Goal: Transaction & Acquisition: Purchase product/service

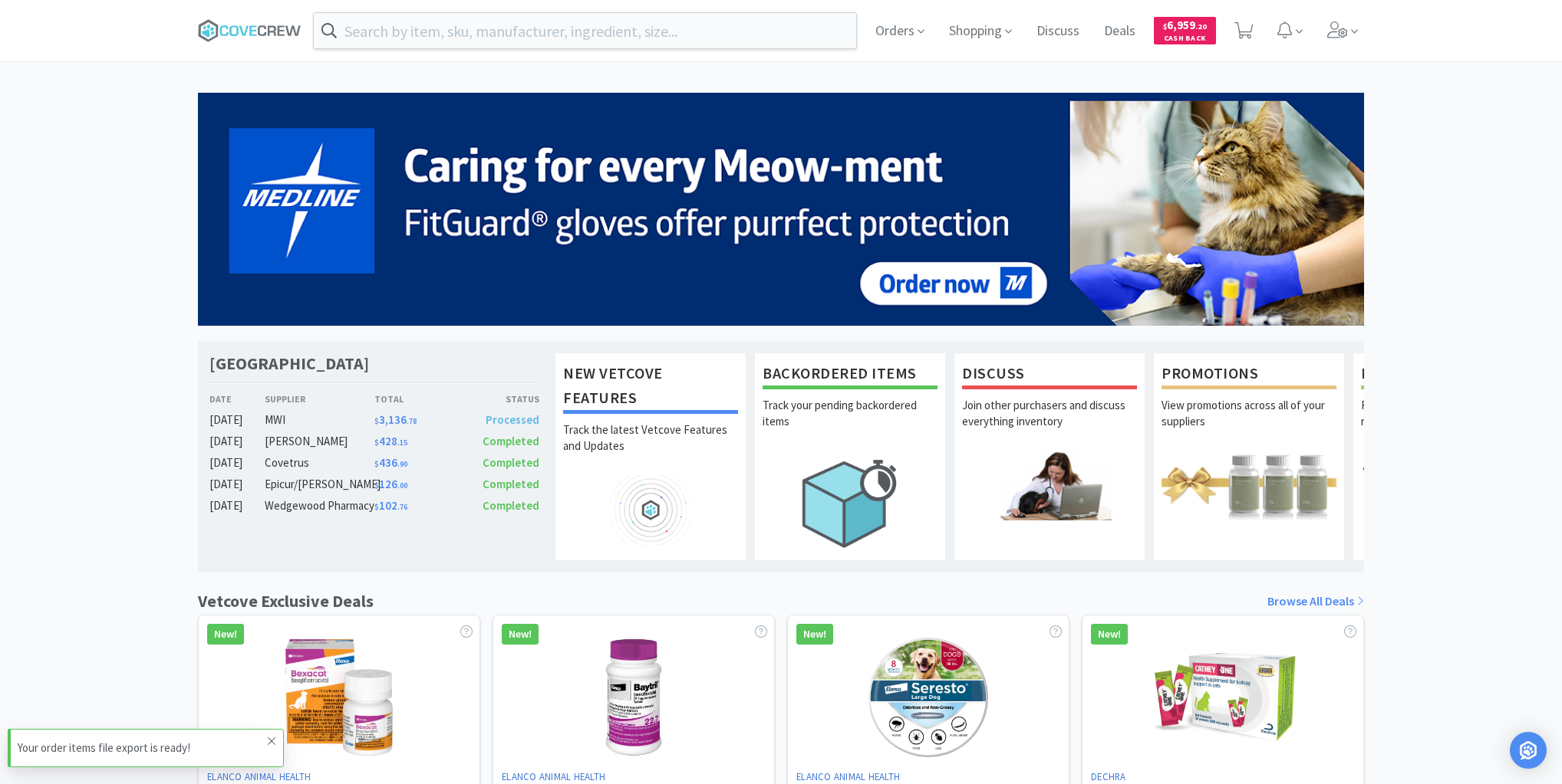
click at [271, 742] on icon at bounding box center [272, 741] width 9 height 12
click at [751, 512] on div "New Vetcove Features Track the latest Vetcove Features and Updates Backordered …" at bounding box center [957, 457] width 813 height 231
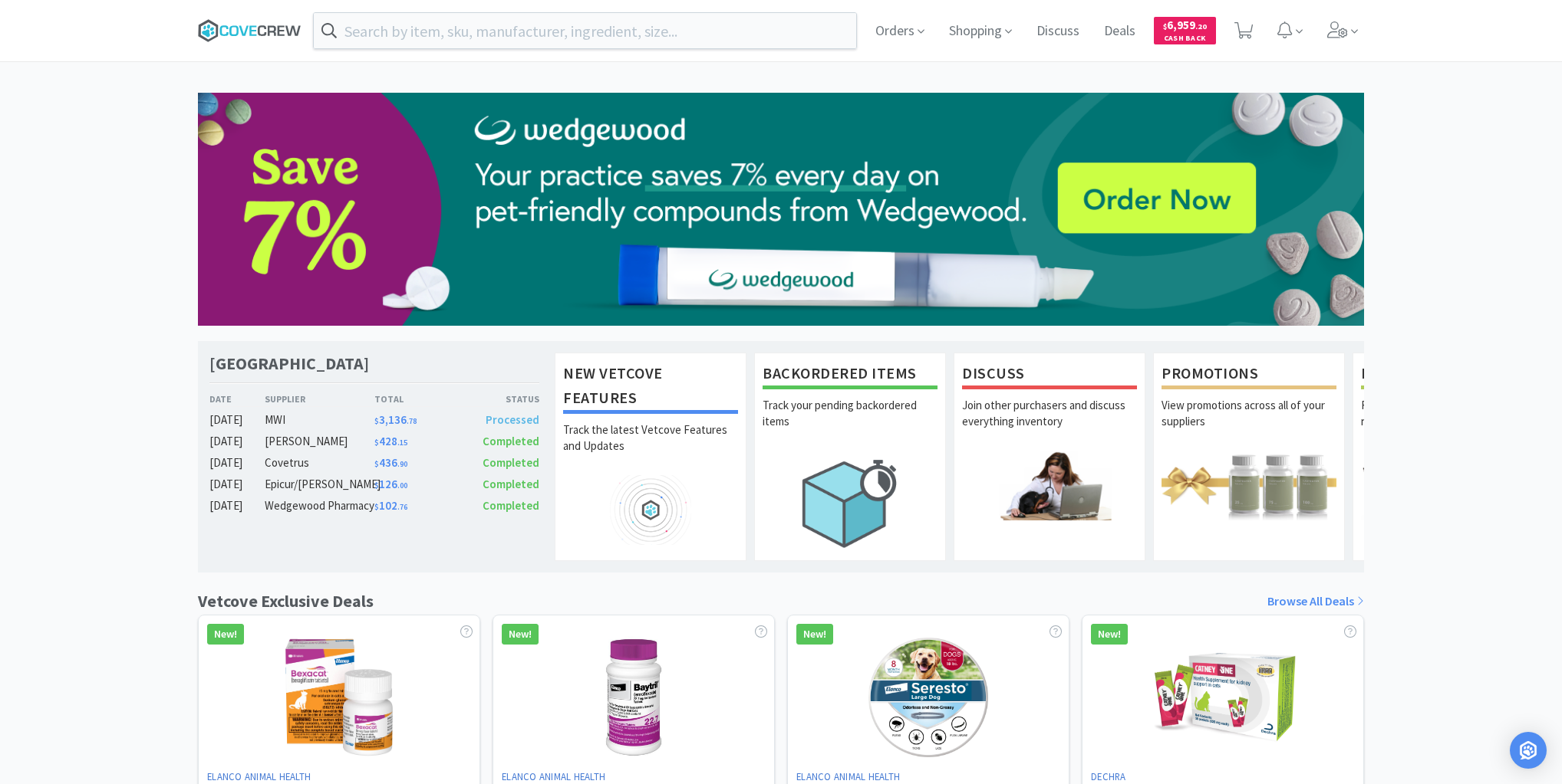
click at [260, 32] on icon at bounding box center [250, 30] width 104 height 23
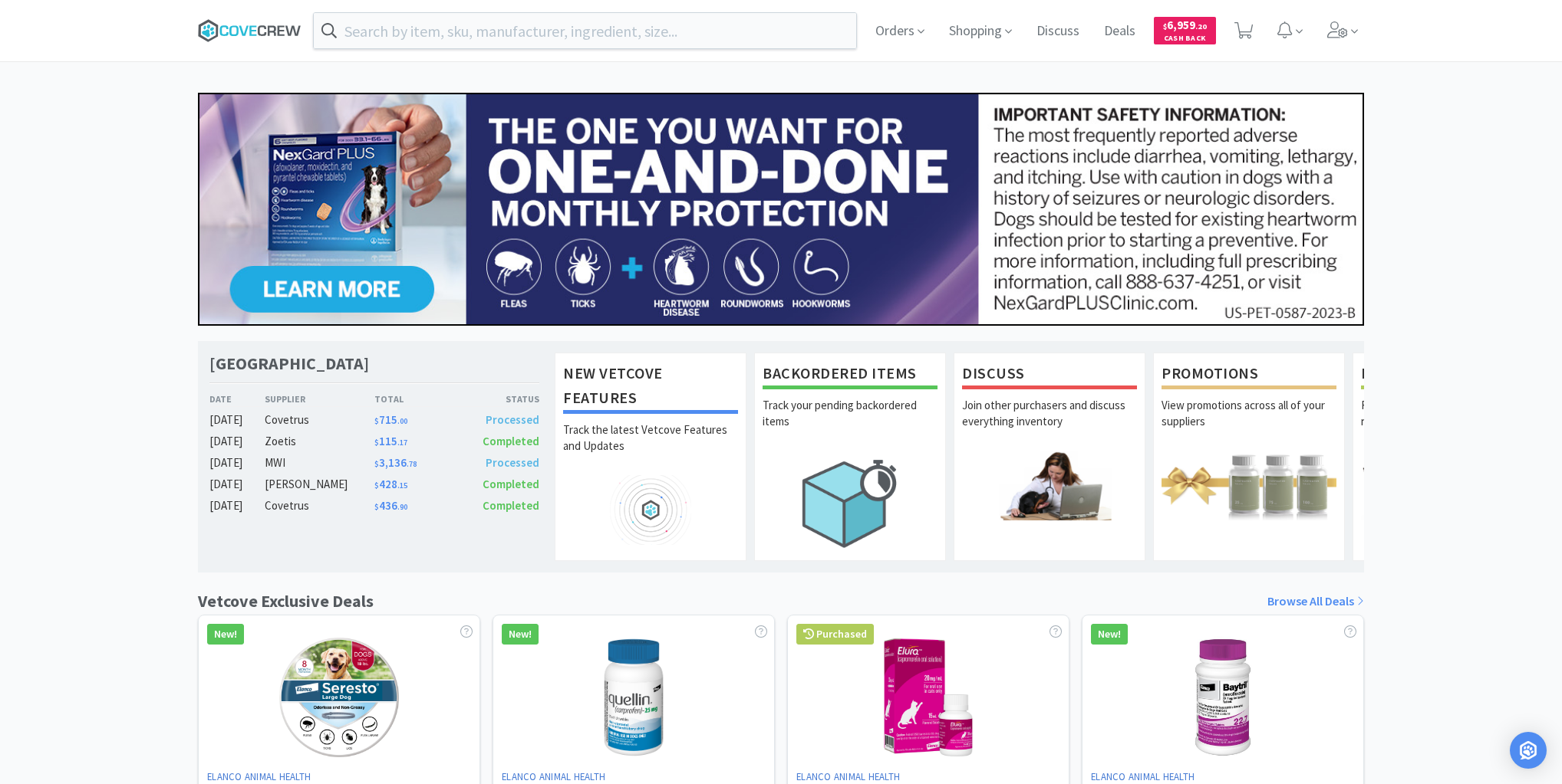
click at [269, 27] on icon at bounding box center [272, 30] width 8 height 10
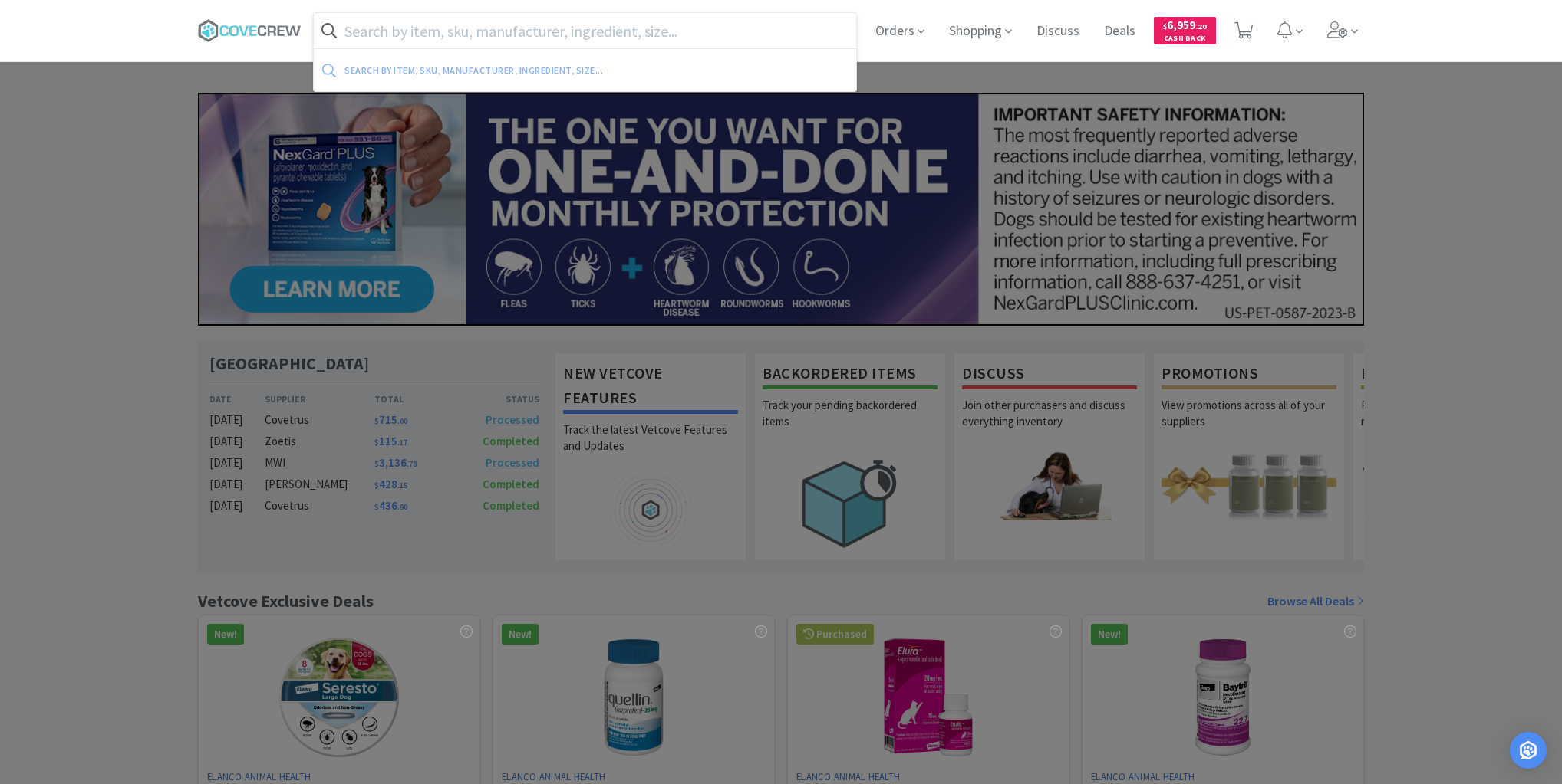
click at [485, 34] on input "text" at bounding box center [584, 30] width 543 height 35
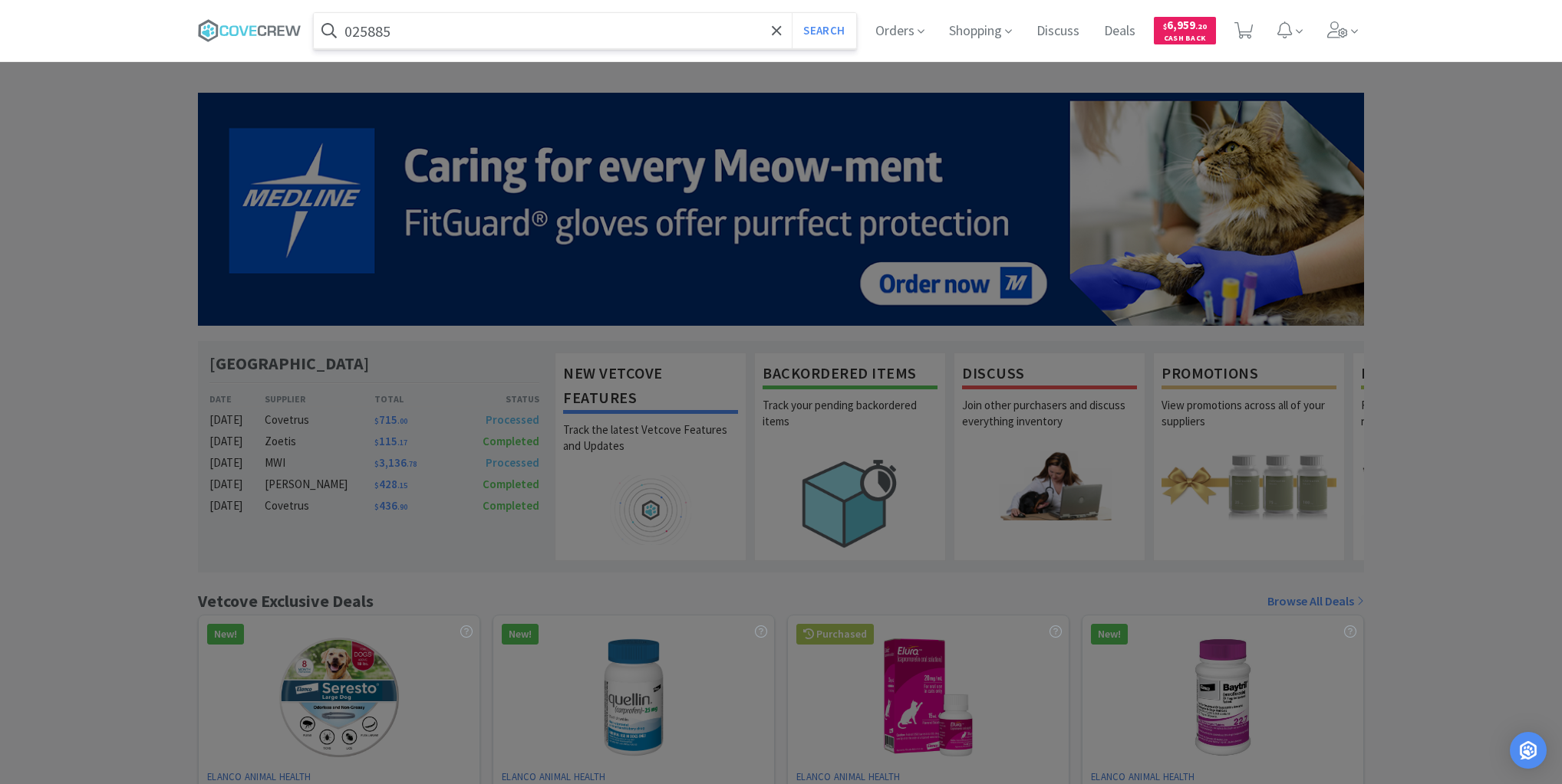
click at [792, 13] on button "Search" at bounding box center [823, 30] width 63 height 35
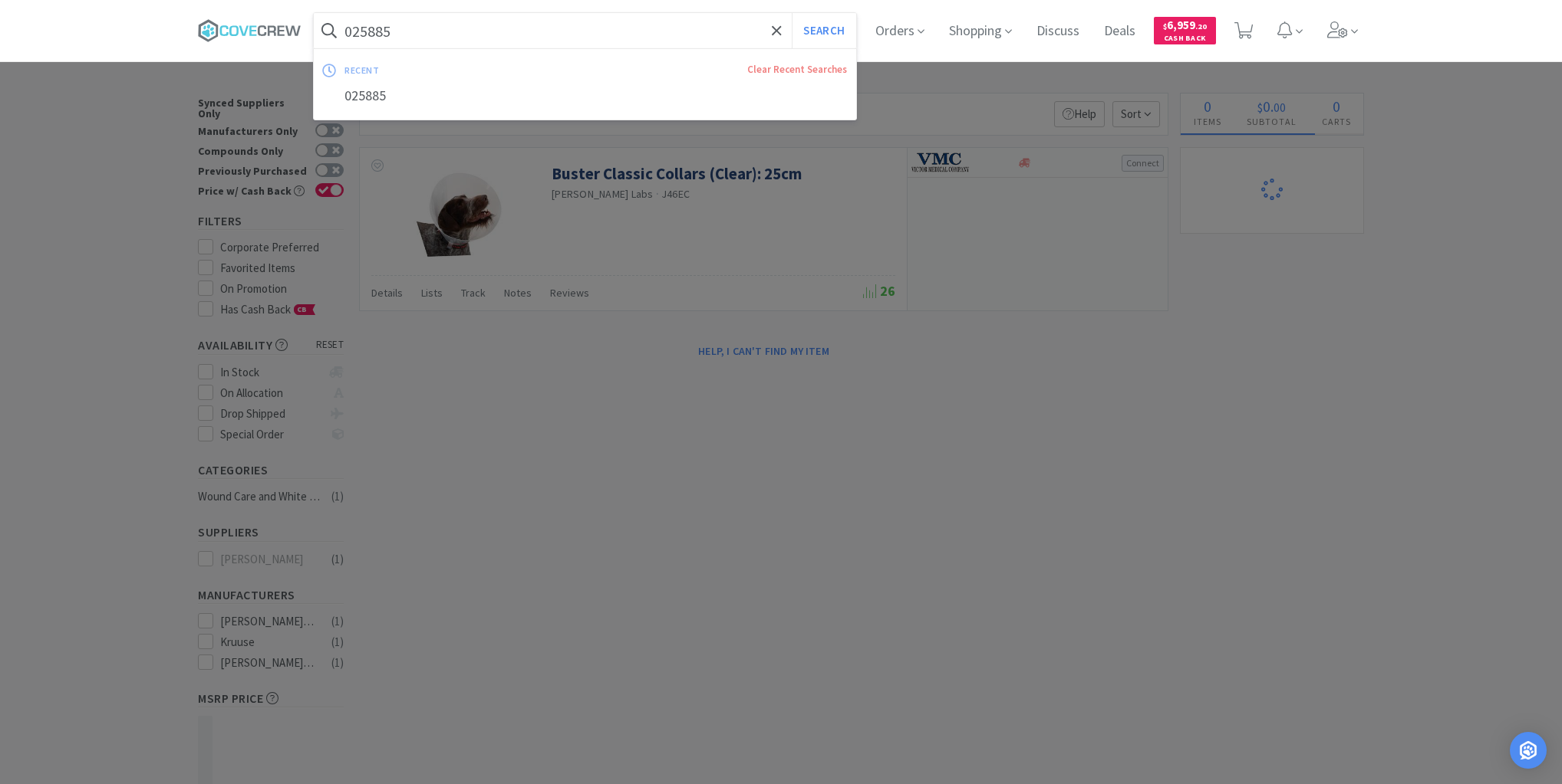
click at [481, 26] on input "025885" at bounding box center [584, 30] width 543 height 35
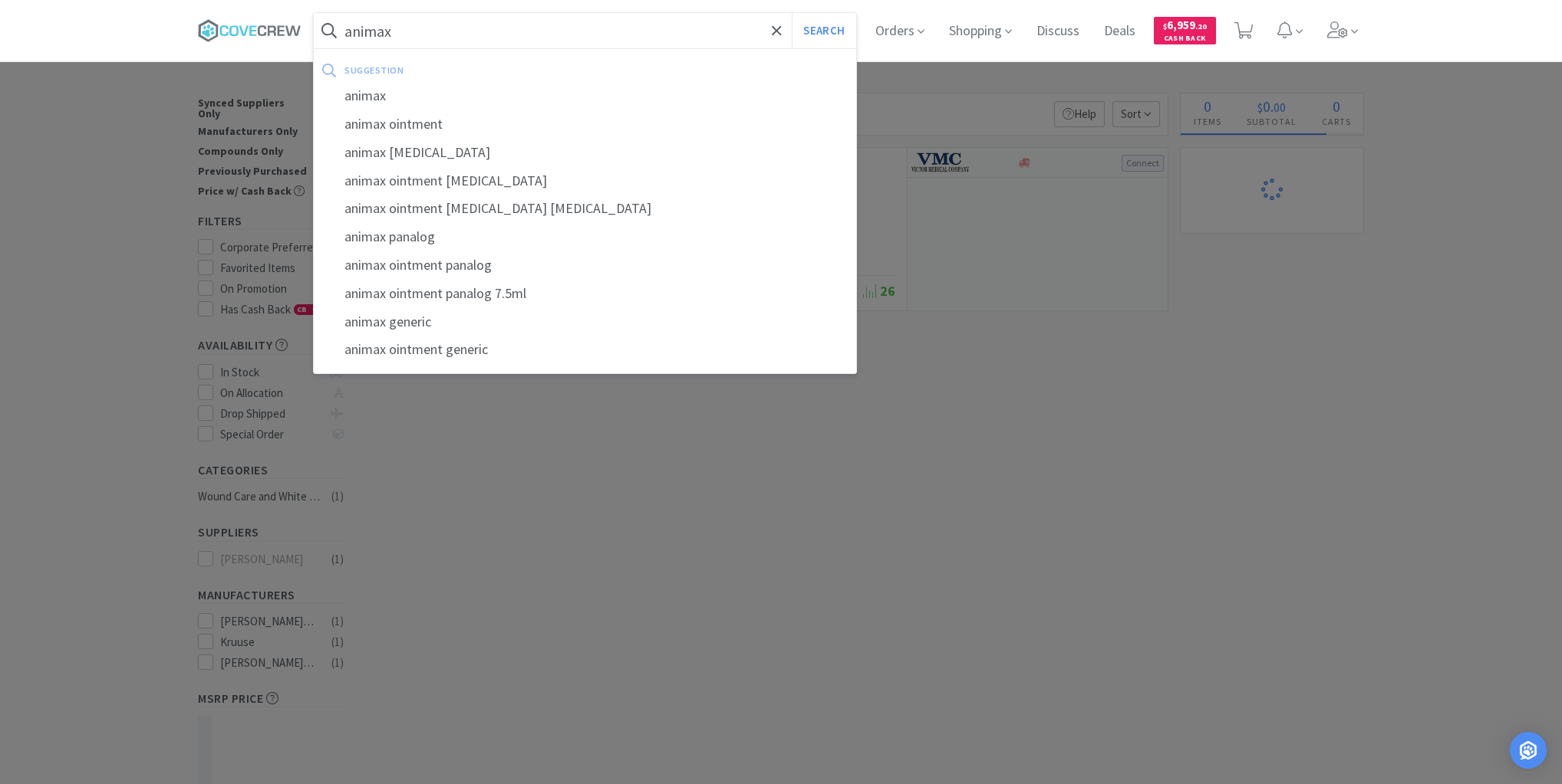
type input "animax"
click at [792, 13] on button "Search" at bounding box center [823, 30] width 63 height 35
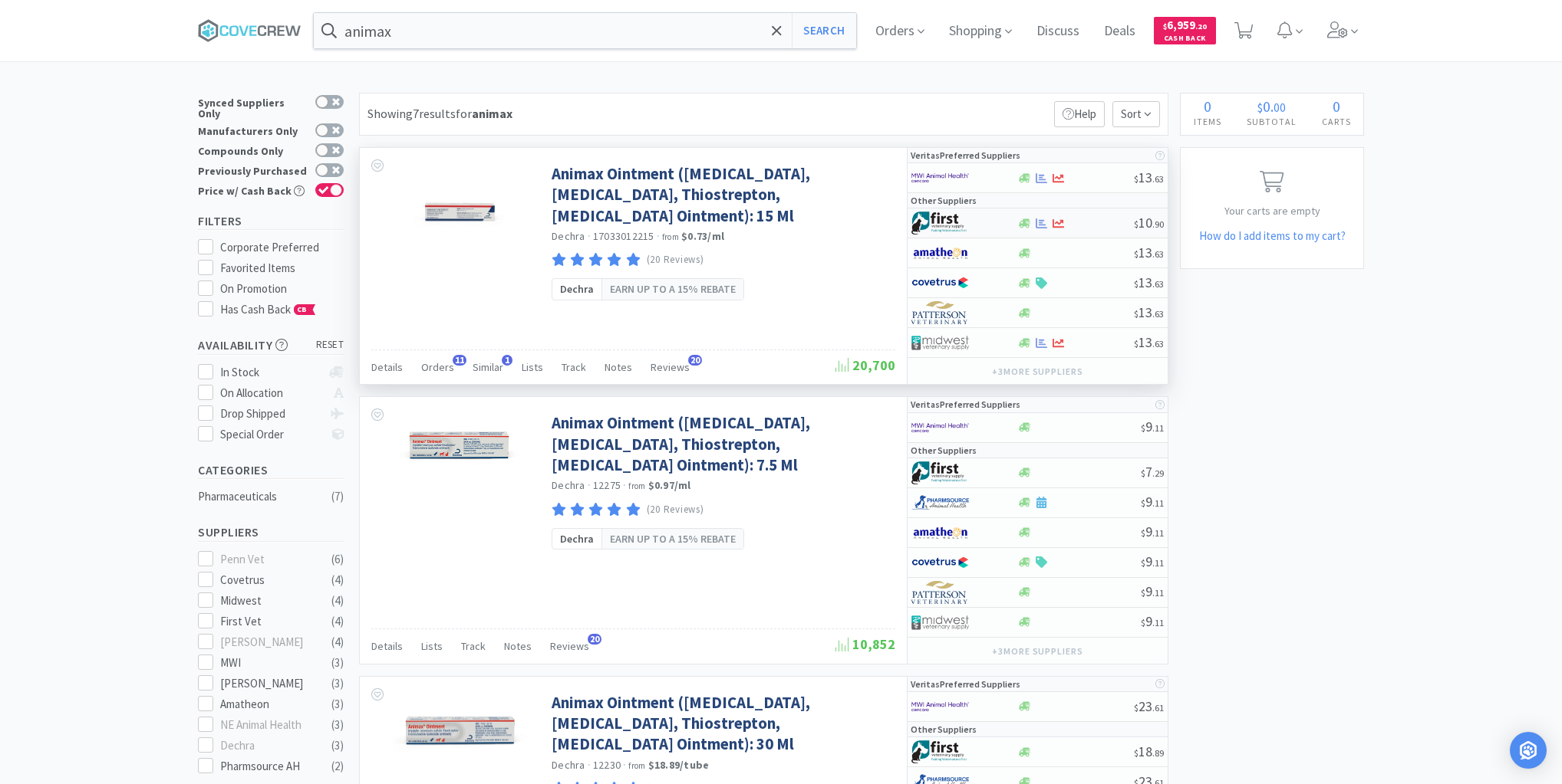
click at [1099, 223] on div at bounding box center [1075, 224] width 117 height 11
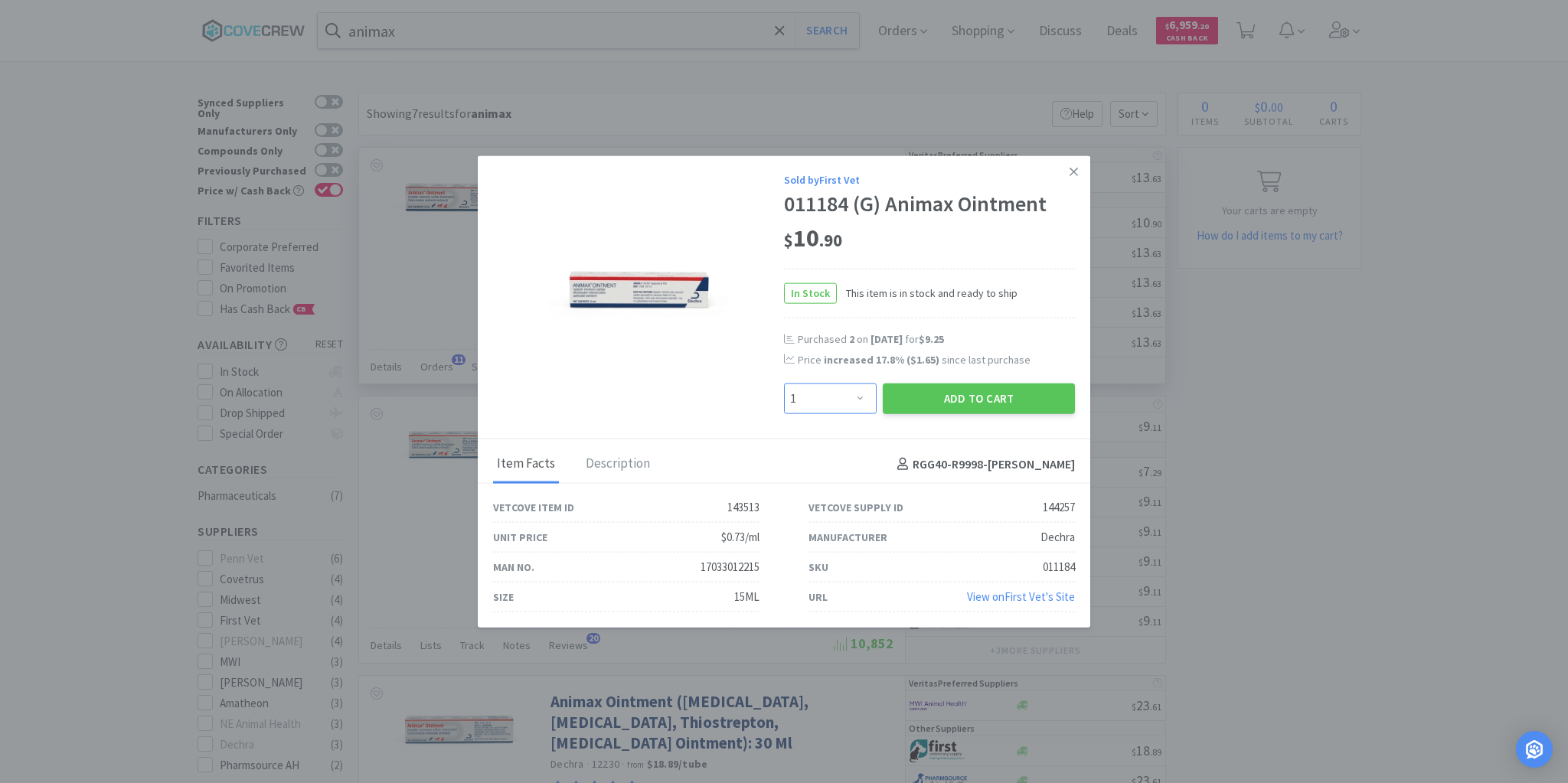
click at [864, 400] on select "Enter Quantity 1 2 3 4 5 6 7 8 9 10 11 12 13 14 15 16 17 18 19 20 Enter Quantity" at bounding box center [830, 399] width 92 height 31
select select "2"
click at [784, 383] on select "Enter Quantity 1 2 3 4 5 6 7 8 9 10 11 12 13 14 15 16 17 18 19 20 Enter Quantity" at bounding box center [830, 399] width 92 height 31
click at [963, 396] on button "Add to Cart" at bounding box center [979, 399] width 192 height 31
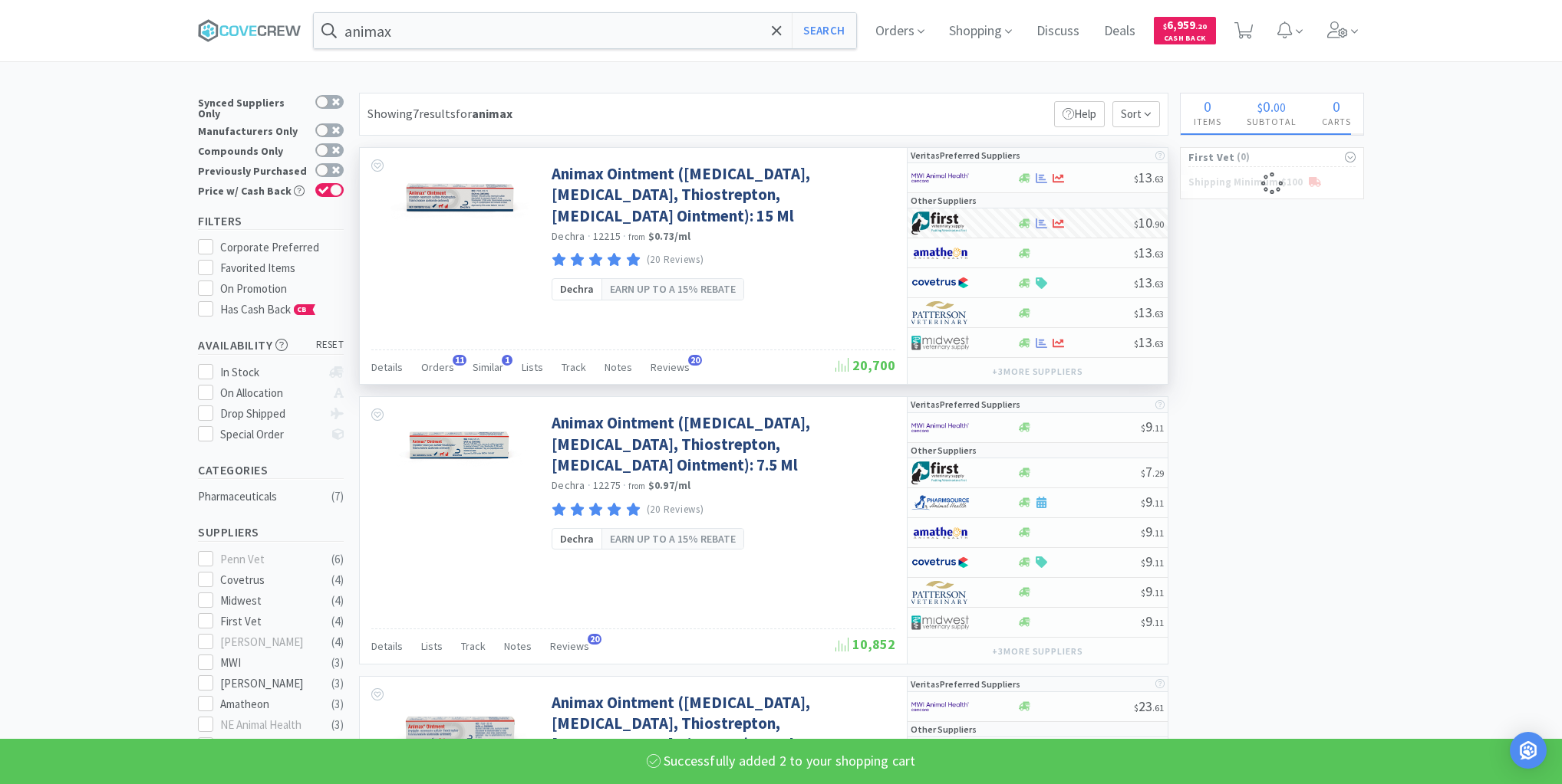
select select "2"
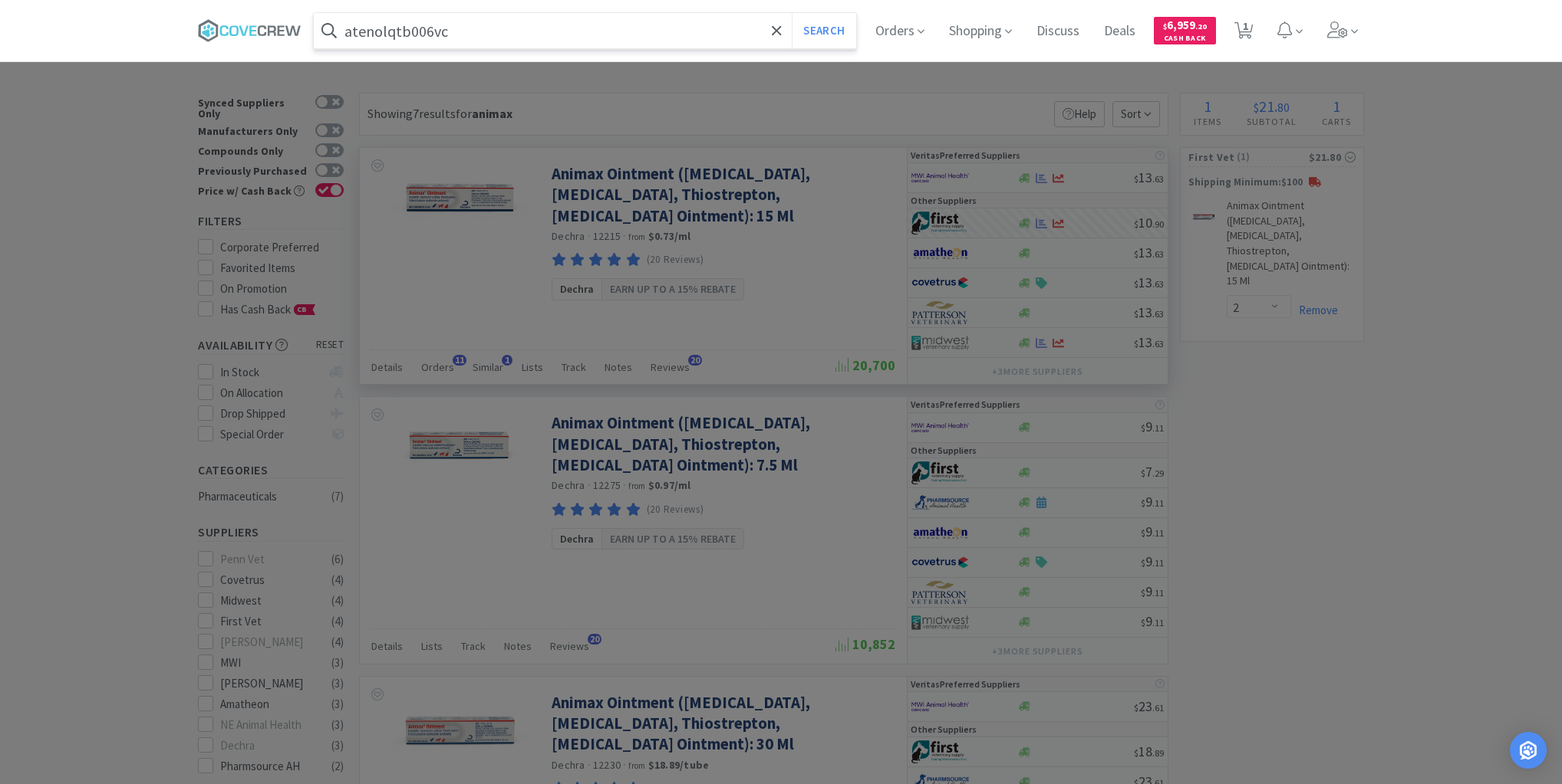
type input "atenolqtb006vc"
click at [792, 13] on button "Search" at bounding box center [823, 30] width 63 height 35
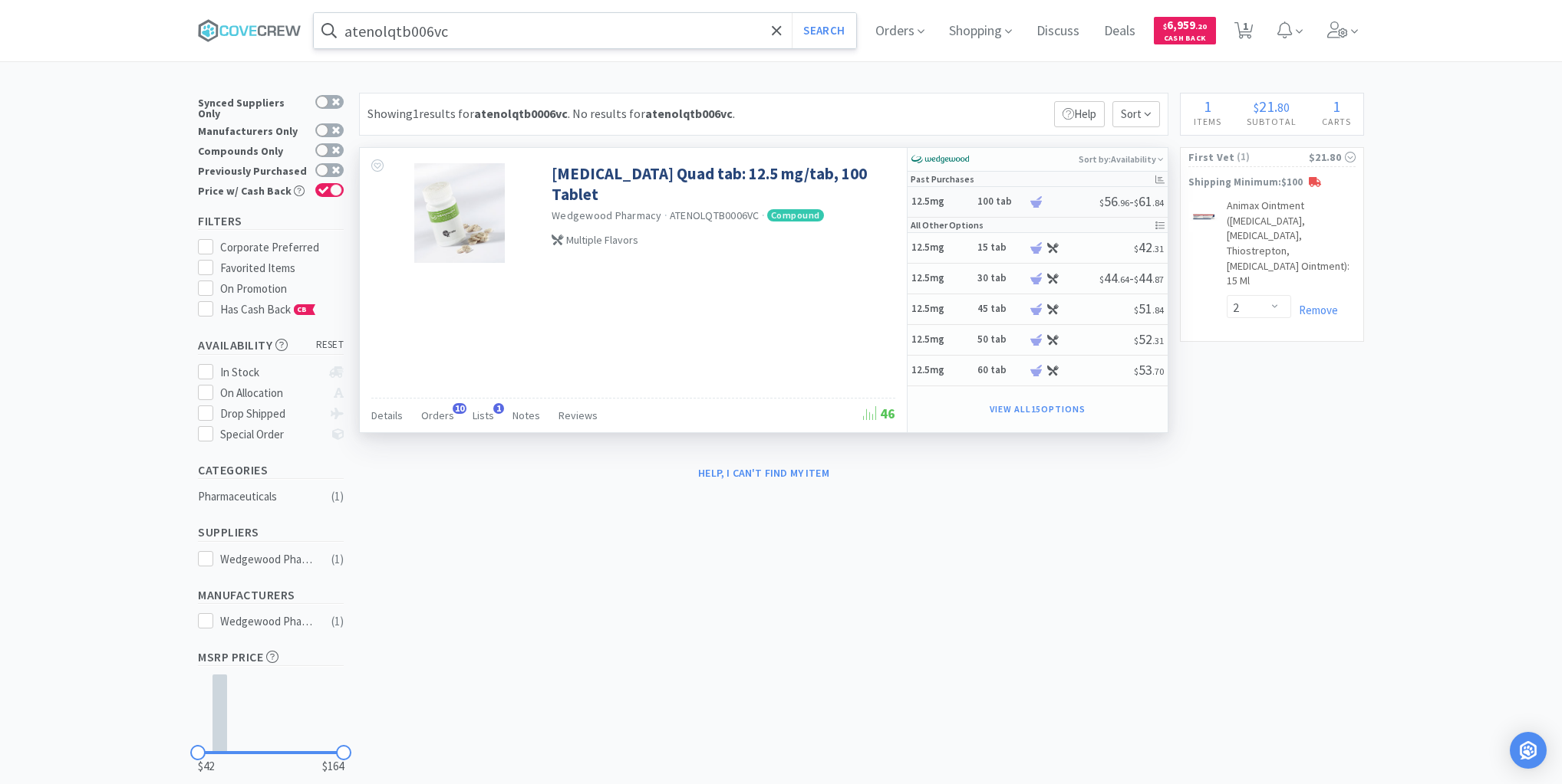
click at [964, 197] on h5 "12.5mg" at bounding box center [941, 202] width 61 height 13
select select "1"
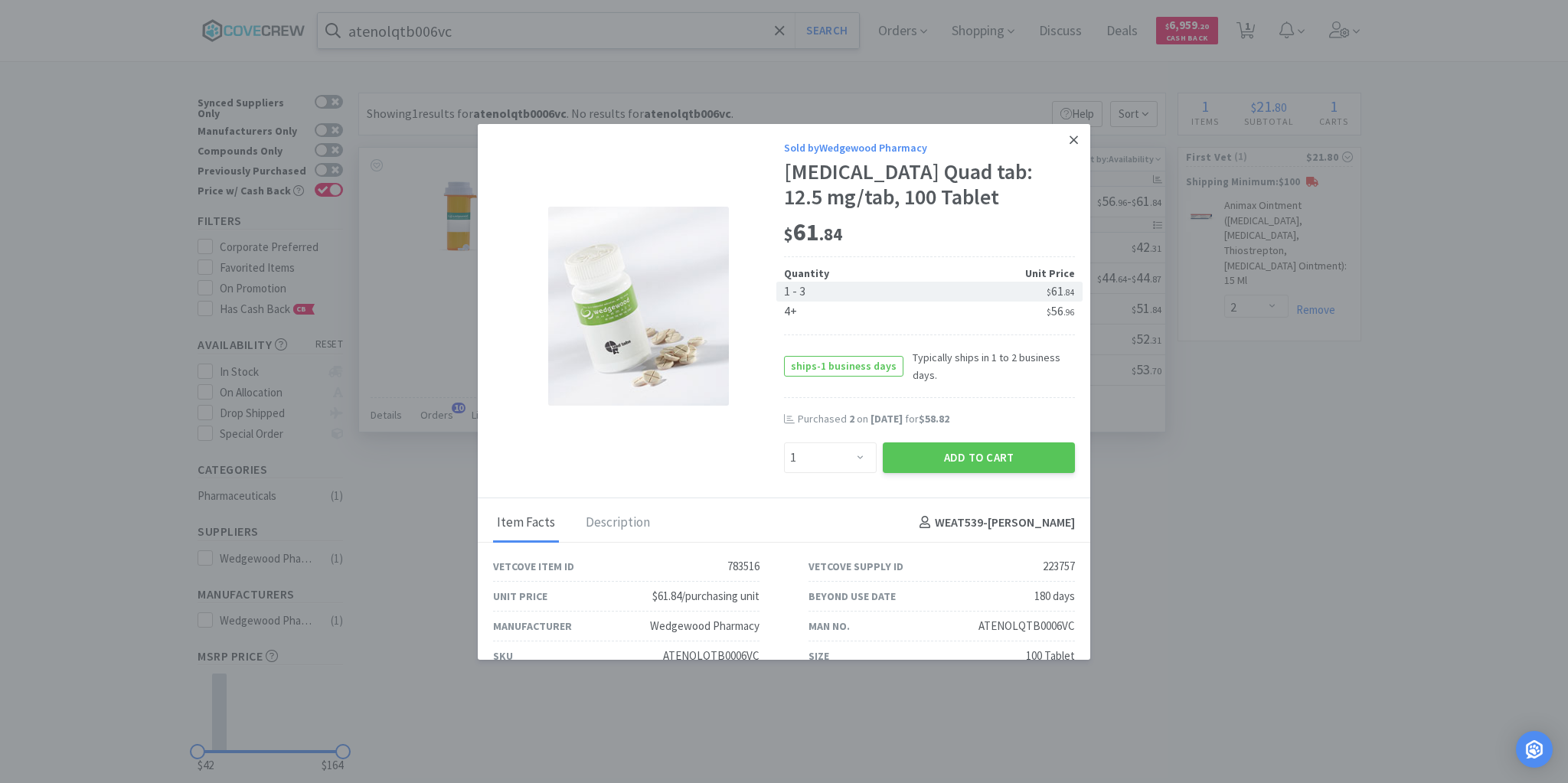
click at [1070, 139] on icon at bounding box center [1073, 139] width 8 height 14
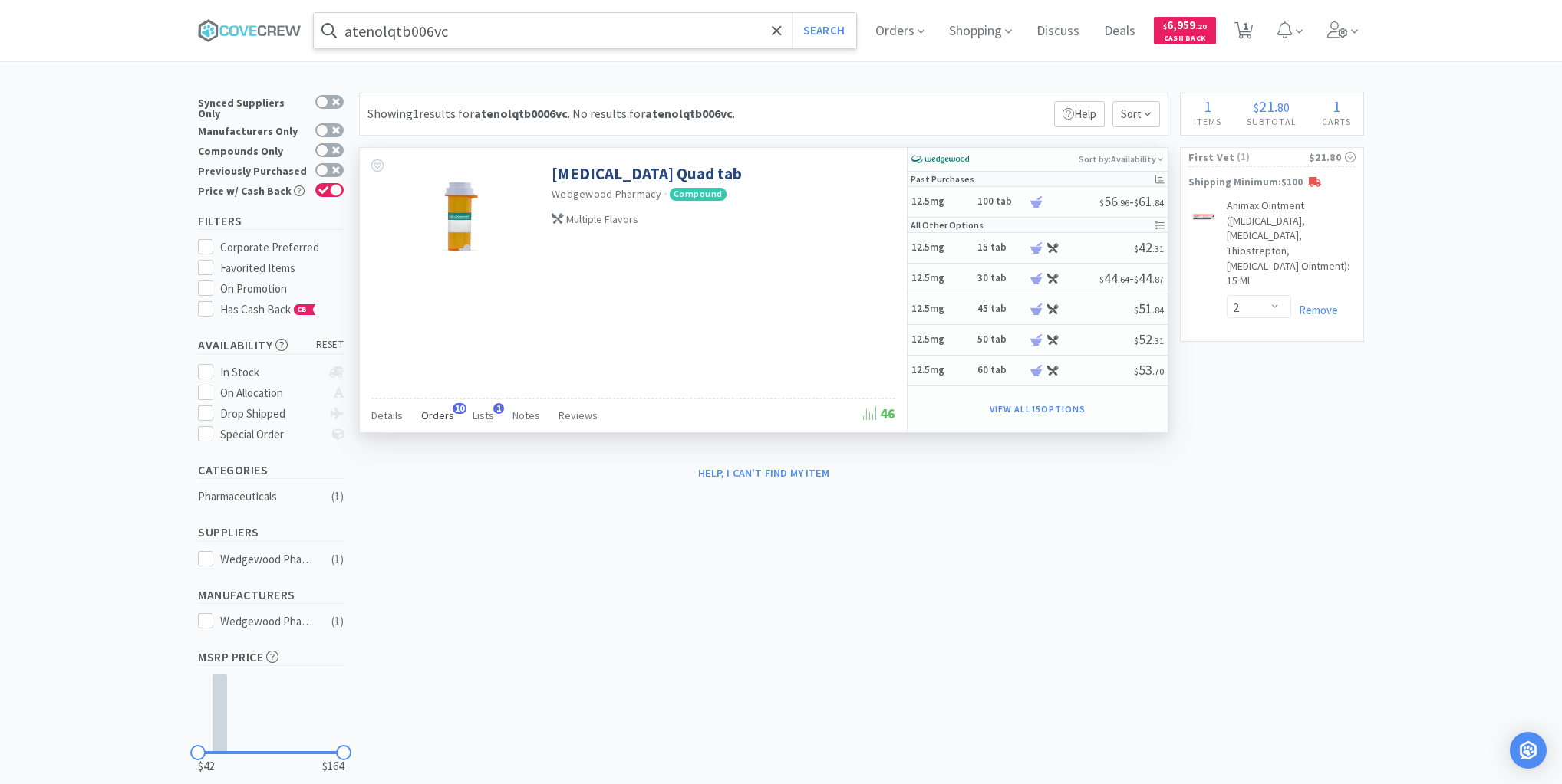
click at [431, 411] on span "Orders" at bounding box center [437, 415] width 33 height 14
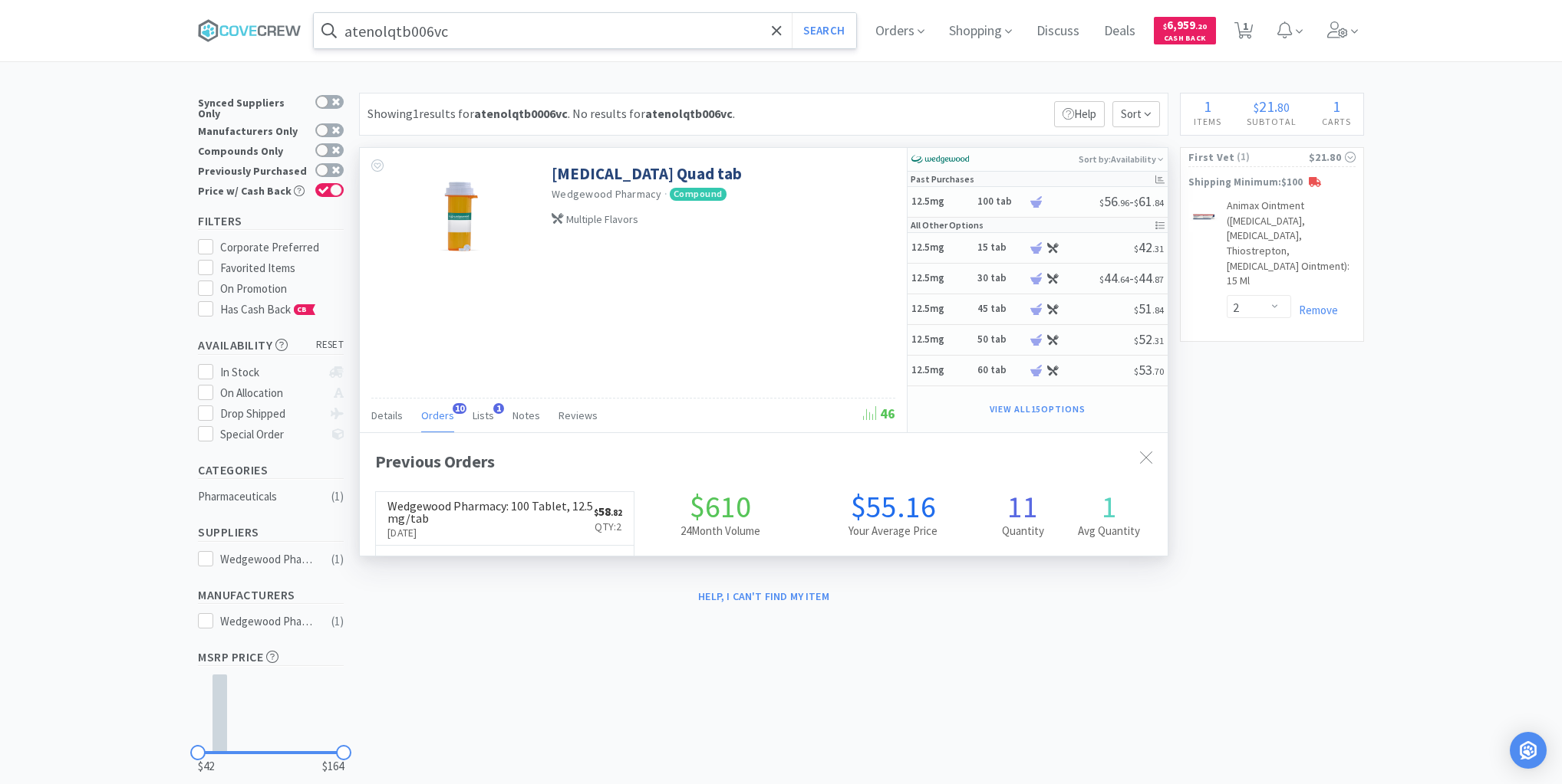
scroll to position [411, 808]
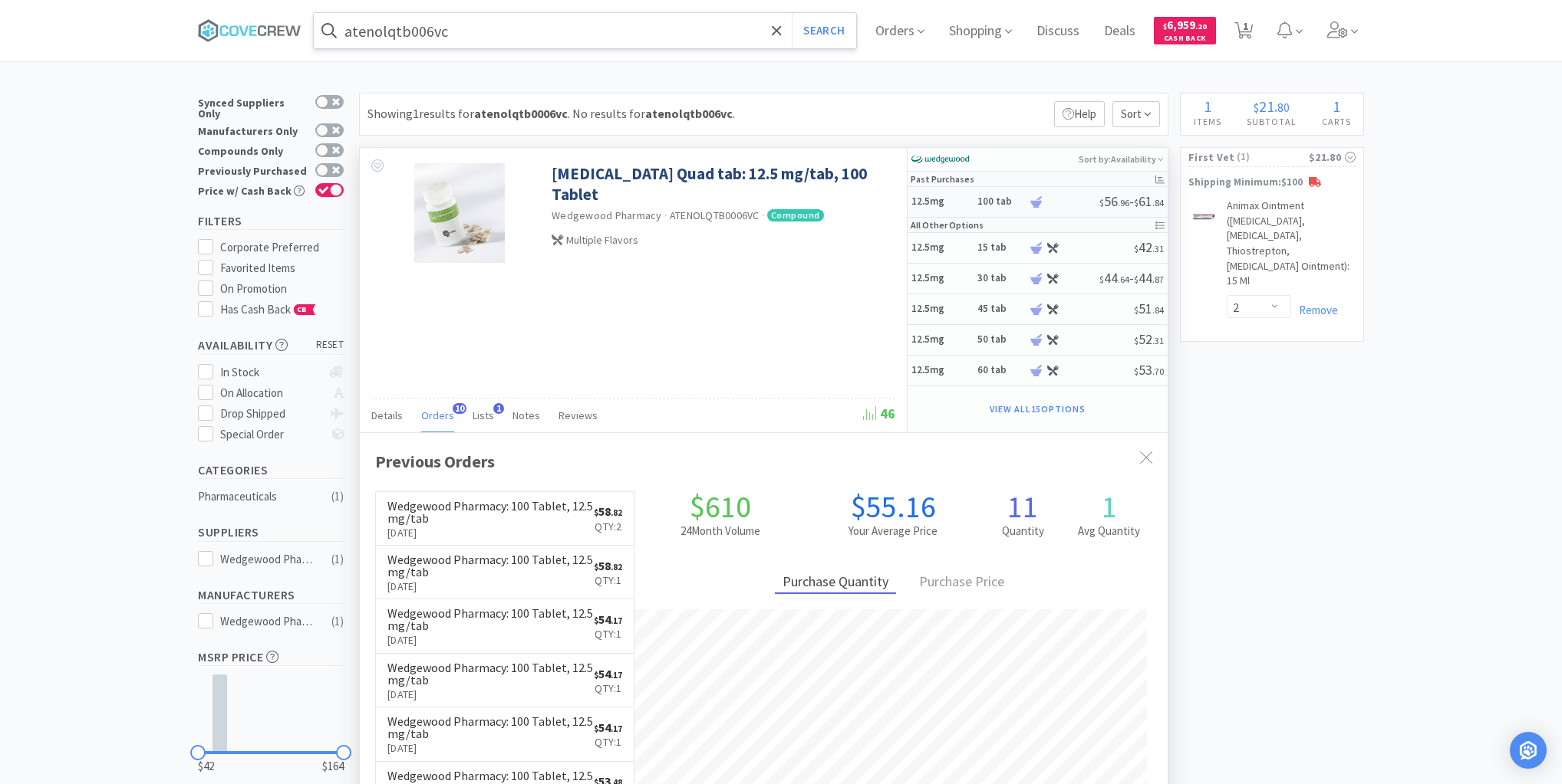
click at [957, 197] on h5 "12.5mg" at bounding box center [941, 202] width 61 height 13
select select "1"
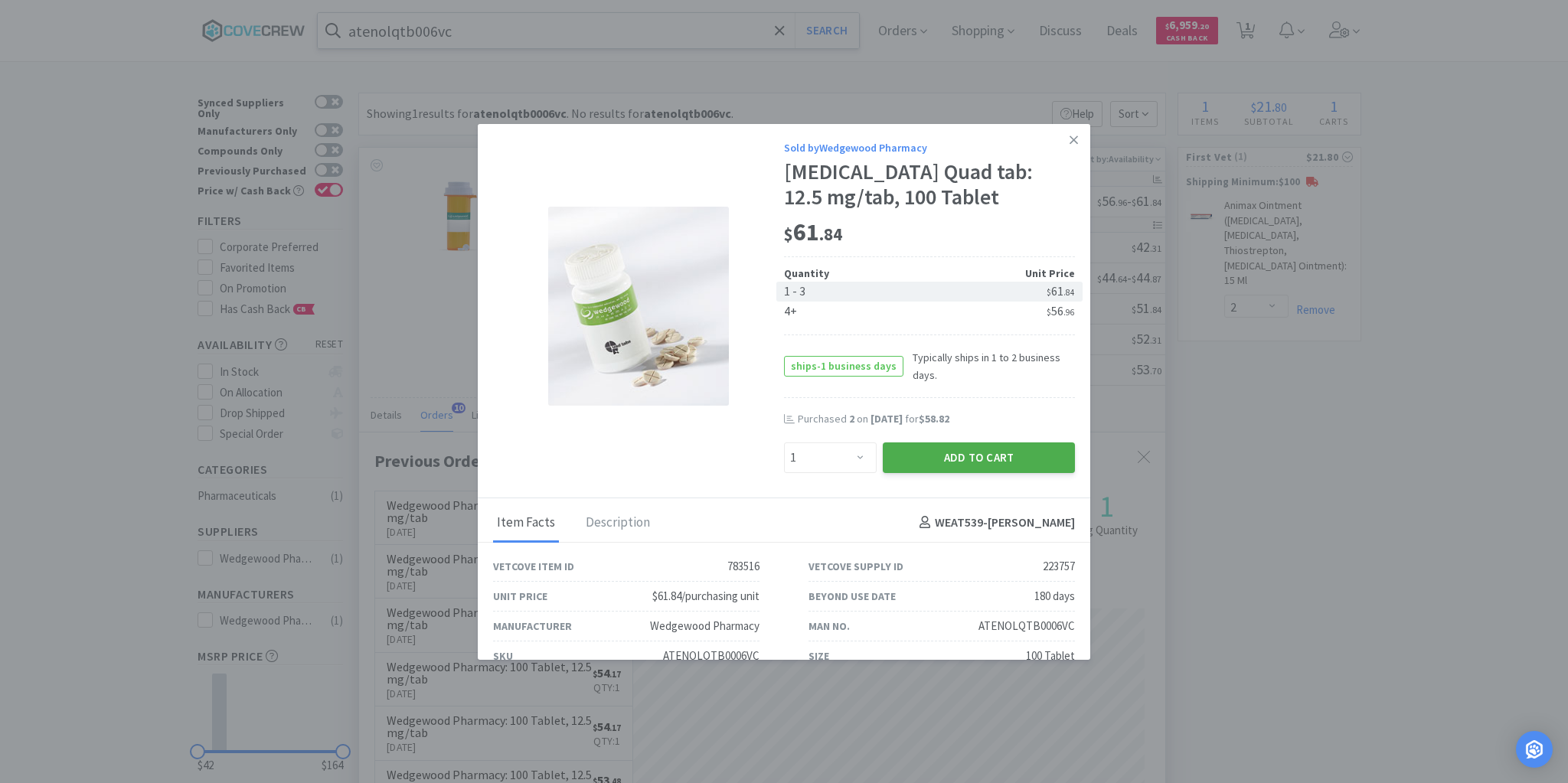
click at [969, 457] on button "Add to Cart" at bounding box center [979, 458] width 192 height 31
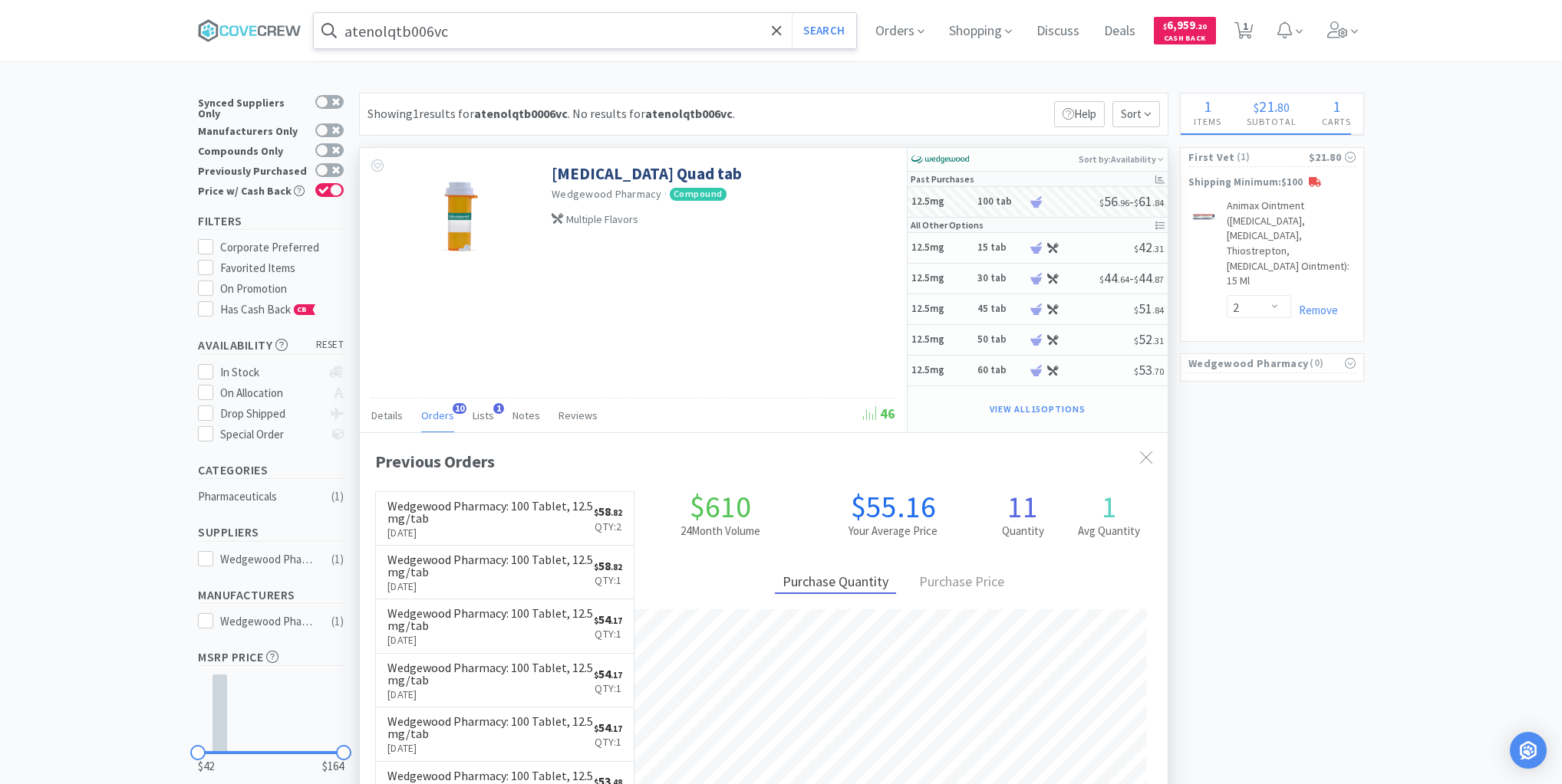
select select "1"
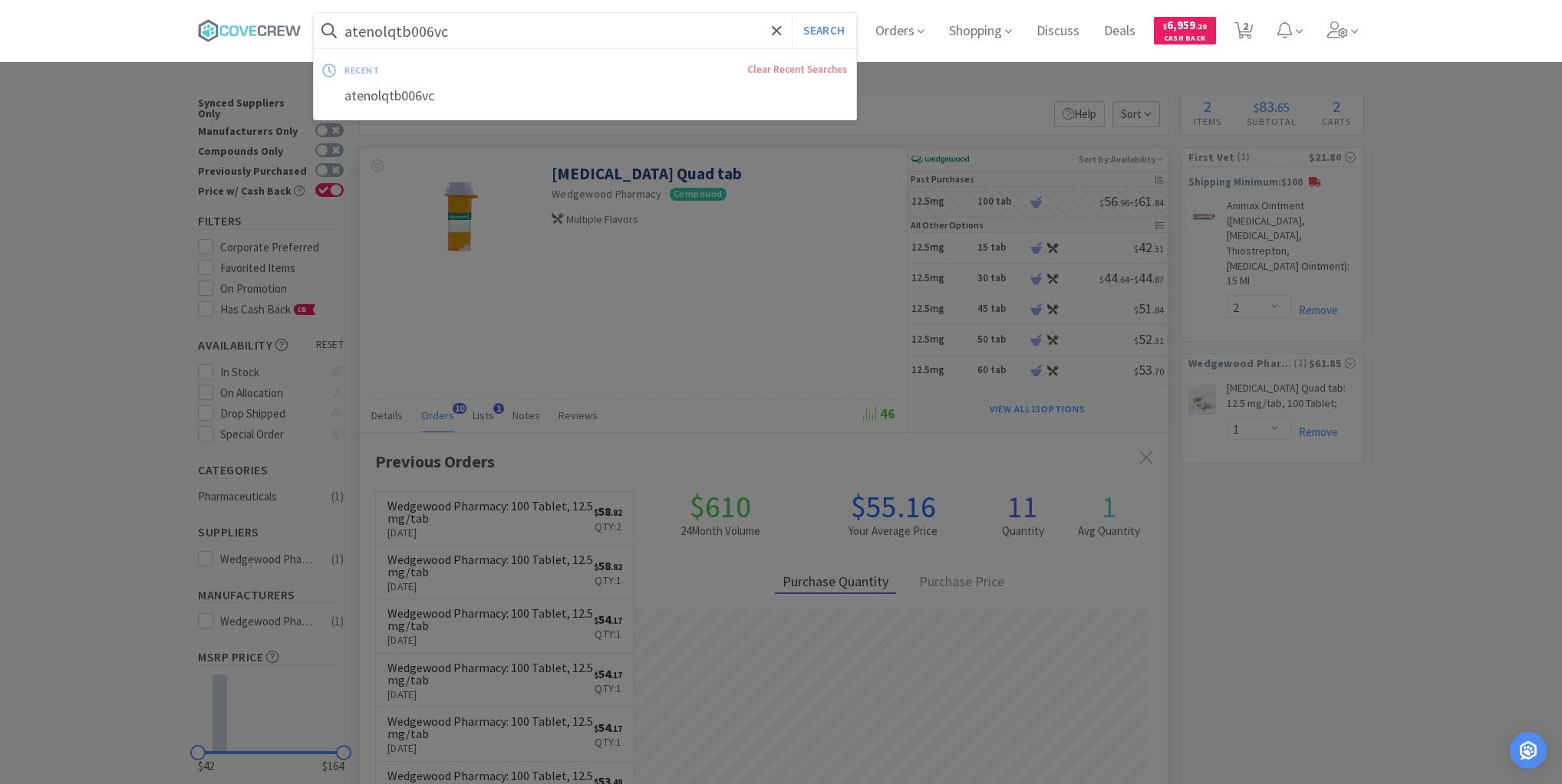
drag, startPoint x: 670, startPoint y: 27, endPoint x: 674, endPoint y: 40, distance: 13.6
click at [672, 27] on input "atenolqtb006vc" at bounding box center [584, 30] width 543 height 35
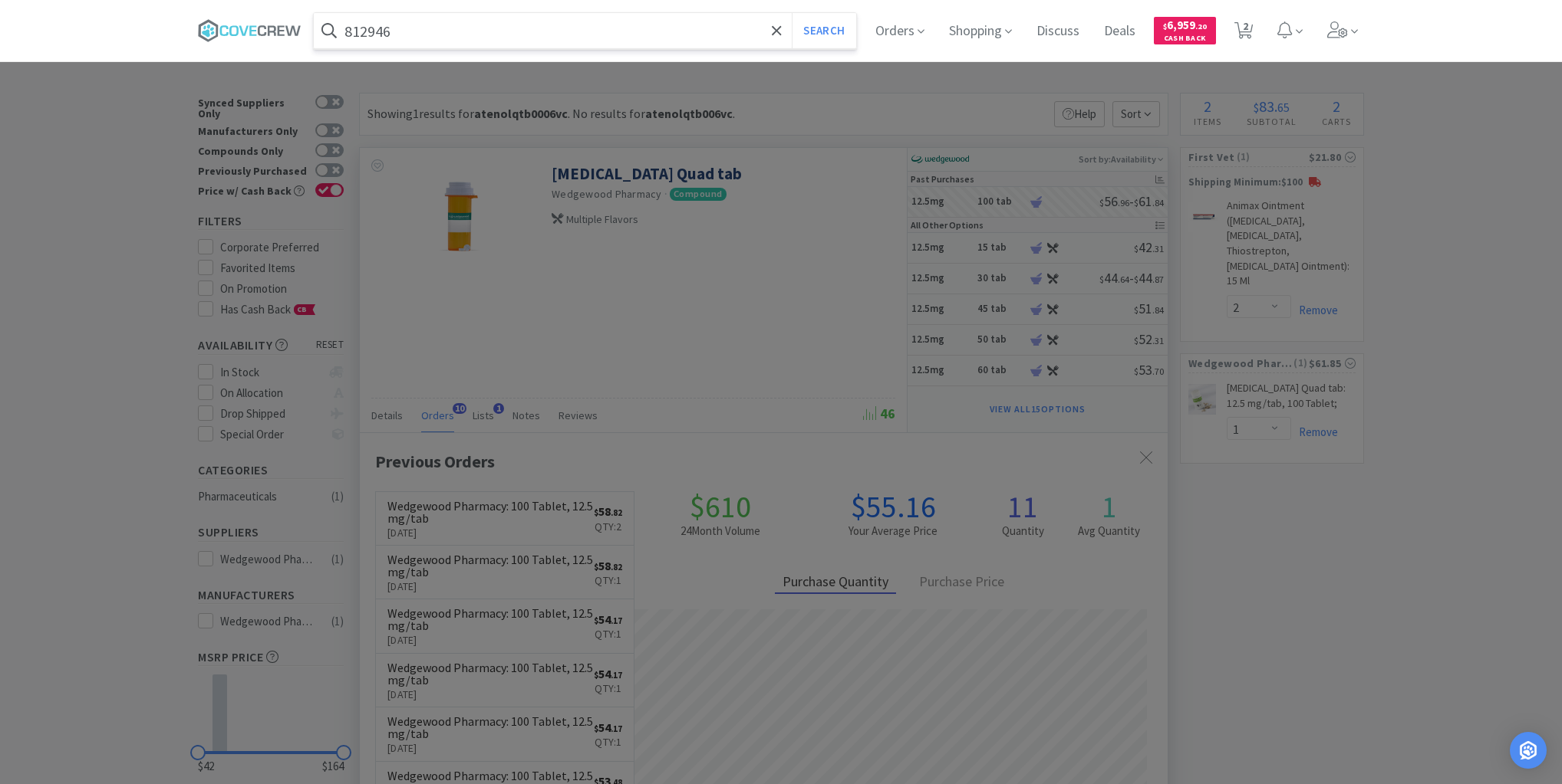
type input "812946"
click at [792, 13] on button "Search" at bounding box center [823, 30] width 63 height 35
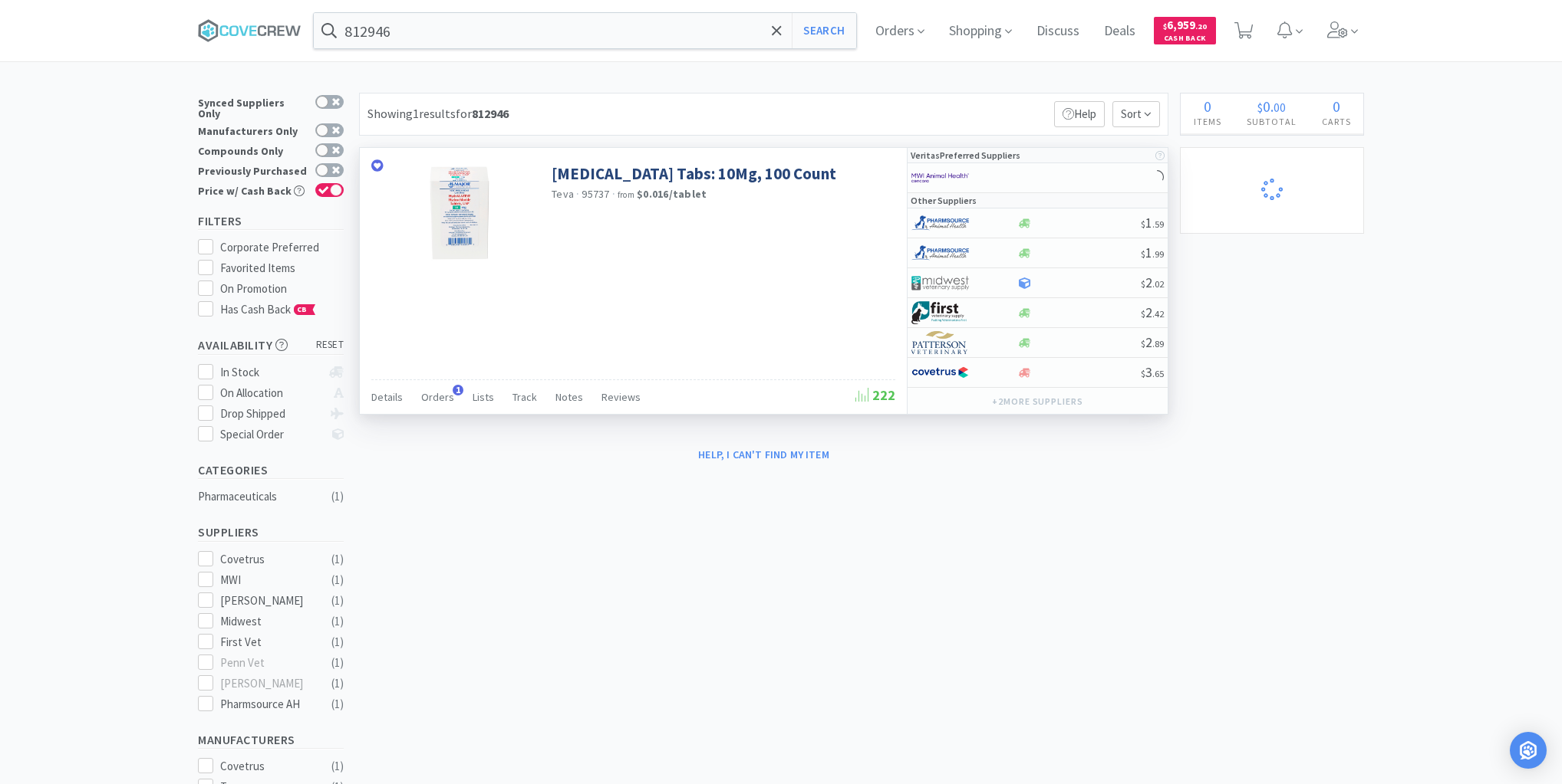
select select "2"
select select "1"
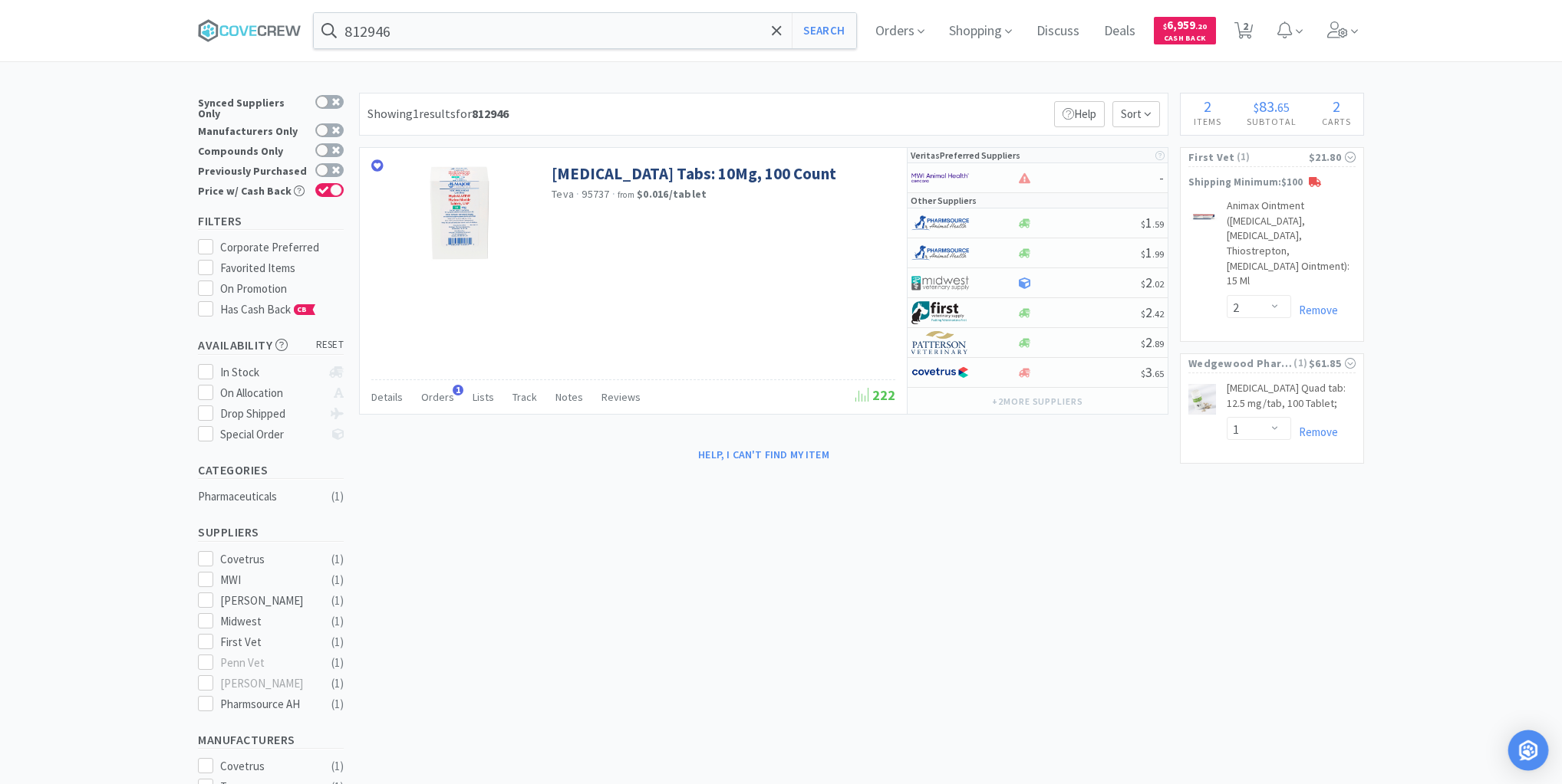
drag, startPoint x: 1525, startPoint y: 745, endPoint x: 1494, endPoint y: 731, distance: 34.0
click at [1526, 745] on img "Open Intercom Messenger" at bounding box center [1528, 751] width 19 height 19
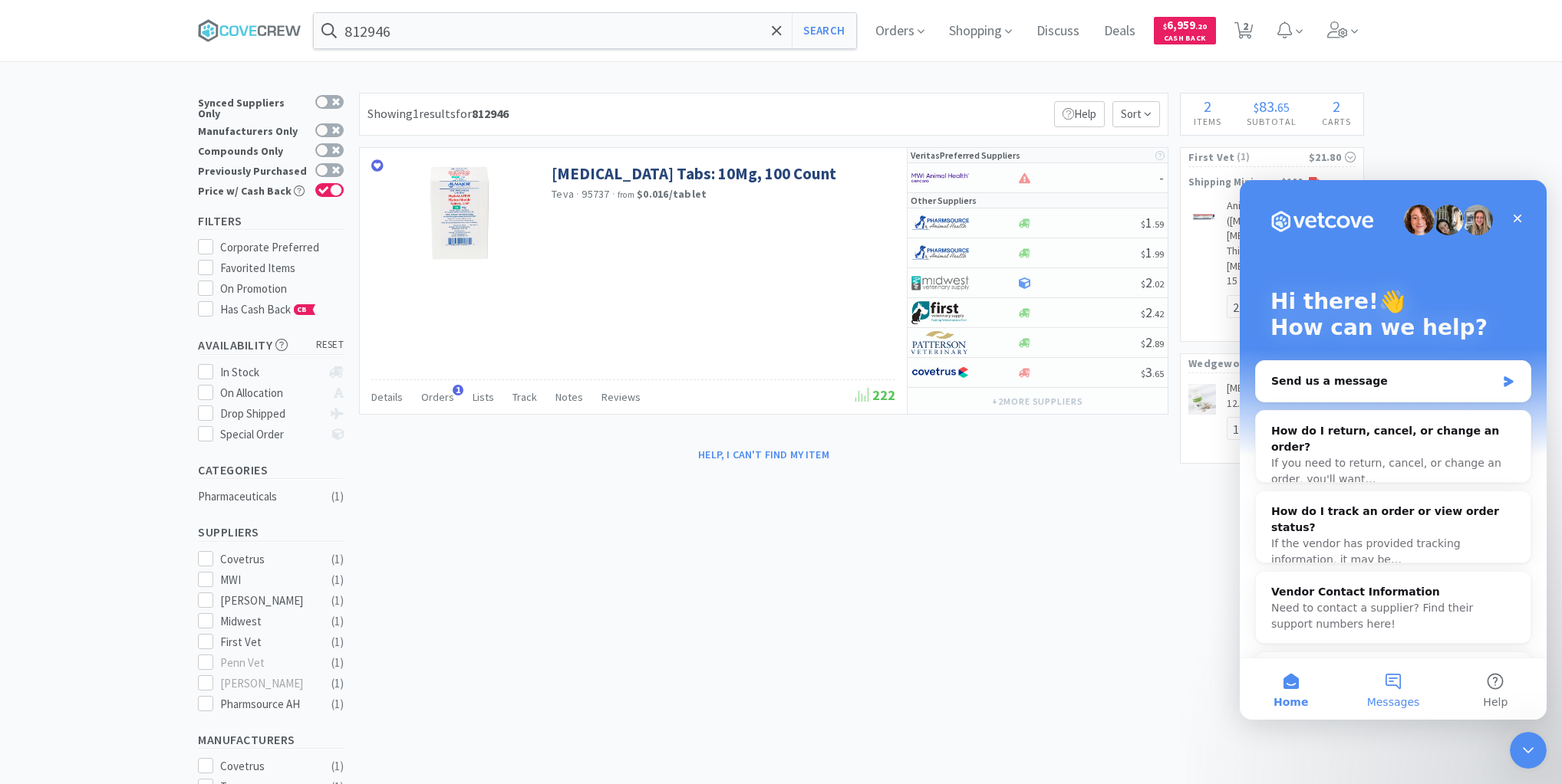
click at [1399, 687] on button "Messages" at bounding box center [1392, 689] width 102 height 61
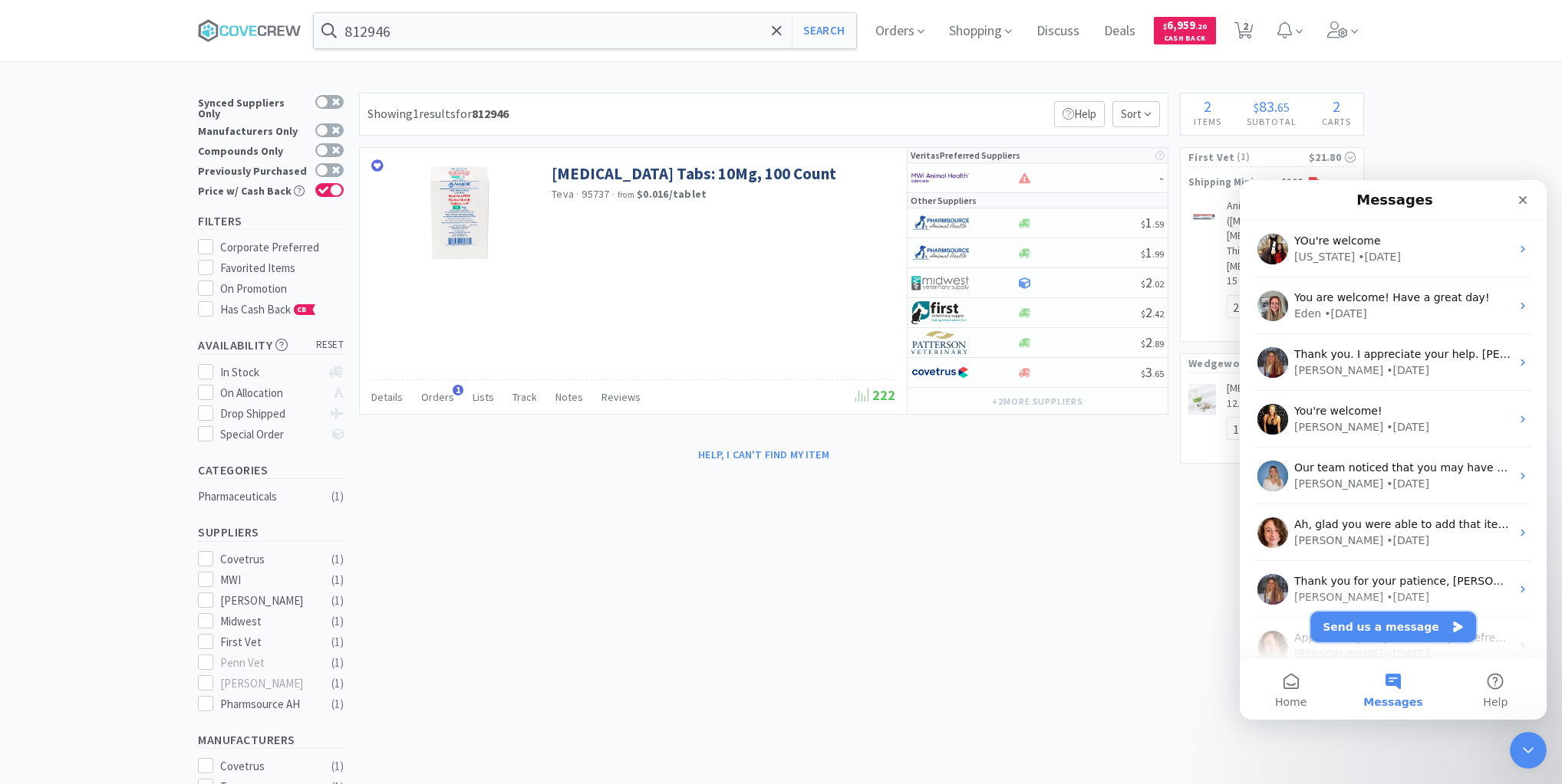
click at [1401, 628] on button "Send us a message" at bounding box center [1393, 627] width 166 height 31
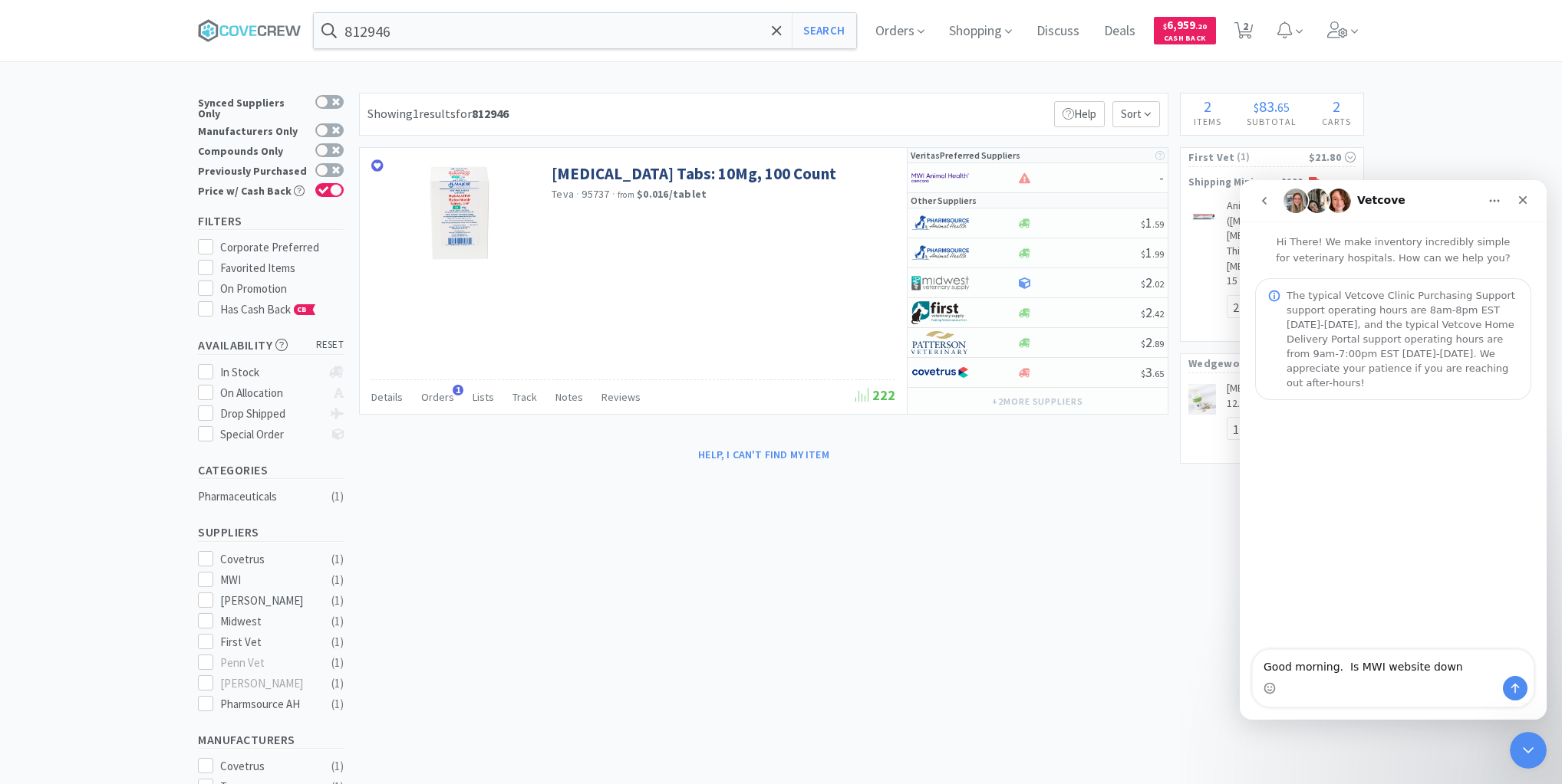
type textarea "Good morning. Is MWI website down?"
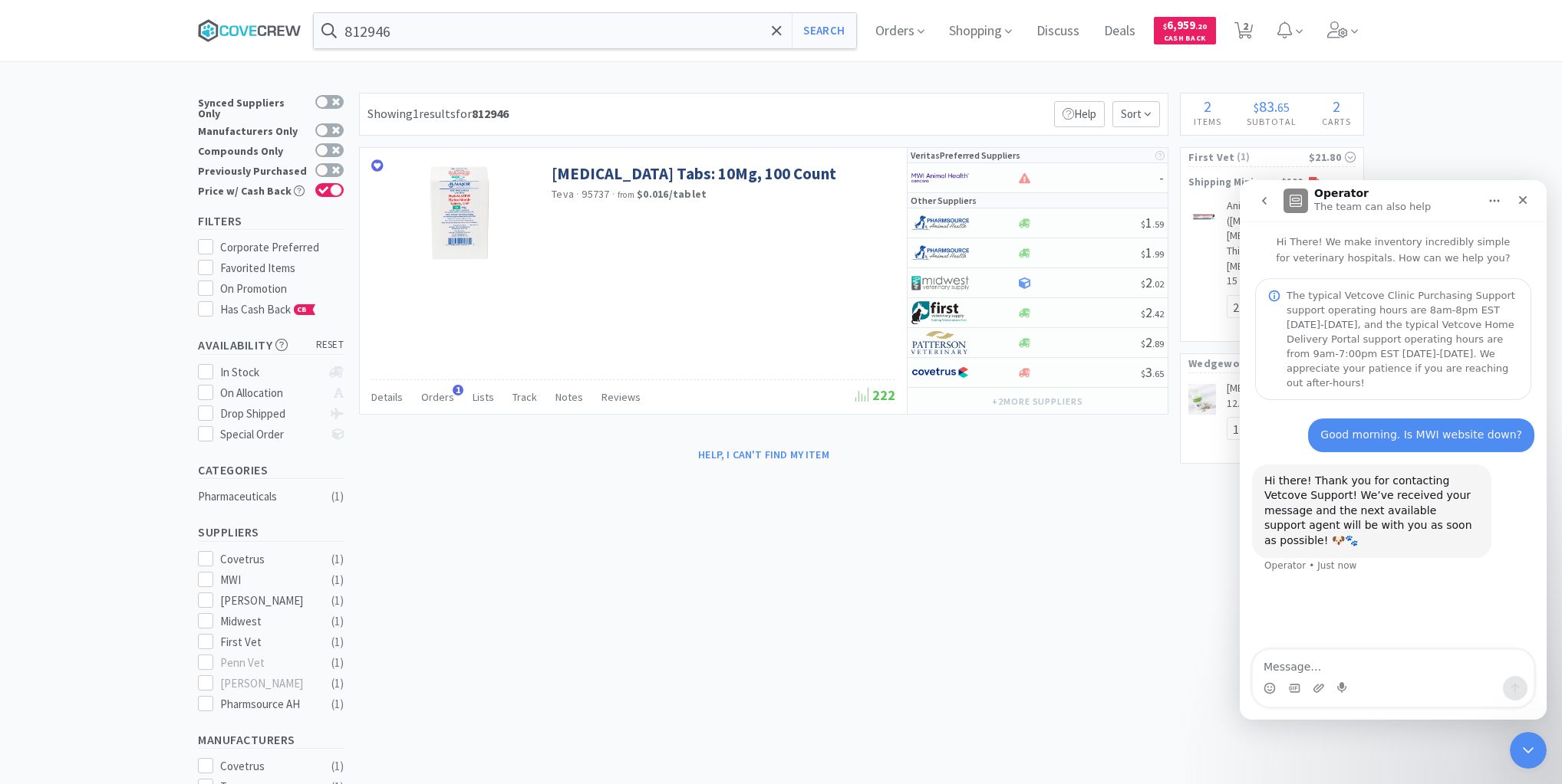
click at [254, 28] on icon at bounding box center [250, 30] width 104 height 23
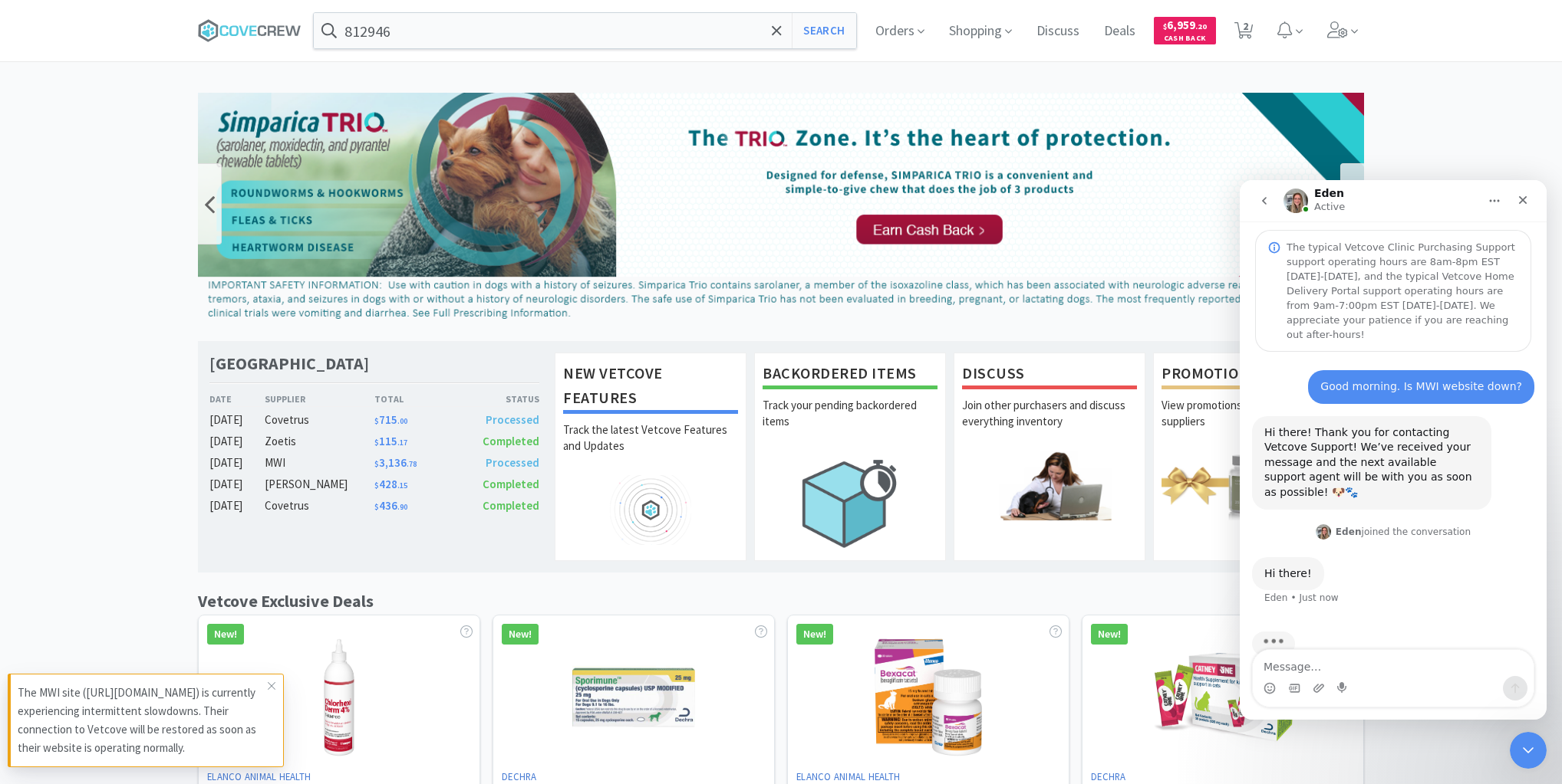
scroll to position [49, 0]
click at [277, 681] on span at bounding box center [271, 686] width 22 height 25
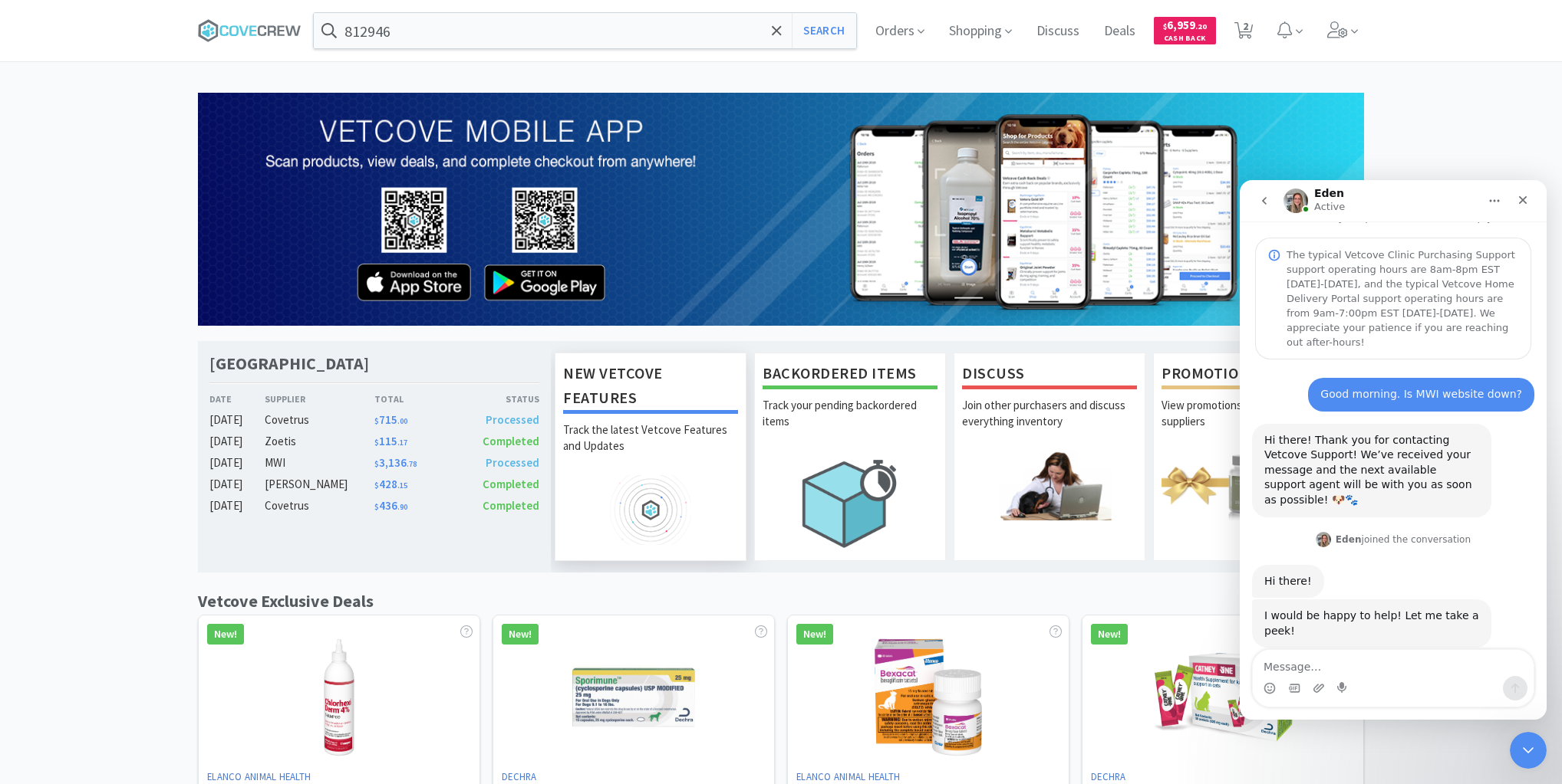
scroll to position [40, 0]
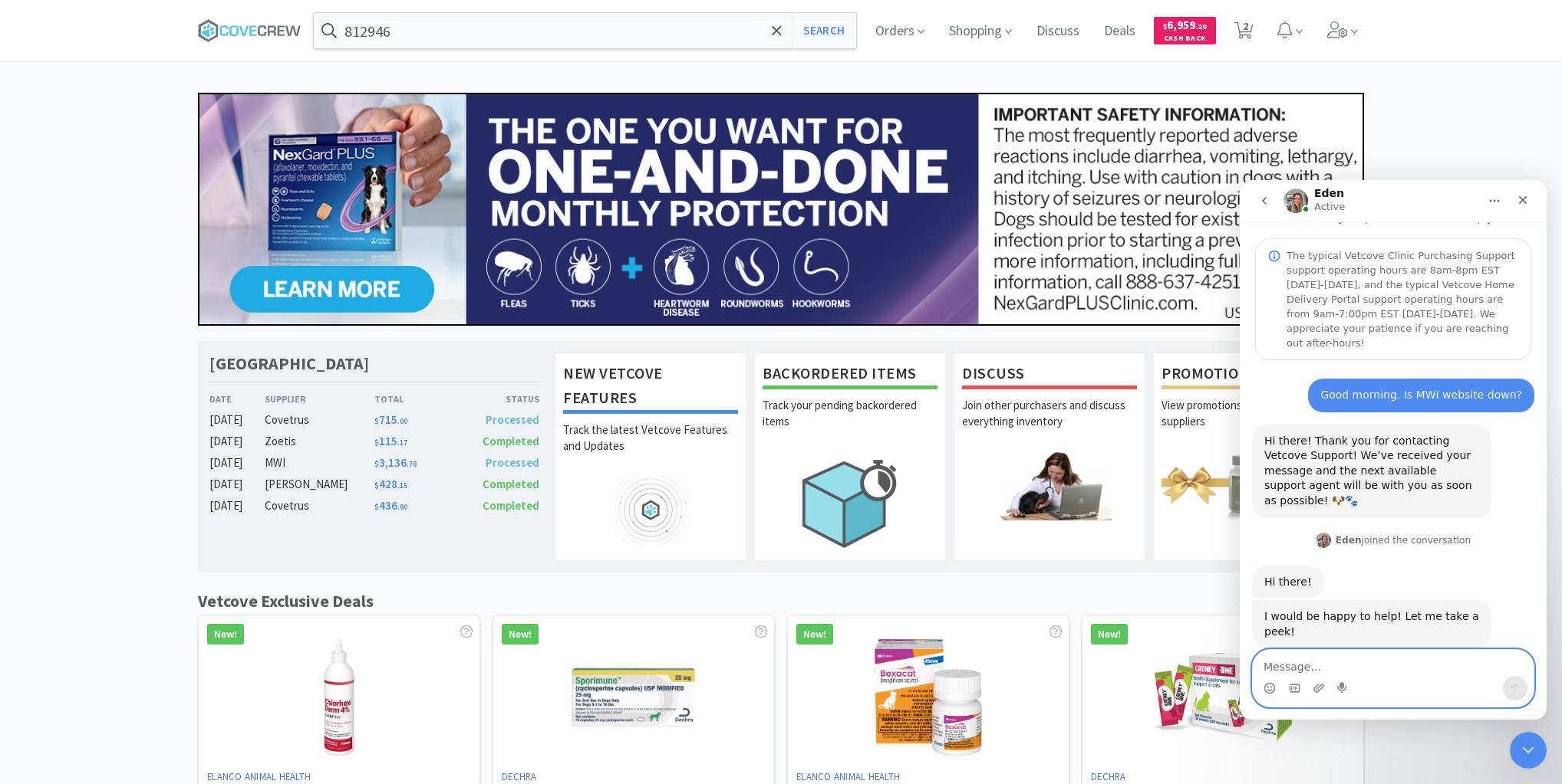
click at [1296, 660] on textarea "Message…" at bounding box center [1392, 663] width 280 height 26
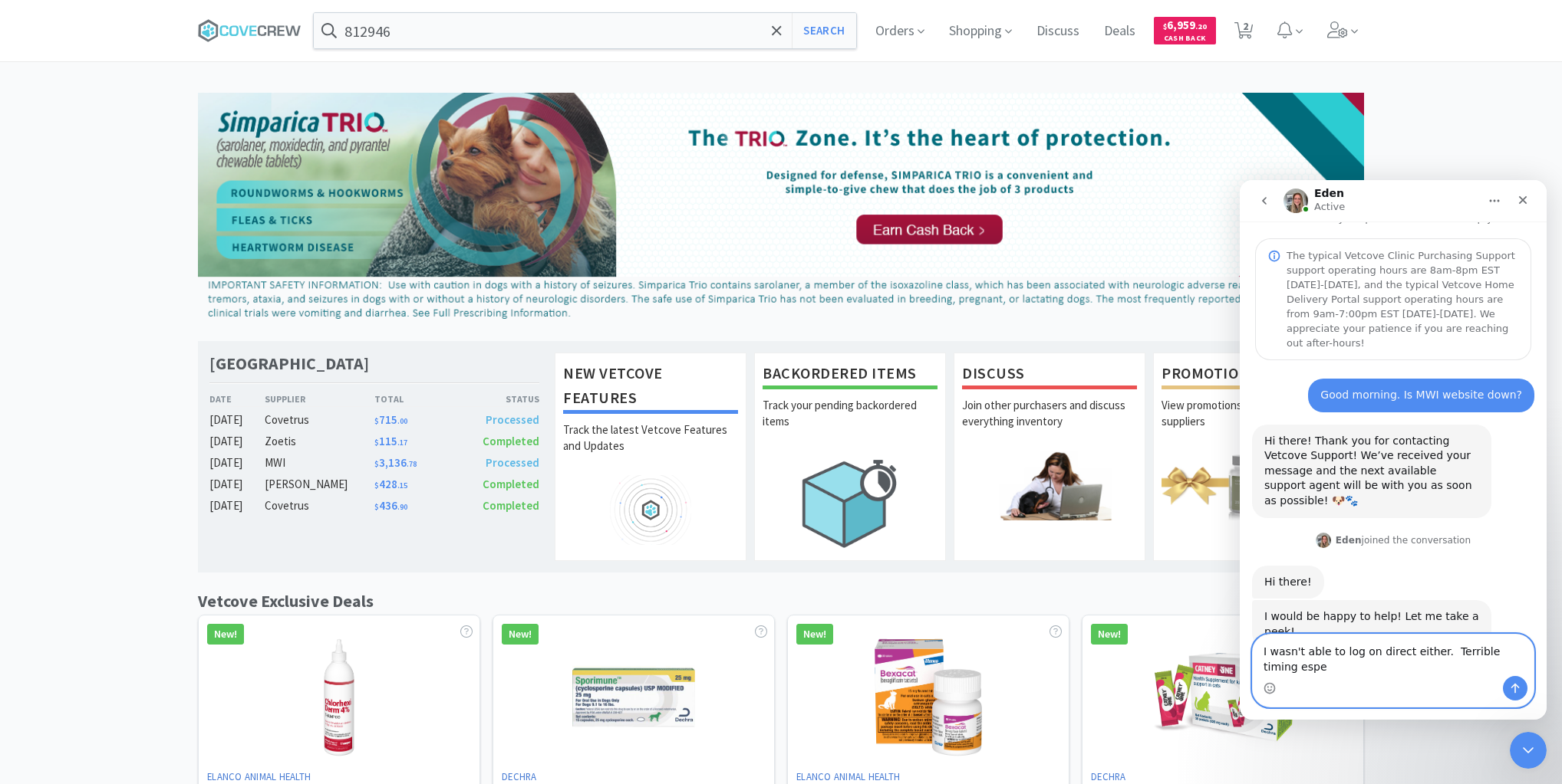
scroll to position [56, 0]
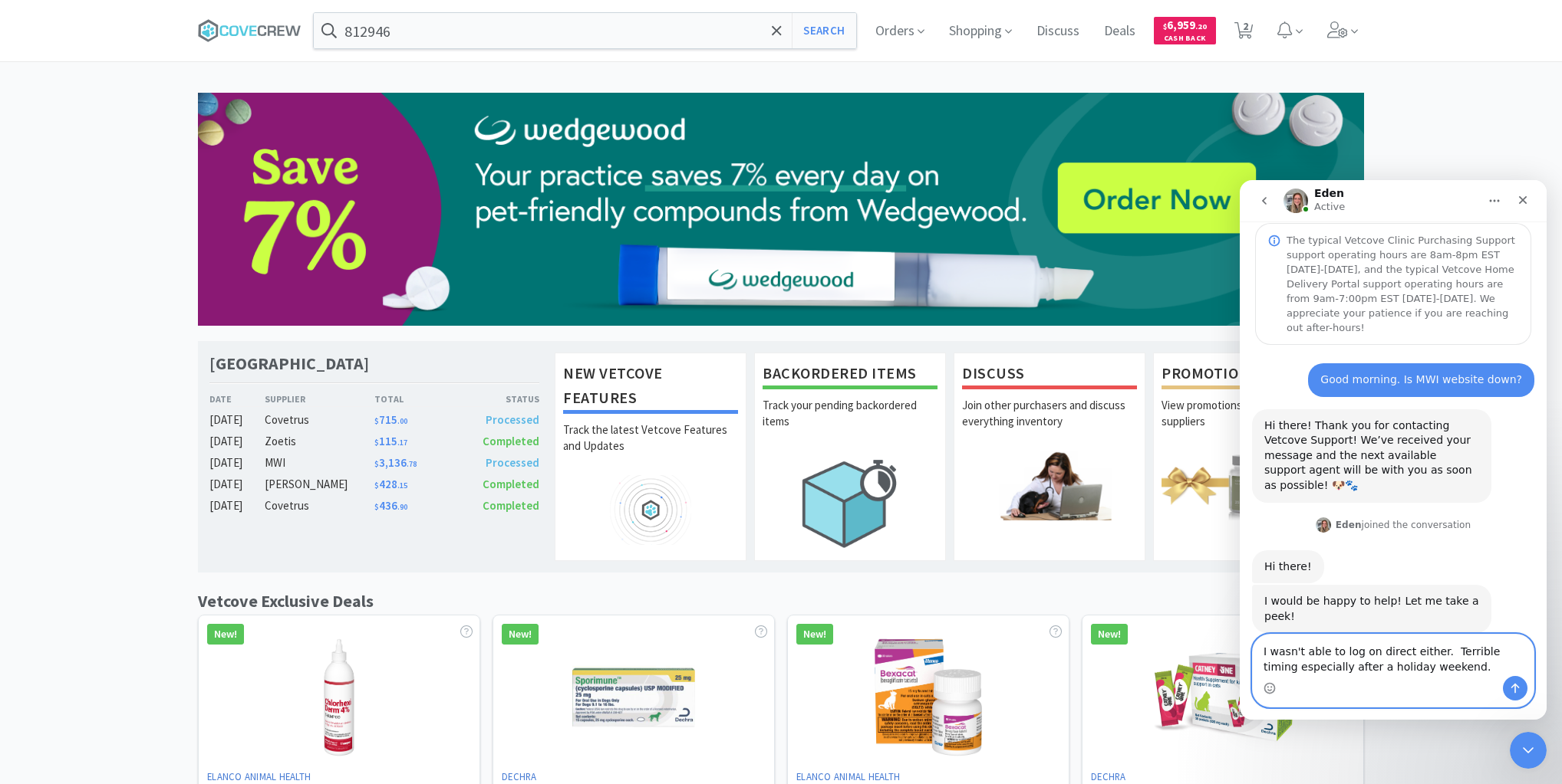
type textarea "I wasn't able to log on direct either. Terrible timing especially after a holid…"
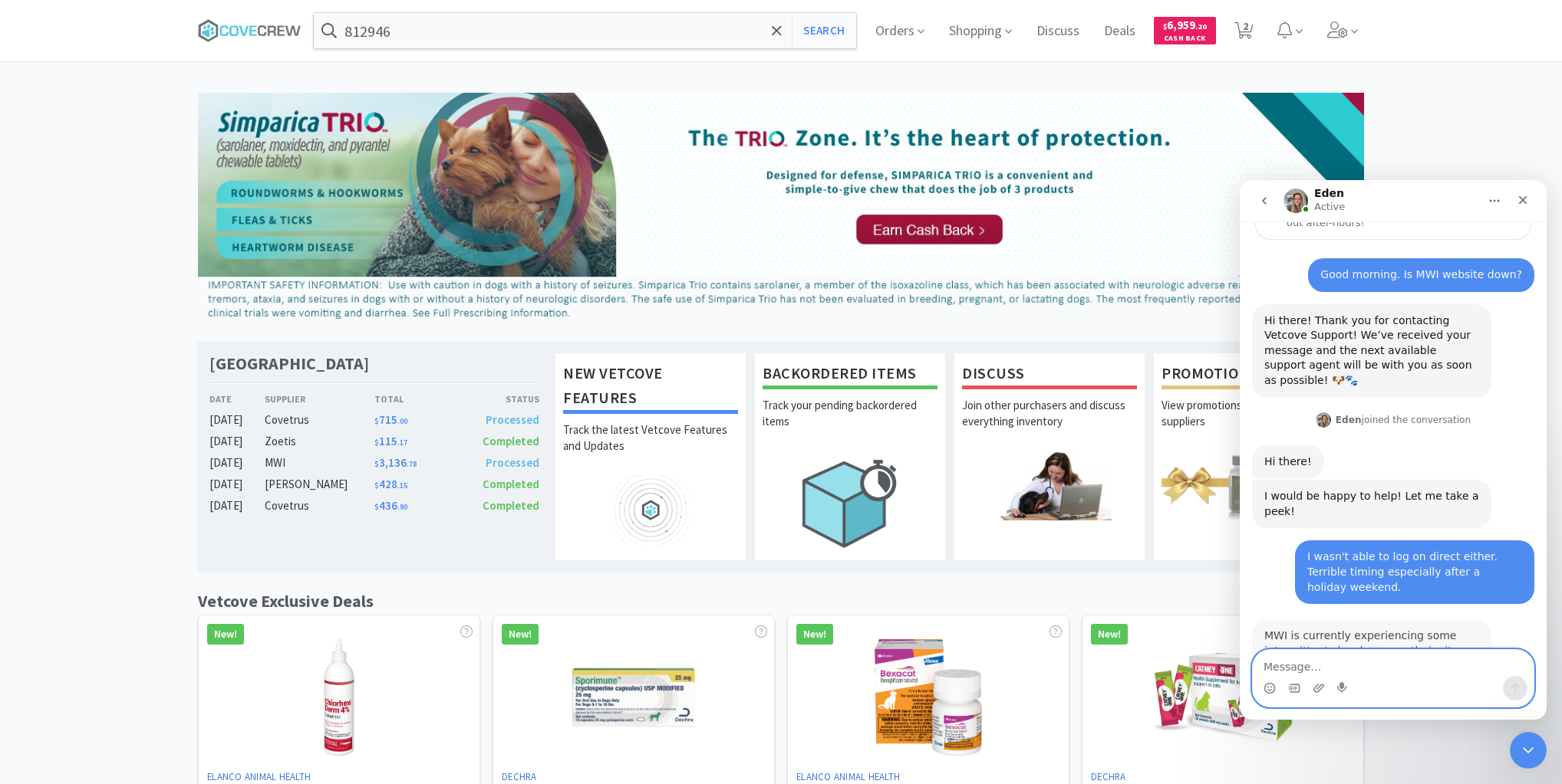
scroll to position [267, 0]
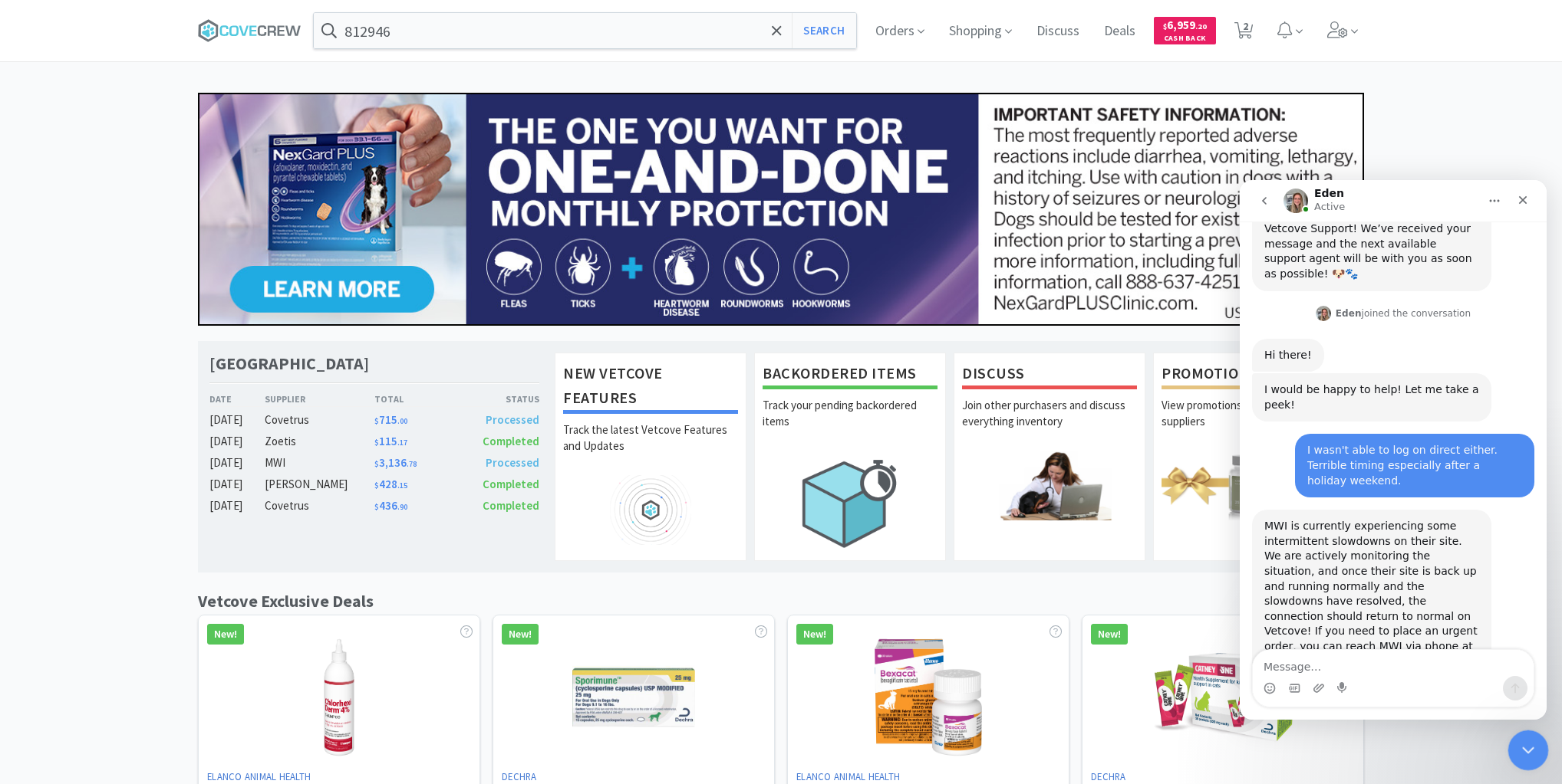
click at [1519, 745] on icon "Close Intercom Messenger" at bounding box center [1526, 748] width 19 height 19
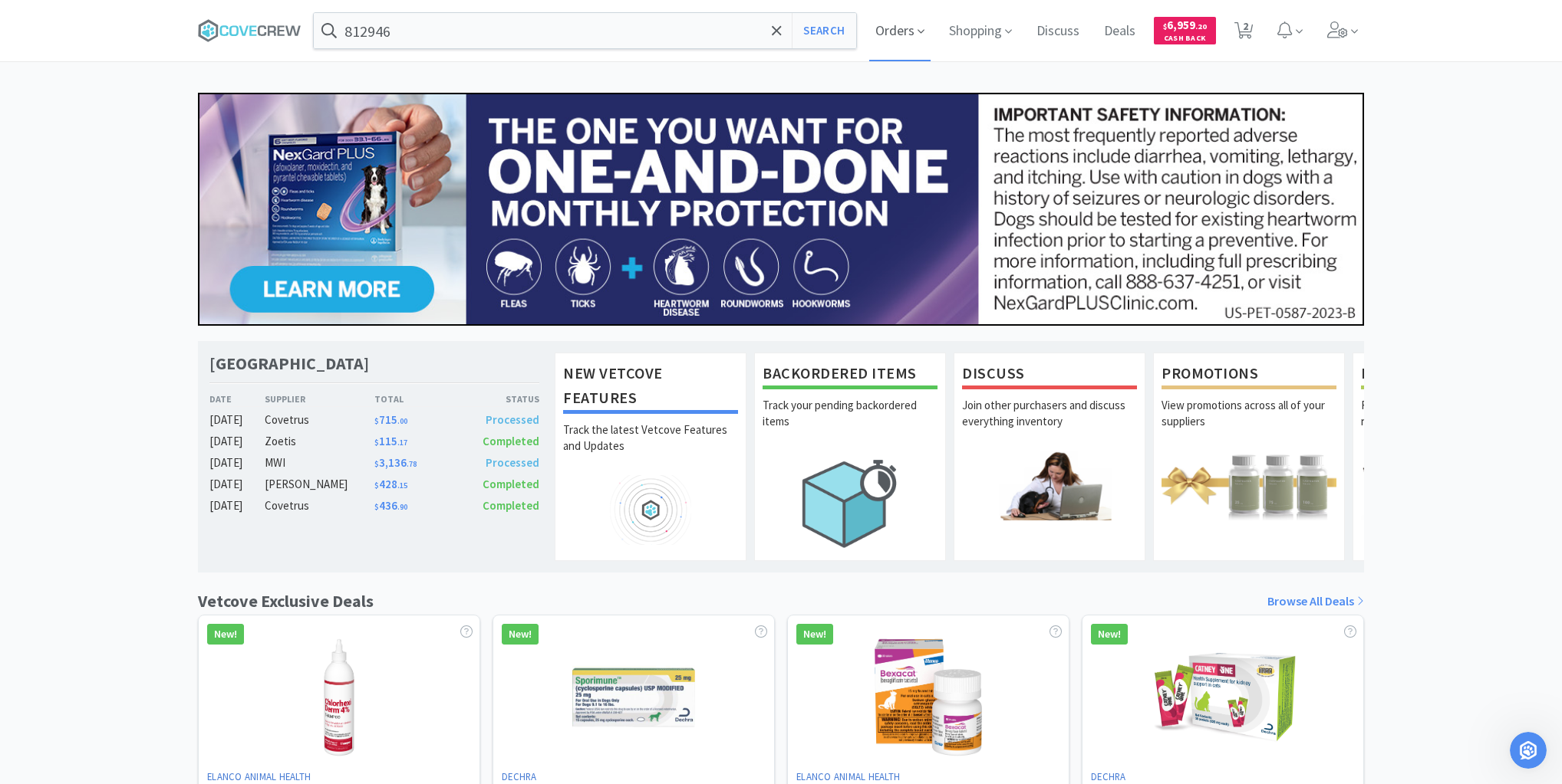
click at [898, 27] on span "Orders" at bounding box center [899, 30] width 61 height 61
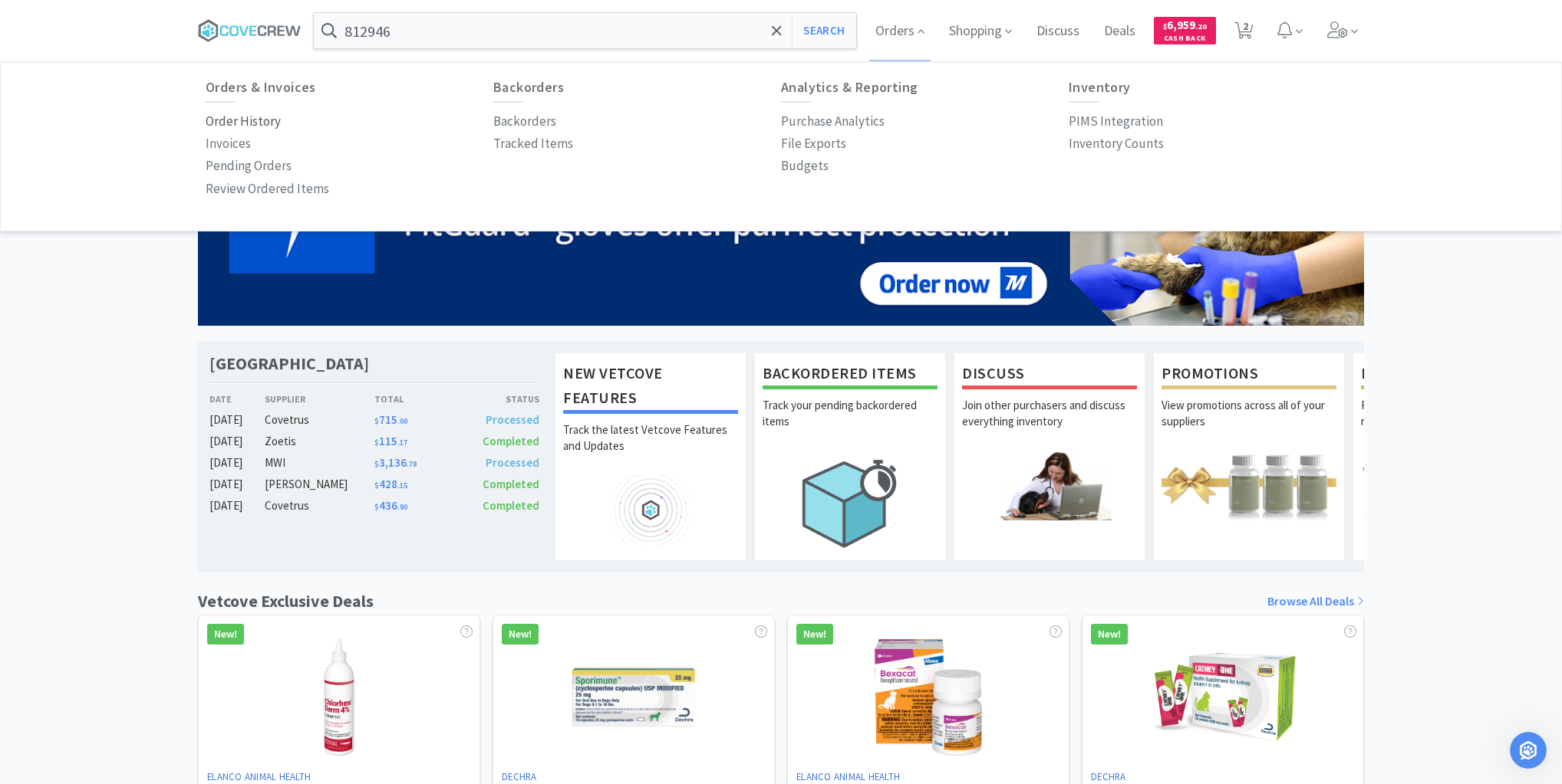
click at [249, 114] on p "Order History" at bounding box center [244, 122] width 76 height 21
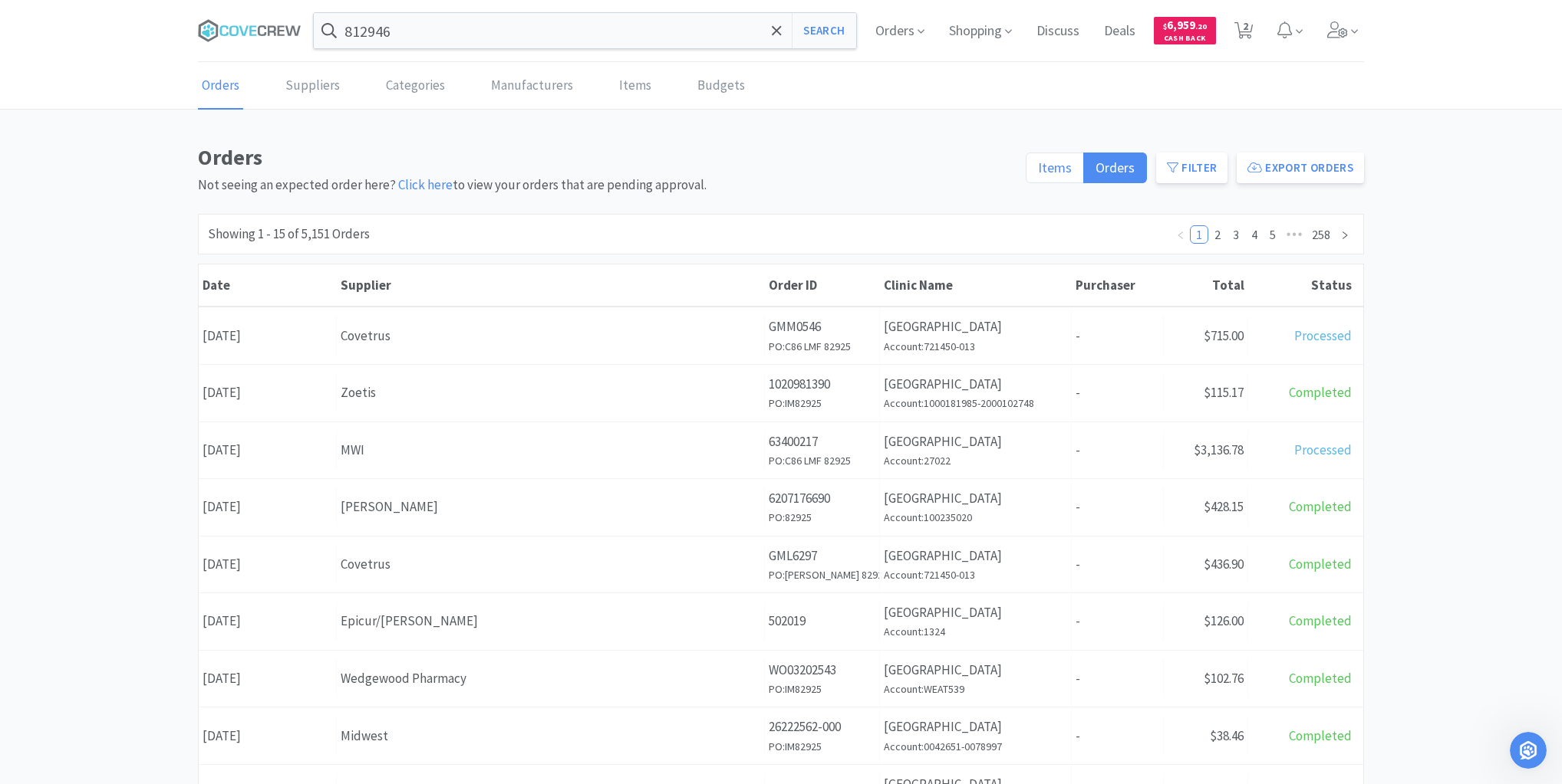
click at [1055, 171] on span "Items" at bounding box center [1055, 167] width 34 height 18
click at [1038, 173] on input "Items" at bounding box center [1038, 173] width 0 height 0
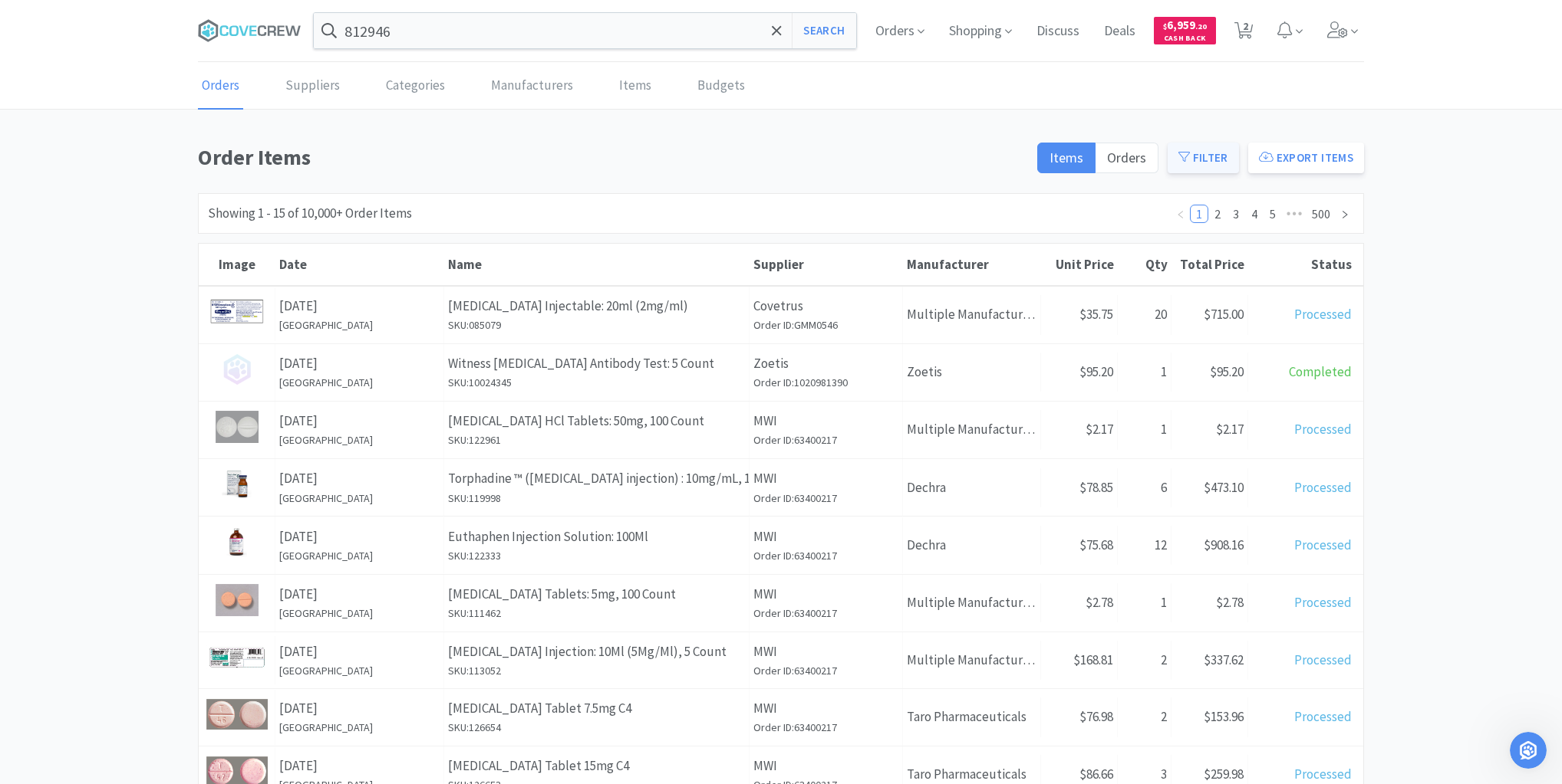
click at [1207, 161] on button "Filter" at bounding box center [1203, 158] width 72 height 31
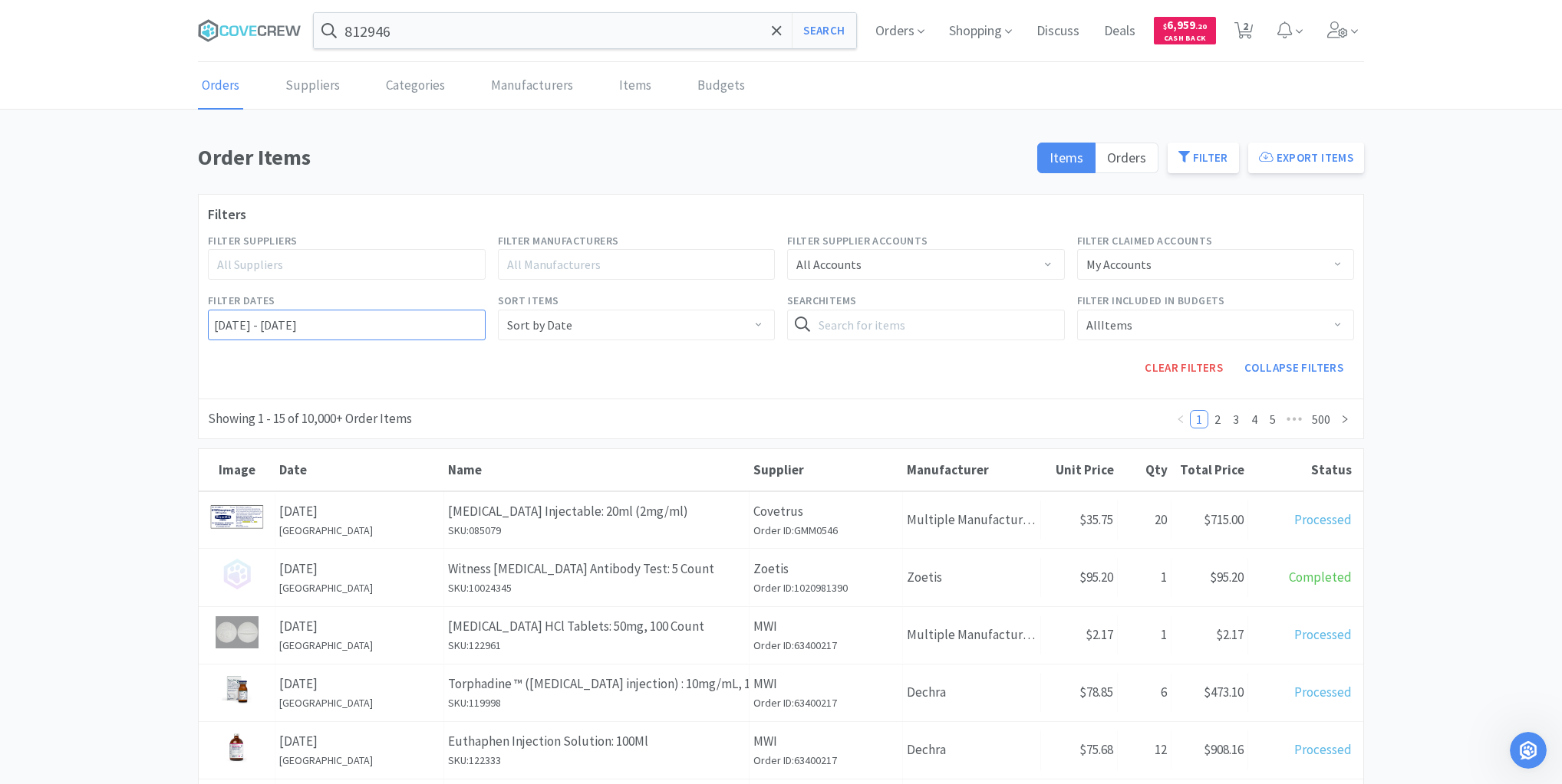
click at [210, 314] on input "[DATE] - [DATE]" at bounding box center [346, 325] width 277 height 31
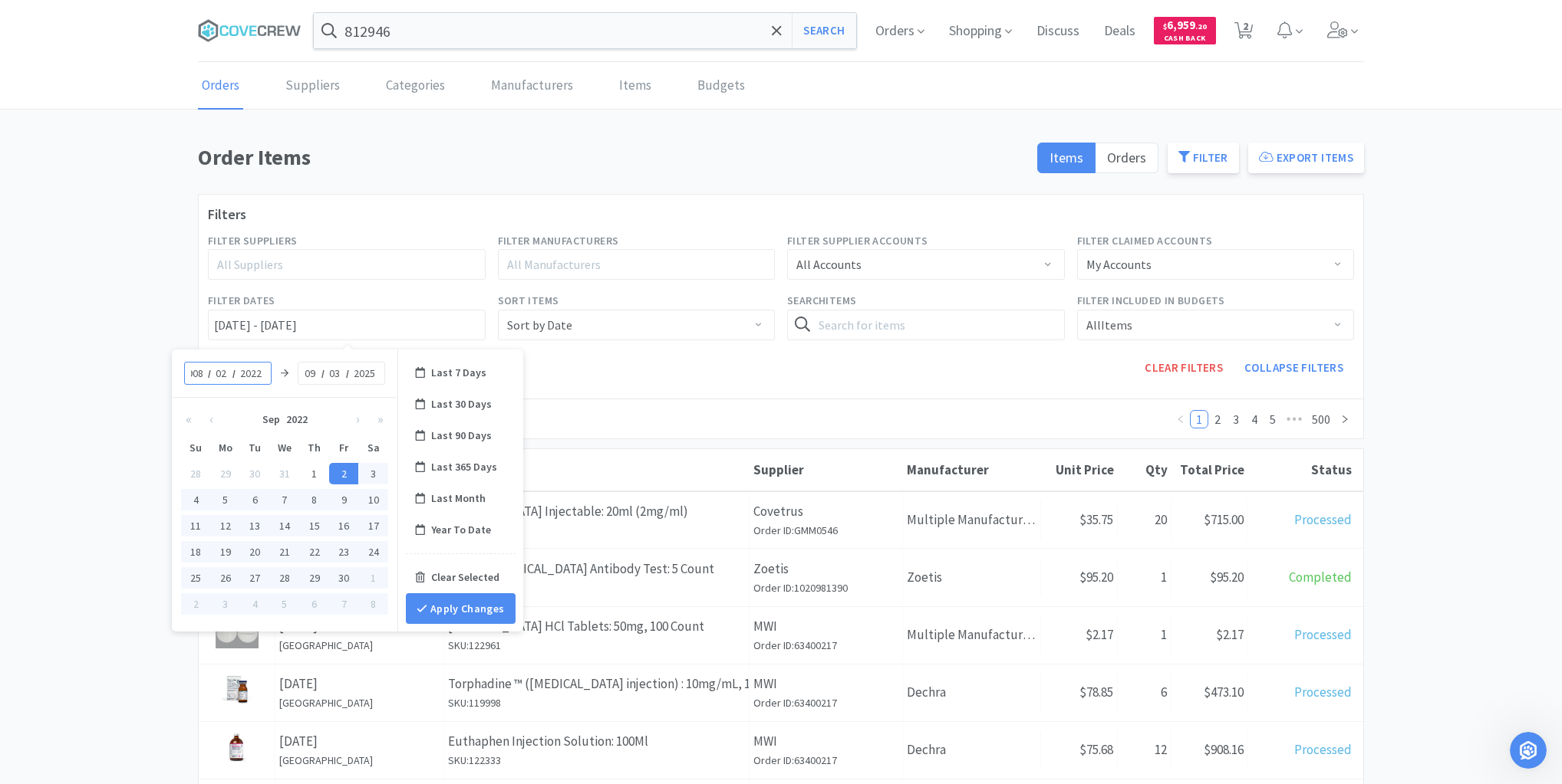
scroll to position [0, 9]
type input "09"
type input "08"
type input "29"
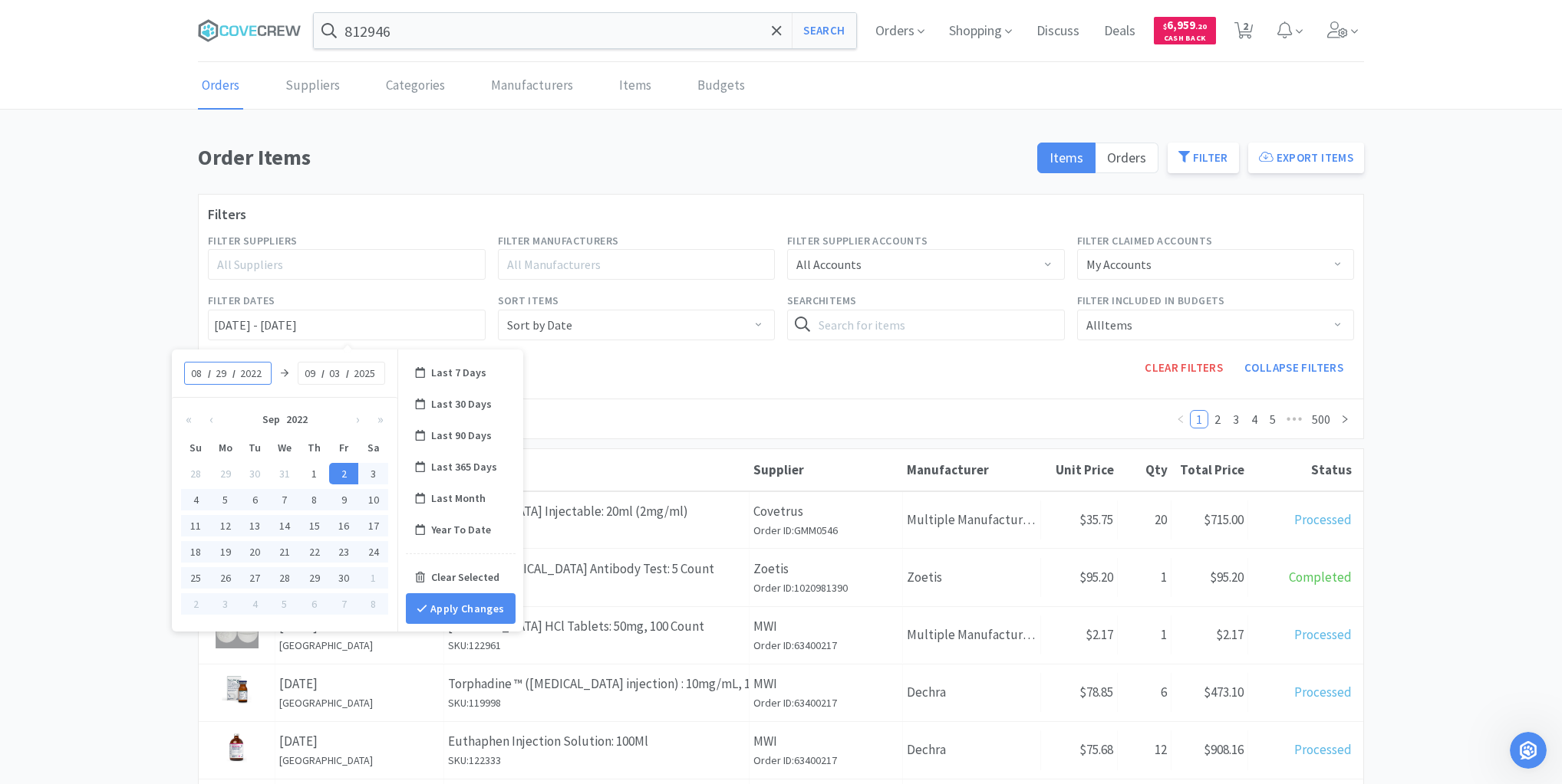
type input "[DATE] - [DATE]"
type input "2025"
type input "[DATE] - [DATE]"
type input "08"
type input "[DATE] - [DATE]"
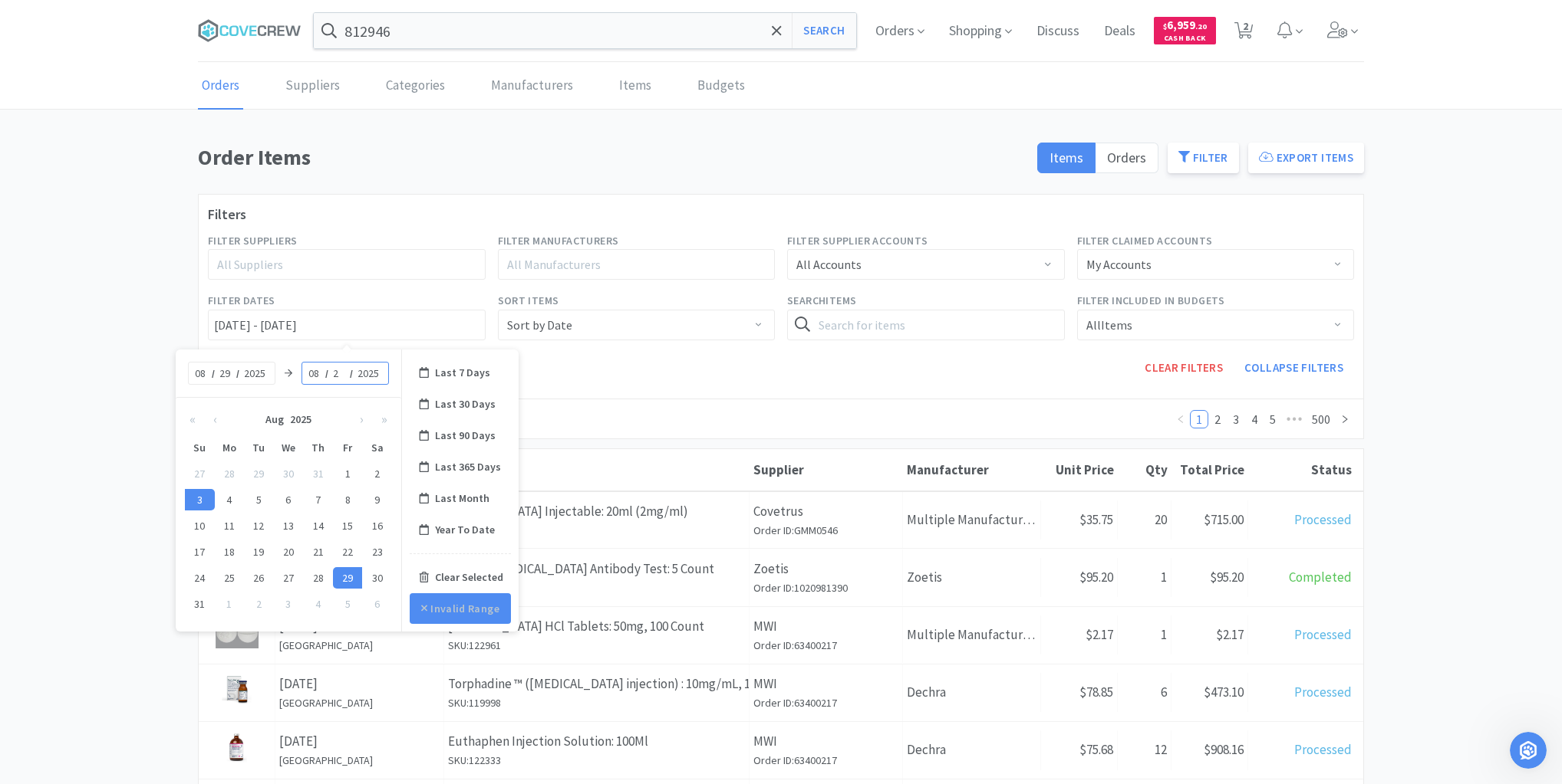
type input "29"
type input "[DATE] - [DATE]"
click at [485, 605] on button "Apply Changes" at bounding box center [461, 609] width 109 height 31
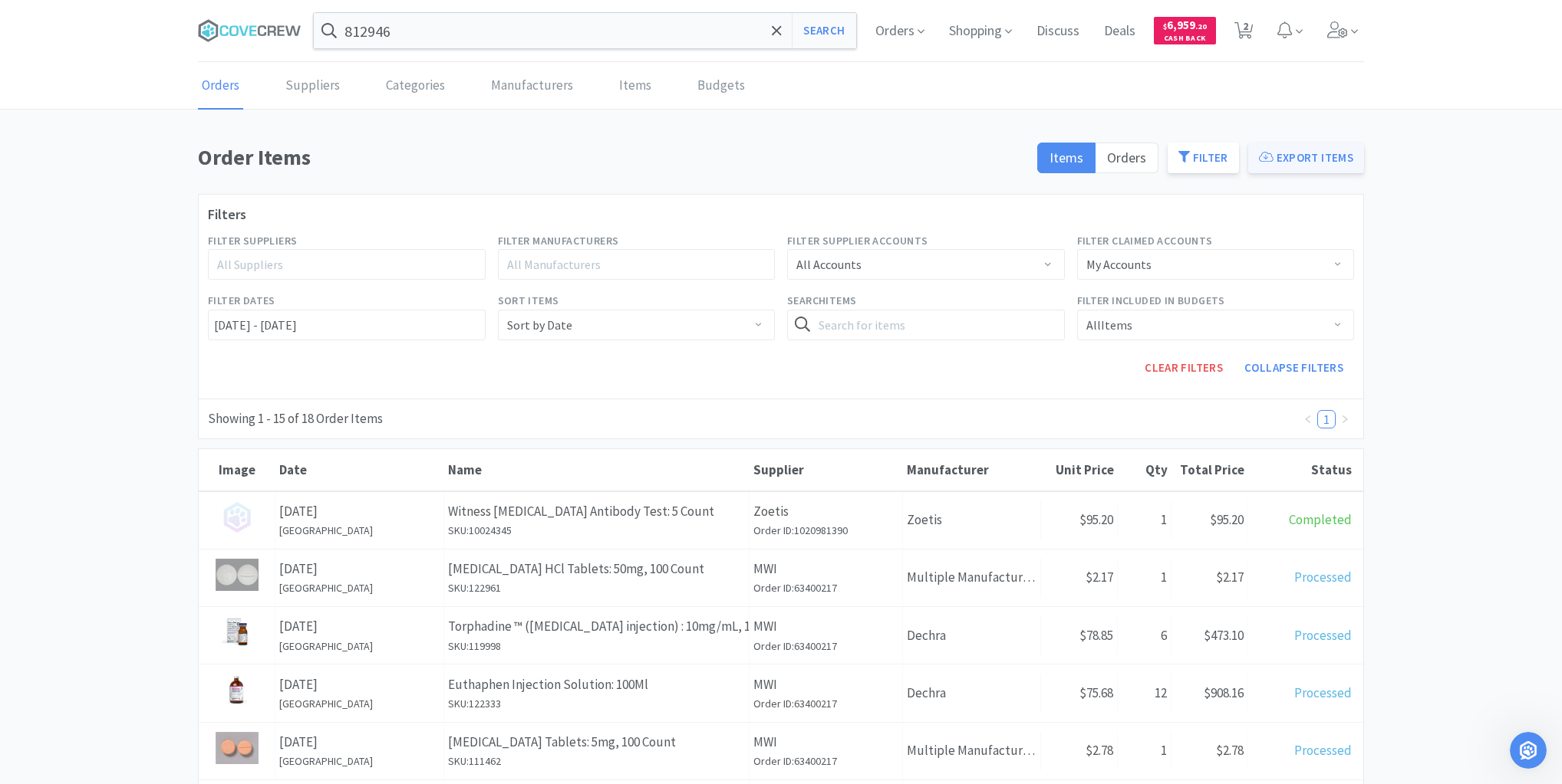
click at [1322, 158] on button "Export Items" at bounding box center [1305, 158] width 116 height 31
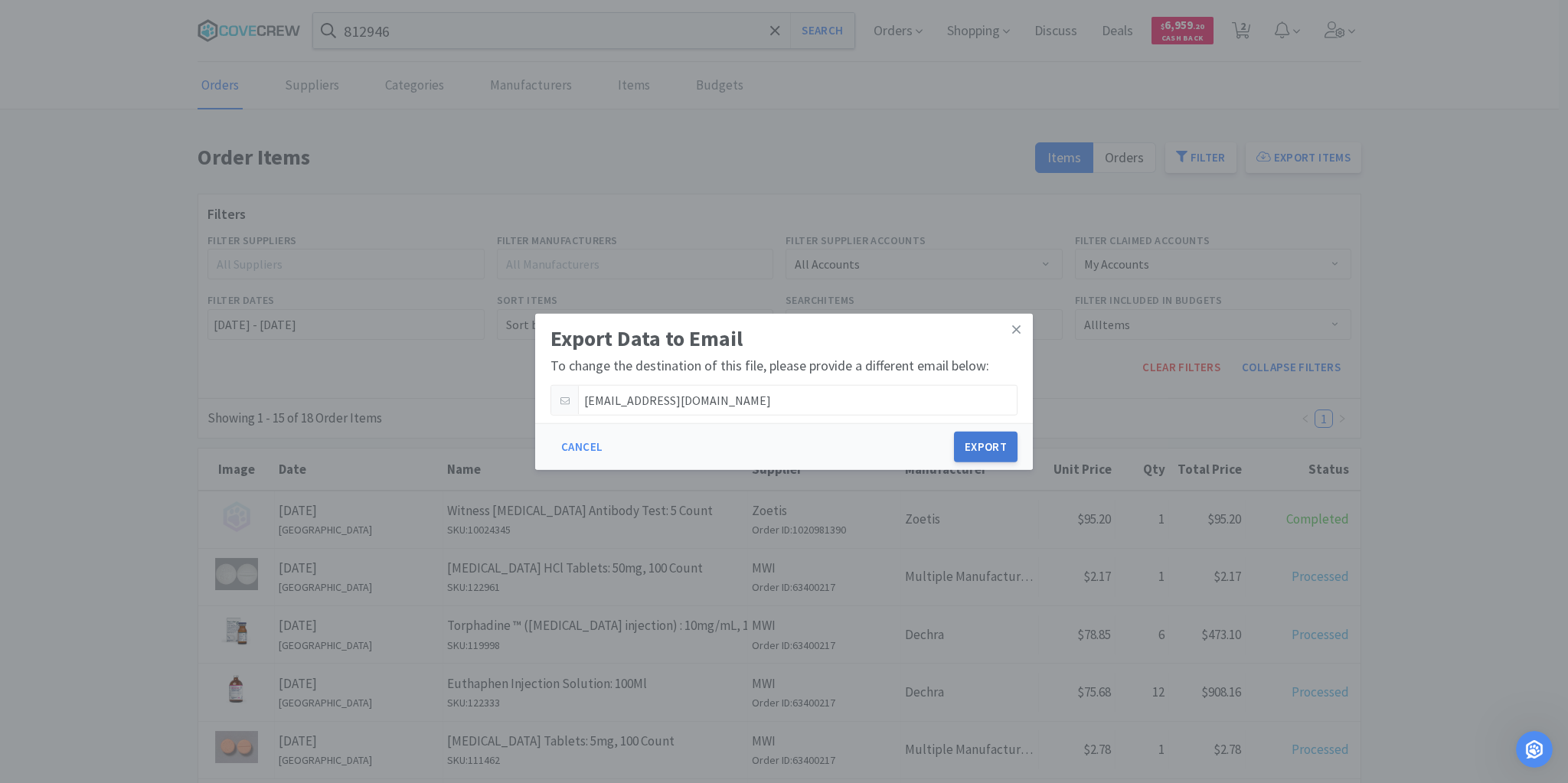
click at [981, 443] on button "Export" at bounding box center [986, 447] width 63 height 31
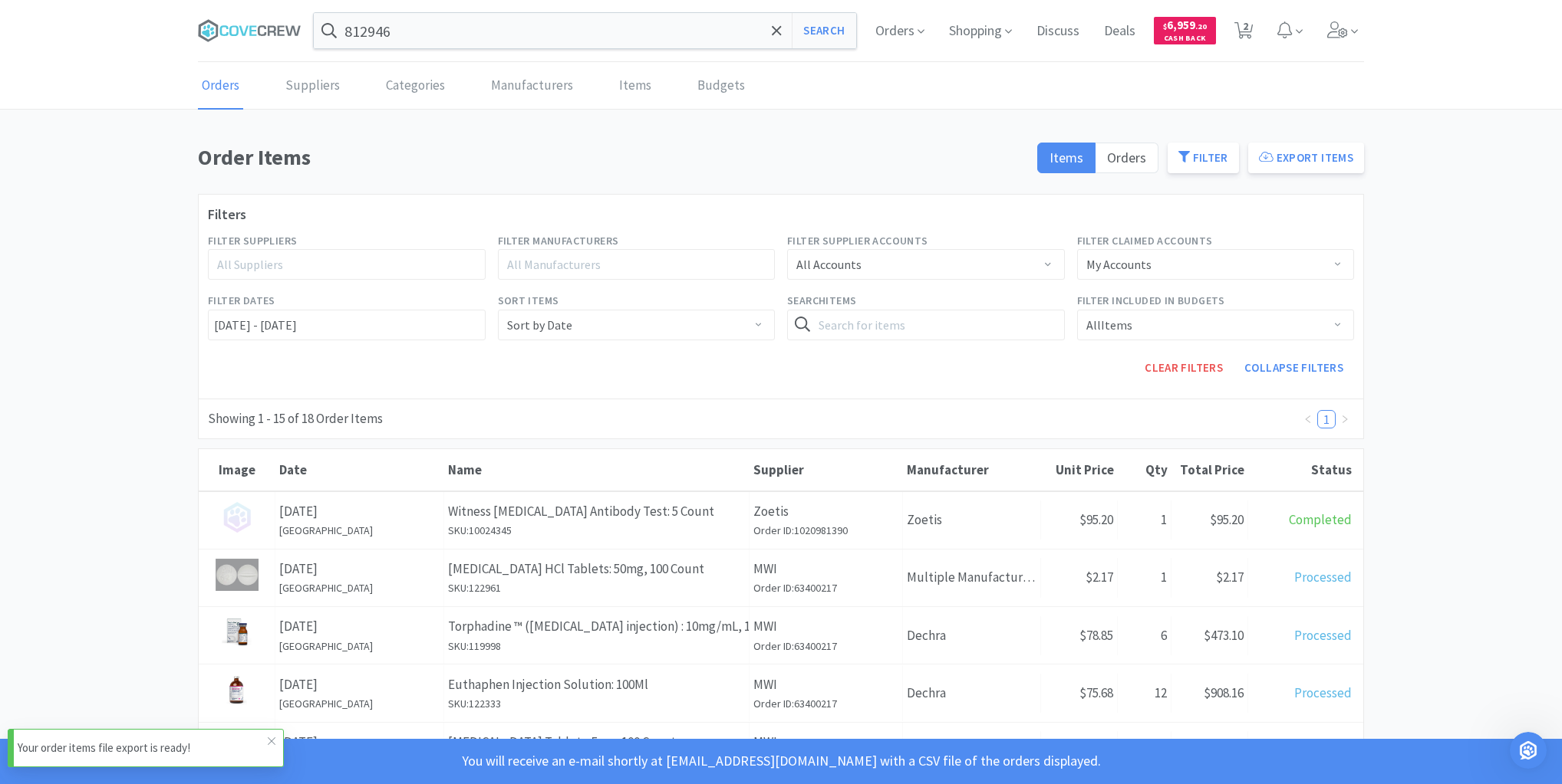
click at [68, 746] on p "Your order items file export is ready!" at bounding box center [143, 748] width 250 height 19
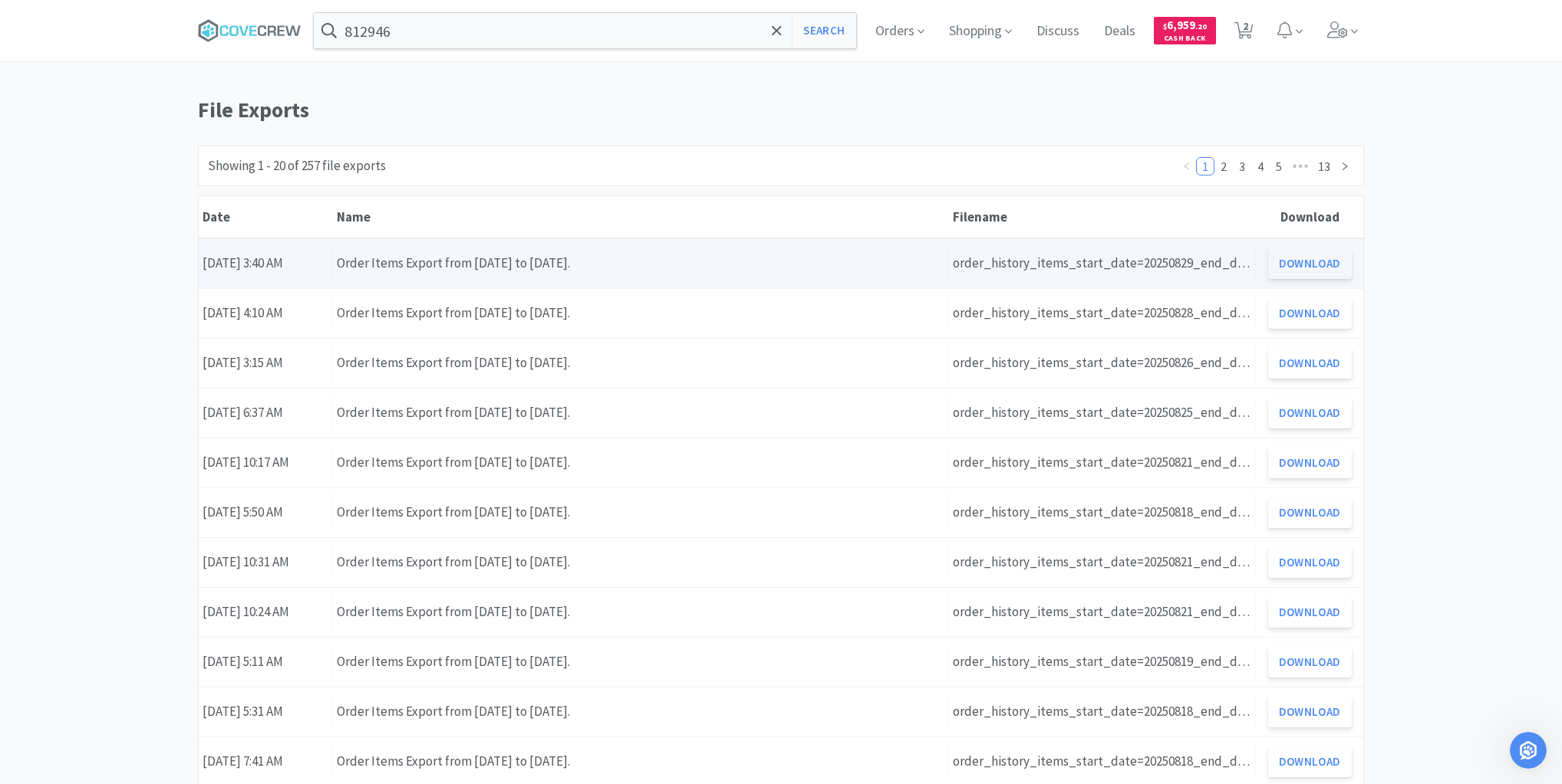
click at [1310, 267] on button "Download" at bounding box center [1309, 263] width 84 height 31
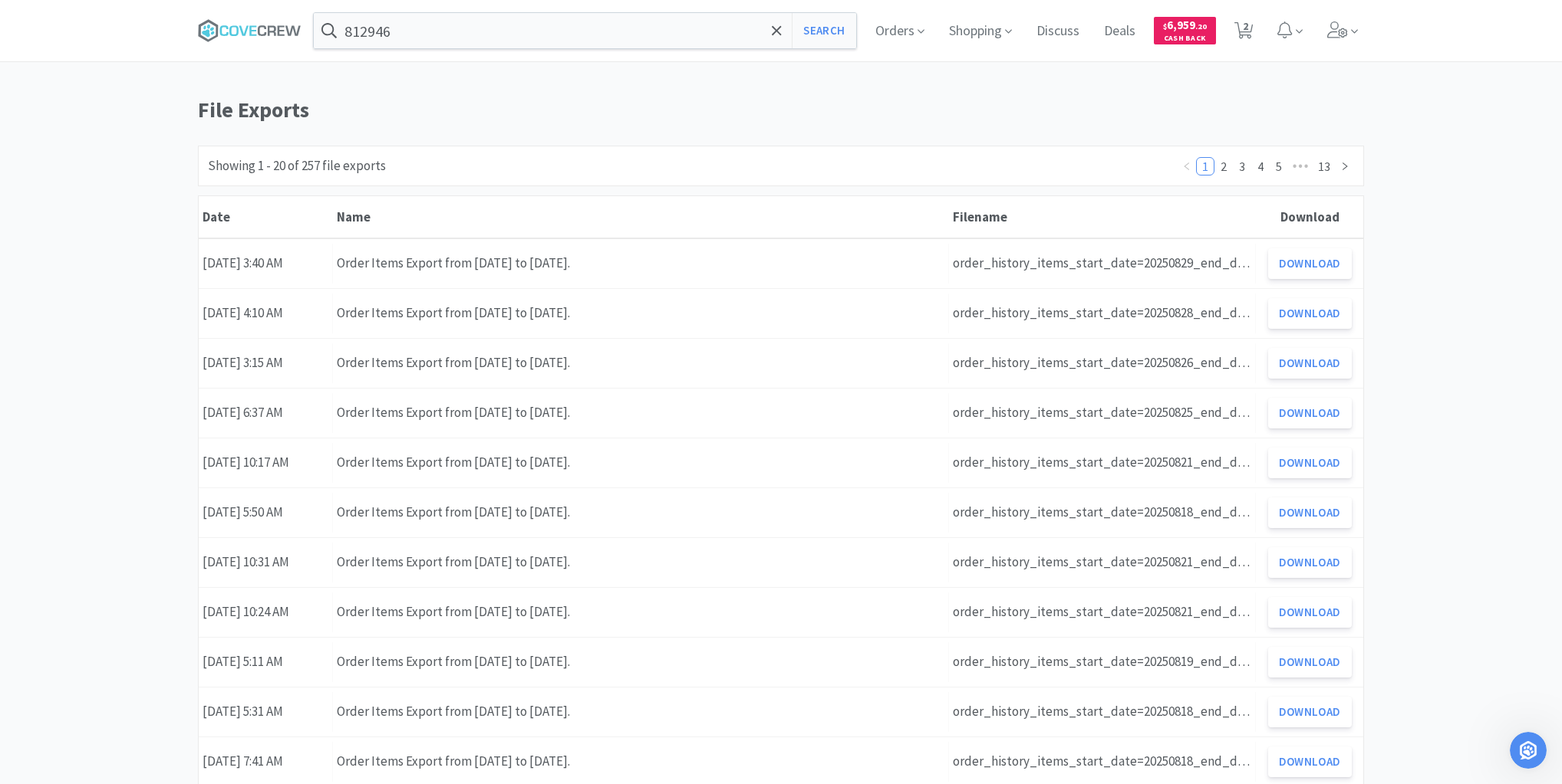
click at [303, 31] on span at bounding box center [256, 30] width 115 height 61
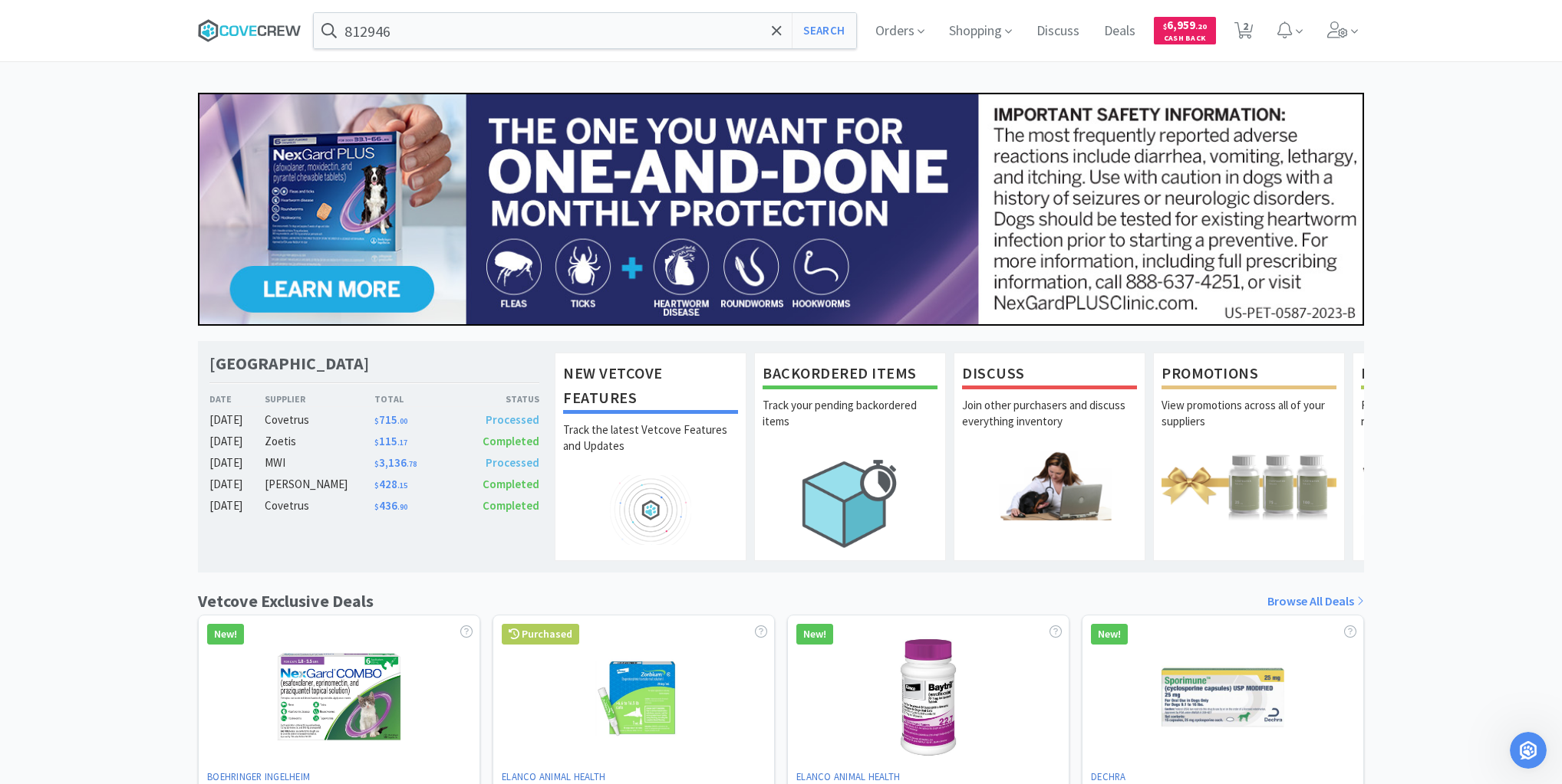
click at [273, 25] on icon at bounding box center [250, 30] width 104 height 23
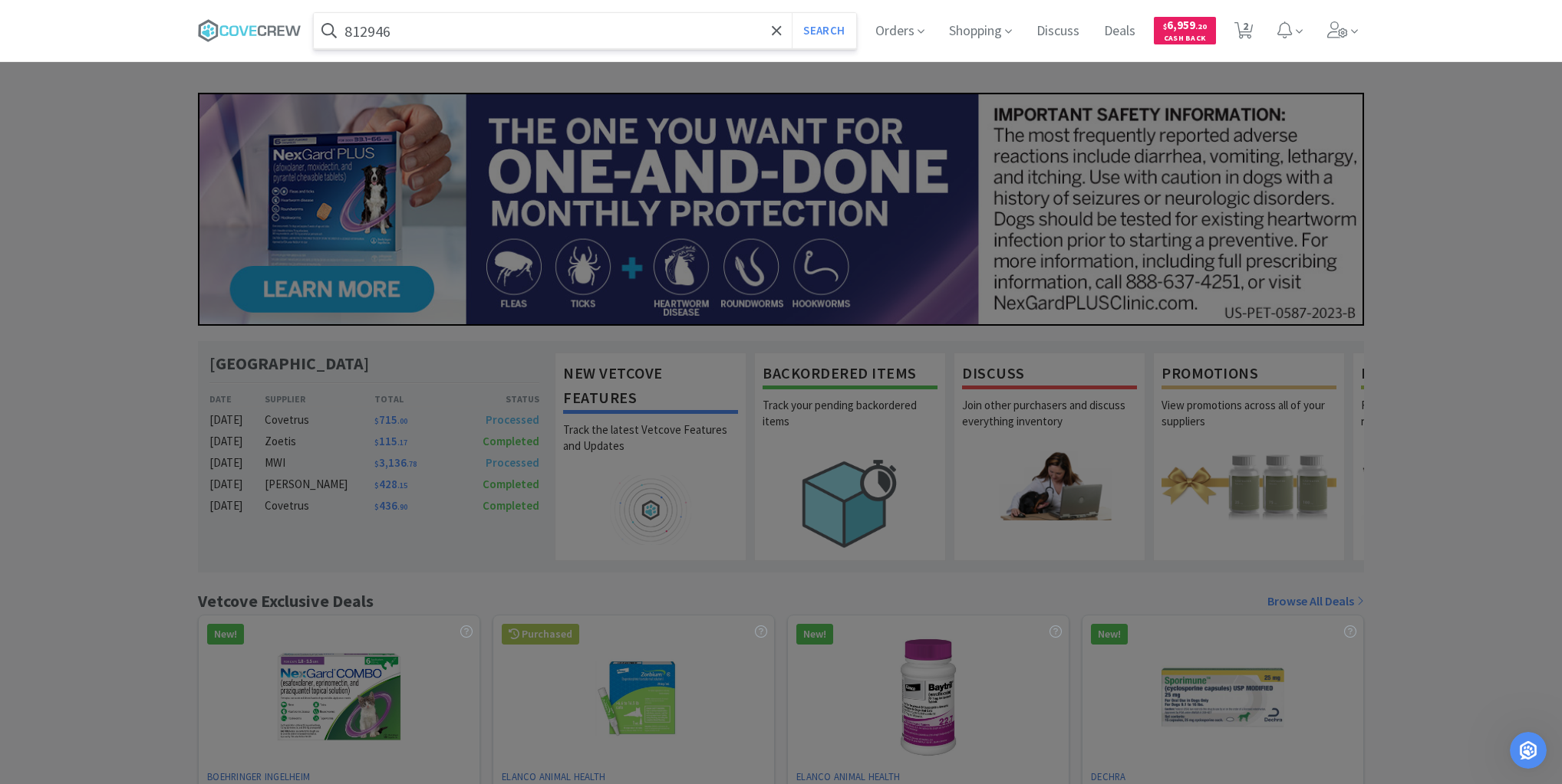
drag, startPoint x: 432, startPoint y: 42, endPoint x: 425, endPoint y: 47, distance: 8.6
click at [432, 42] on input "812946" at bounding box center [584, 30] width 543 height 35
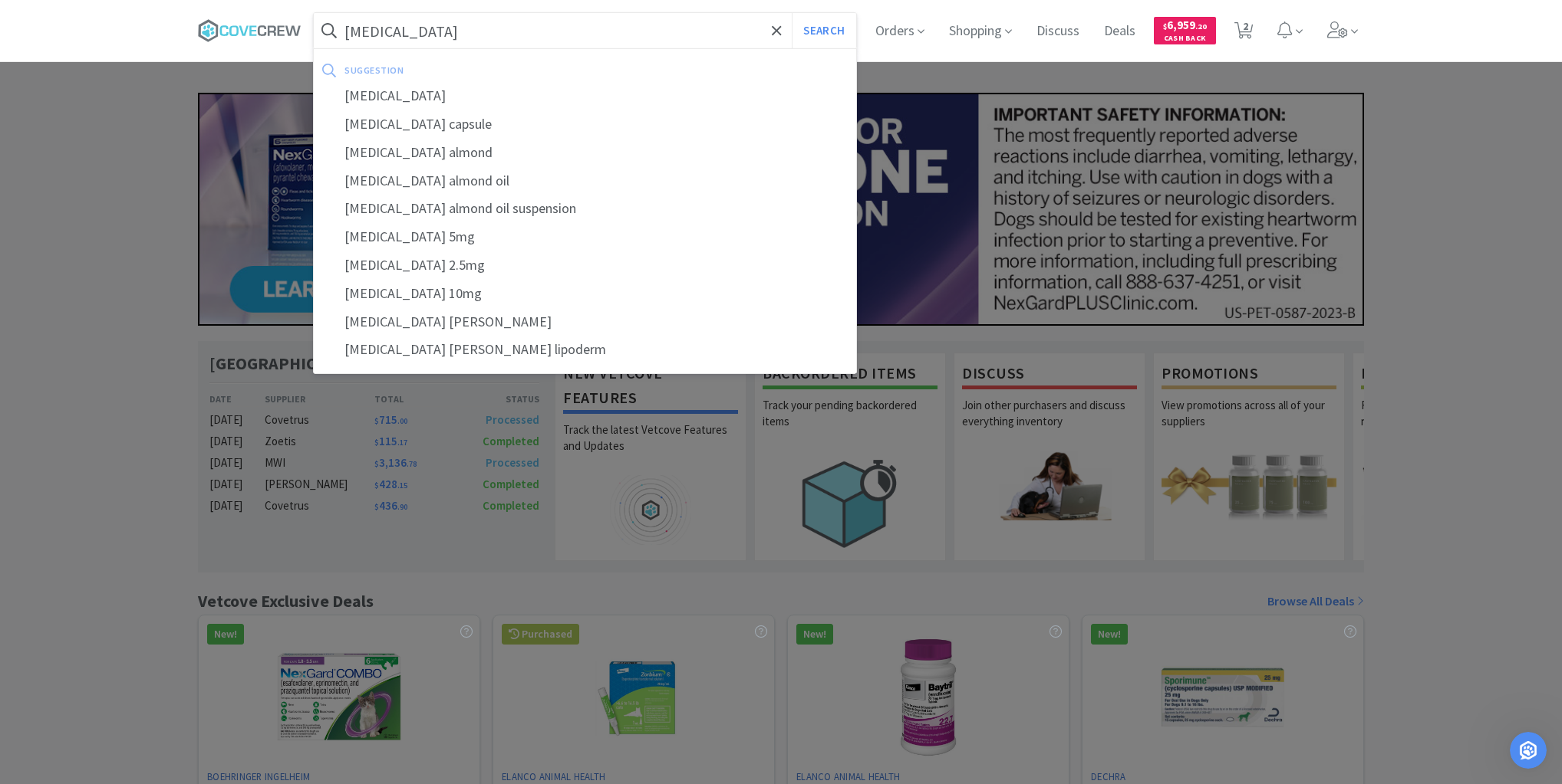
type input "[MEDICAL_DATA]"
click at [792, 13] on button "Search" at bounding box center [823, 30] width 63 height 35
select select "2"
select select "1"
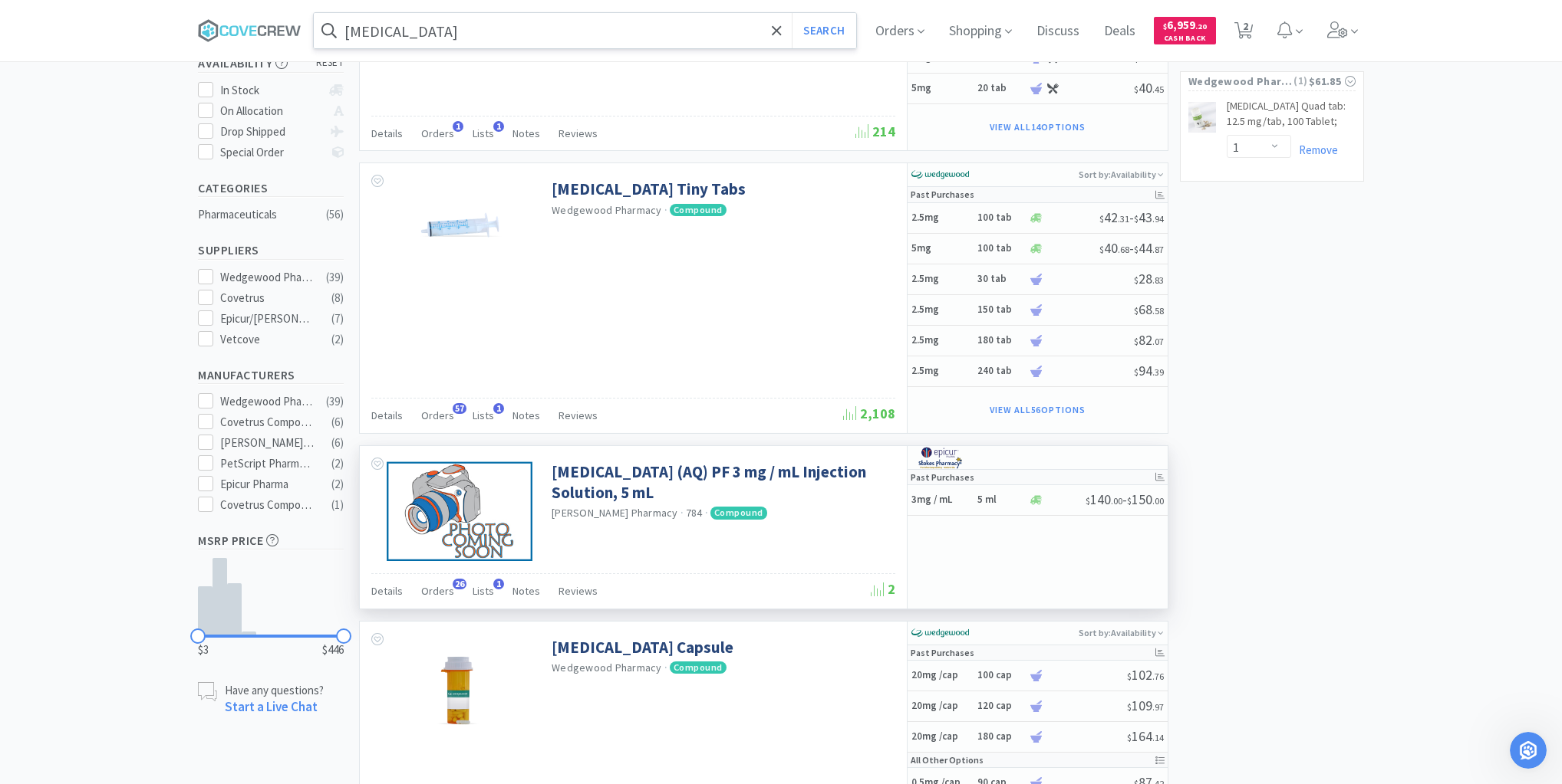
scroll to position [429, 0]
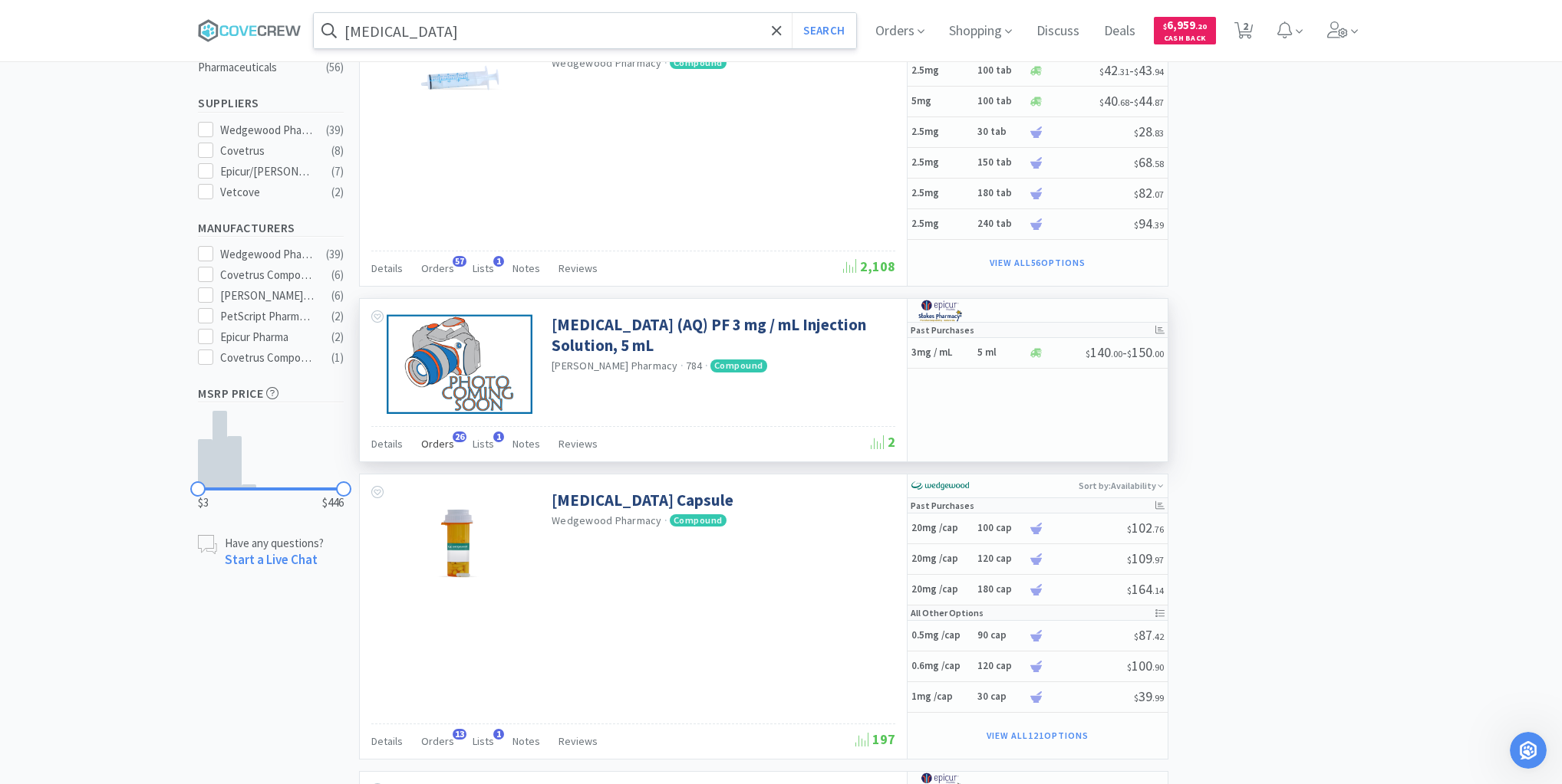
click at [427, 439] on span "Orders" at bounding box center [437, 443] width 33 height 14
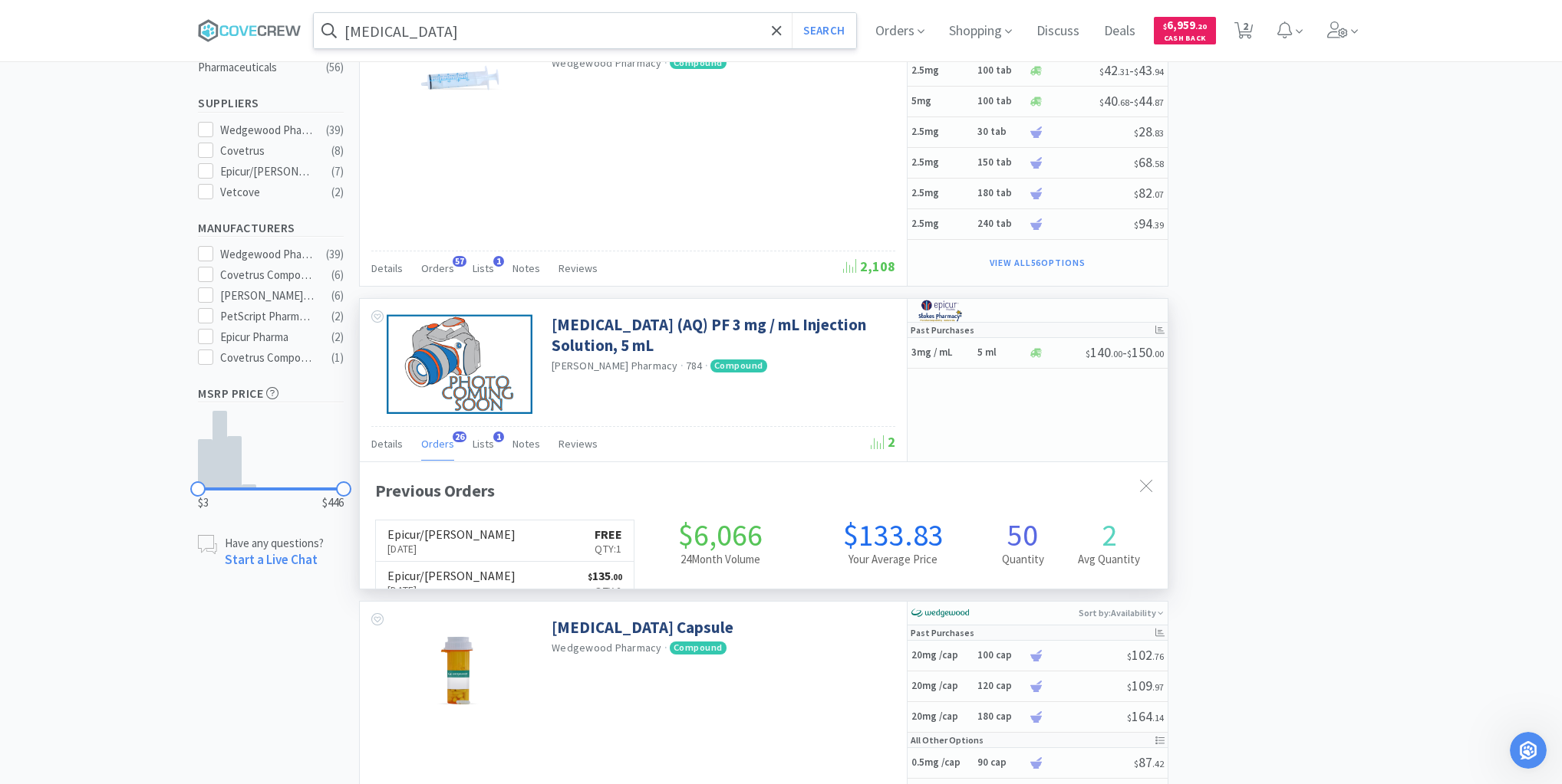
scroll to position [411, 808]
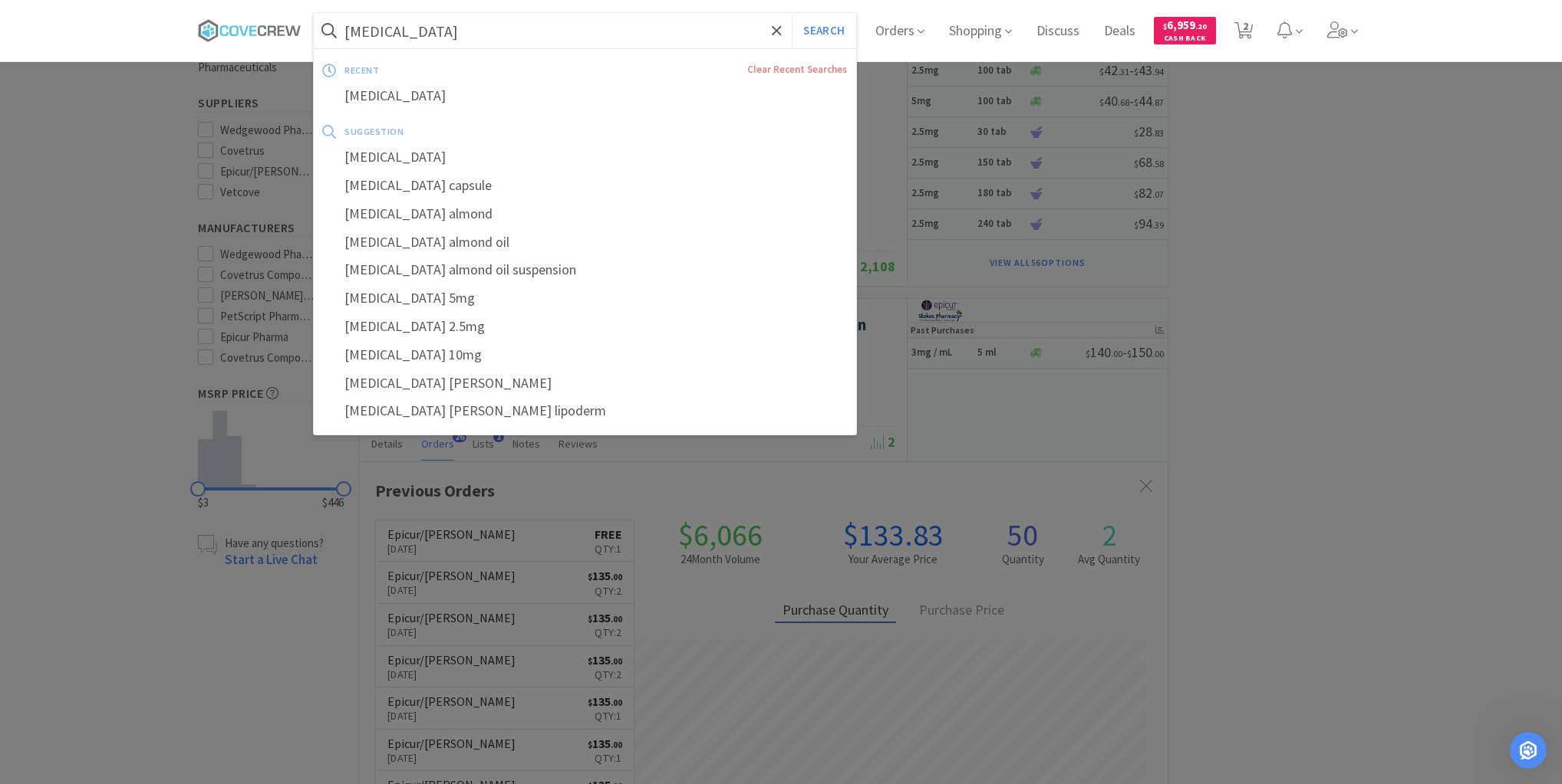
click at [456, 32] on input "[MEDICAL_DATA]" at bounding box center [584, 30] width 543 height 35
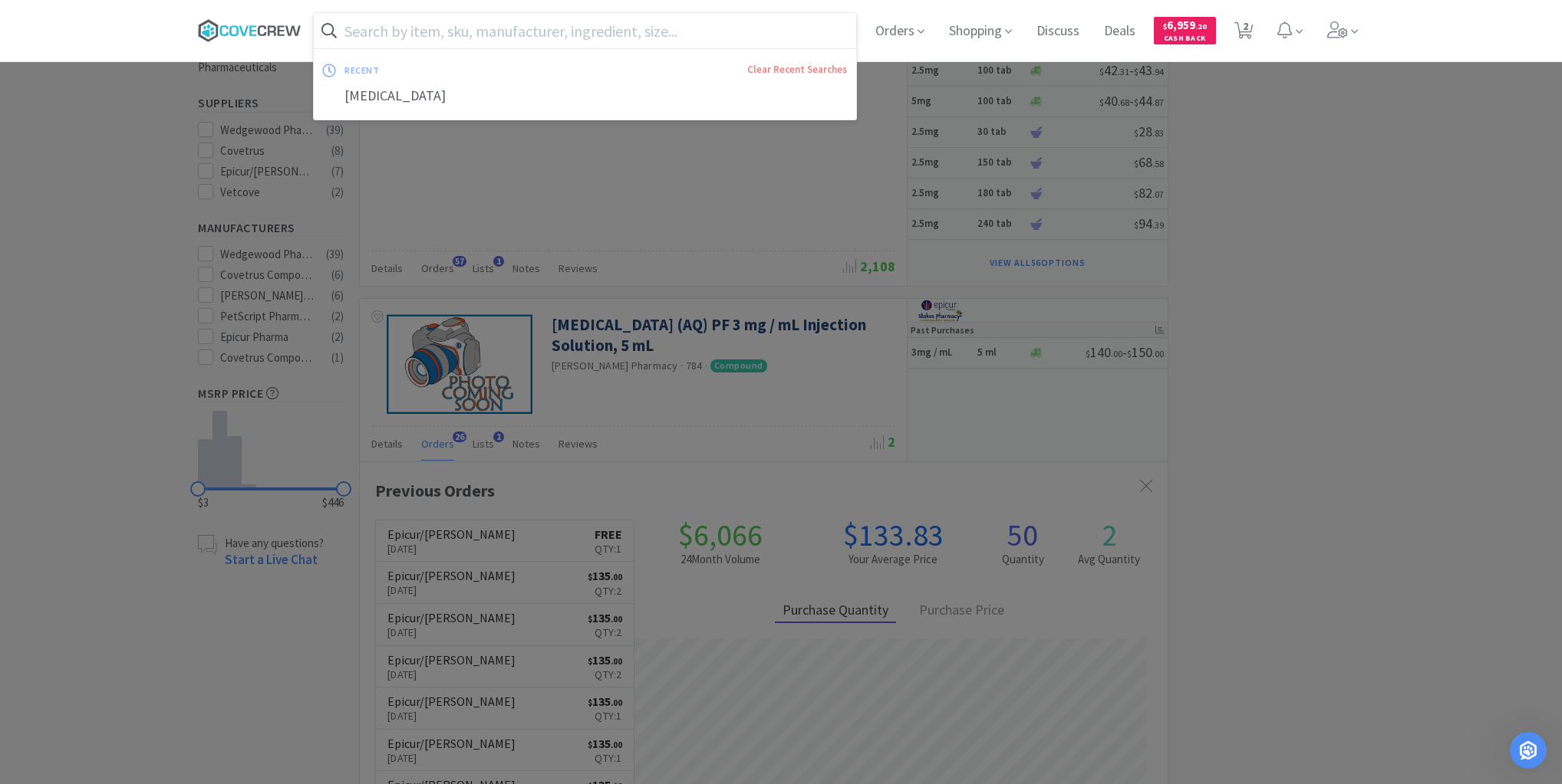
click at [256, 31] on icon at bounding box center [252, 30] width 7 height 10
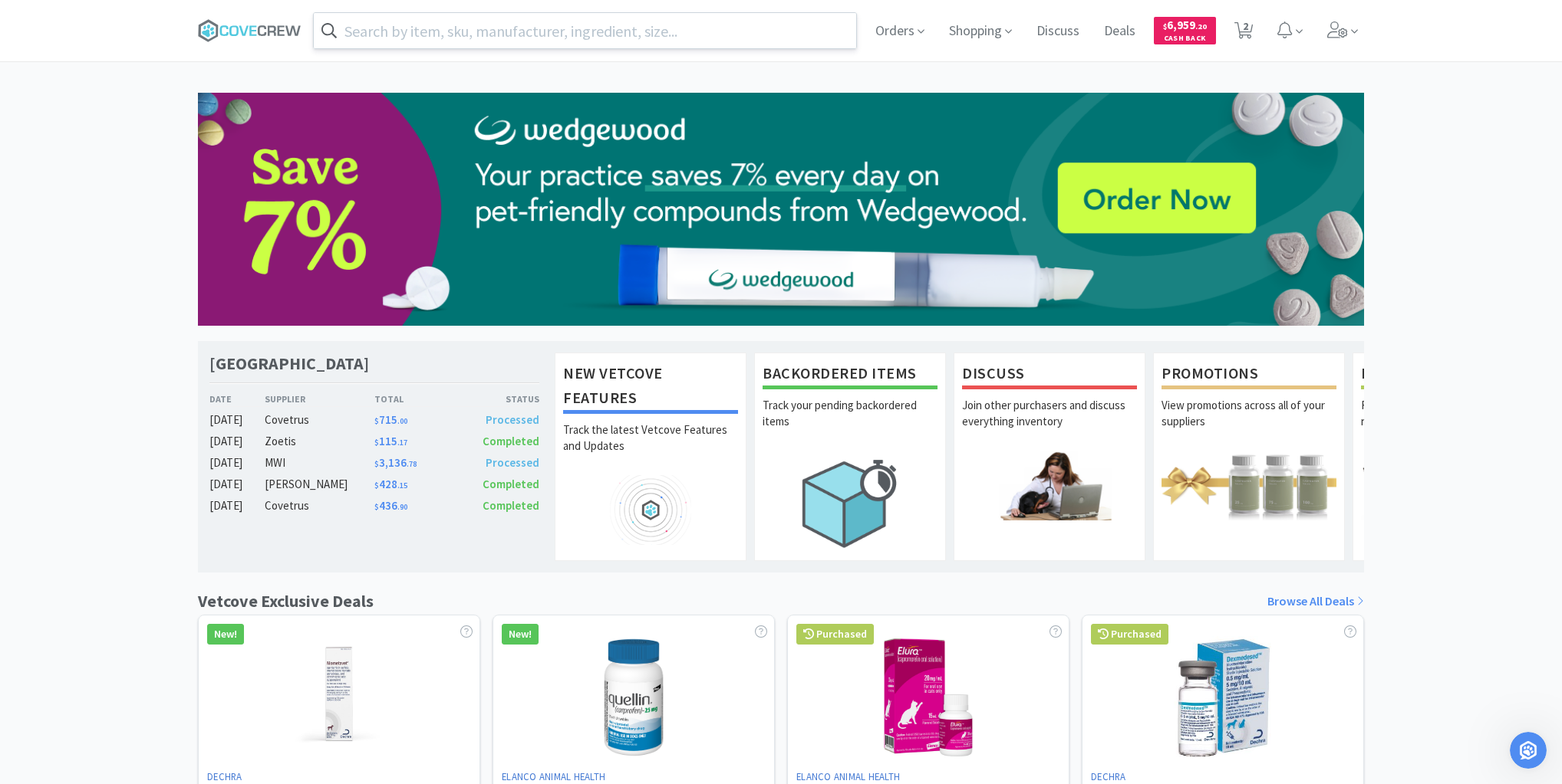
drag, startPoint x: 464, startPoint y: 34, endPoint x: 453, endPoint y: 45, distance: 15.6
click at [464, 34] on input "text" at bounding box center [584, 30] width 543 height 35
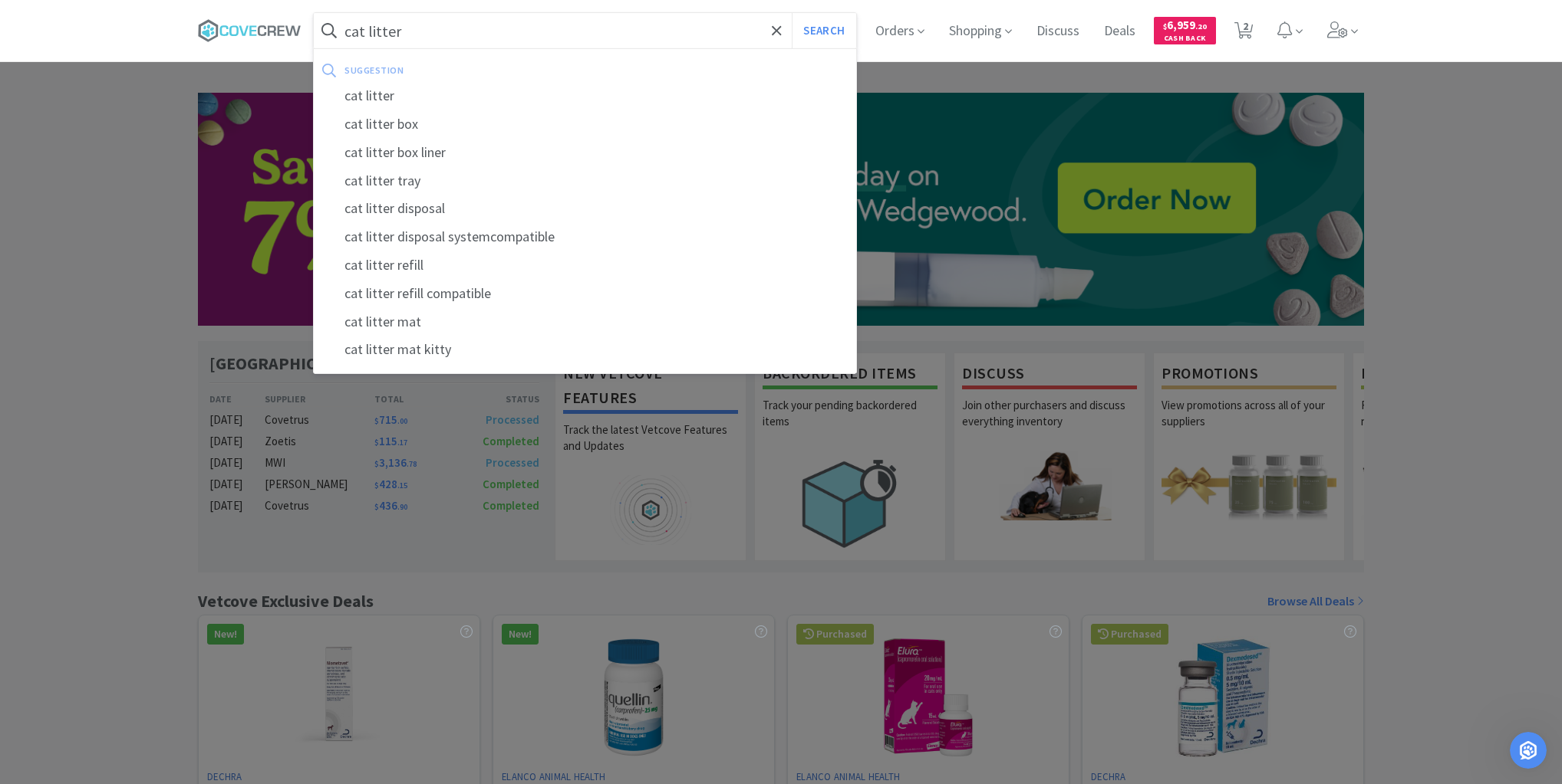
type input "cat litter"
click at [792, 13] on button "Search" at bounding box center [823, 30] width 63 height 35
select select "2"
select select "1"
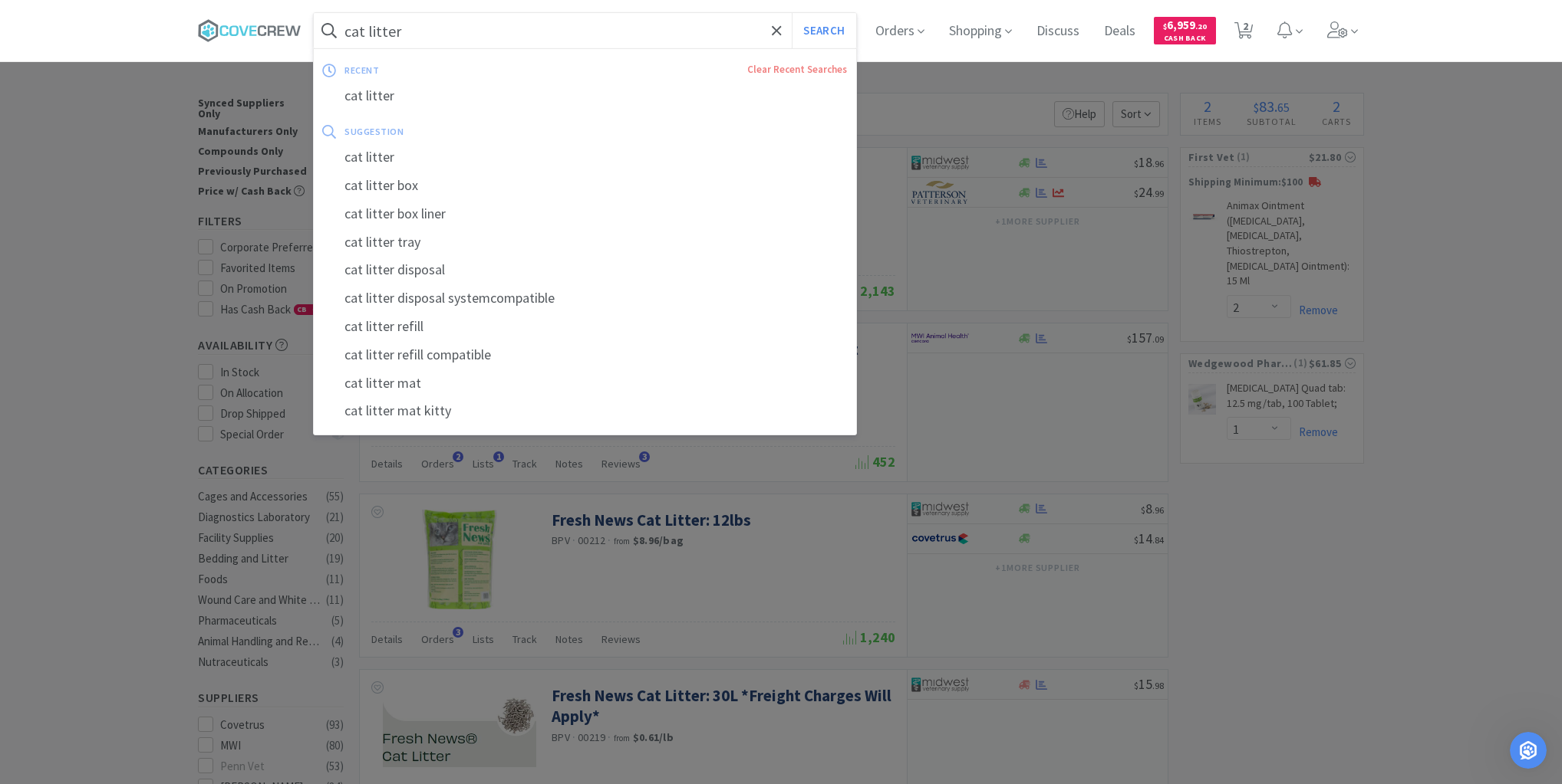
click at [424, 33] on input "cat litter" at bounding box center [584, 30] width 543 height 35
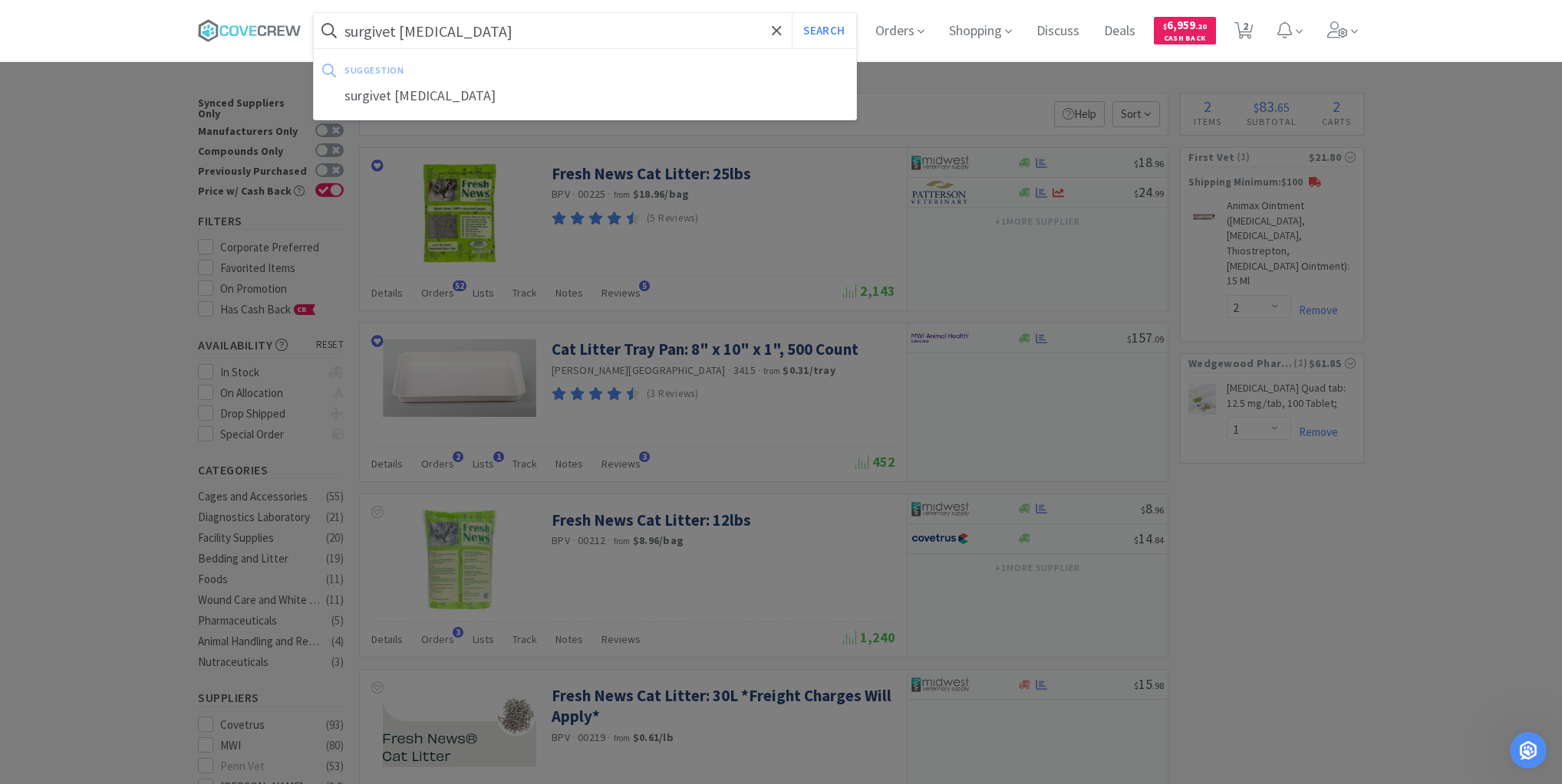
type input "surgivet [MEDICAL_DATA]"
click at [792, 13] on button "Search" at bounding box center [823, 30] width 63 height 35
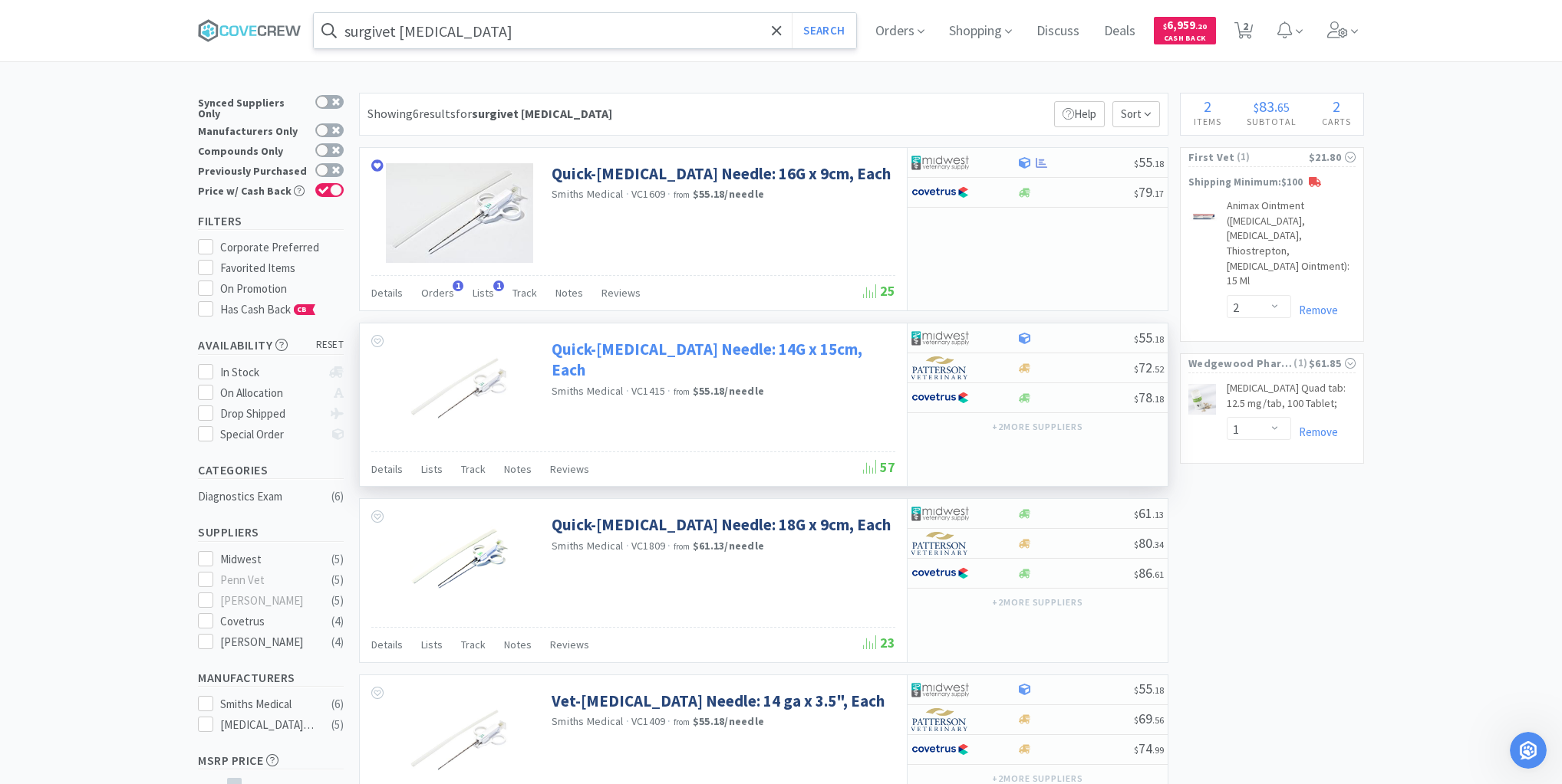
click at [608, 344] on link "Quick-[MEDICAL_DATA] Needle: 14G x 15cm, Each" at bounding box center [721, 359] width 340 height 42
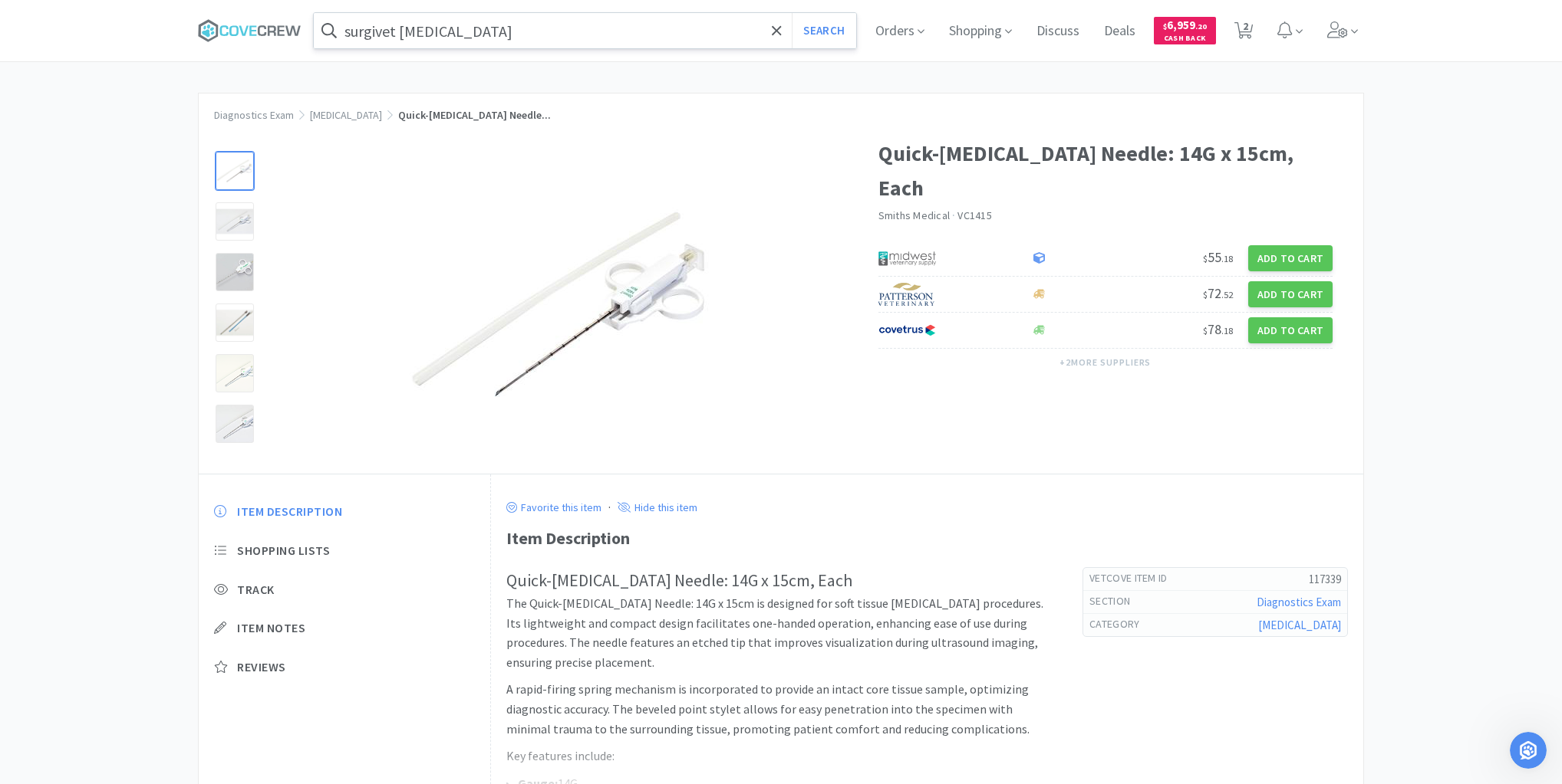
select select "2"
select select "1"
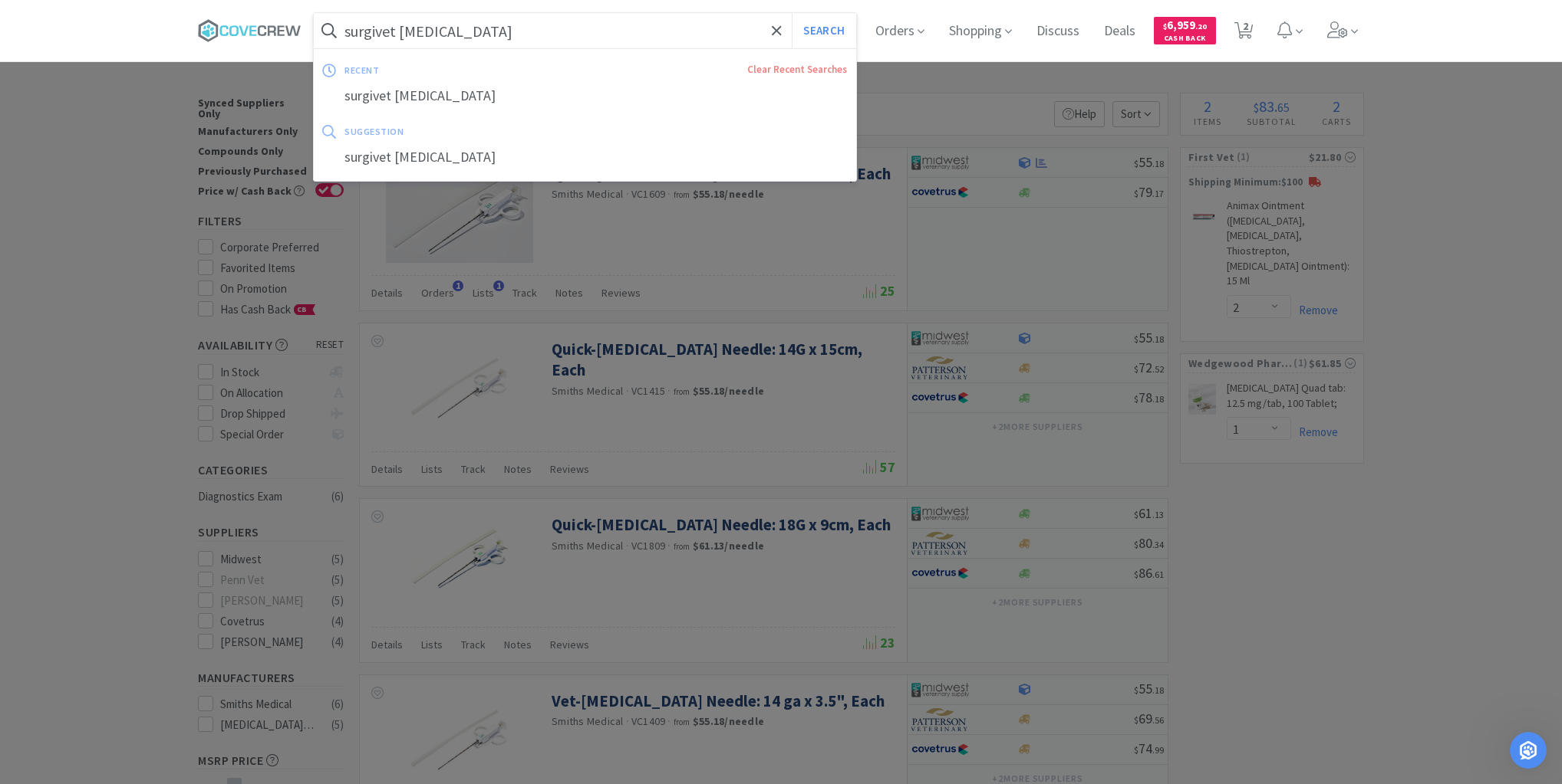
click at [700, 26] on input "surgivet [MEDICAL_DATA]" at bounding box center [584, 30] width 543 height 35
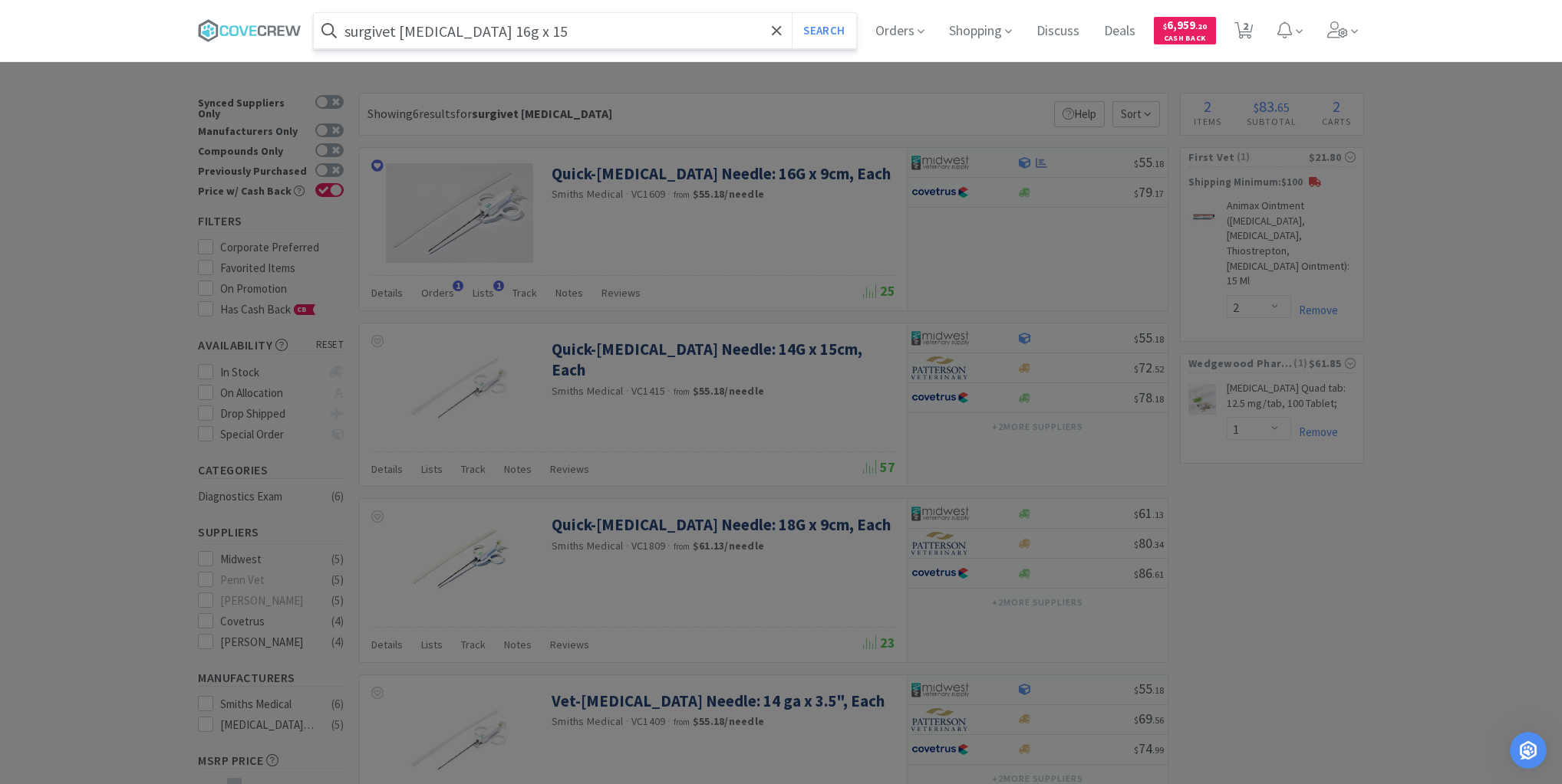
type input "surgivet [MEDICAL_DATA] 16g x 15"
click at [792, 13] on button "Search" at bounding box center [823, 30] width 63 height 35
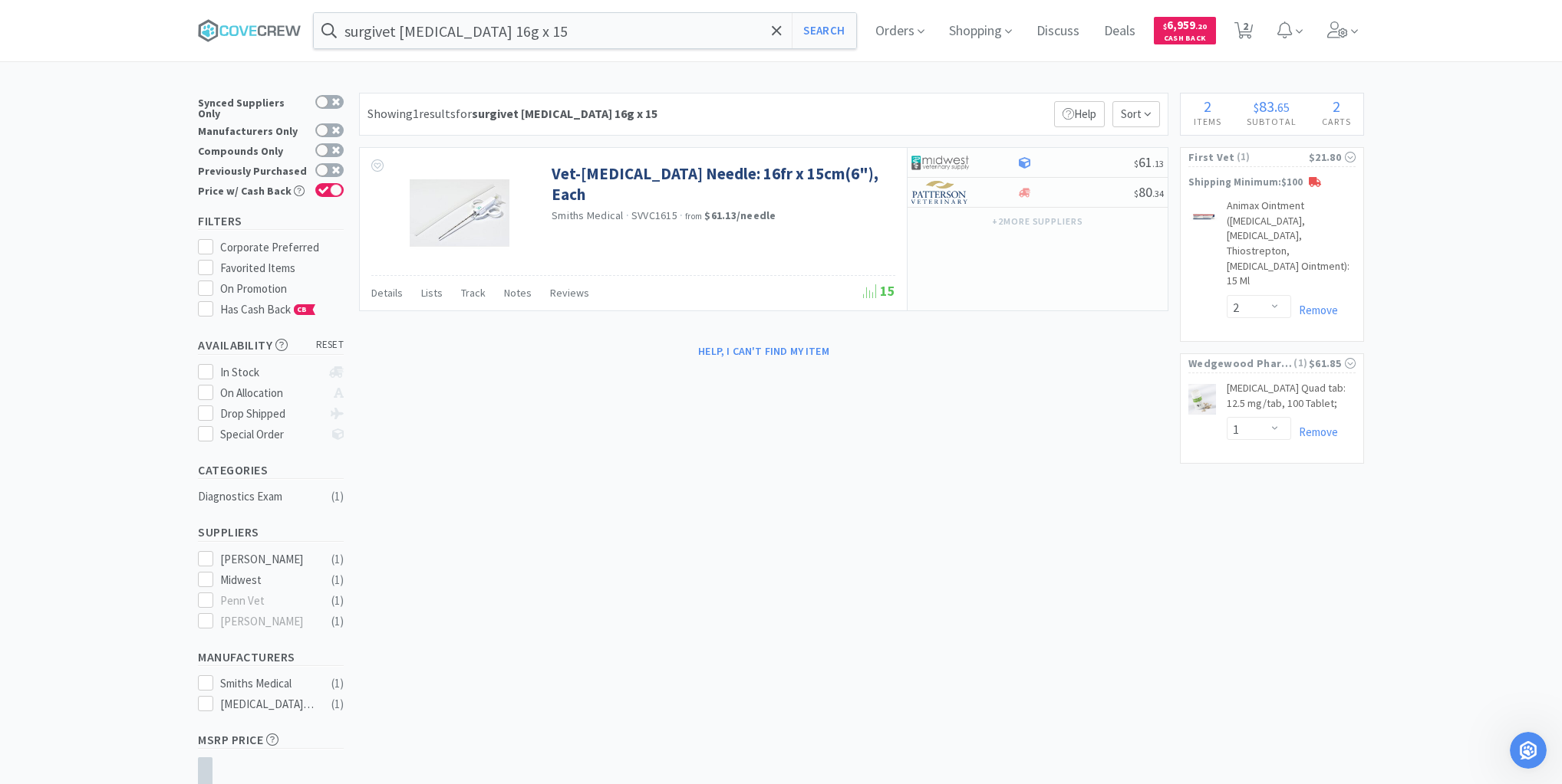
click at [1004, 417] on div "× Filter Results Synced Suppliers Only Manufacturers Only Compounds Only Previo…" at bounding box center [781, 504] width 1166 height 824
click at [889, 31] on span "Orders" at bounding box center [899, 30] width 61 height 61
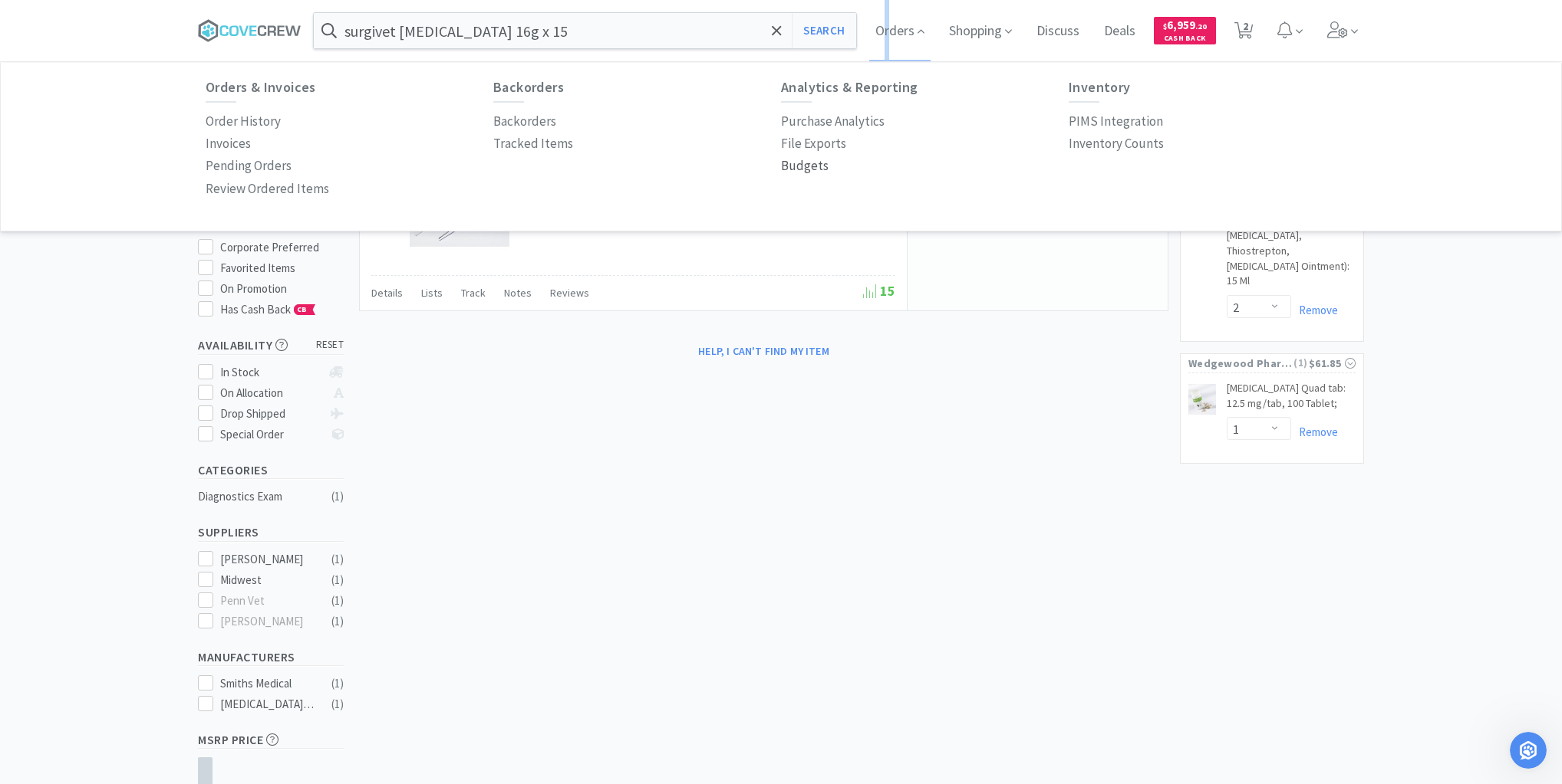
click at [798, 168] on p "Budgets" at bounding box center [804, 166] width 47 height 21
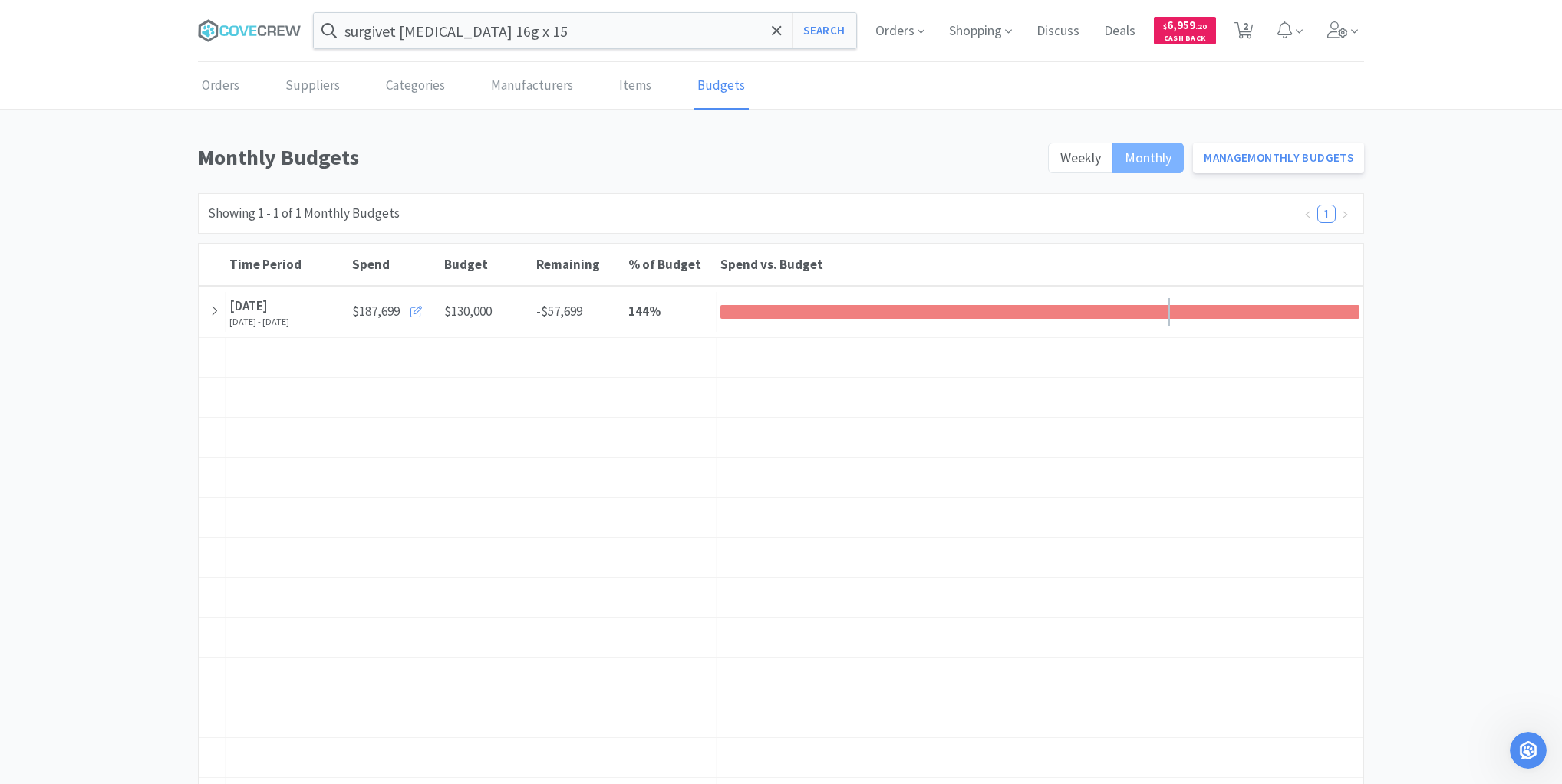
click at [1151, 153] on span "Monthly" at bounding box center [1148, 158] width 47 height 18
click at [1124, 162] on input "Monthly" at bounding box center [1124, 162] width 0 height 0
click at [1272, 154] on link "Manage Monthly Budgets" at bounding box center [1278, 158] width 171 height 31
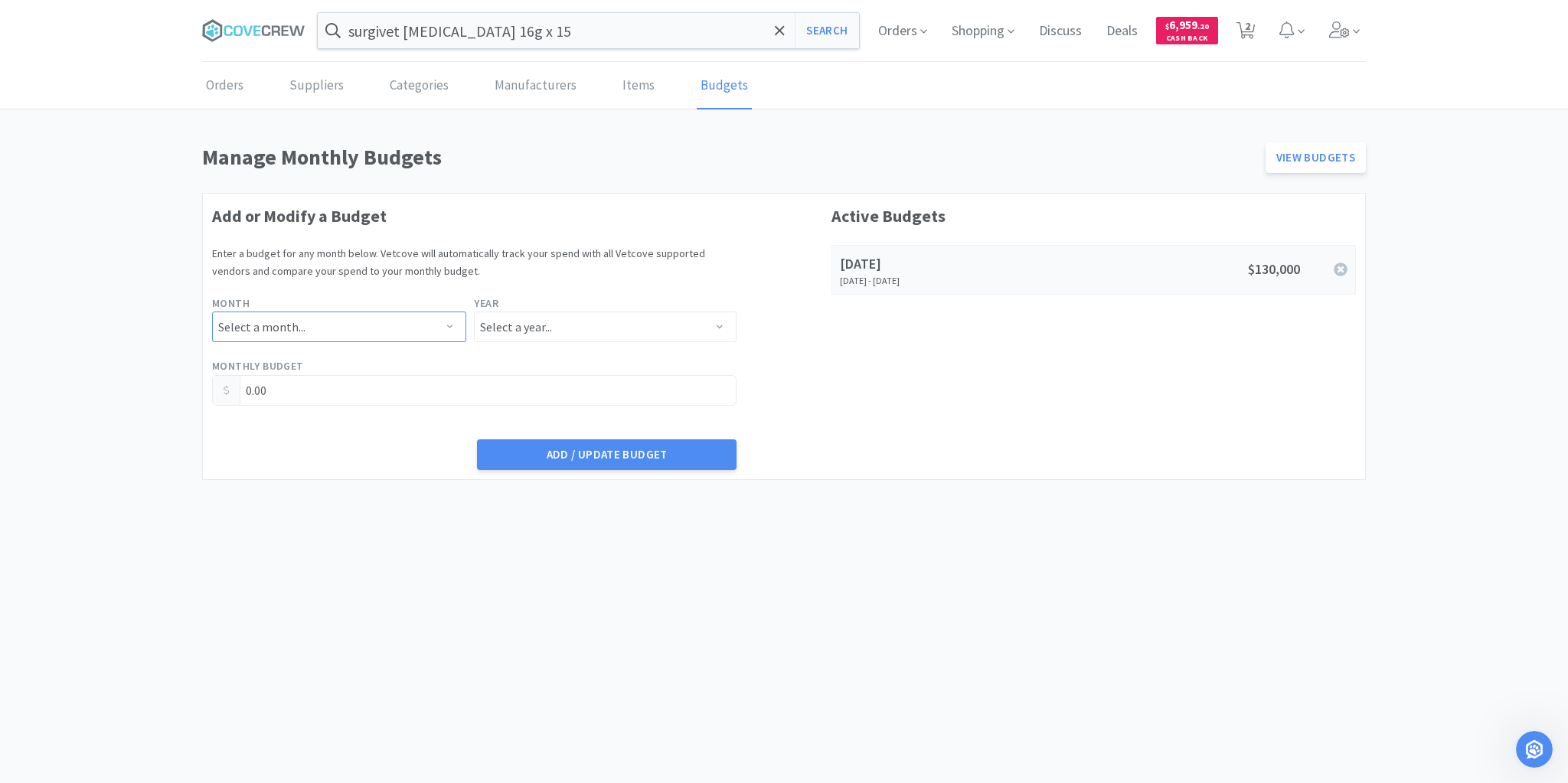
click at [450, 324] on select "Select a month... January February March April May June July August September O…" at bounding box center [339, 327] width 254 height 31
select select "9"
click at [212, 312] on select "Select a month... January February March April May June July August September O…" at bounding box center [339, 327] width 254 height 31
click at [710, 326] on select "Select a year... 2023 2024 2025 2026 2027 2028 2029 2030 2031 2032 2033 2034" at bounding box center [605, 327] width 262 height 31
select select "2025"
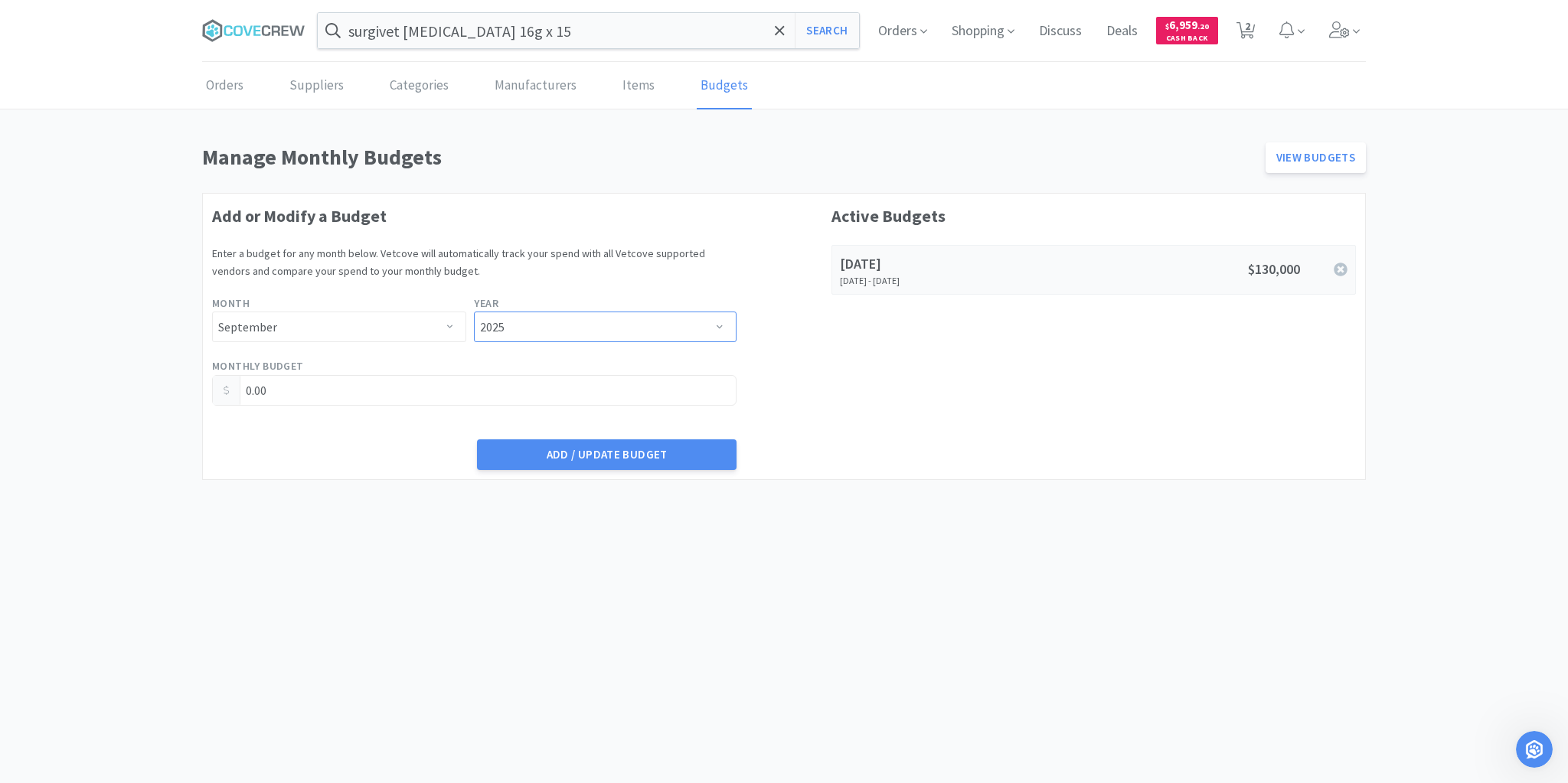
click at [474, 312] on select "Select a year... 2023 2024 2025 2026 2027 2028 2029 2030 2031 2032 2033 2034" at bounding box center [605, 327] width 262 height 31
click at [399, 389] on input "0.00" at bounding box center [474, 390] width 523 height 29
type input "0"
type input "130,000.00"
click at [576, 451] on button "Add / Update Budget" at bounding box center [606, 454] width 259 height 31
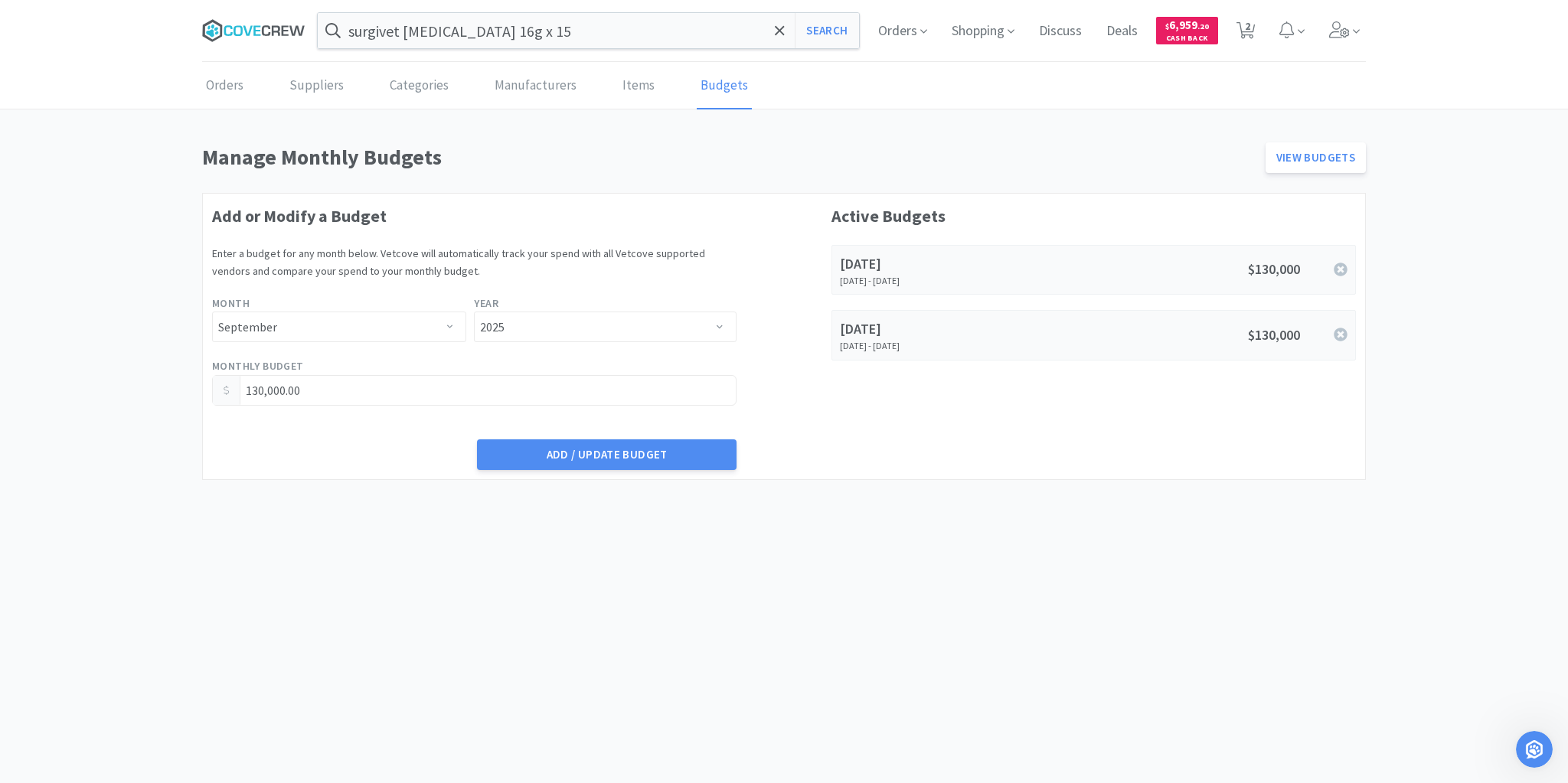
click at [248, 26] on icon at bounding box center [254, 30] width 104 height 23
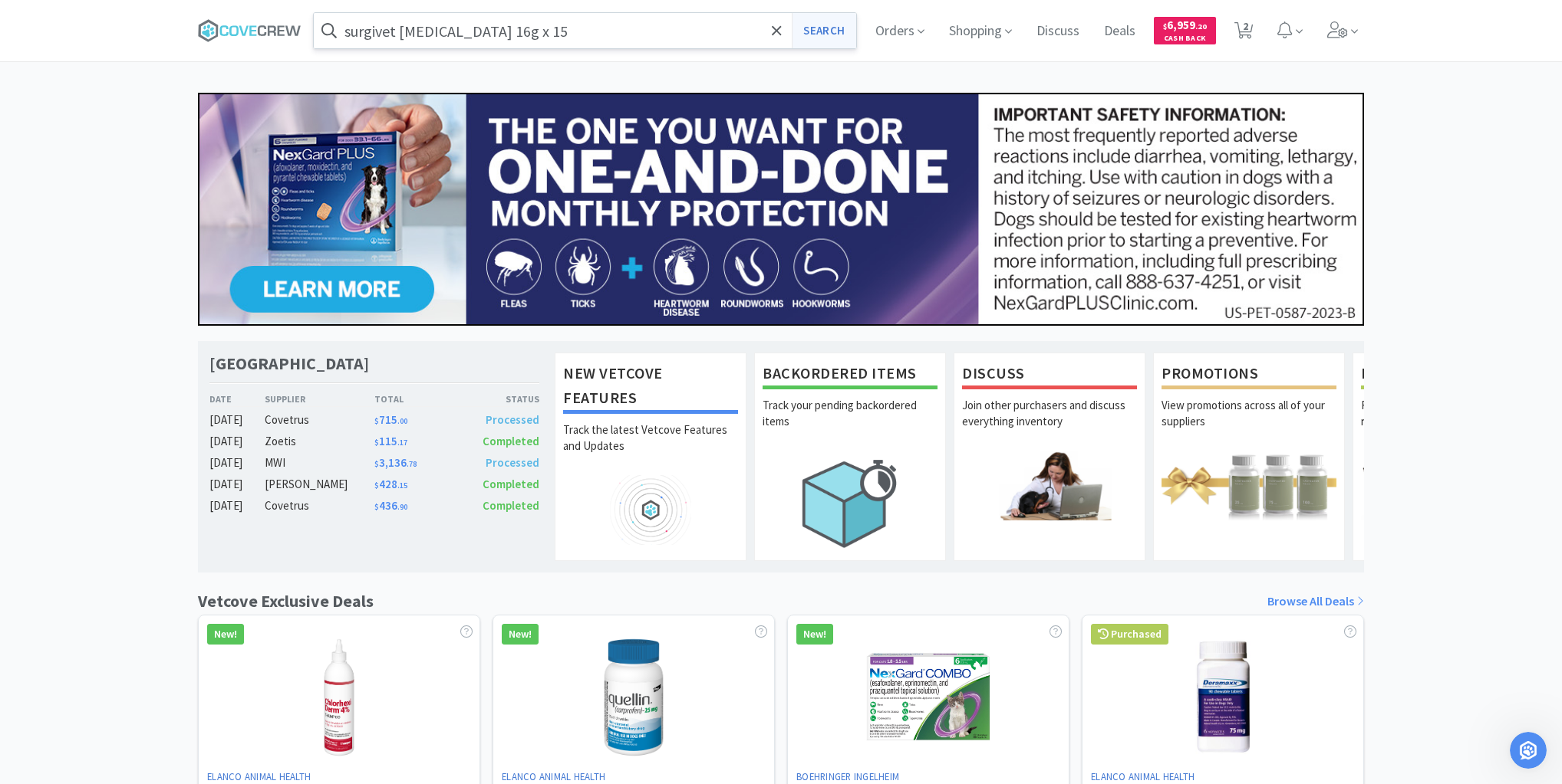
click at [817, 31] on button "Search" at bounding box center [823, 30] width 63 height 35
select select "2"
select select "1"
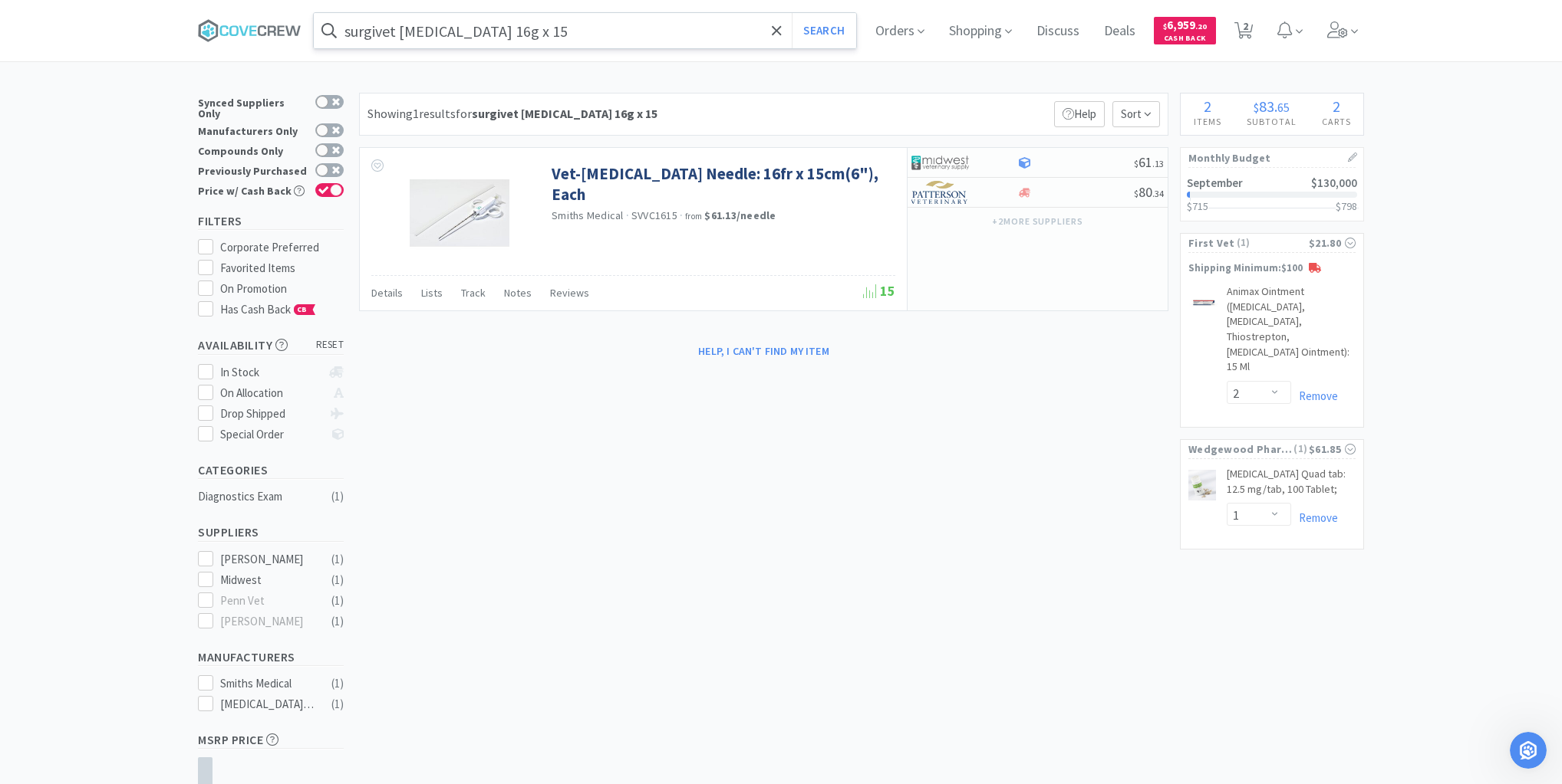
click at [645, 36] on input "surgivet [MEDICAL_DATA] 16g x 15" at bounding box center [584, 30] width 543 height 35
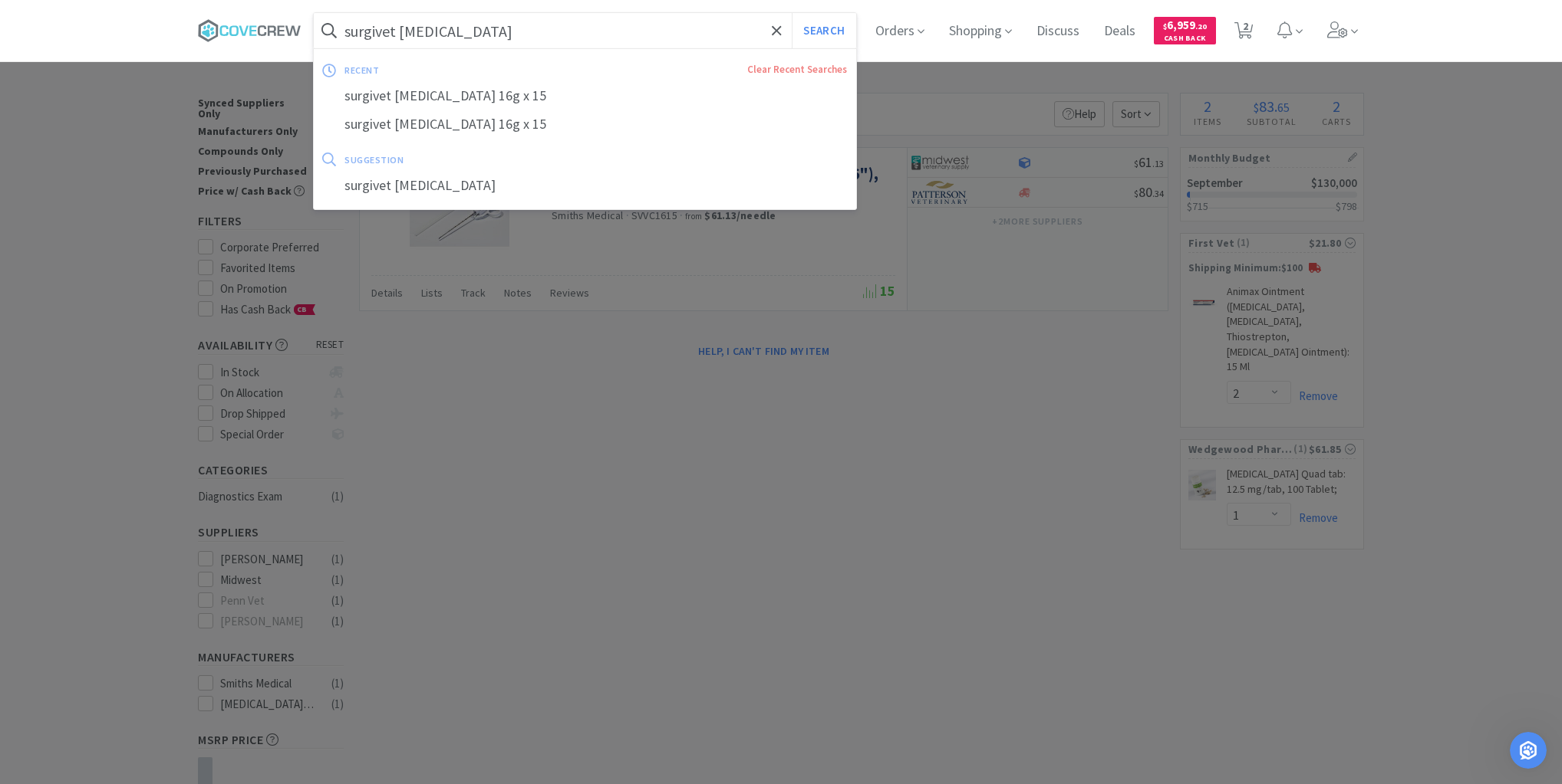
type input "surgivet [MEDICAL_DATA]"
click at [792, 13] on button "Search" at bounding box center [823, 30] width 63 height 35
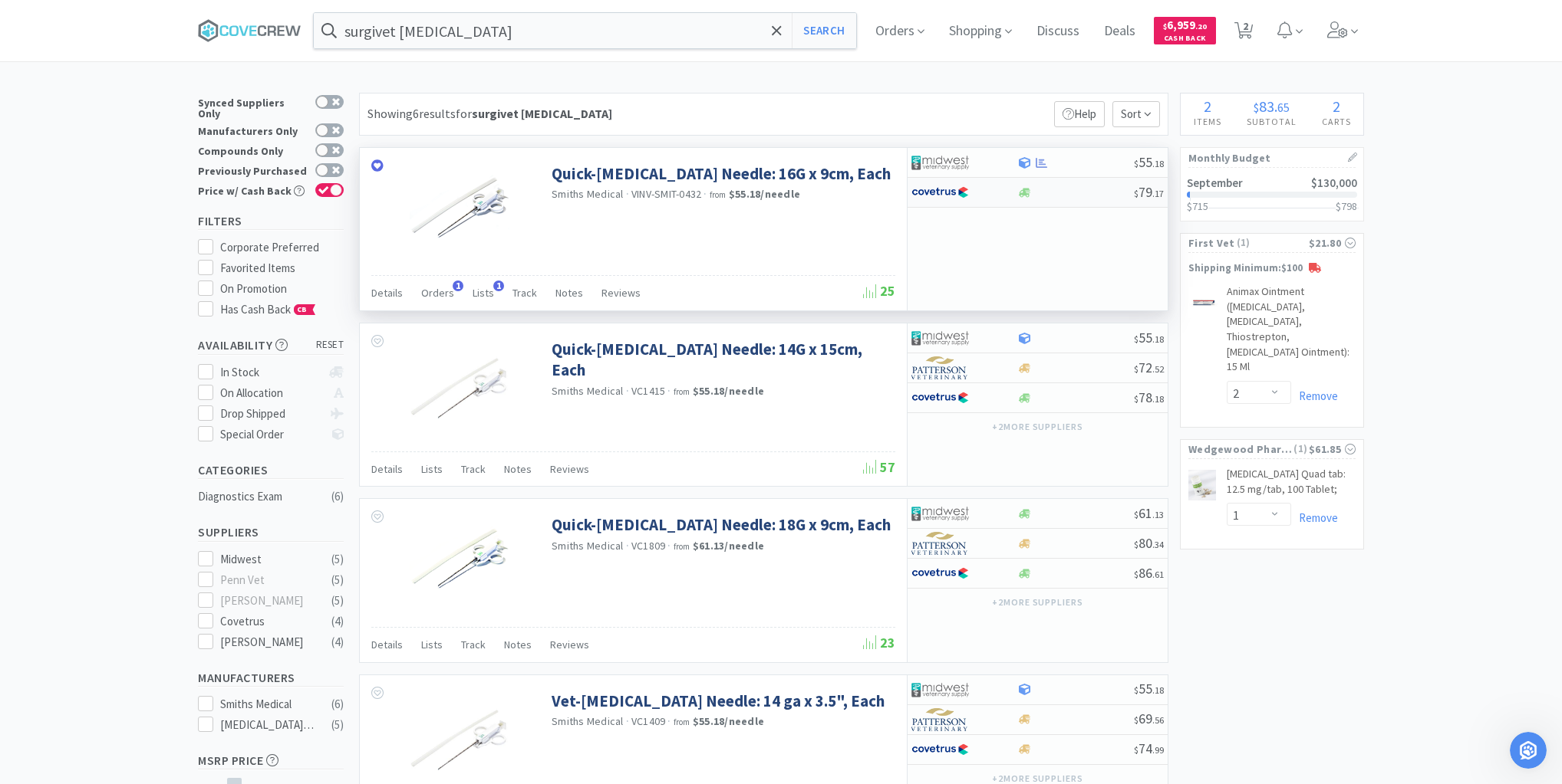
click at [1058, 191] on div at bounding box center [1075, 192] width 117 height 11
select select "1"
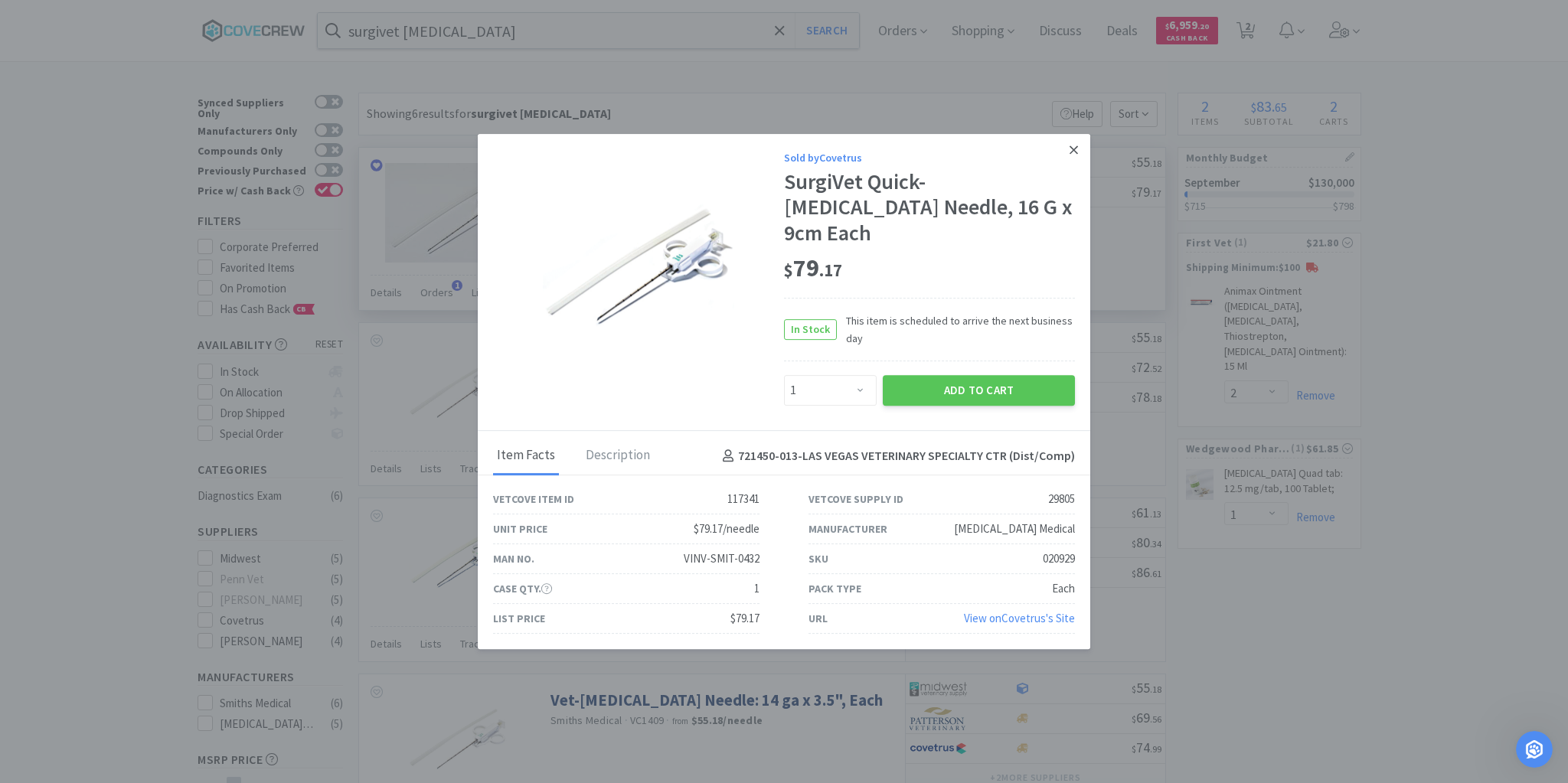
click at [1074, 157] on icon at bounding box center [1073, 150] width 8 height 14
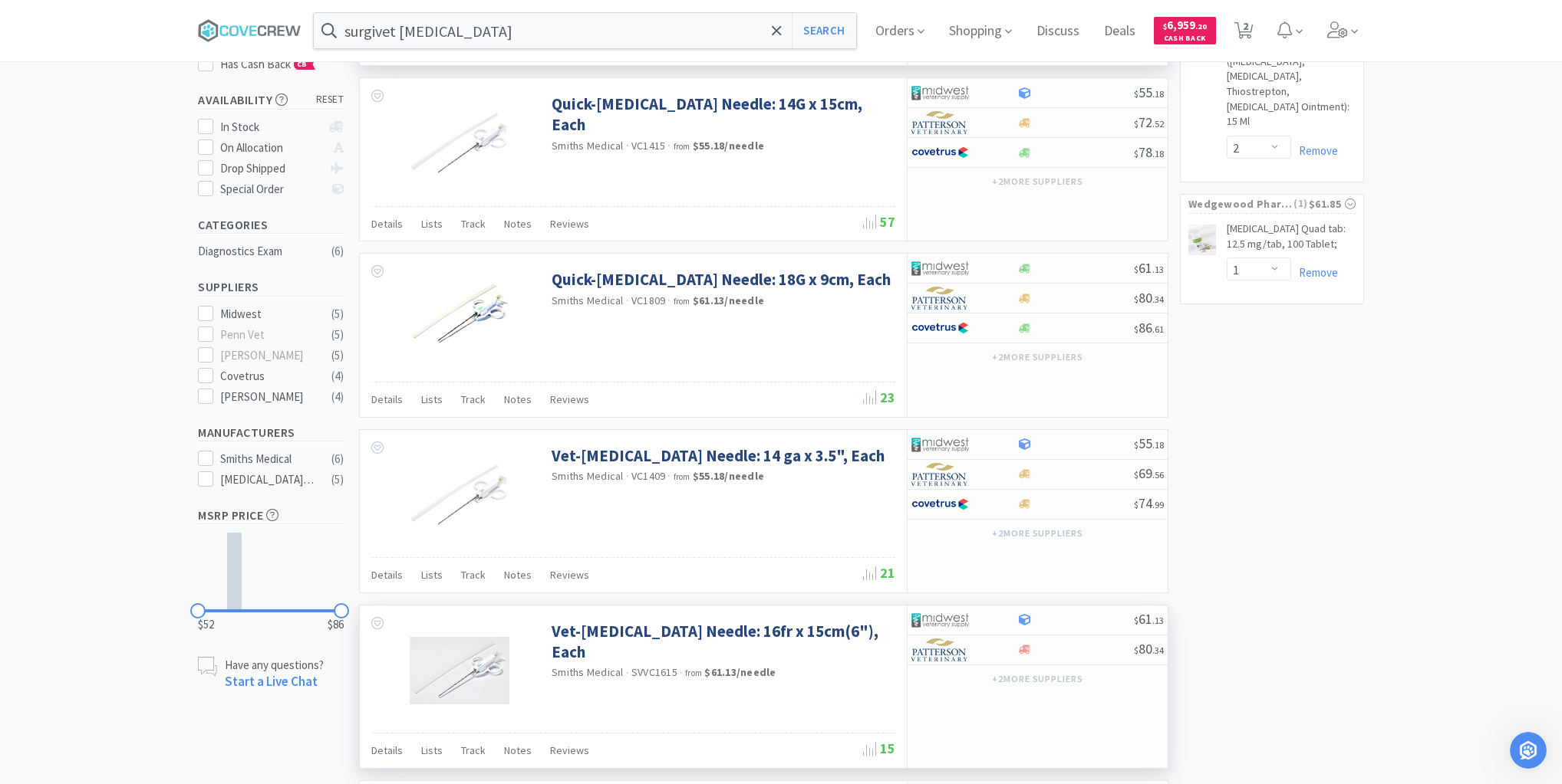
scroll to position [491, 0]
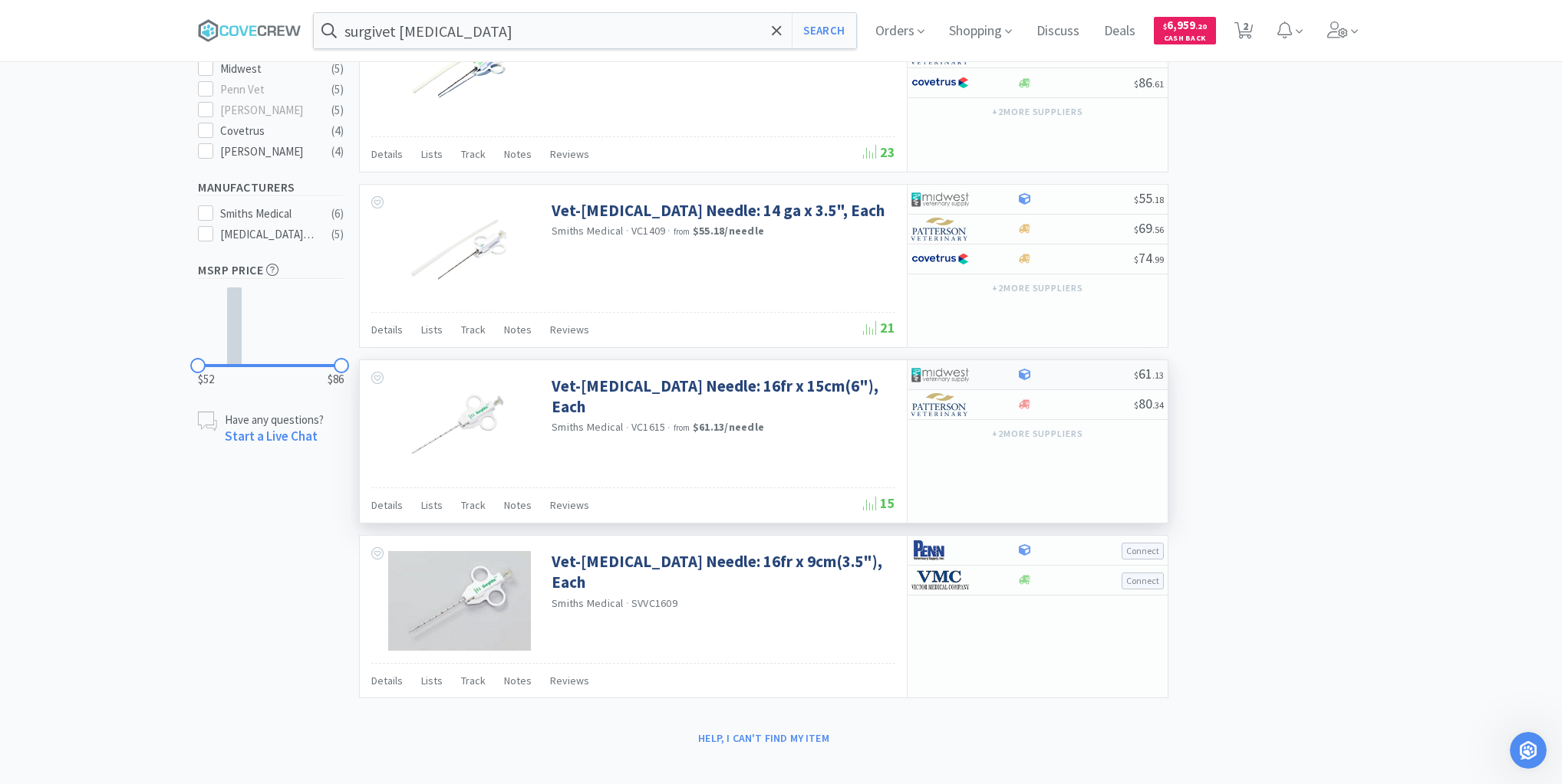
click at [1092, 371] on div at bounding box center [1075, 375] width 117 height 11
select select "1"
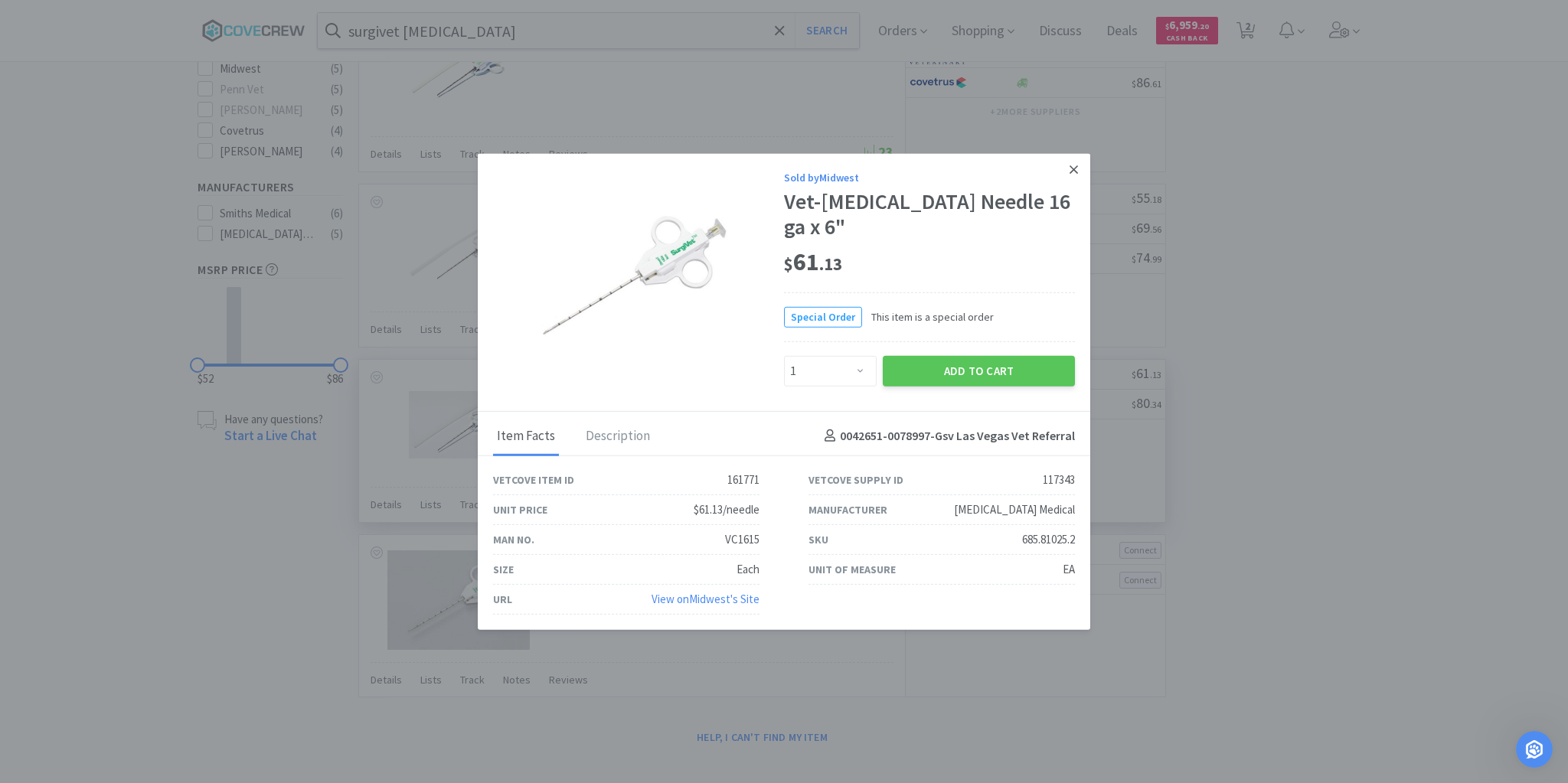
click at [1073, 170] on icon at bounding box center [1073, 170] width 8 height 8
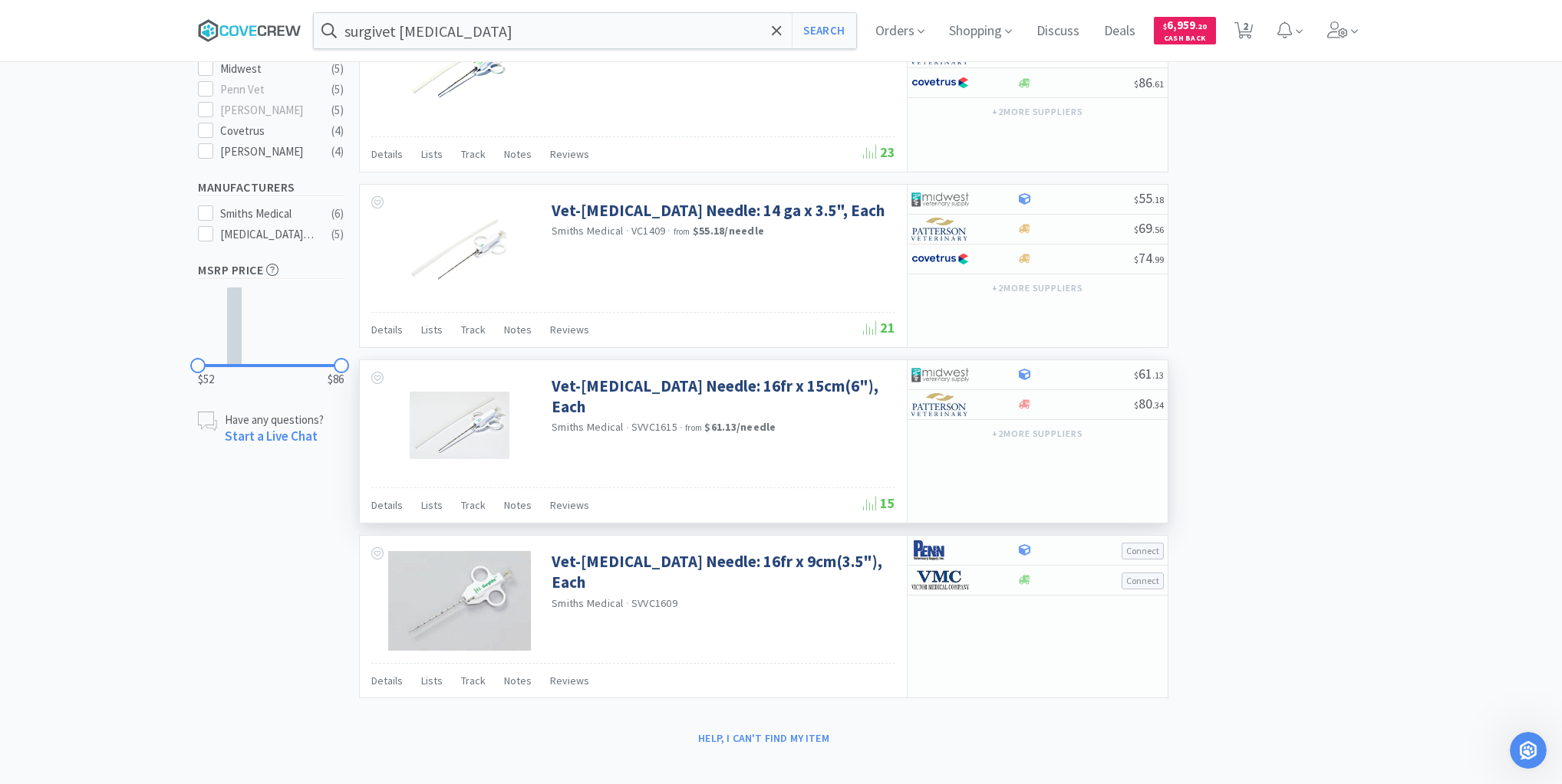
click at [252, 28] on icon at bounding box center [250, 30] width 104 height 23
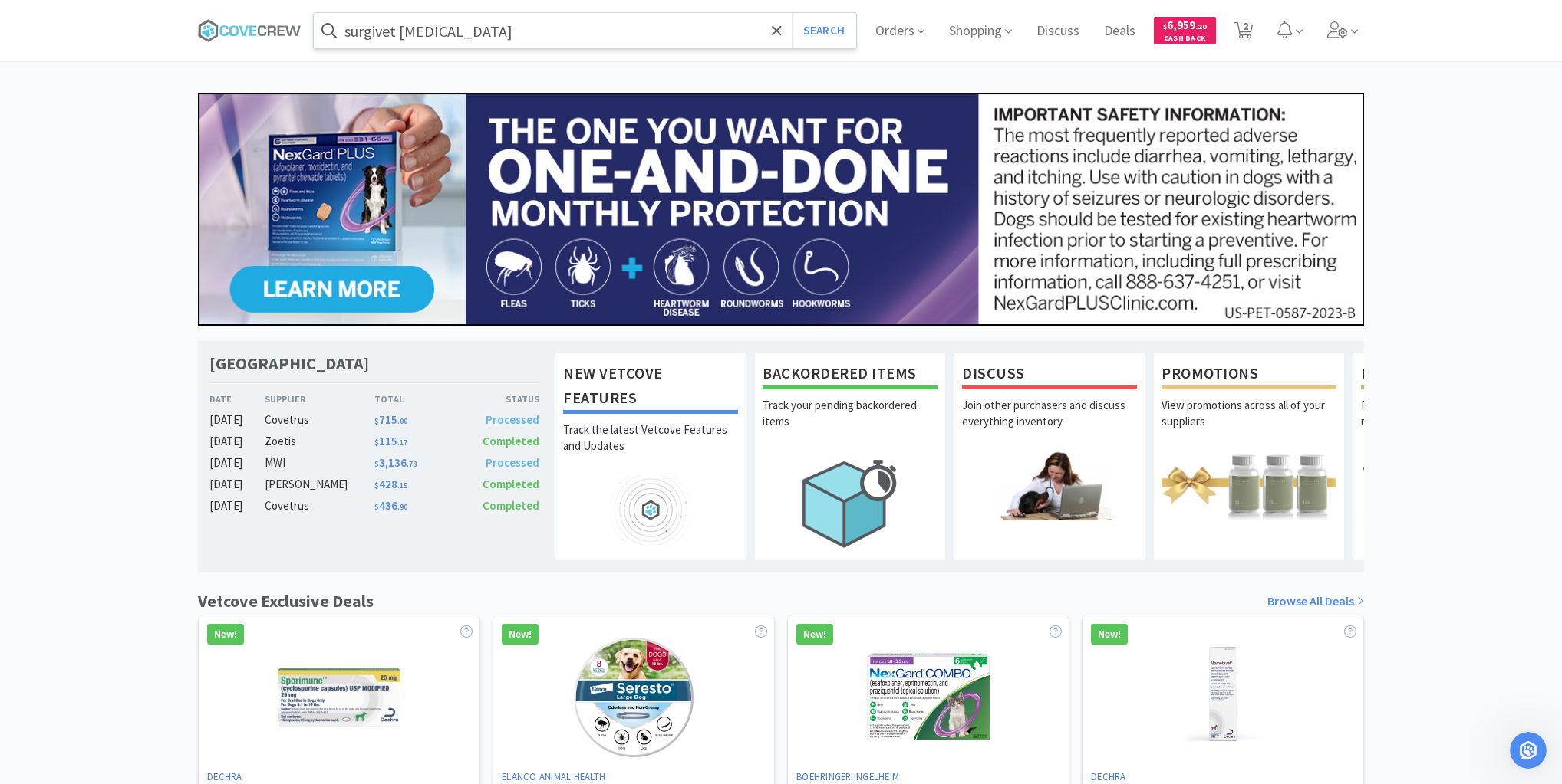
click at [671, 31] on input "surgivet [MEDICAL_DATA]" at bounding box center [584, 30] width 543 height 35
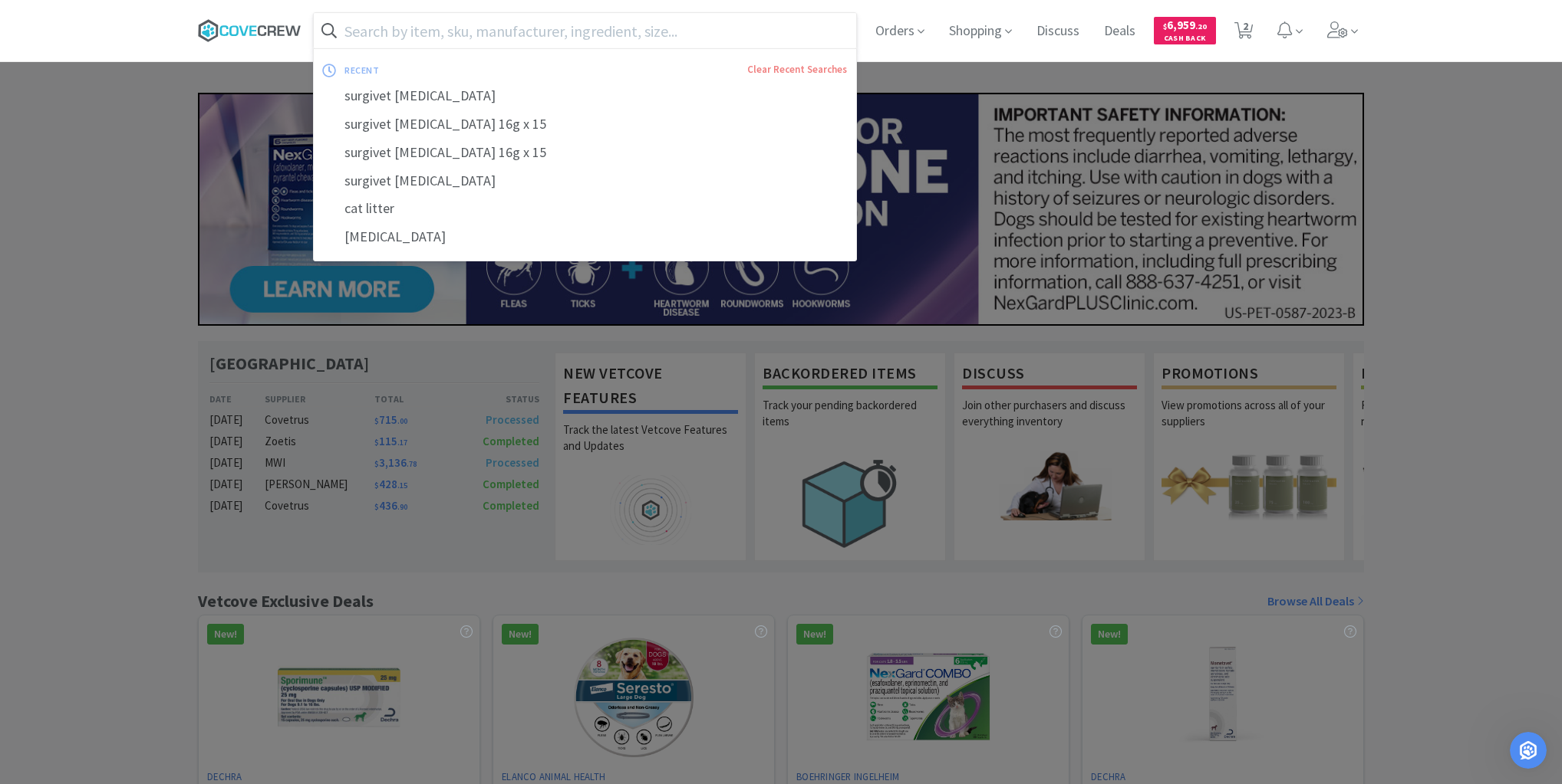
click at [270, 30] on icon at bounding box center [250, 30] width 104 height 23
click at [562, 27] on input "text" at bounding box center [584, 30] width 543 height 35
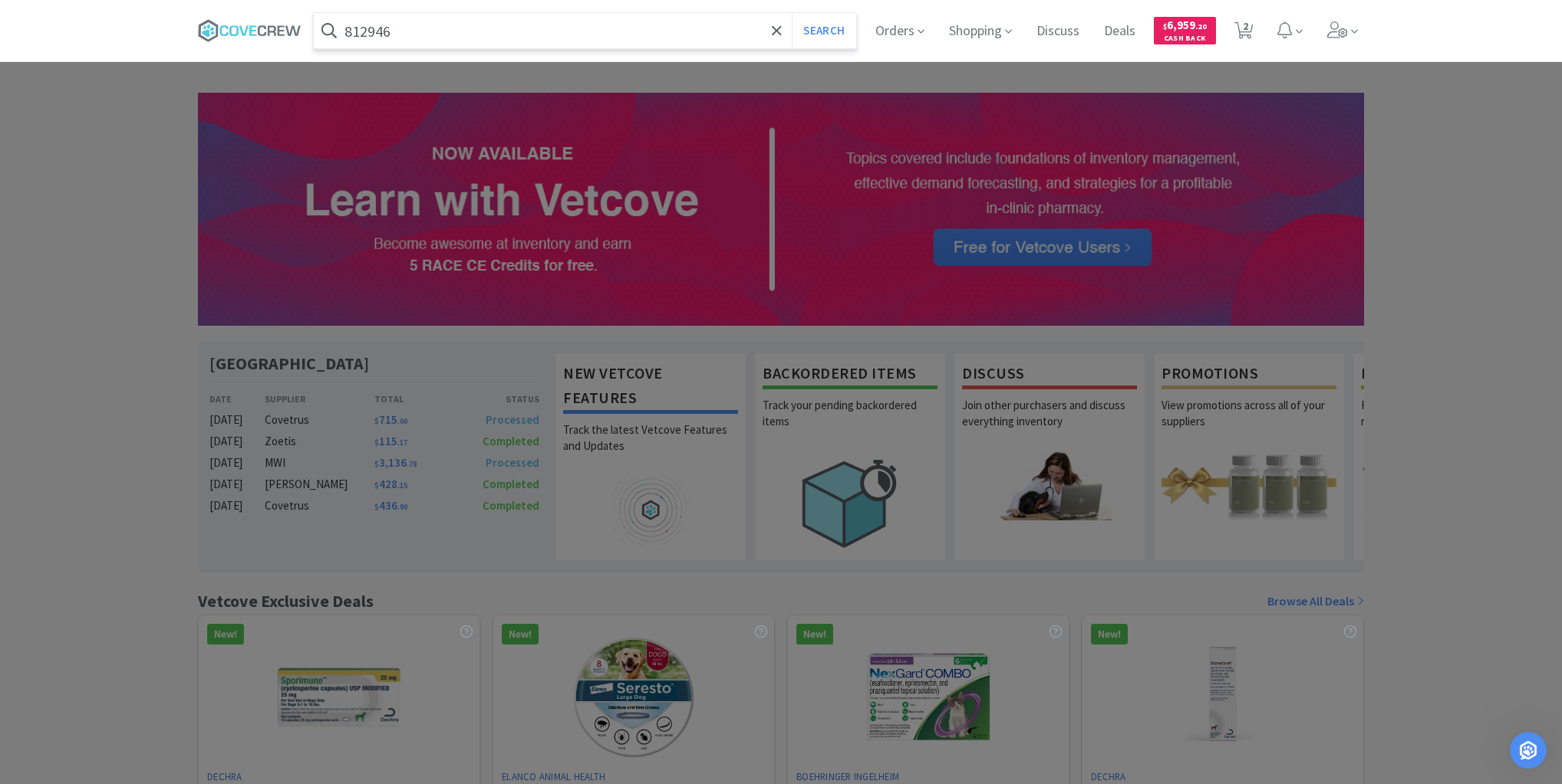
type input "812946"
click at [792, 13] on button "Search" at bounding box center [823, 30] width 63 height 35
select select "2"
select select "1"
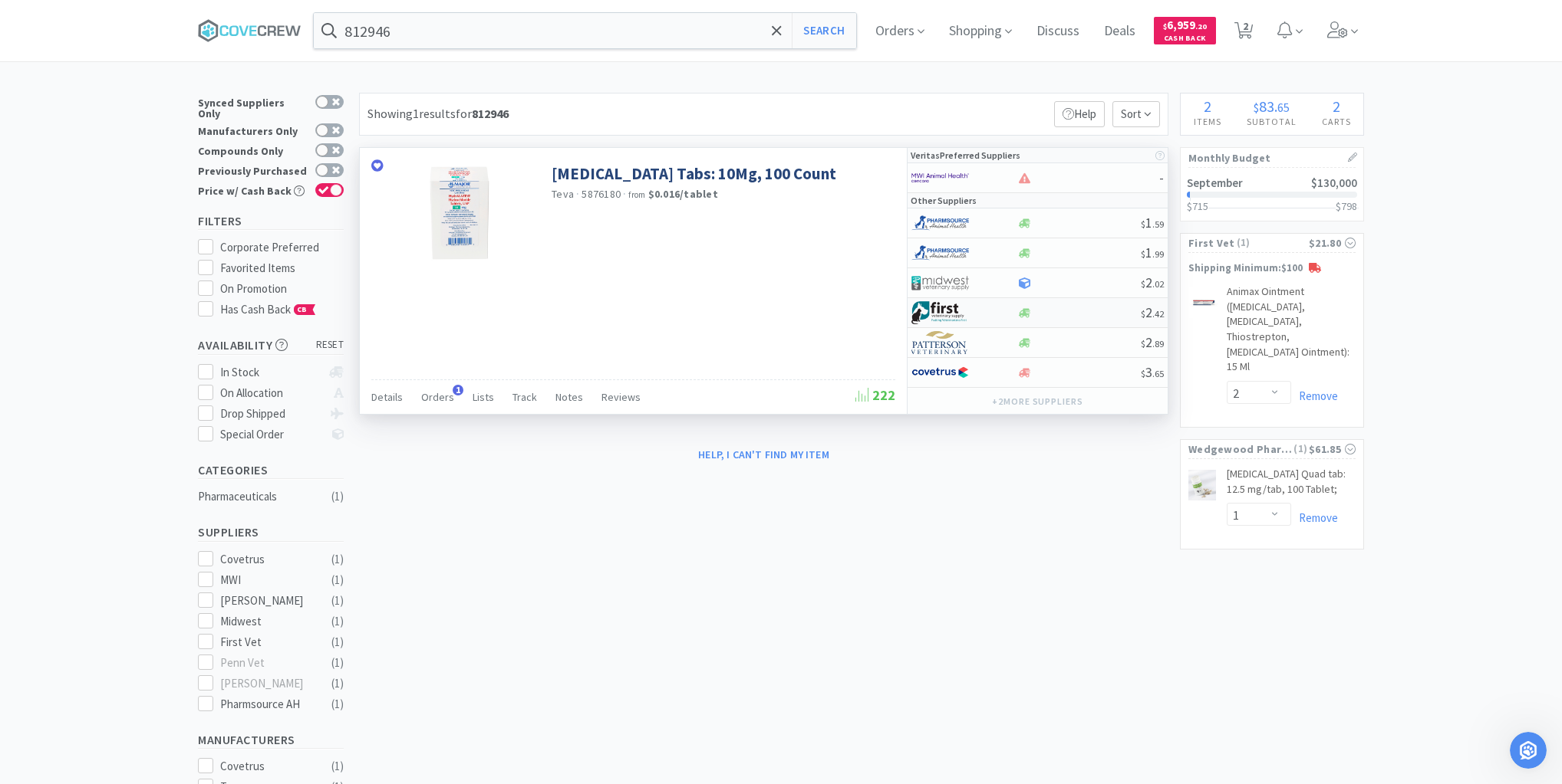
click at [1075, 308] on div at bounding box center [1079, 313] width 125 height 11
select select "1"
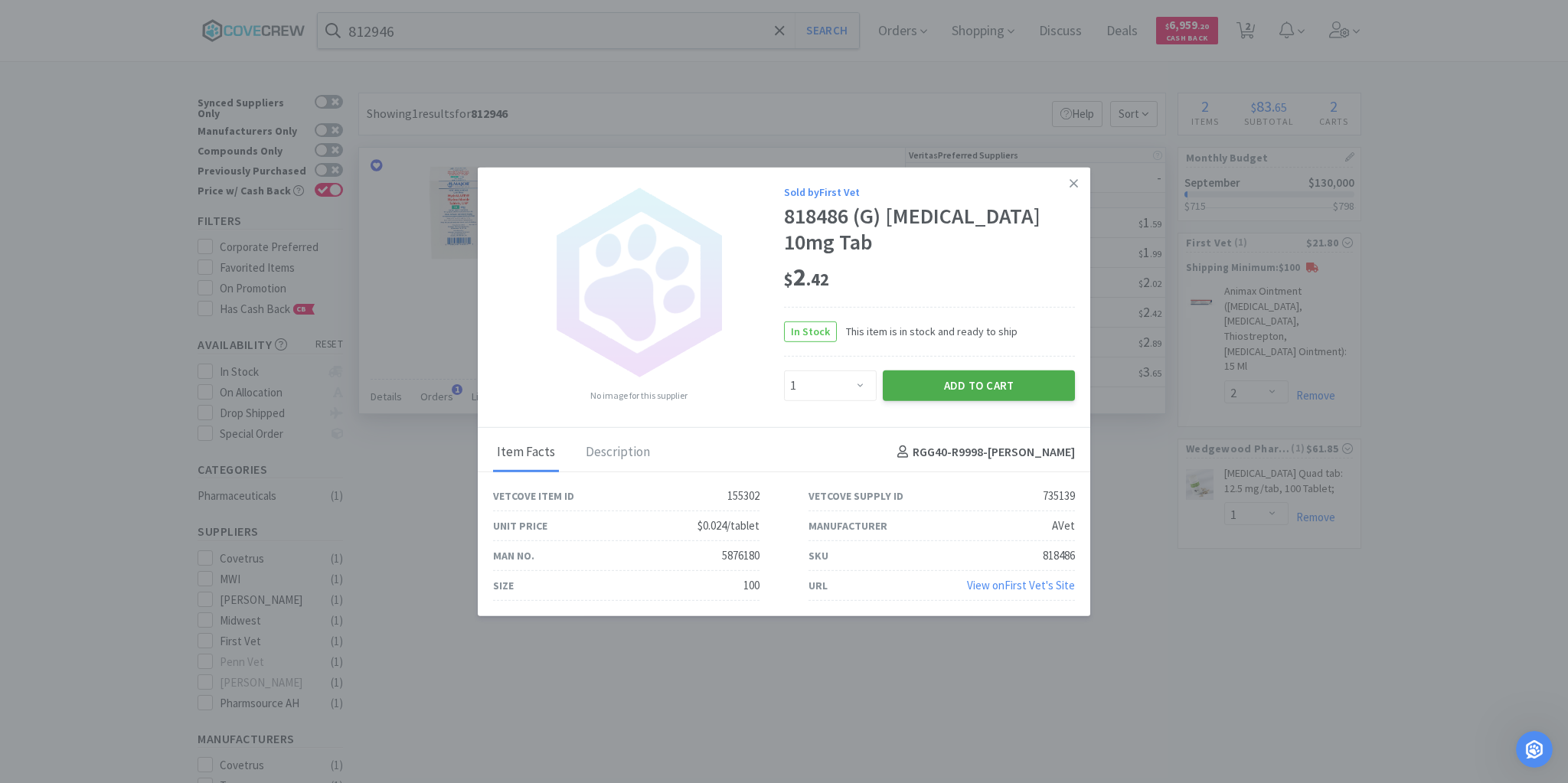
click at [987, 384] on button "Add to Cart" at bounding box center [979, 385] width 192 height 31
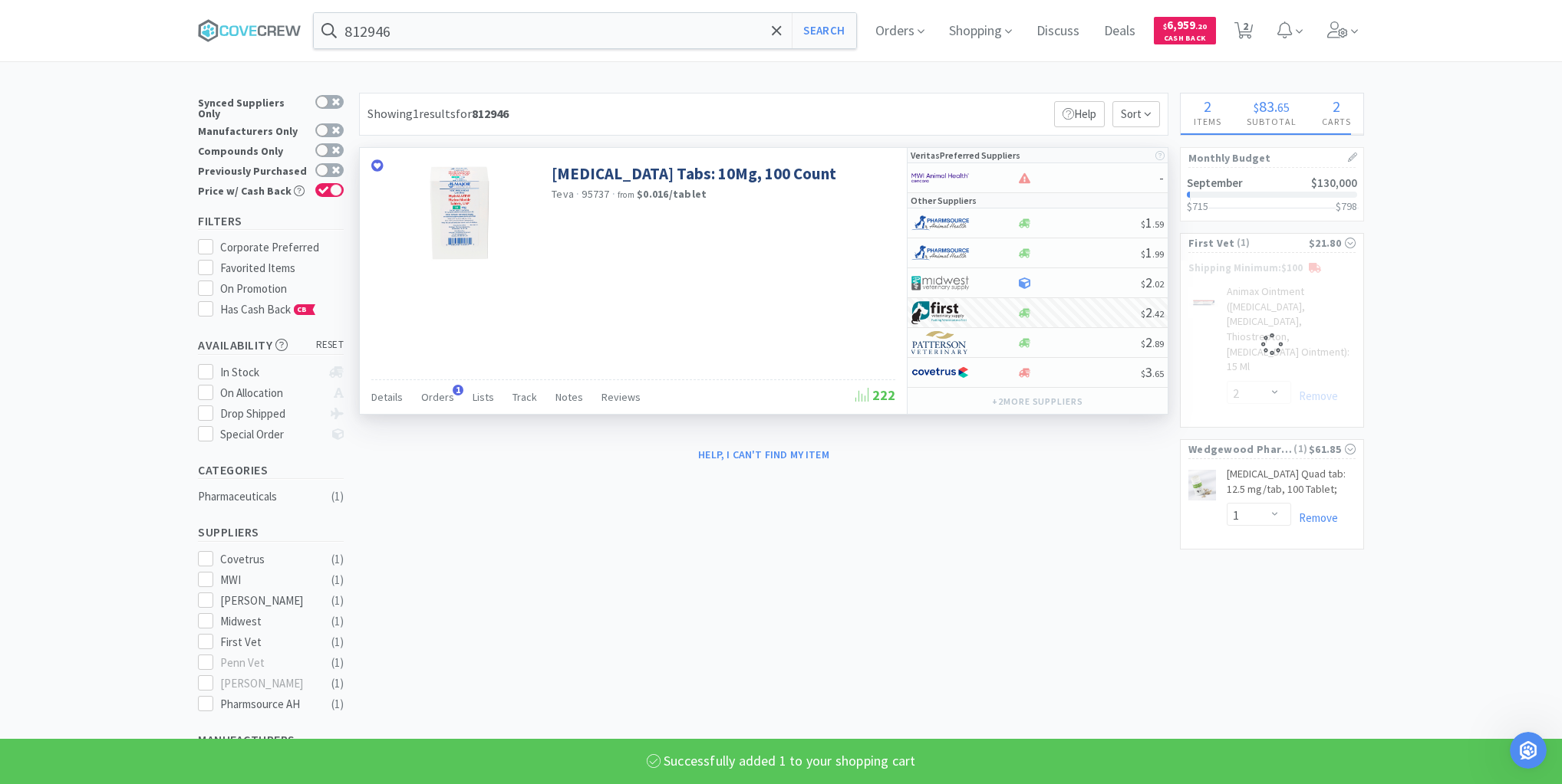
select select "1"
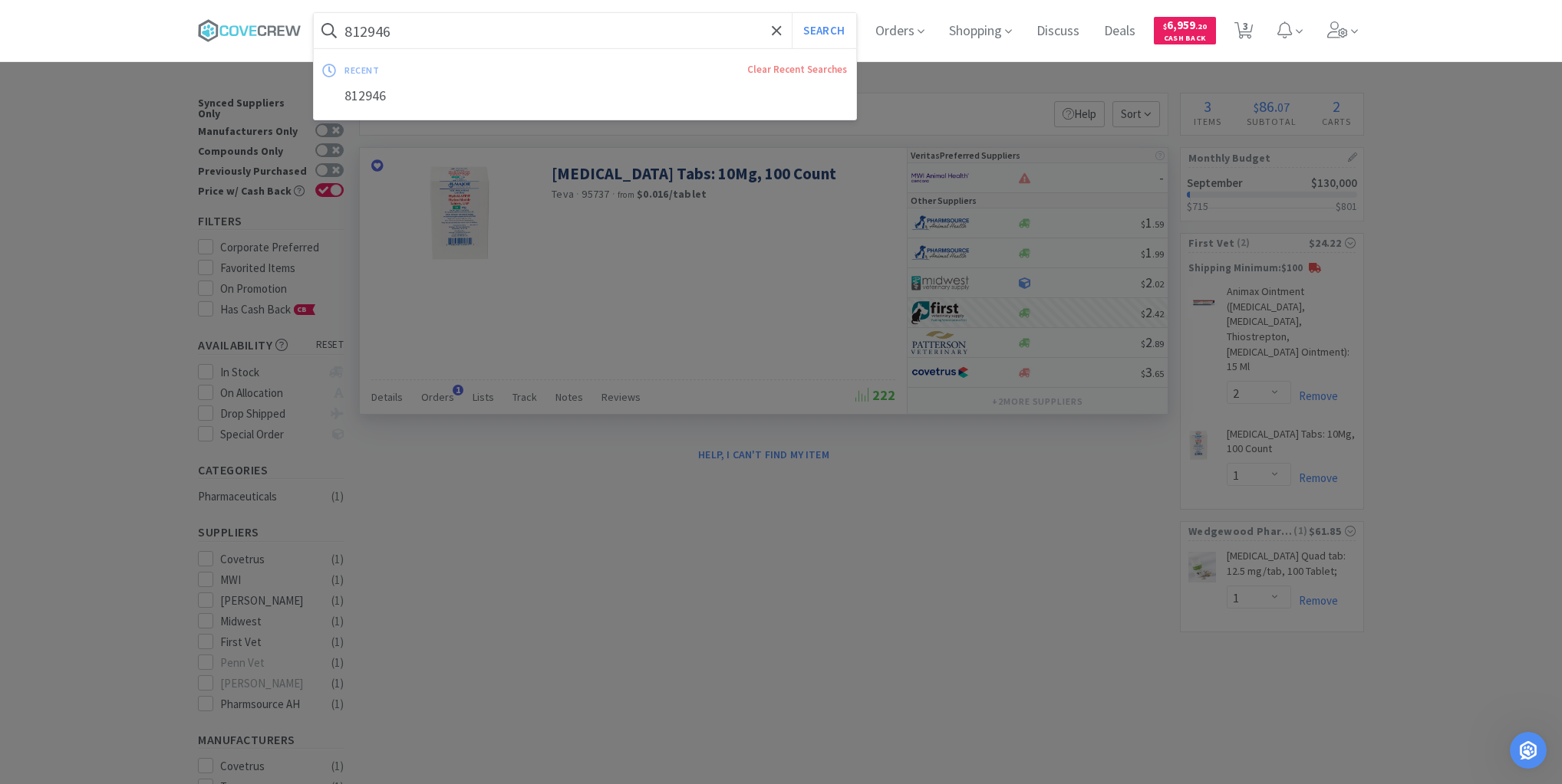
click at [626, 31] on input "812946" at bounding box center [584, 30] width 543 height 35
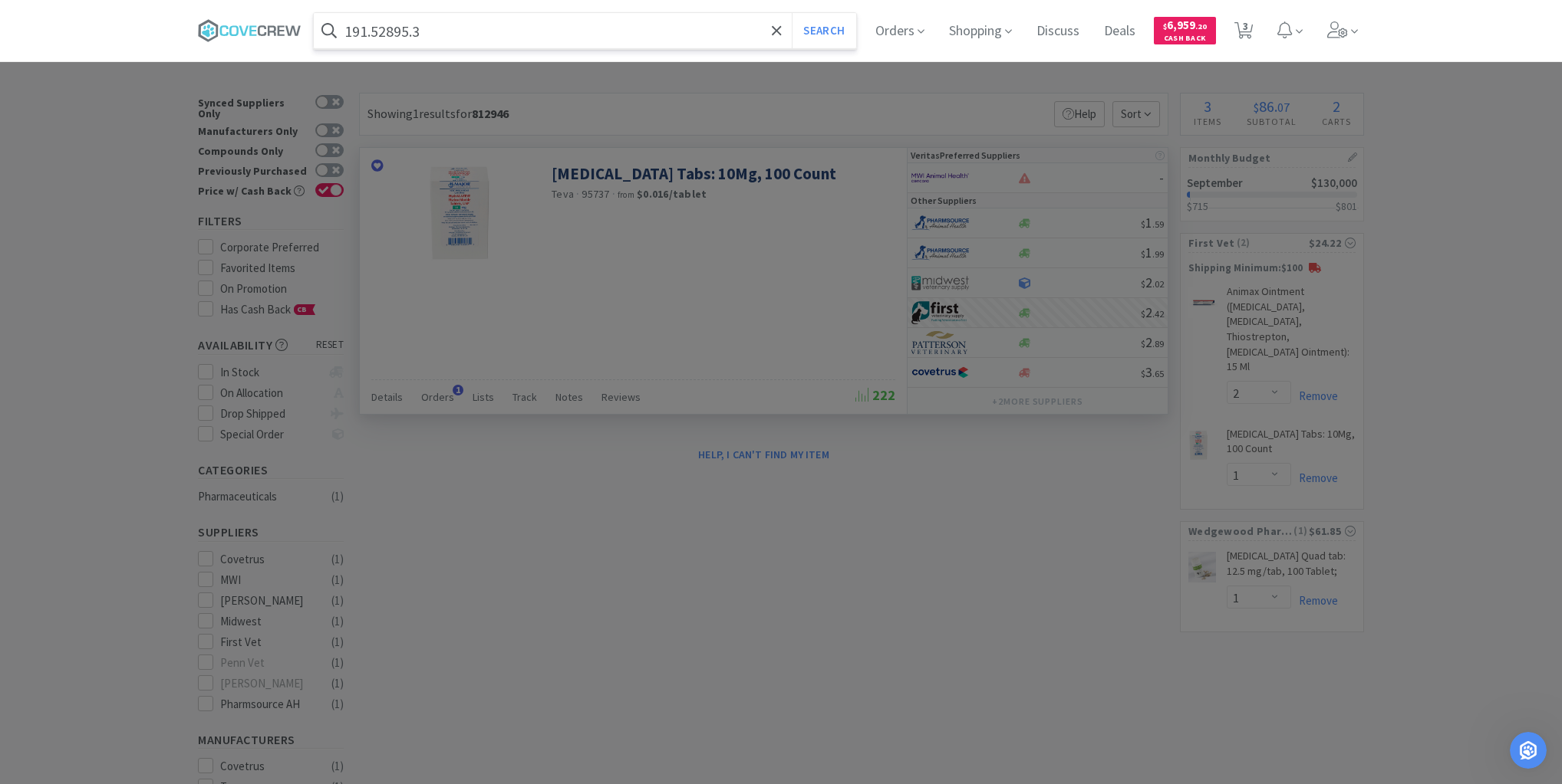
type input "191.52895.3"
click at [792, 13] on button "Search" at bounding box center [823, 30] width 63 height 35
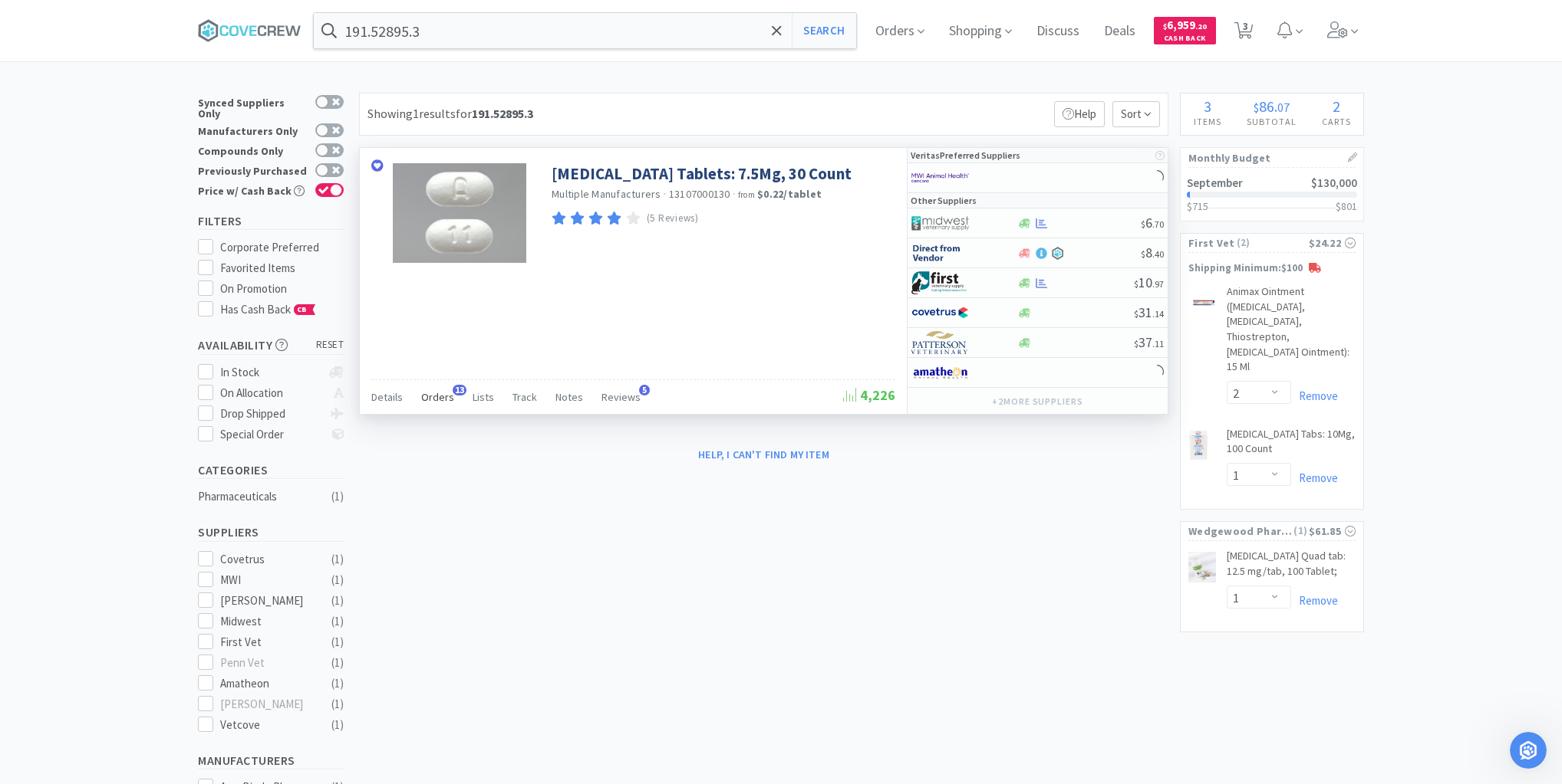
click at [435, 392] on span "Orders" at bounding box center [437, 397] width 33 height 14
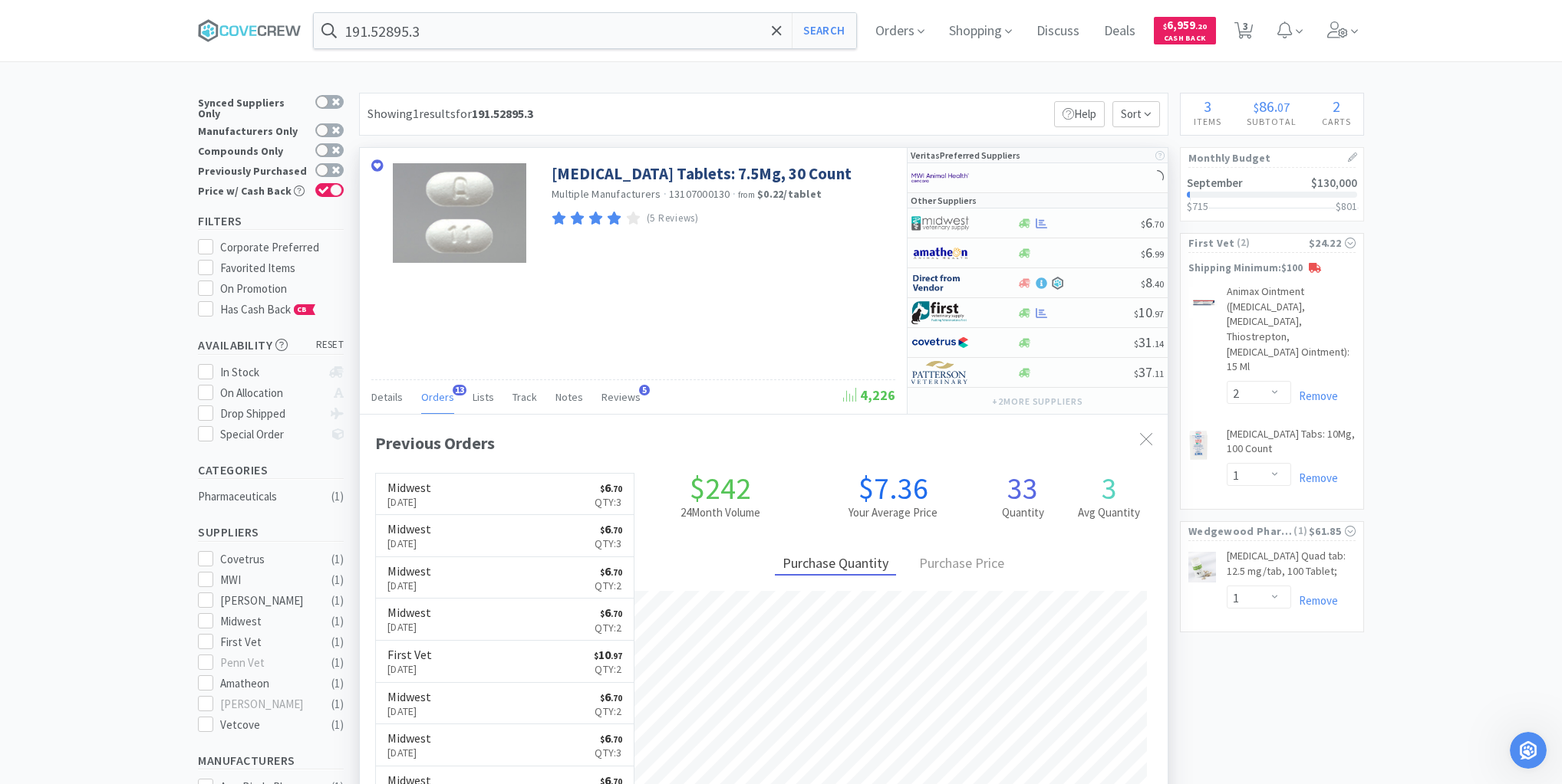
scroll to position [411, 808]
click at [432, 395] on span "Orders" at bounding box center [437, 397] width 33 height 14
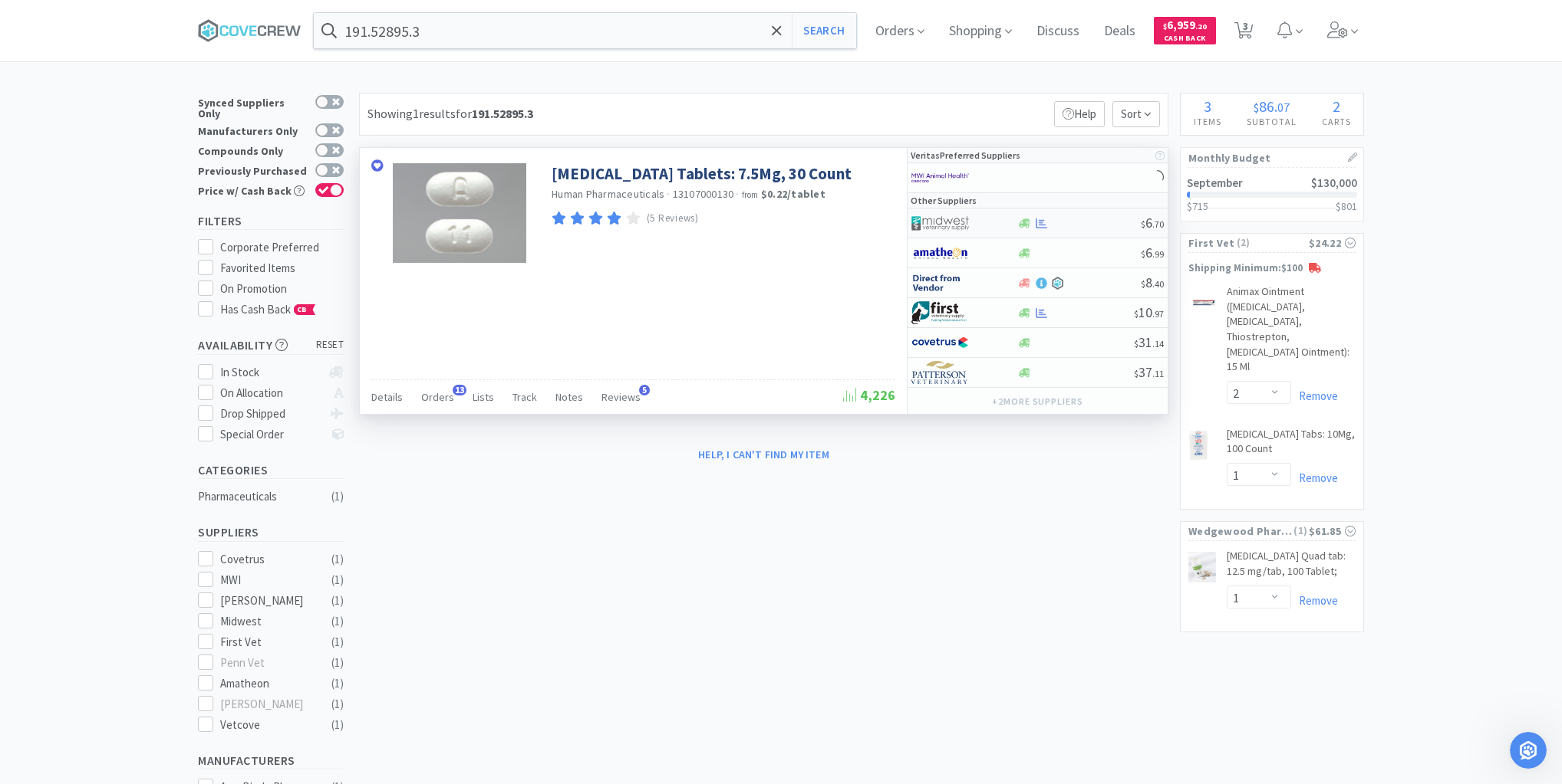
click at [1085, 221] on div at bounding box center [1079, 224] width 125 height 11
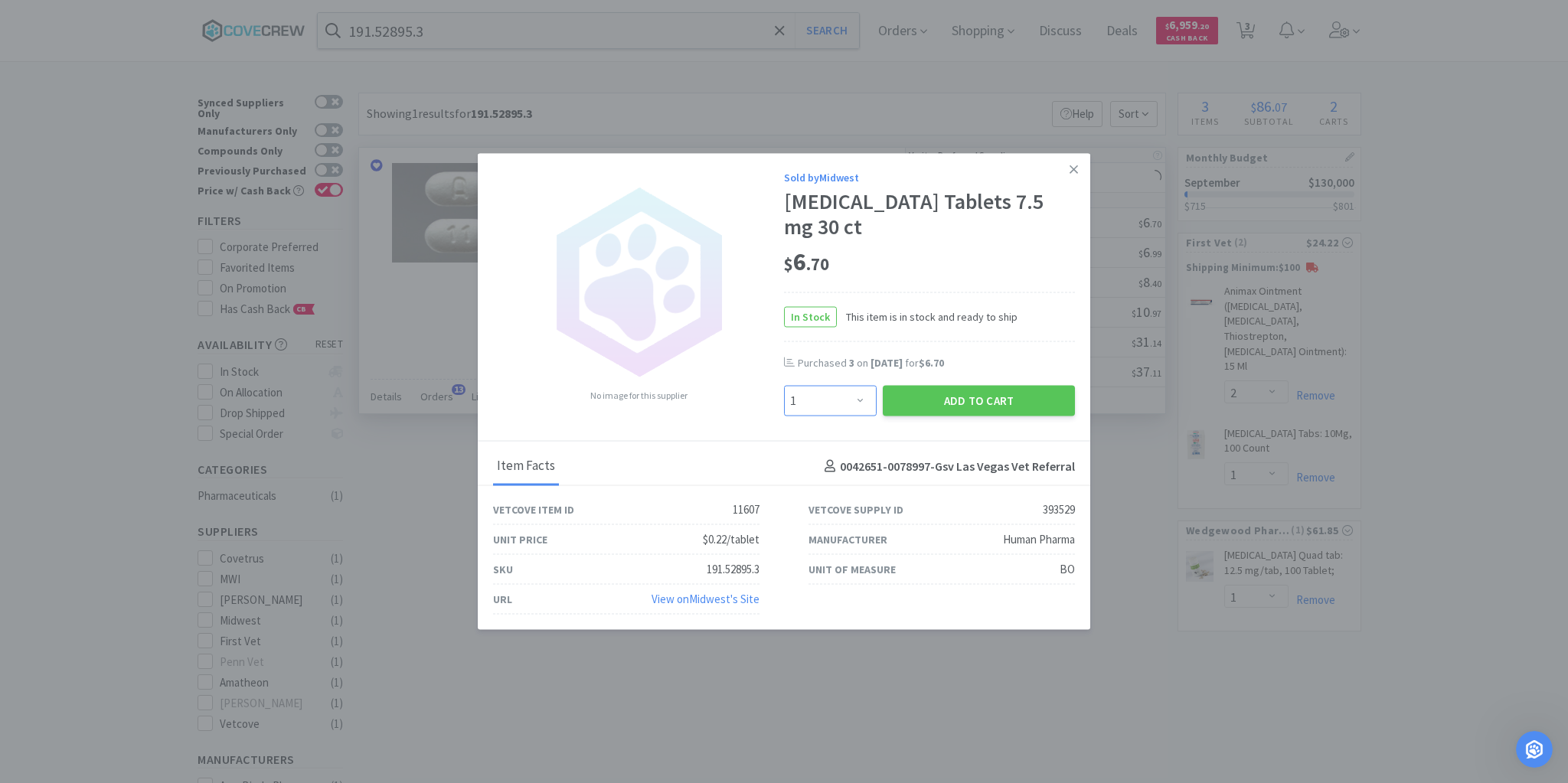
click at [861, 399] on select "Enter Quantity 1 2 3 4 5 6 7 8 9 10 11 12 13 14 15 16 17 18 19 20 Enter Quantity" at bounding box center [830, 401] width 92 height 31
select select "3"
click at [784, 386] on select "Enter Quantity 1 2 3 4 5 6 7 8 9 10 11 12 13 14 15 16 17 18 19 20 Enter Quantity" at bounding box center [830, 401] width 92 height 31
click at [995, 403] on button "Add to Cart" at bounding box center [979, 401] width 192 height 31
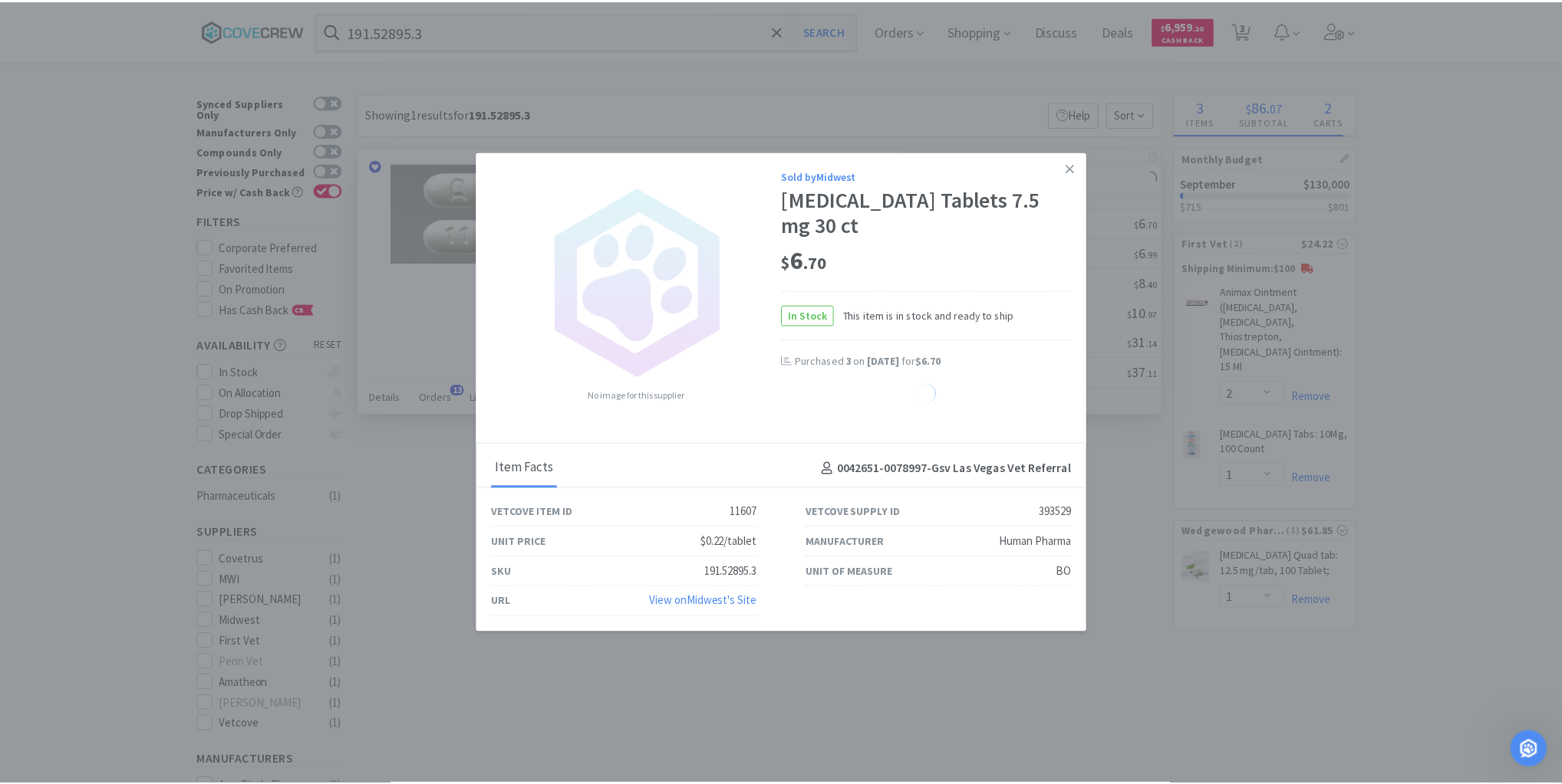
select select "3"
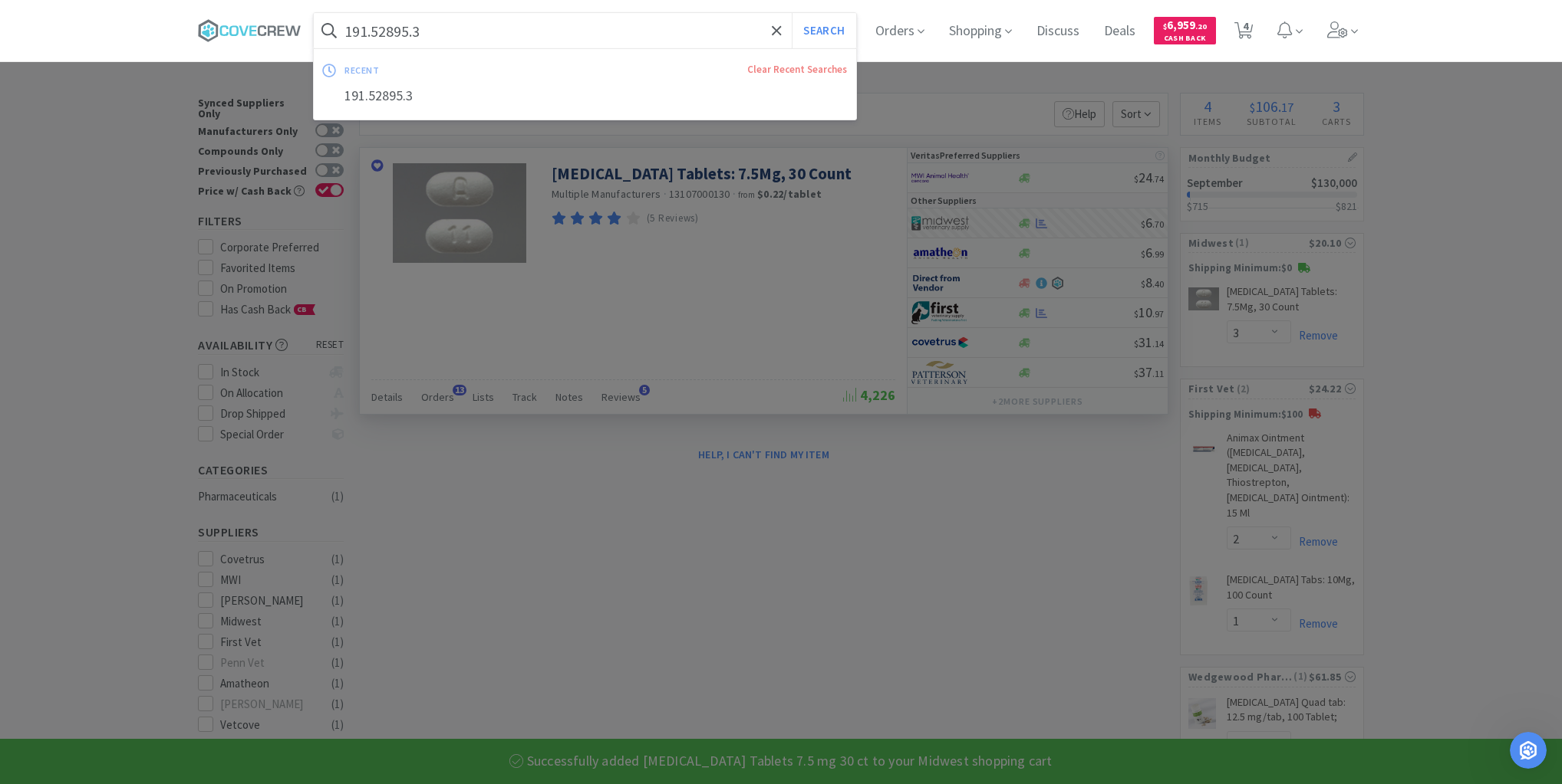
drag, startPoint x: 678, startPoint y: 34, endPoint x: 689, endPoint y: 43, distance: 14.2
click at [678, 34] on input "191.52895.3" at bounding box center [584, 30] width 543 height 35
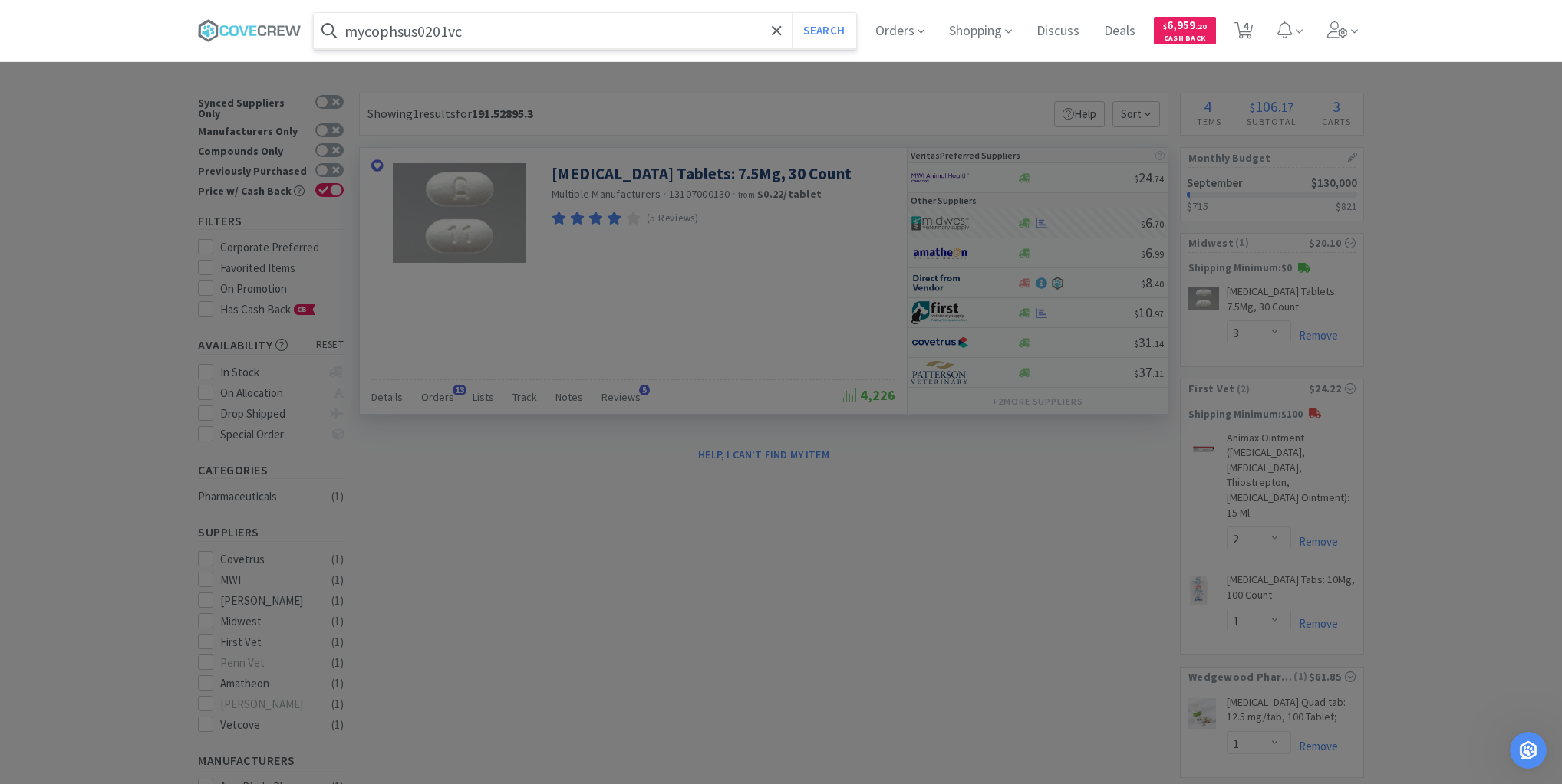
type input "mycophsus0201vc"
click at [792, 13] on button "Search" at bounding box center [823, 30] width 63 height 35
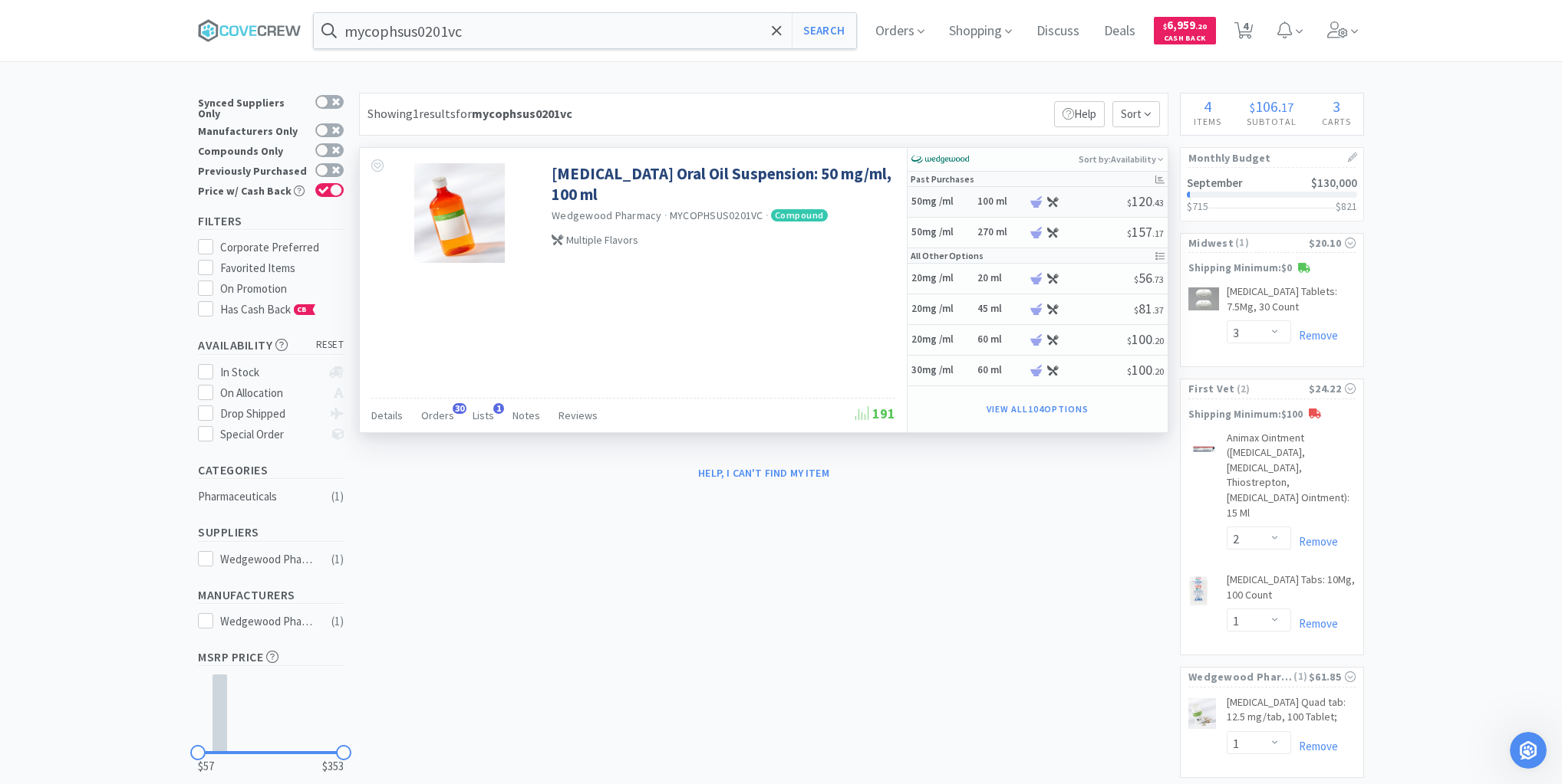
click at [967, 199] on h5 "50mg /ml" at bounding box center [941, 202] width 61 height 13
select select "45"
select select "1"
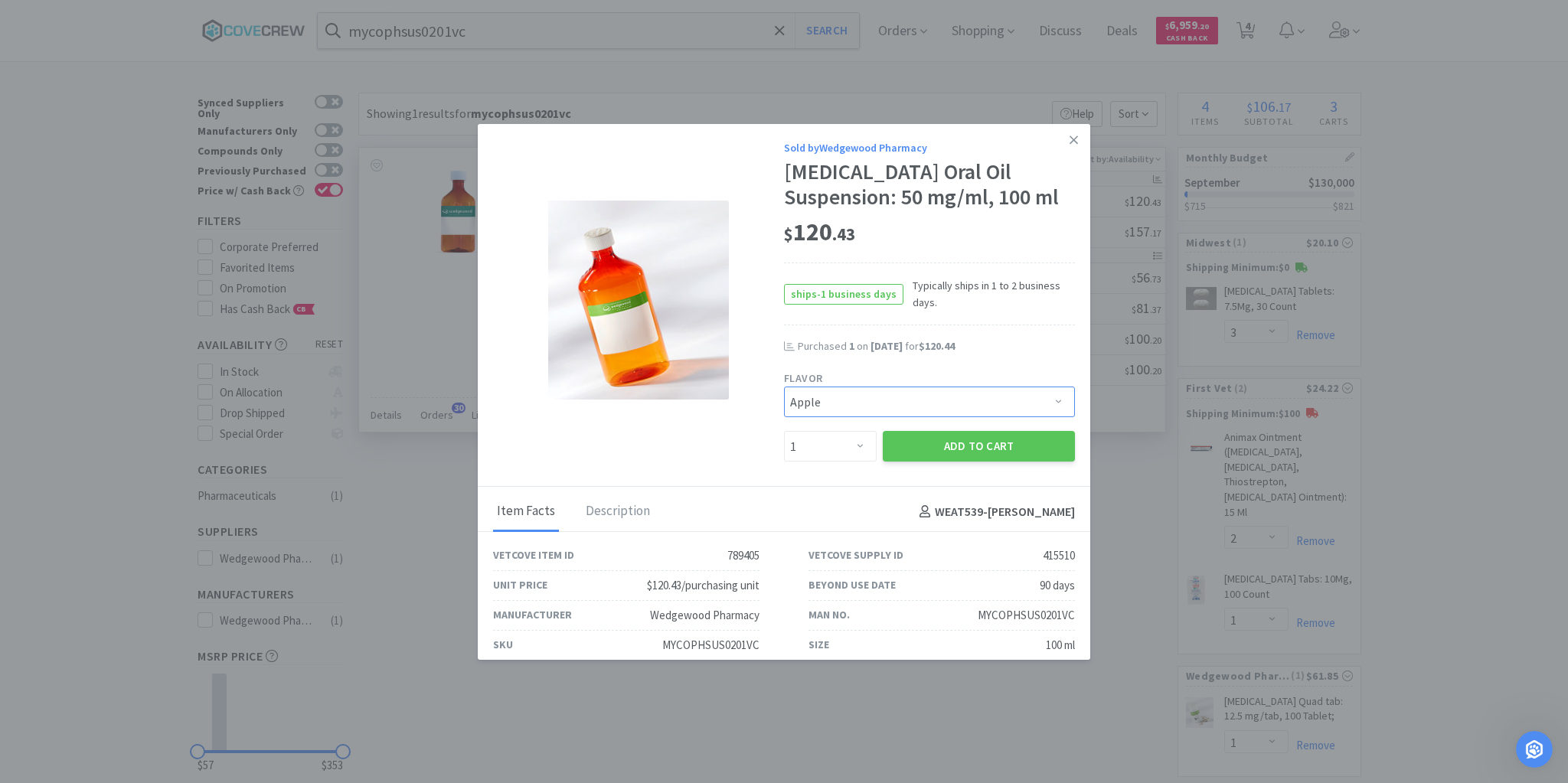
click at [1044, 399] on select "Pick a Flavor Apple Apple-Molasses Apple/Marshmallow Banana Banana-Marshmallow …" at bounding box center [929, 401] width 291 height 31
select select "43"
click at [784, 386] on select "Pick a Flavor Apple Apple-Molasses Apple/Marshmallow Banana Banana-Marshmallow …" at bounding box center [929, 401] width 291 height 31
drag, startPoint x: 964, startPoint y: 443, endPoint x: 971, endPoint y: 435, distance: 10.6
click at [971, 435] on button "Add to Cart" at bounding box center [979, 447] width 192 height 31
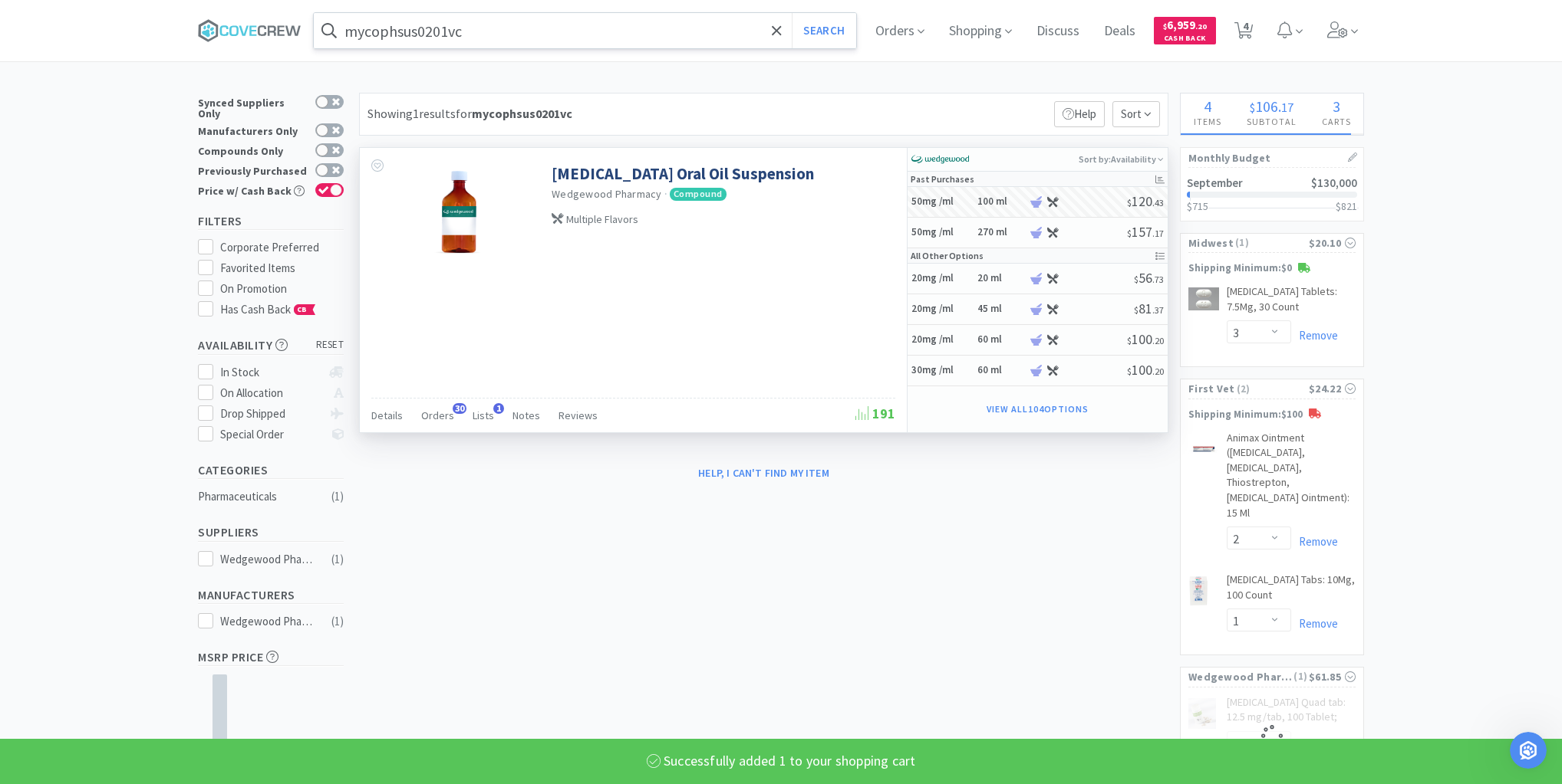
click at [720, 18] on input "mycophsus0201vc" at bounding box center [584, 30] width 543 height 35
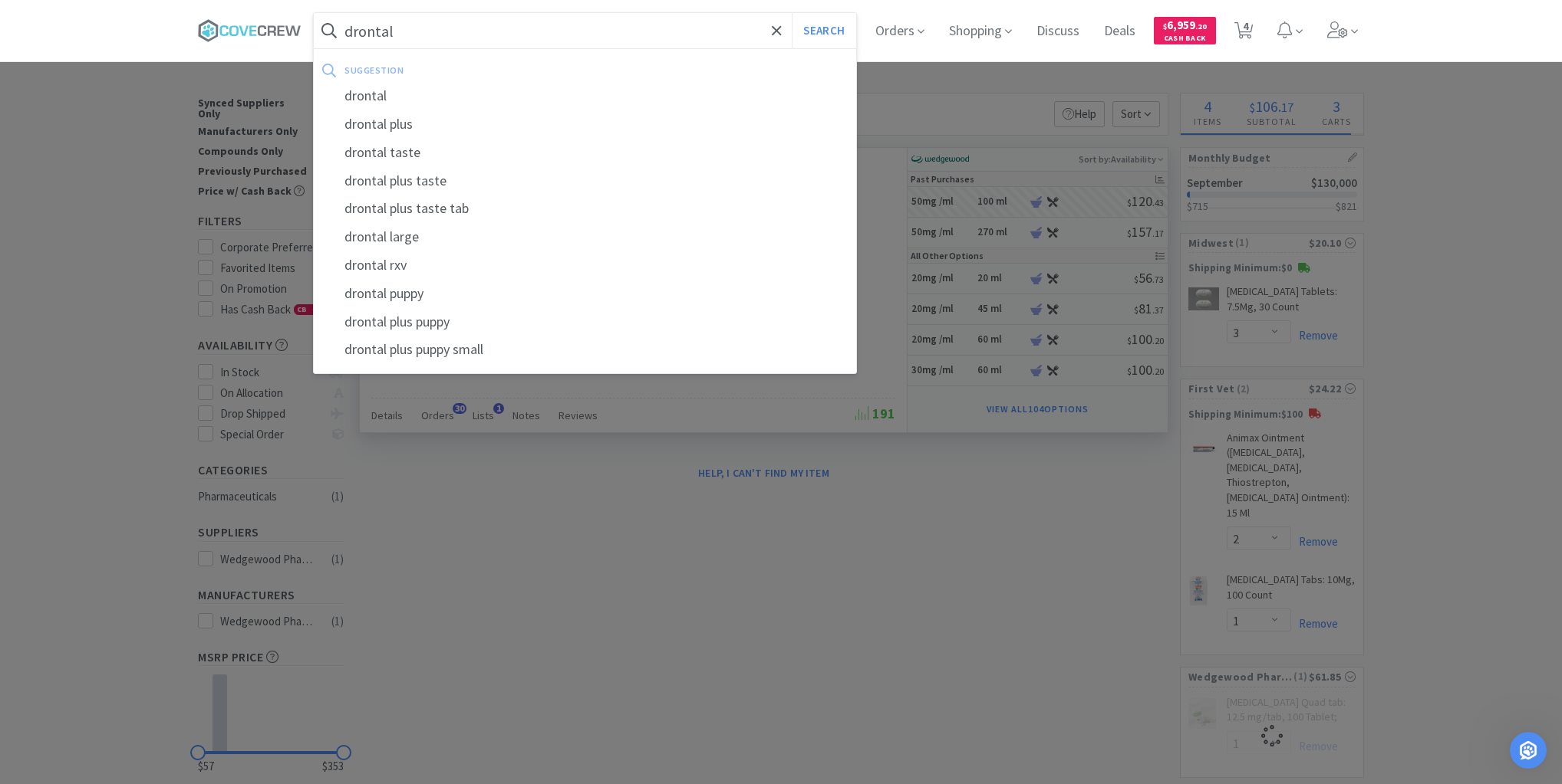
type input "drontal"
click at [792, 13] on button "Search" at bounding box center [823, 30] width 63 height 35
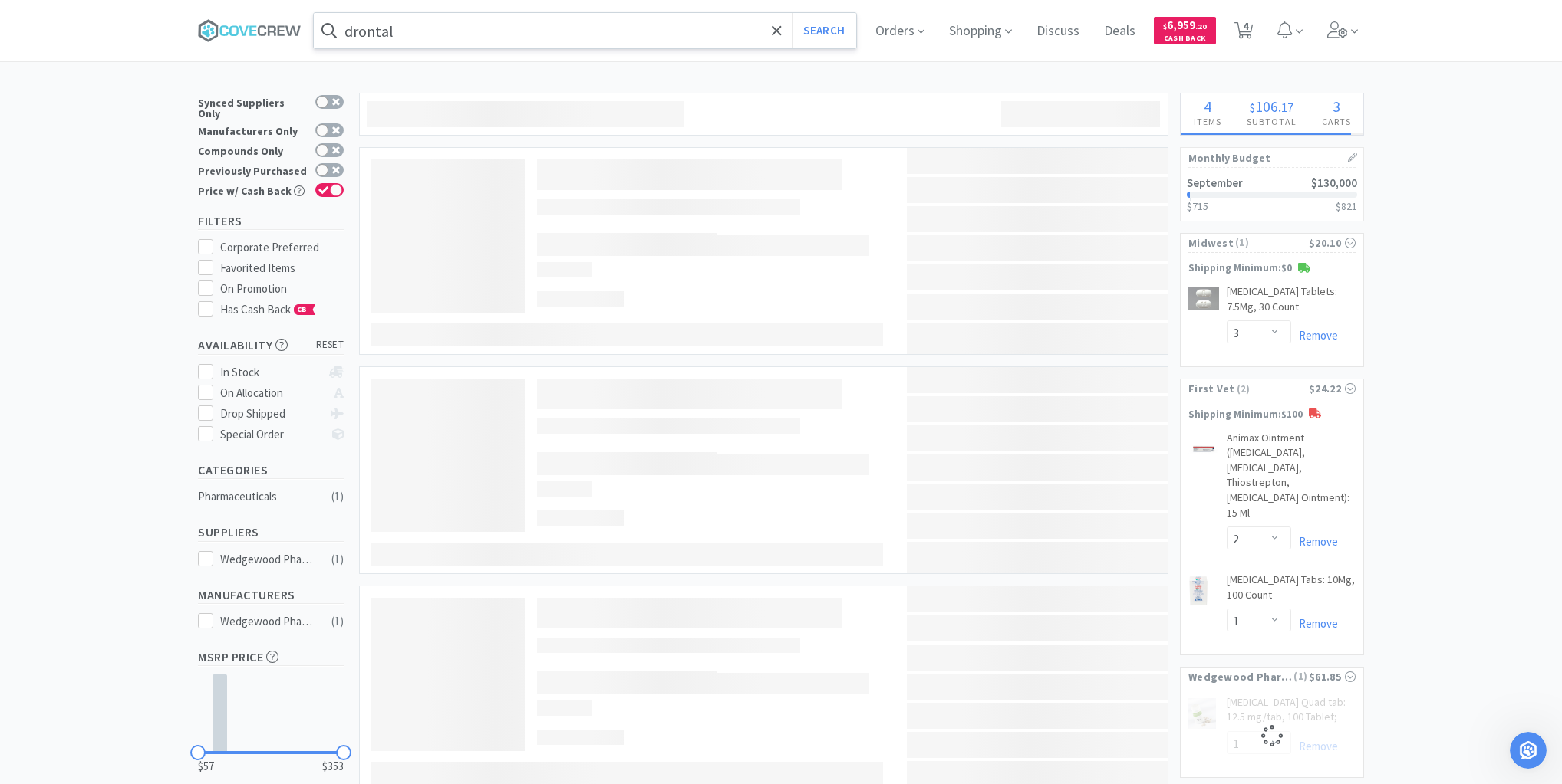
select select "1"
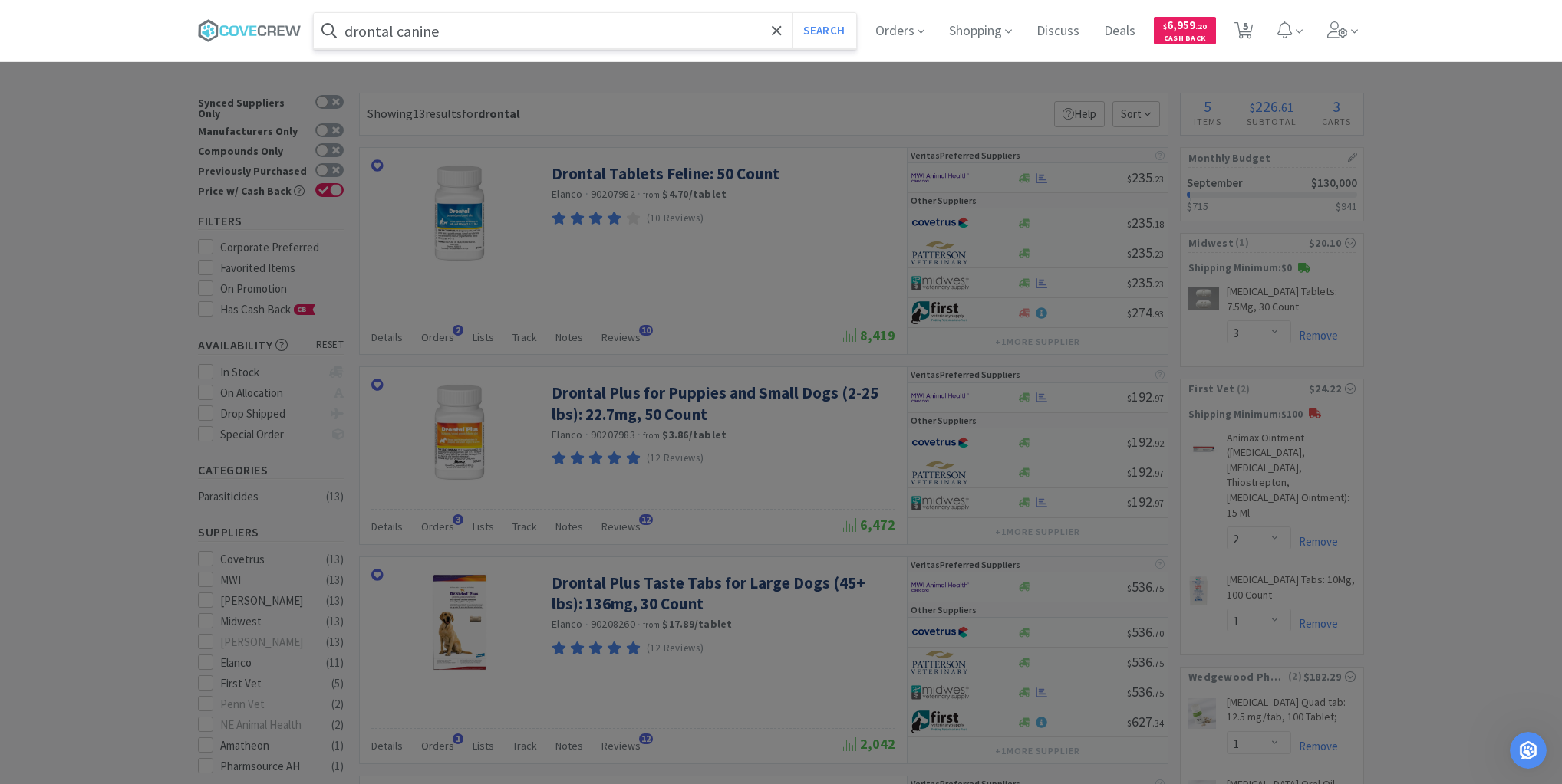
type input "drontal canine"
click at [792, 13] on button "Search" at bounding box center [823, 30] width 63 height 35
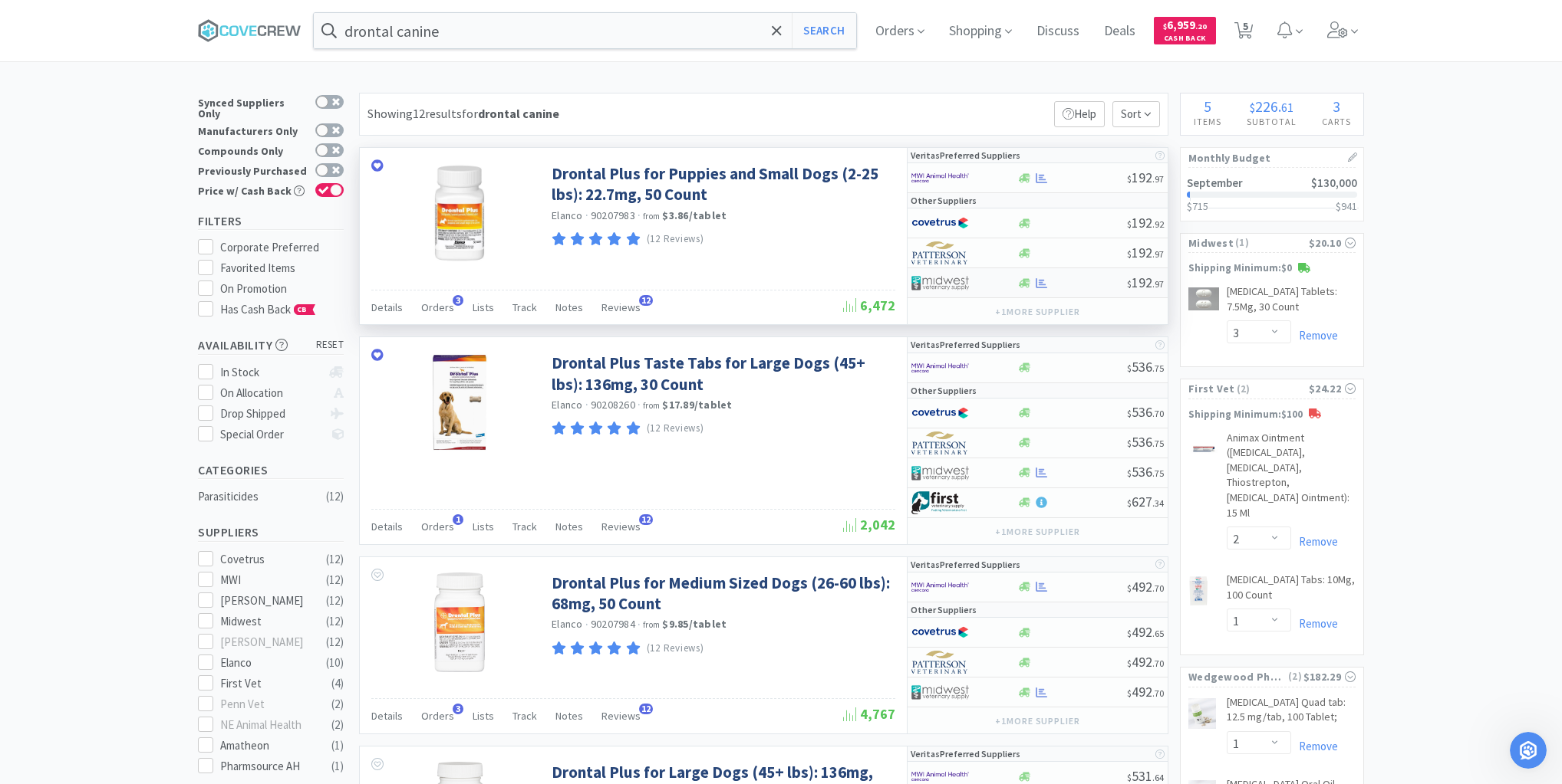
click at [1082, 282] on div at bounding box center [1071, 283] width 110 height 11
select select "1"
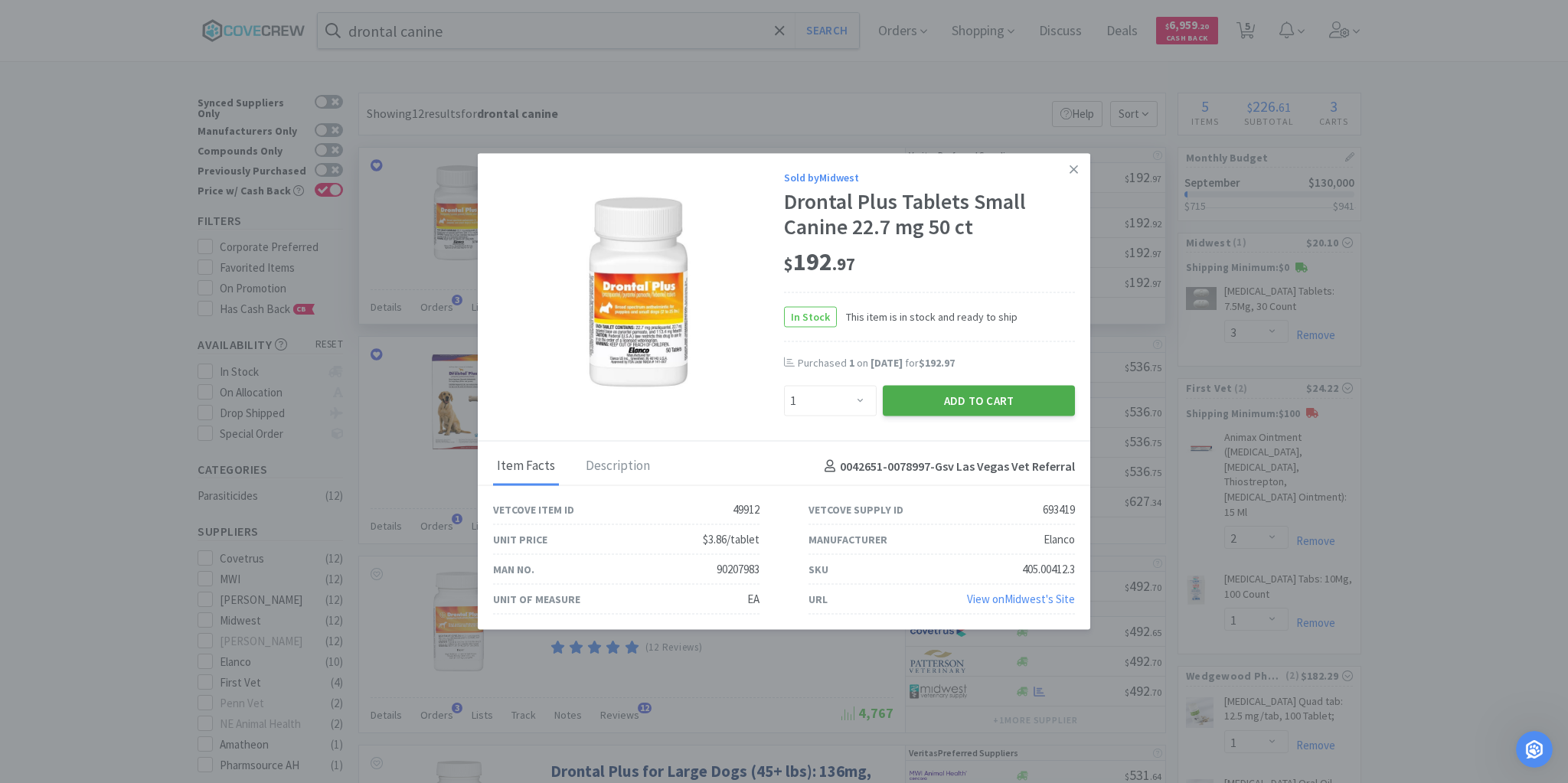
click at [987, 396] on button "Add to Cart" at bounding box center [979, 401] width 192 height 31
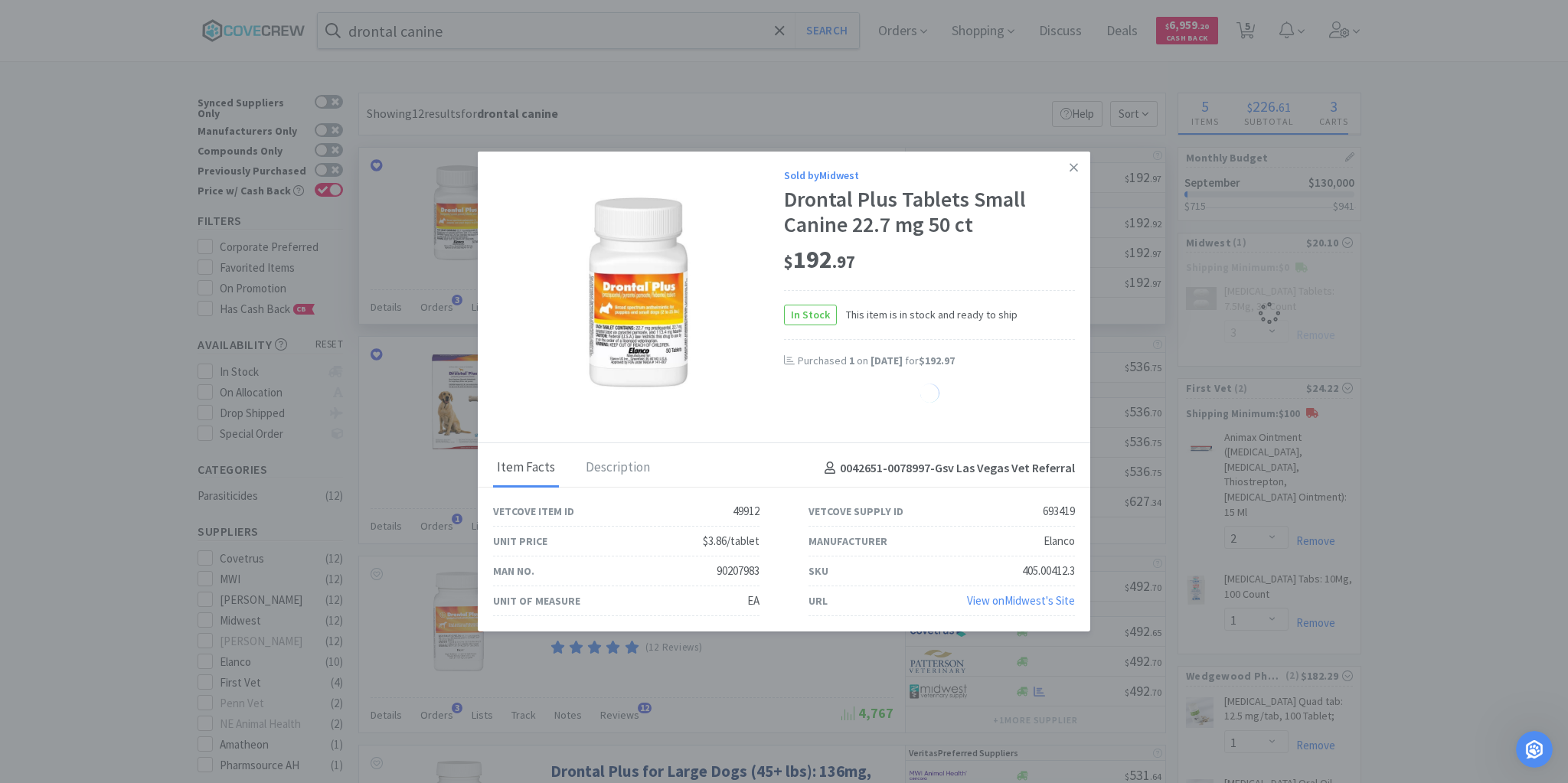
select select "1"
select select "3"
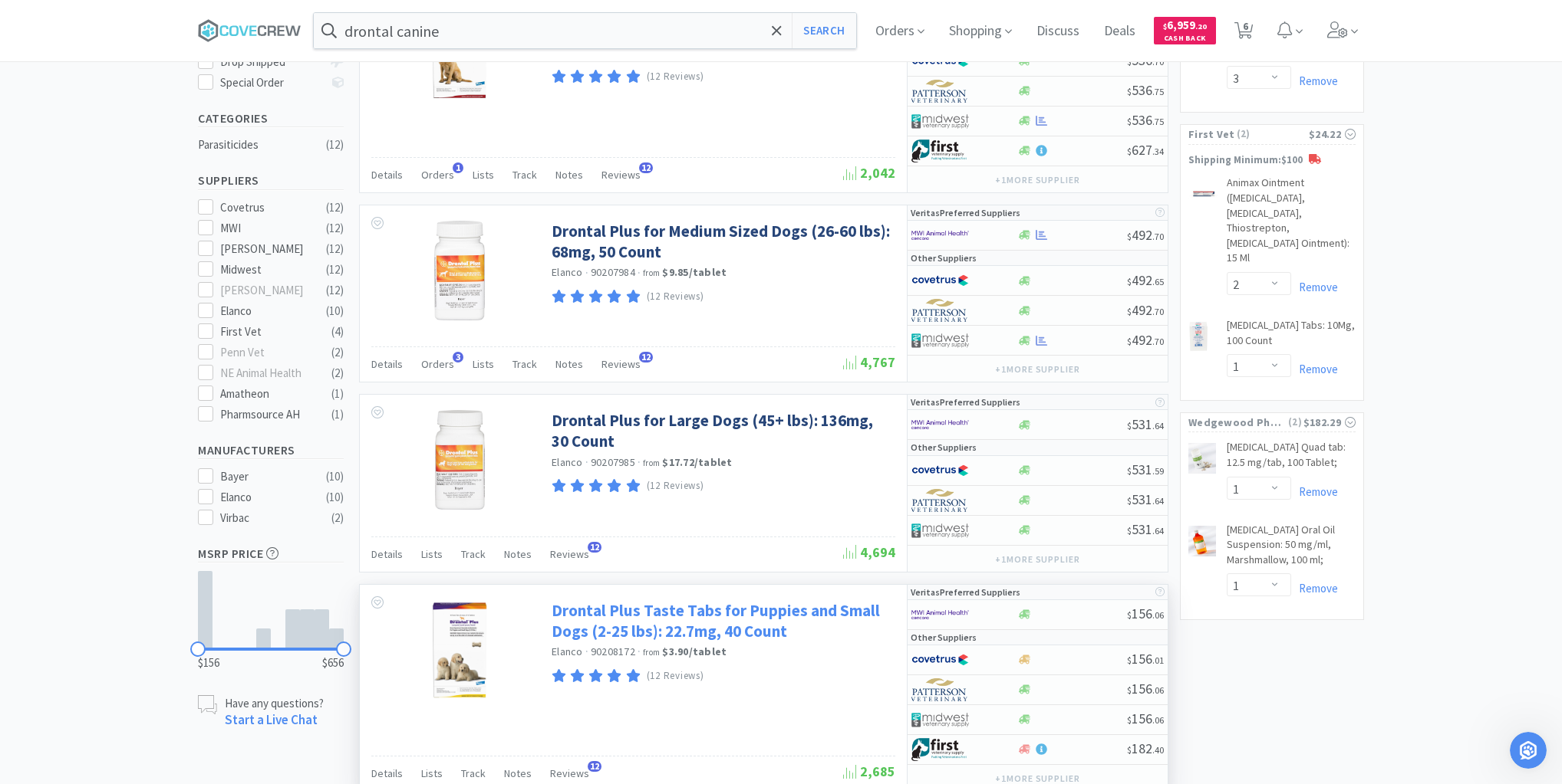
scroll to position [491, 0]
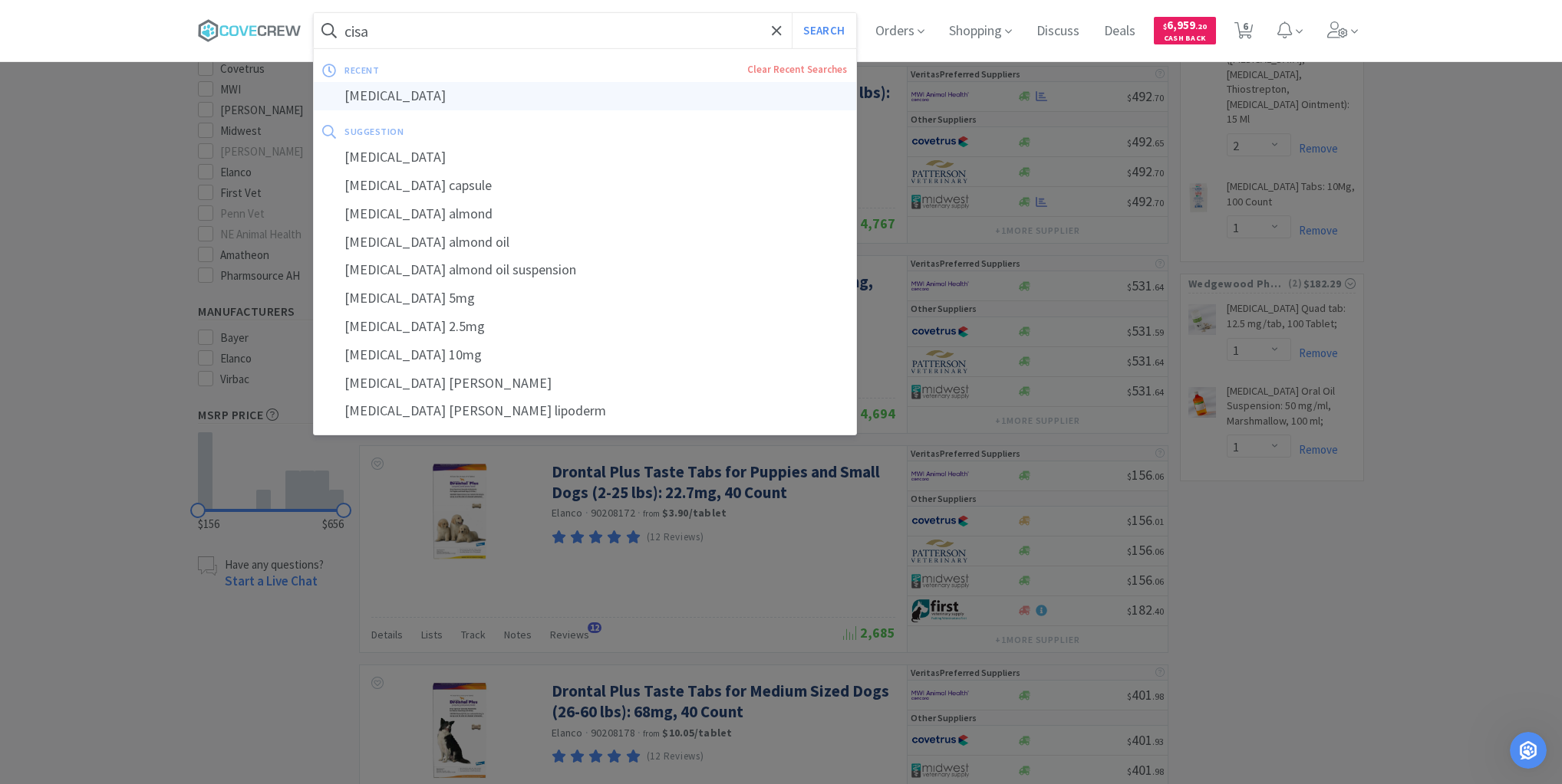
type input "[MEDICAL_DATA]"
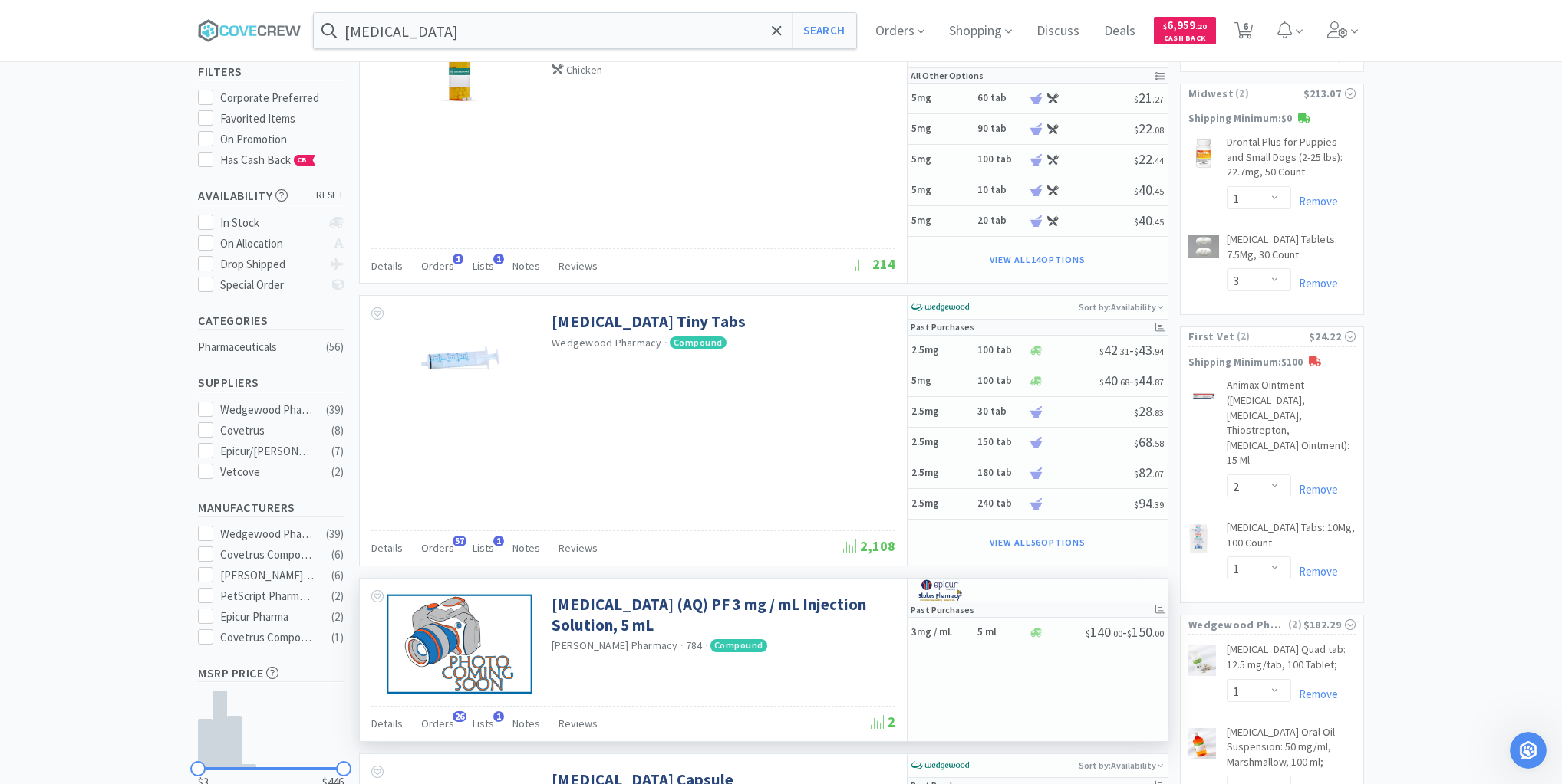
scroll to position [245, 0]
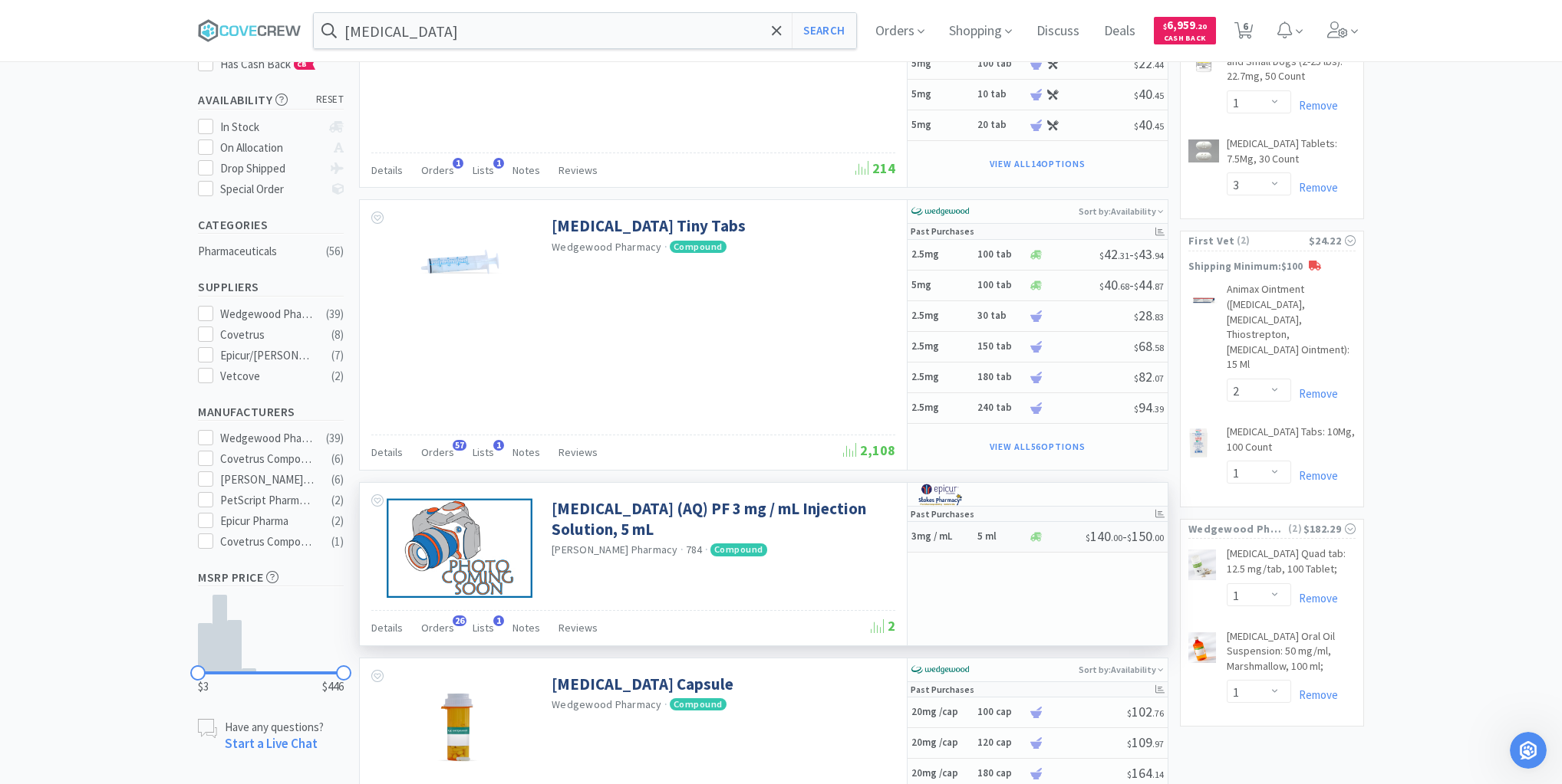
click at [966, 533] on h5 "3mg / mL" at bounding box center [941, 537] width 61 height 13
select select "1"
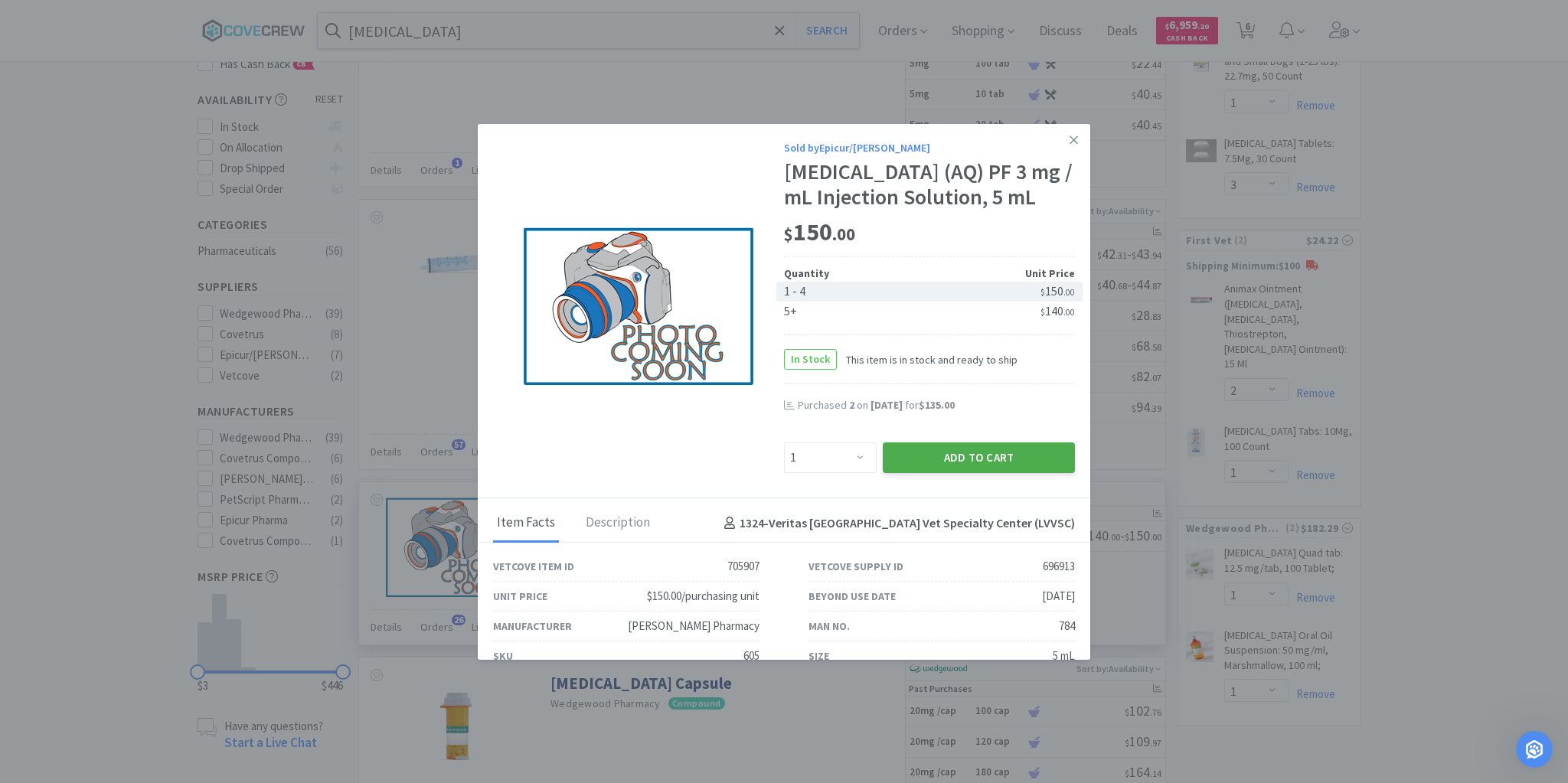
click at [956, 444] on button "Add to Cart" at bounding box center [979, 458] width 192 height 31
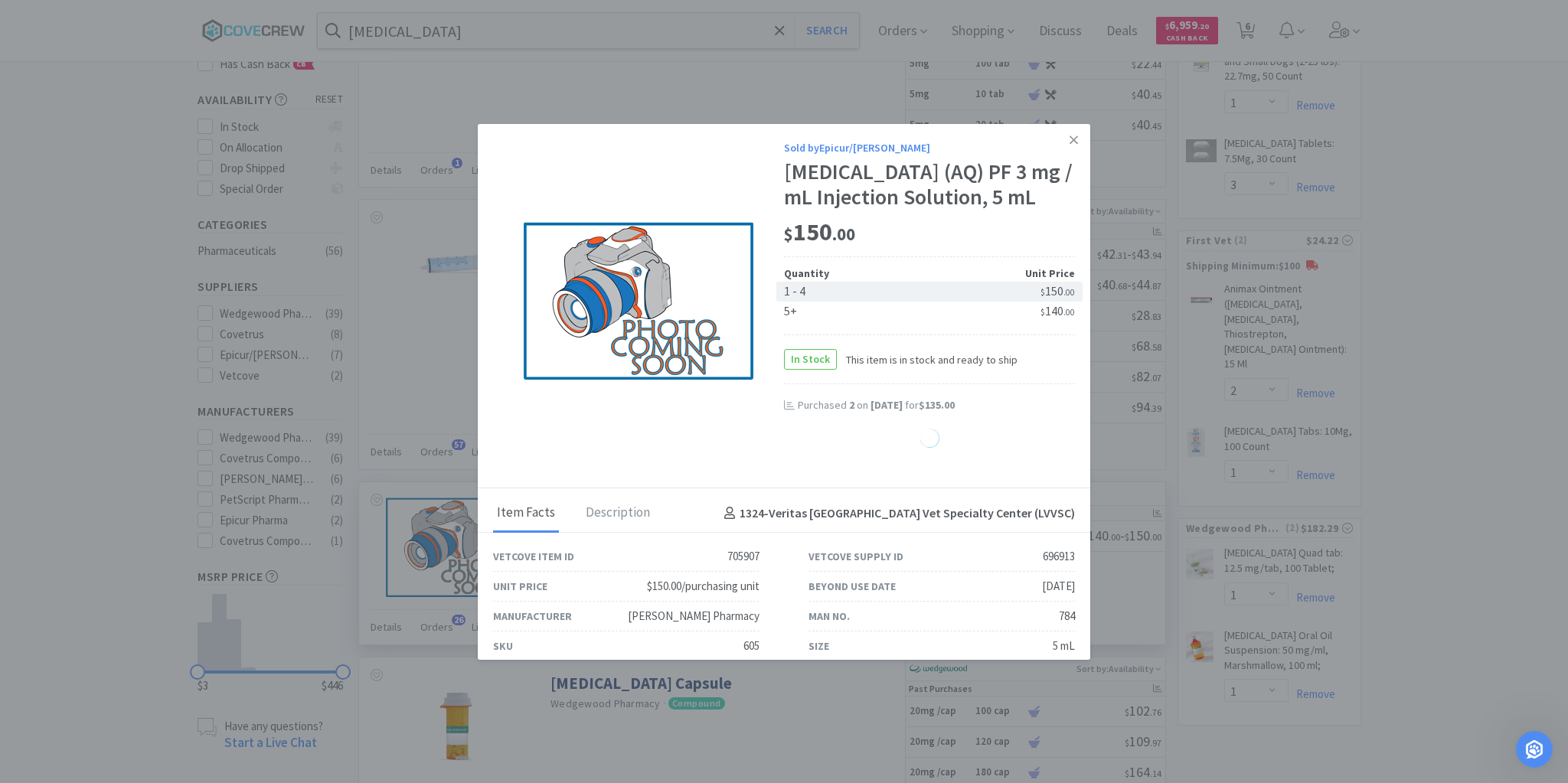
select select "1"
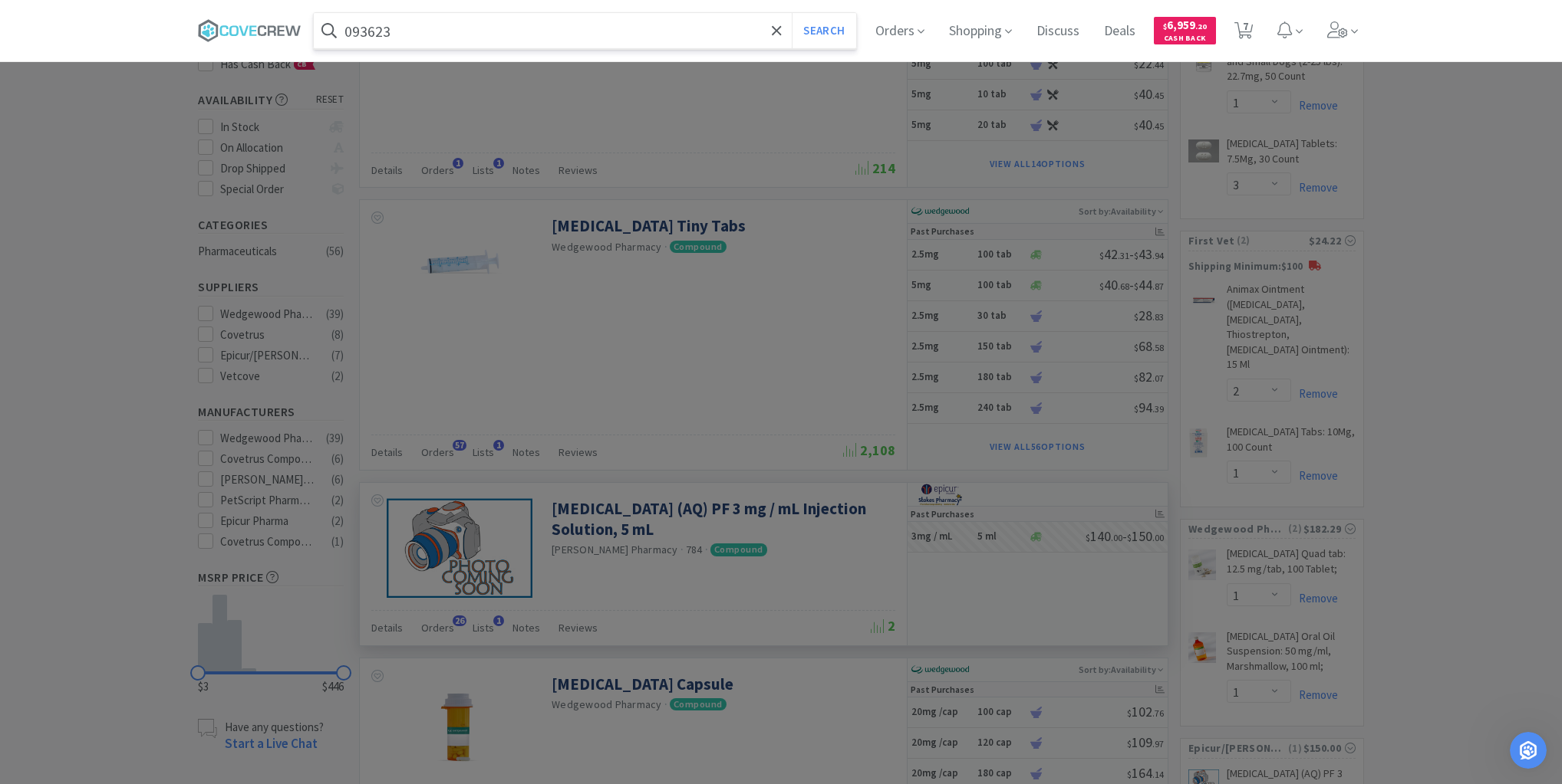
type input "093623"
click at [792, 13] on button "Search" at bounding box center [823, 30] width 63 height 35
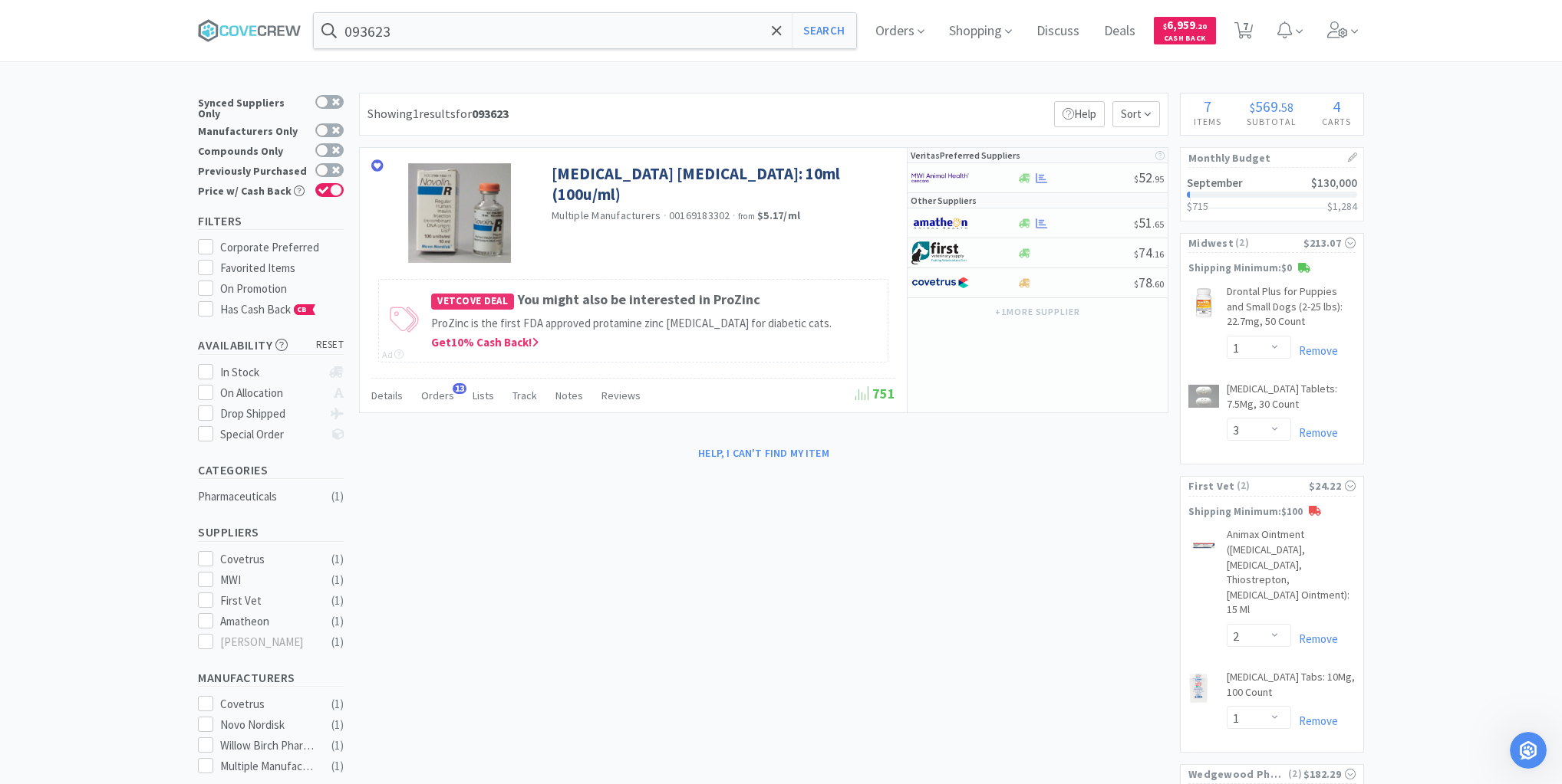
click at [627, 630] on div "× Filter Results Synced Suppliers Only Manufacturers Only Compounds Only Previo…" at bounding box center [781, 607] width 1166 height 1029
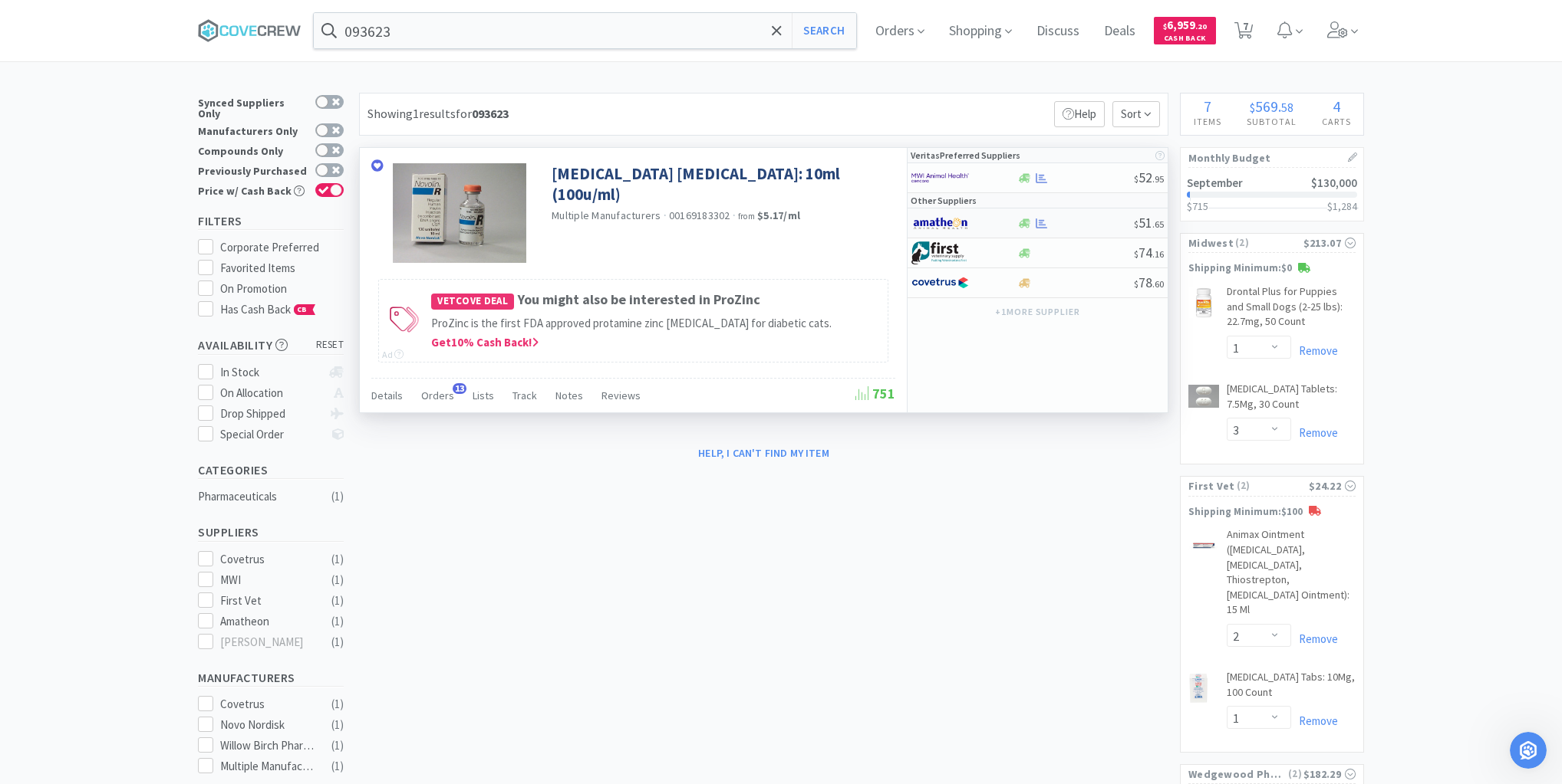
click at [1065, 225] on div at bounding box center [1075, 224] width 117 height 11
select select "1"
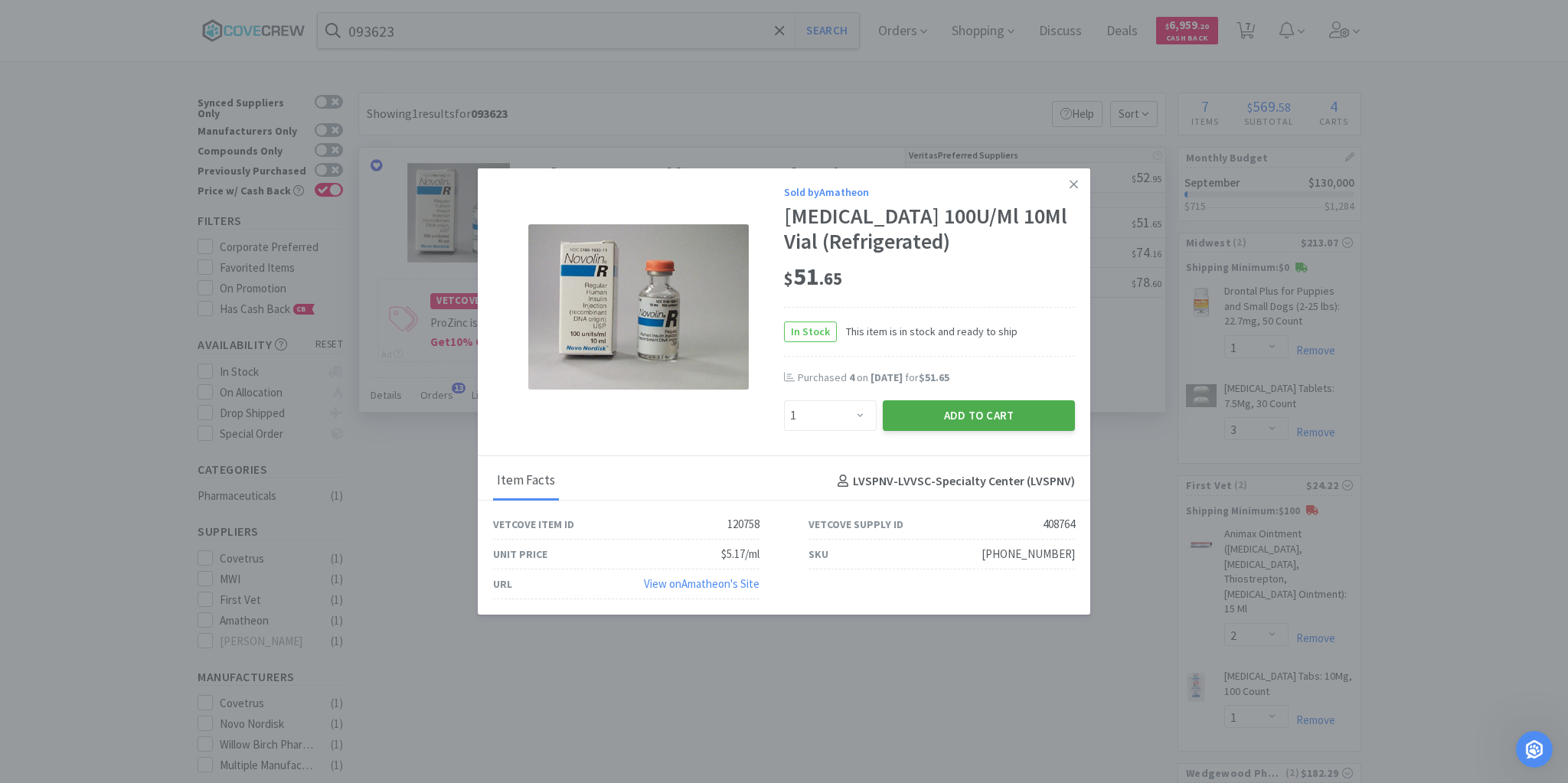
click at [987, 417] on button "Add to Cart" at bounding box center [979, 416] width 192 height 31
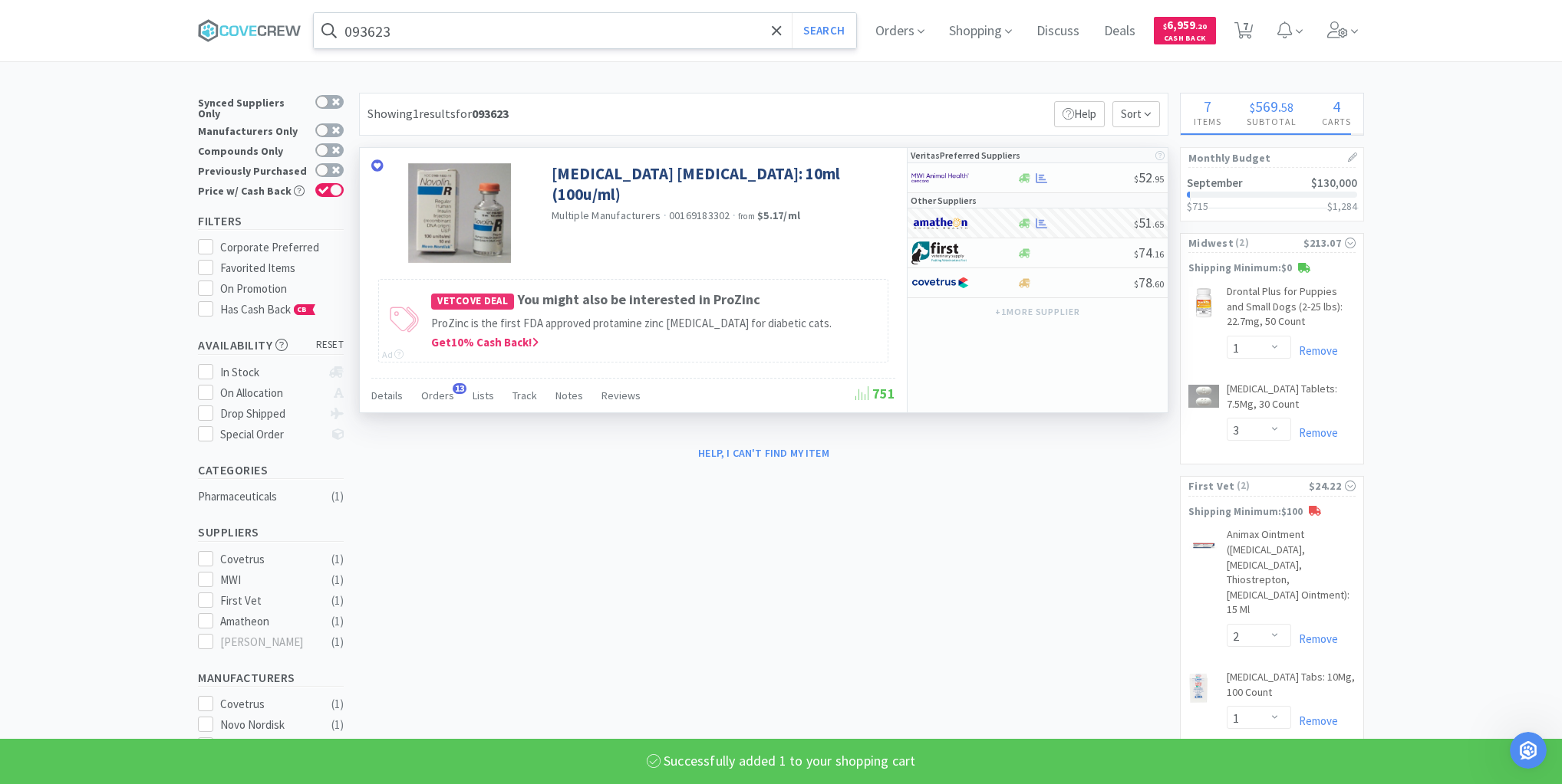
click at [726, 35] on input "093623" at bounding box center [584, 30] width 543 height 35
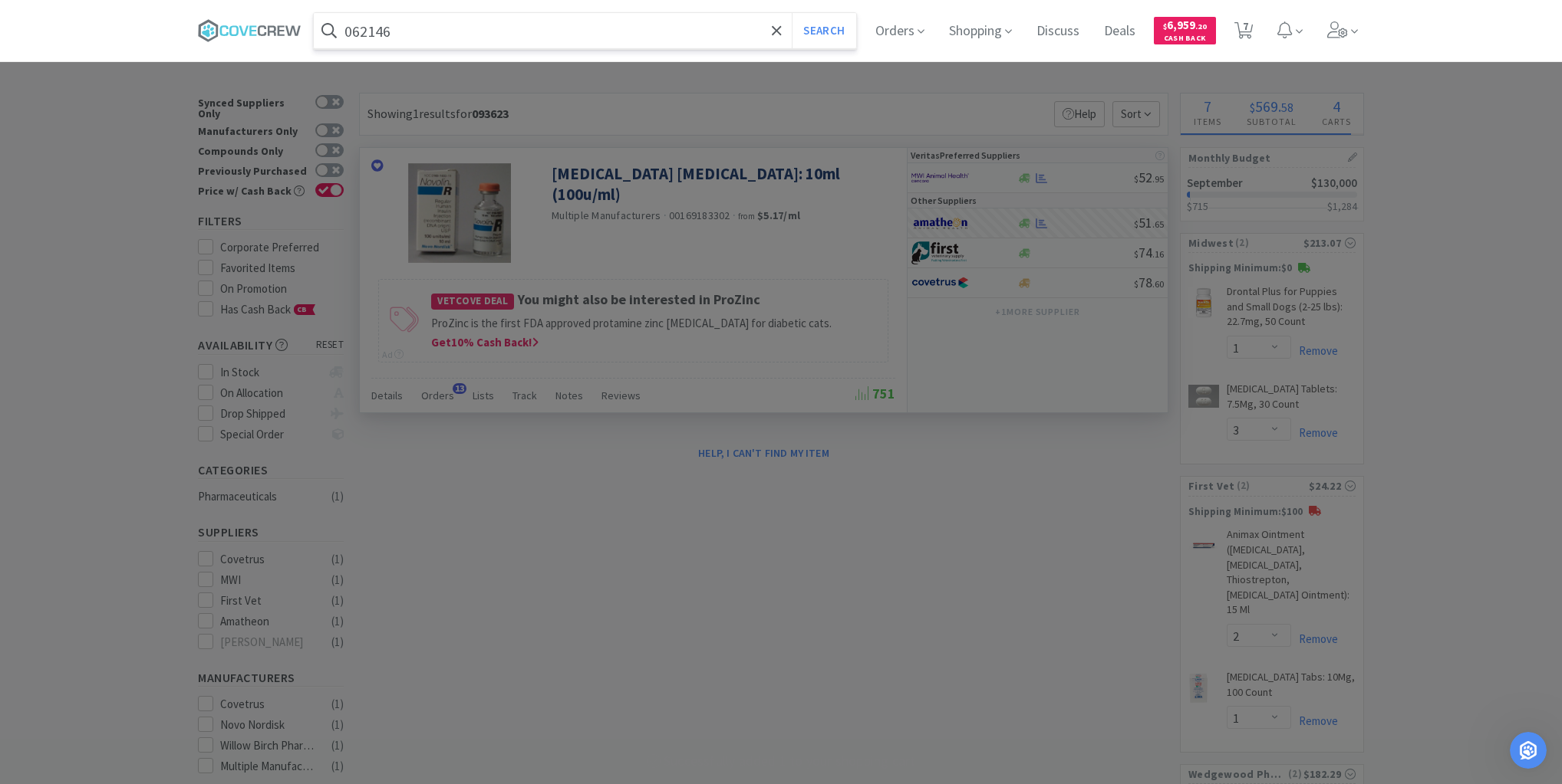
type input "062146"
click at [792, 13] on button "Search" at bounding box center [823, 30] width 63 height 35
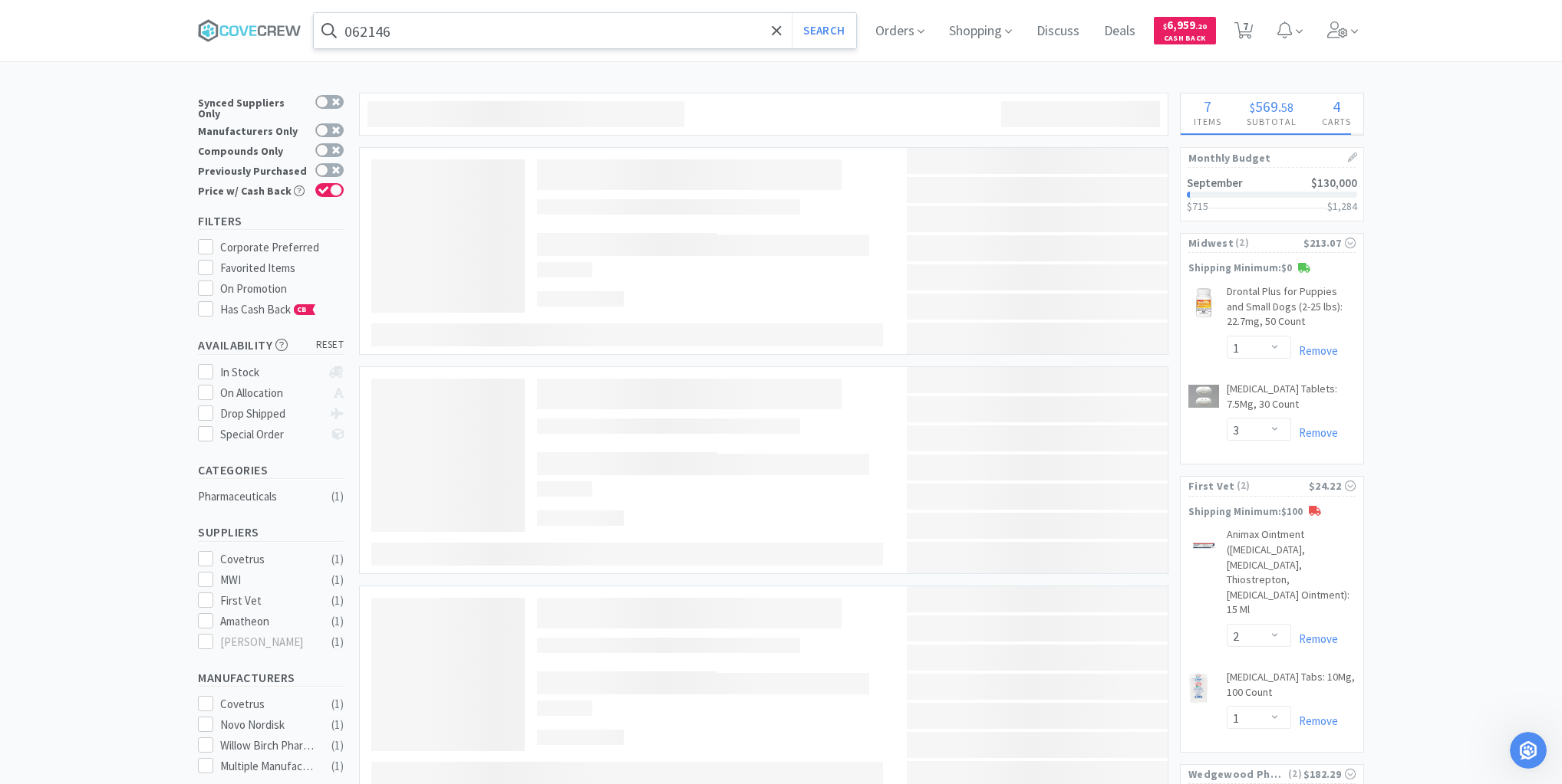
select select "1"
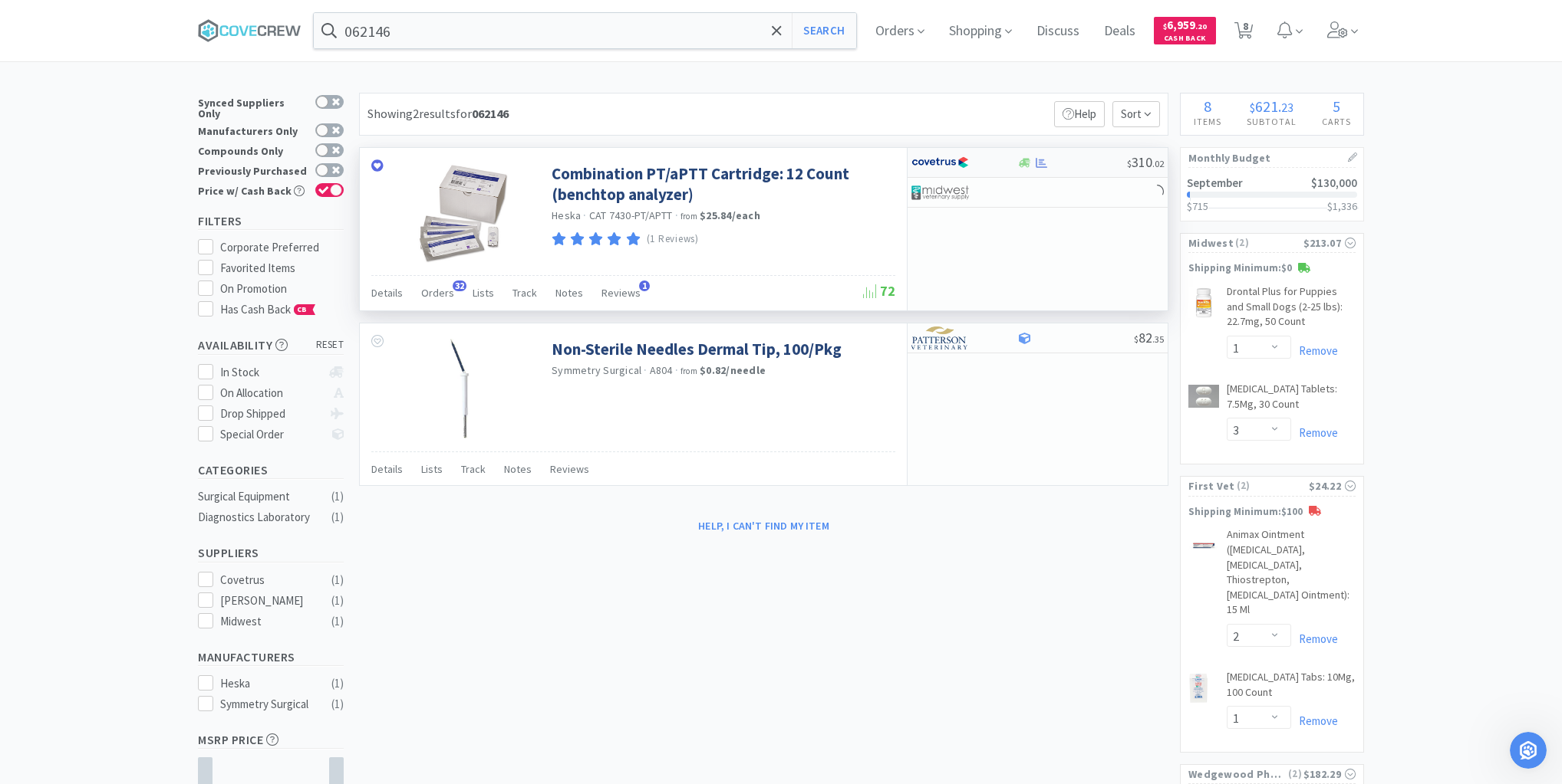
click at [1075, 162] on div at bounding box center [1071, 163] width 110 height 11
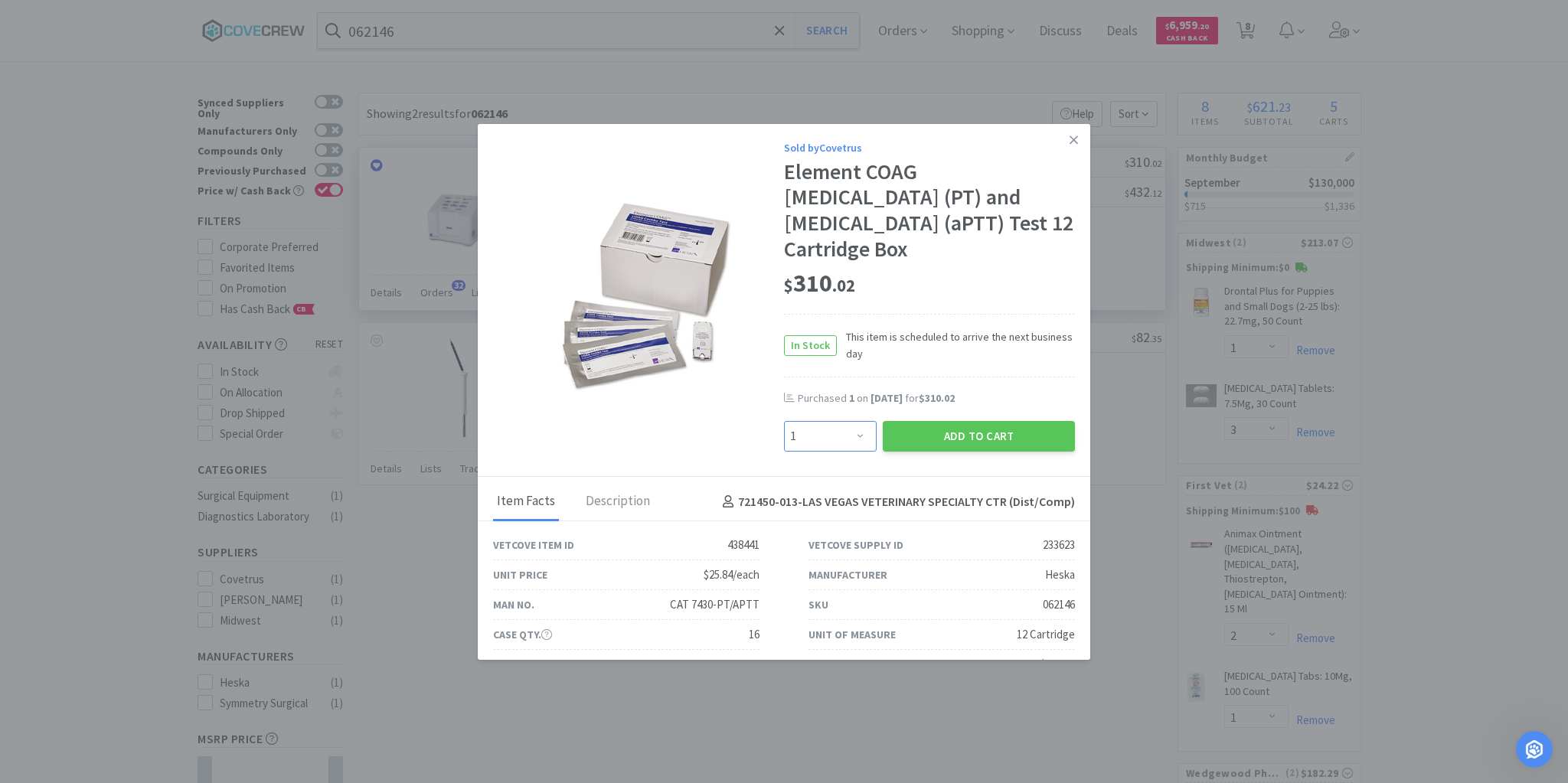
click at [857, 436] on select "Enter Quantity 1 2 3 4 5 6 7 8 9 10 11 12 13 14 15 16 17 18 19 20 Enter Quantity" at bounding box center [830, 436] width 92 height 31
select select "3"
click at [784, 421] on select "Enter Quantity 1 2 3 4 5 6 7 8 9 10 11 12 13 14 15 16 17 18 19 20 Enter Quantity" at bounding box center [830, 436] width 92 height 31
click at [949, 432] on button "Add to Cart" at bounding box center [979, 436] width 192 height 31
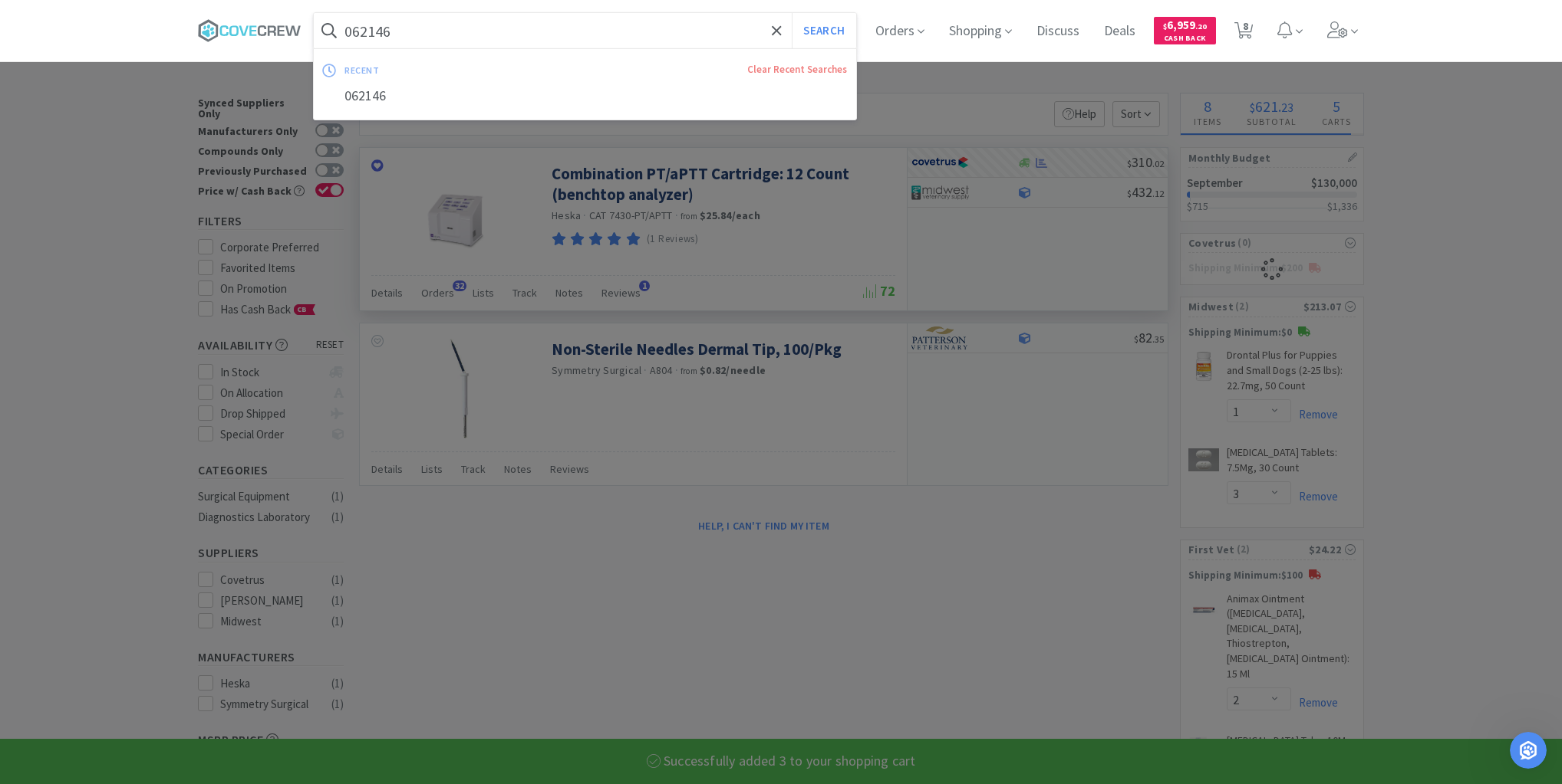
click at [727, 34] on input "062146" at bounding box center [584, 30] width 543 height 35
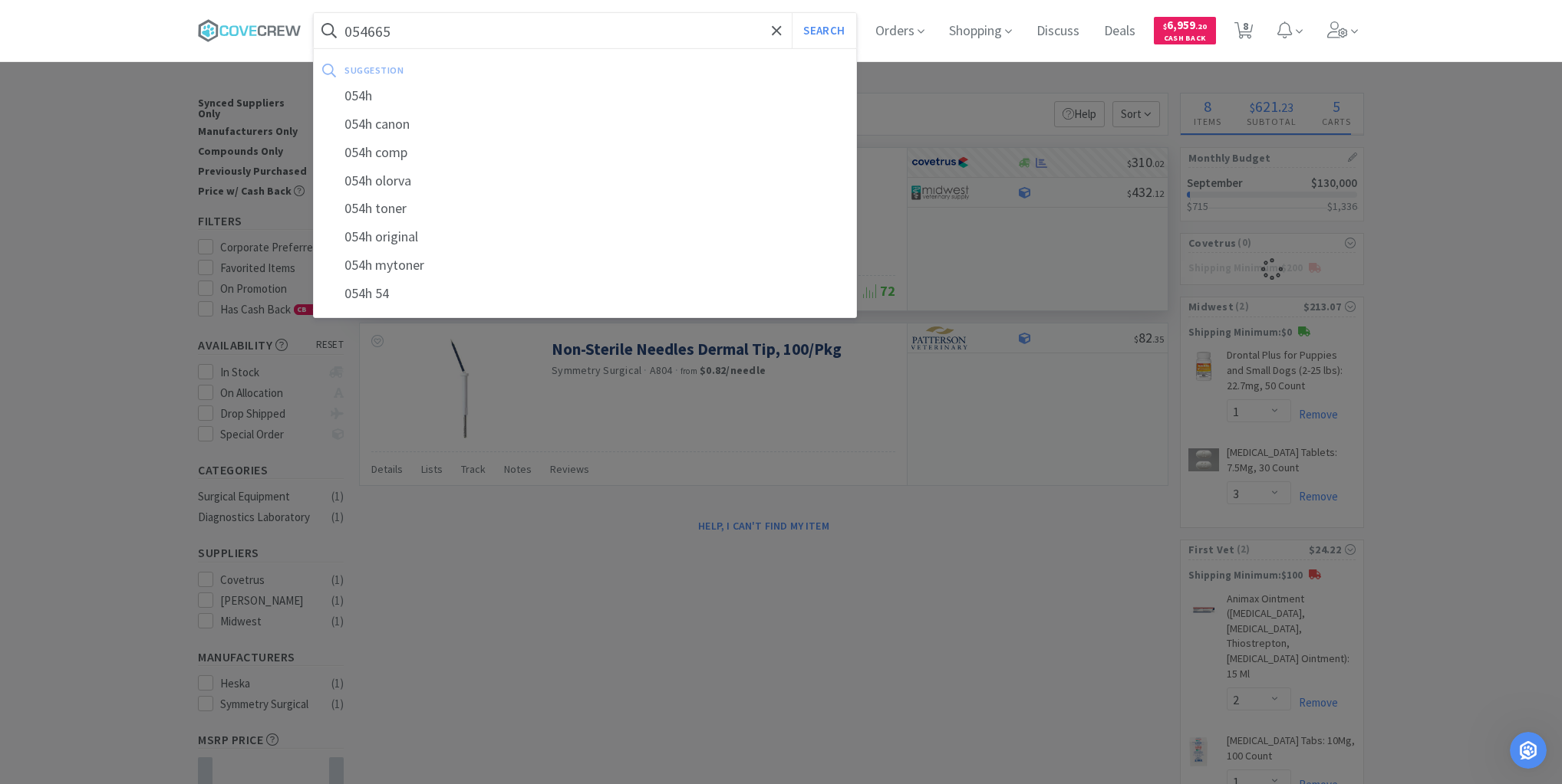
type input "054665"
click at [792, 13] on button "Search" at bounding box center [823, 30] width 63 height 35
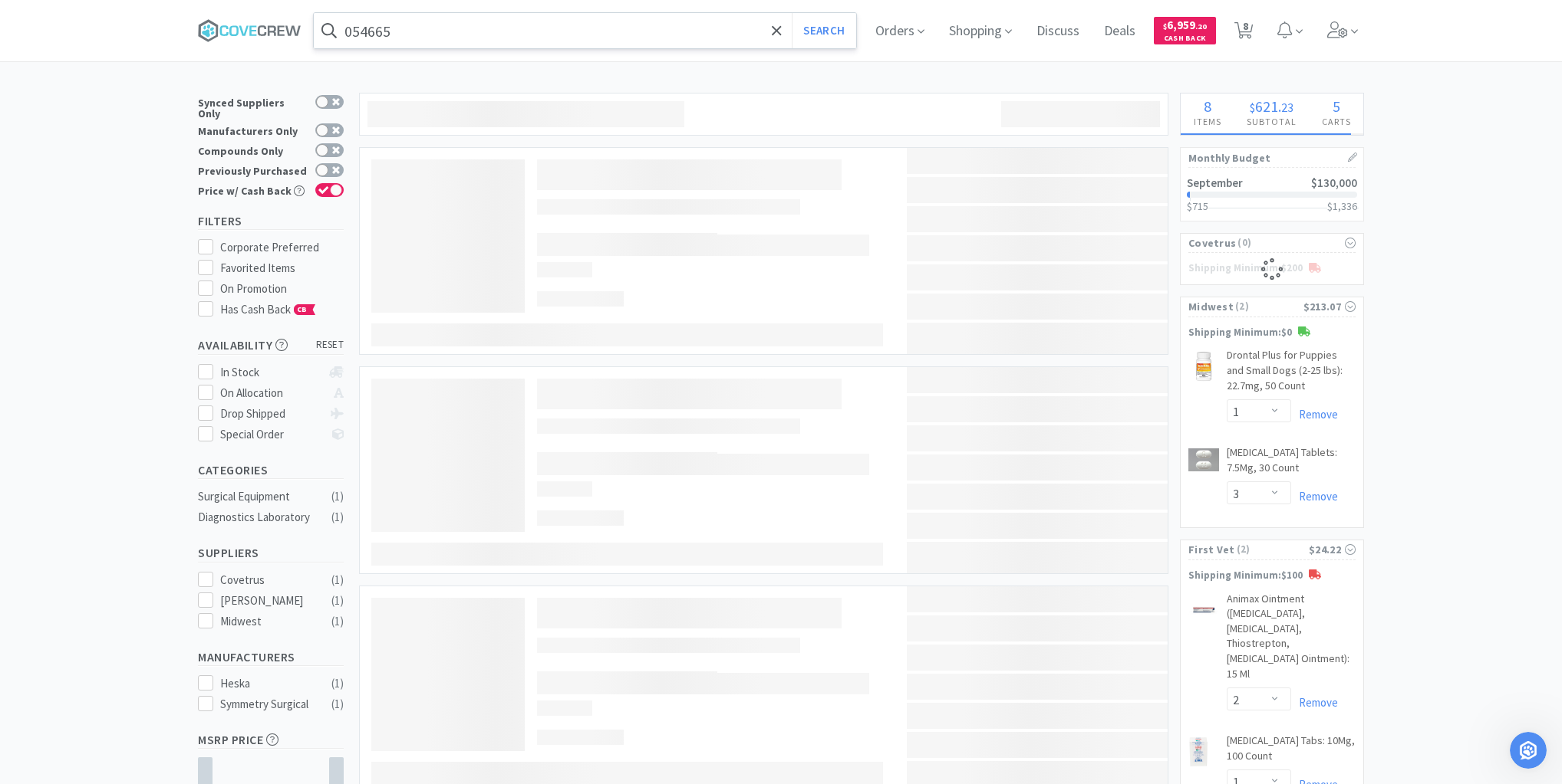
select select "3"
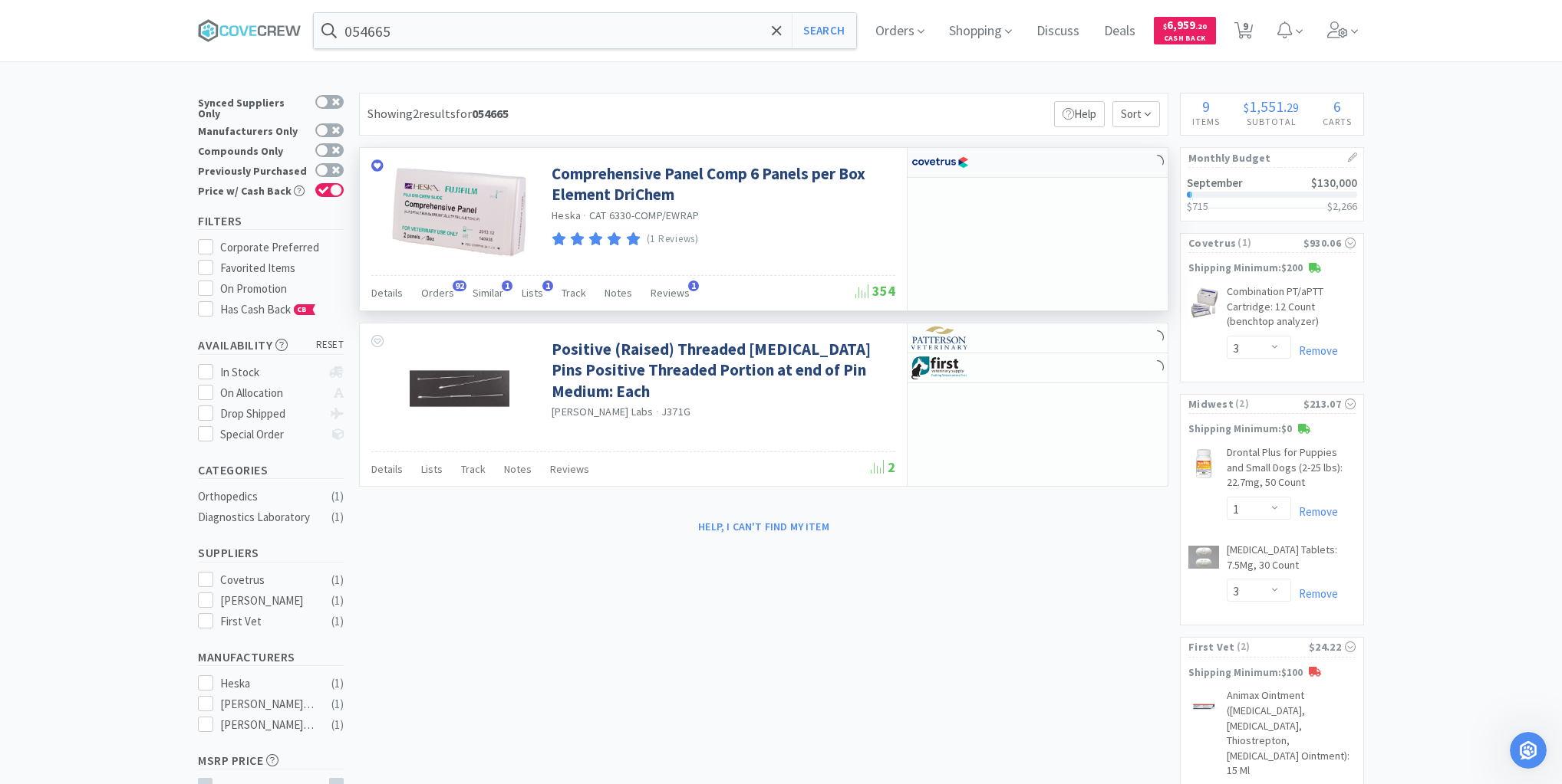
click at [1103, 166] on div at bounding box center [1036, 163] width 260 height 30
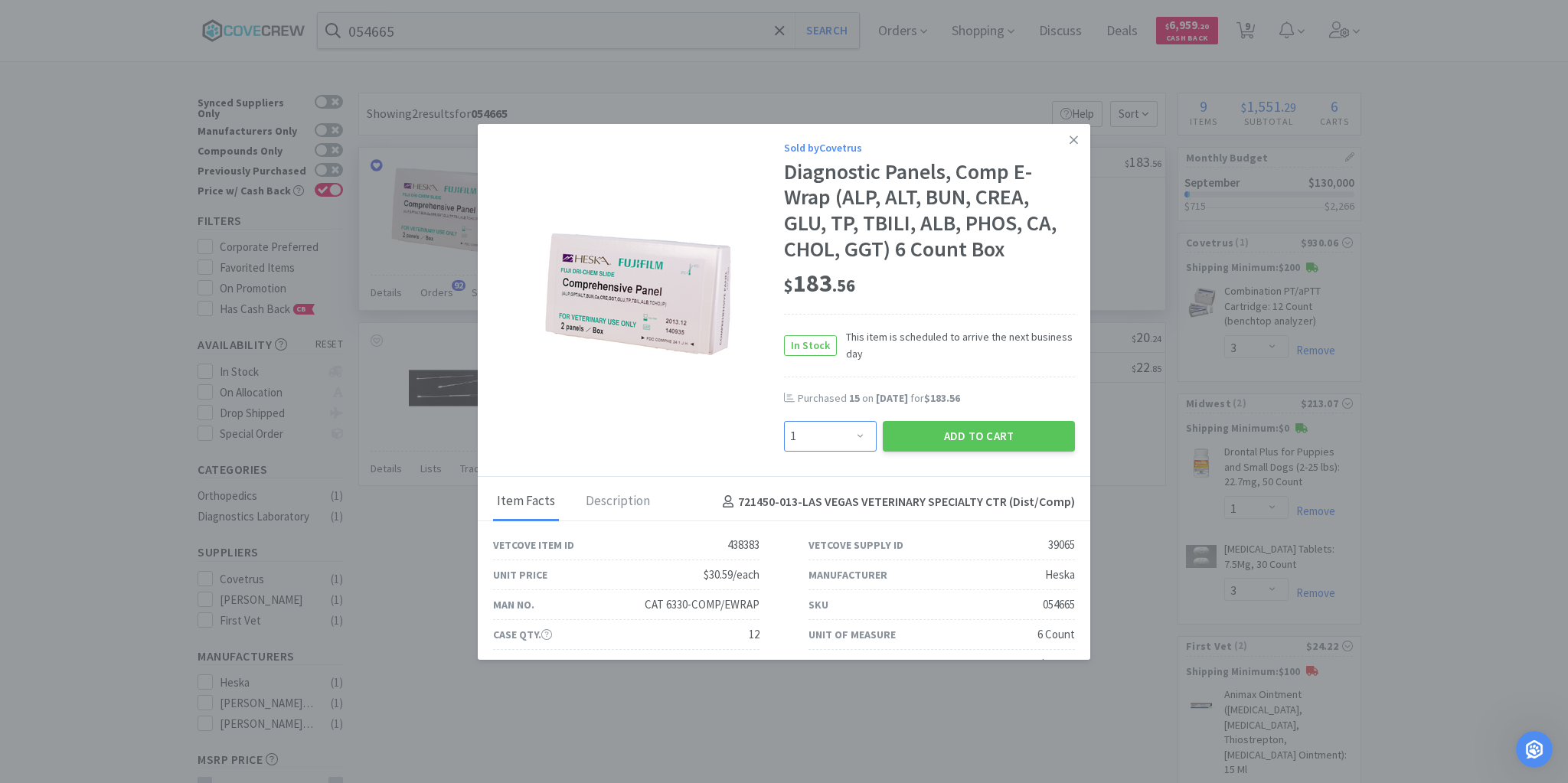
click at [855, 434] on select "Enter Quantity 1 2 3 4 5 6 7 8 9 10 11 12 13 14 15 16 17 18 19 20 Enter Quantity" at bounding box center [830, 436] width 92 height 31
select select "15"
click at [784, 421] on select "Enter Quantity 1 2 3 4 5 6 7 8 9 10 11 12 13 14 15 16 17 18 19 20 Enter Quantity" at bounding box center [830, 436] width 92 height 31
click at [920, 434] on button "Add to Cart" at bounding box center [979, 436] width 192 height 31
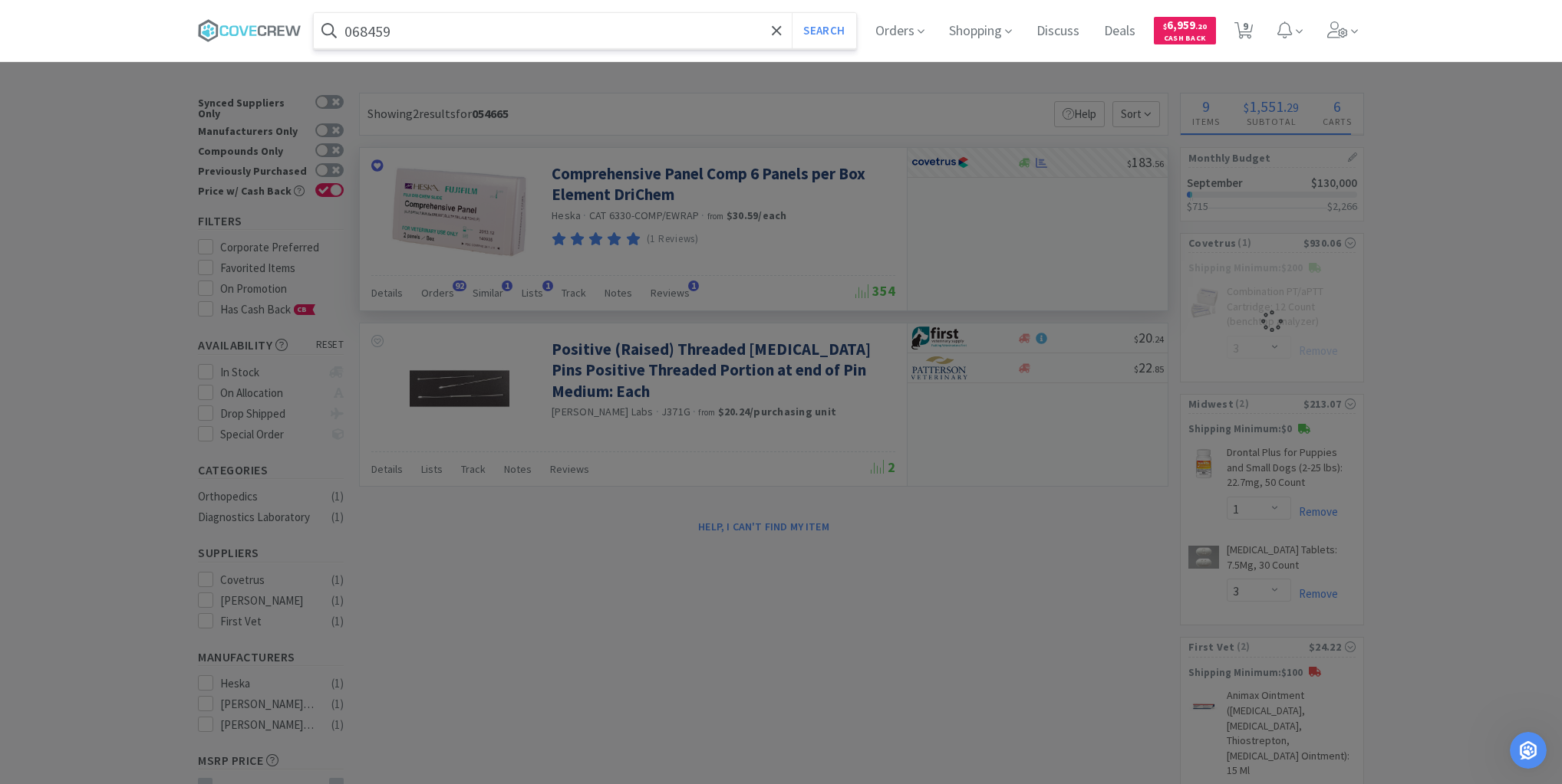
type input "068459"
click at [792, 13] on button "Search" at bounding box center [823, 30] width 63 height 35
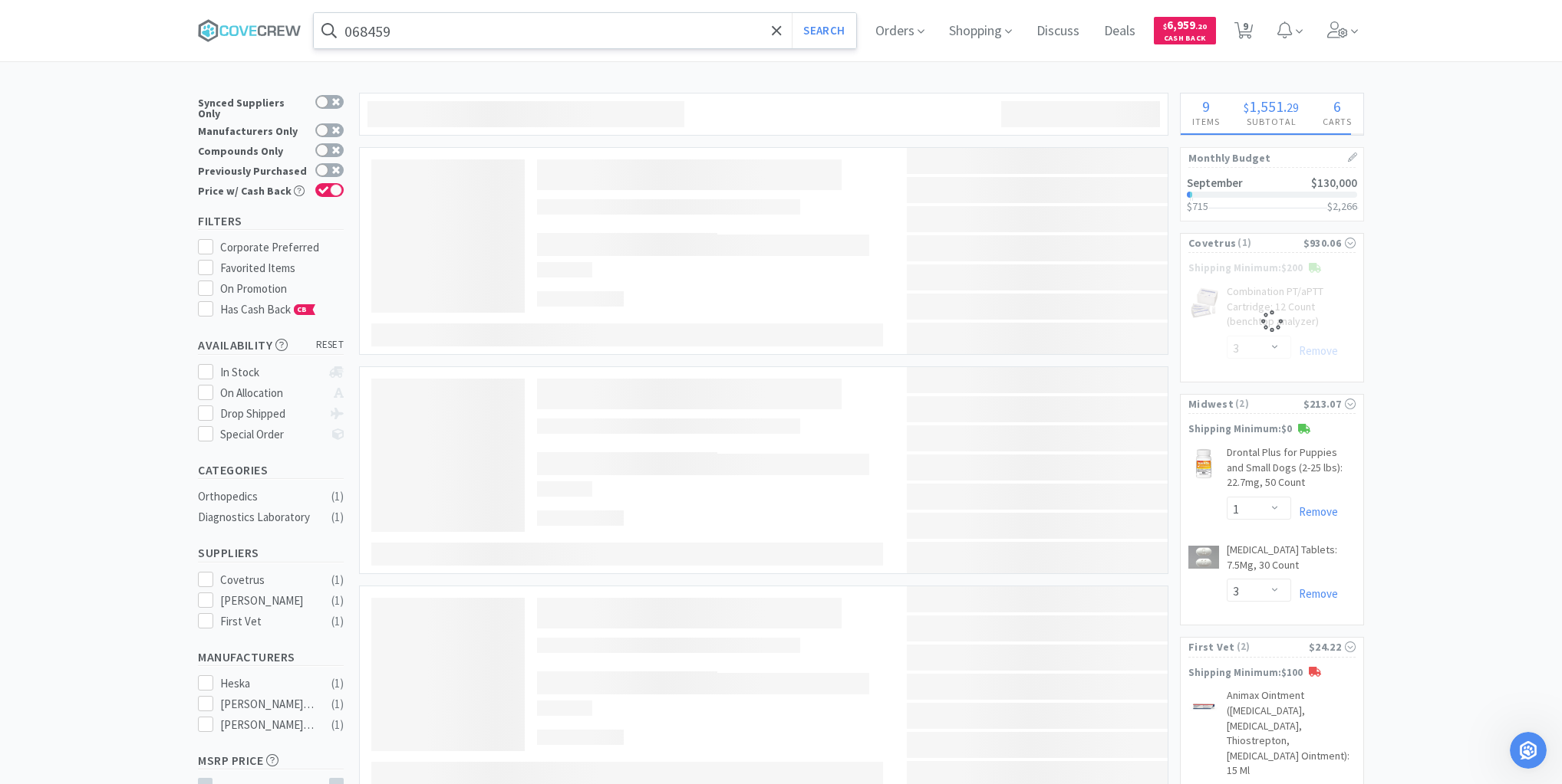
select select "15"
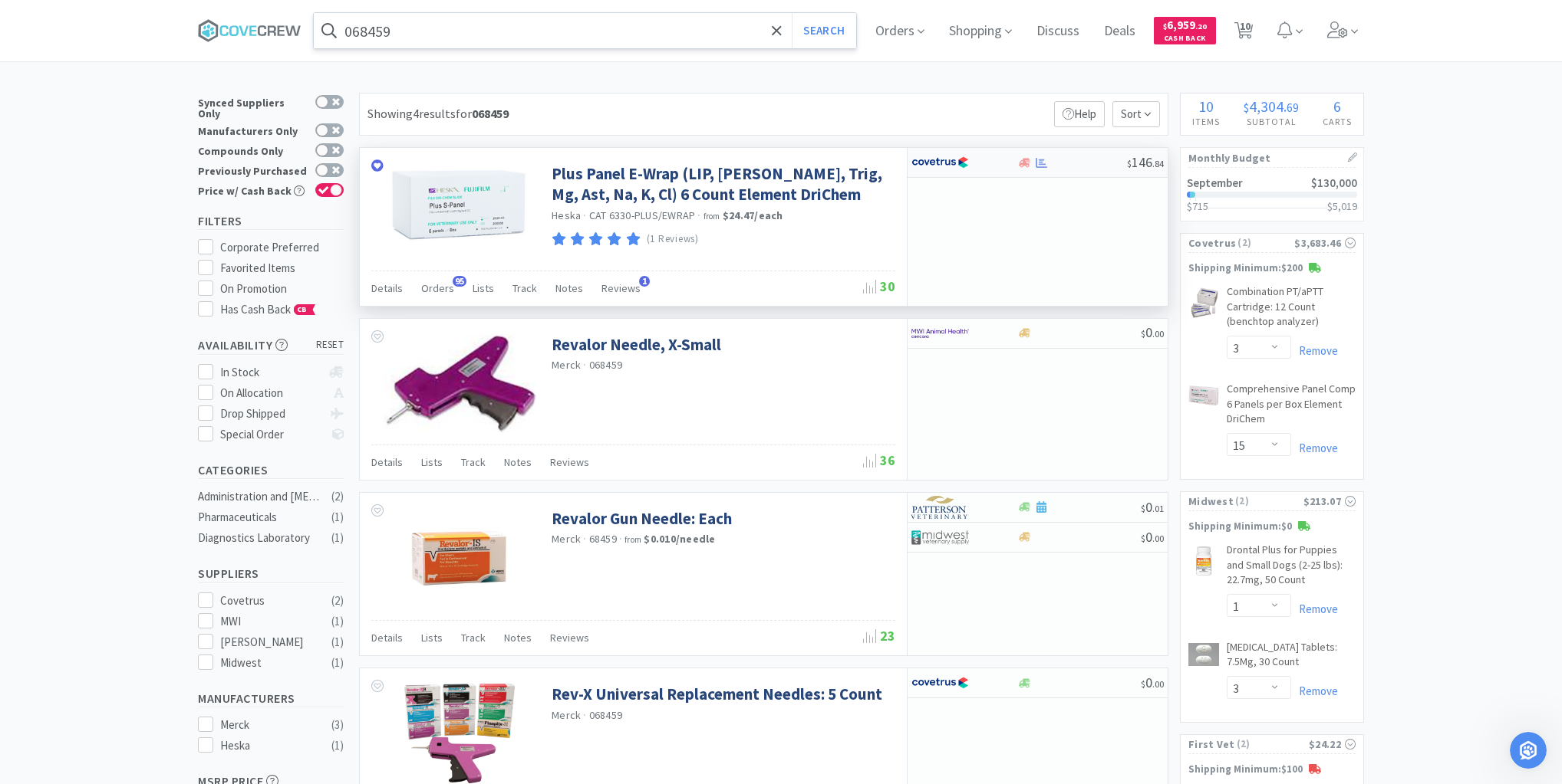
click at [1014, 165] on div at bounding box center [963, 162] width 105 height 26
select select "1"
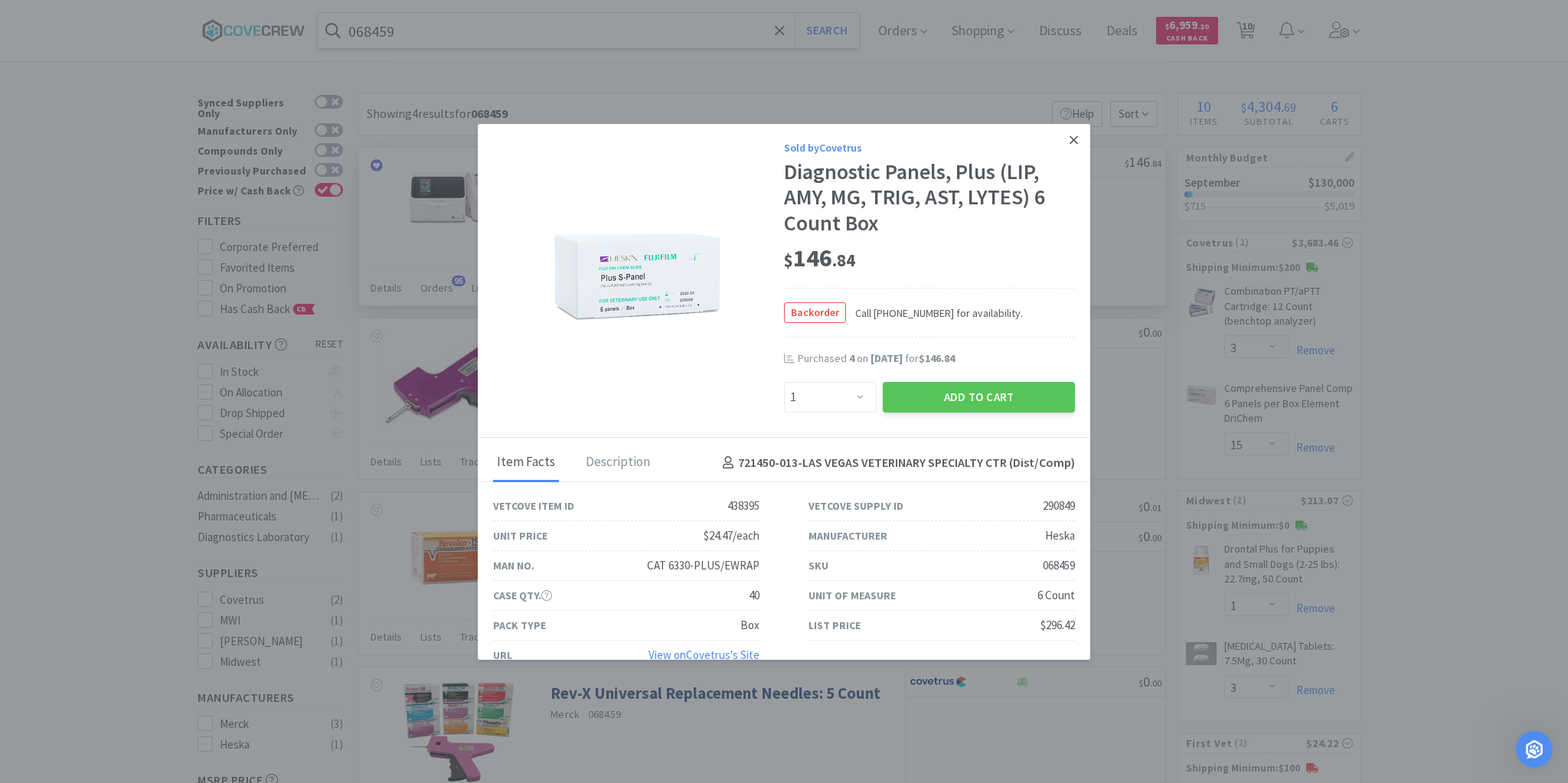
click at [1070, 137] on icon at bounding box center [1073, 139] width 8 height 14
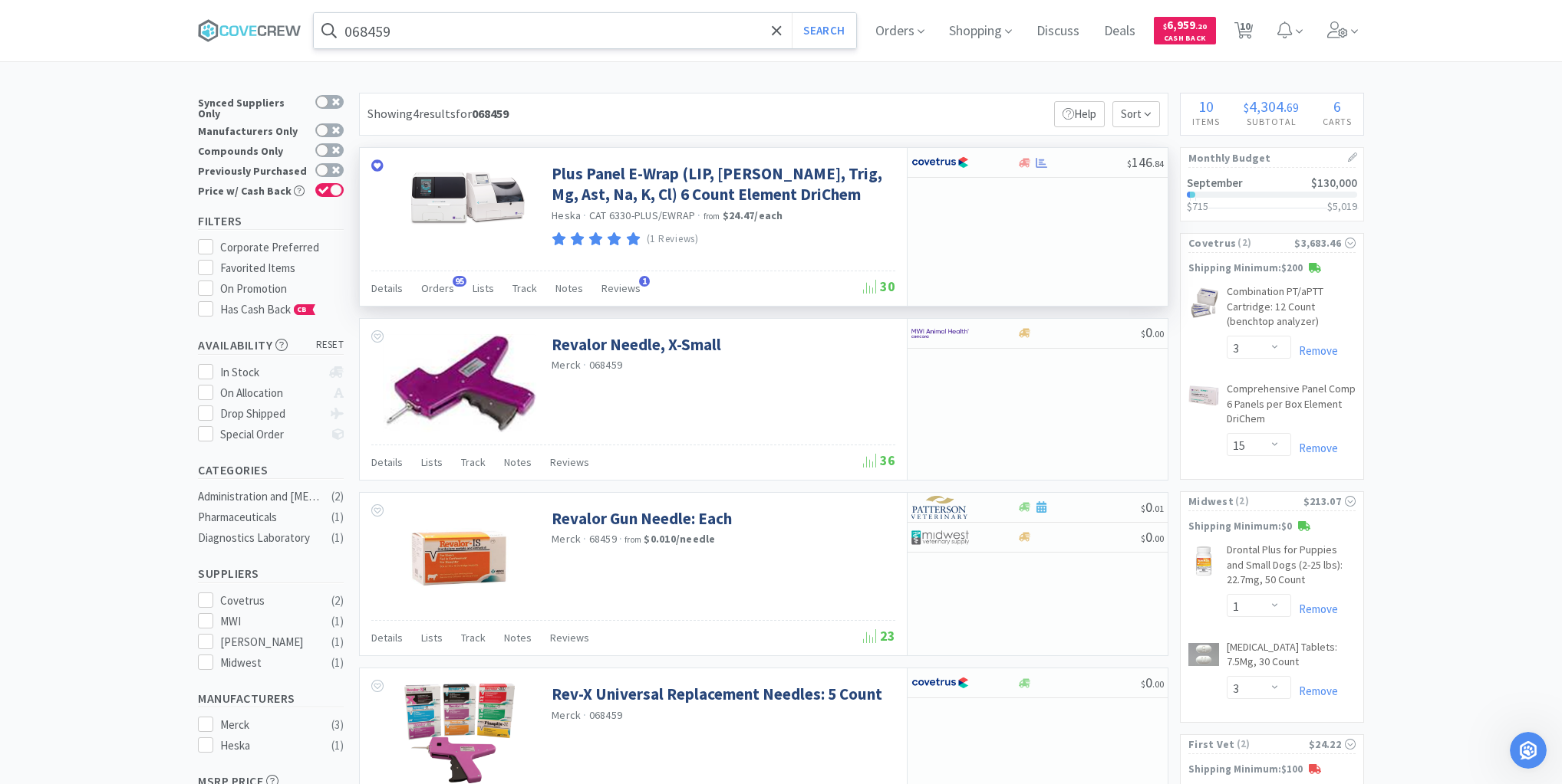
click at [690, 22] on input "068459" at bounding box center [584, 30] width 543 height 35
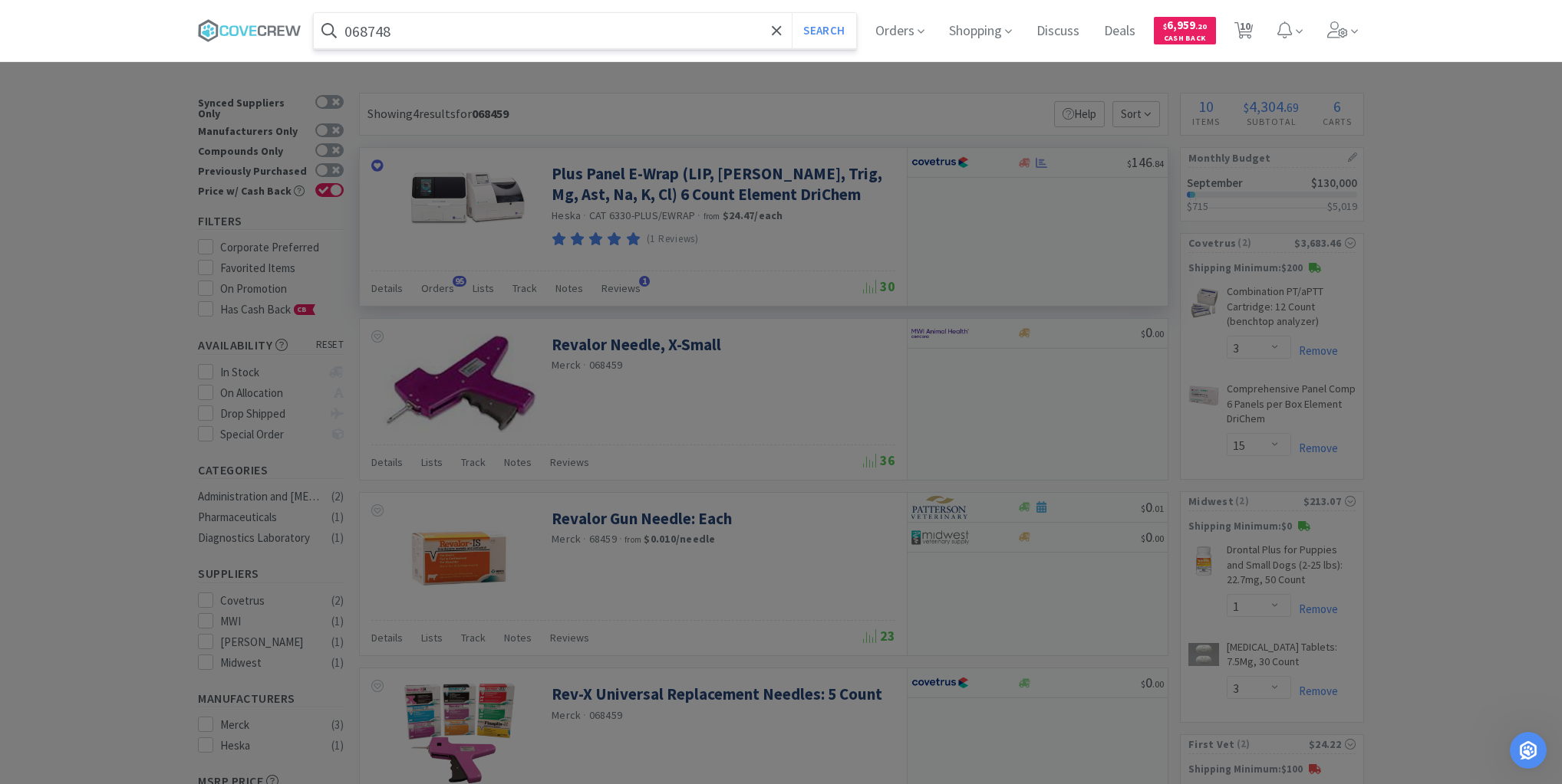
type input "068748"
click at [792, 13] on button "Search" at bounding box center [823, 30] width 63 height 35
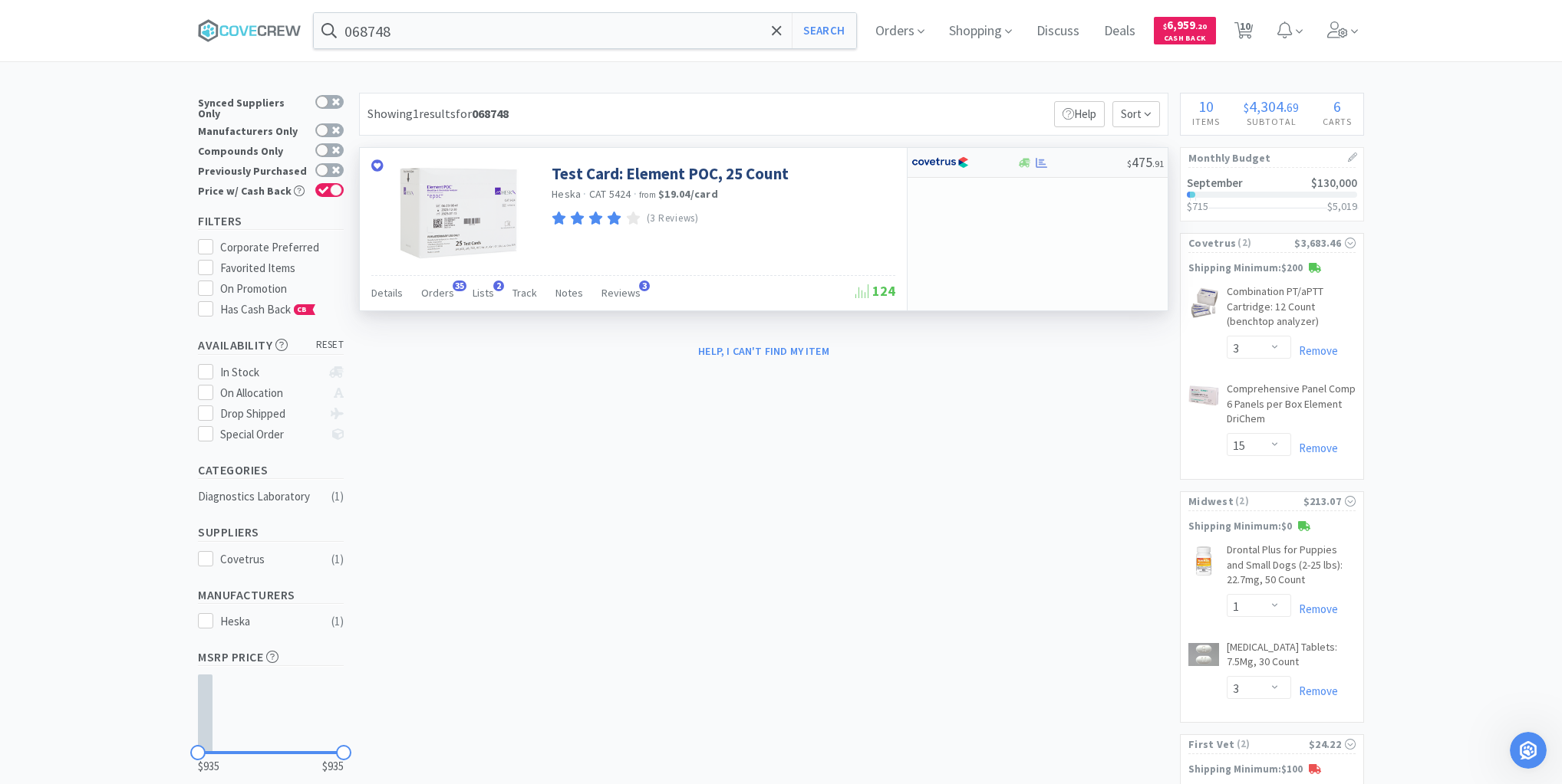
click at [1090, 163] on div at bounding box center [1071, 163] width 110 height 11
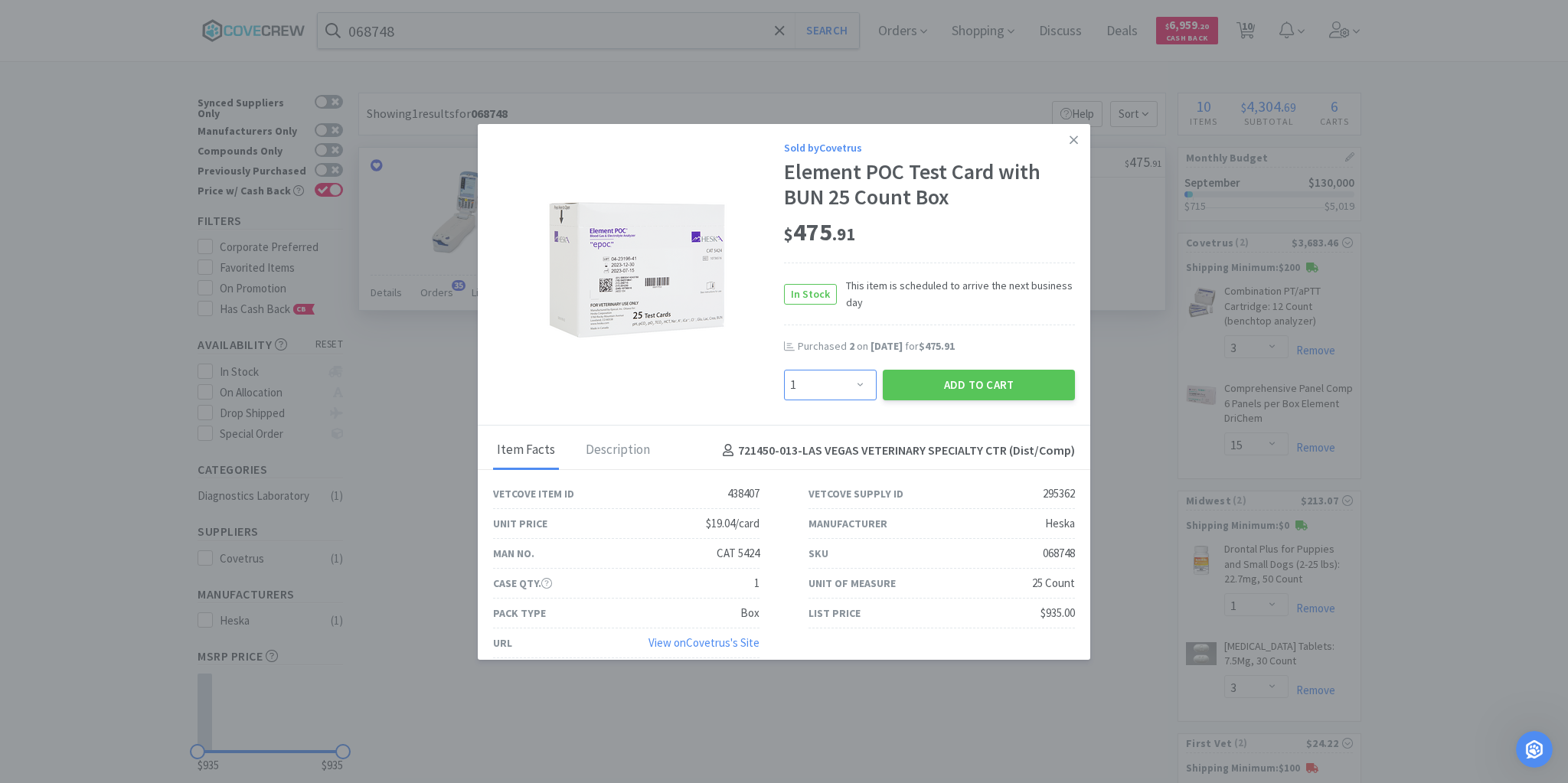
click at [855, 387] on select "Enter Quantity 1 2 3 4 5 6 7 8 9 10 11 12 13 14 15 16 17 18 19 20 Enter Quantity" at bounding box center [830, 385] width 92 height 31
select select "5"
click at [784, 370] on select "Enter Quantity 1 2 3 4 5 6 7 8 9 10 11 12 13 14 15 16 17 18 19 20 Enter Quantity" at bounding box center [830, 385] width 92 height 31
click at [972, 377] on button "Add to Cart" at bounding box center [979, 385] width 192 height 31
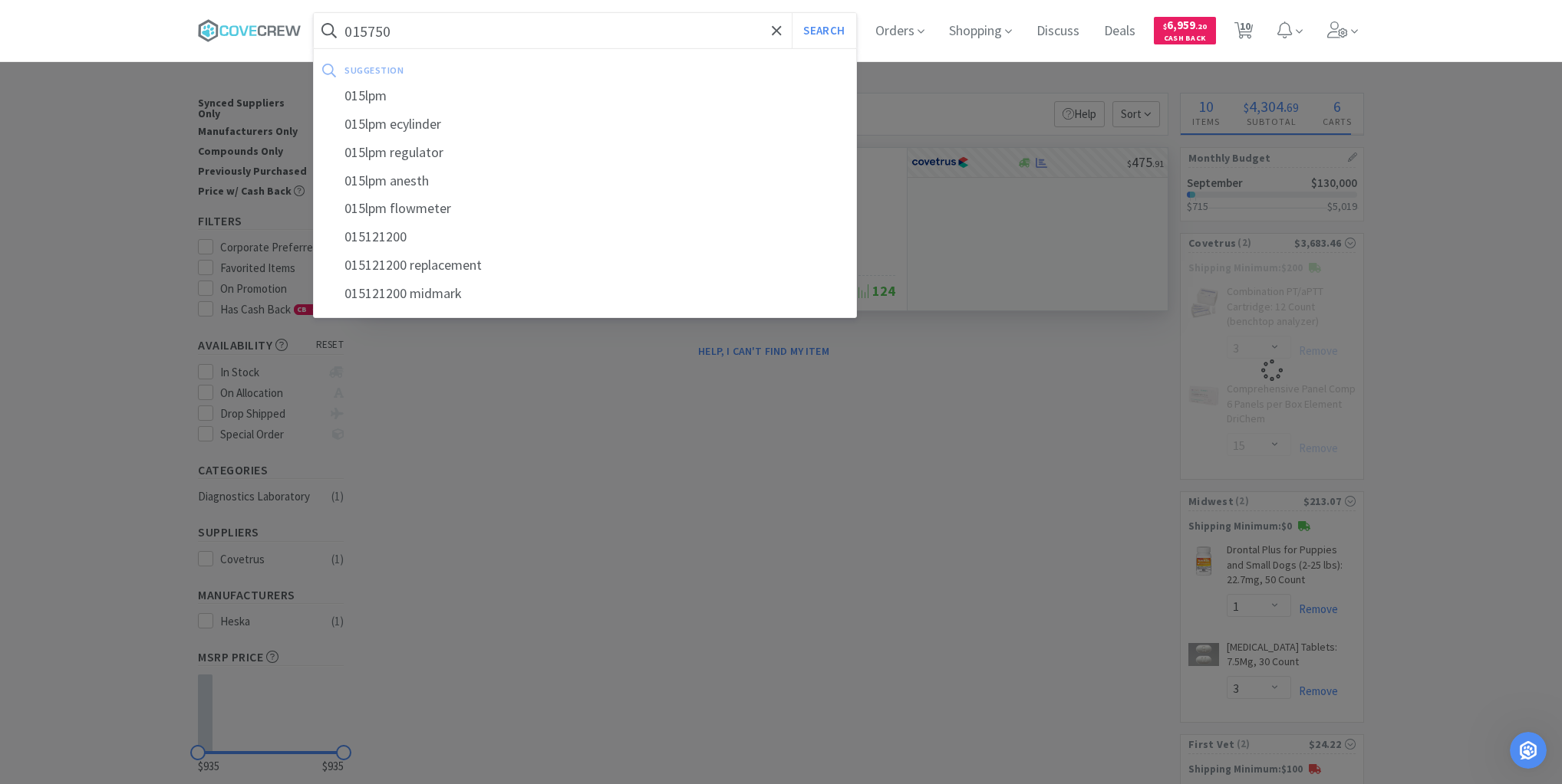
type input "015750"
click at [792, 13] on button "Search" at bounding box center [823, 30] width 63 height 35
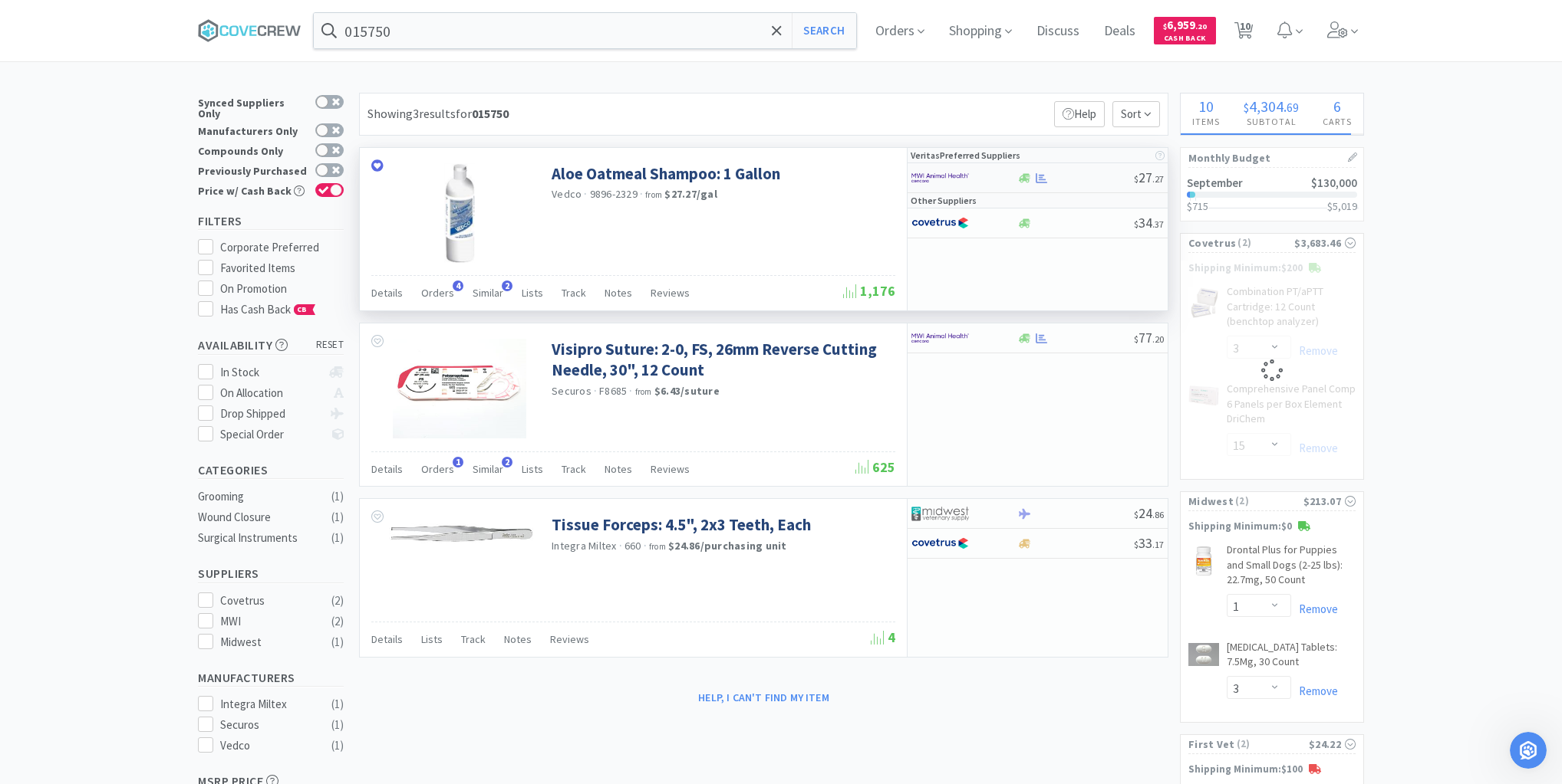
click at [1079, 178] on div at bounding box center [1075, 178] width 117 height 11
select select "1"
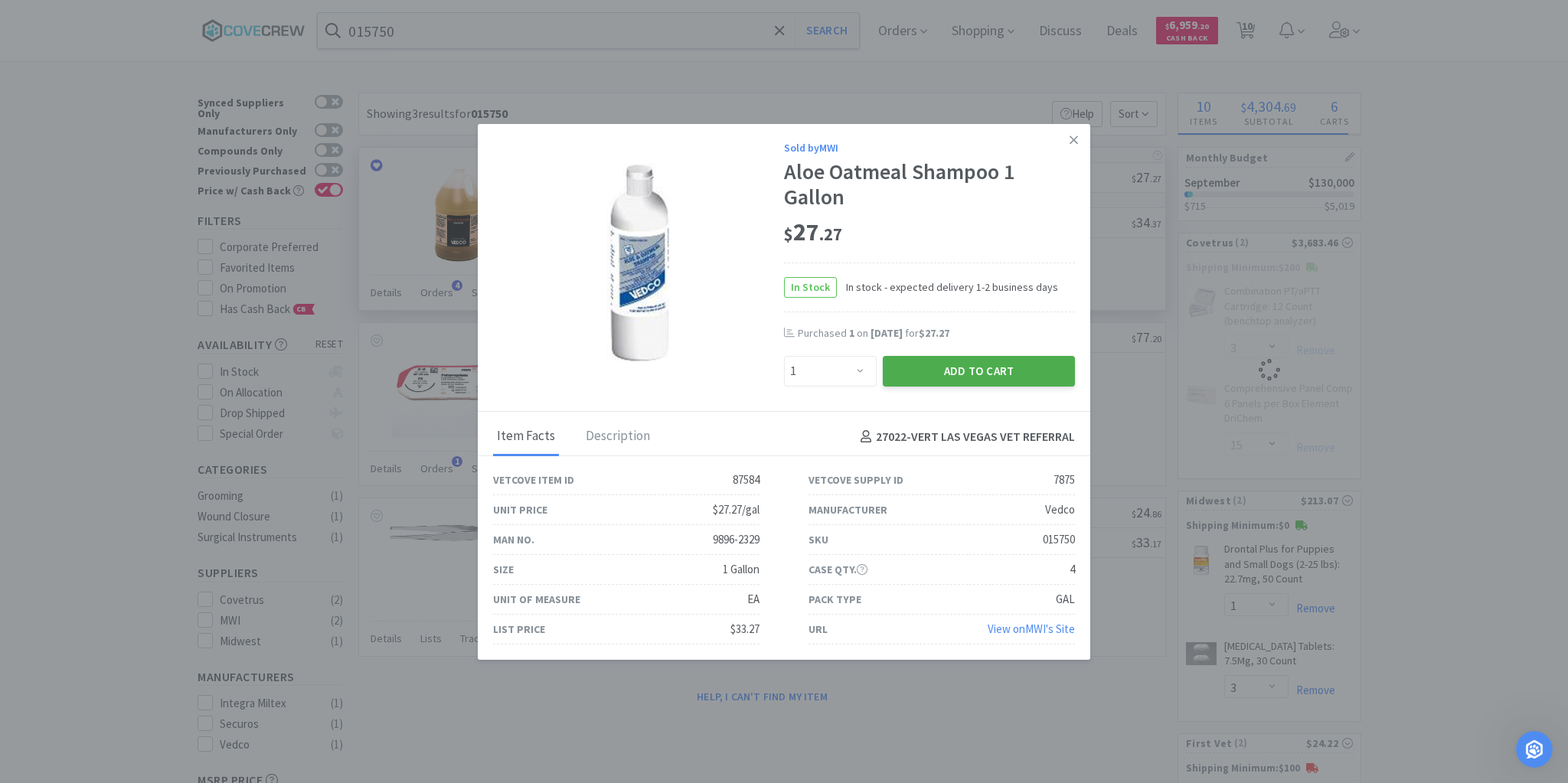
click at [1011, 370] on button "Add to Cart" at bounding box center [979, 371] width 192 height 31
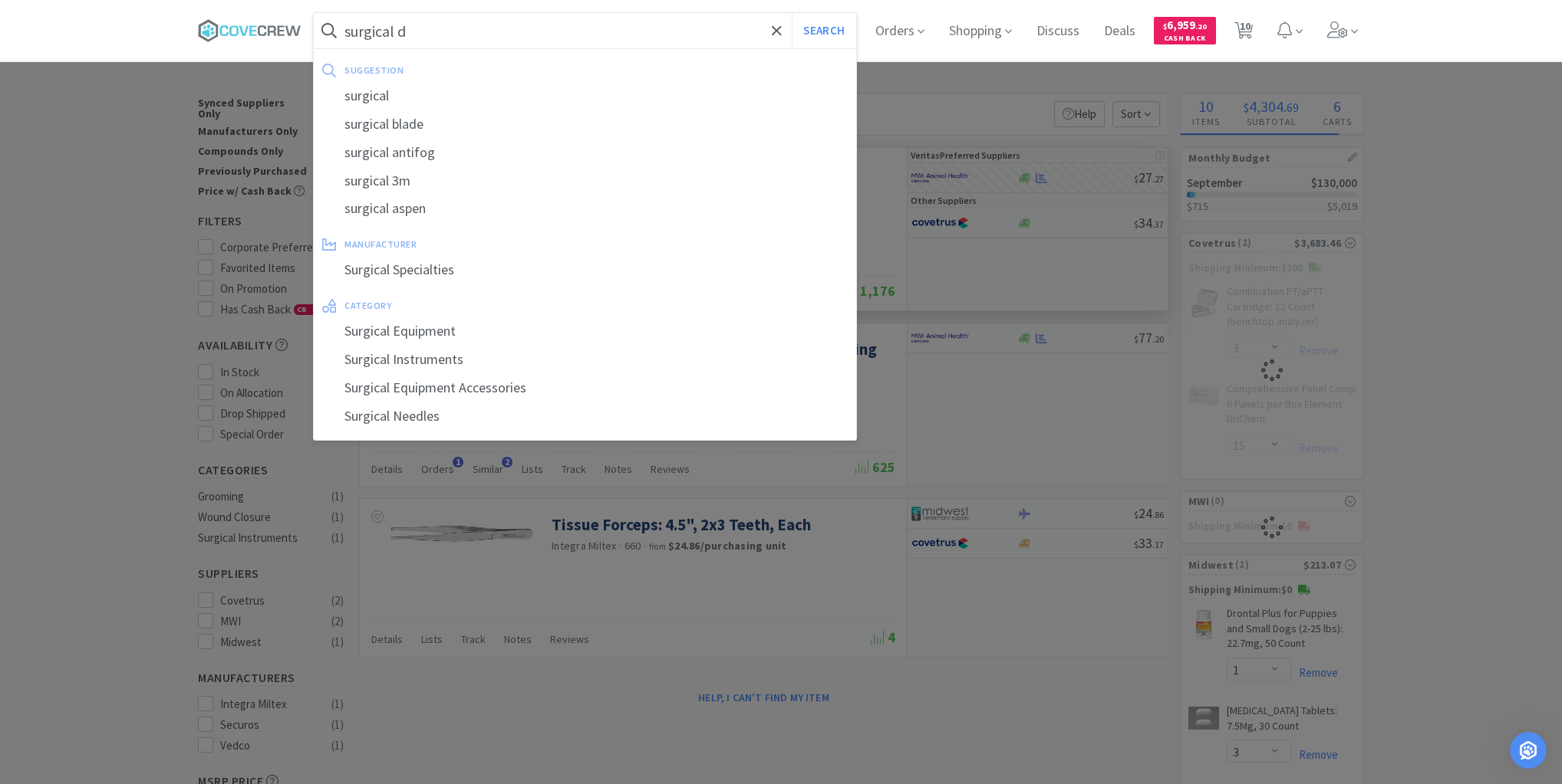
type input "surgical dr"
select select "5"
select select "1"
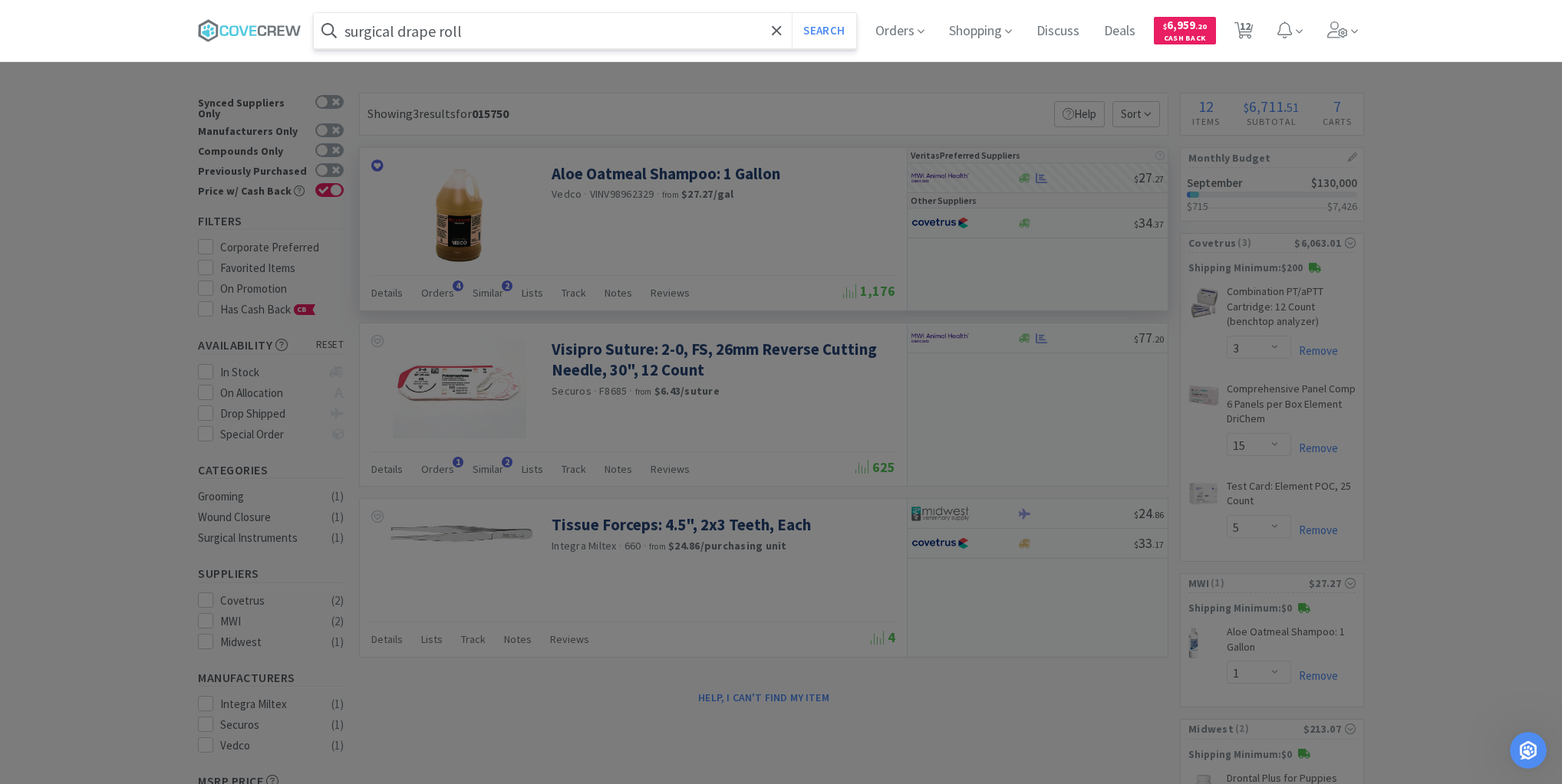
click at [792, 13] on button "Search" at bounding box center [823, 30] width 63 height 35
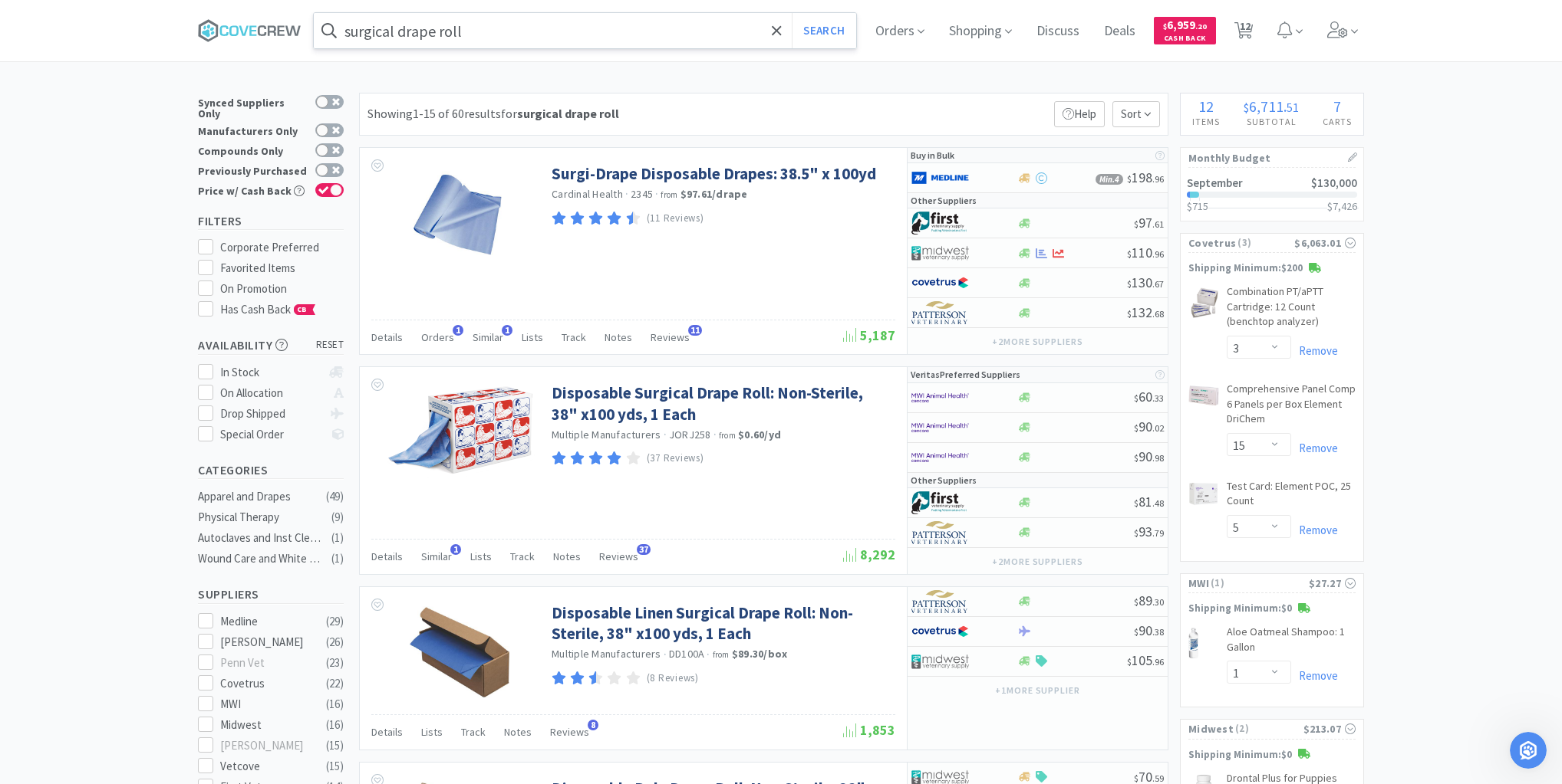
click at [663, 32] on input "surgical drape roll" at bounding box center [584, 30] width 543 height 35
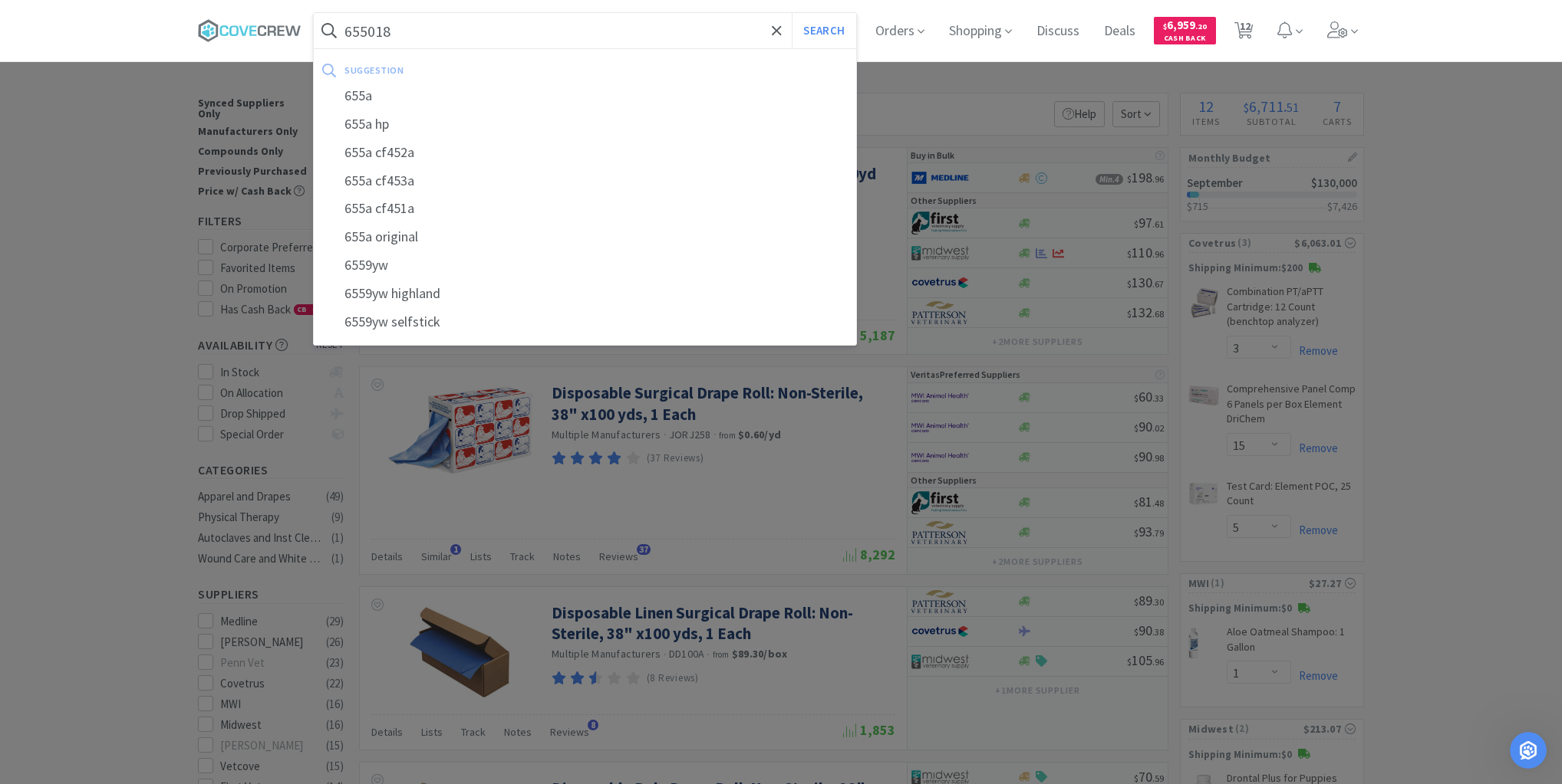
type input "655018"
click at [792, 13] on button "Search" at bounding box center [823, 30] width 63 height 35
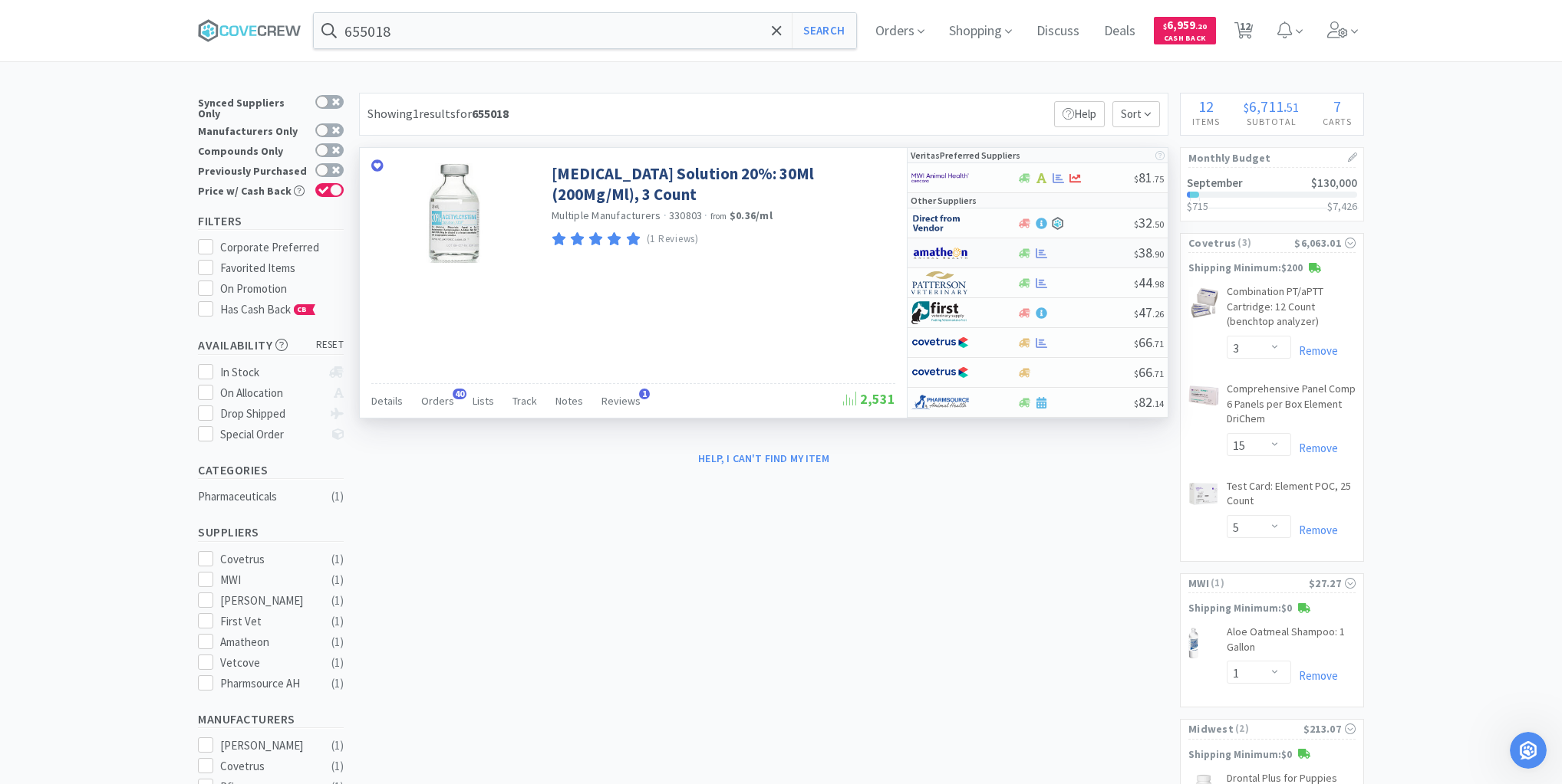
click at [1083, 256] on div at bounding box center [1075, 253] width 117 height 11
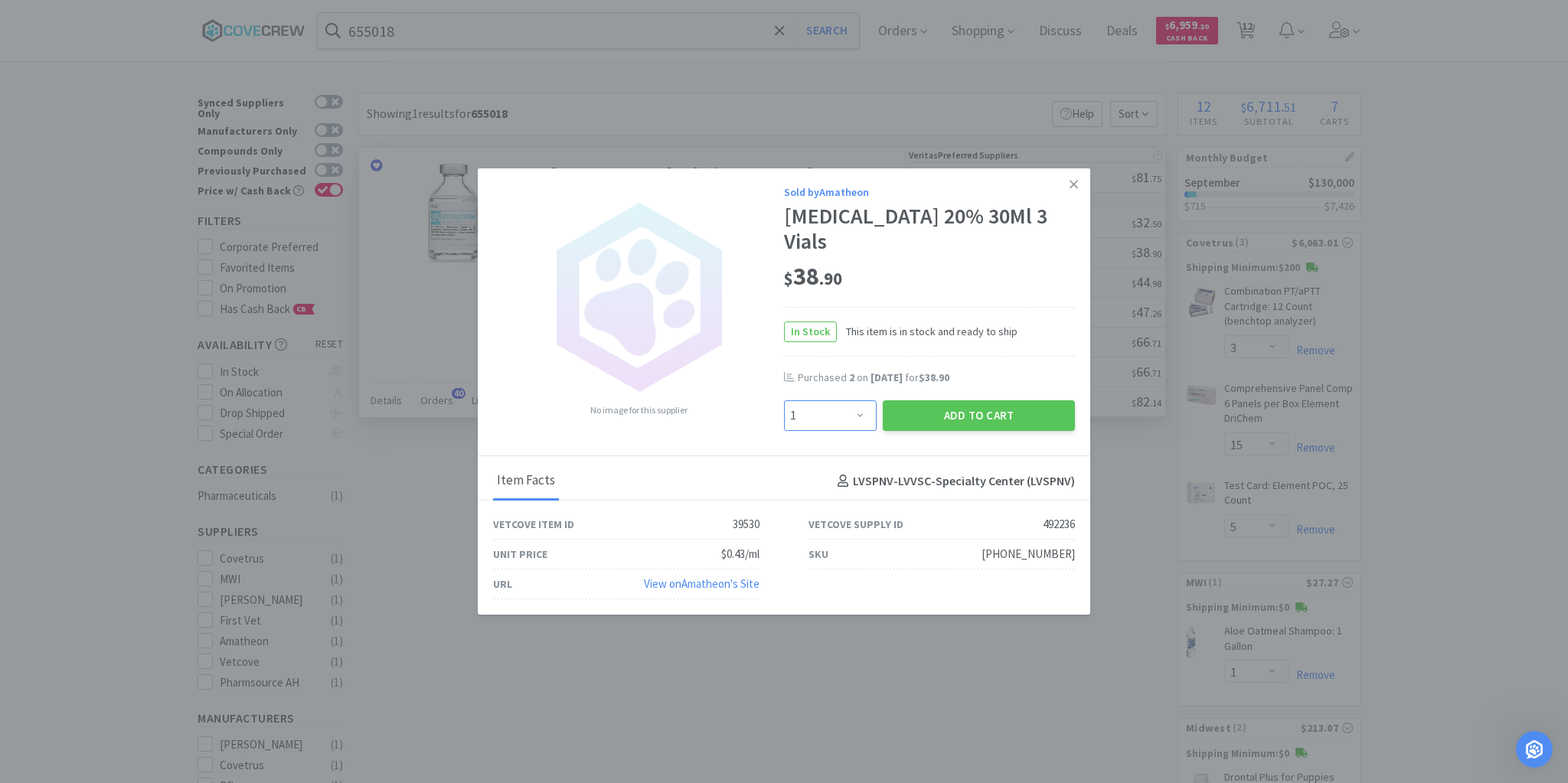
click at [864, 400] on select "Enter Quantity 1 2 3 4 5 6 7 8 9 10 11 12 13 14 15 16 17 18 19 20 Enter Quantity" at bounding box center [830, 416] width 92 height 31
select select "2"
click at [784, 400] on select "Enter Quantity 1 2 3 4 5 6 7 8 9 10 11 12 13 14 15 16 17 18 19 20 Enter Quantity" at bounding box center [830, 416] width 92 height 31
click at [942, 410] on button "Add to Cart" at bounding box center [979, 416] width 192 height 31
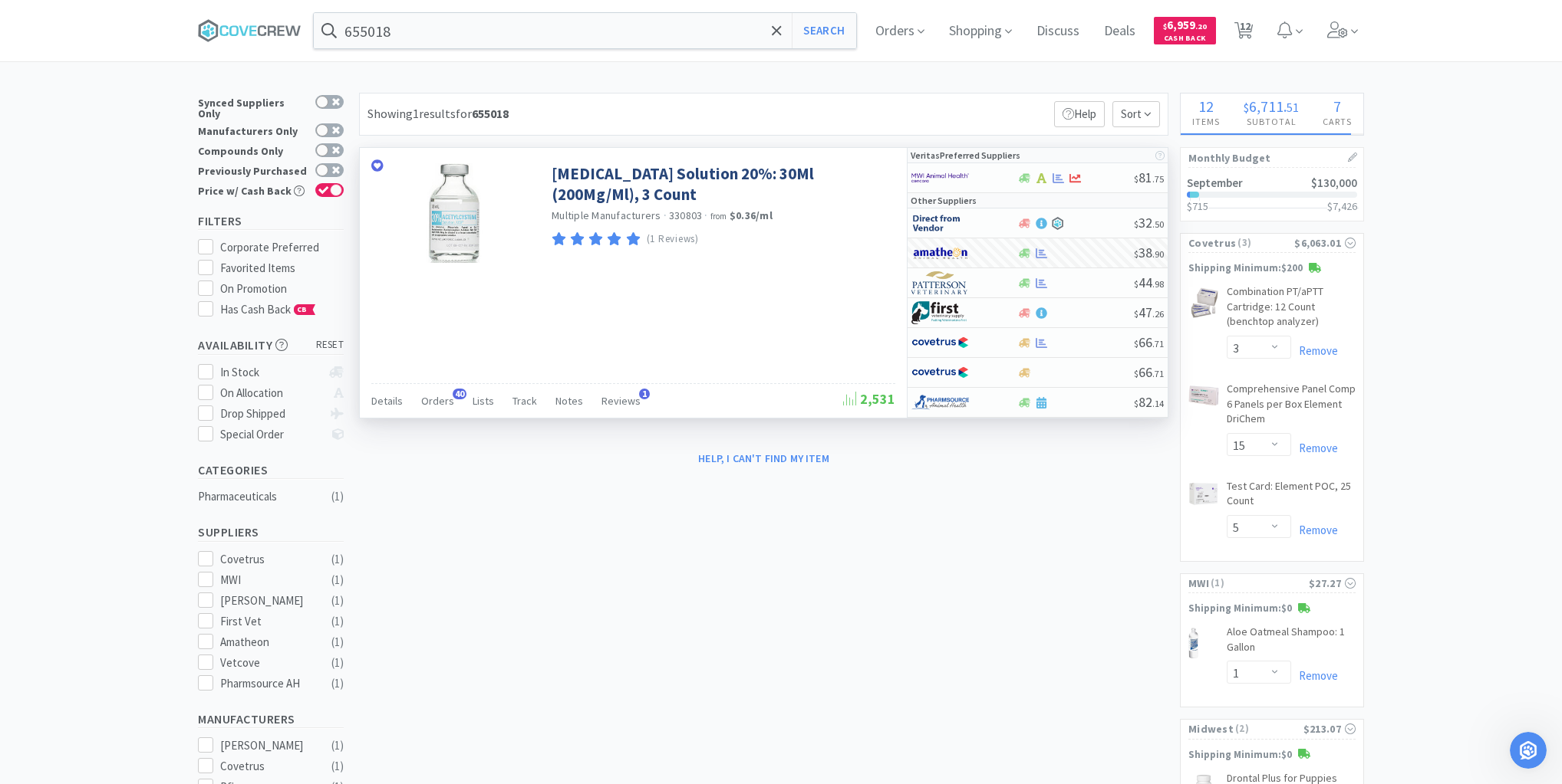
select select "2"
select select "1"
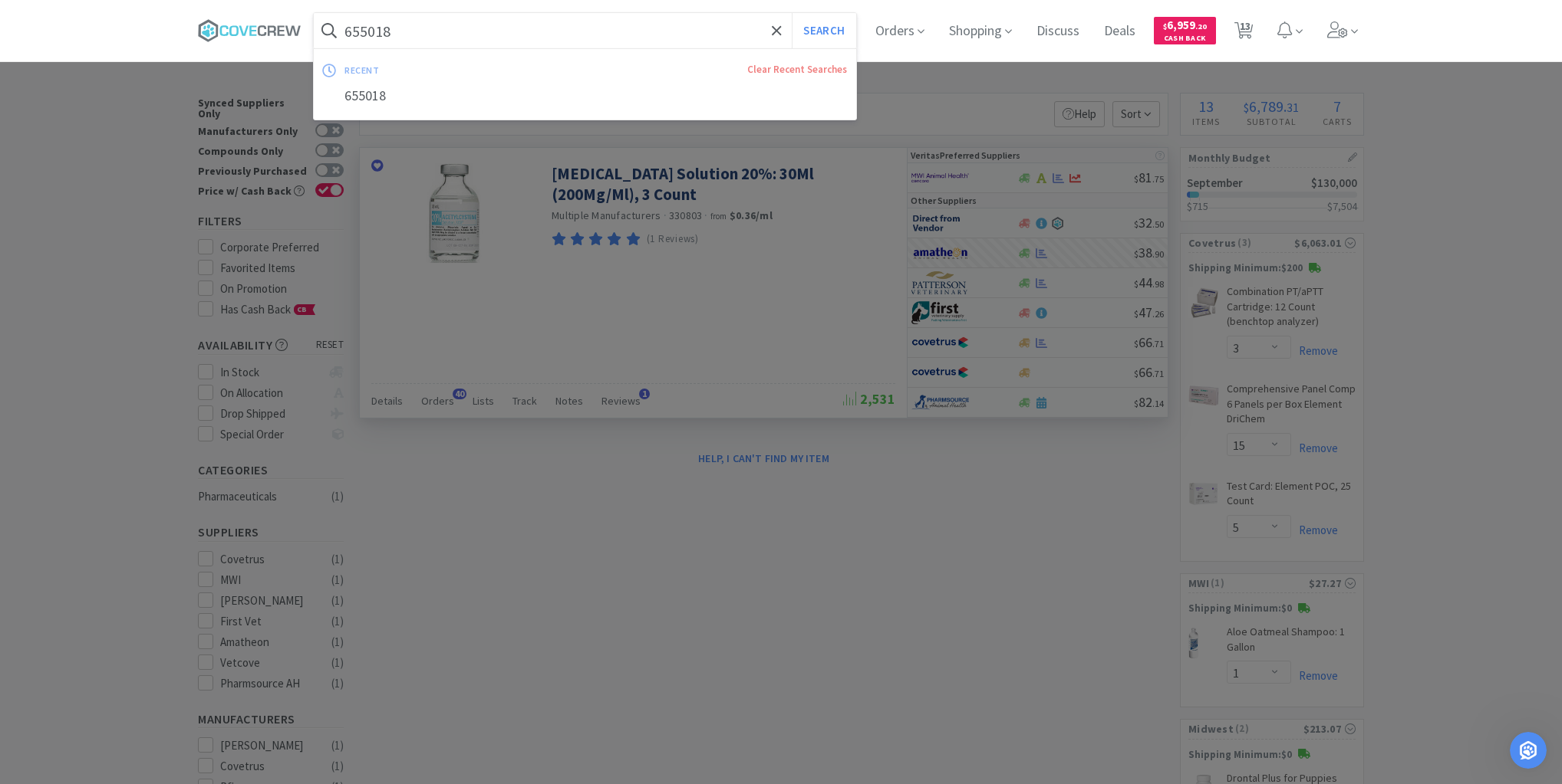
drag, startPoint x: 680, startPoint y: 31, endPoint x: 674, endPoint y: 39, distance: 10.0
click at [680, 30] on input "655018" at bounding box center [584, 30] width 543 height 35
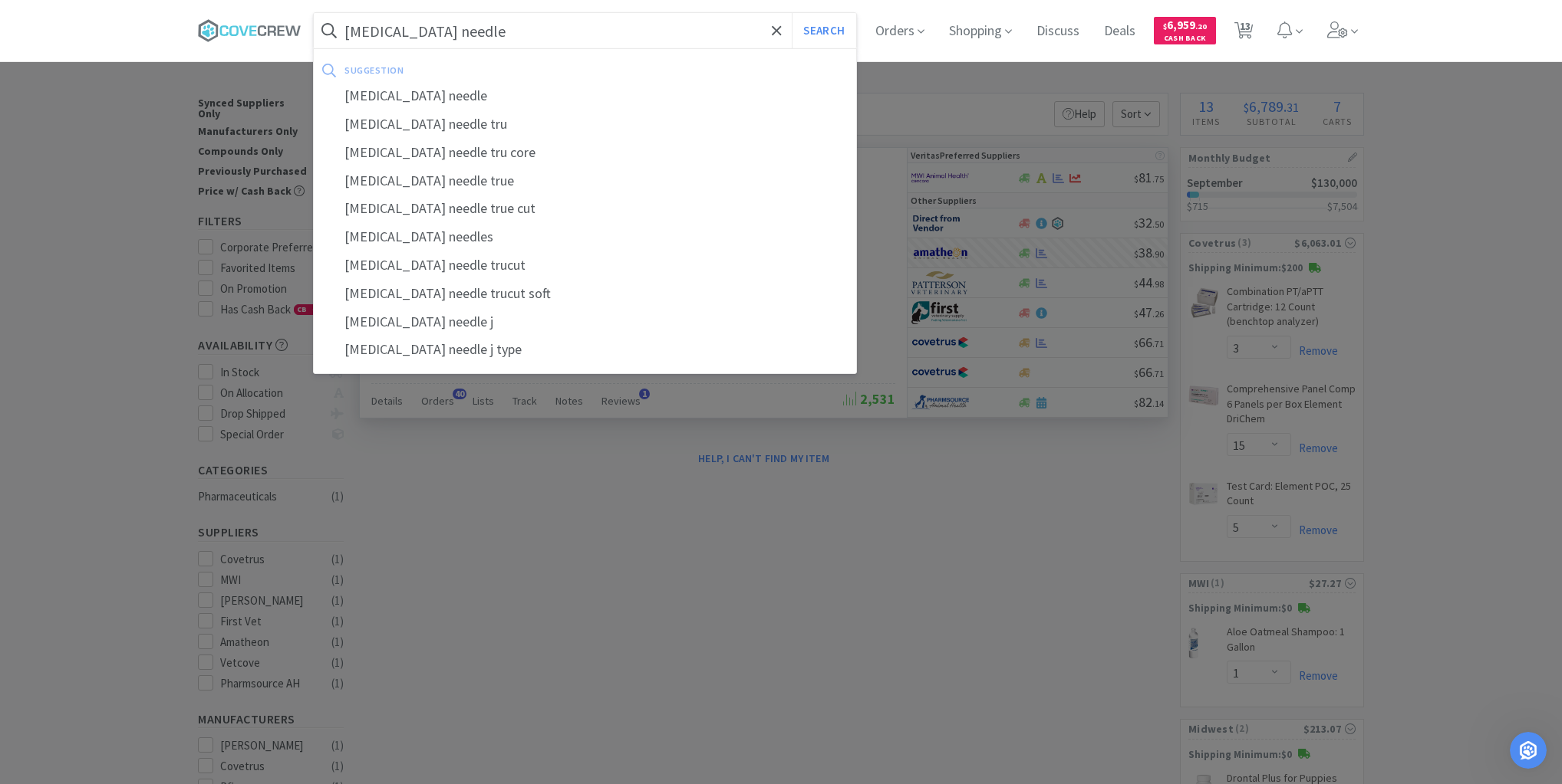
type input "[MEDICAL_DATA] needle"
click at [792, 13] on button "Search" at bounding box center [823, 30] width 63 height 35
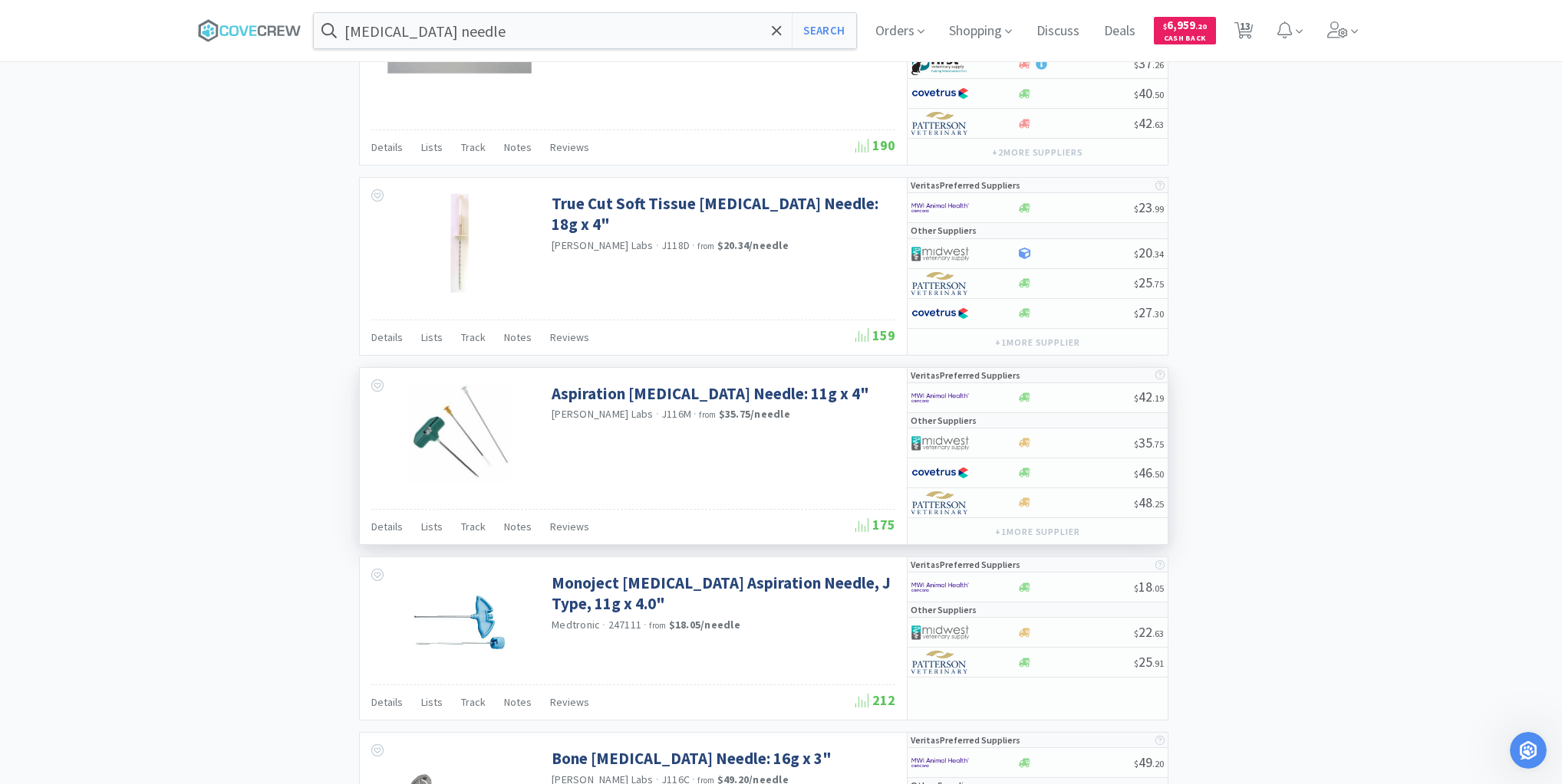
scroll to position [2350, 0]
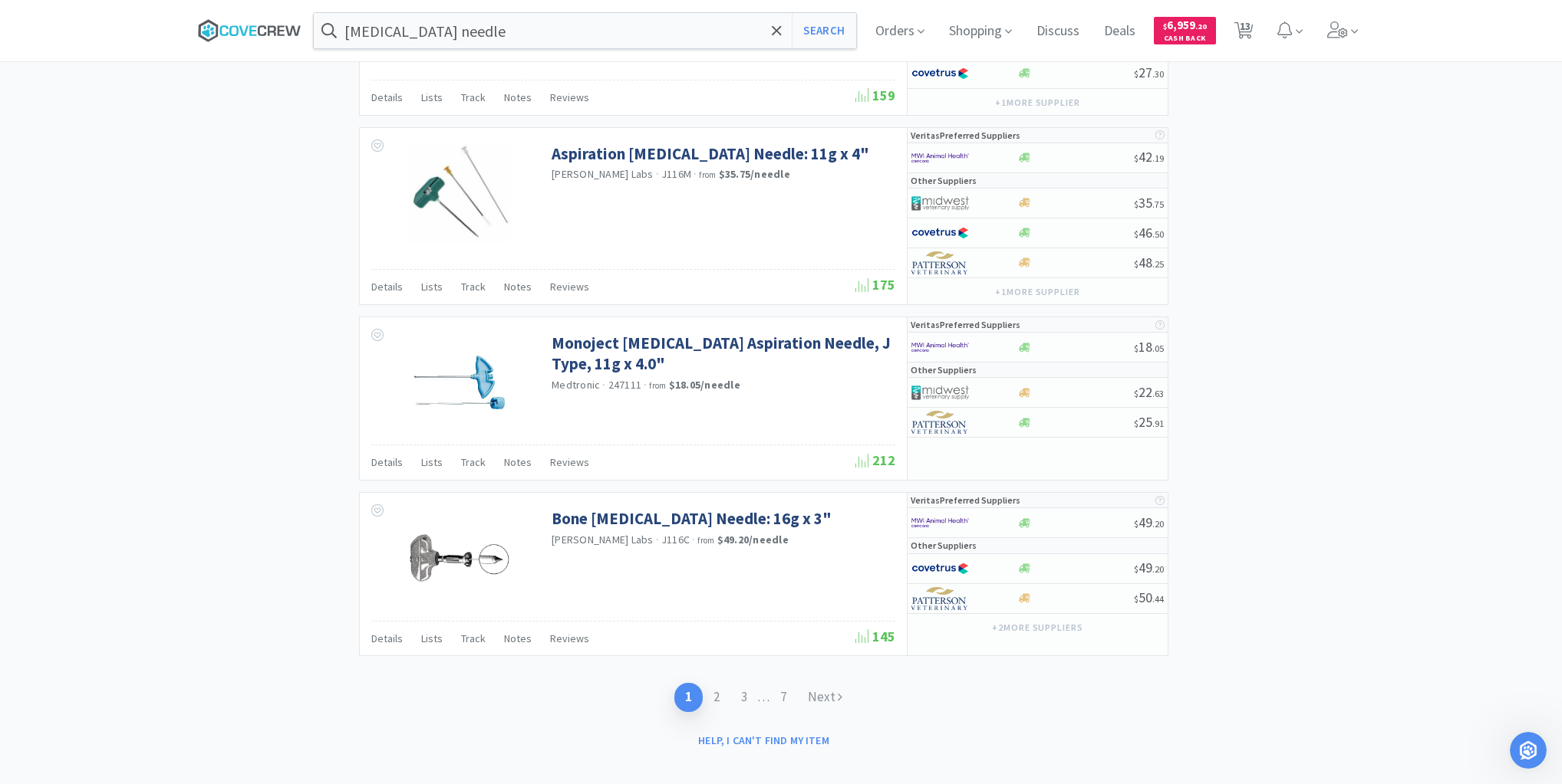
drag, startPoint x: 280, startPoint y: 29, endPoint x: 297, endPoint y: 31, distance: 17.1
click at [280, 27] on icon at bounding box center [250, 30] width 104 height 23
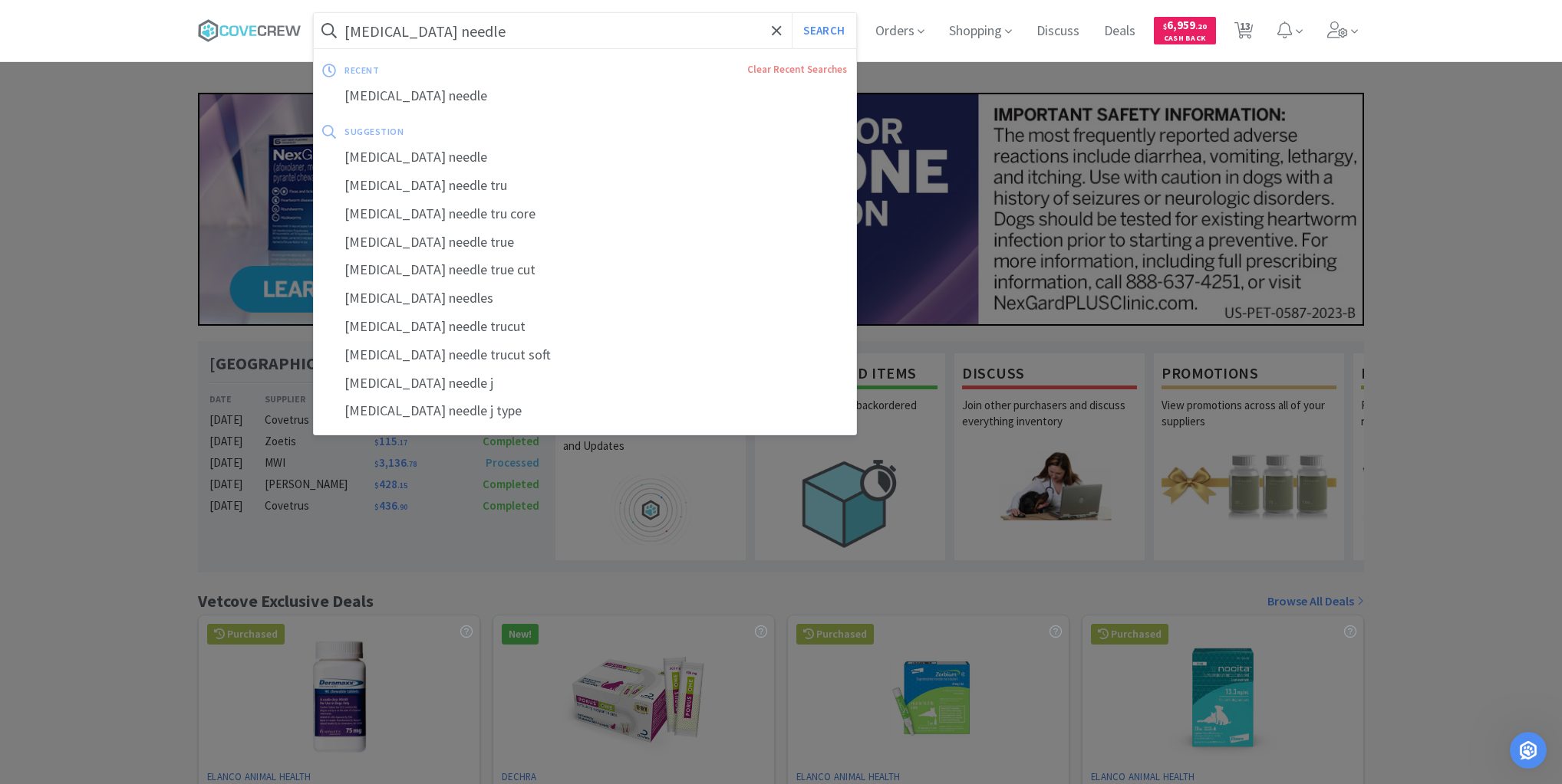
drag, startPoint x: 539, startPoint y: 25, endPoint x: 540, endPoint y: 34, distance: 9.1
click at [541, 26] on input "[MEDICAL_DATA] needle" at bounding box center [584, 30] width 543 height 35
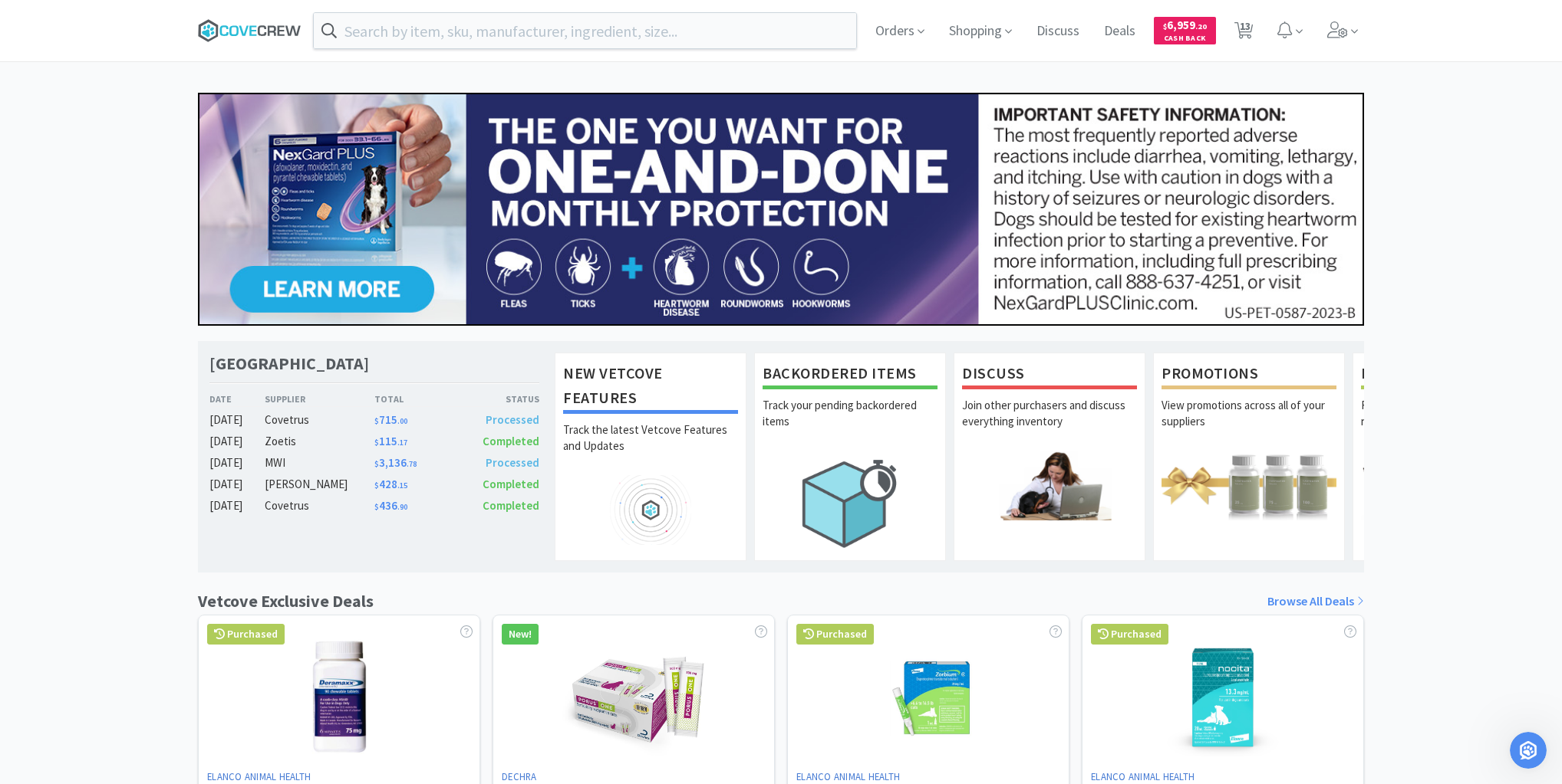
click at [224, 37] on icon at bounding box center [250, 30] width 104 height 23
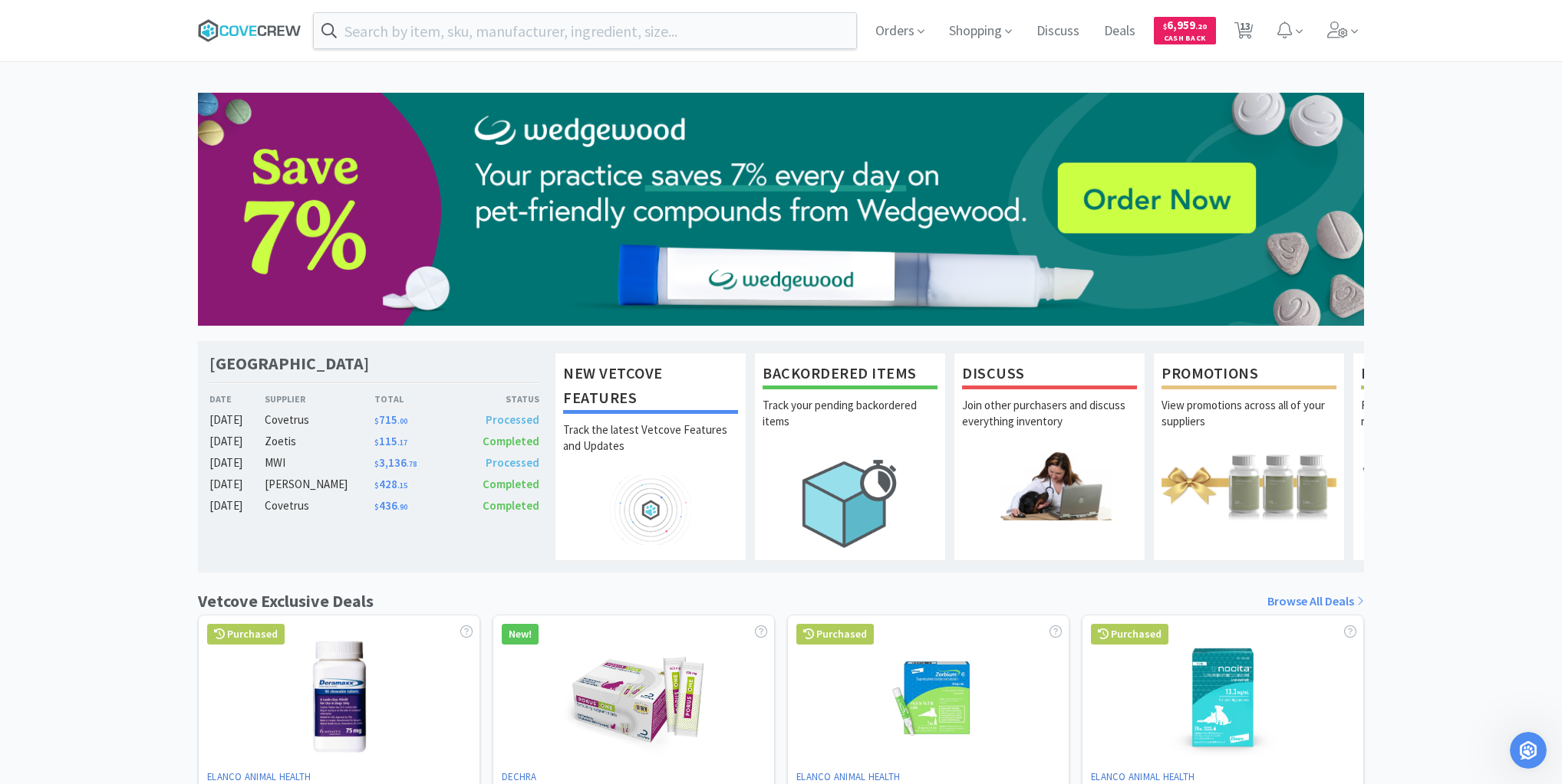
click at [264, 20] on icon at bounding box center [250, 30] width 104 height 23
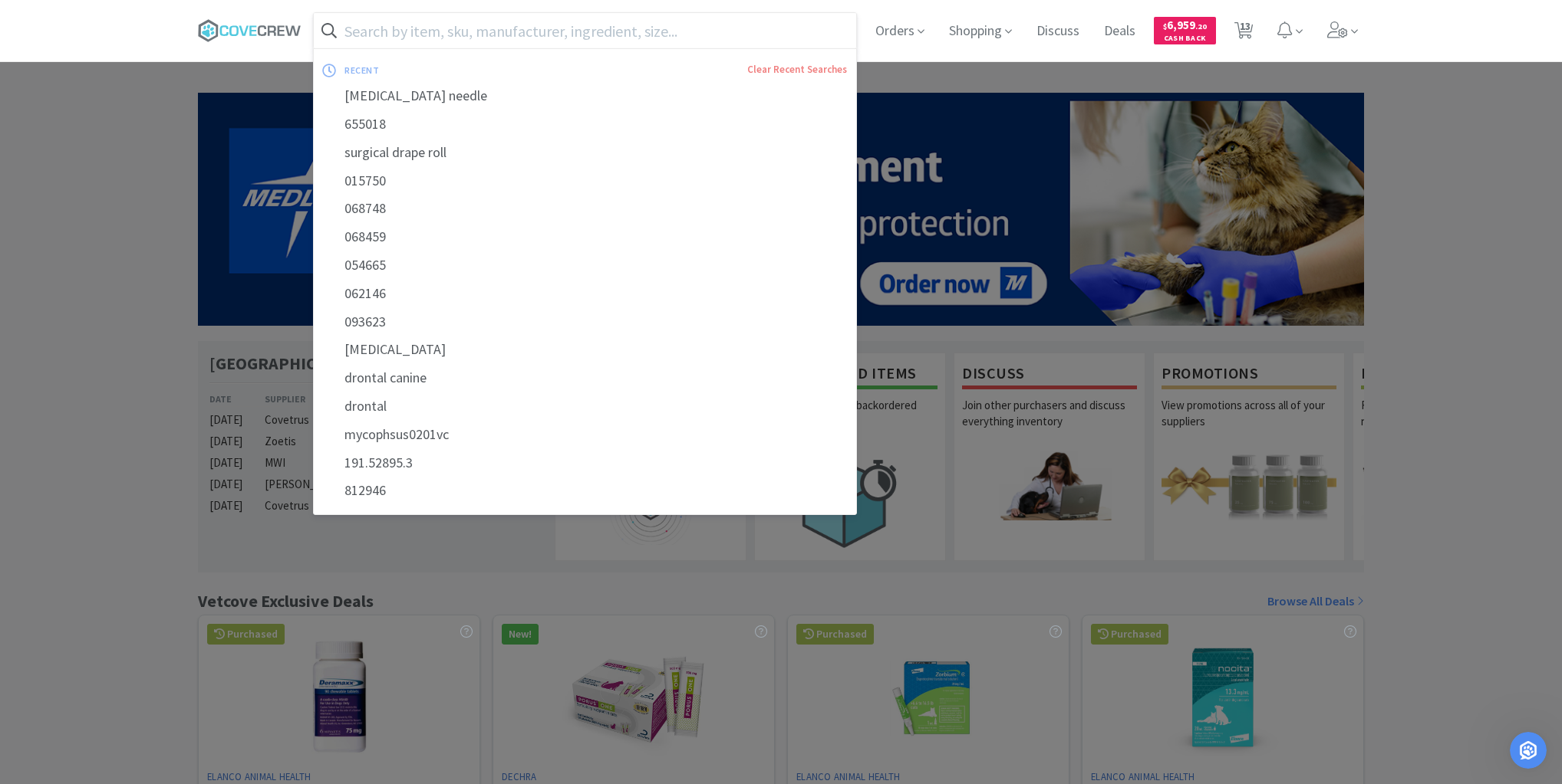
click at [518, 38] on input "text" at bounding box center [584, 30] width 543 height 35
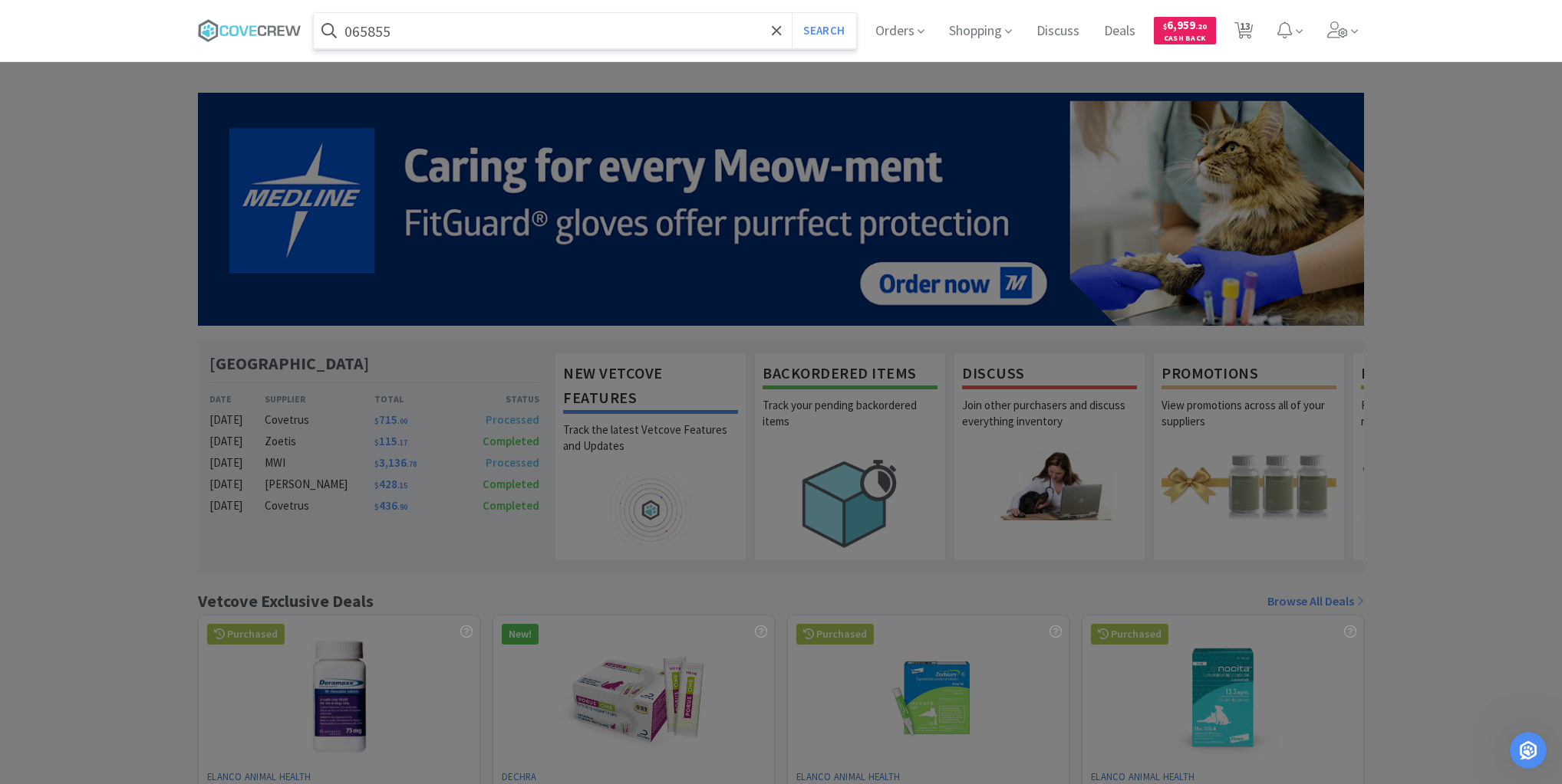
type input "065855"
click at [792, 13] on button "Search" at bounding box center [823, 30] width 63 height 35
select select "3"
select select "15"
select select "5"
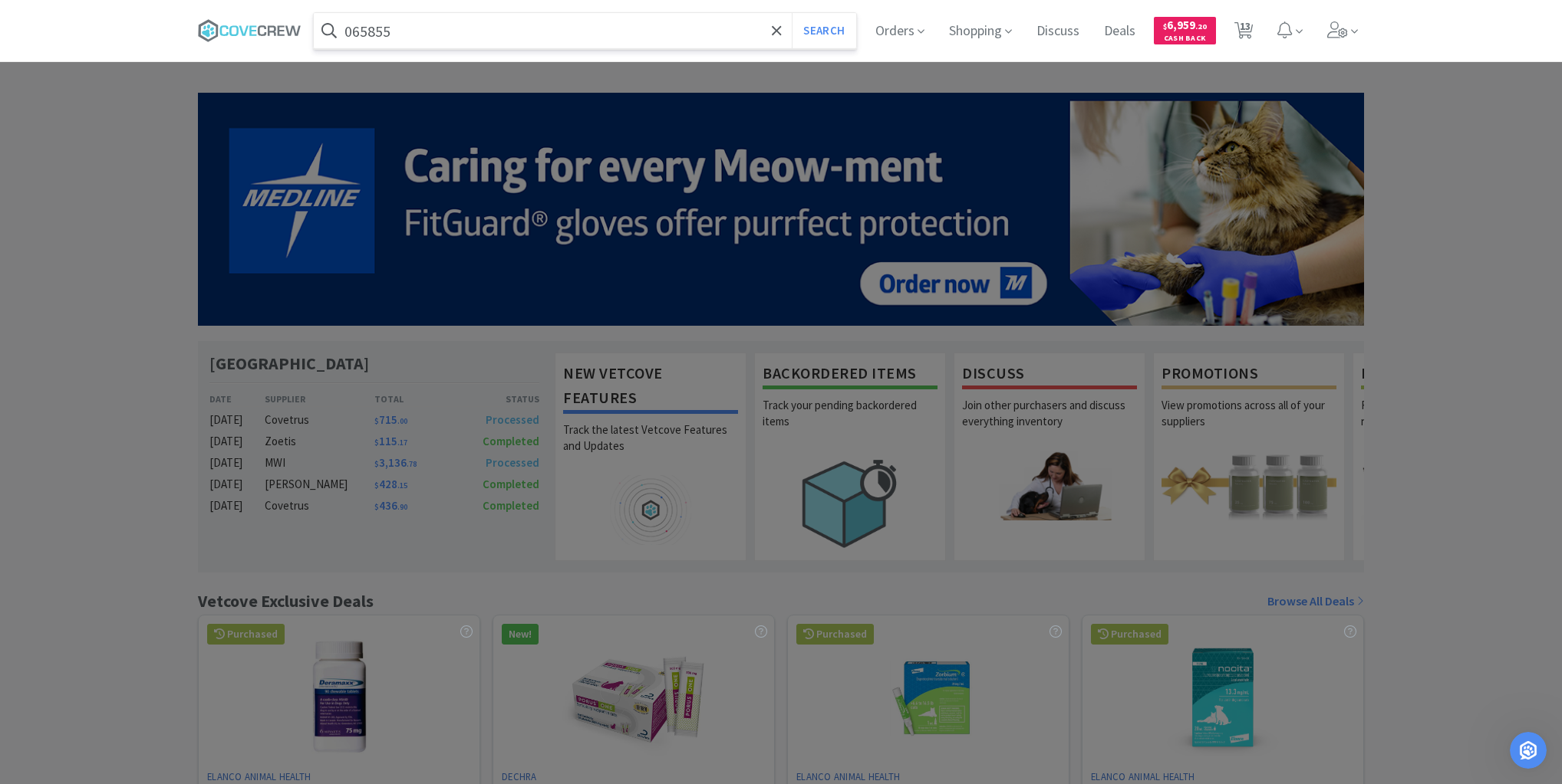
select select "1"
select select "3"
select select "2"
select select "1"
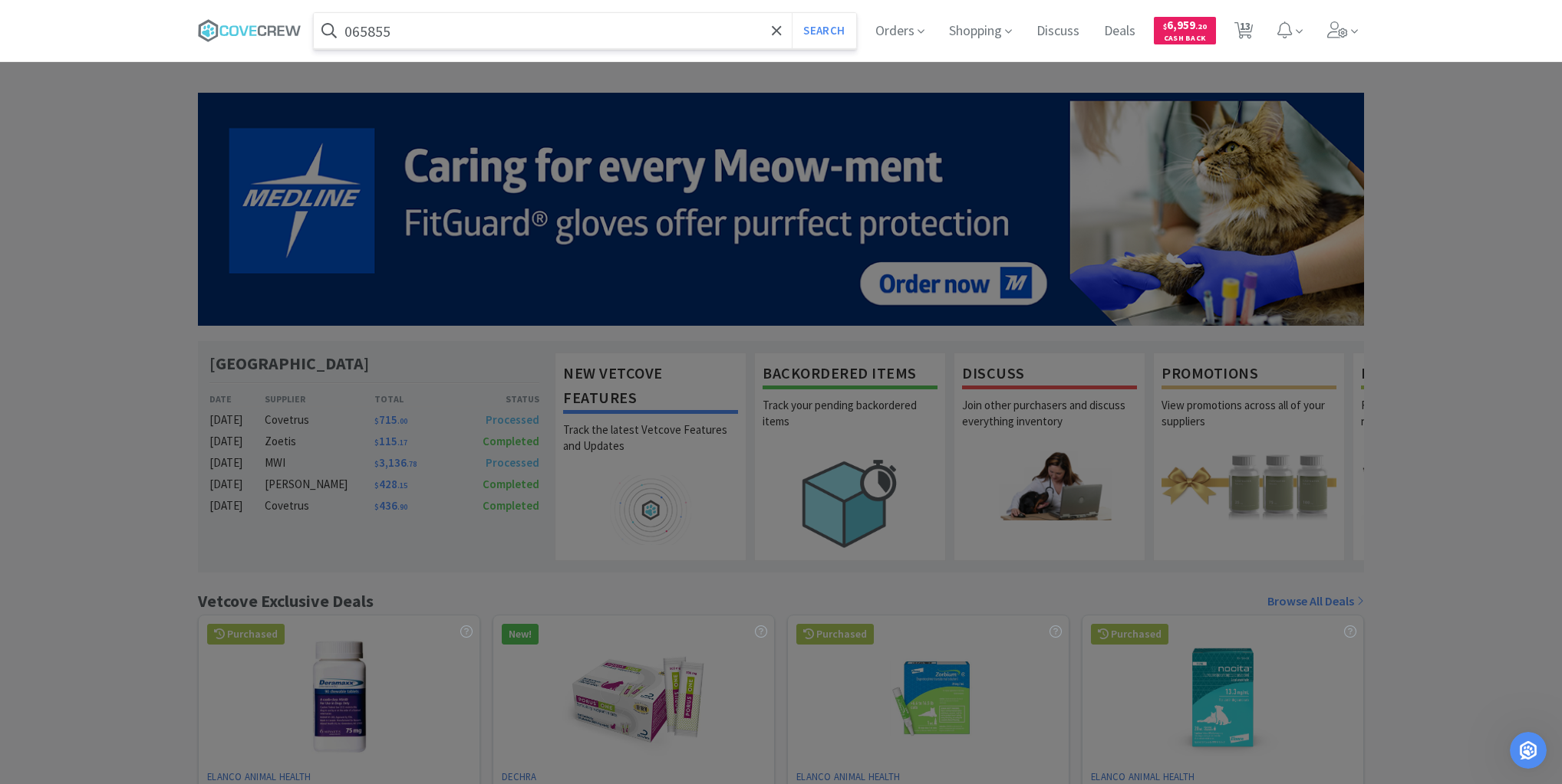
select select "1"
select select "2"
select select "1"
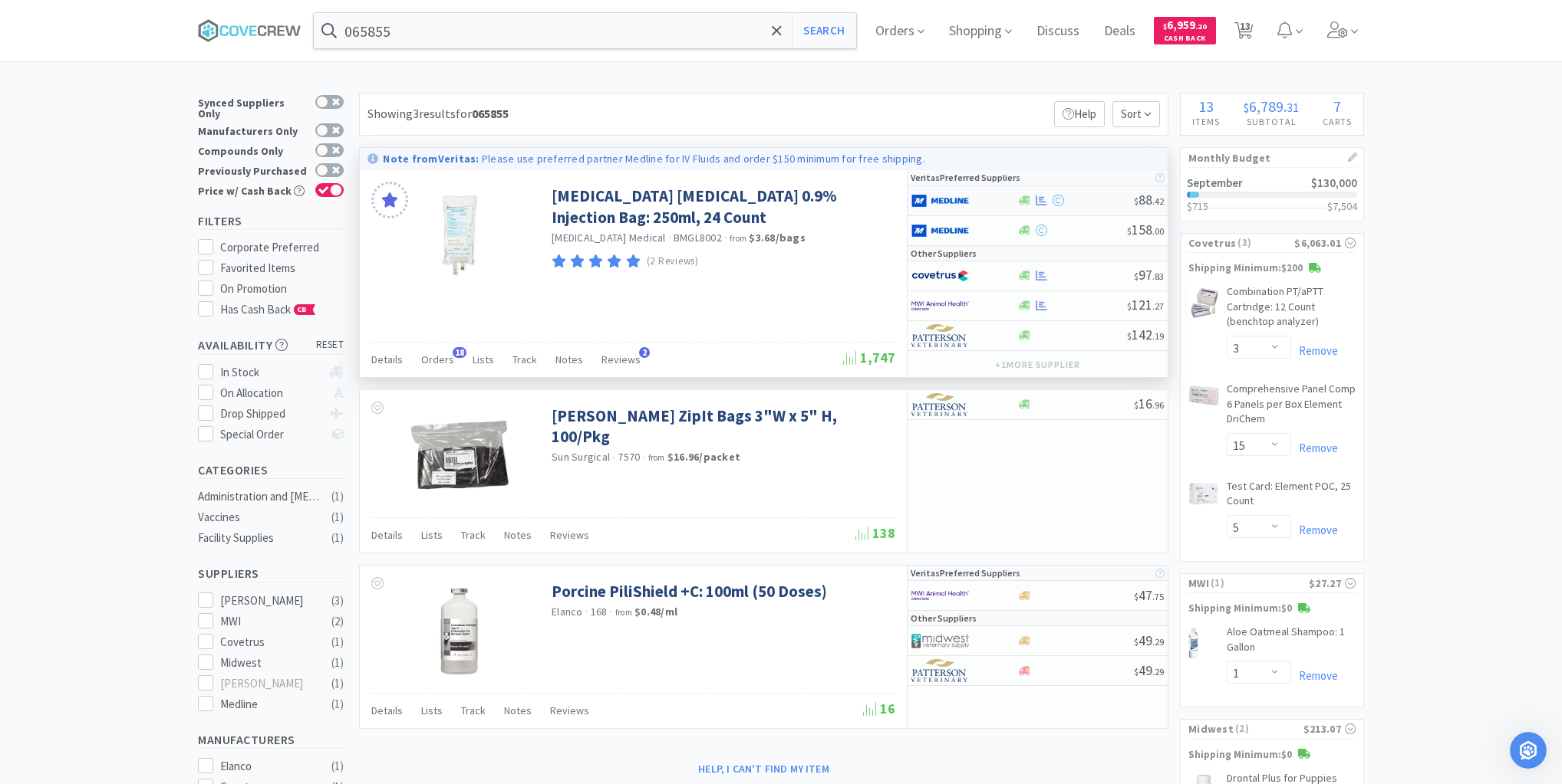
click at [1094, 200] on div at bounding box center [1075, 200] width 117 height 11
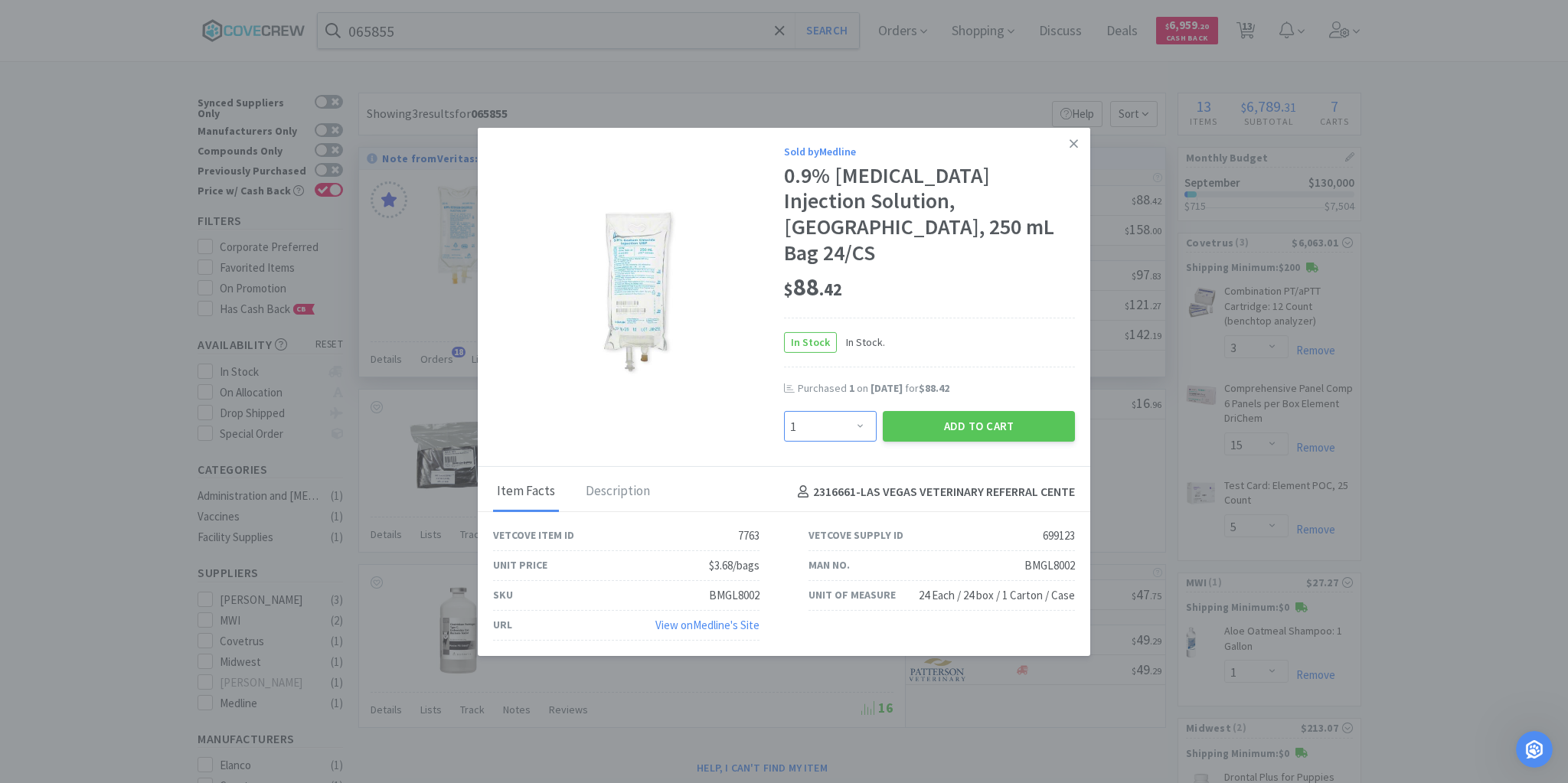
click at [860, 414] on select "Enter Quantity 1 2 3 4 5 6 7 8 9 10 11 12 13 14 15 16 17 18 19 20 Enter Quantity" at bounding box center [830, 426] width 92 height 31
select select "2"
click at [784, 411] on select "Enter Quantity 1 2 3 4 5 6 7 8 9 10 11 12 13 14 15 16 17 18 19 20 Enter Quantity" at bounding box center [830, 426] width 92 height 31
click at [960, 411] on button "Add to Cart" at bounding box center [979, 426] width 192 height 31
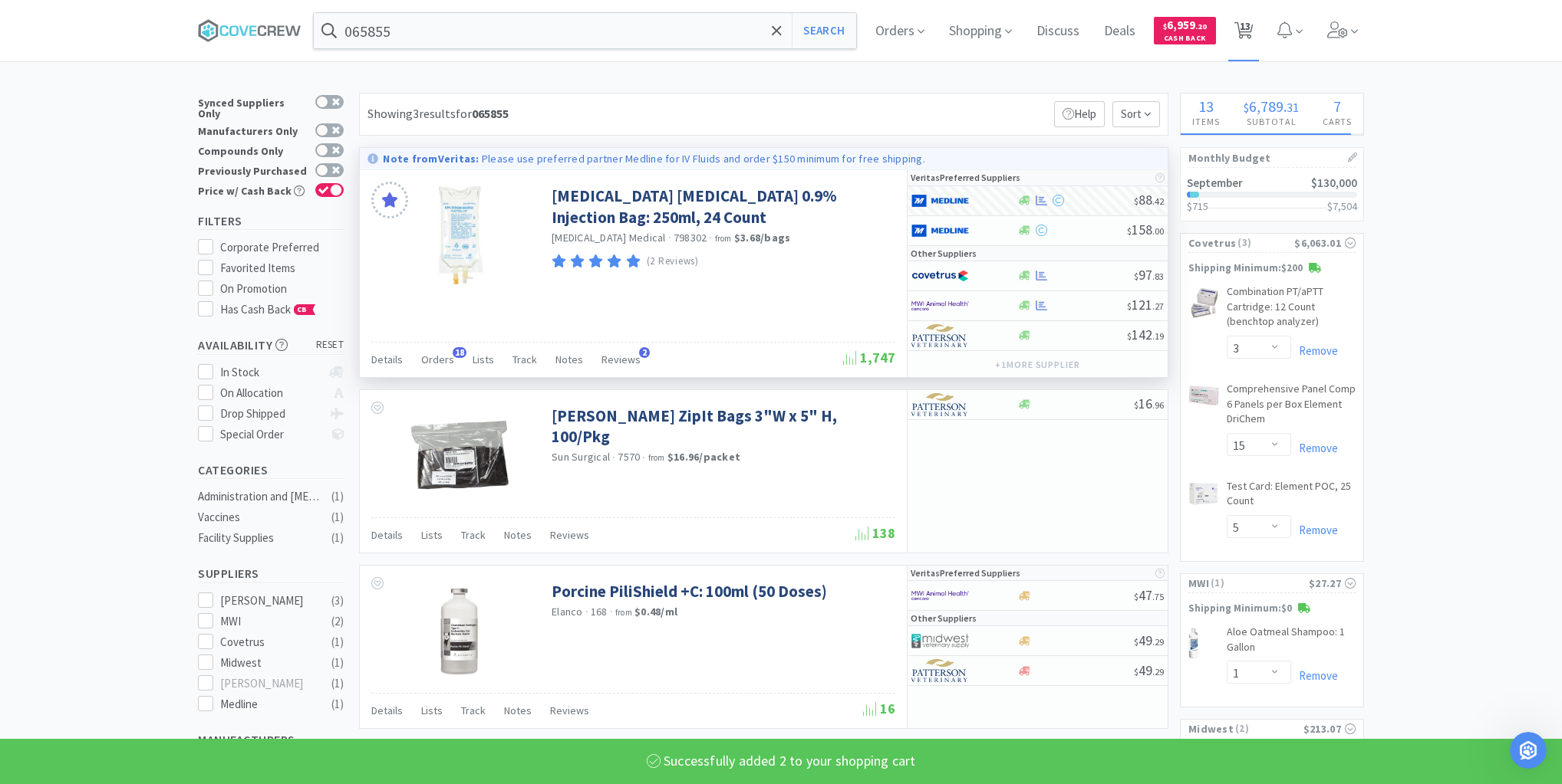
click at [1249, 29] on span "13" at bounding box center [1244, 25] width 10 height 61
select select "1"
select select "3"
select select "15"
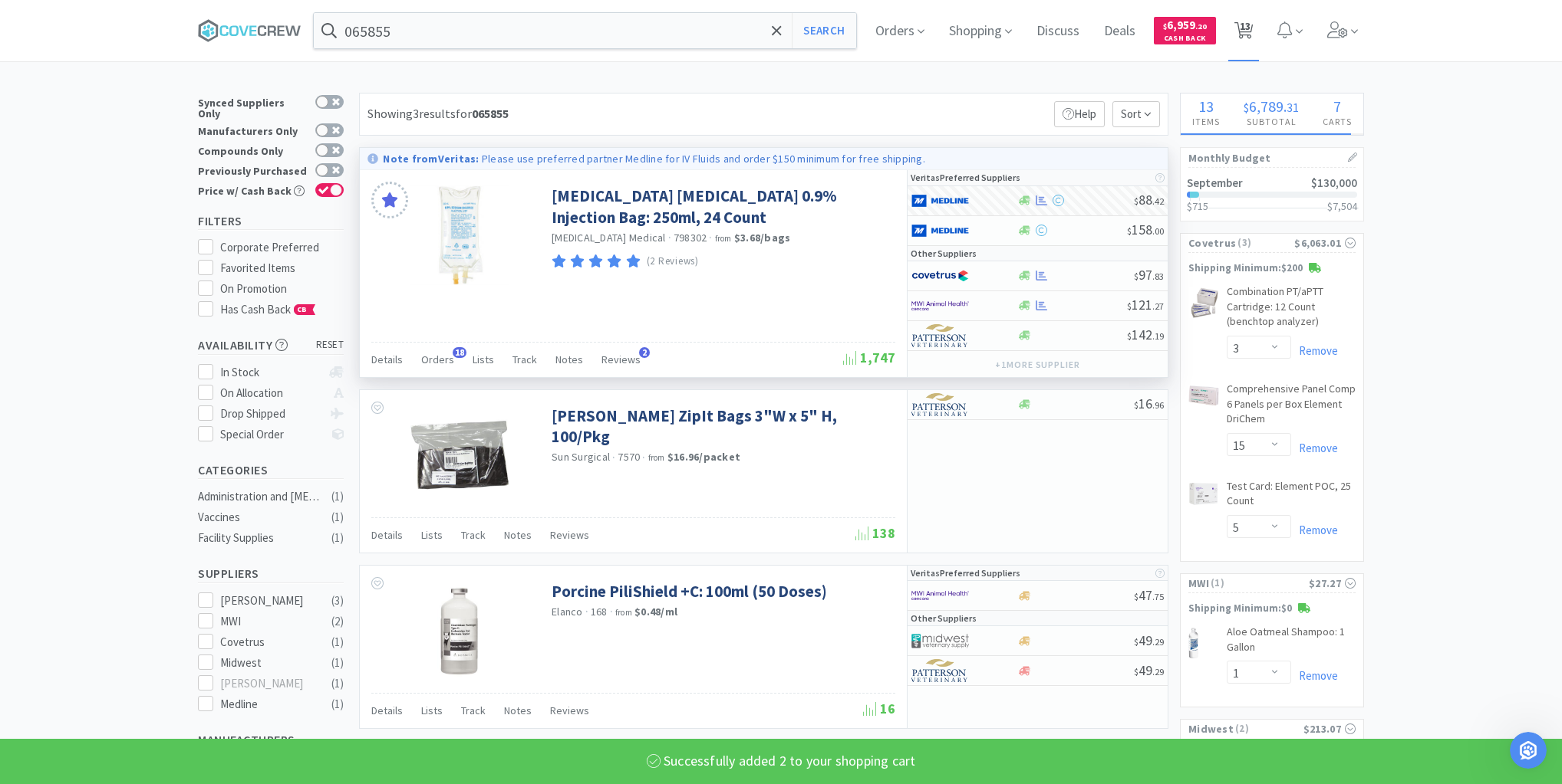
select select "5"
select select "1"
select select "3"
select select "2"
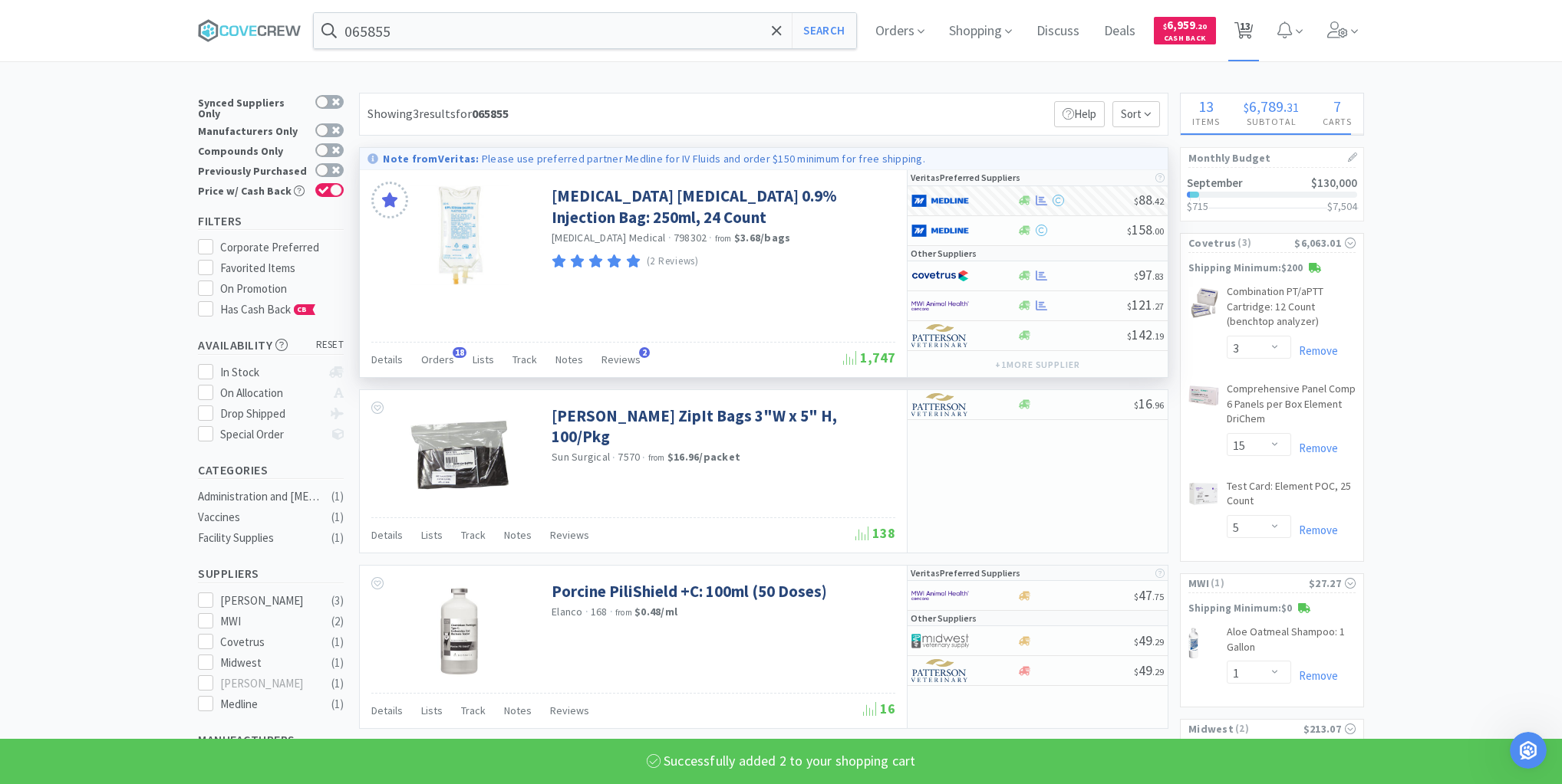
select select "1"
select select "2"
select select "1"
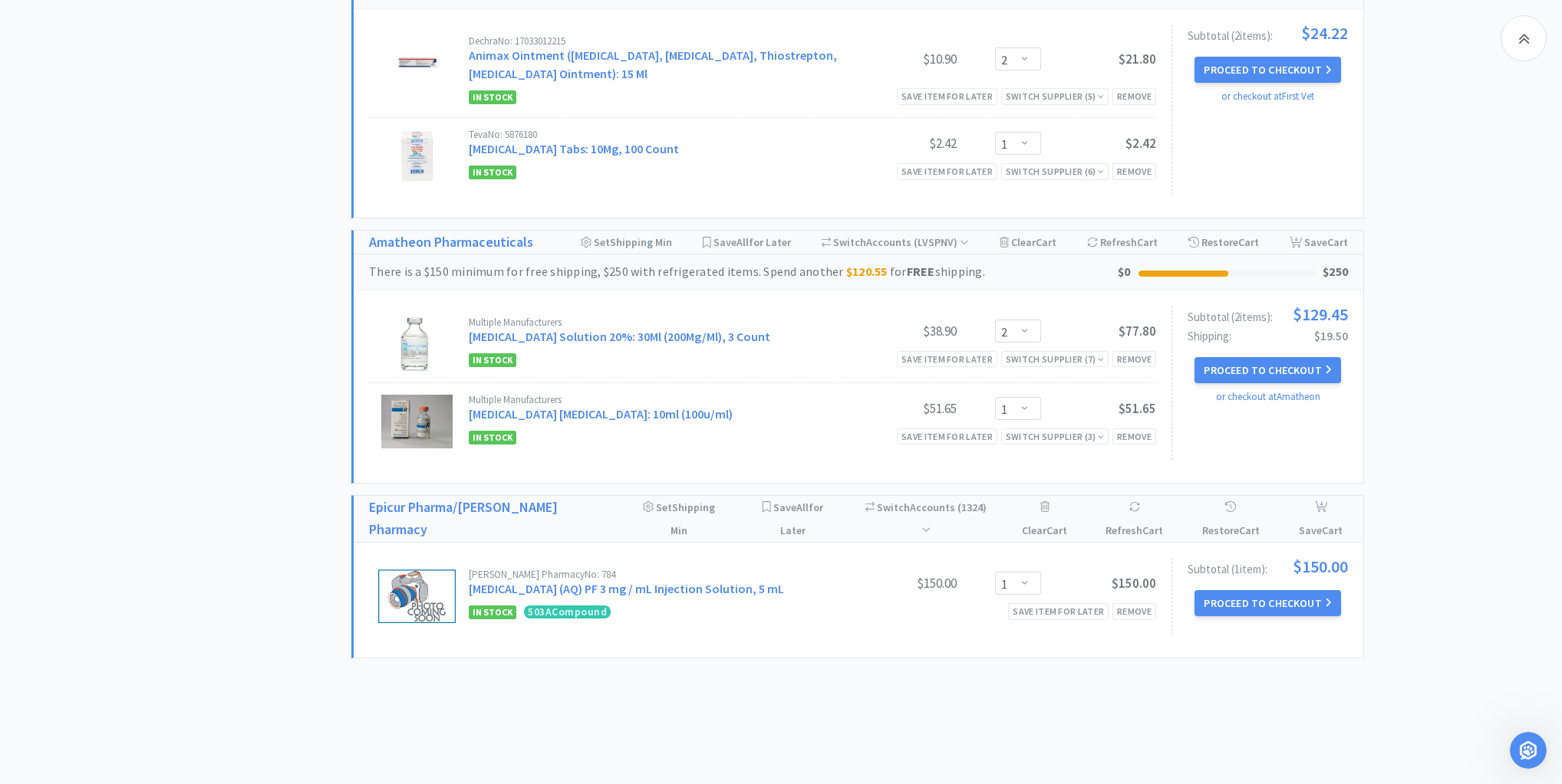
scroll to position [1303, 0]
select select "2"
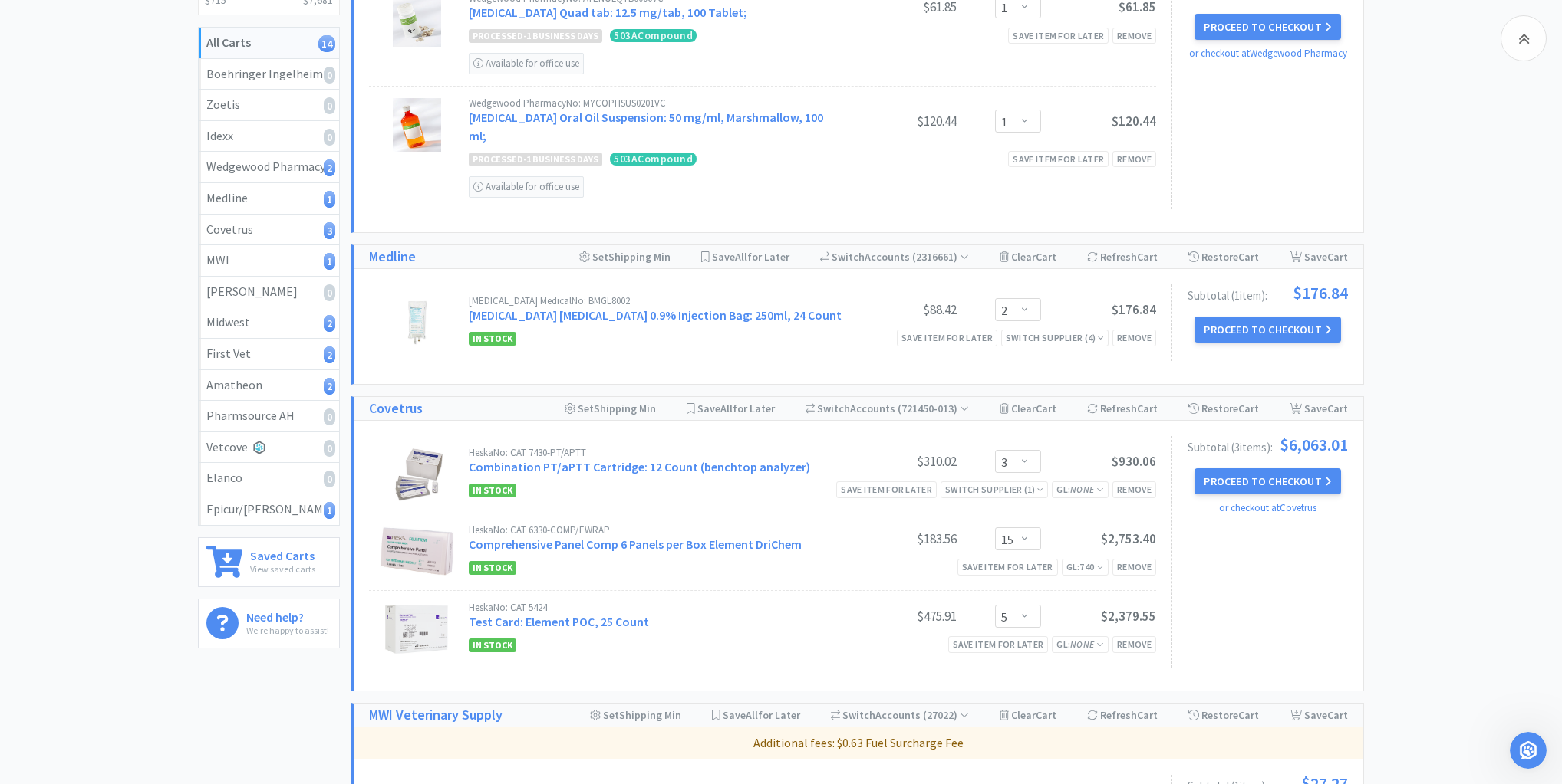
scroll to position [0, 0]
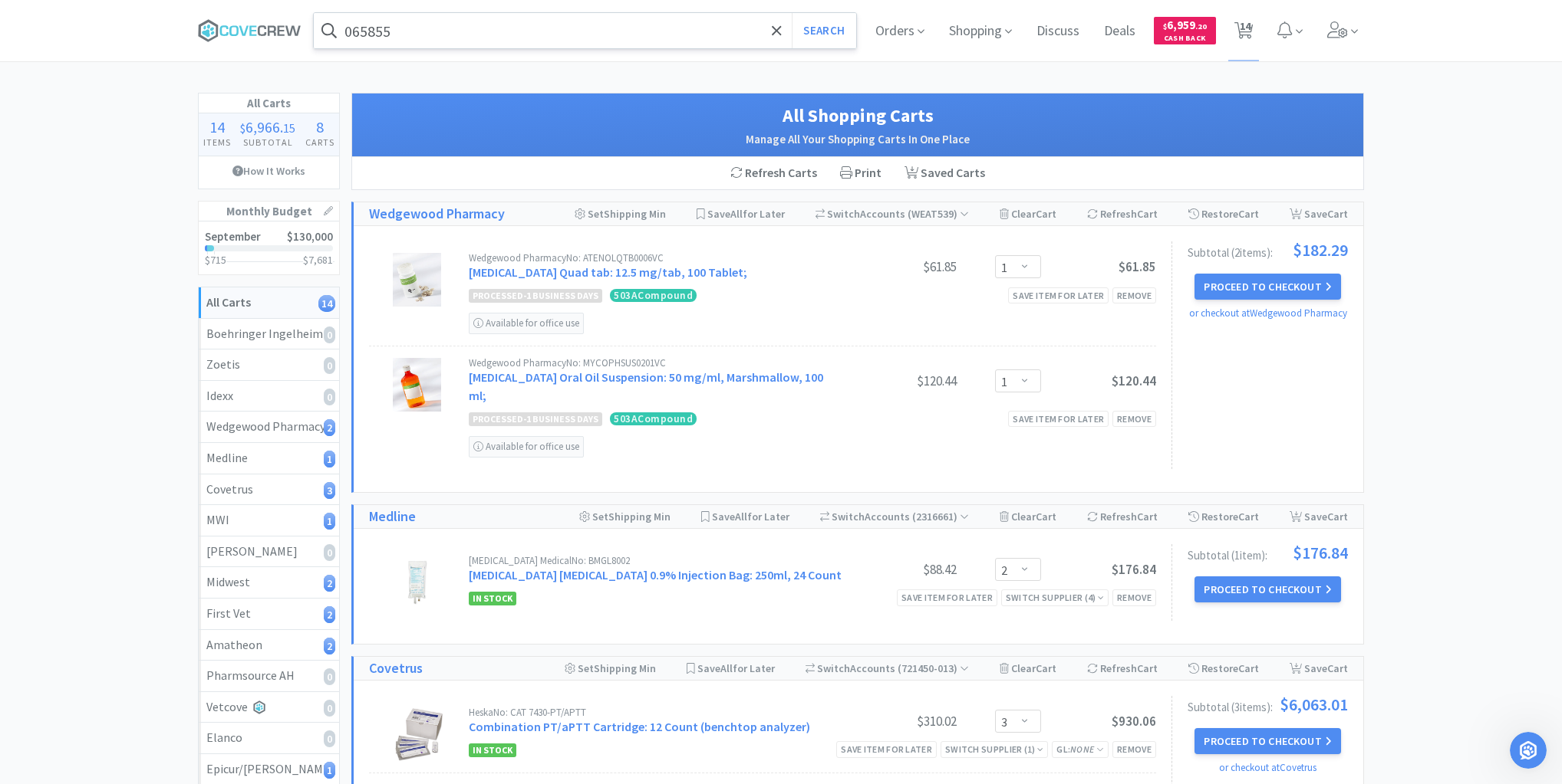
click at [622, 26] on input "065855" at bounding box center [584, 30] width 543 height 35
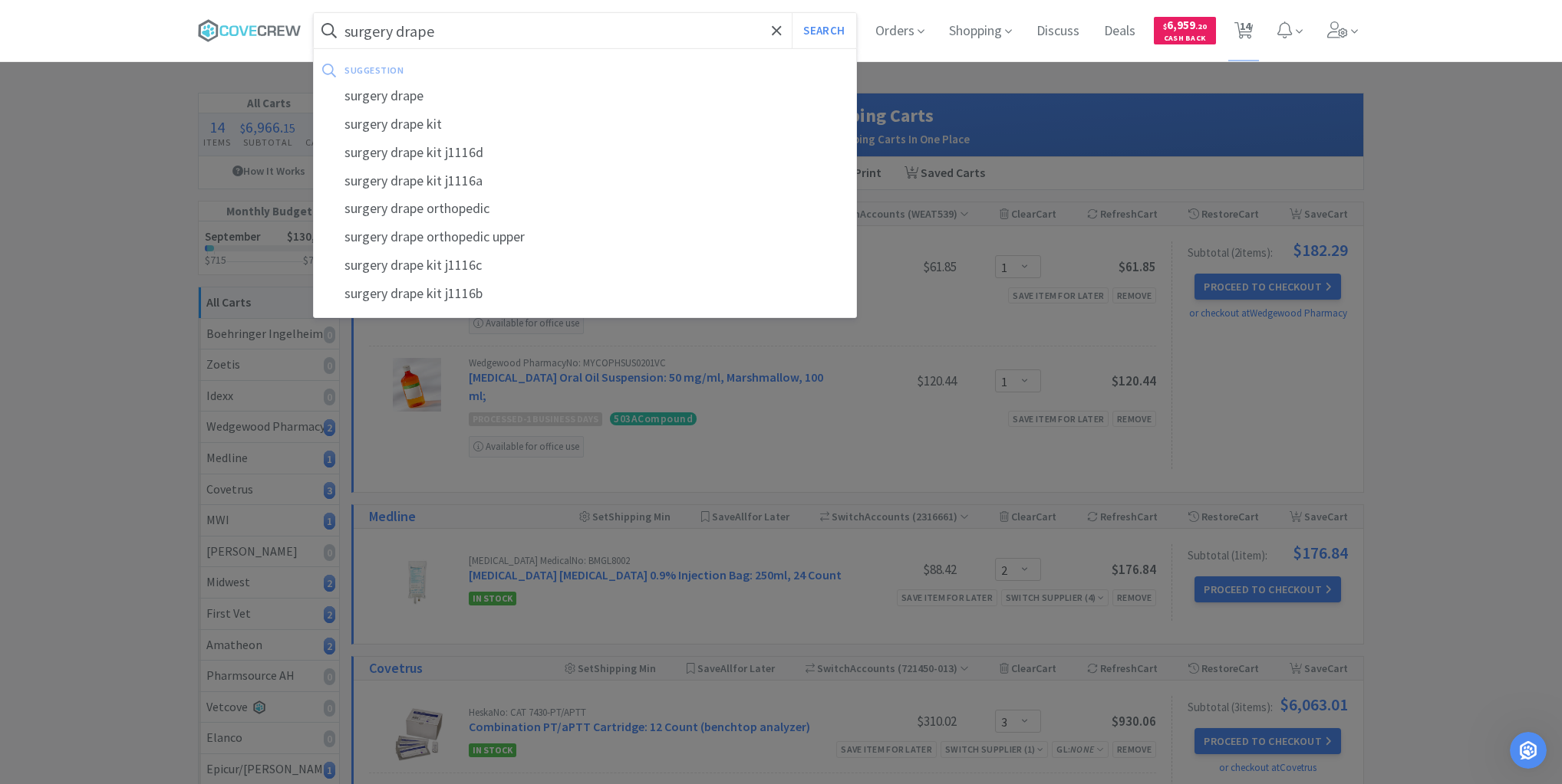
type input "surgery drape"
click at [792, 13] on button "Search" at bounding box center [823, 30] width 63 height 35
select select "3"
select select "15"
select select "5"
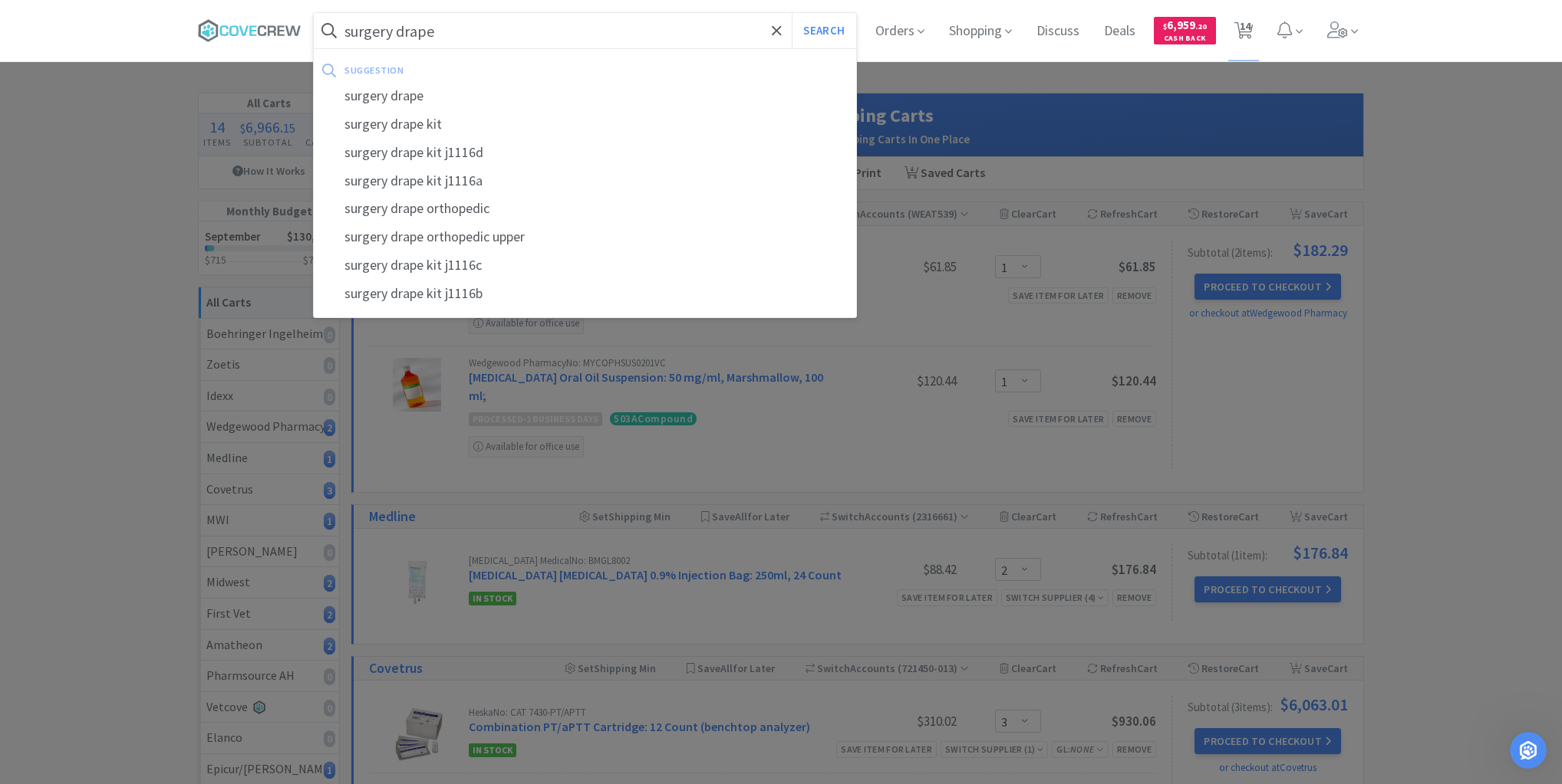
select select "1"
select select "3"
select select "2"
select select "1"
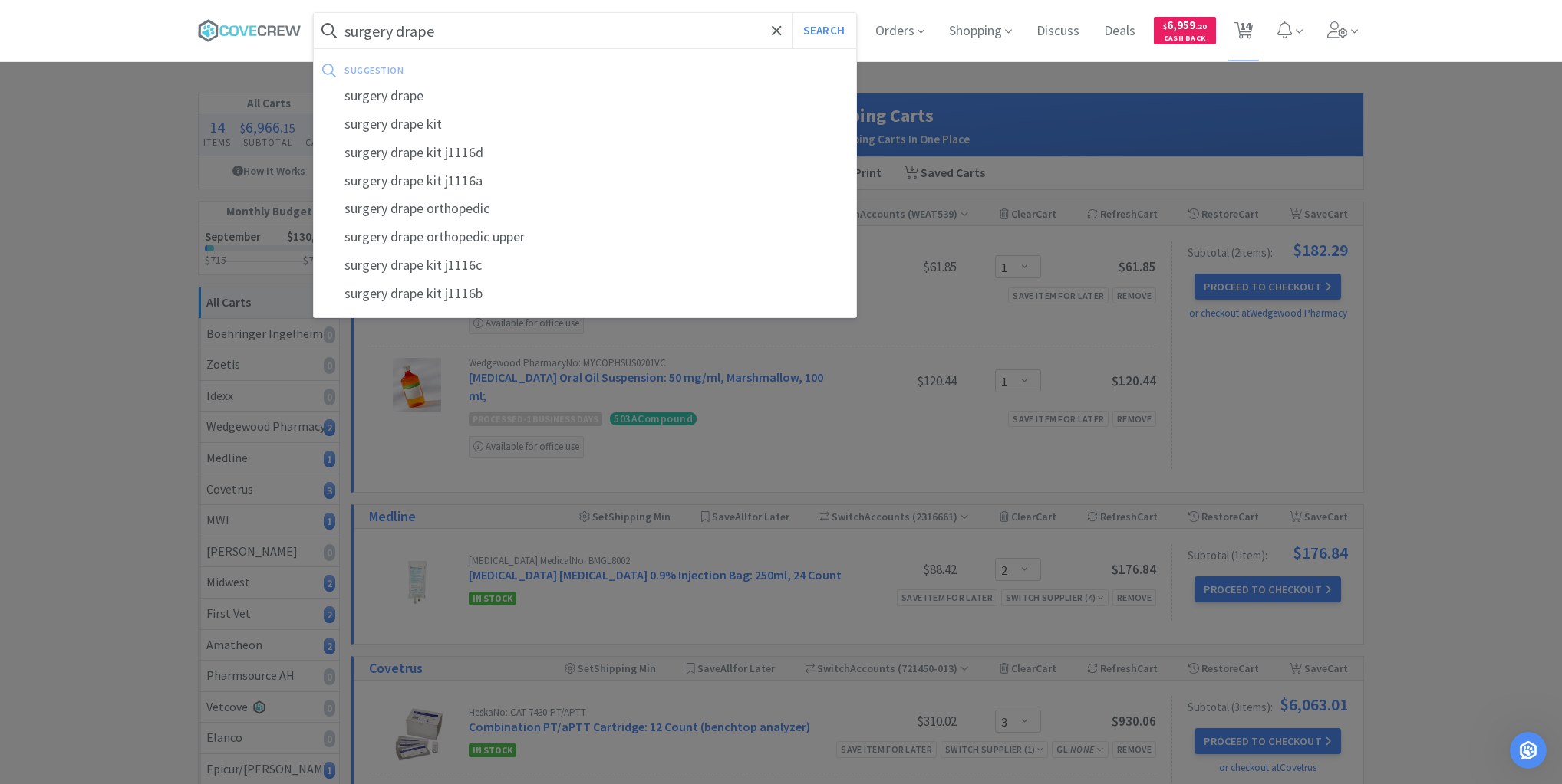
select select "1"
select select "2"
select select "1"
select select "2"
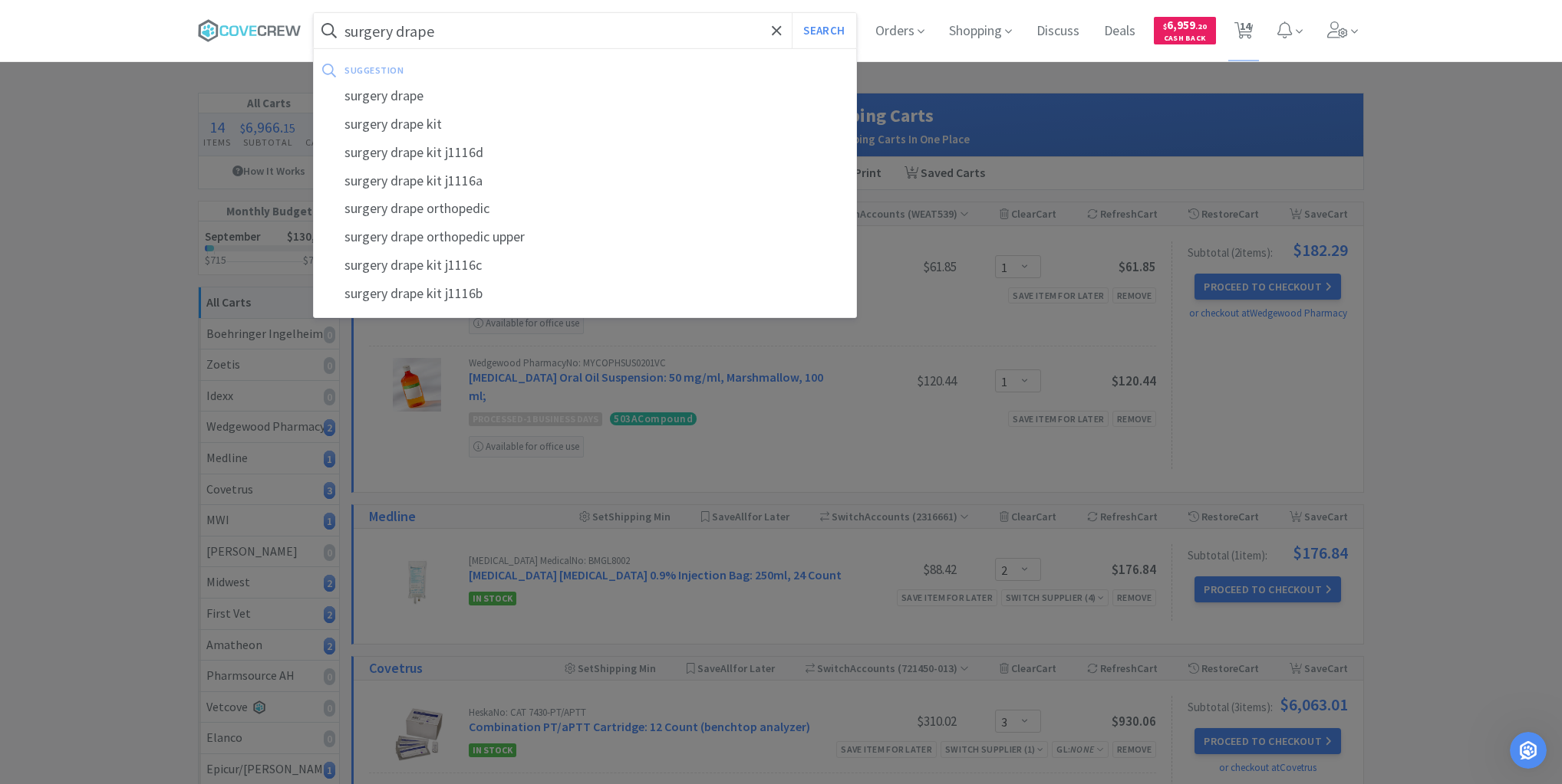
select select "1"
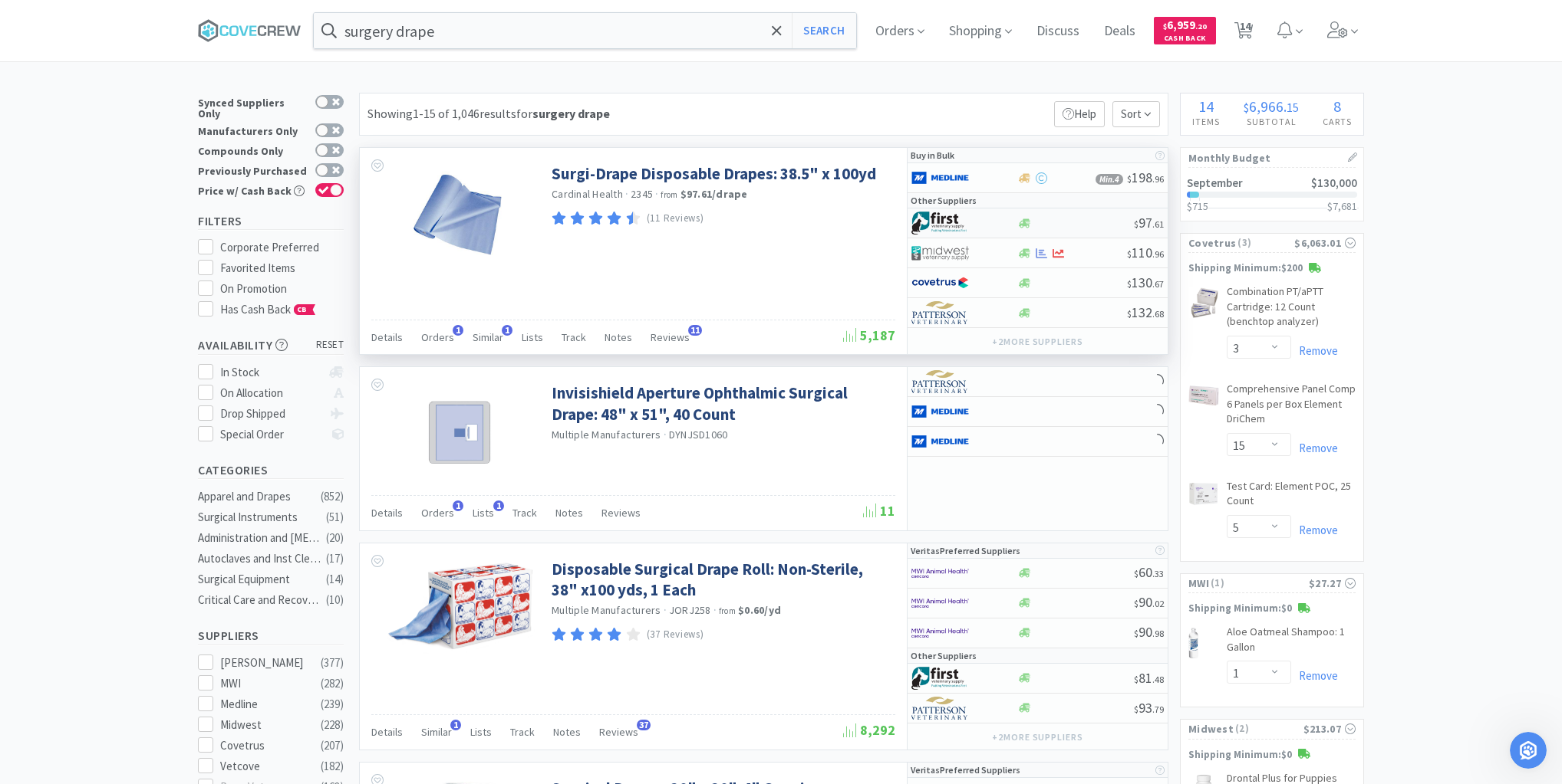
click at [1064, 224] on div at bounding box center [1075, 224] width 117 height 11
select select "1"
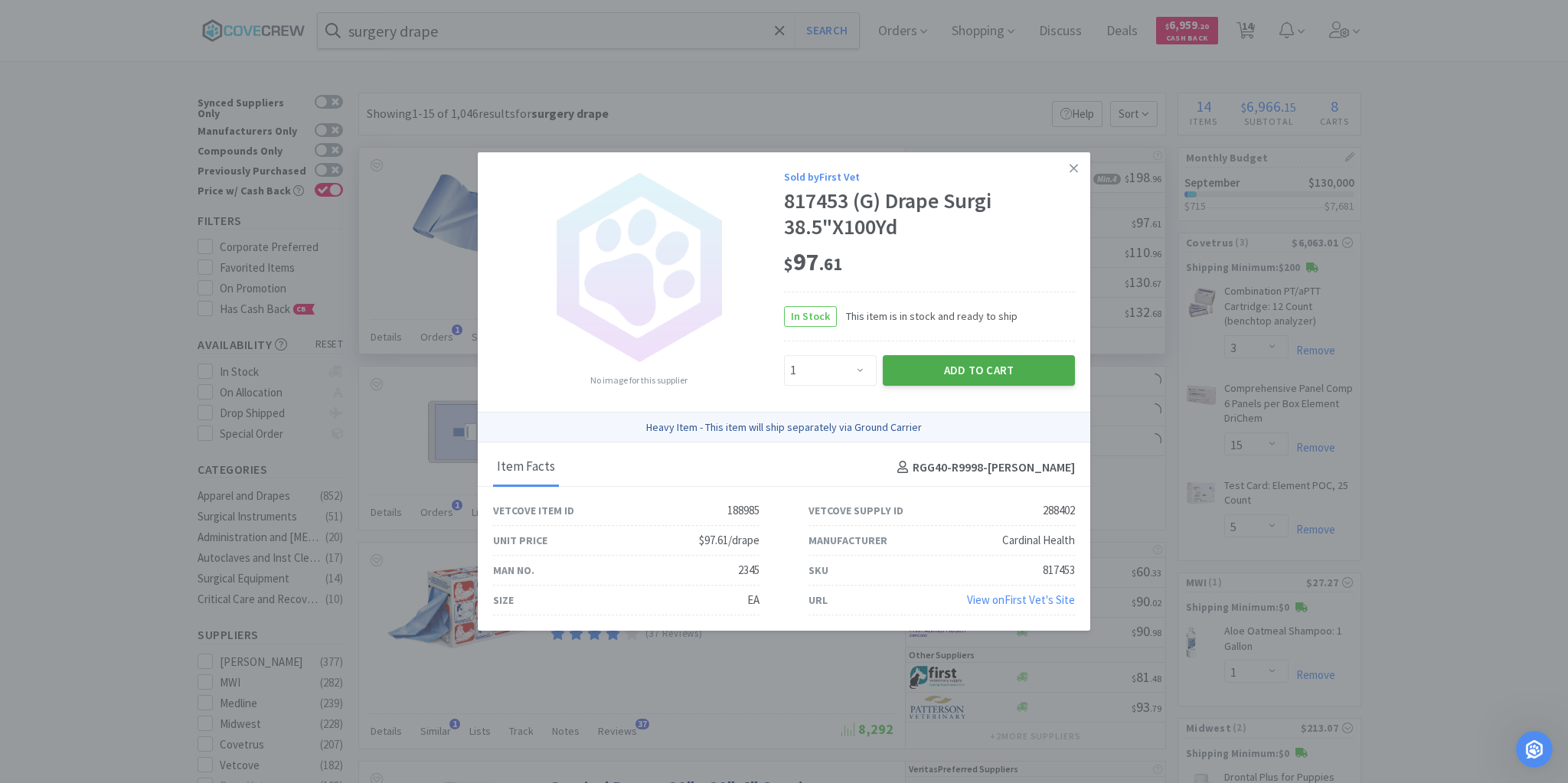
click at [963, 370] on button "Add to Cart" at bounding box center [979, 370] width 192 height 31
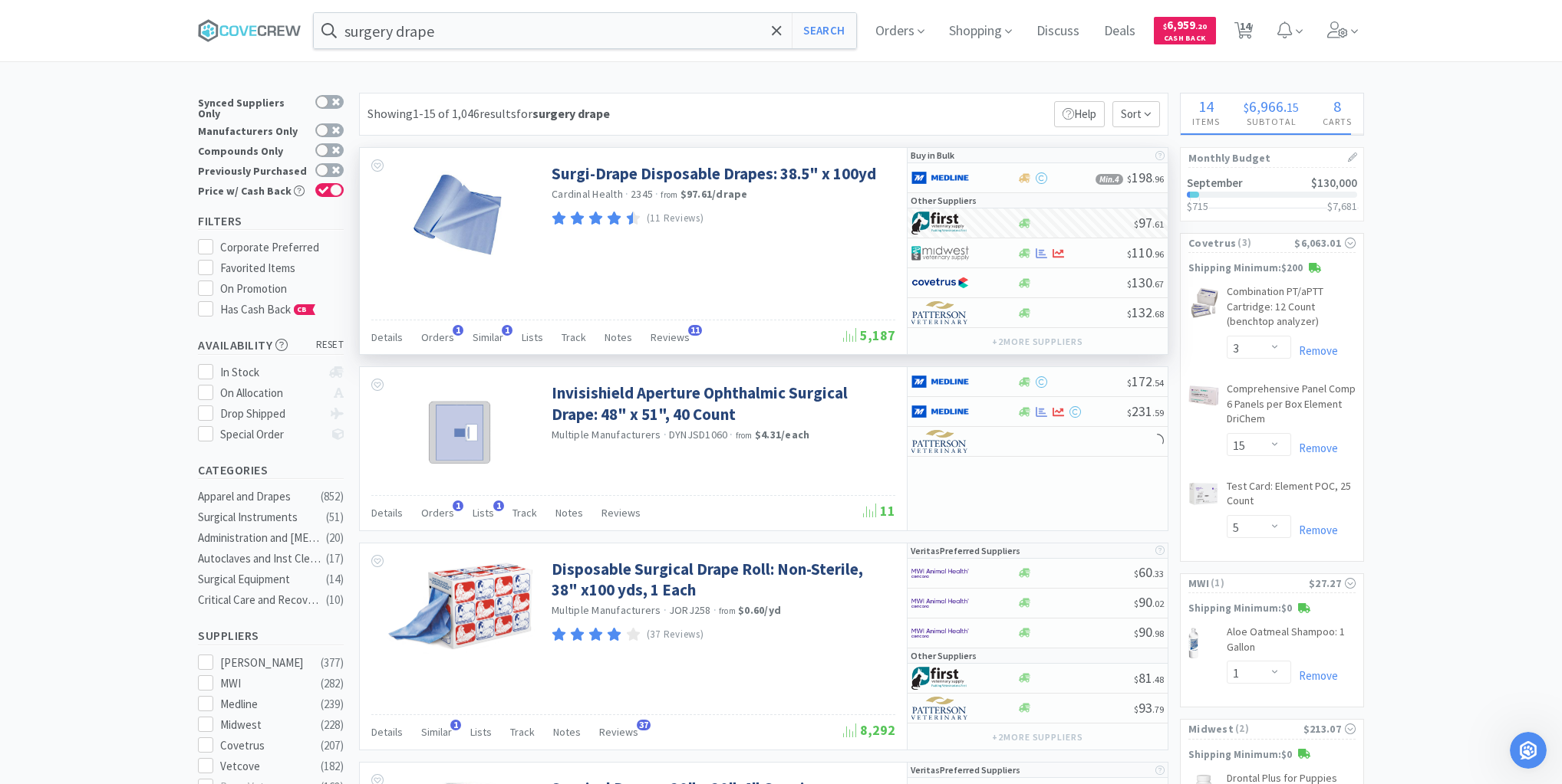
select select "1"
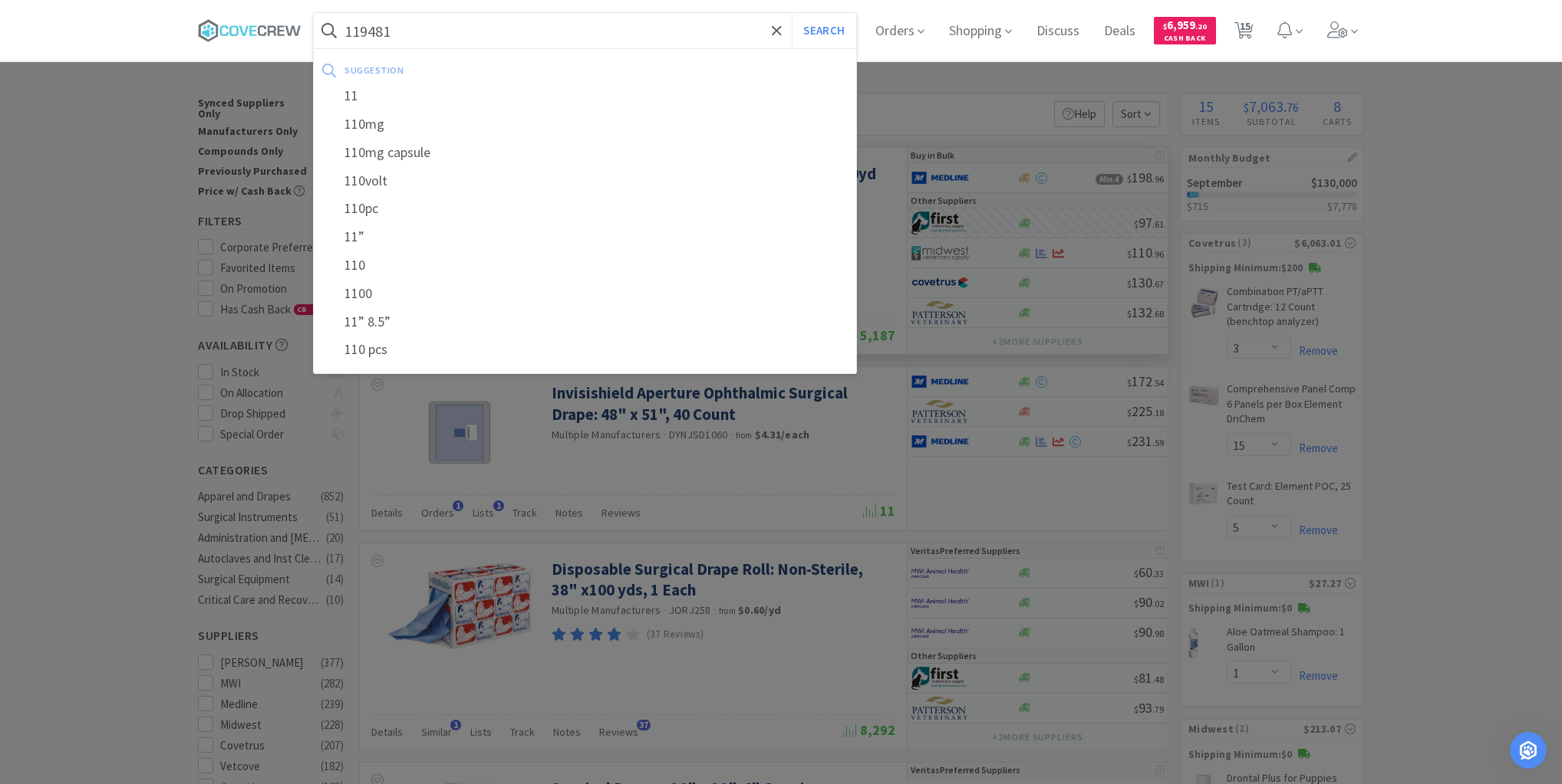
type input "119481"
click at [792, 13] on button "Search" at bounding box center [823, 30] width 63 height 35
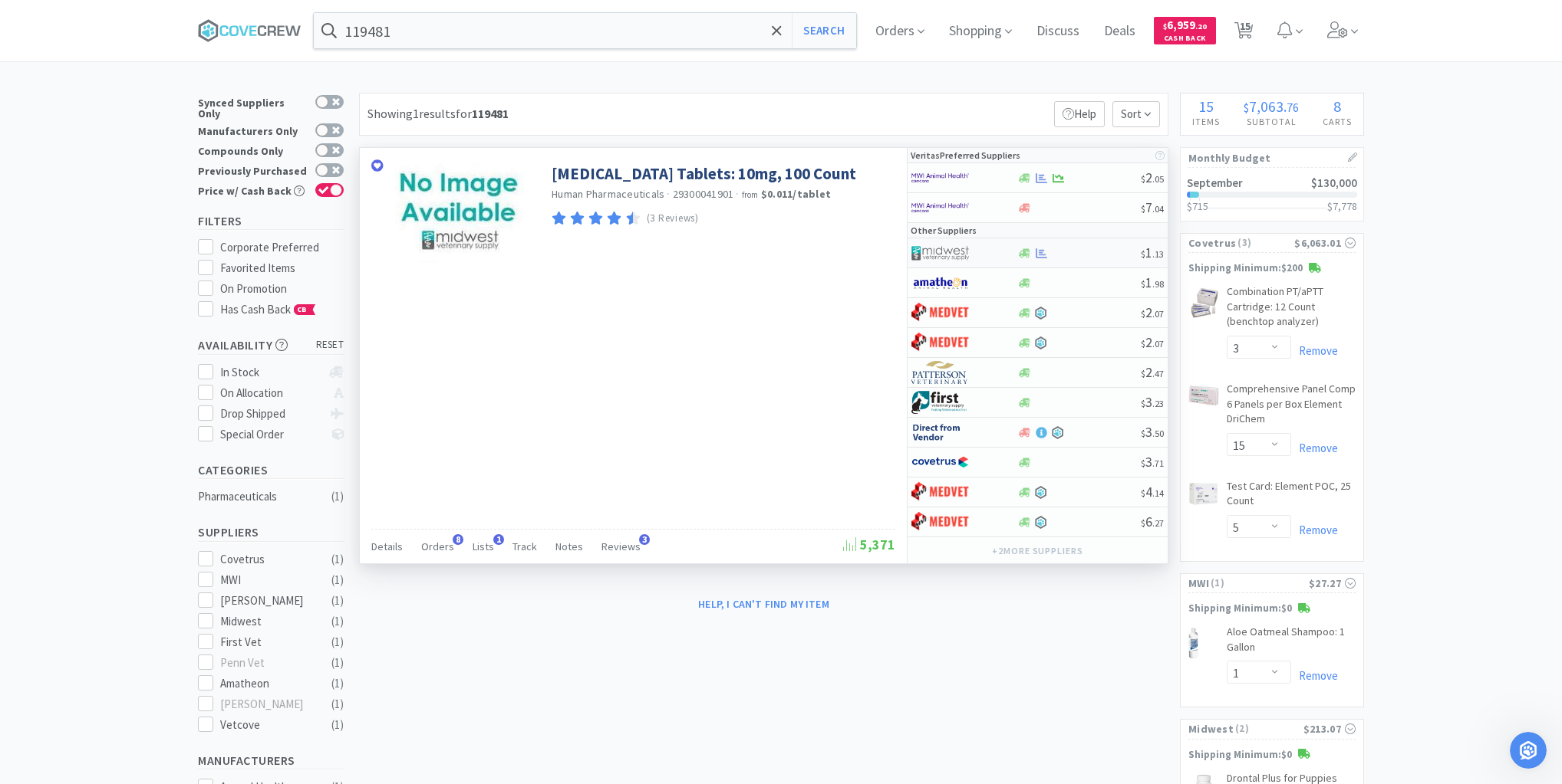
click at [1101, 252] on div at bounding box center [1079, 253] width 125 height 11
select select "1"
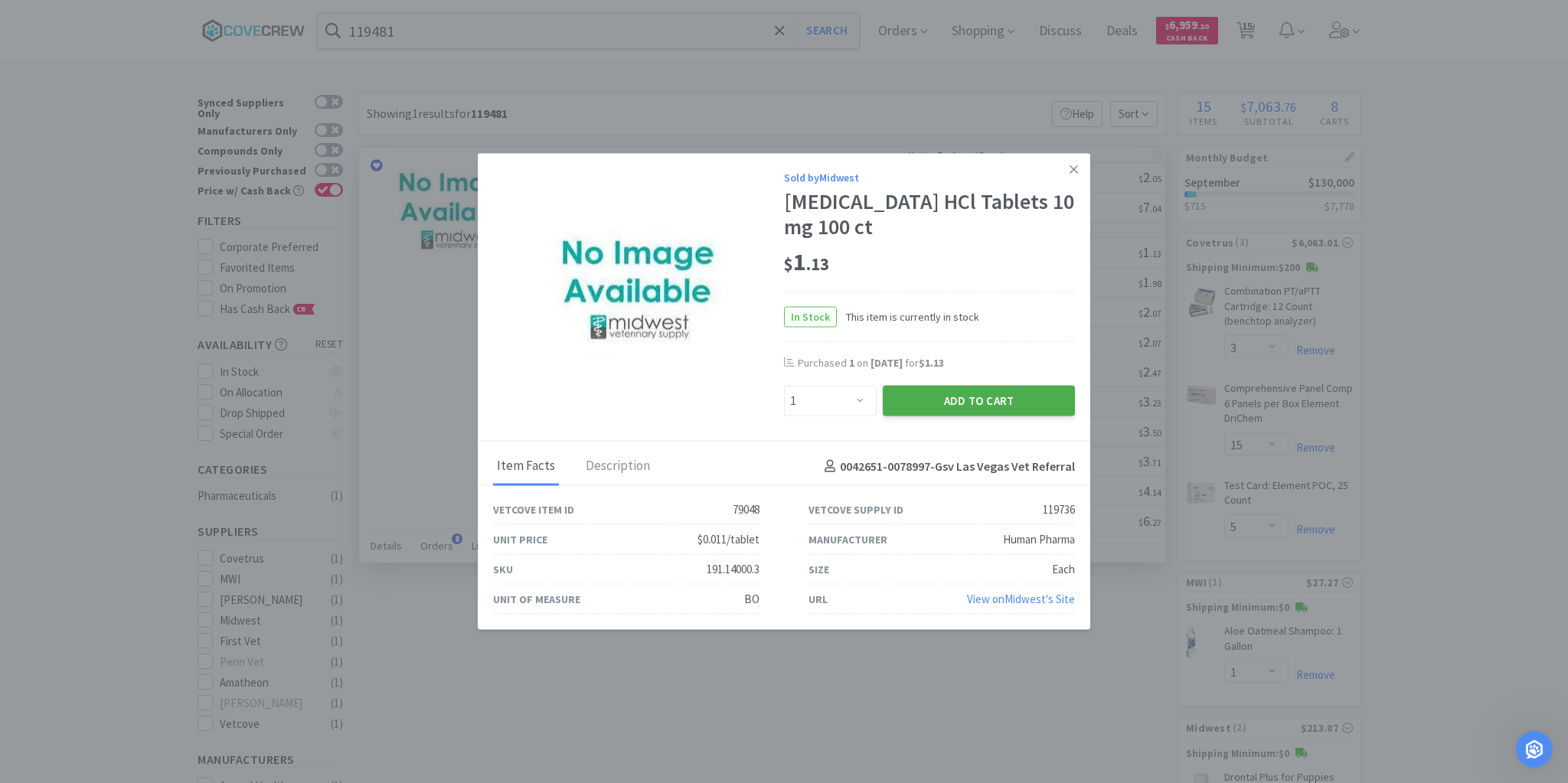
click at [1007, 398] on button "Add to Cart" at bounding box center [979, 401] width 192 height 31
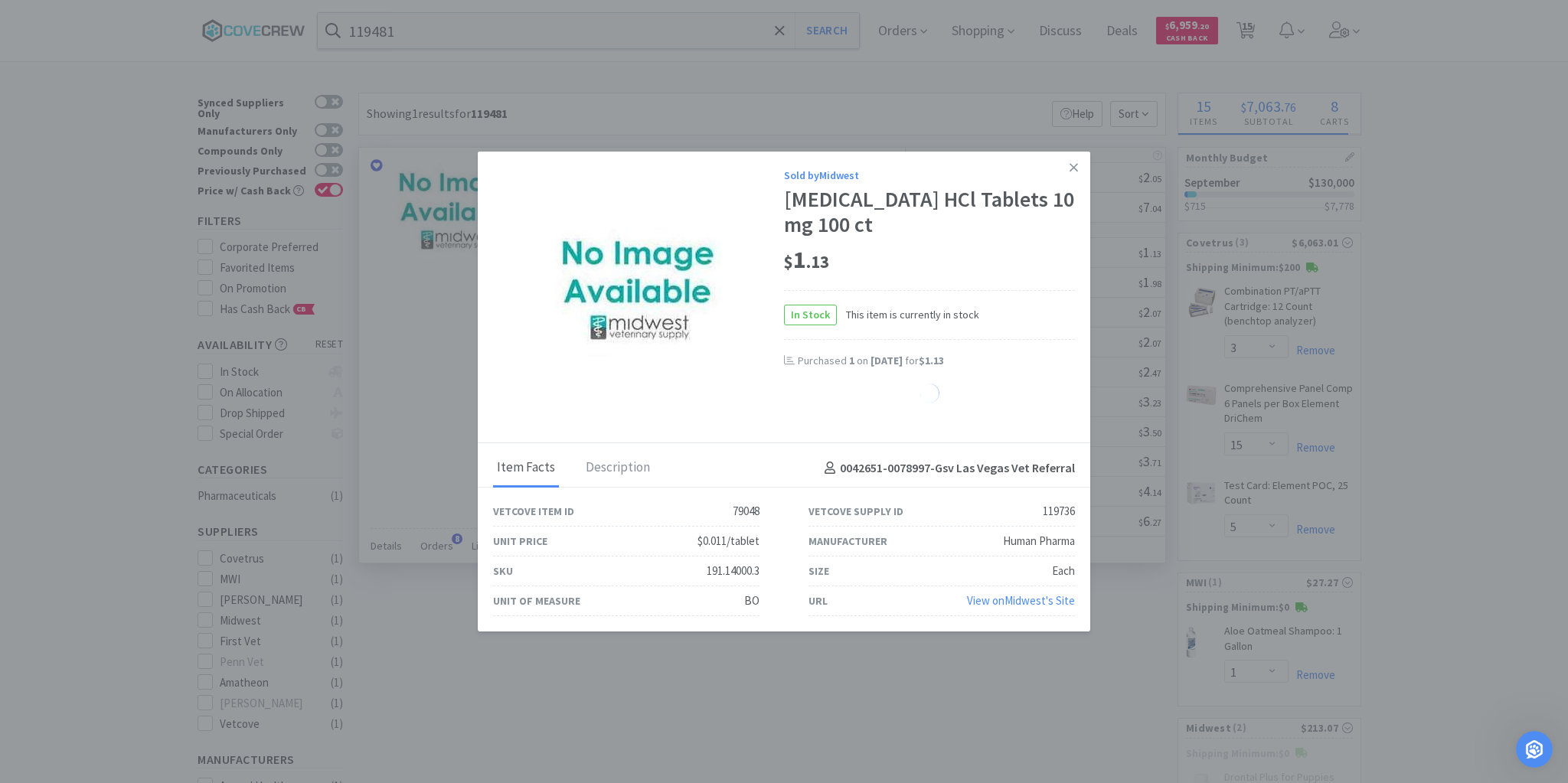
select select "1"
select select "3"
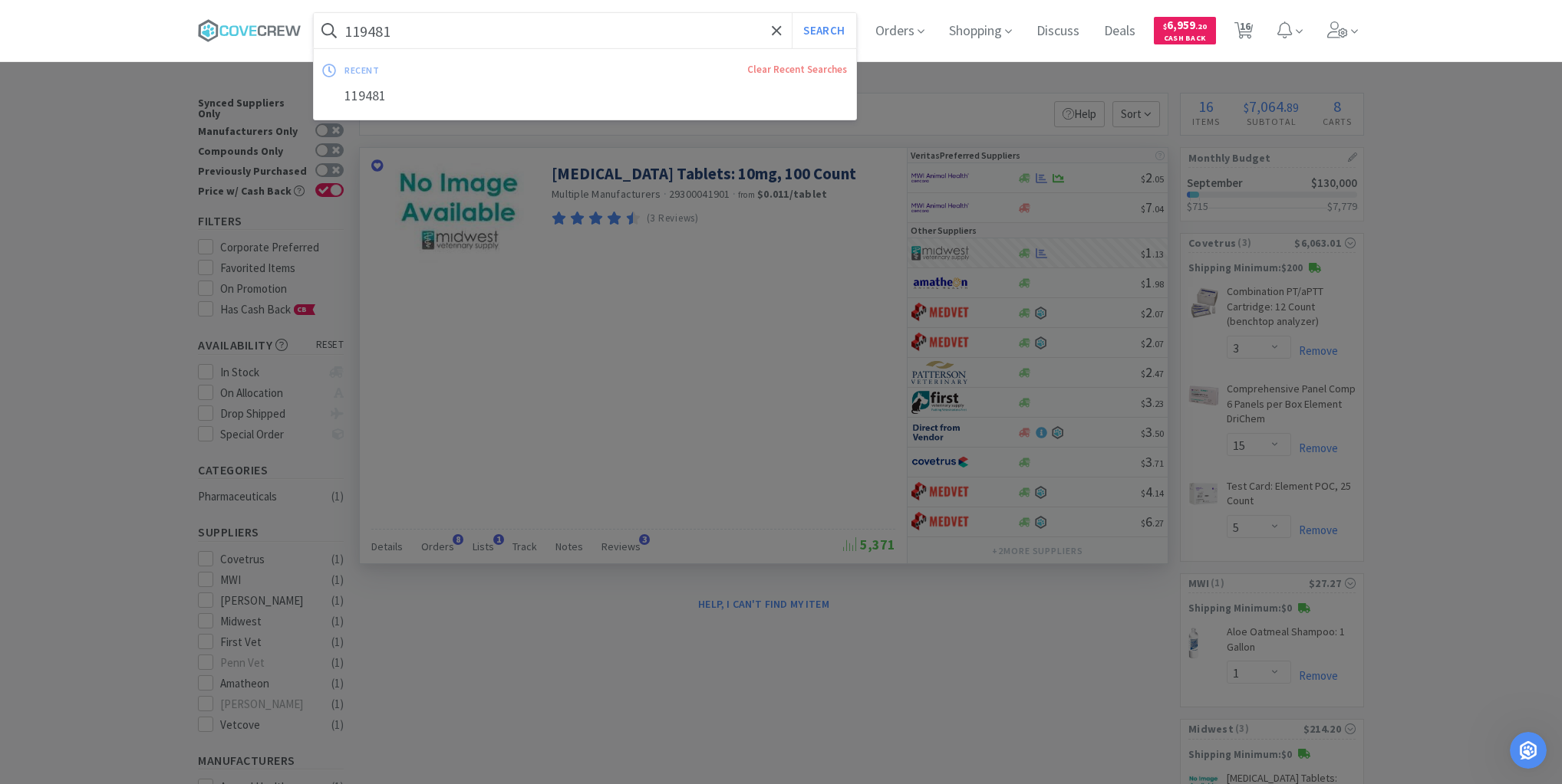
click at [423, 15] on input "119481" at bounding box center [584, 30] width 543 height 35
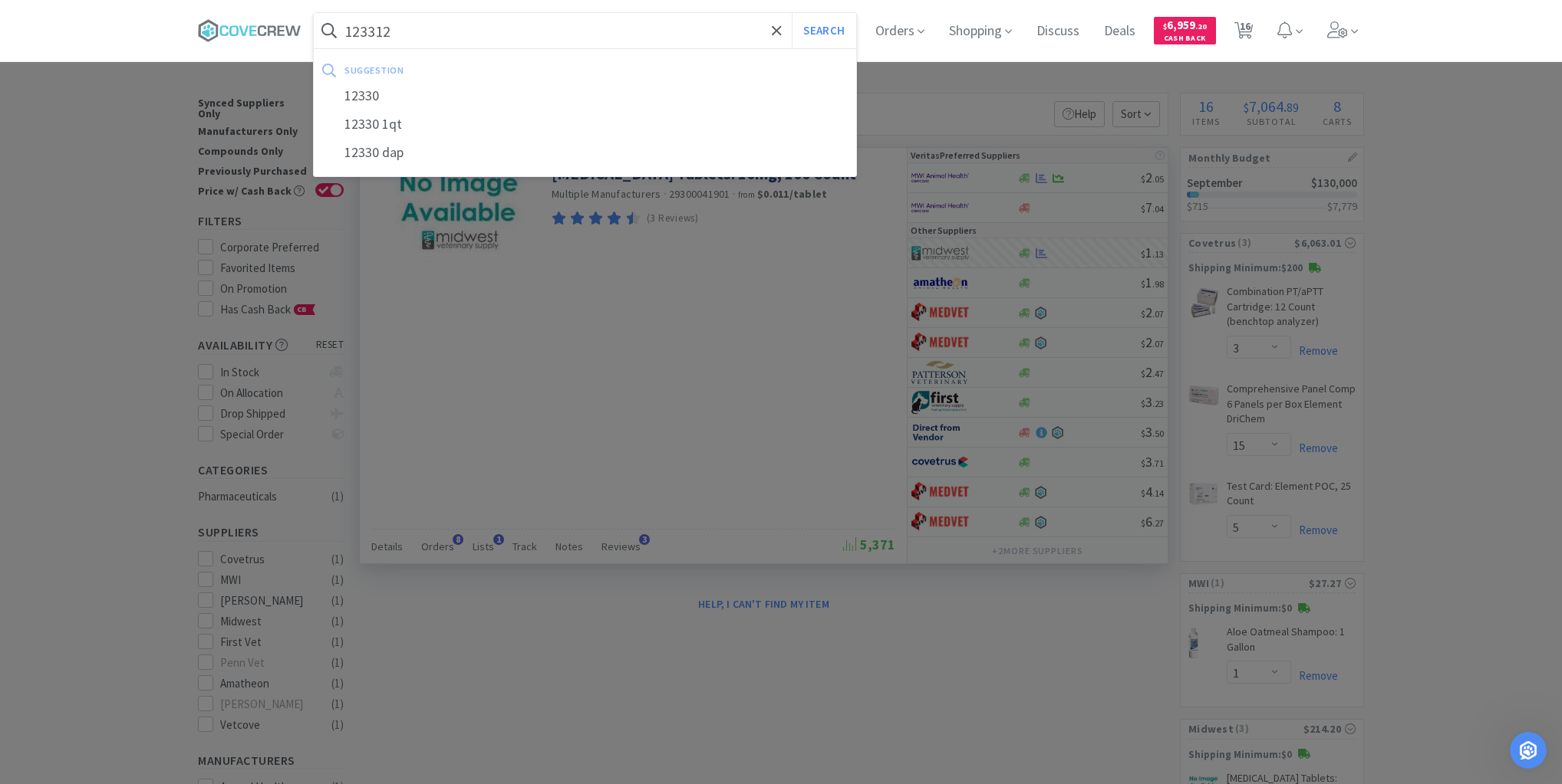
type input "123312"
click at [792, 13] on button "Search" at bounding box center [823, 30] width 63 height 35
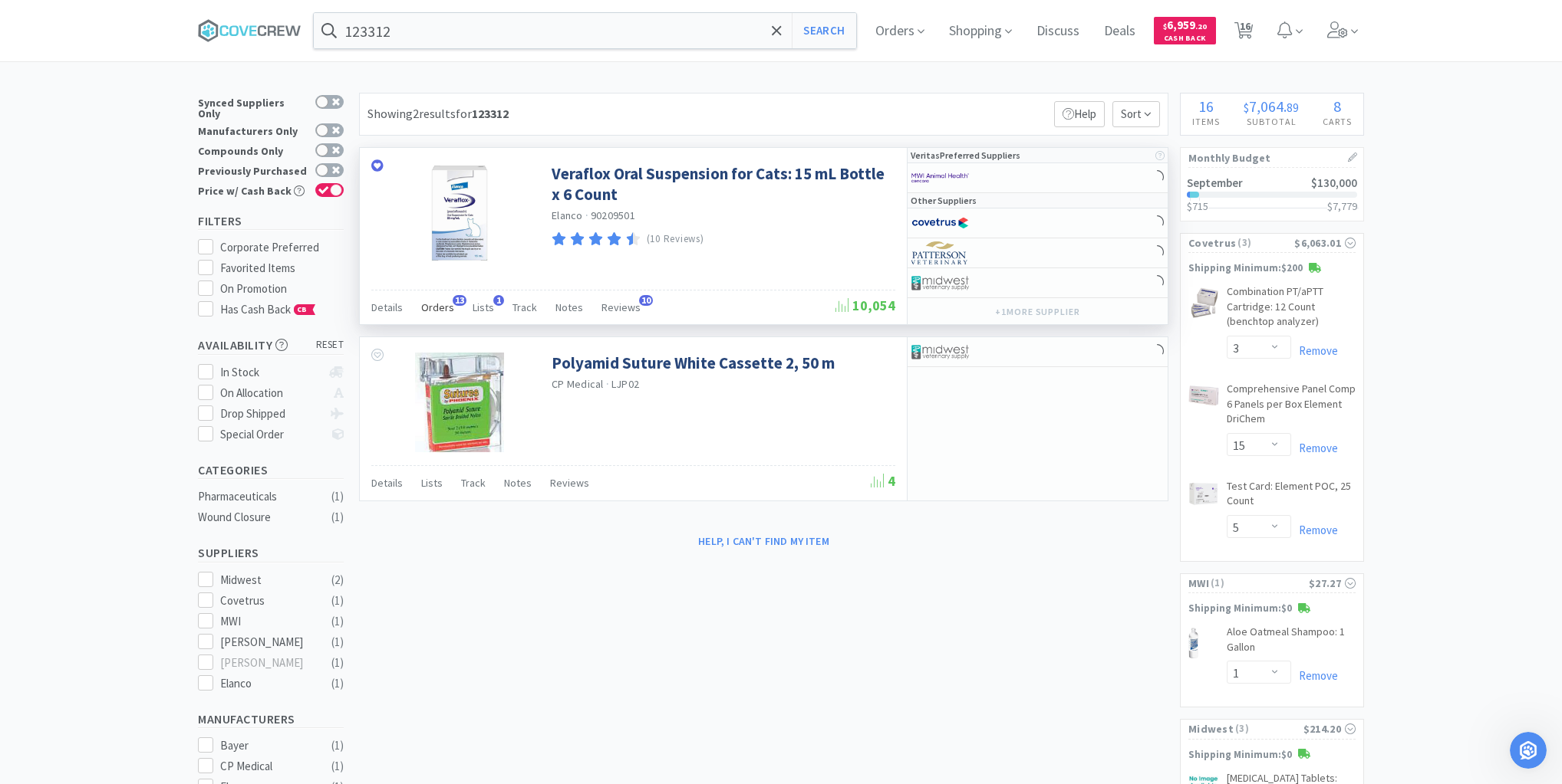
click at [443, 304] on span "Orders" at bounding box center [437, 308] width 33 height 14
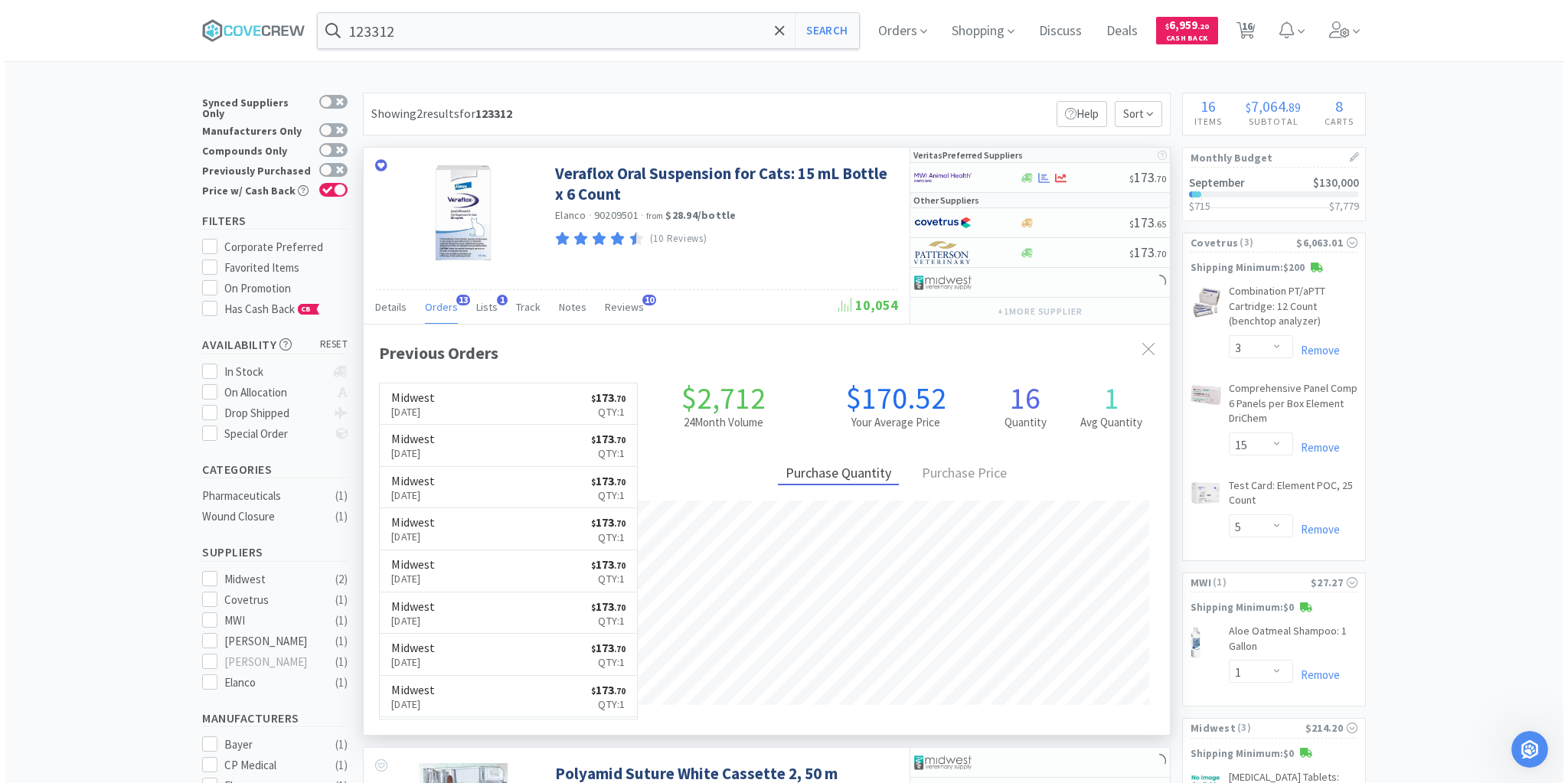
scroll to position [411, 807]
click at [1086, 175] on div at bounding box center [1070, 178] width 110 height 11
select select "1"
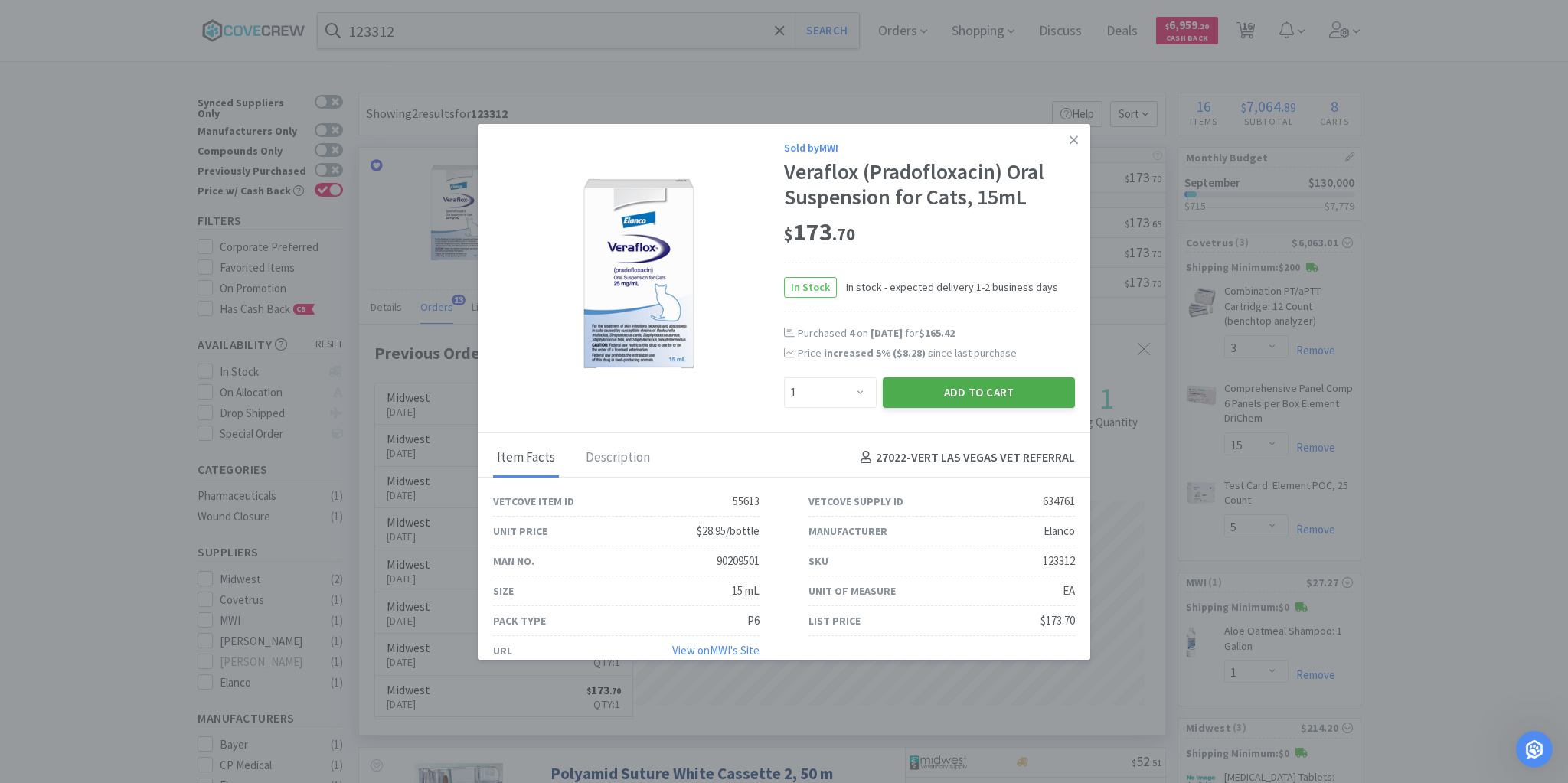
drag, startPoint x: 971, startPoint y: 383, endPoint x: 959, endPoint y: 380, distance: 12.4
click at [959, 380] on button "Add to Cart" at bounding box center [979, 393] width 192 height 31
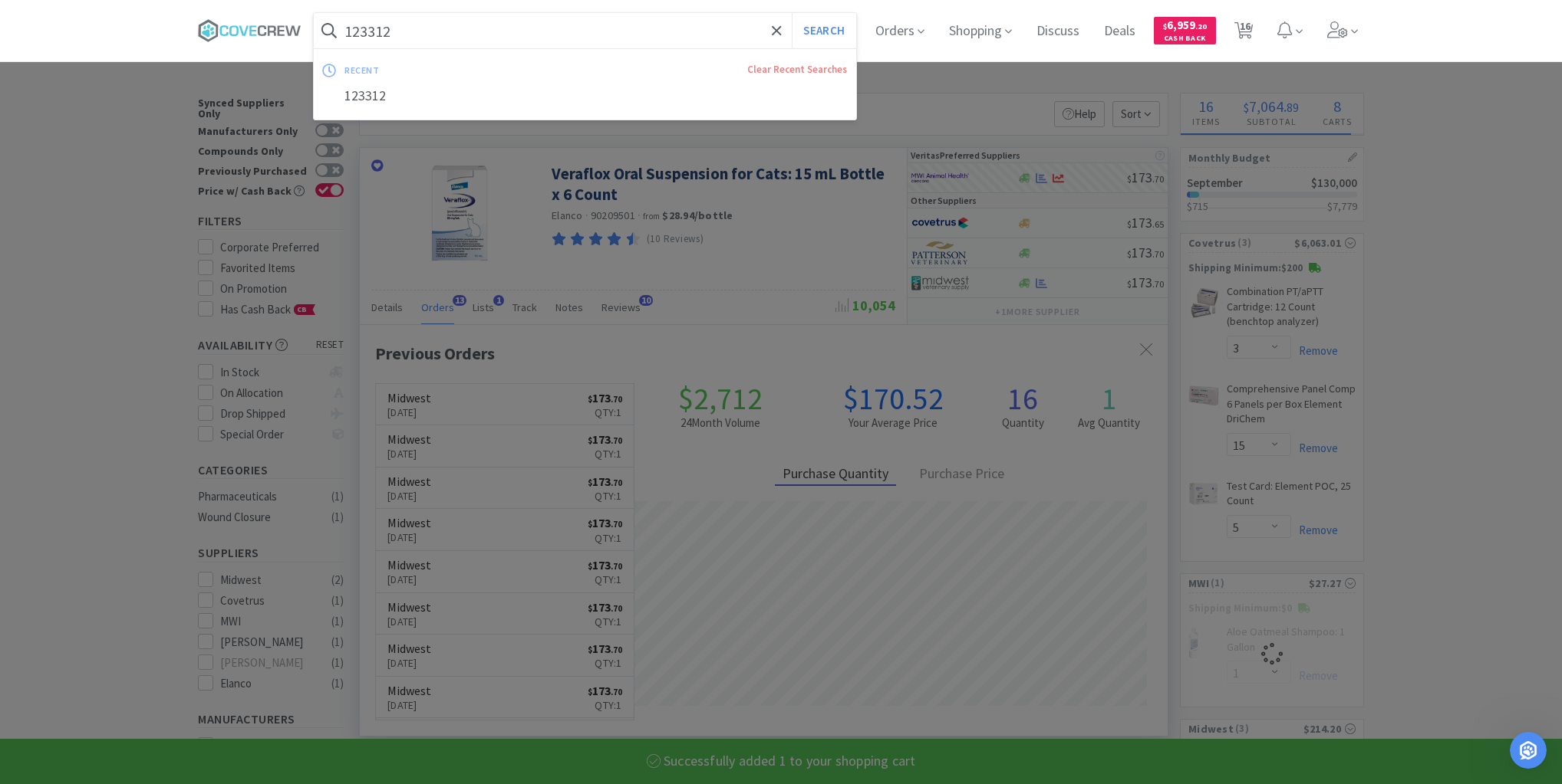
click at [671, 35] on input "123312" at bounding box center [584, 30] width 543 height 35
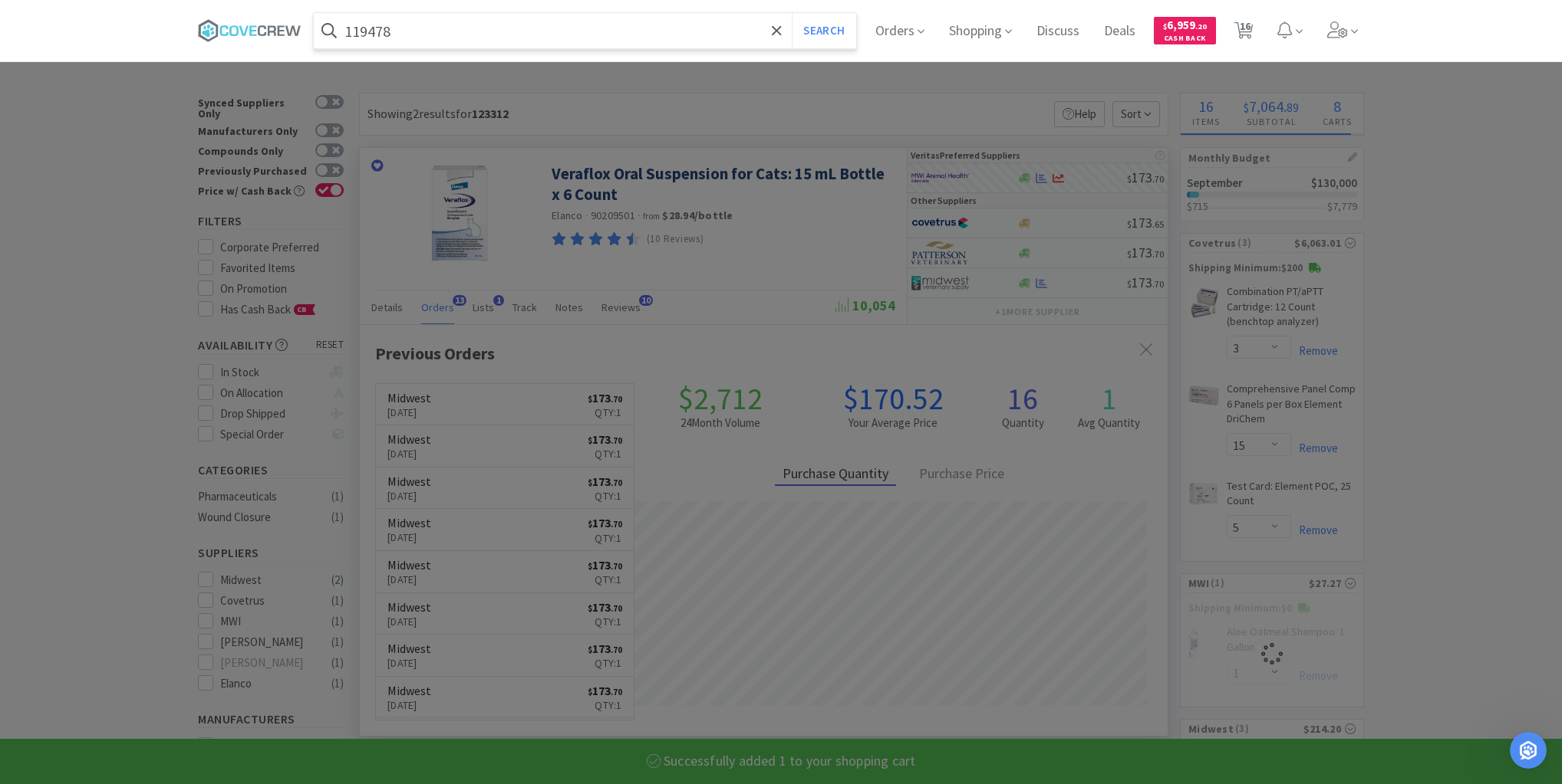
type input "119478"
click at [792, 13] on button "Search" at bounding box center [823, 30] width 63 height 35
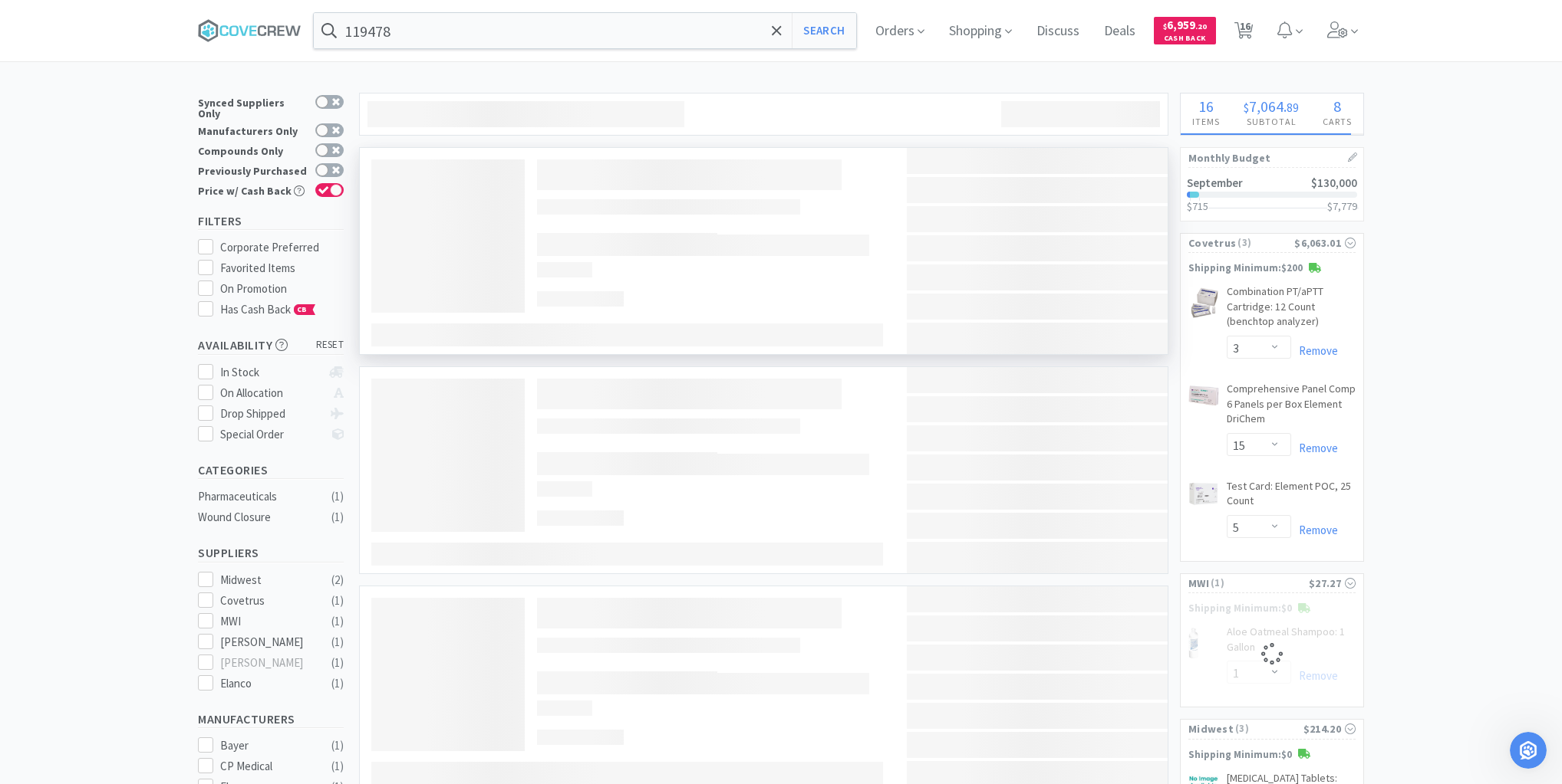
select select "1"
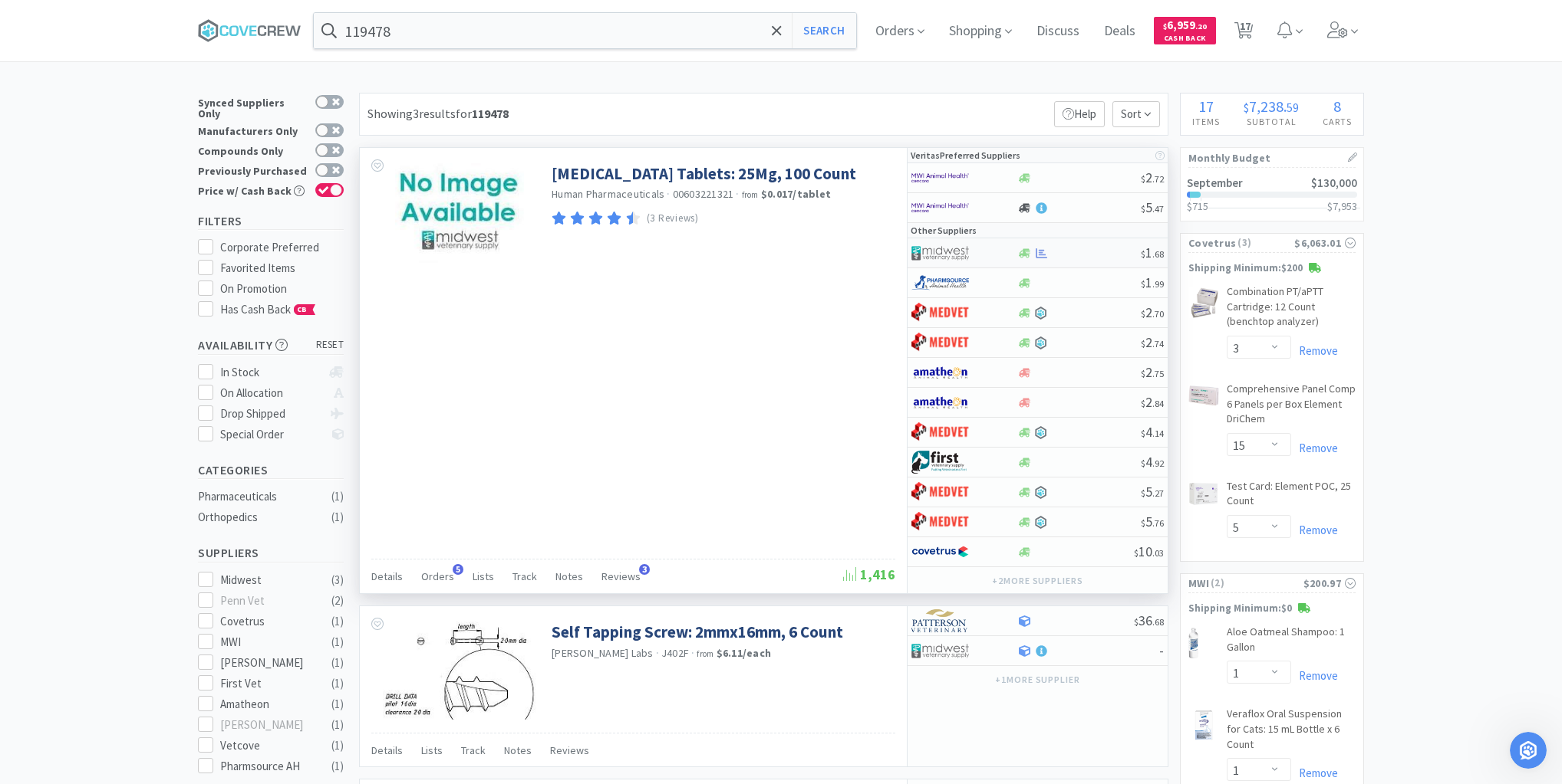
click at [1070, 256] on div at bounding box center [1079, 253] width 125 height 11
select select "1"
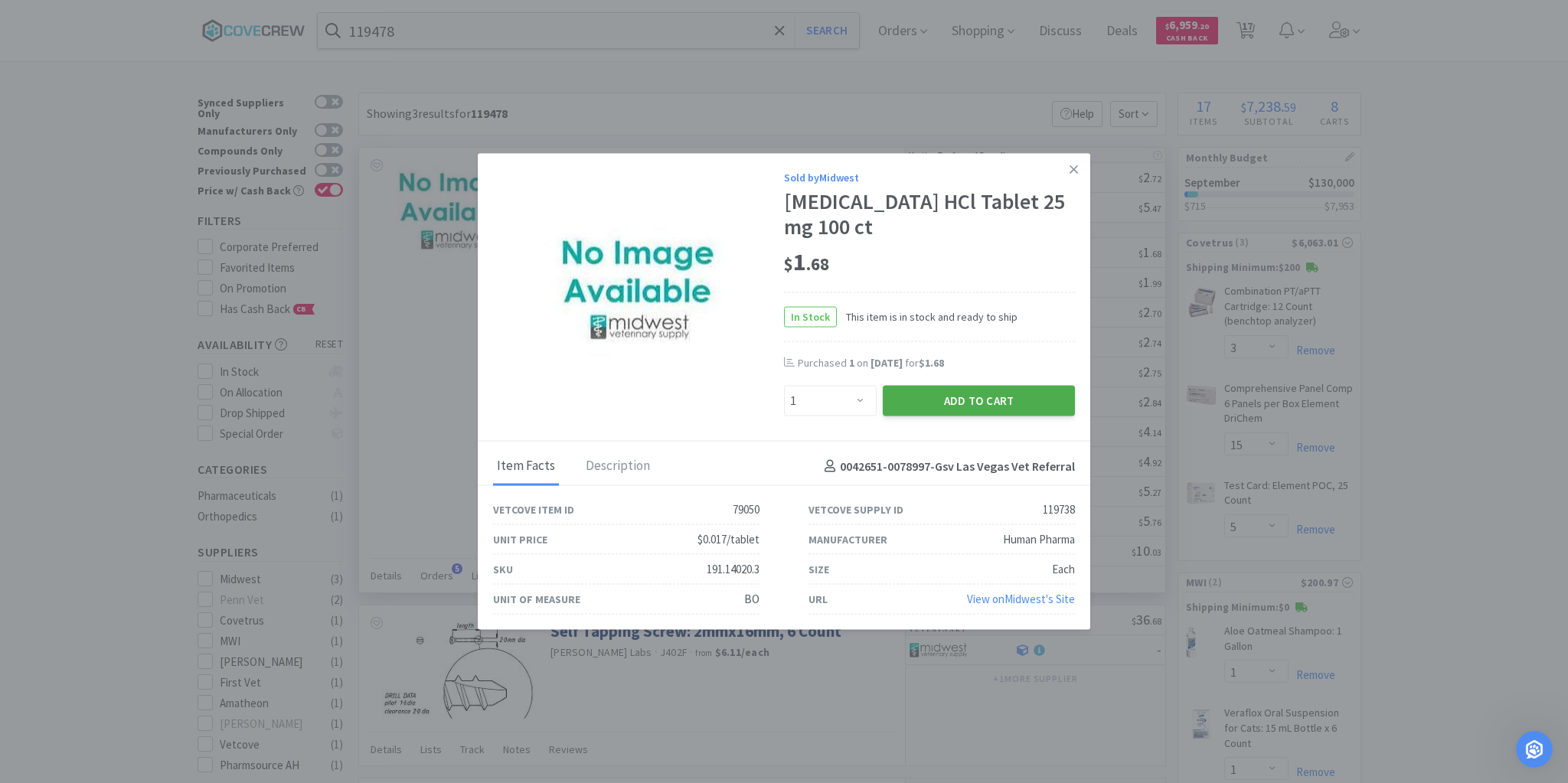
click at [1012, 394] on button "Add to Cart" at bounding box center [979, 401] width 192 height 31
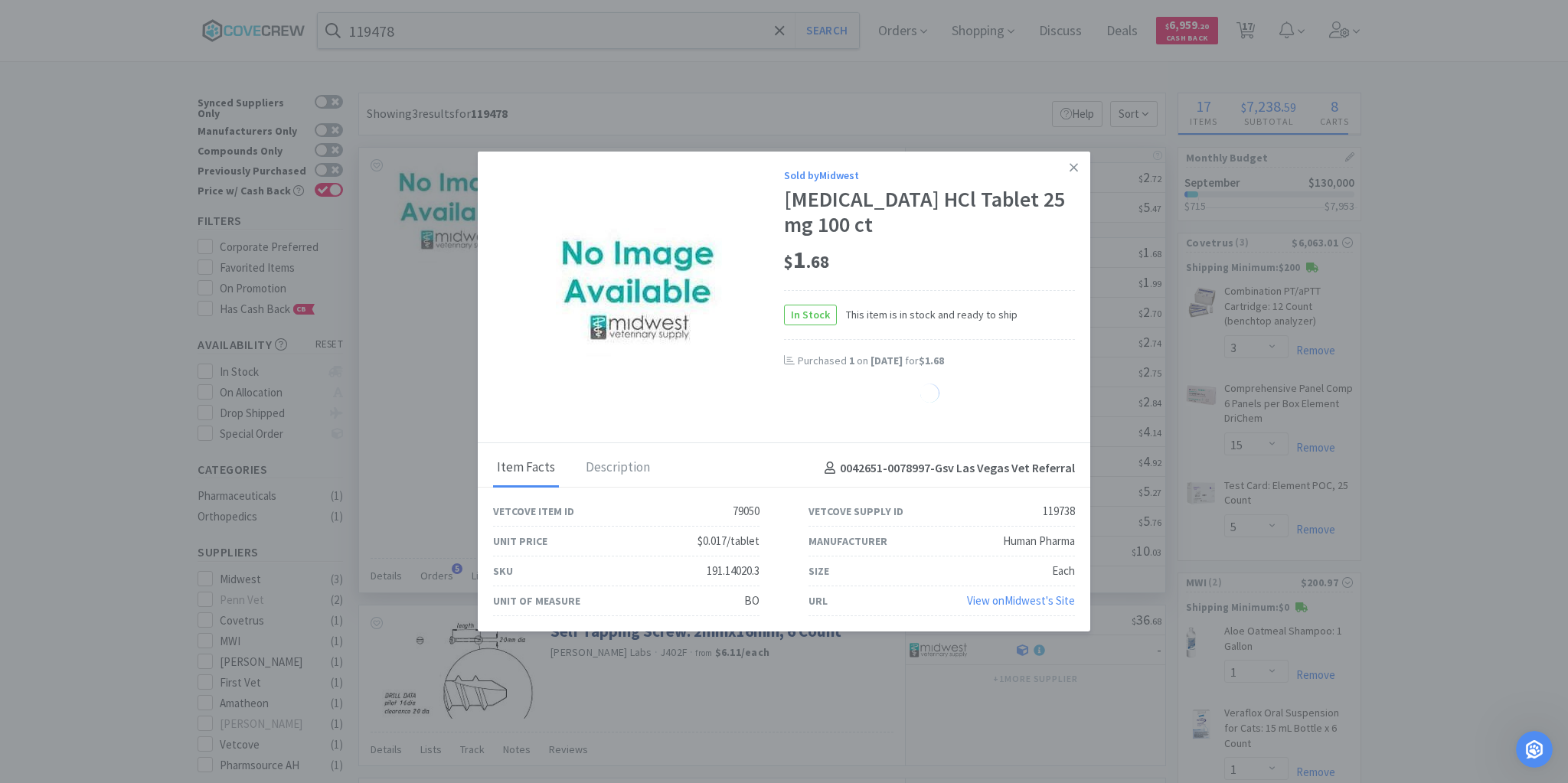
select select "1"
select select "3"
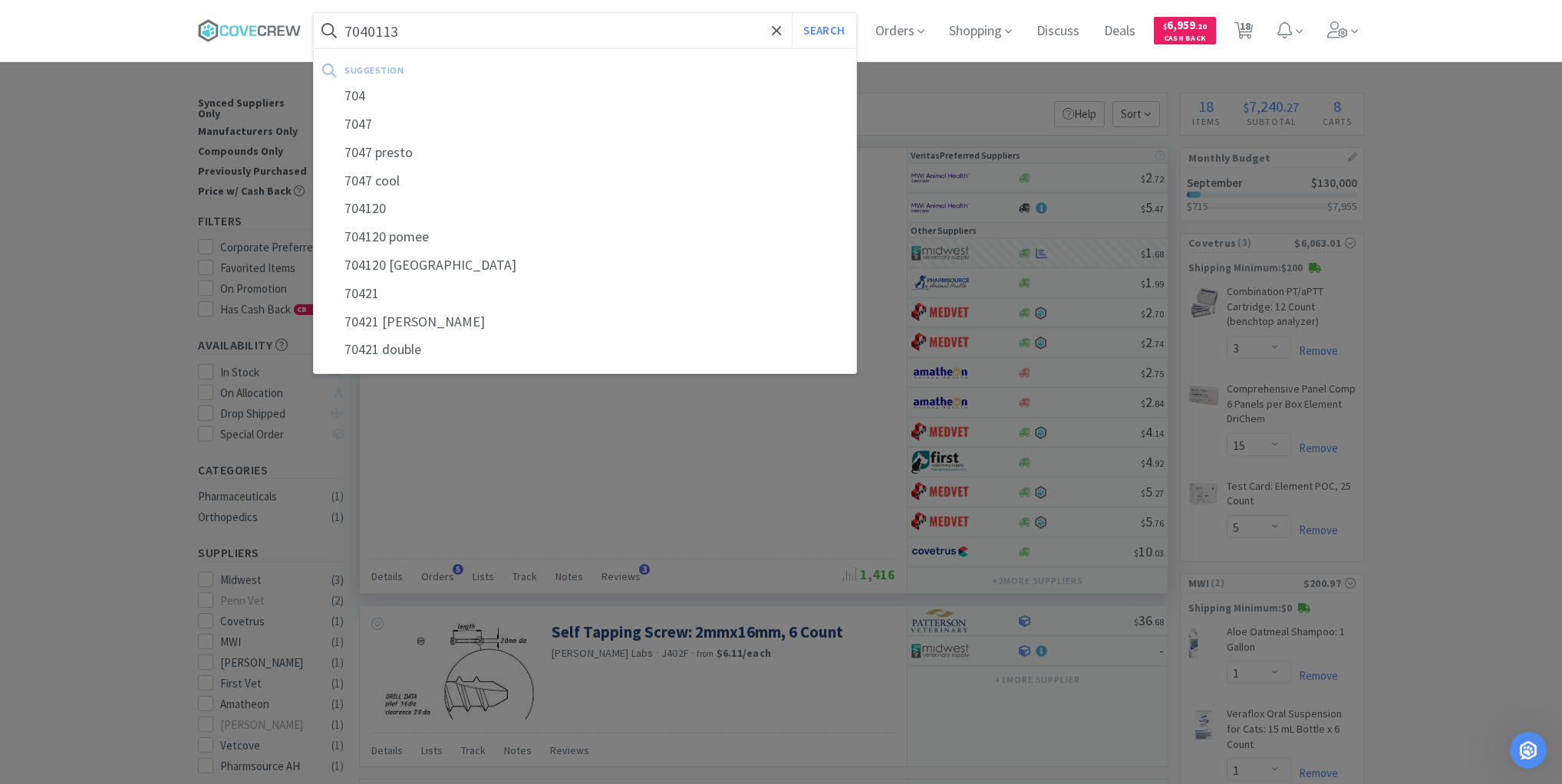
click at [792, 13] on button "Search" at bounding box center [823, 30] width 63 height 35
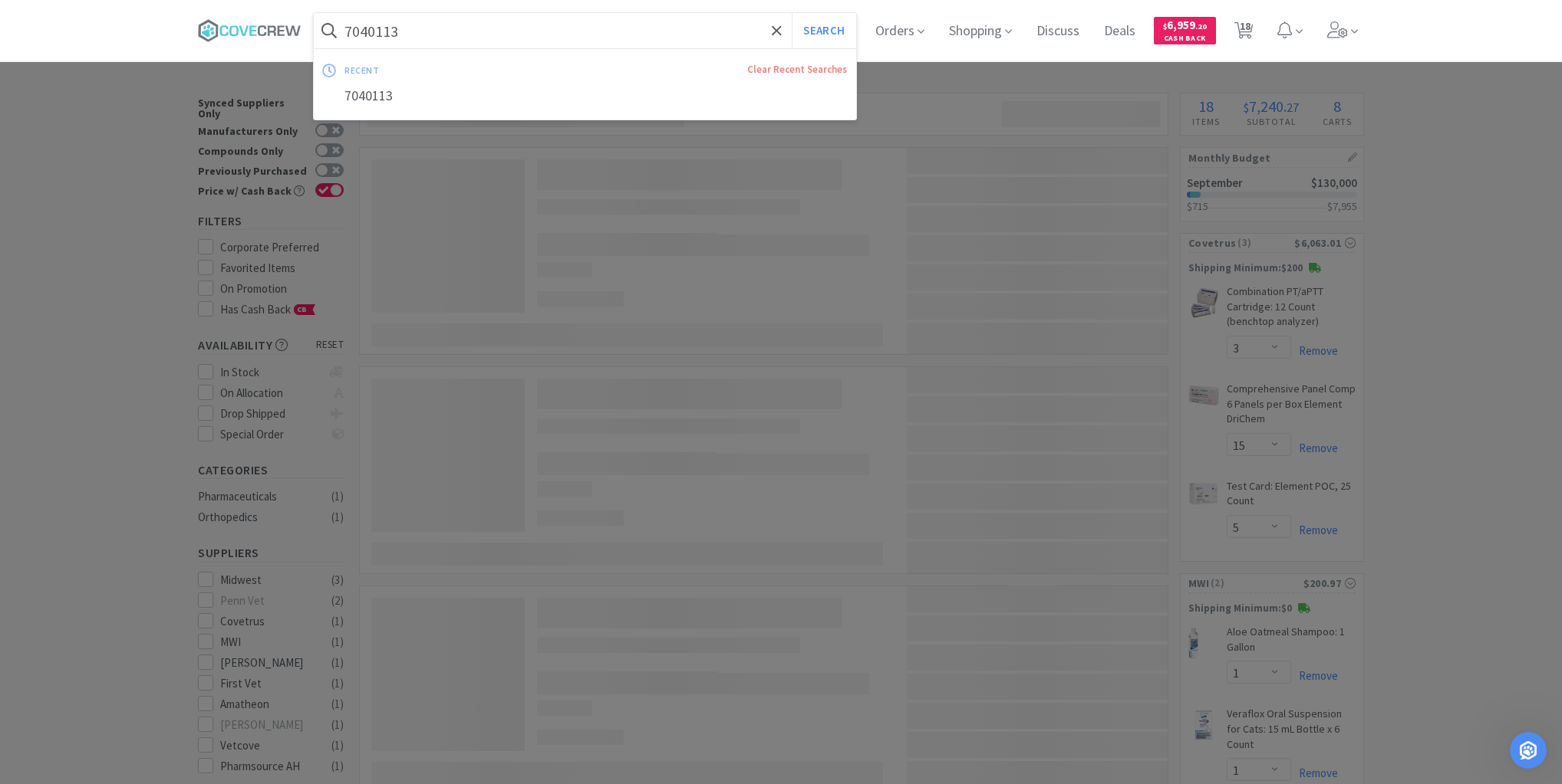
click at [676, 30] on input "7040113" at bounding box center [584, 30] width 543 height 35
type input "704011"
click at [792, 13] on button "Search" at bounding box center [823, 30] width 63 height 35
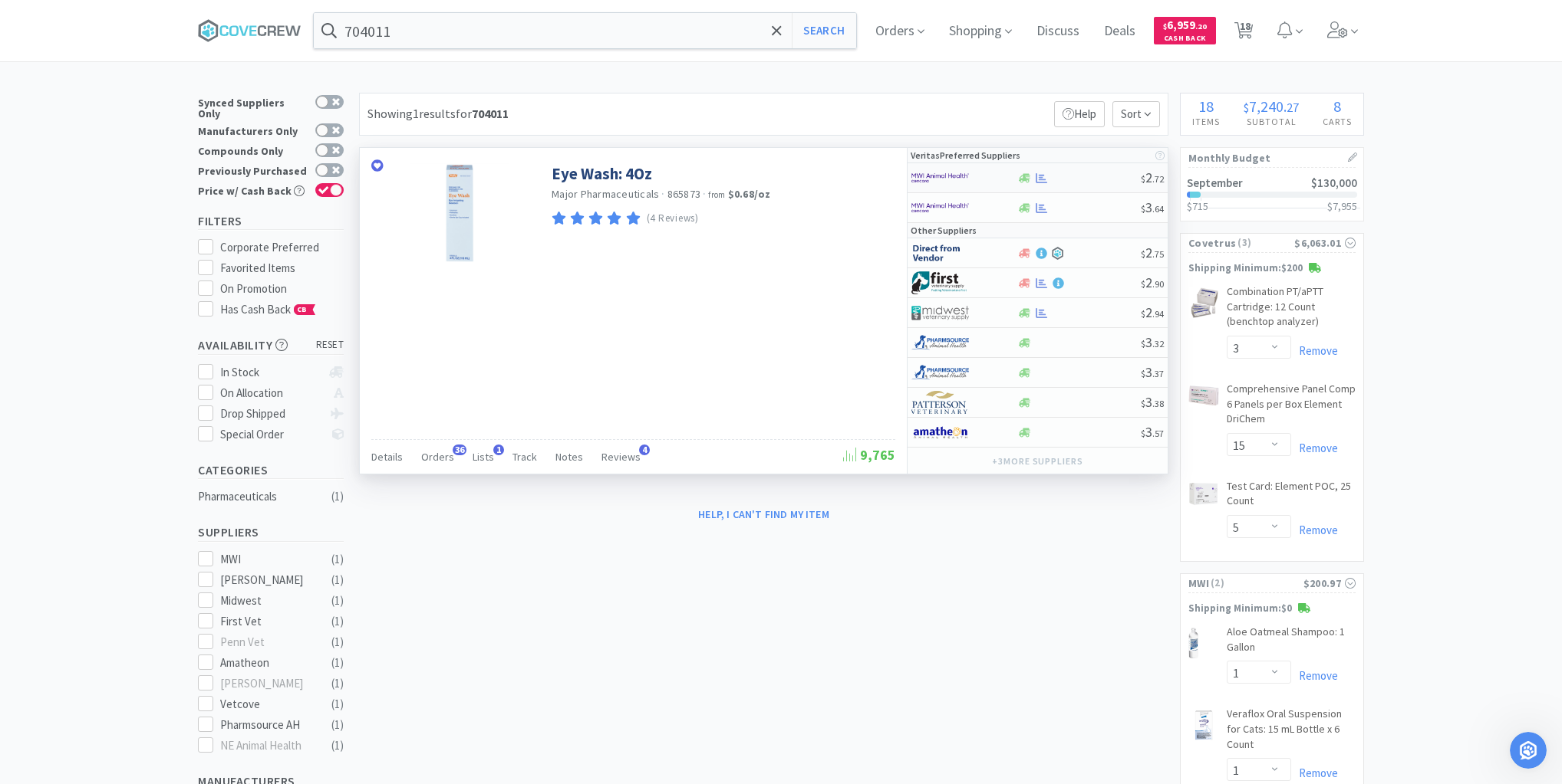
click at [1077, 175] on div at bounding box center [1079, 178] width 125 height 11
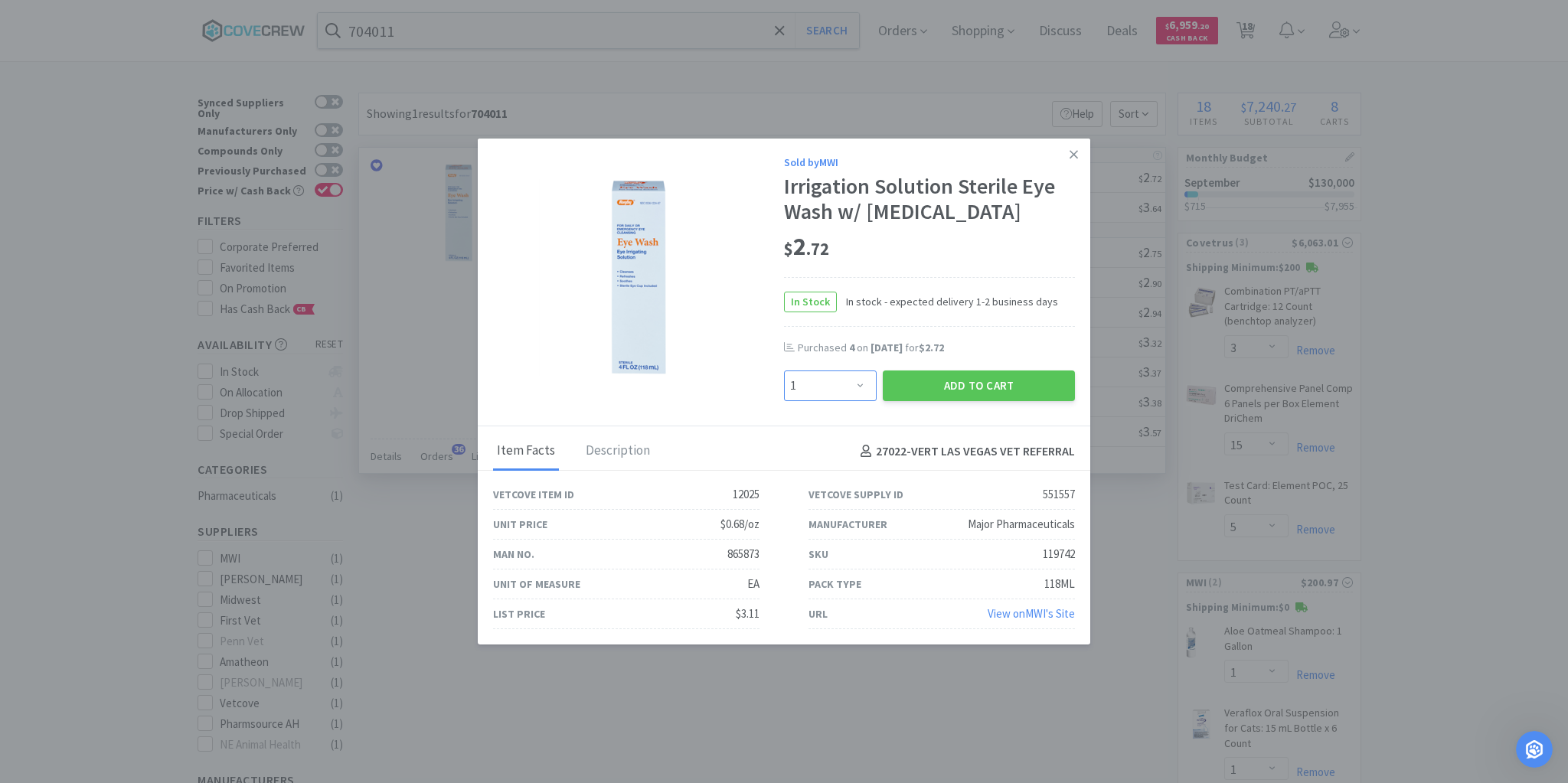
click at [865, 383] on select "Enter Quantity 1 2 3 4 5 6 7 8 9 10 11 12 13 14 15 16 17 18 19 20 Enter Quantity" at bounding box center [830, 385] width 92 height 31
select select "20"
click at [784, 371] on select "Enter Quantity 1 2 3 4 5 6 7 8 9 10 11 12 13 14 15 16 17 18 19 20 Enter Quantity" at bounding box center [830, 385] width 92 height 31
click at [924, 380] on button "Add to Cart" at bounding box center [979, 385] width 192 height 31
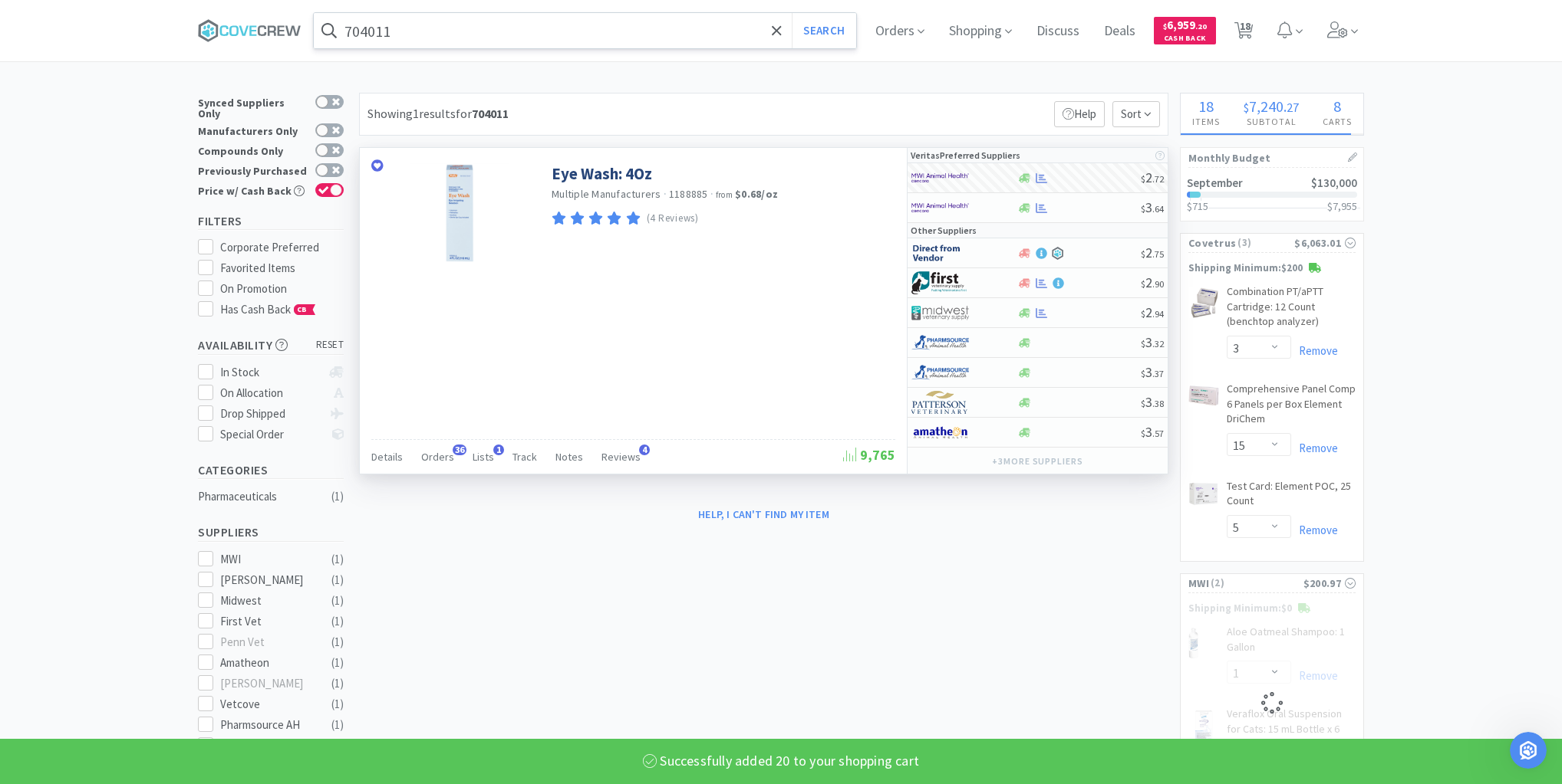
click at [570, 29] on input "704011" at bounding box center [584, 30] width 543 height 35
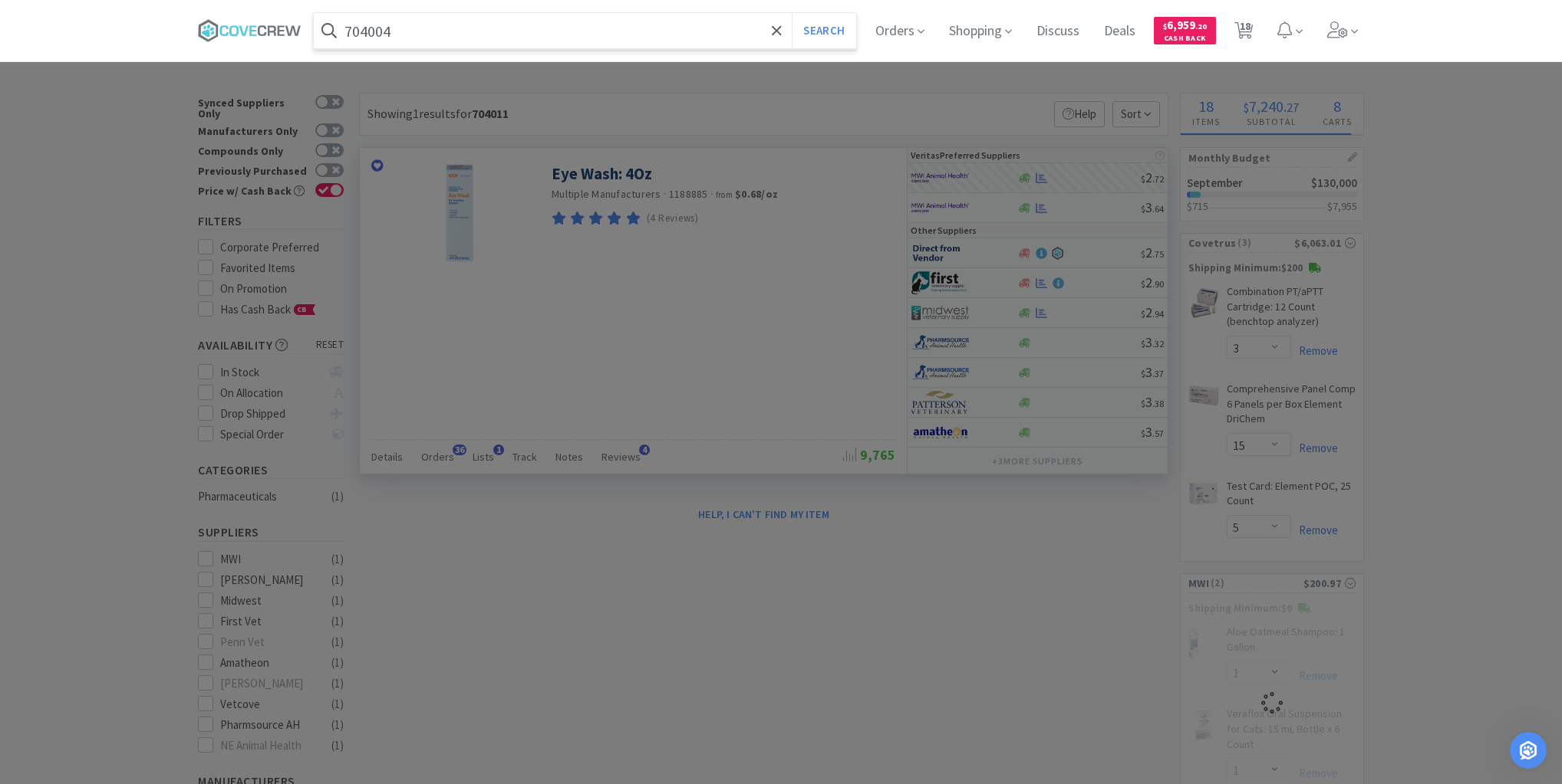
type input "704004"
click at [792, 13] on button "Search" at bounding box center [823, 30] width 63 height 35
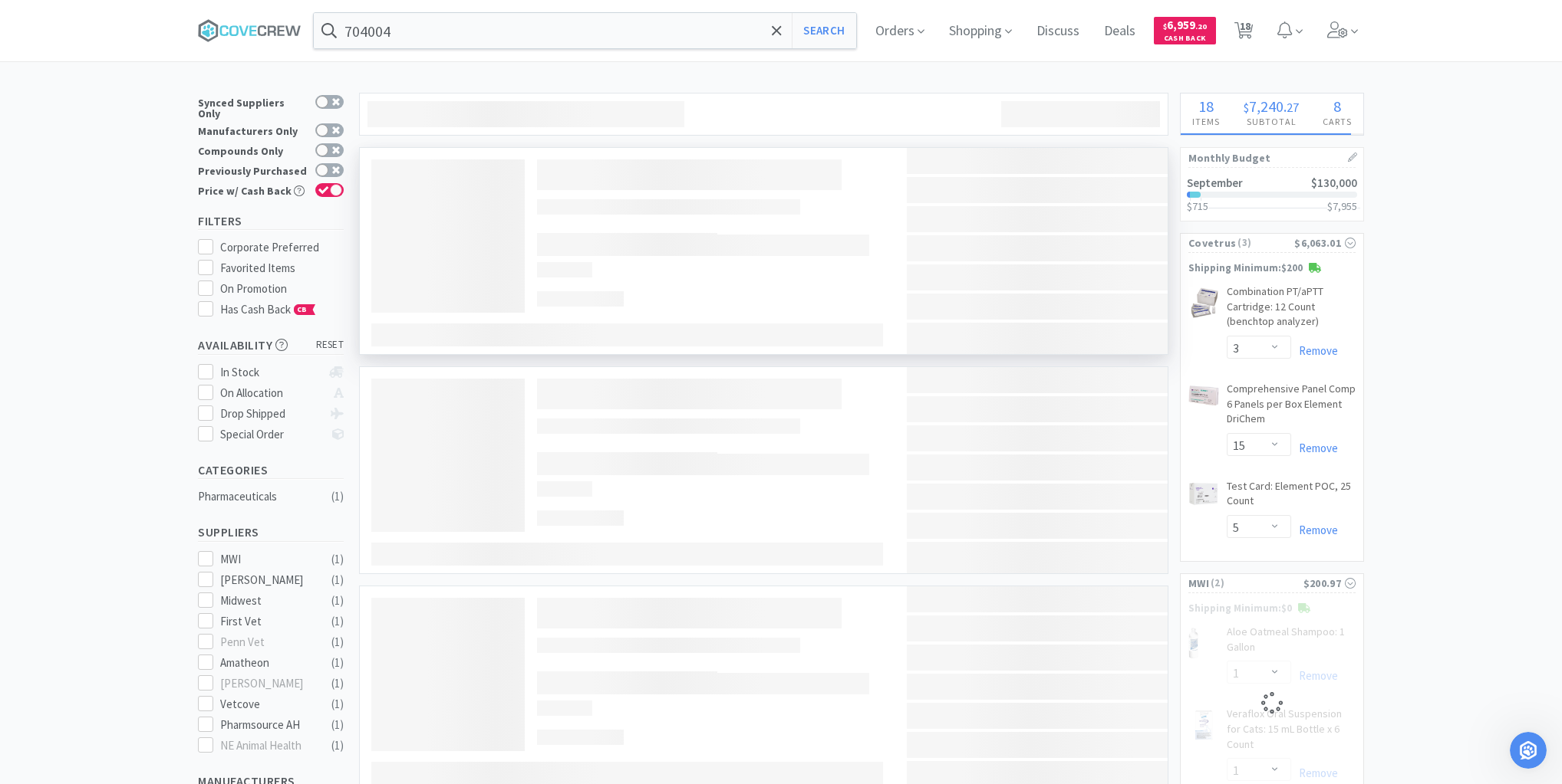
select select "20"
select select "1"
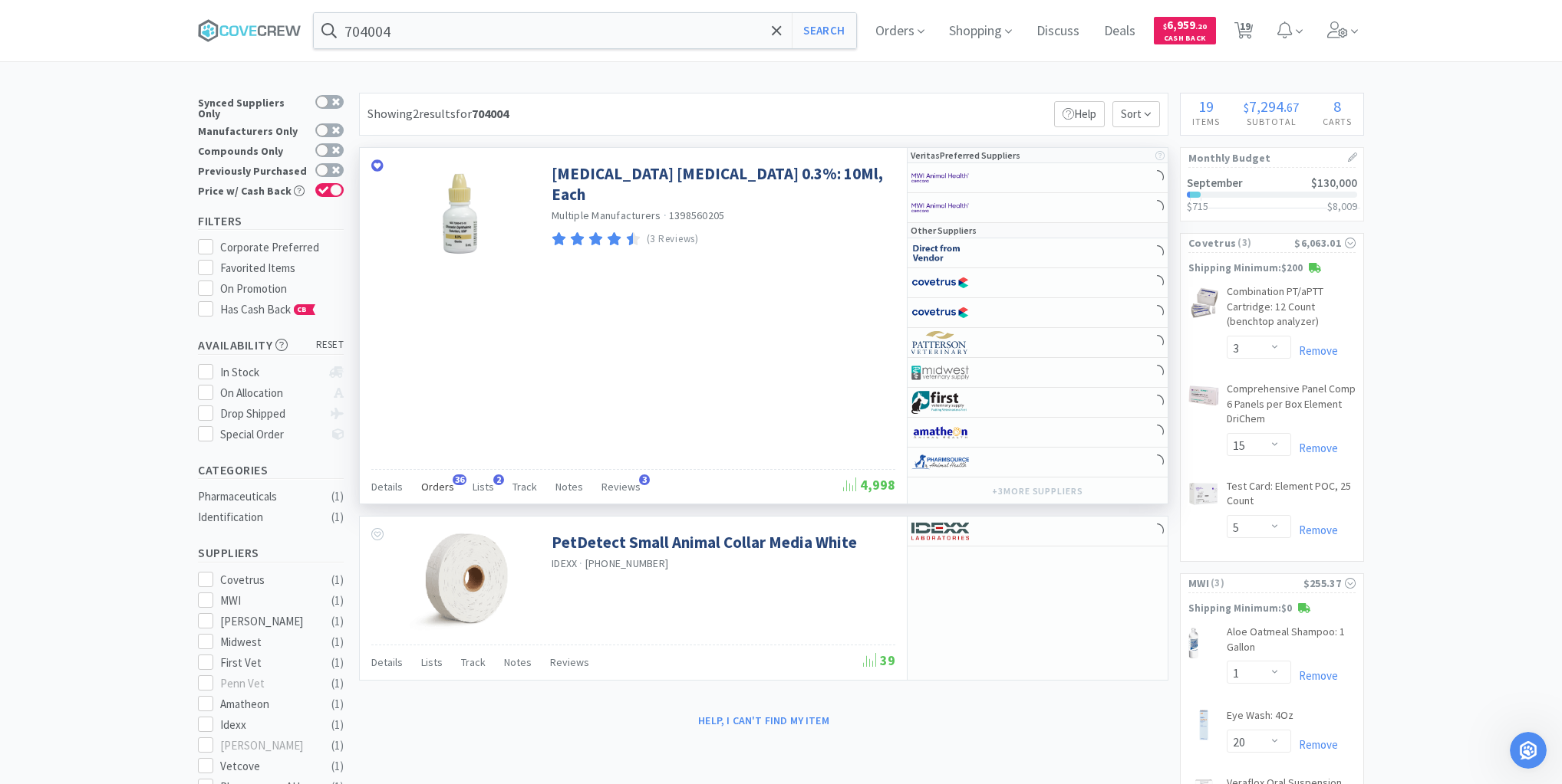
click at [433, 485] on span "Orders" at bounding box center [437, 487] width 33 height 14
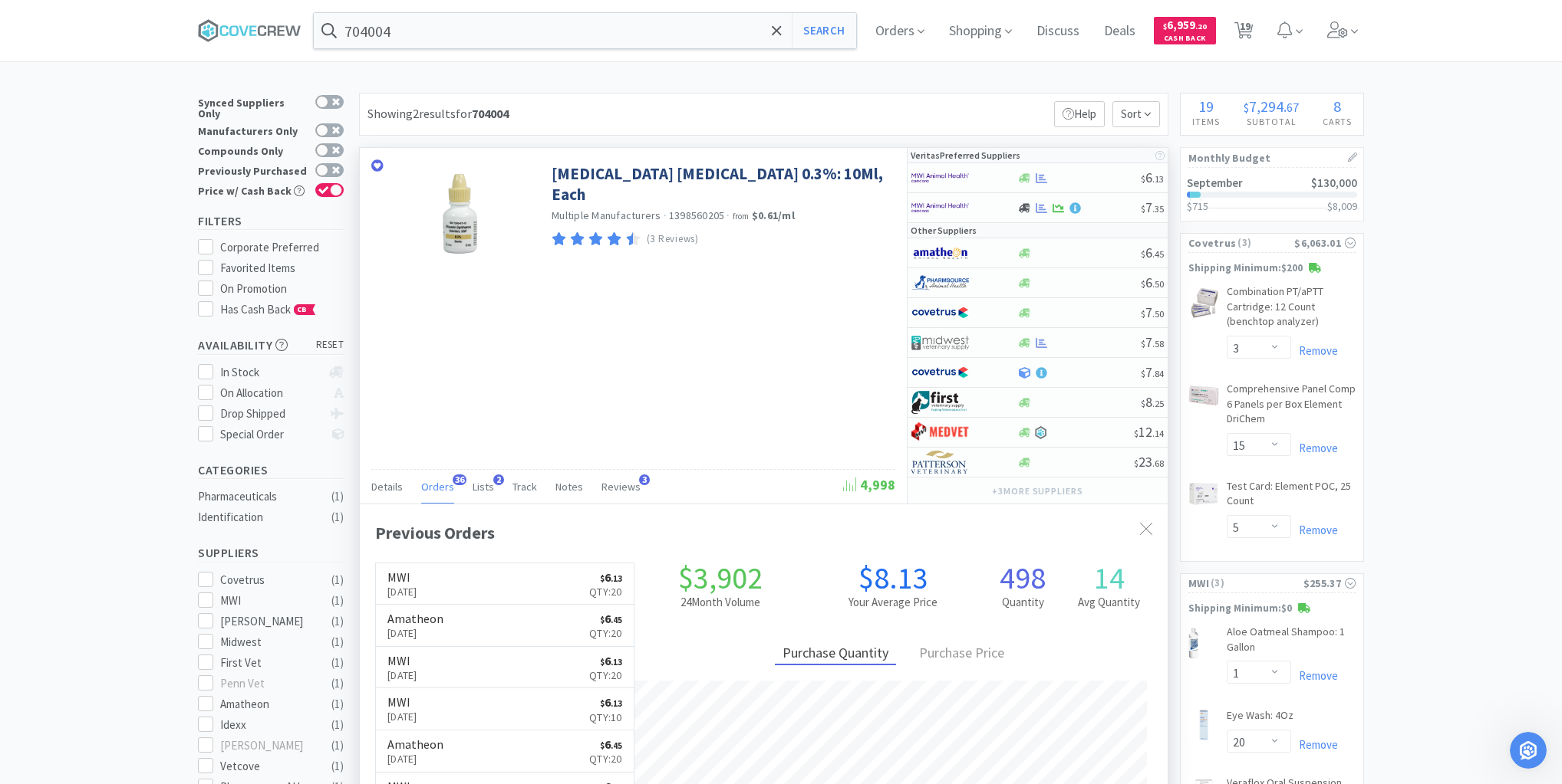
scroll to position [411, 808]
click at [1096, 178] on div at bounding box center [1079, 178] width 125 height 11
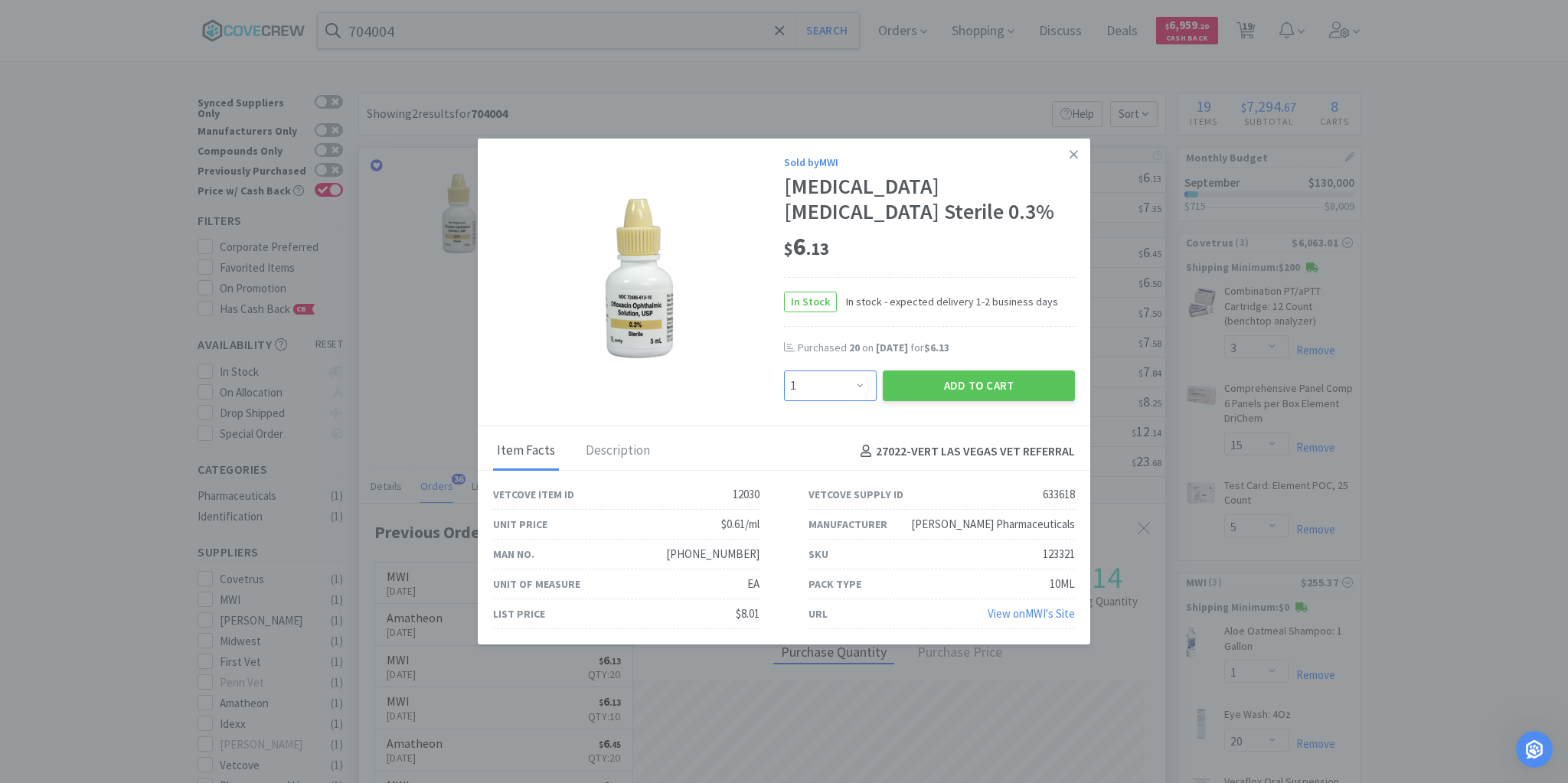
click at [859, 383] on select "Enter Quantity 1 2 3 4 5 6 7 8 9 10 11 12 13 14 15 16 17 18 19 20 Enter Quantity" at bounding box center [830, 385] width 92 height 31
select select "20"
click at [784, 371] on select "Enter Quantity 1 2 3 4 5 6 7 8 9 10 11 12 13 14 15 16 17 18 19 20 Enter Quantity" at bounding box center [830, 385] width 92 height 31
click at [939, 385] on button "Add to Cart" at bounding box center [979, 385] width 192 height 31
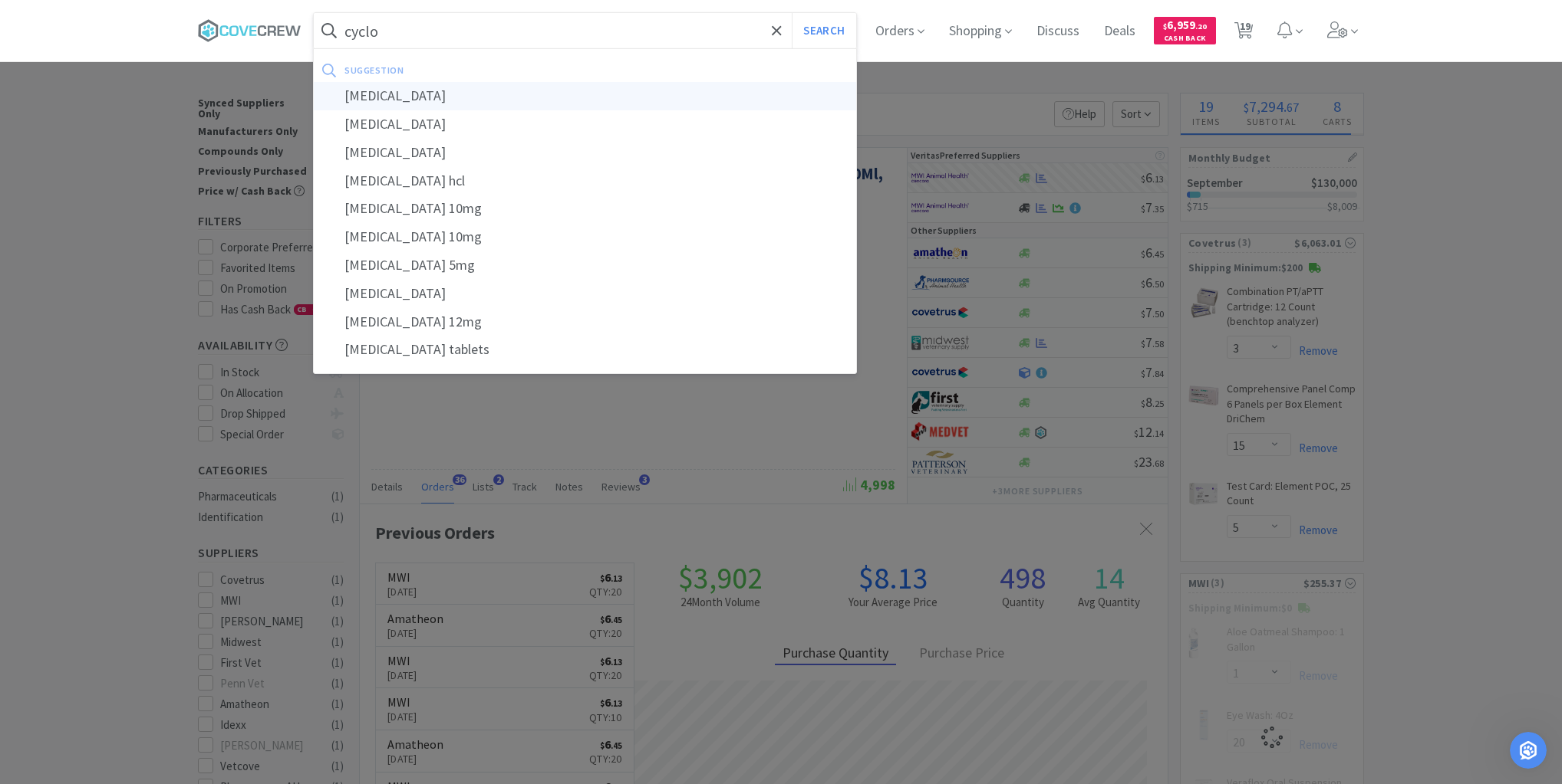
type input "[MEDICAL_DATA]"
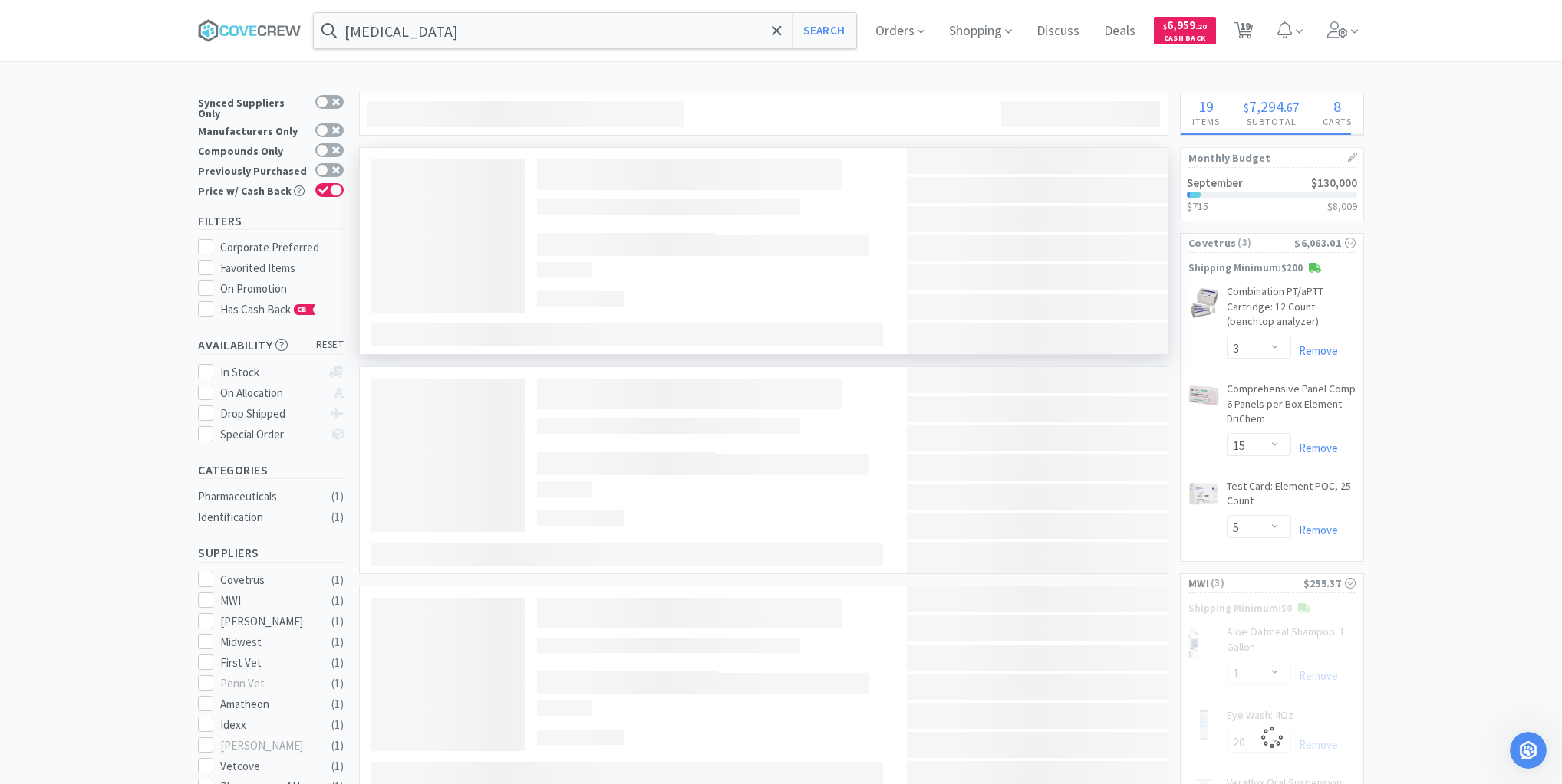
select select "20"
select select "1"
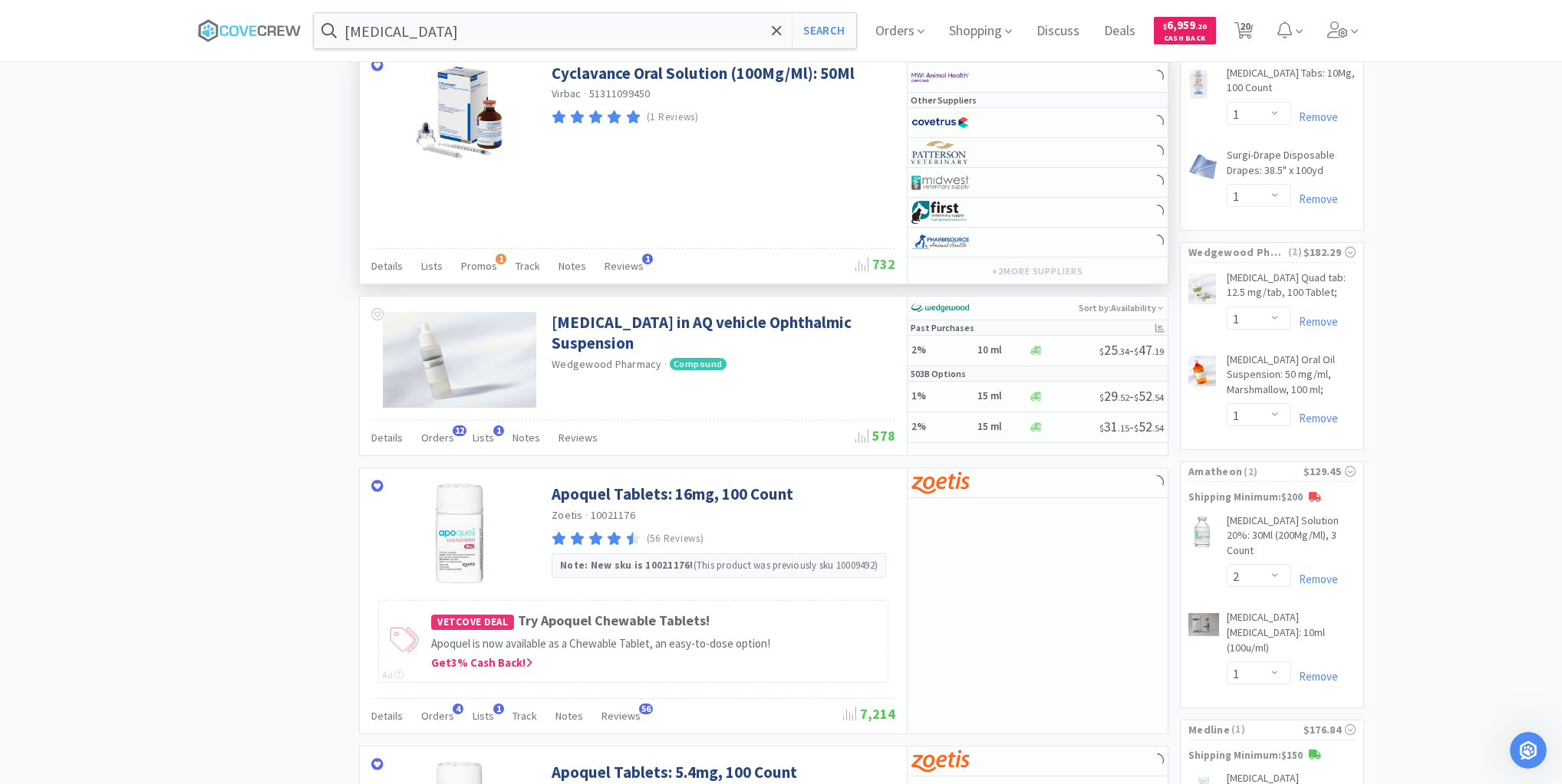
scroll to position [1533, 0]
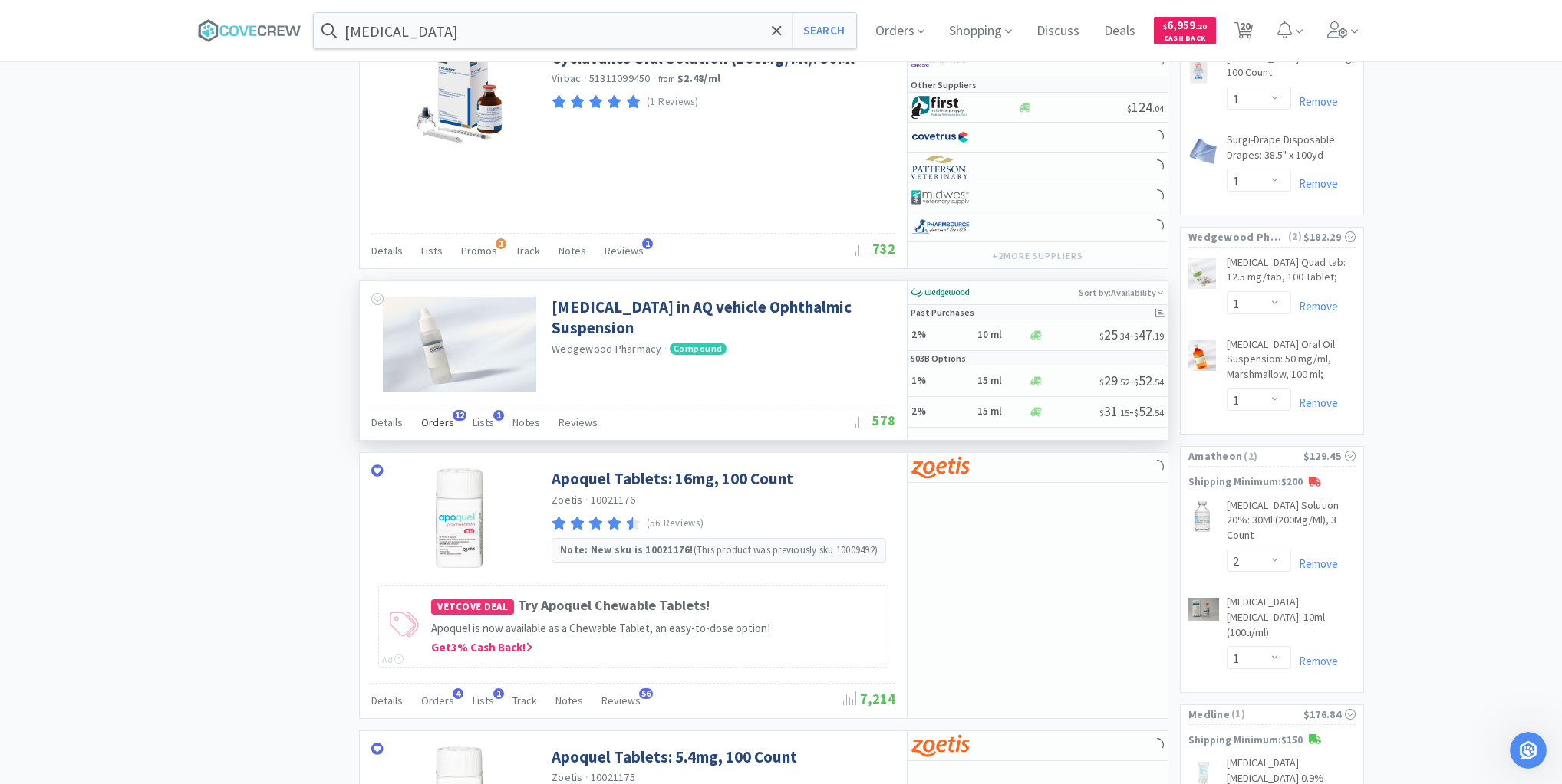
click at [439, 415] on span "Orders" at bounding box center [437, 422] width 33 height 14
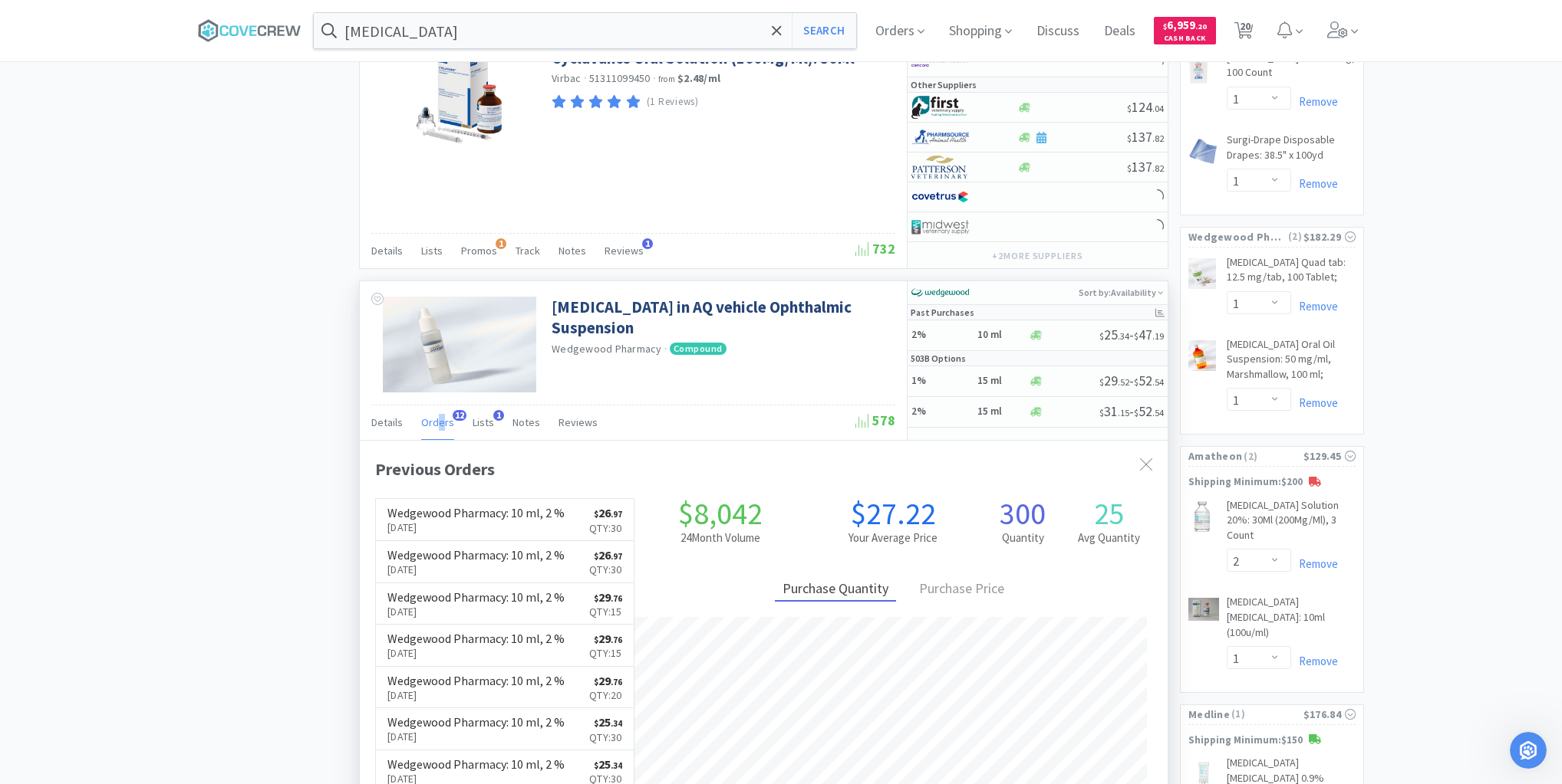
scroll to position [411, 808]
drag, startPoint x: 432, startPoint y: 409, endPoint x: 546, endPoint y: 412, distance: 114.0
click at [431, 415] on span "Orders" at bounding box center [437, 422] width 33 height 14
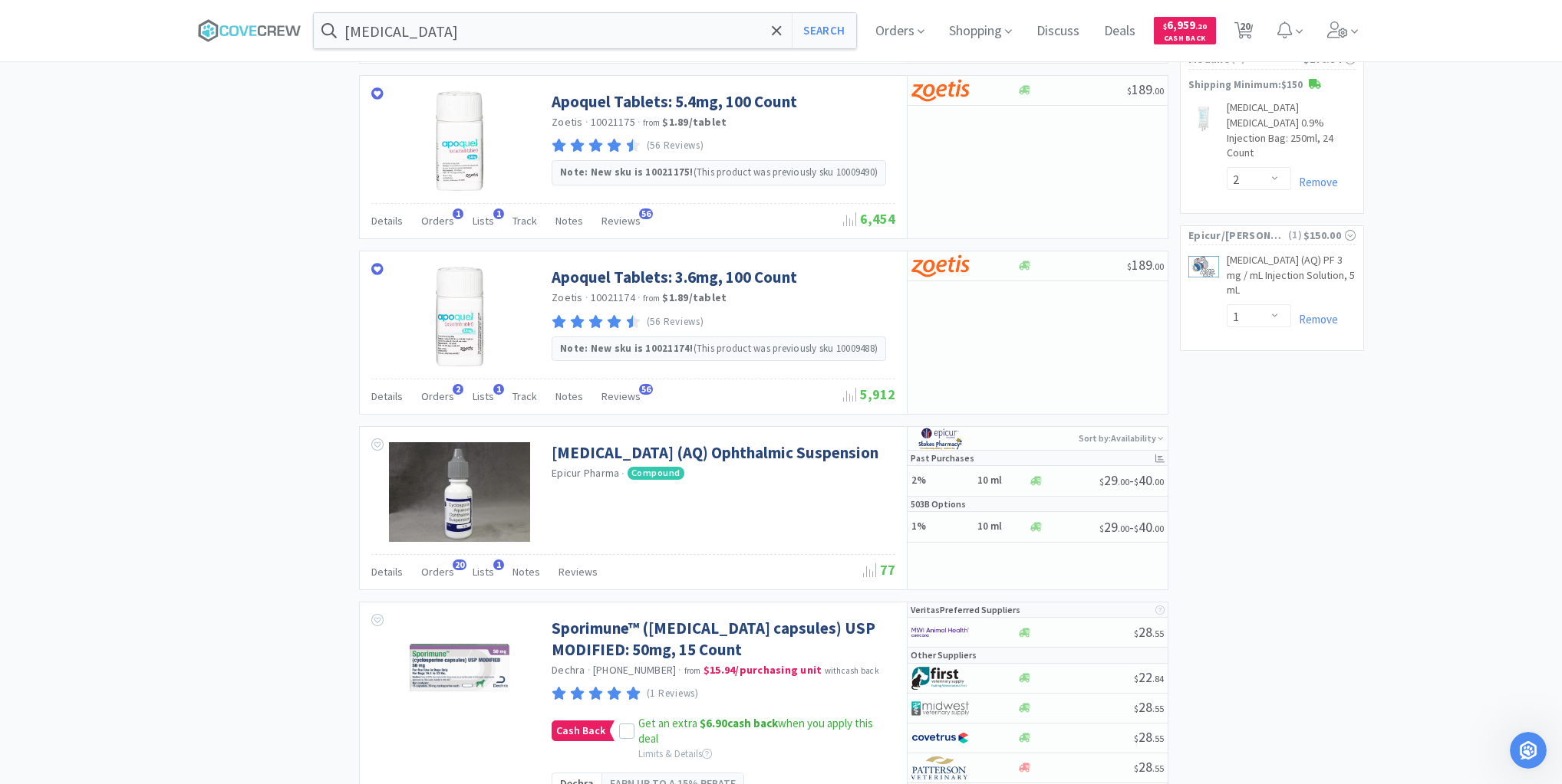
scroll to position [2209, 0]
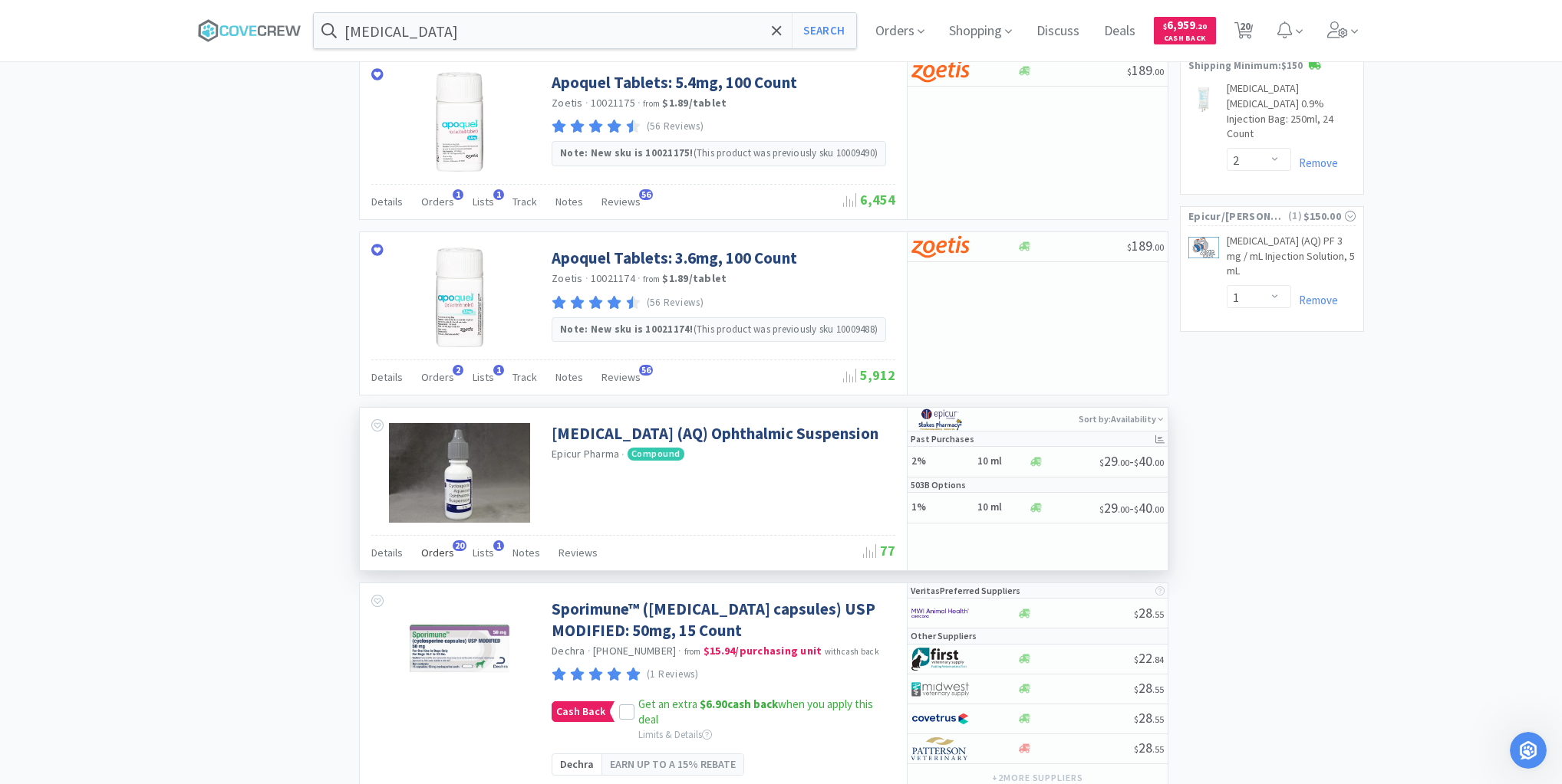
click at [439, 546] on span "Orders" at bounding box center [437, 553] width 33 height 14
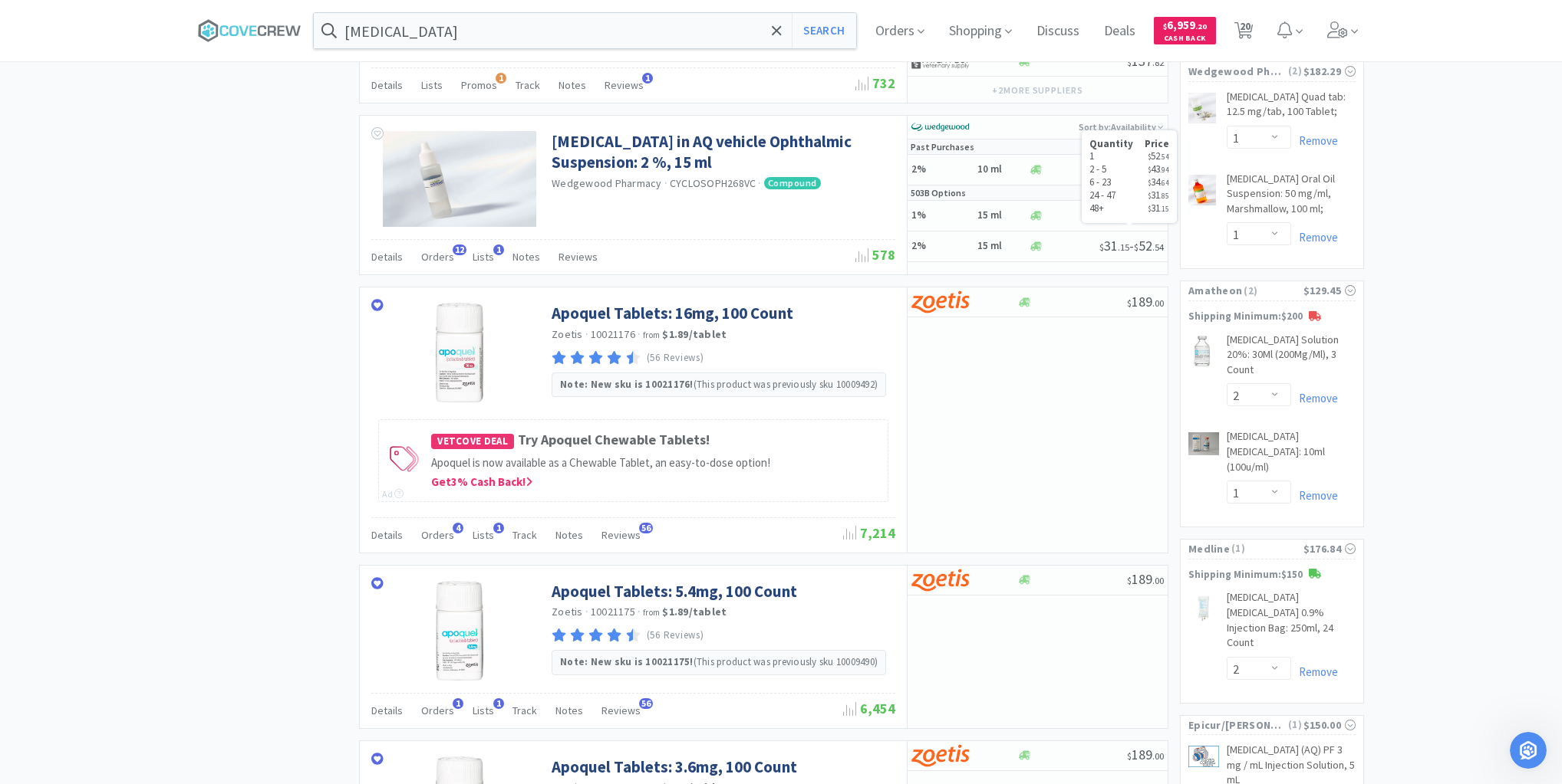
scroll to position [1594, 0]
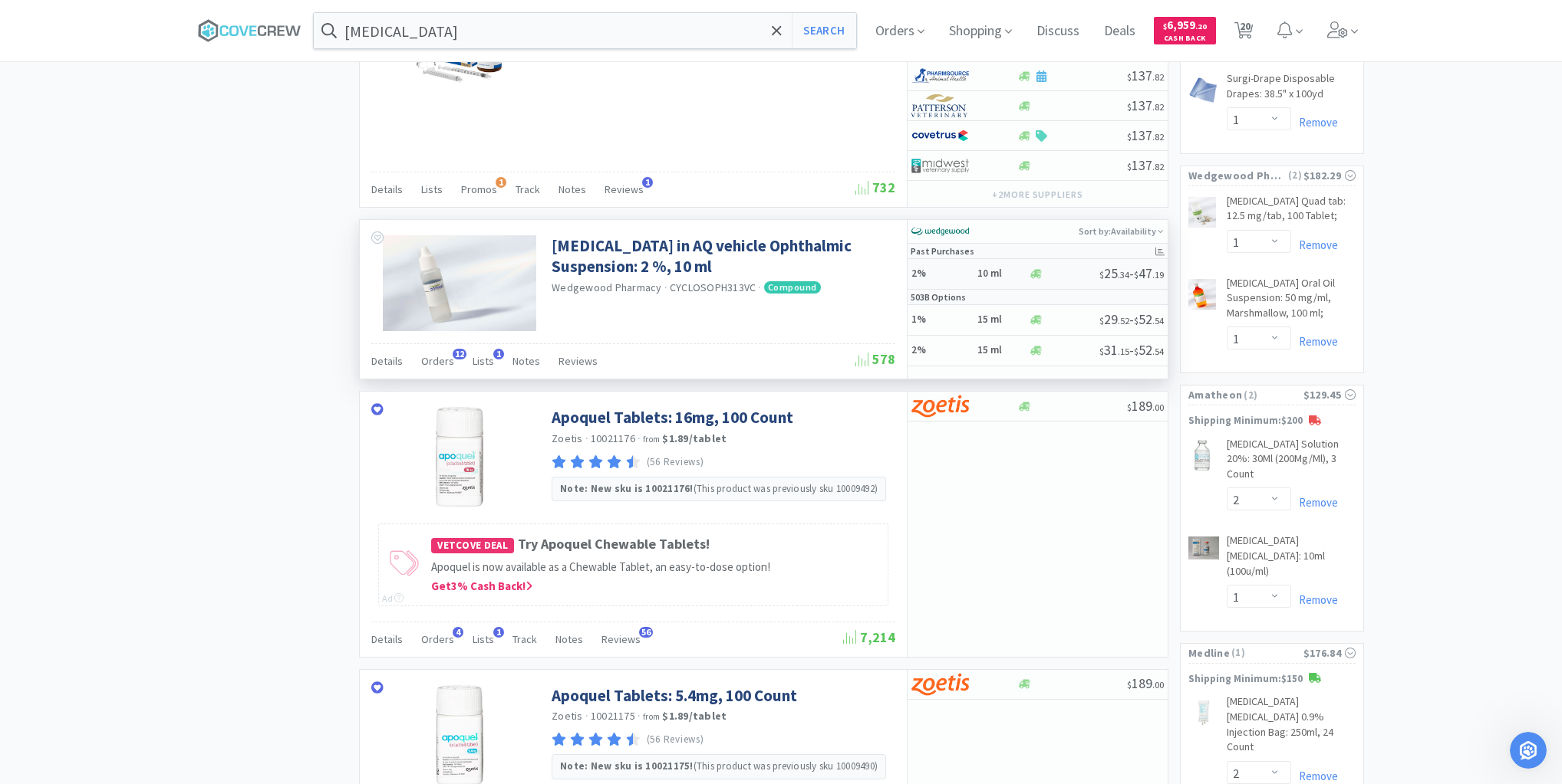
click at [955, 268] on h5 "2%" at bounding box center [941, 275] width 61 height 13
select select "1"
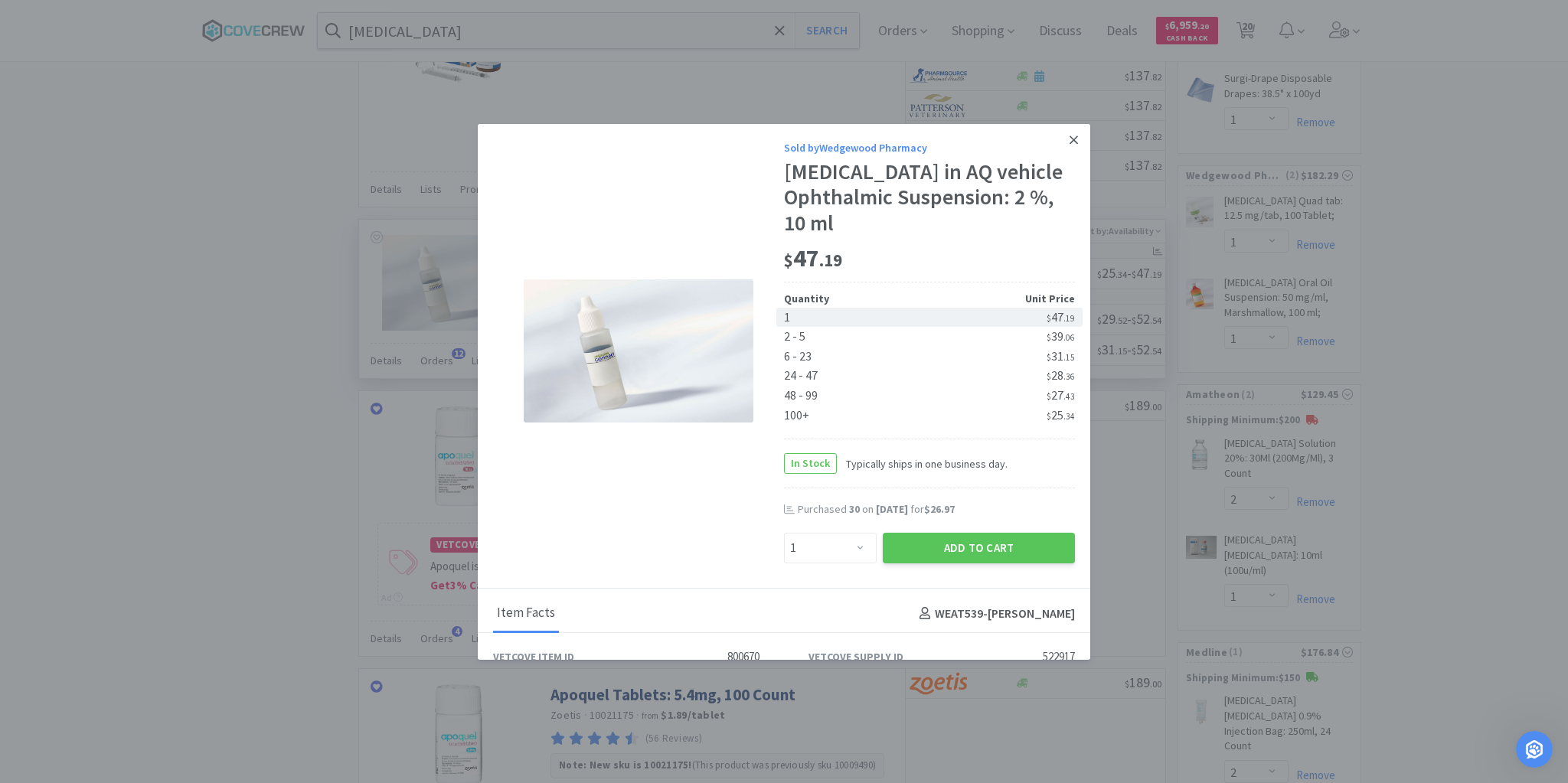
click at [1070, 137] on icon at bounding box center [1073, 139] width 8 height 8
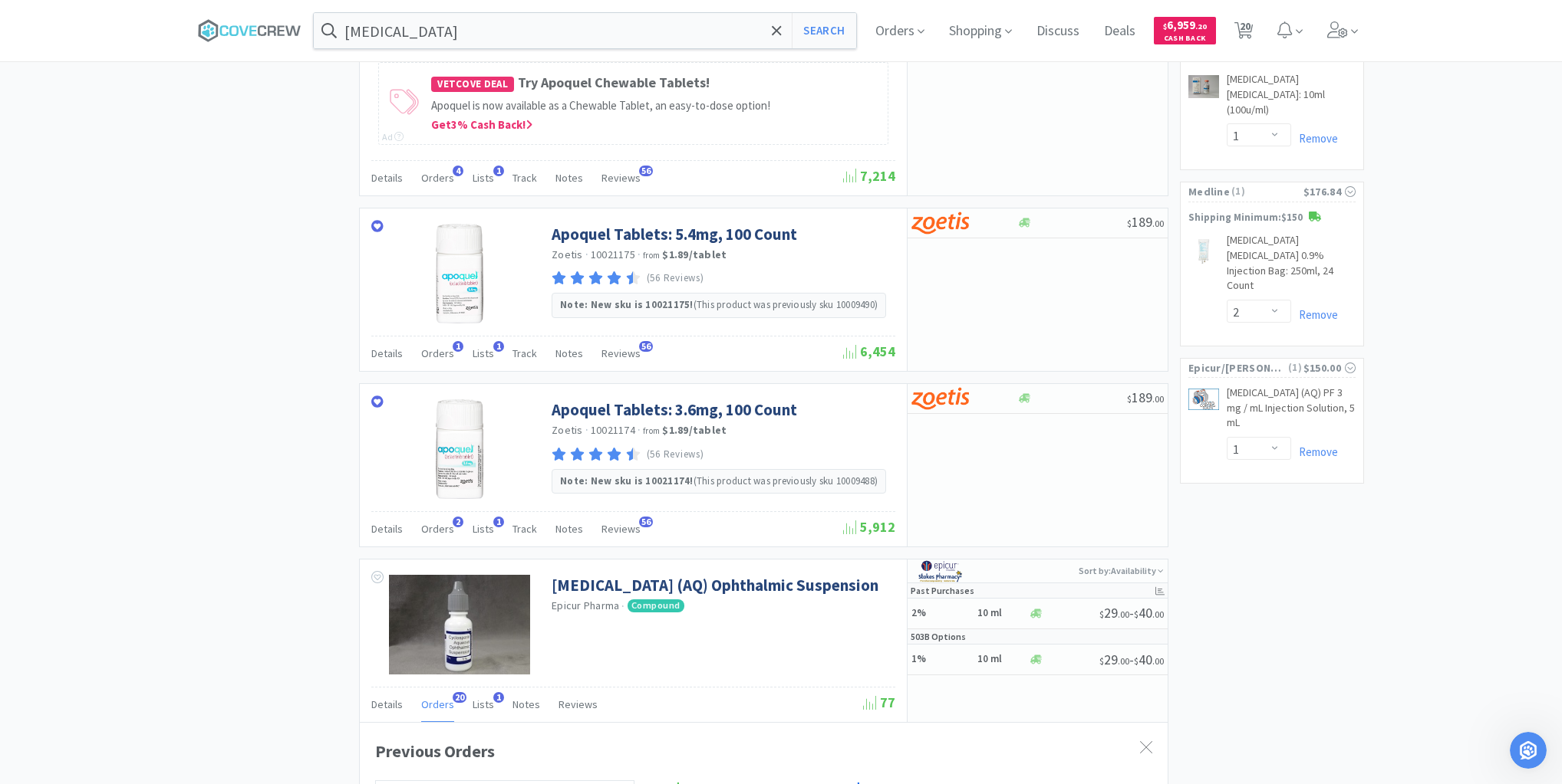
scroll to position [2270, 0]
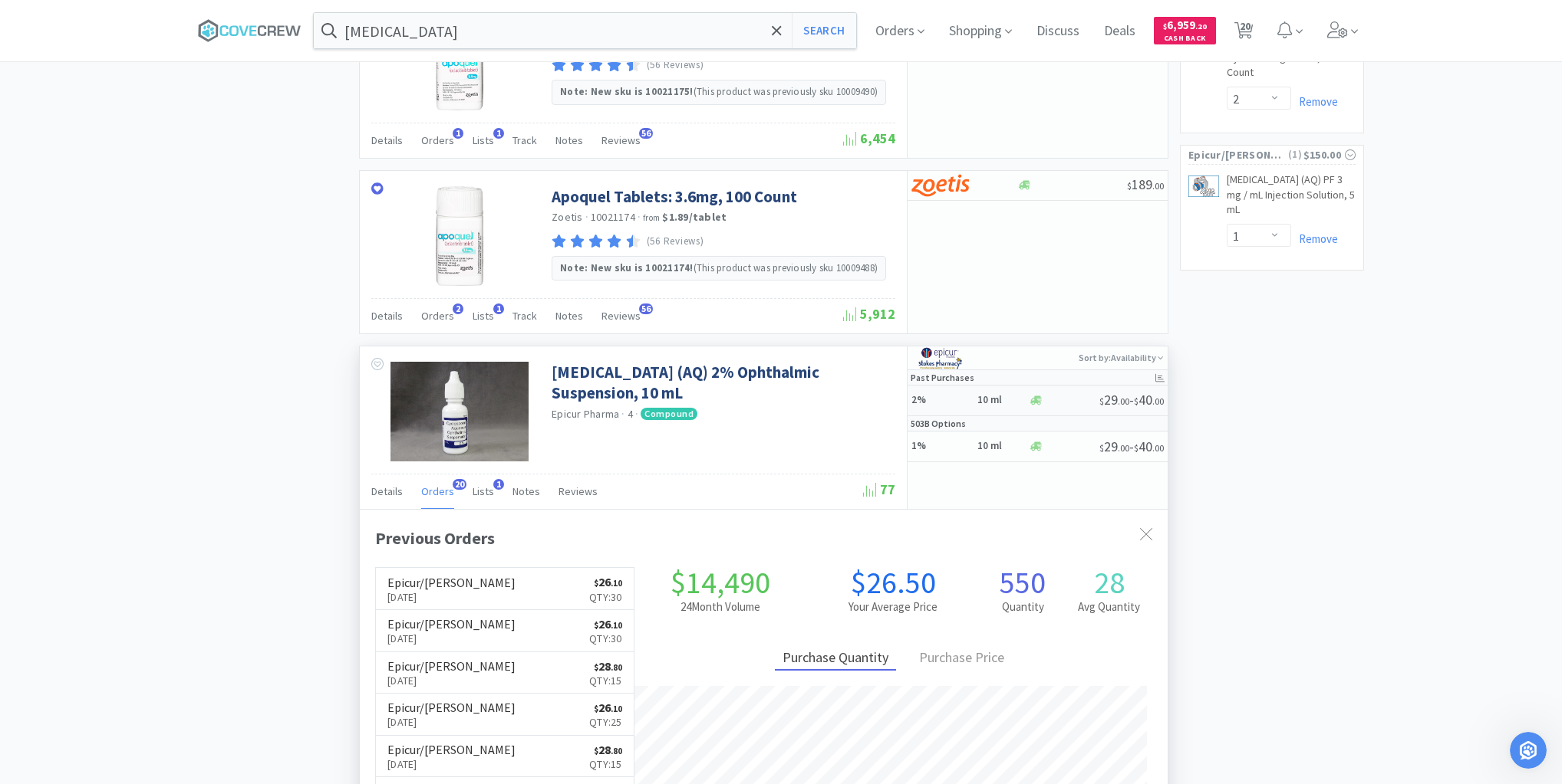
click at [948, 394] on h5 "2%" at bounding box center [941, 401] width 61 height 13
select select "1"
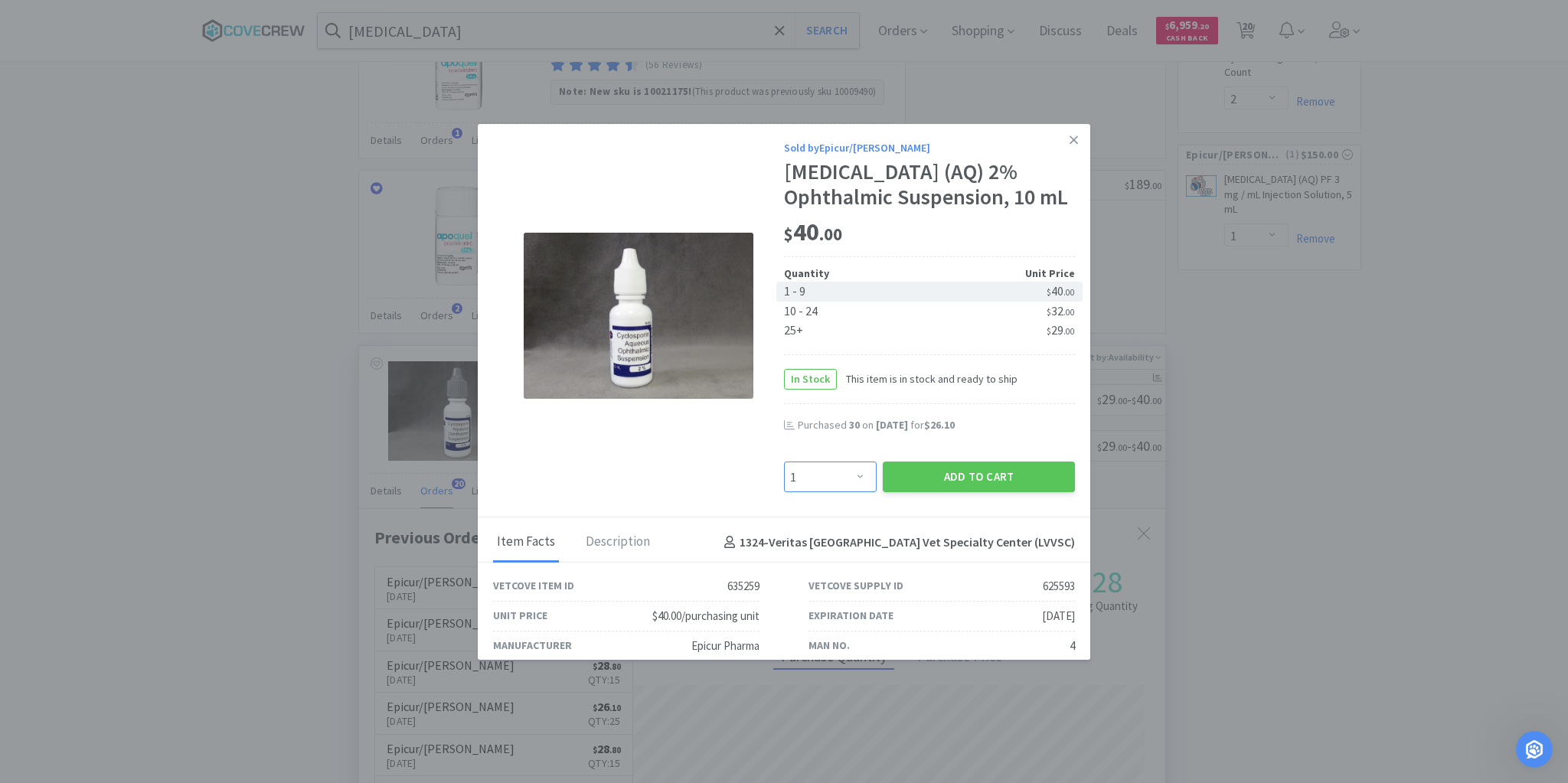
click at [853, 474] on select "Enter Quantity 1 2 3 4 5 6 7 8 9 10 11 12 13 14 15 16 17 18 19 20 Enter Quantity" at bounding box center [830, 477] width 92 height 31
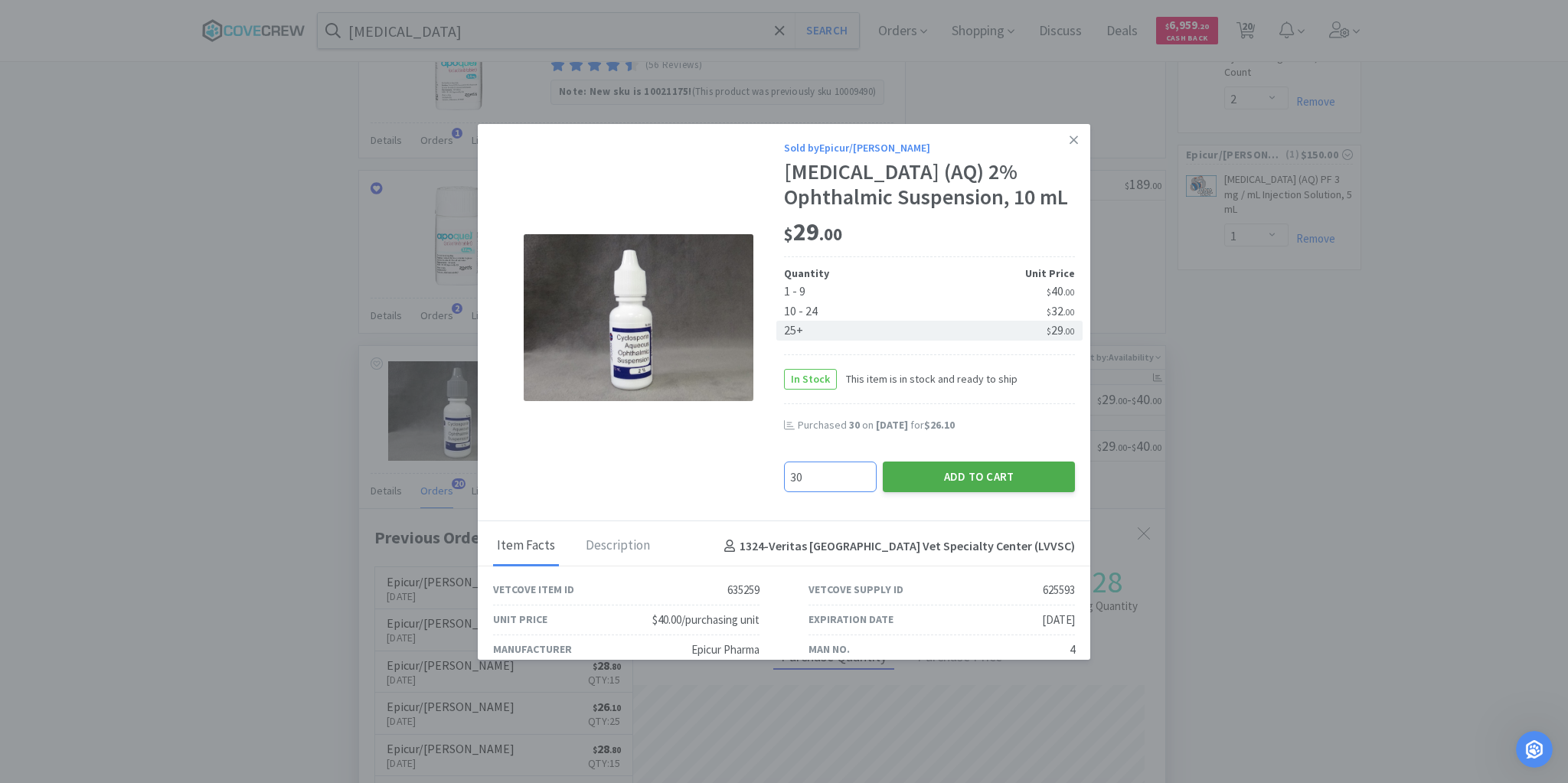
type input "30"
click at [981, 476] on button "Add to Cart" at bounding box center [979, 477] width 192 height 31
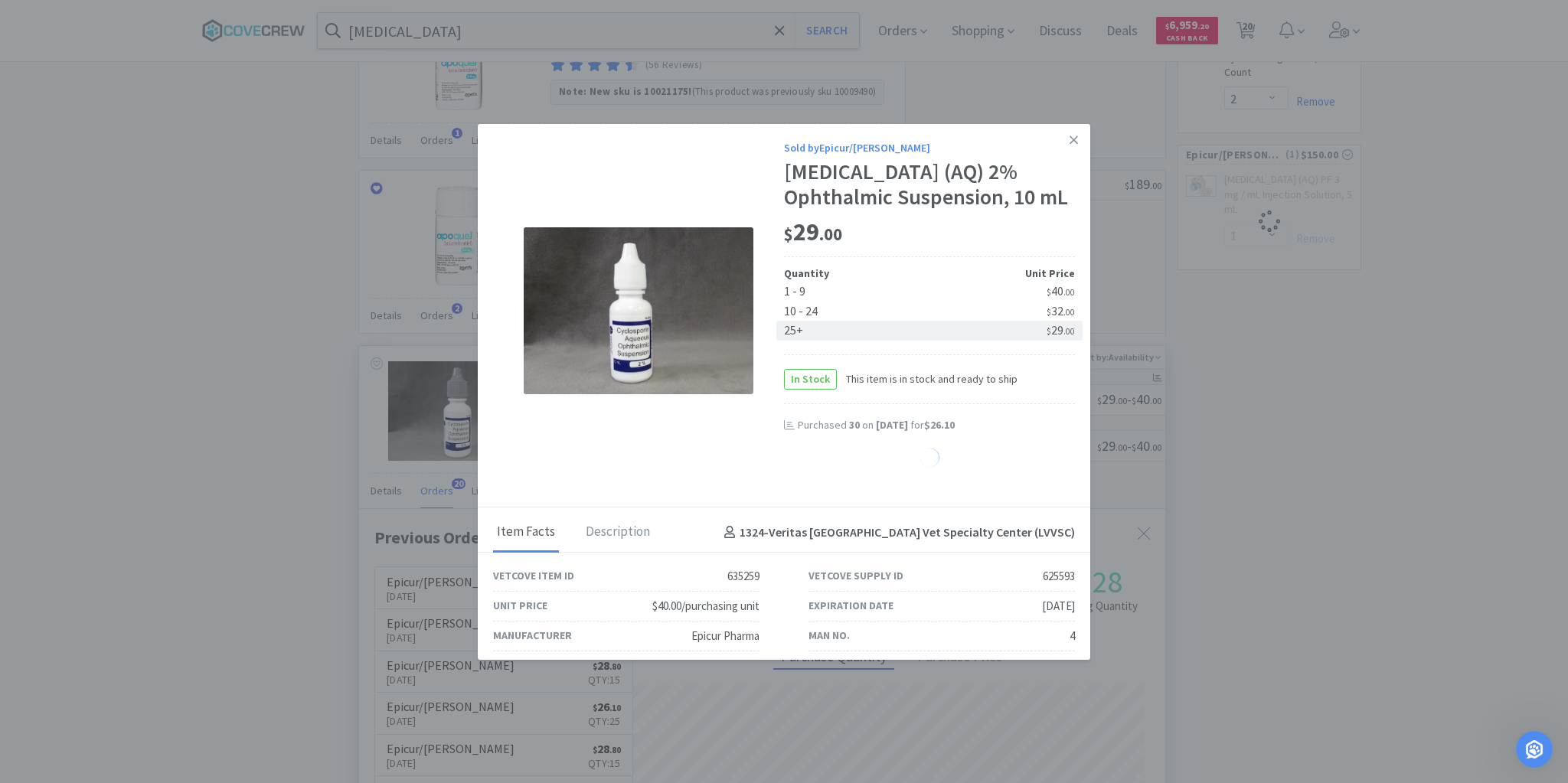
select select "30"
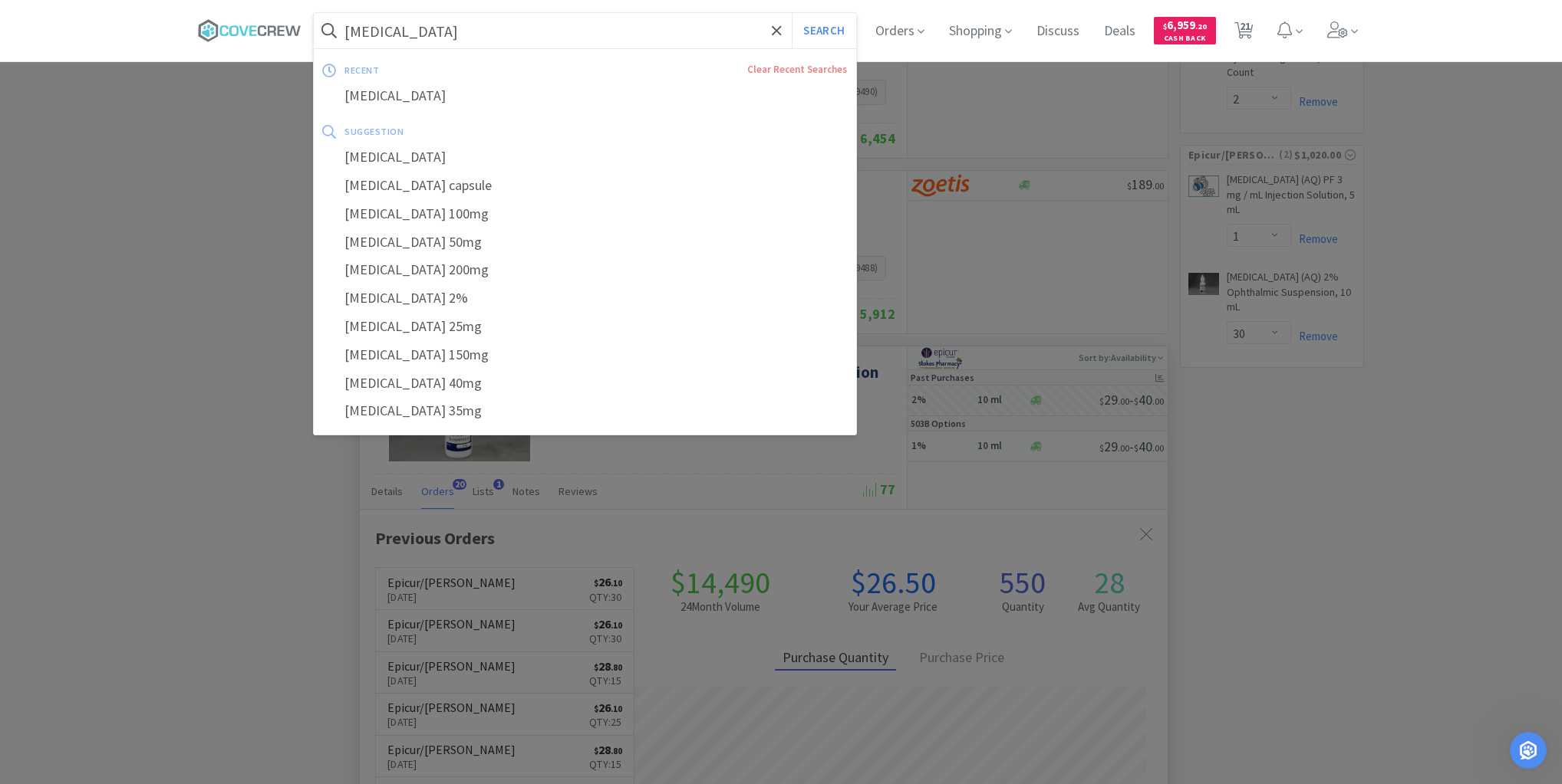
click at [678, 25] on input "[MEDICAL_DATA]" at bounding box center [584, 30] width 543 height 35
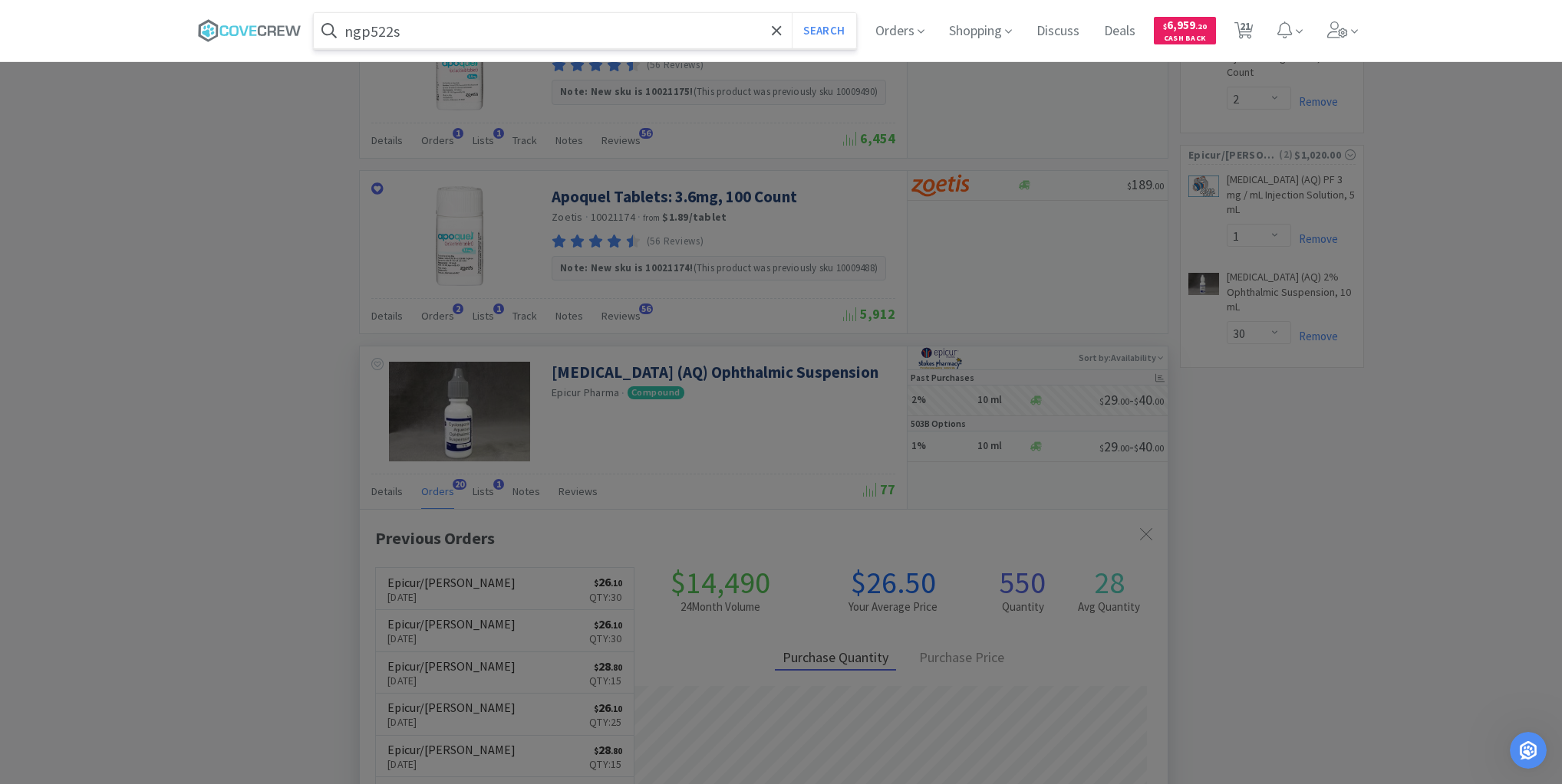
type input "ngp522s"
click at [792, 13] on button "Search" at bounding box center [823, 30] width 63 height 35
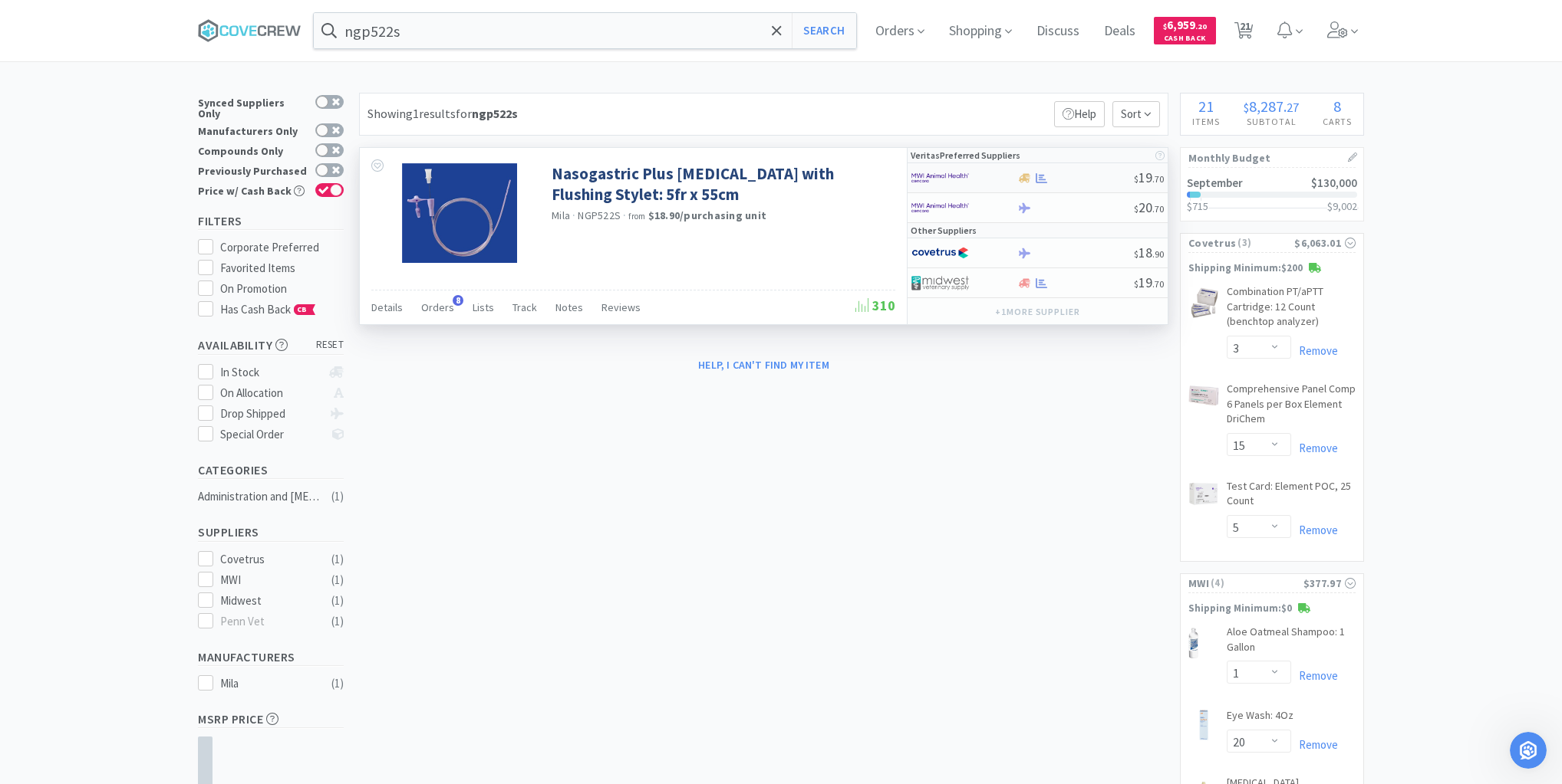
click at [1074, 180] on div at bounding box center [1075, 178] width 117 height 11
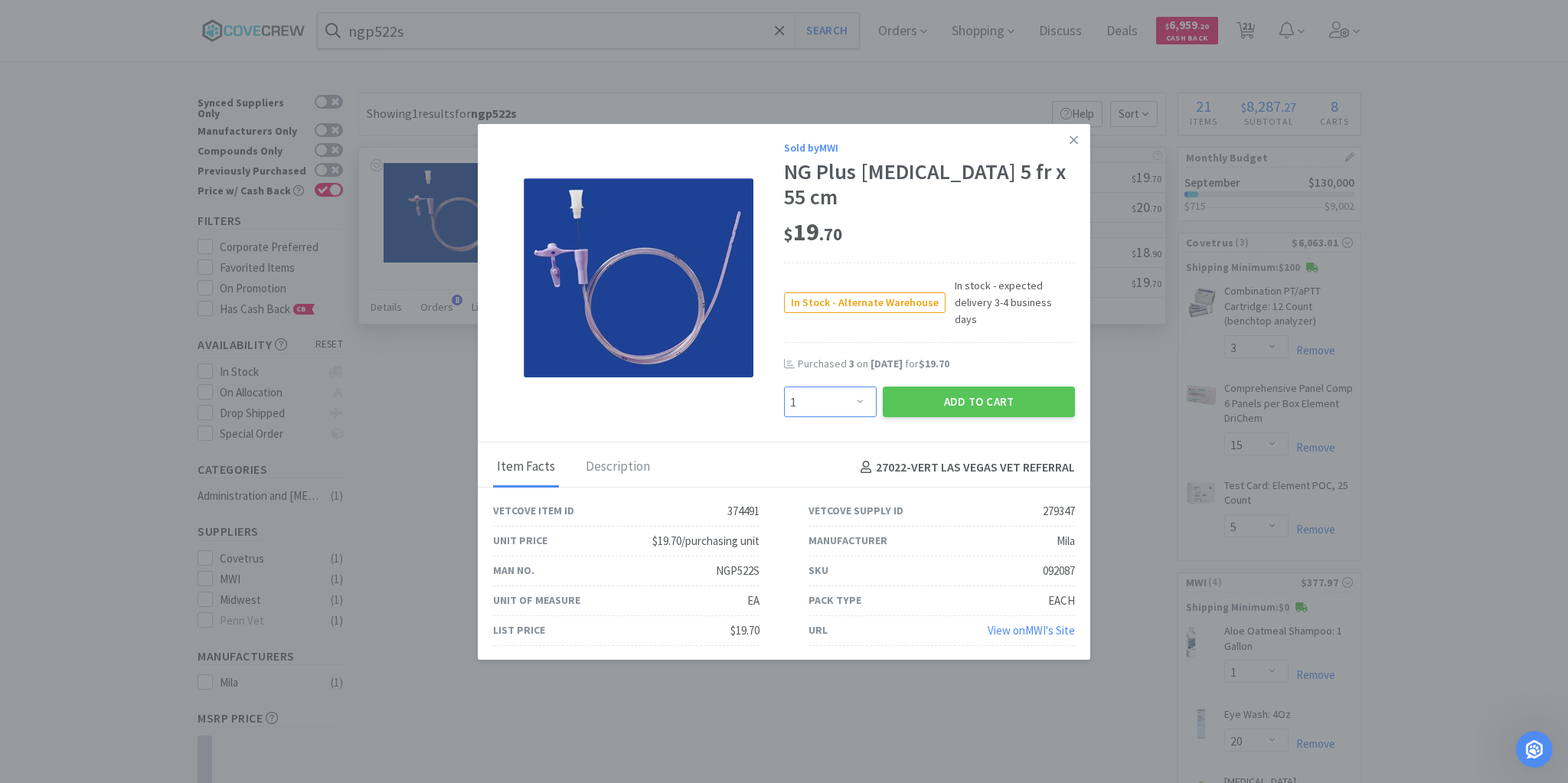
click at [860, 395] on select "Enter Quantity 1 2 3 4 5 6 7 8 9 10 11 12 13 14 15 16 17 18 19 20 Enter Quantity" at bounding box center [830, 401] width 92 height 31
select select "6"
click at [784, 386] on select "Enter Quantity 1 2 3 4 5 6 7 8 9 10 11 12 13 14 15 16 17 18 19 20 Enter Quantity" at bounding box center [830, 401] width 92 height 31
click at [979, 395] on button "Add to Cart" at bounding box center [979, 401] width 192 height 31
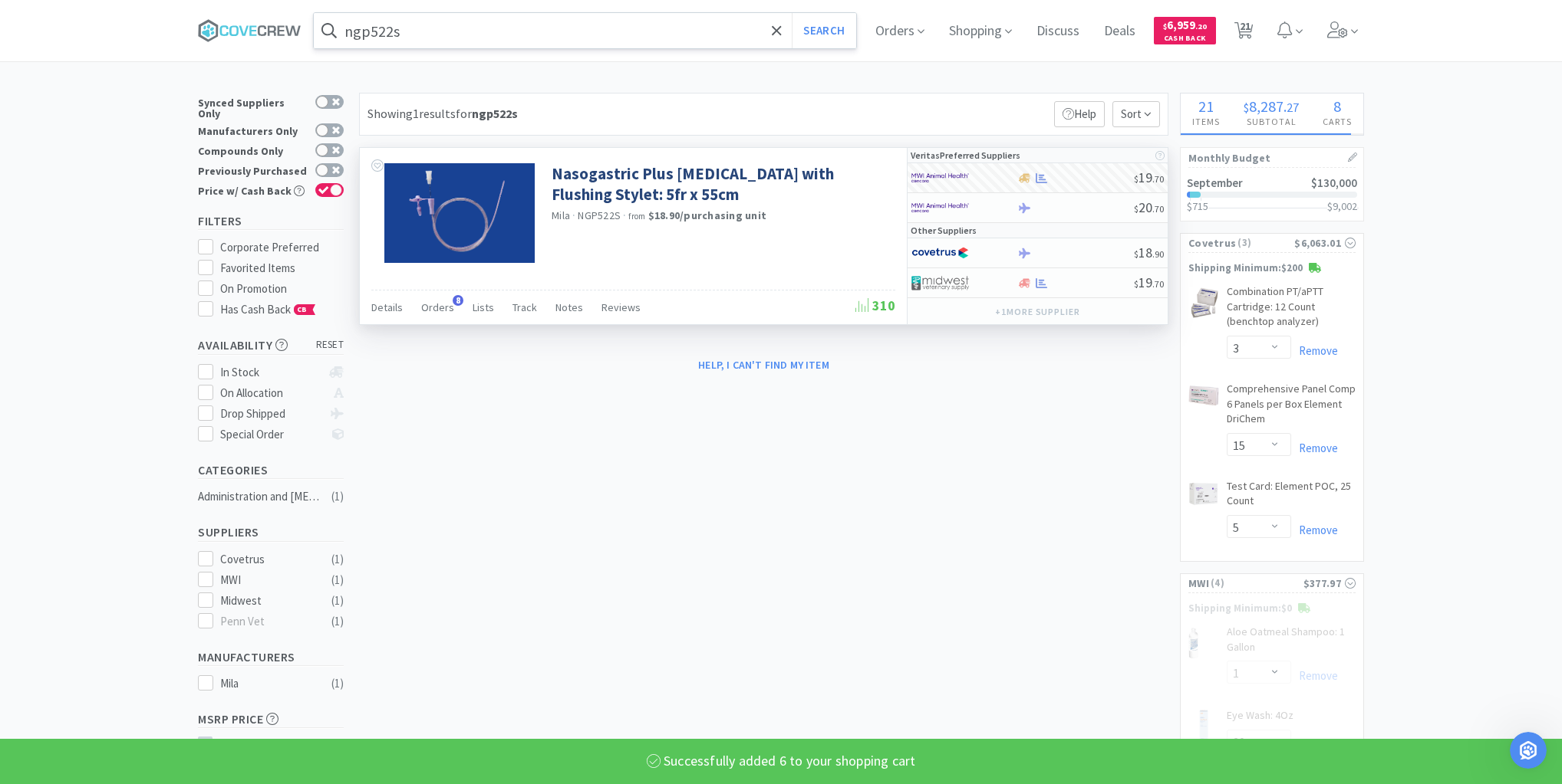
click at [718, 31] on input "ngp522s" at bounding box center [584, 30] width 543 height 35
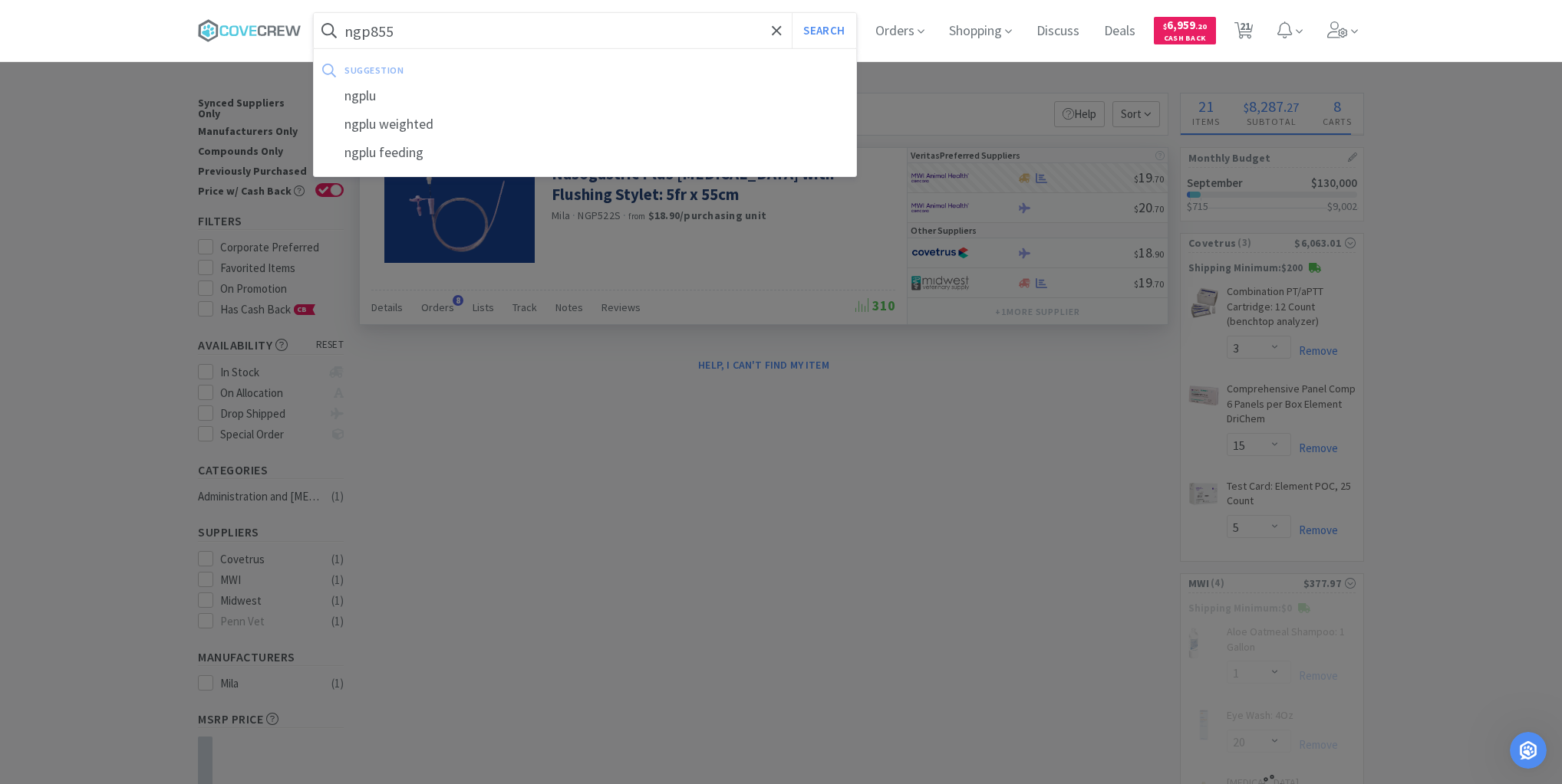
type input "ngp855"
click at [792, 13] on button "Search" at bounding box center [823, 30] width 63 height 35
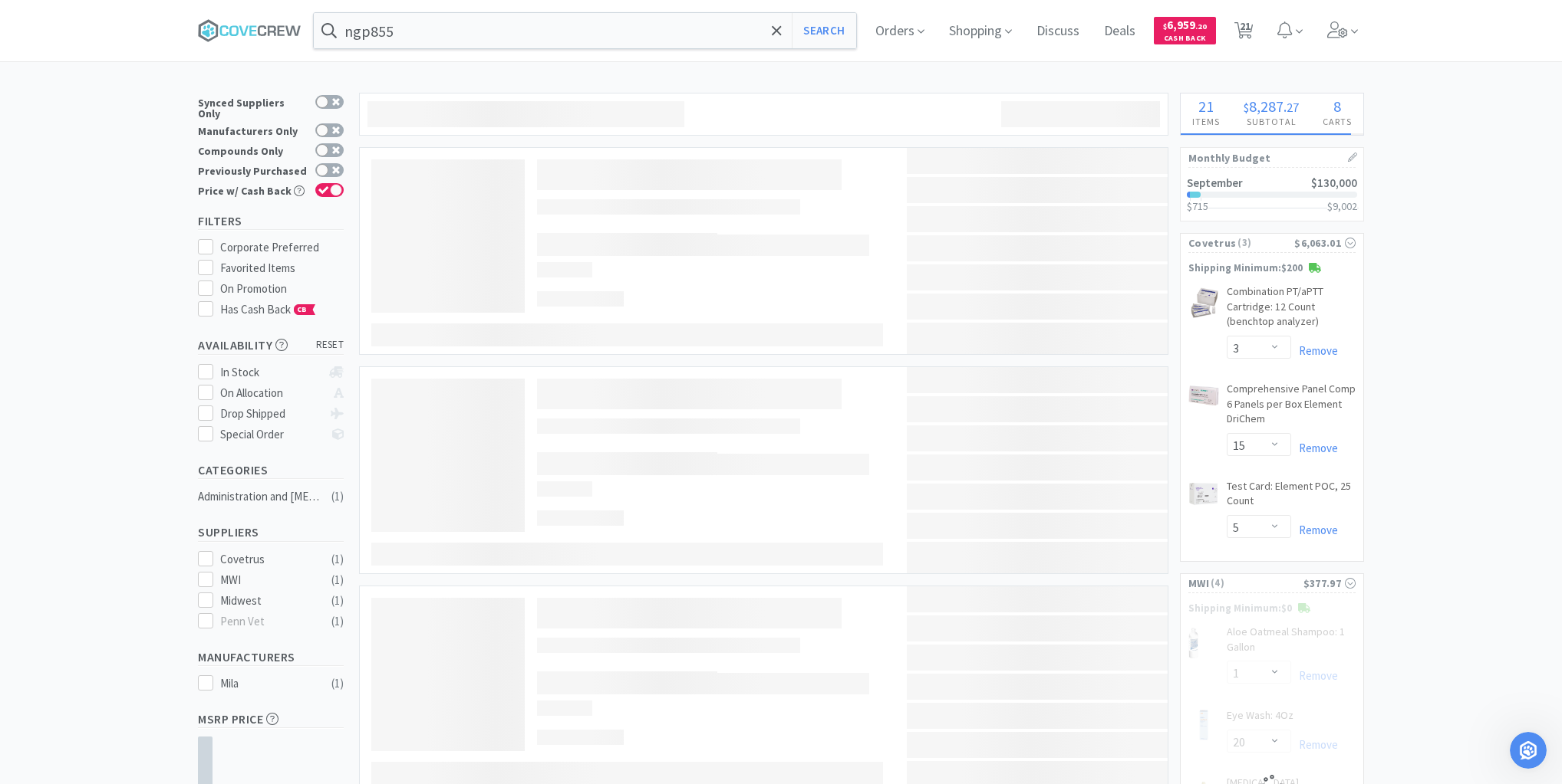
select select "6"
select select "20"
select select "1"
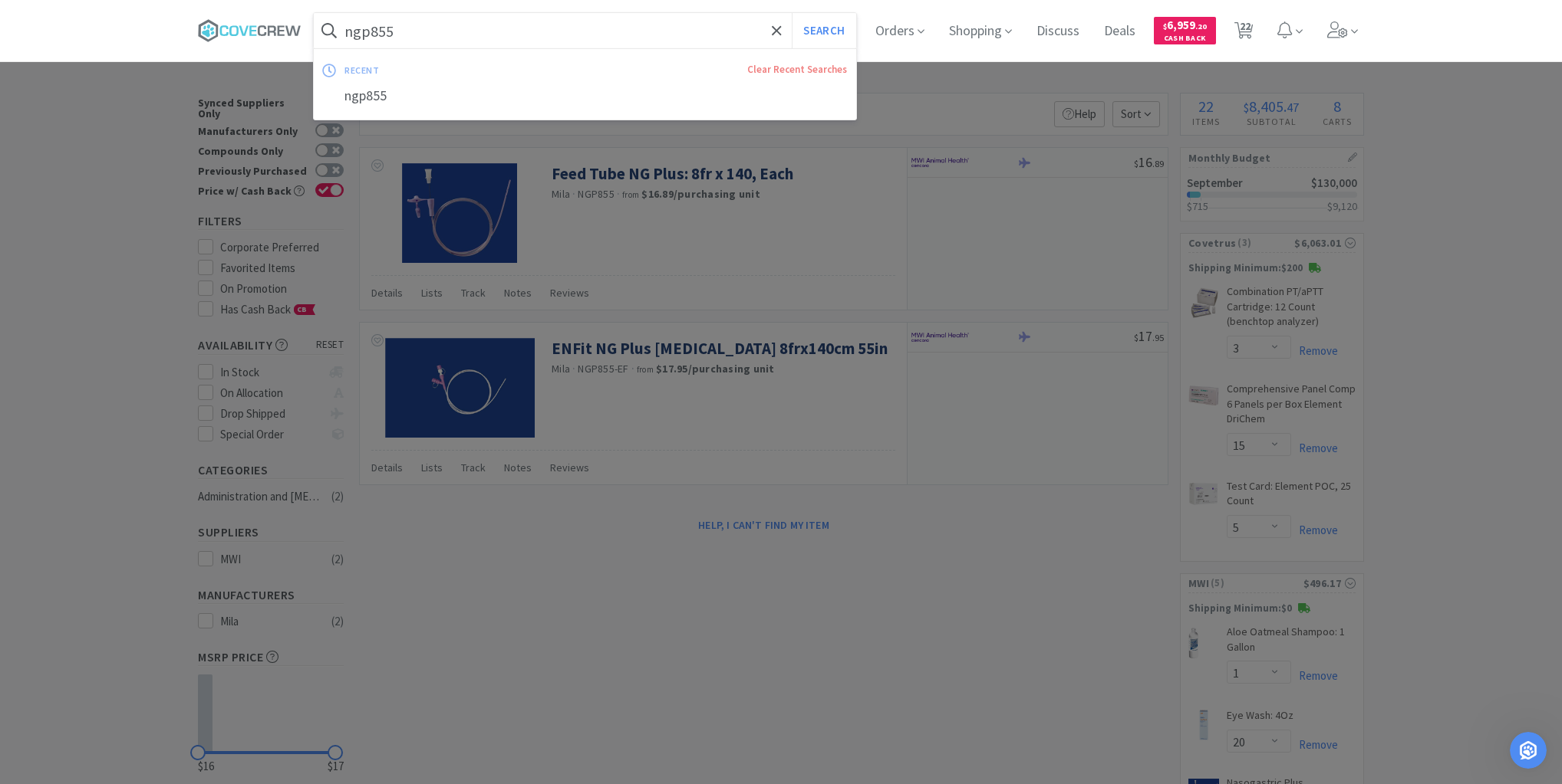
click at [479, 28] on input "ngp855" at bounding box center [584, 30] width 543 height 35
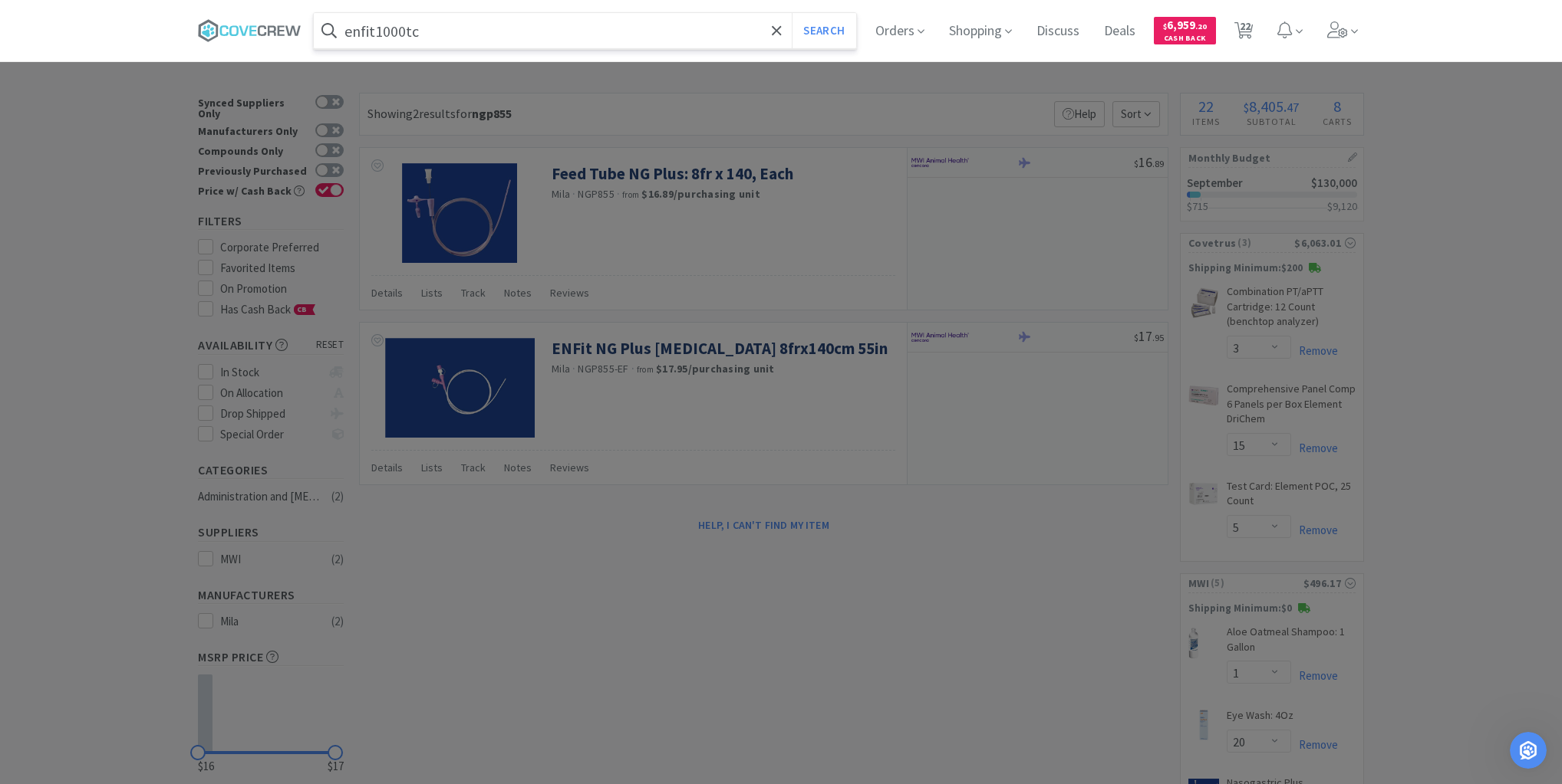
type input "enfit1000tc"
click at [792, 13] on button "Search" at bounding box center [823, 30] width 63 height 35
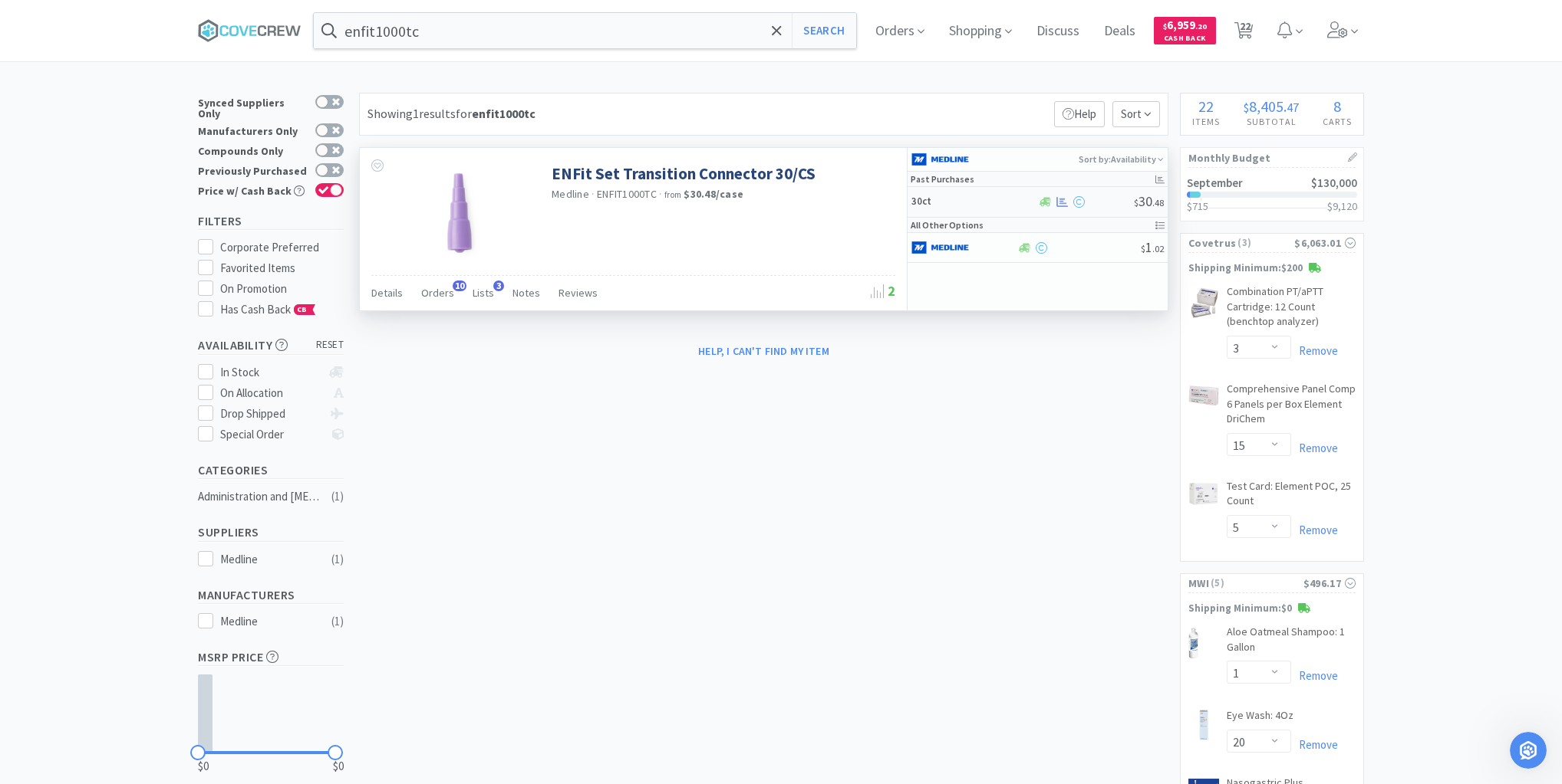
click at [981, 205] on h5 "30ct" at bounding box center [972, 202] width 123 height 13
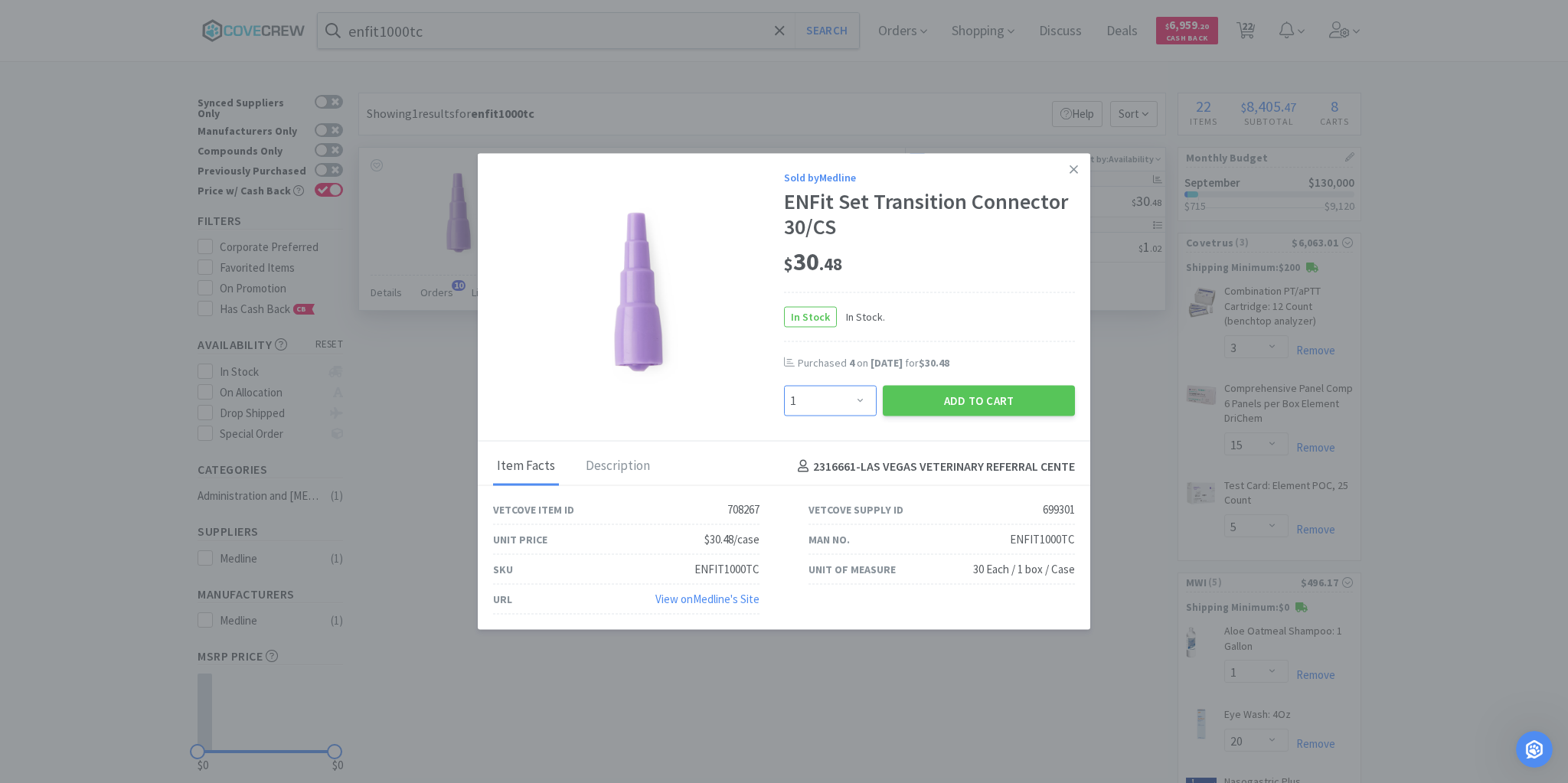
click at [860, 399] on select "Enter Quantity 1 2 3 4 5 6 7 8 9 10 11 12 13 14 15 16 17 18 19 20 Enter Quantity" at bounding box center [830, 401] width 92 height 31
select select "4"
click at [784, 386] on select "Enter Quantity 1 2 3 4 5 6 7 8 9 10 11 12 13 14 15 16 17 18 19 20 Enter Quantity" at bounding box center [830, 401] width 92 height 31
drag, startPoint x: 956, startPoint y: 399, endPoint x: 946, endPoint y: 394, distance: 11.2
click at [946, 394] on button "Add to Cart" at bounding box center [979, 401] width 192 height 31
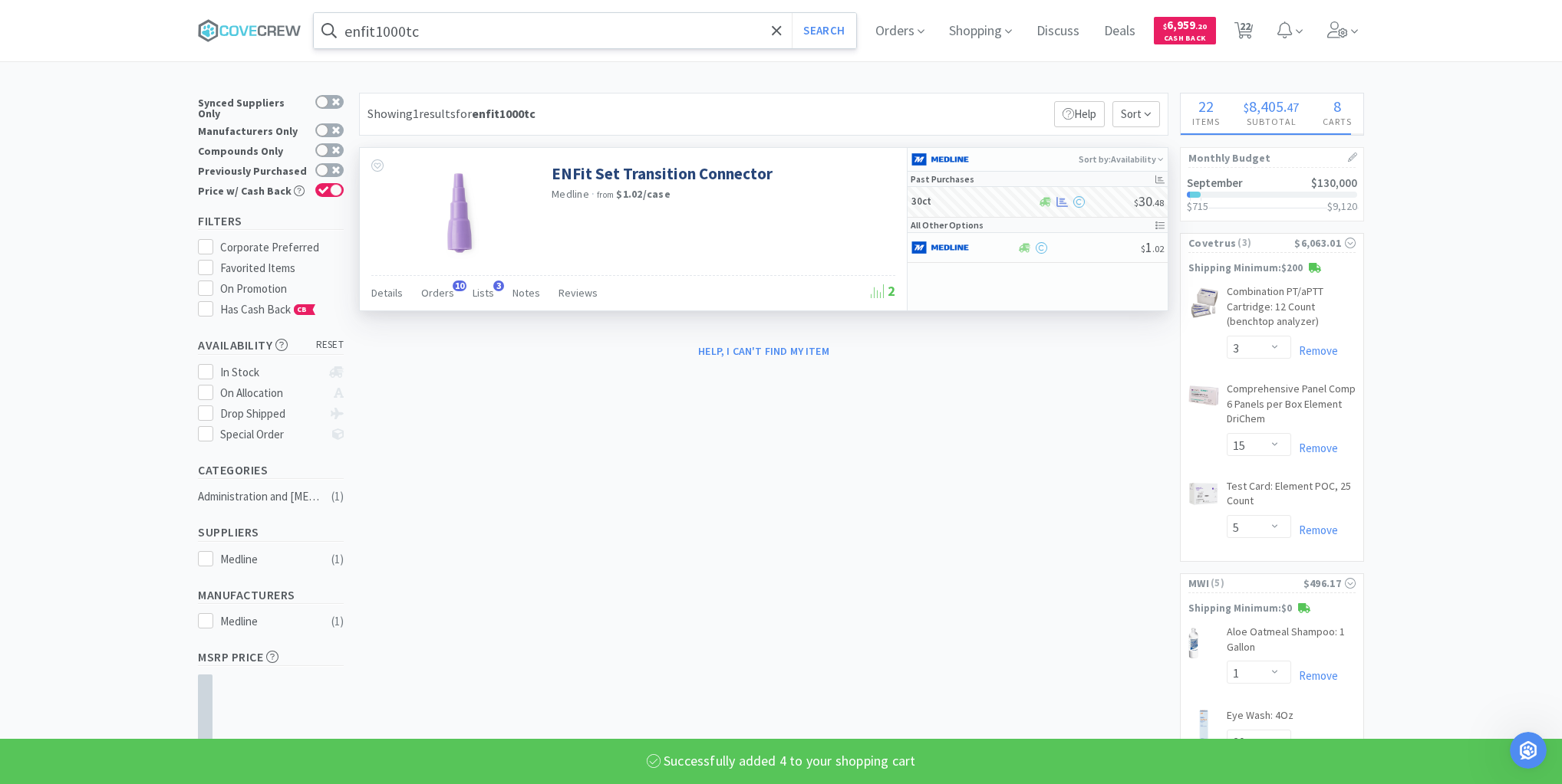
click at [511, 31] on input "enfit1000tc" at bounding box center [584, 30] width 543 height 35
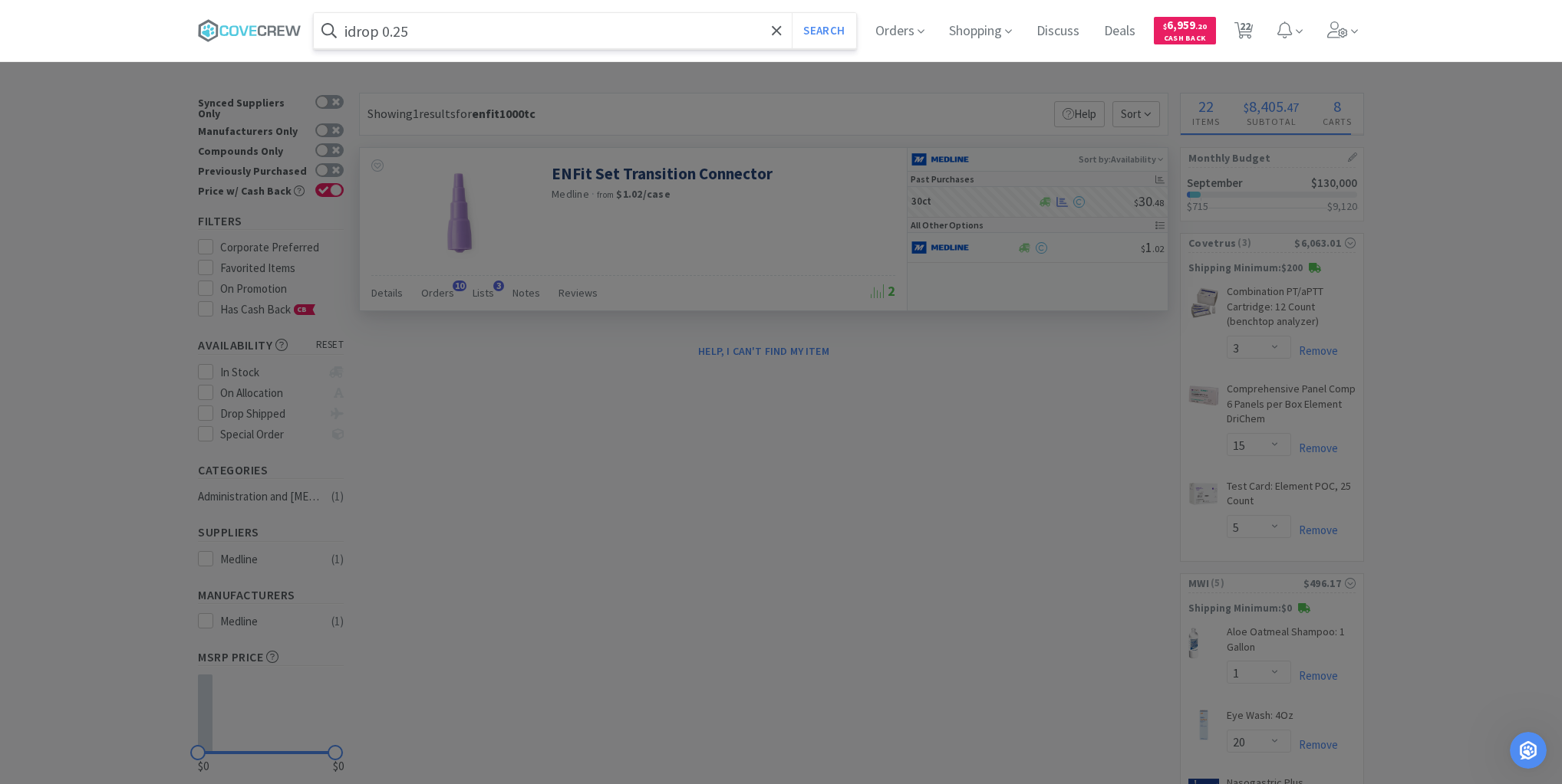
type input "idrop 0.25"
click at [792, 13] on button "Search" at bounding box center [823, 30] width 63 height 35
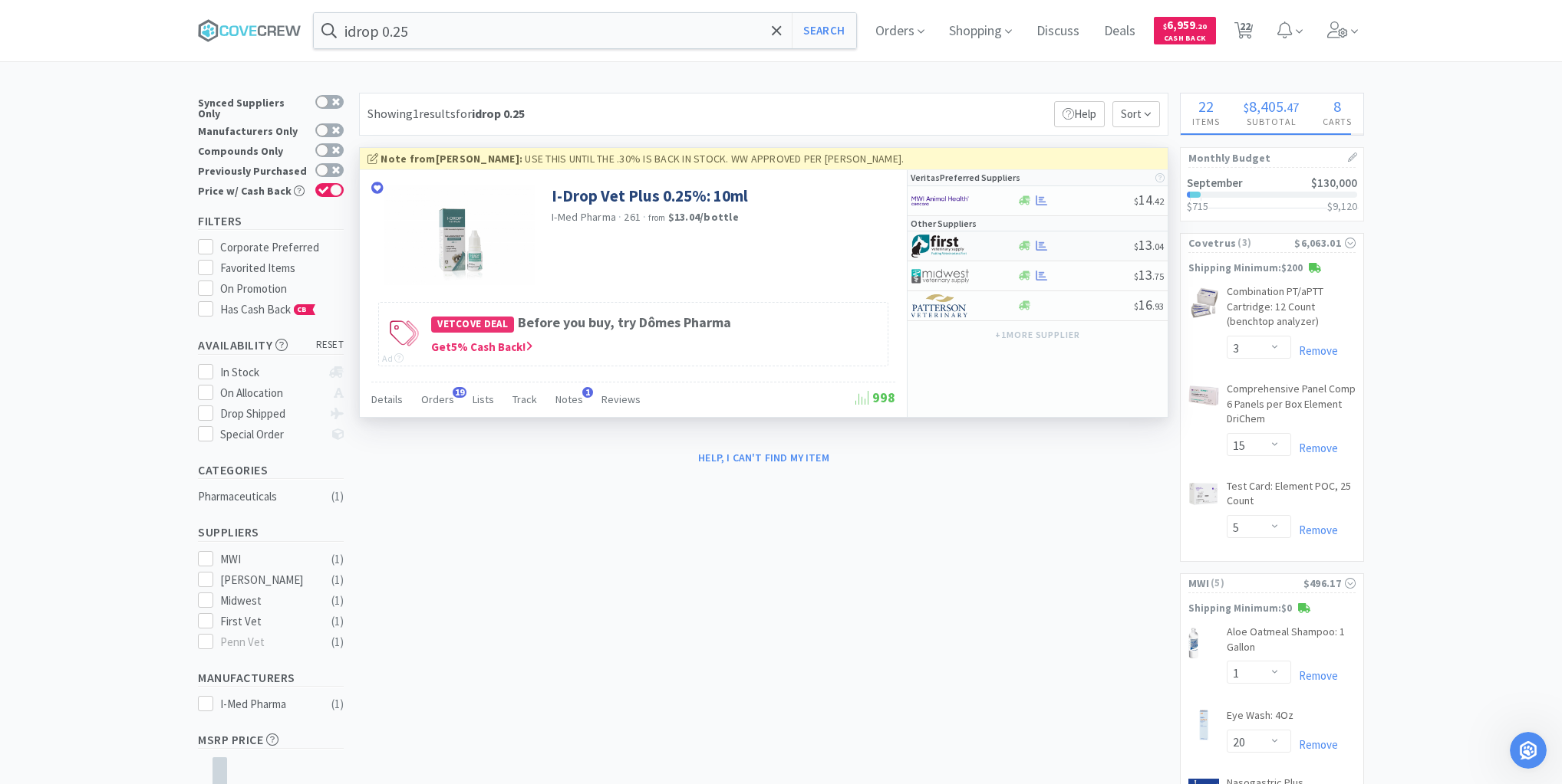
click at [1081, 243] on div at bounding box center [1075, 245] width 117 height 11
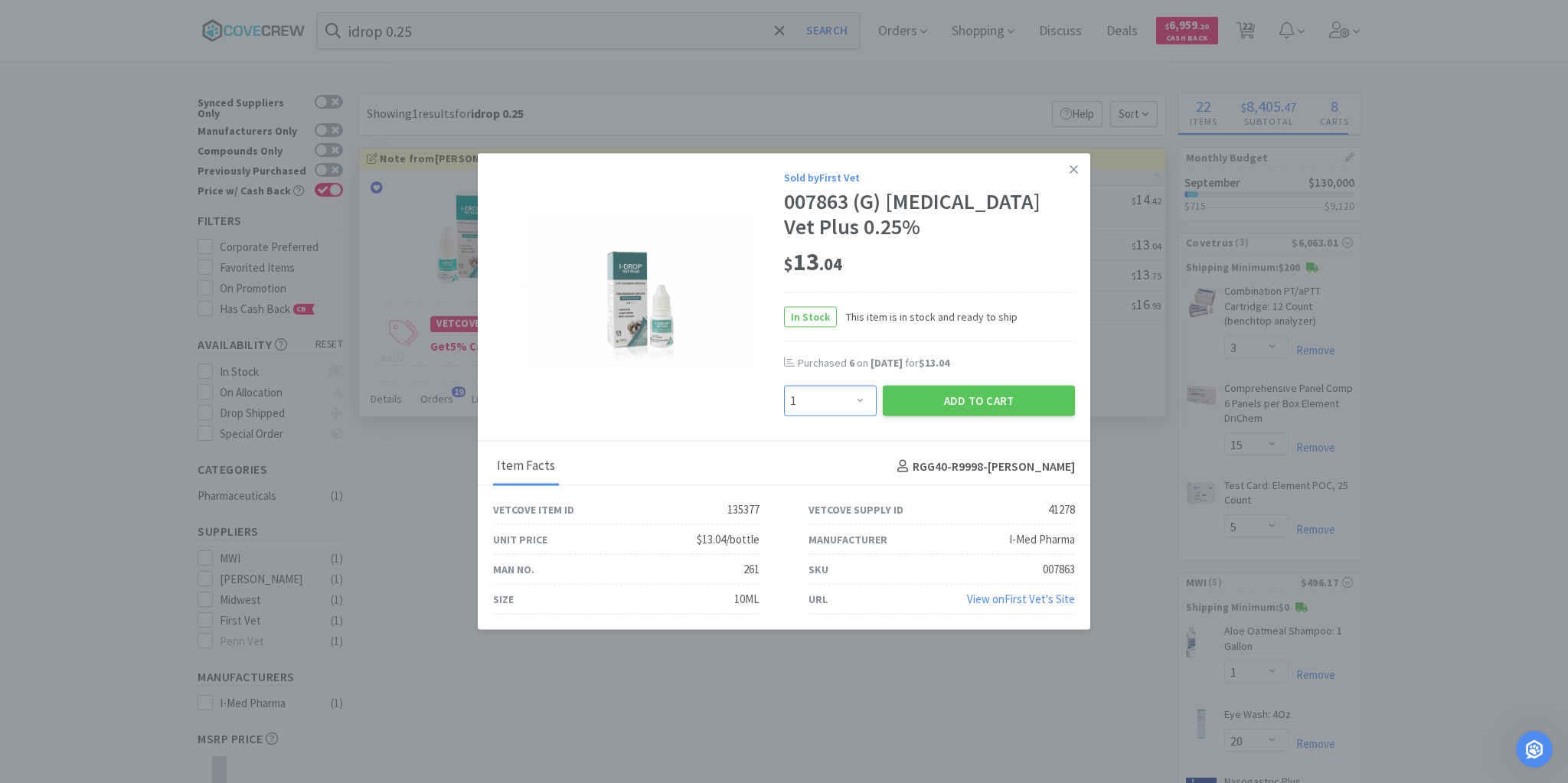
click at [862, 402] on select "Enter Quantity 1 2 3 4 5 6 7 8 9 10 11 12 13 14 15 16 17 18 19 20 Enter Quantity" at bounding box center [830, 401] width 92 height 31
select select "6"
click at [784, 386] on select "Enter Quantity 1 2 3 4 5 6 7 8 9 10 11 12 13 14 15 16 17 18 19 20 Enter Quantity" at bounding box center [830, 401] width 92 height 31
click at [952, 404] on button "Add to Cart" at bounding box center [979, 401] width 192 height 31
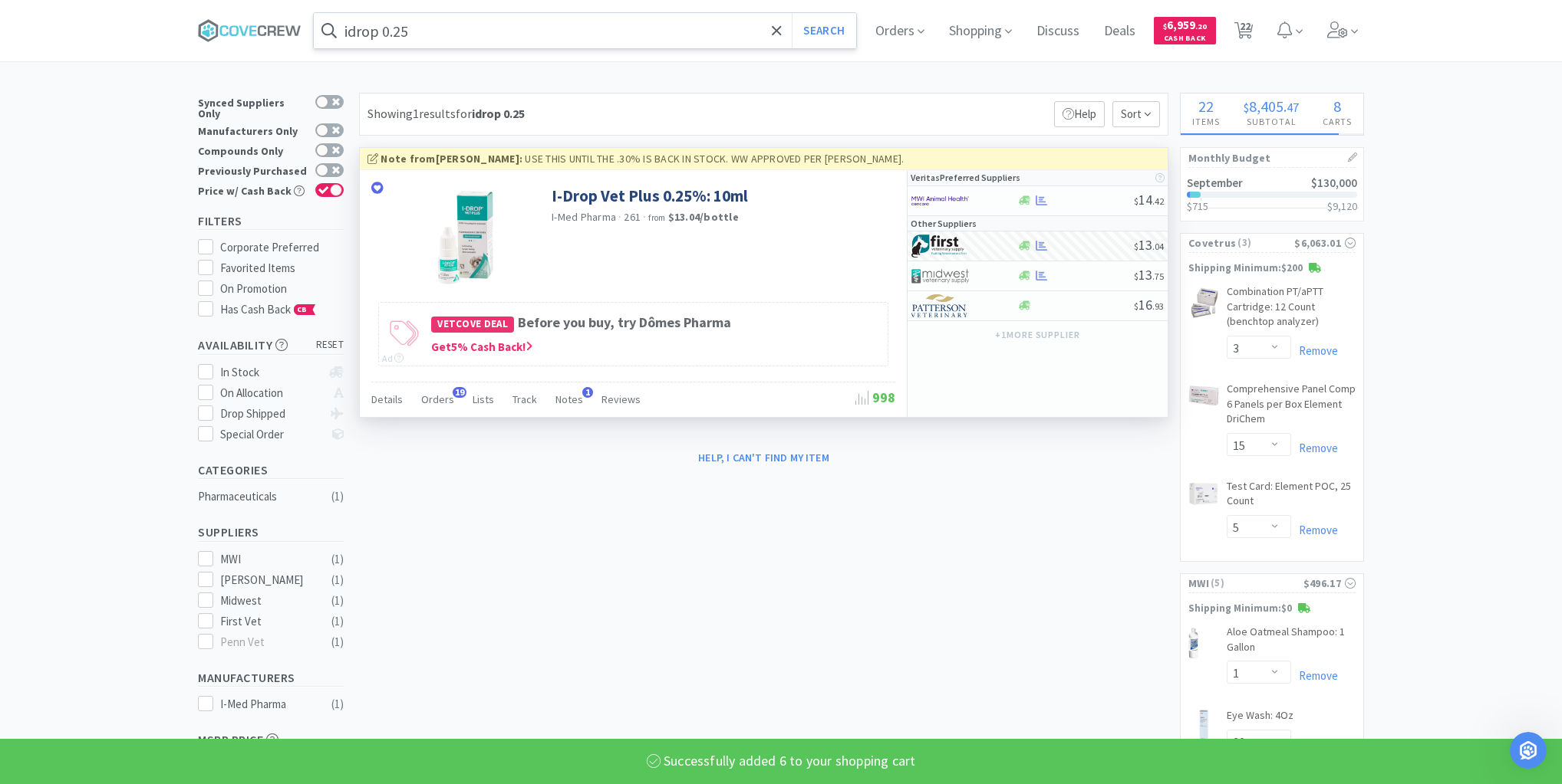
click at [534, 28] on input "idrop 0.25" at bounding box center [584, 30] width 543 height 35
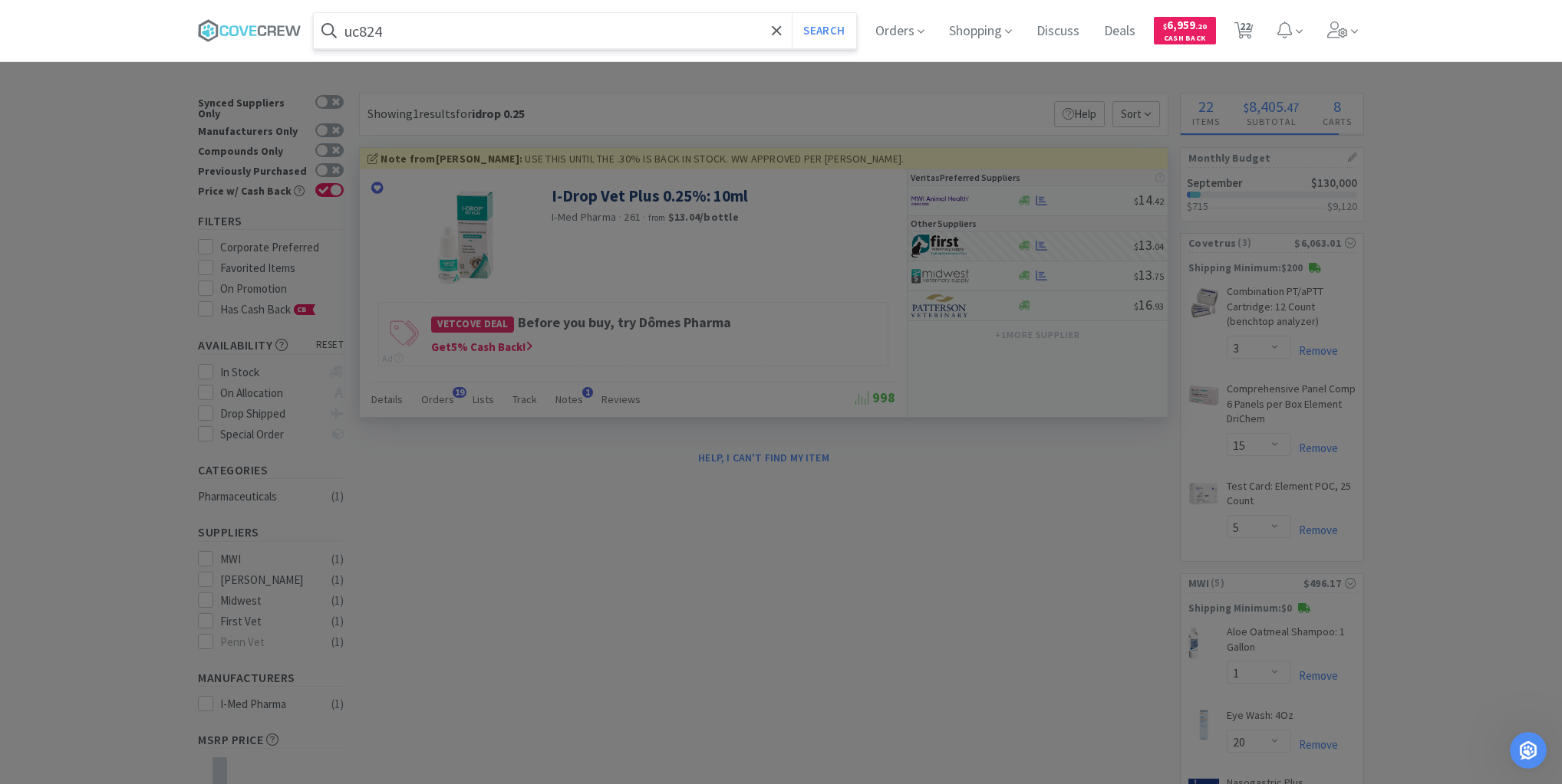
type input "uc824"
click at [792, 13] on button "Search" at bounding box center [823, 30] width 63 height 35
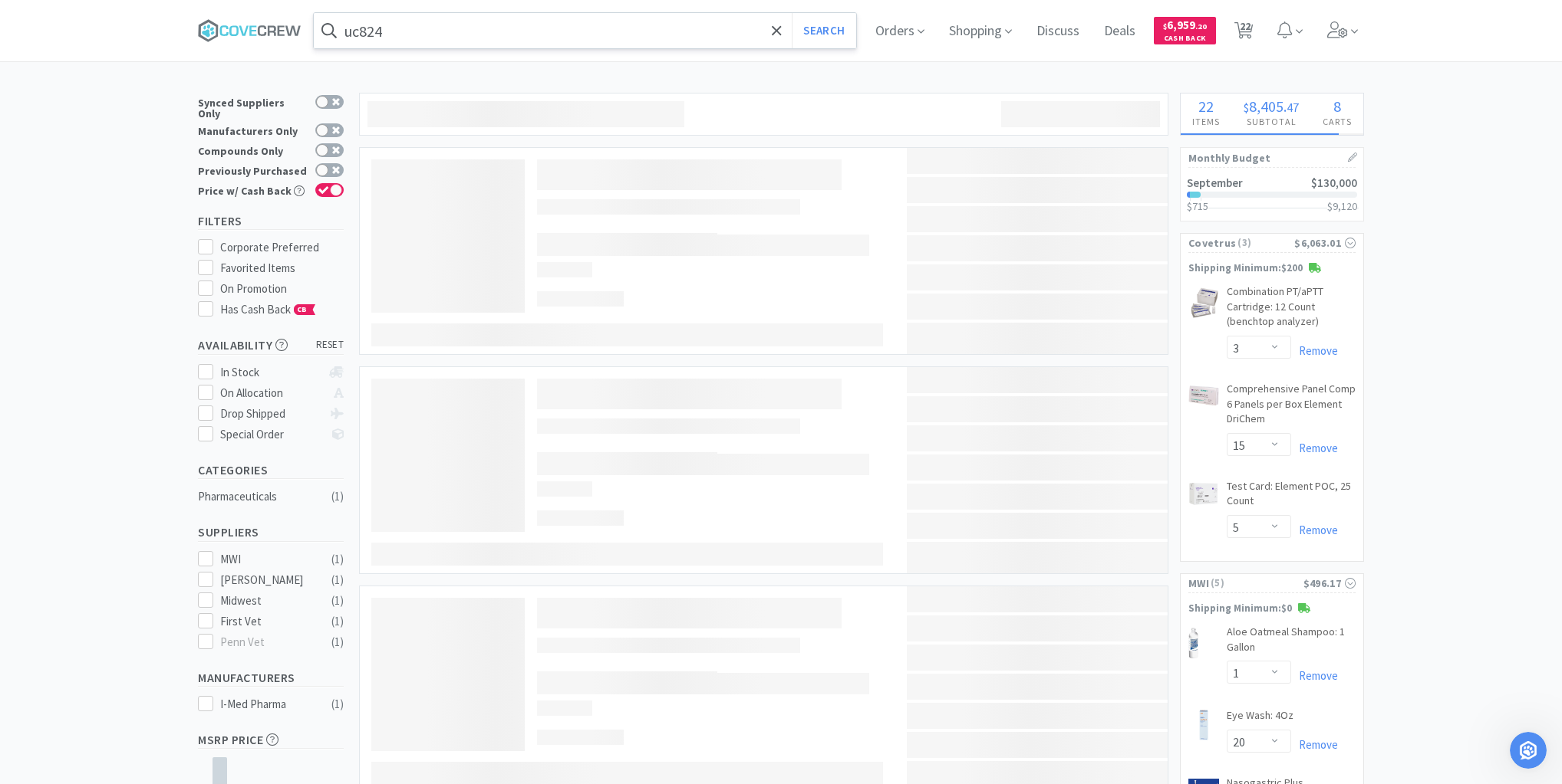
select select "6"
select select "1"
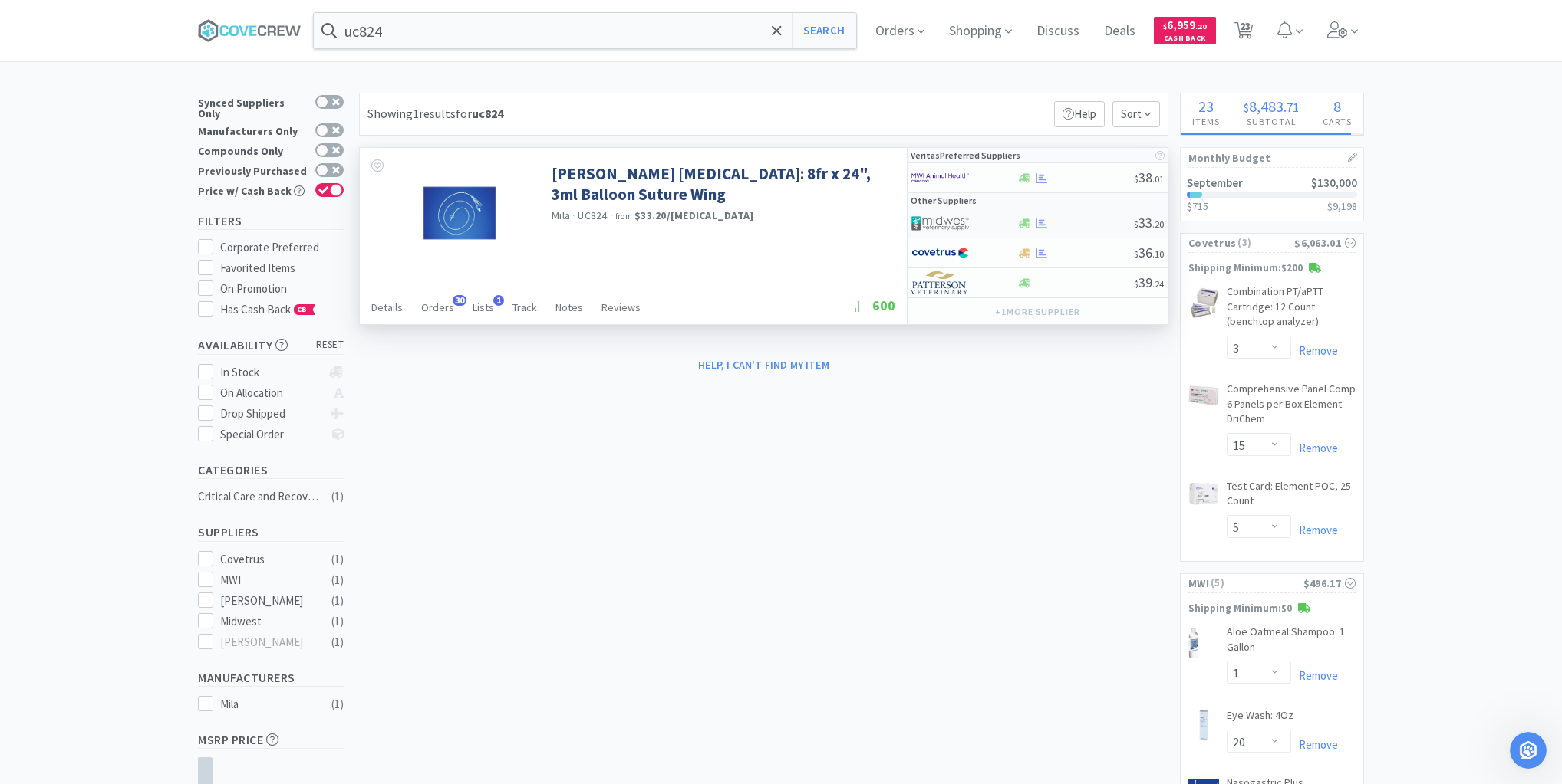
click at [1077, 225] on div at bounding box center [1075, 224] width 117 height 11
select select "1"
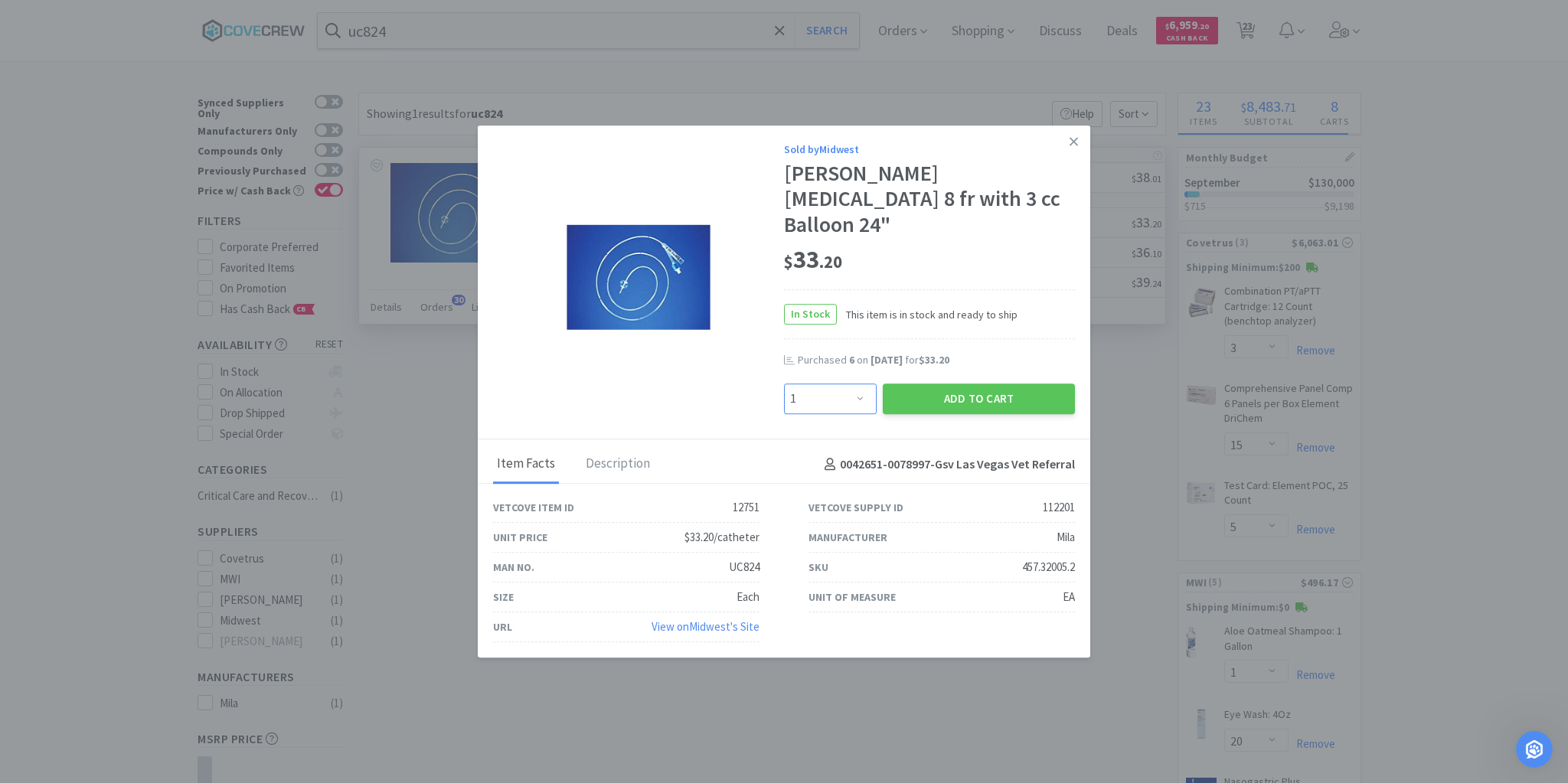
click at [861, 386] on select "Enter Quantity 1 2 3 4 5 6 7 8 9 10 11 12 13 14 15 16 17 18 19 20 Enter Quantity" at bounding box center [830, 399] width 92 height 31
select select "4"
select select "2"
select select "6"
click at [784, 383] on select "Enter Quantity 1 2 3 4 5 6 7 8 9 10 11 12 13 14 15 16 17 18 19 20 Enter Quantity" at bounding box center [830, 399] width 92 height 31
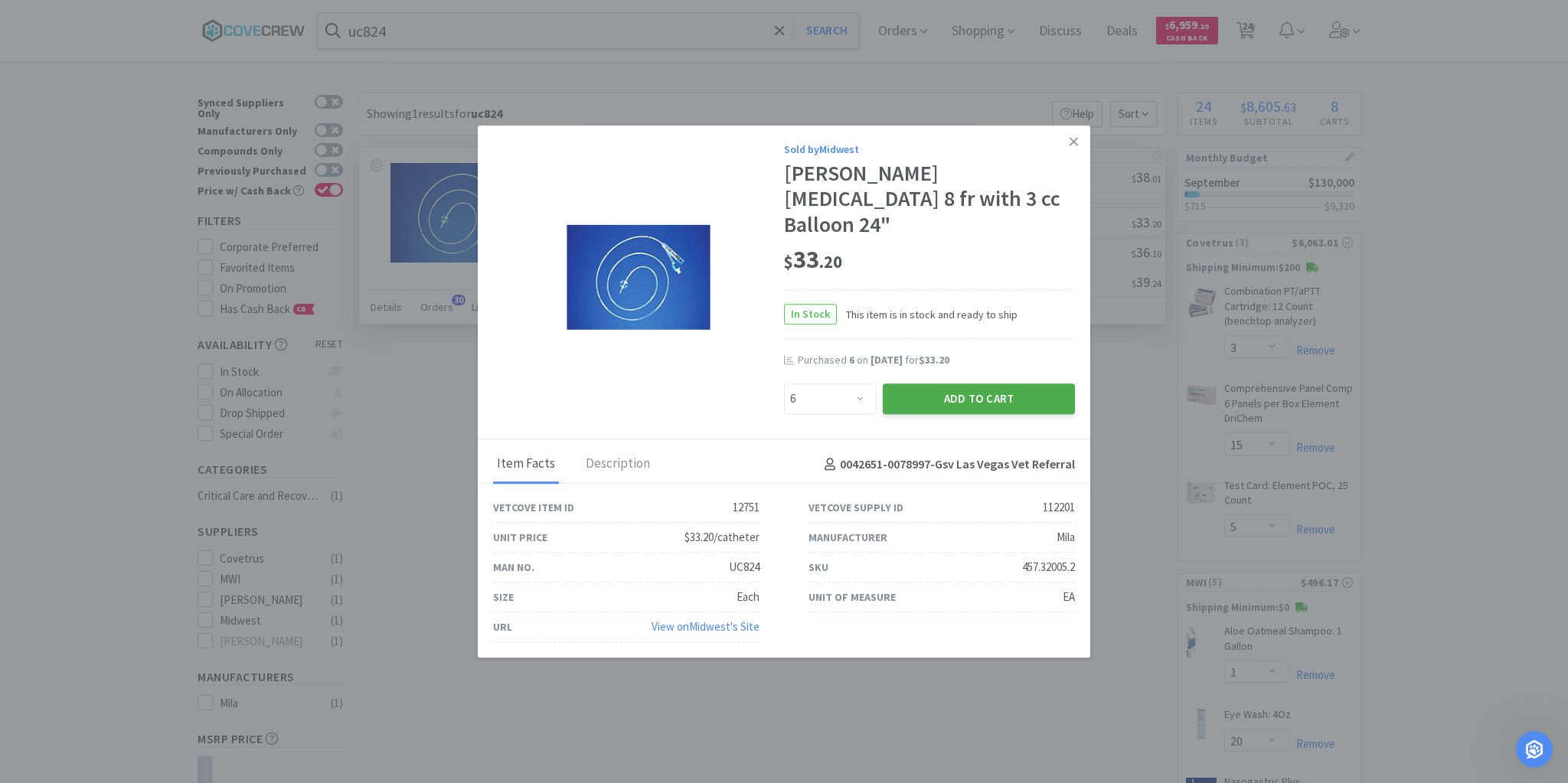
click at [957, 386] on button "Add to Cart" at bounding box center [979, 399] width 192 height 31
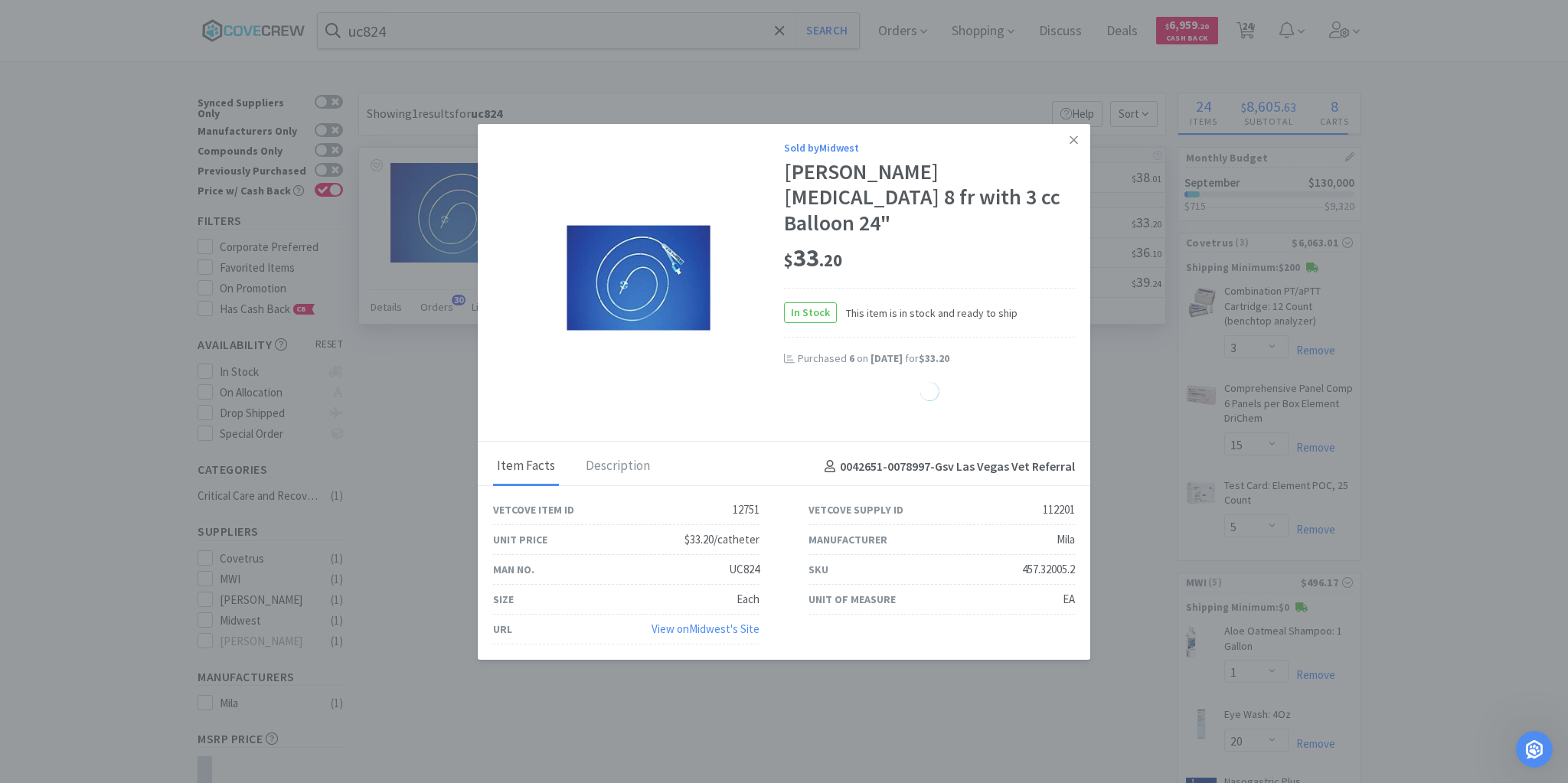
select select "6"
select select "3"
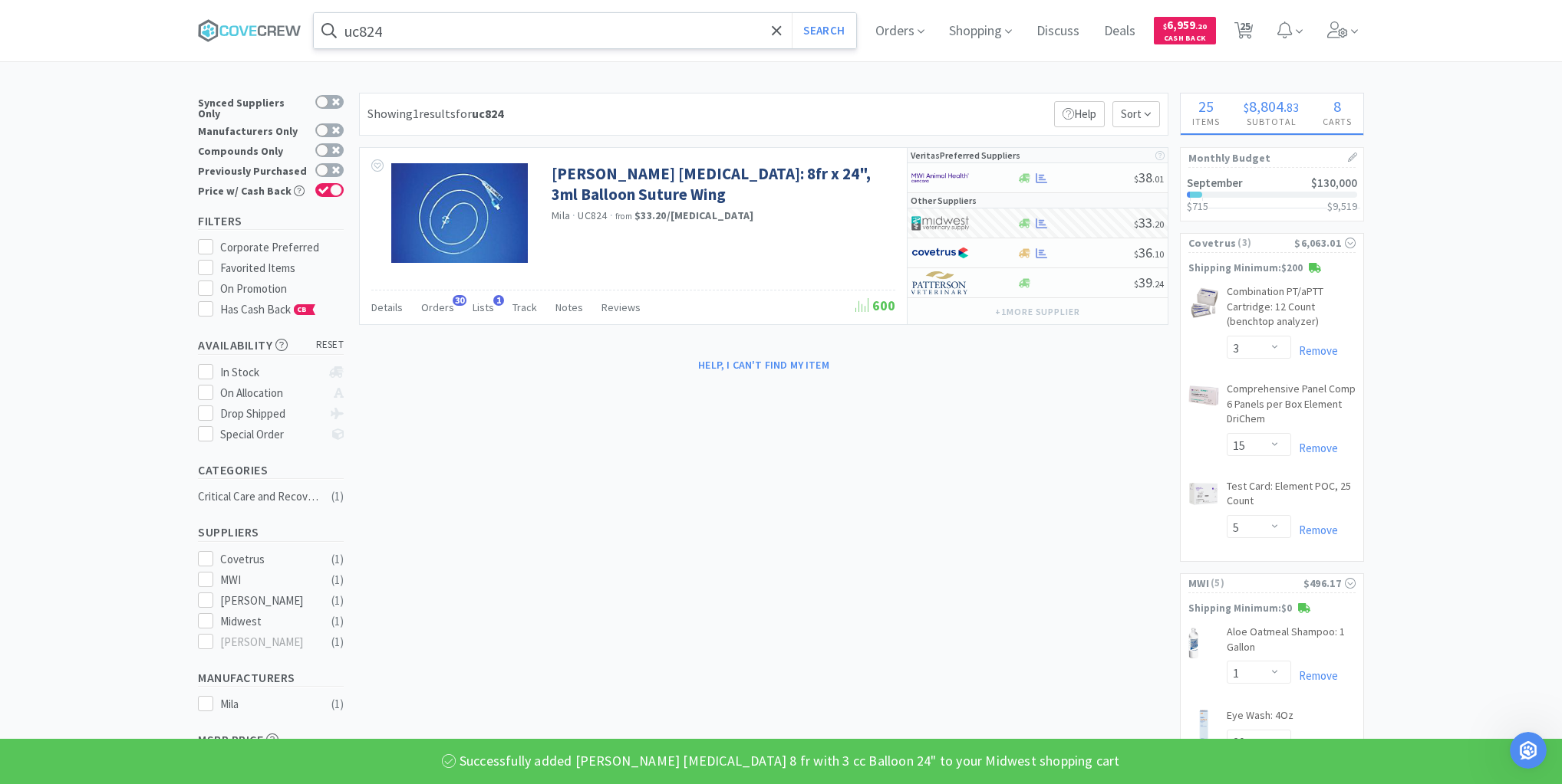
click at [596, 29] on input "uc824" at bounding box center [584, 30] width 543 height 35
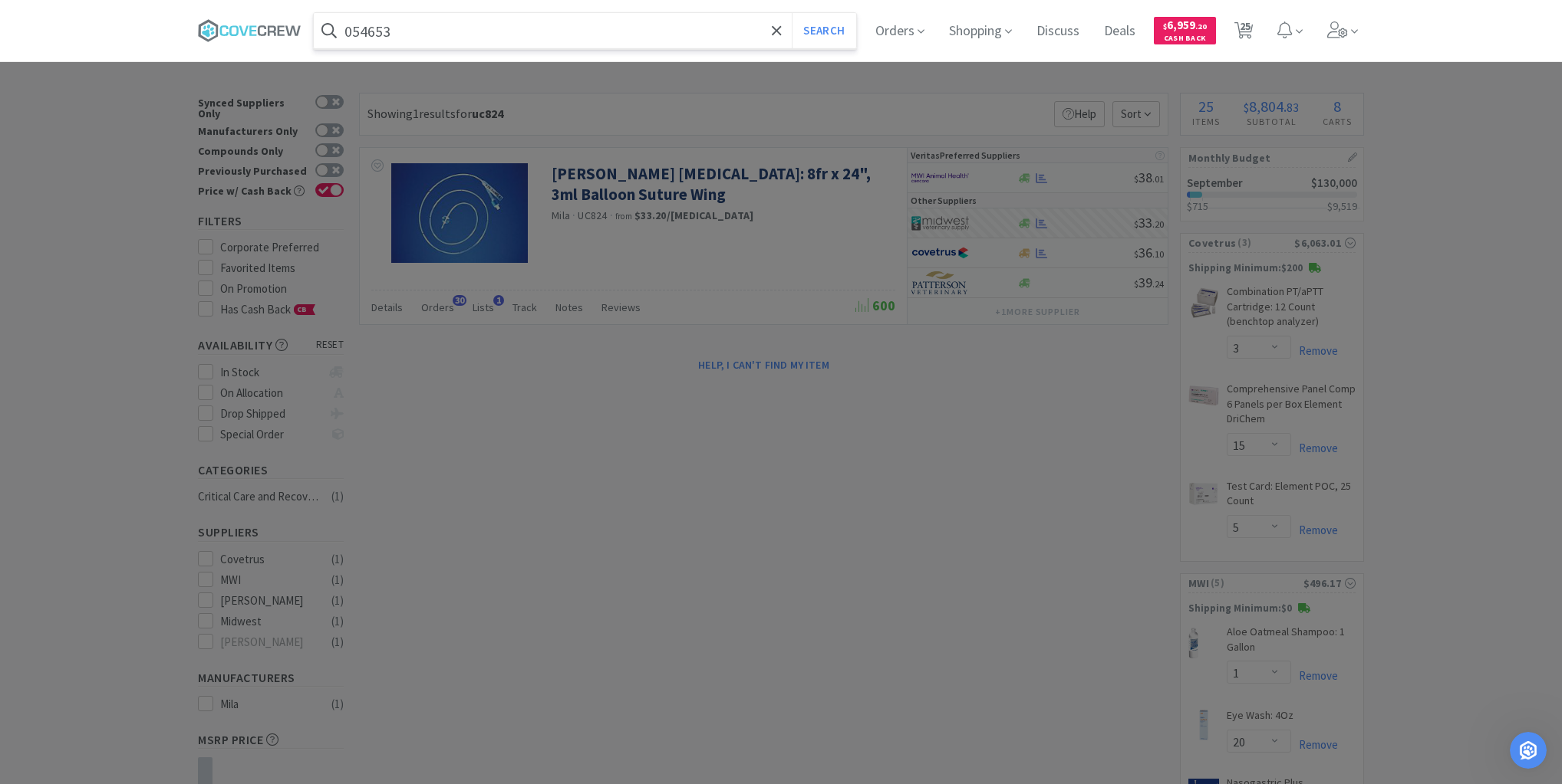
type input "054653"
click at [792, 13] on button "Search" at bounding box center [823, 30] width 63 height 35
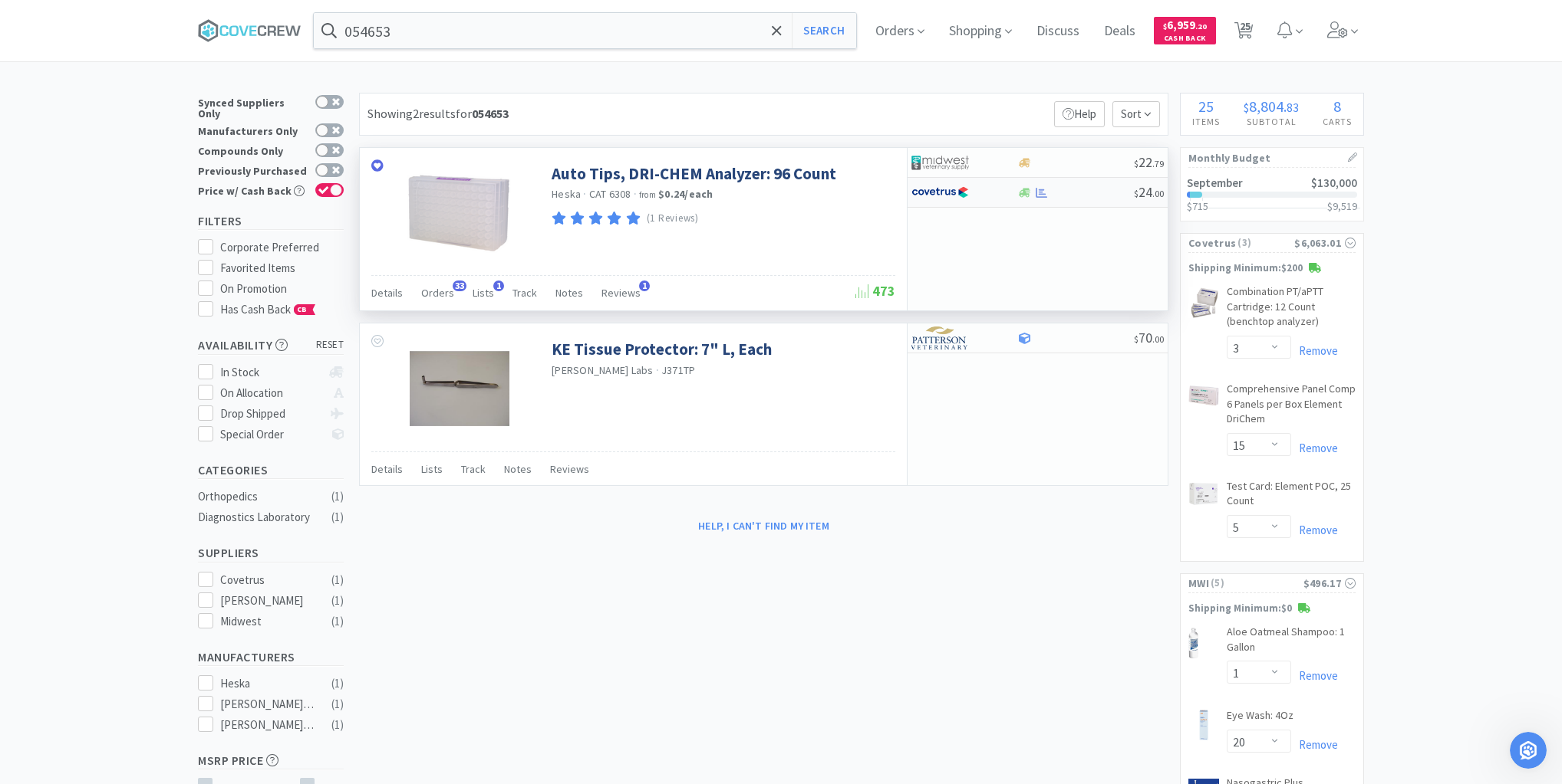
click at [1072, 191] on div at bounding box center [1075, 192] width 117 height 11
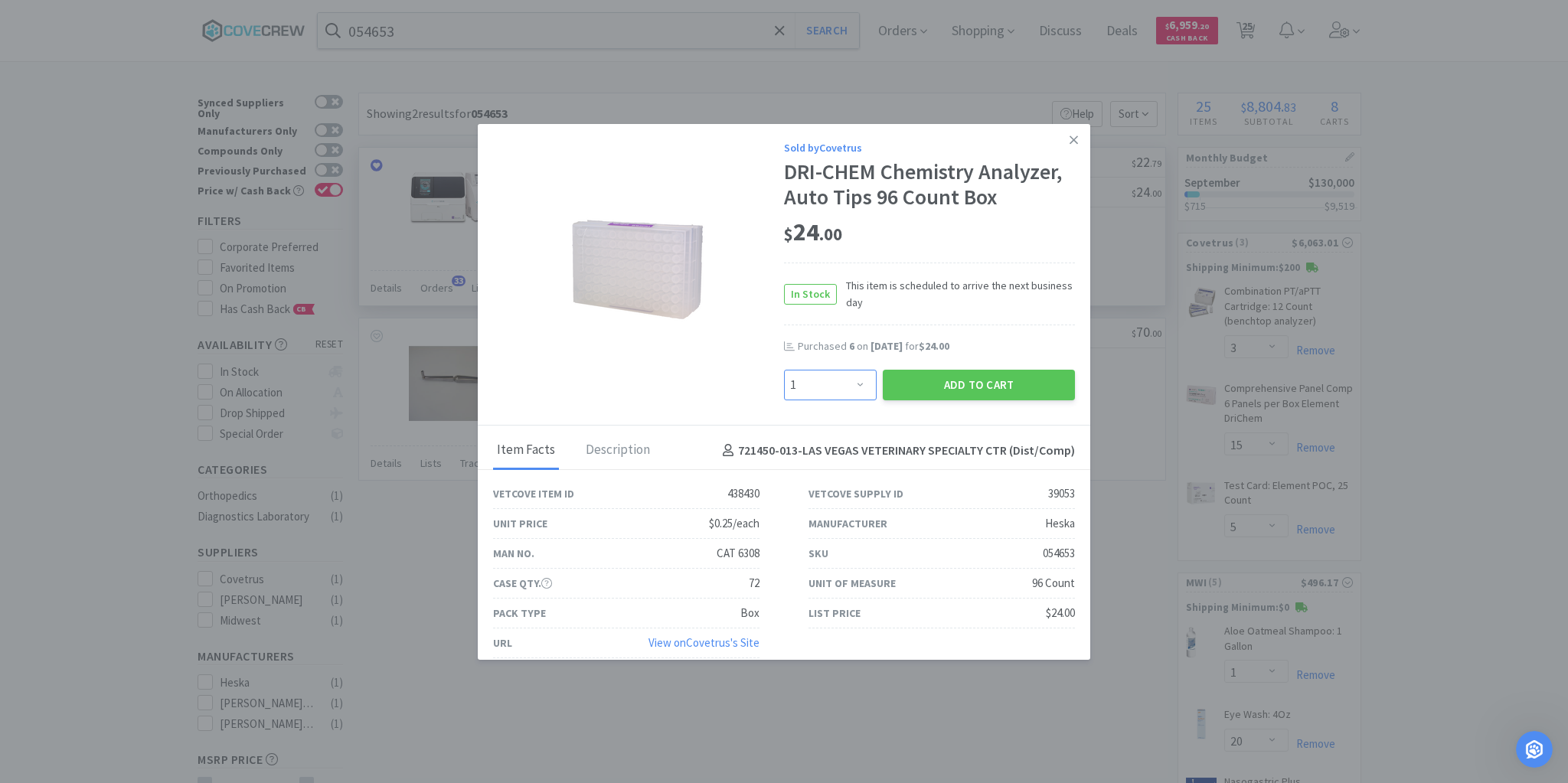
click at [853, 383] on select "Enter Quantity 1 2 3 4 5 6 7 8 9 10 11 12 13 14 15 16 17 18 19 20 Enter Quantity" at bounding box center [830, 385] width 92 height 31
select select "4"
click at [784, 370] on select "Enter Quantity 1 2 3 4 5 6 7 8 9 10 11 12 13 14 15 16 17 18 19 20 Enter Quantity" at bounding box center [830, 385] width 92 height 31
click at [988, 374] on button "Add to Cart" at bounding box center [979, 385] width 192 height 31
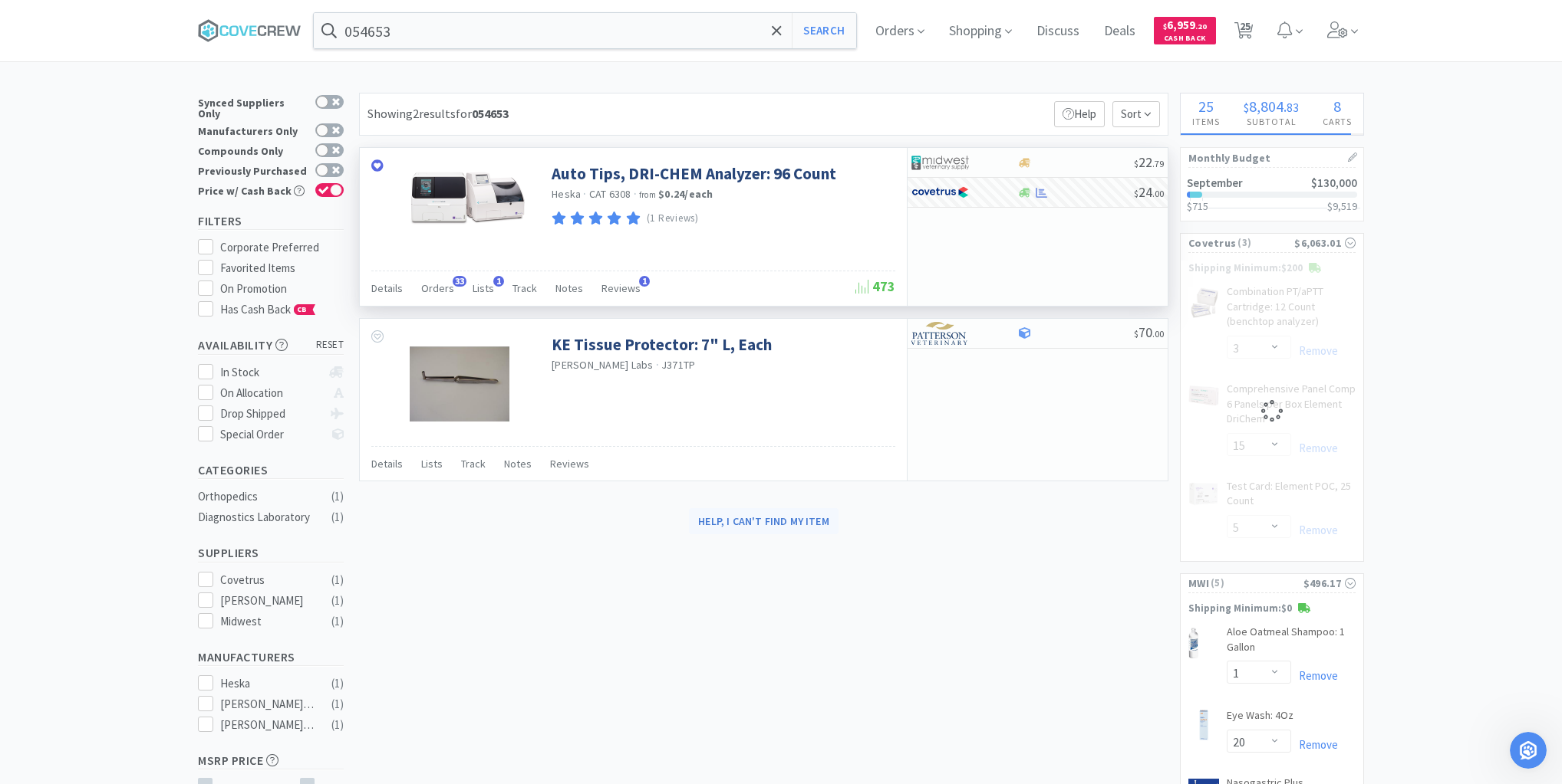
select select "4"
select select "3"
select select "15"
select select "5"
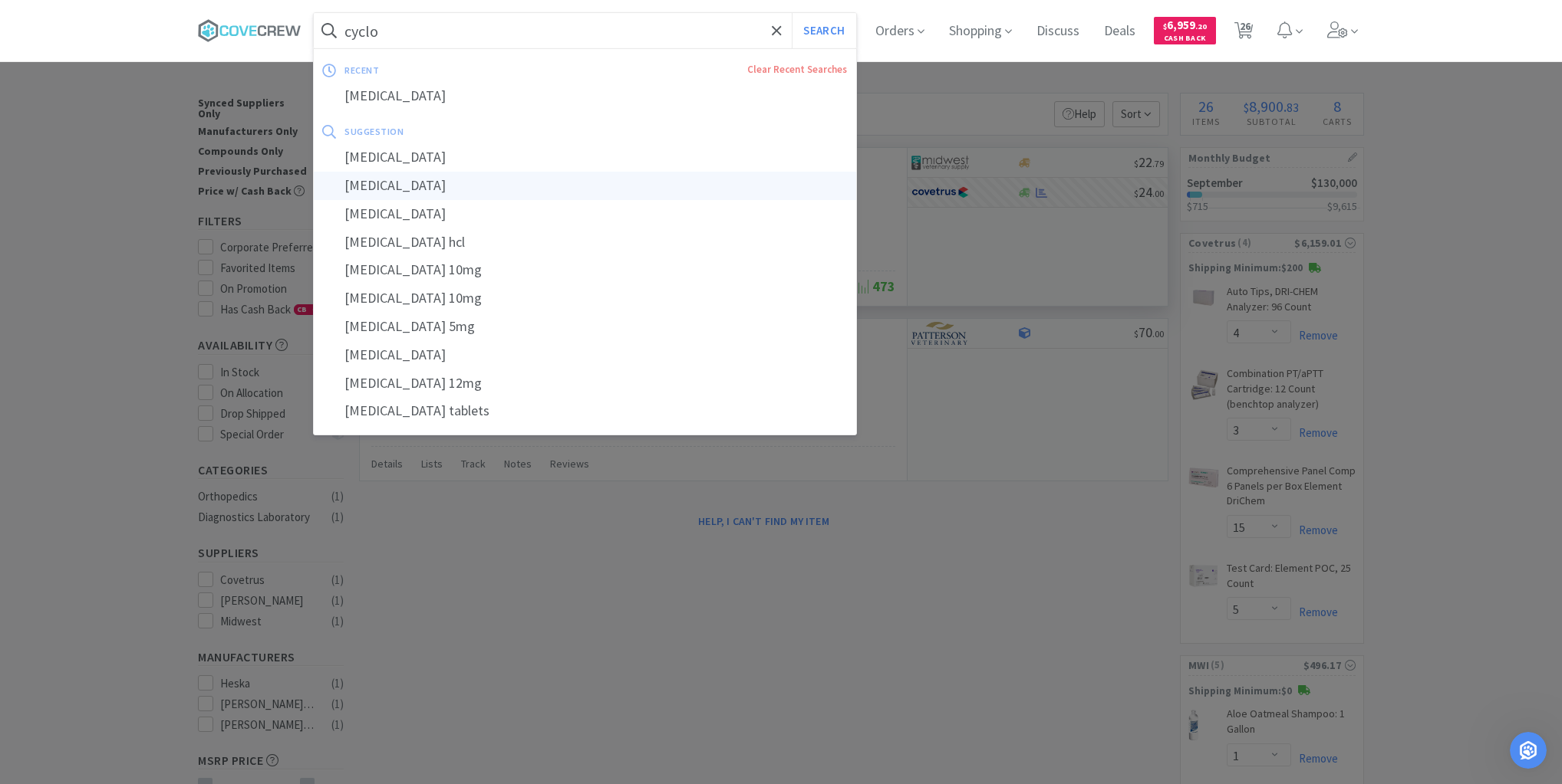
type input "[MEDICAL_DATA]"
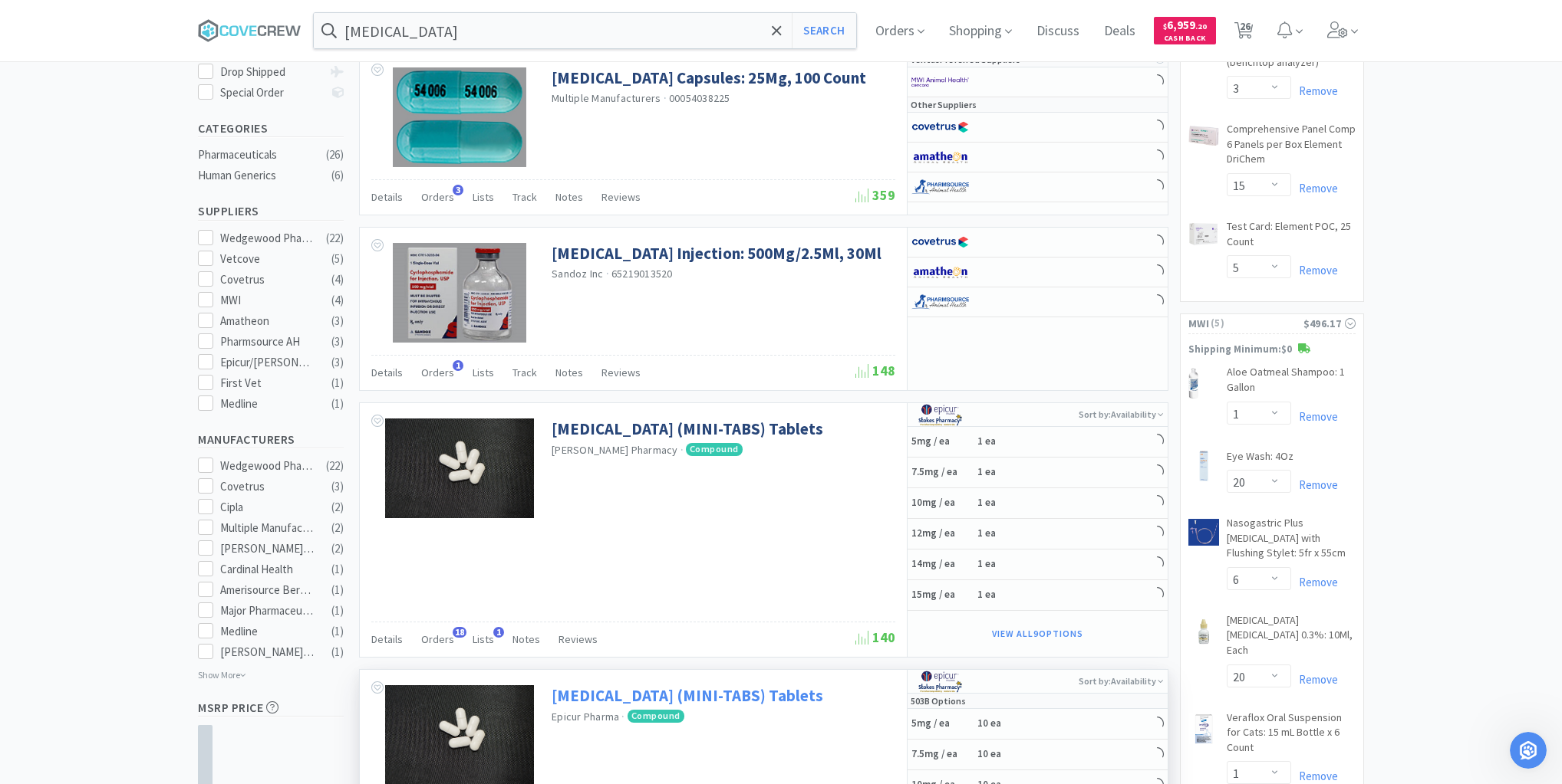
scroll to position [429, 0]
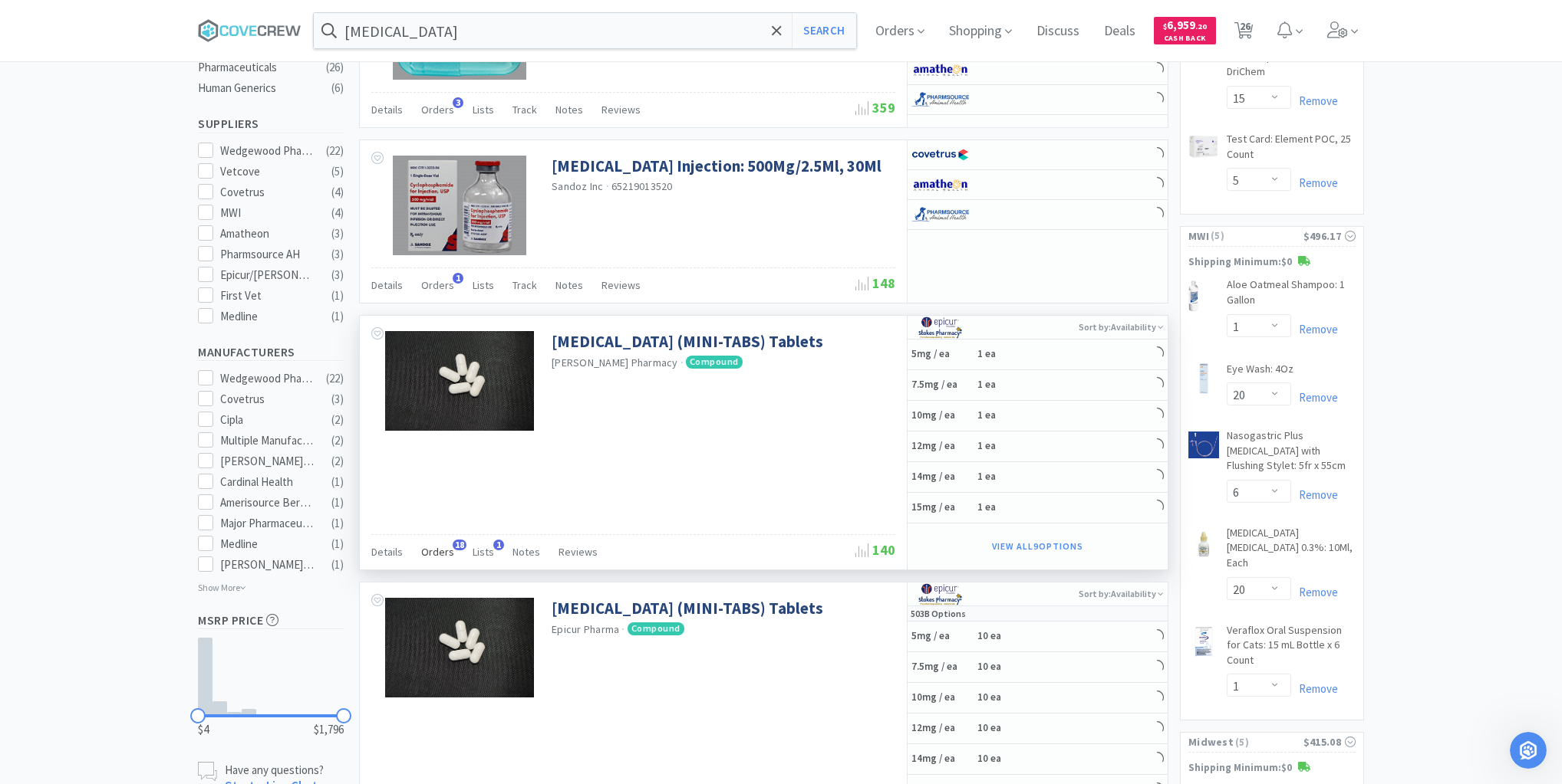
click at [430, 549] on span "Orders" at bounding box center [437, 552] width 33 height 14
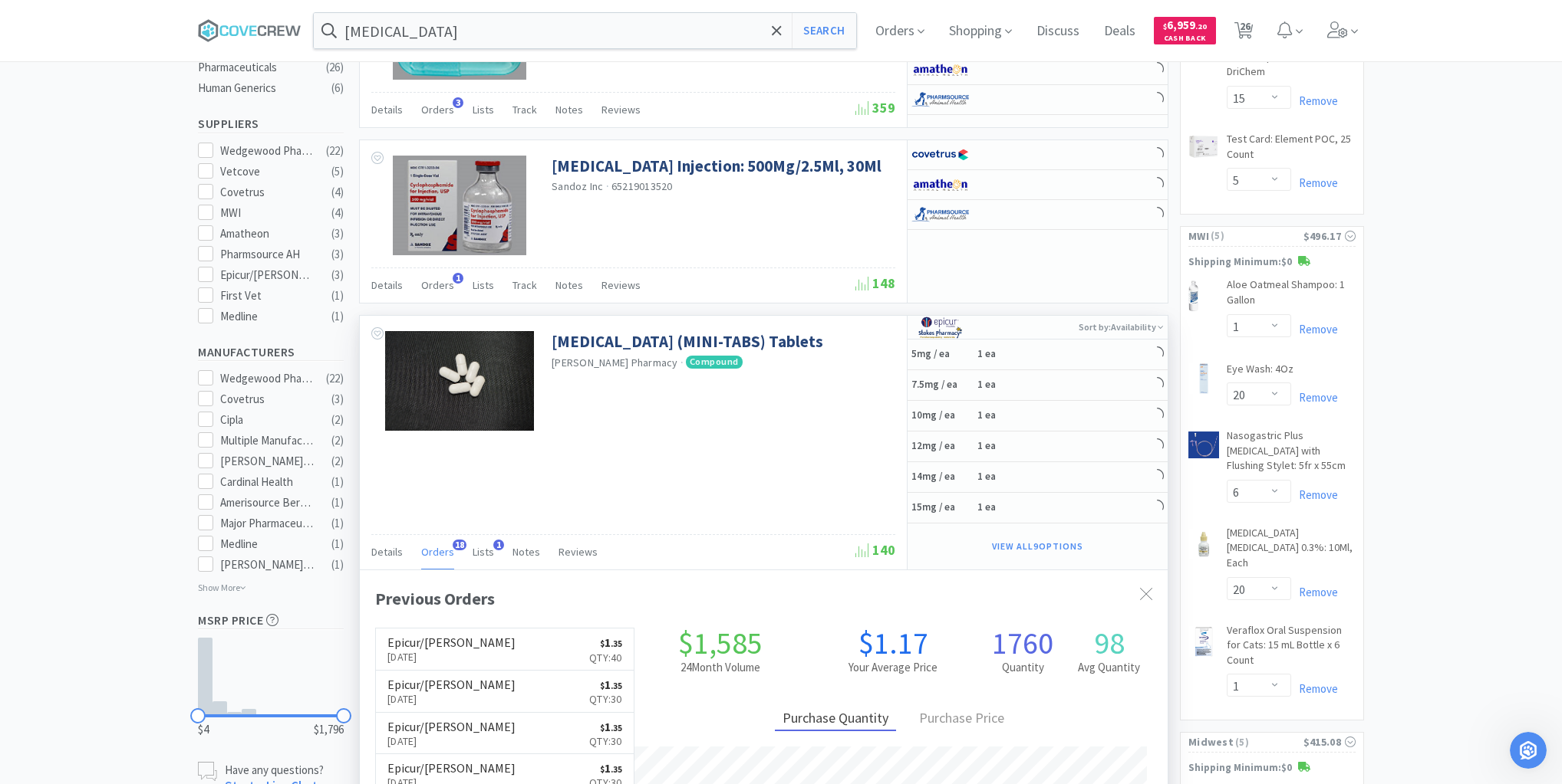
scroll to position [411, 808]
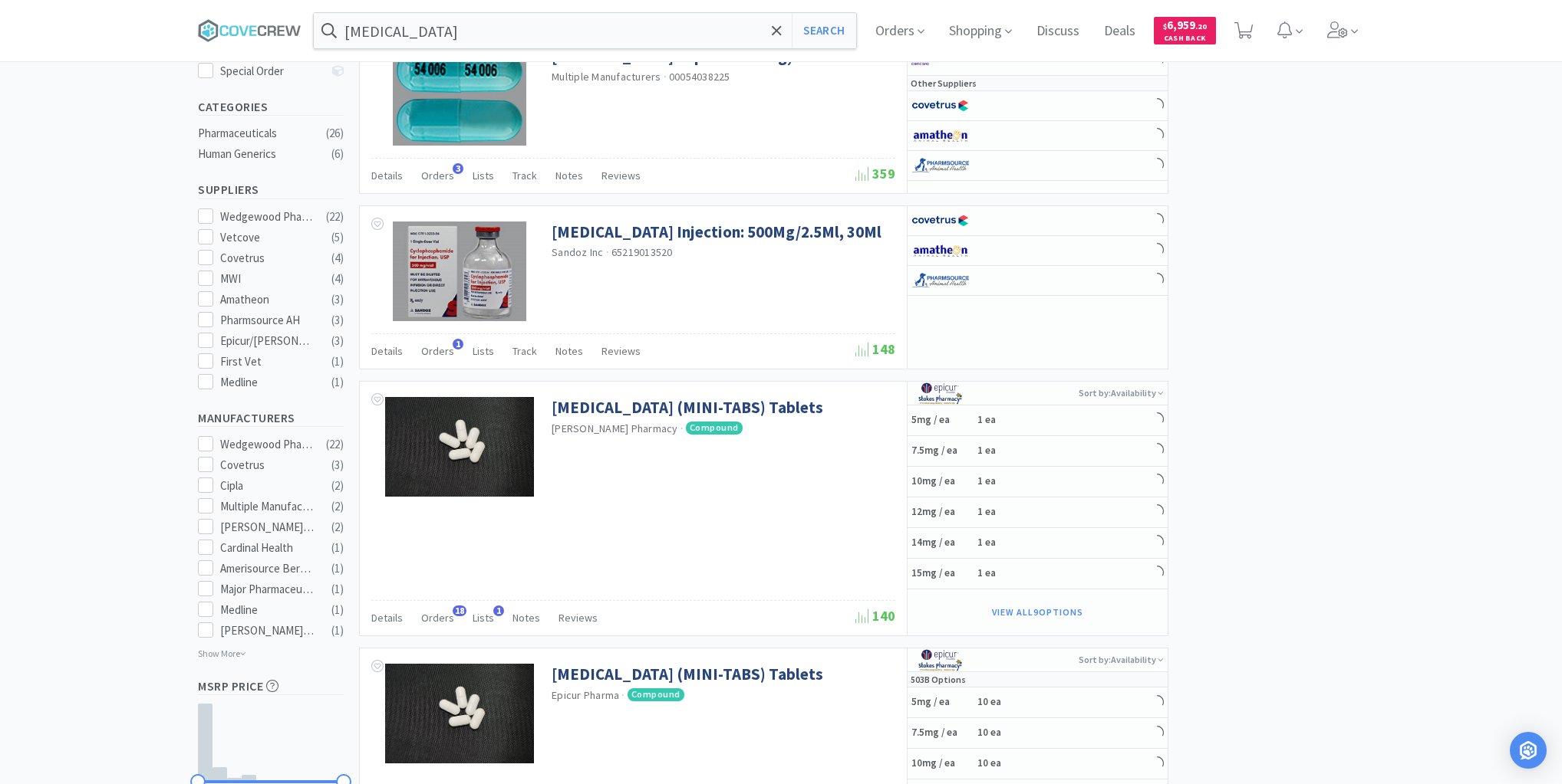
scroll to position [429, 0]
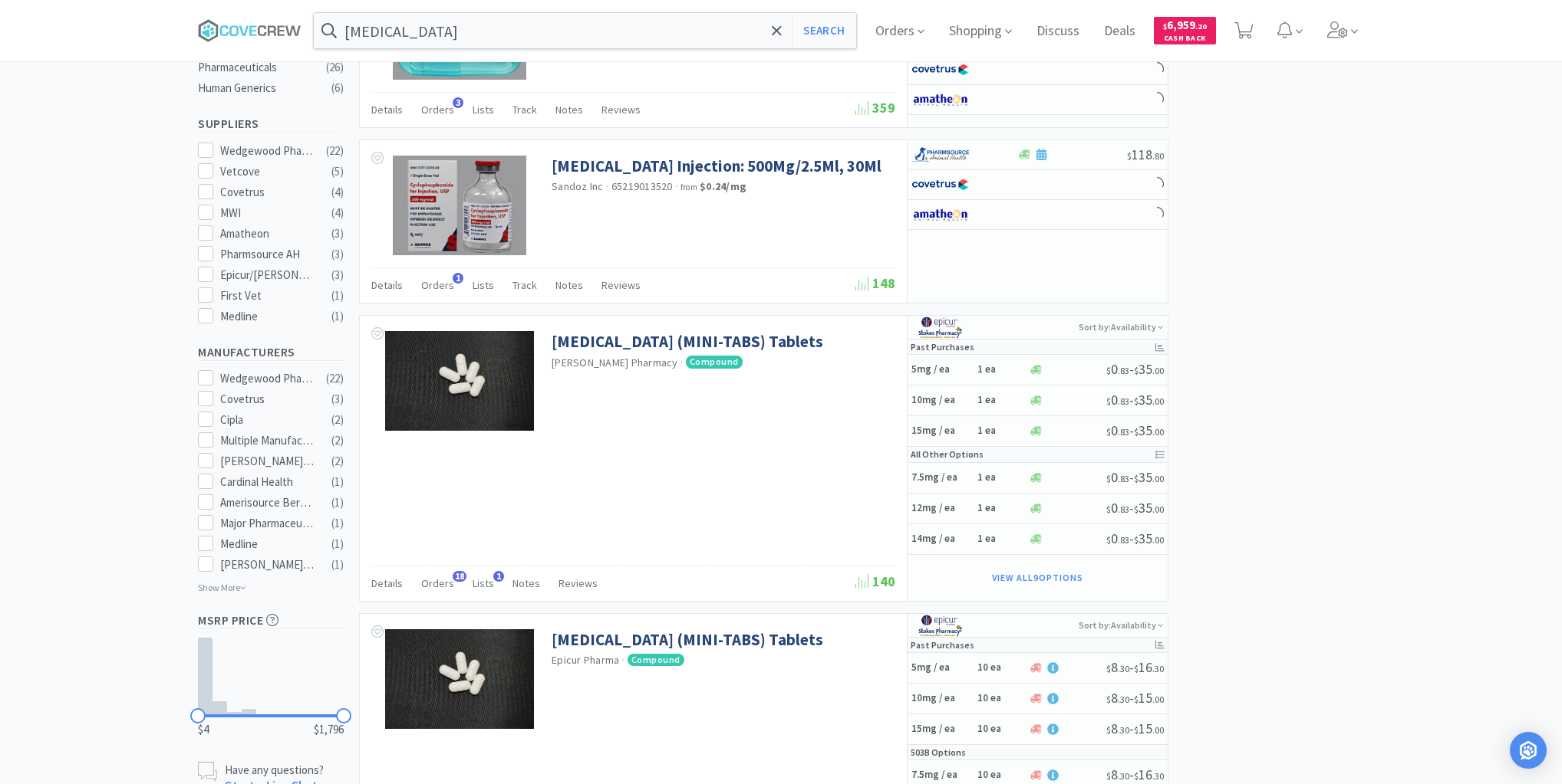
select select "4"
select select "3"
select select "15"
select select "5"
select select "1"
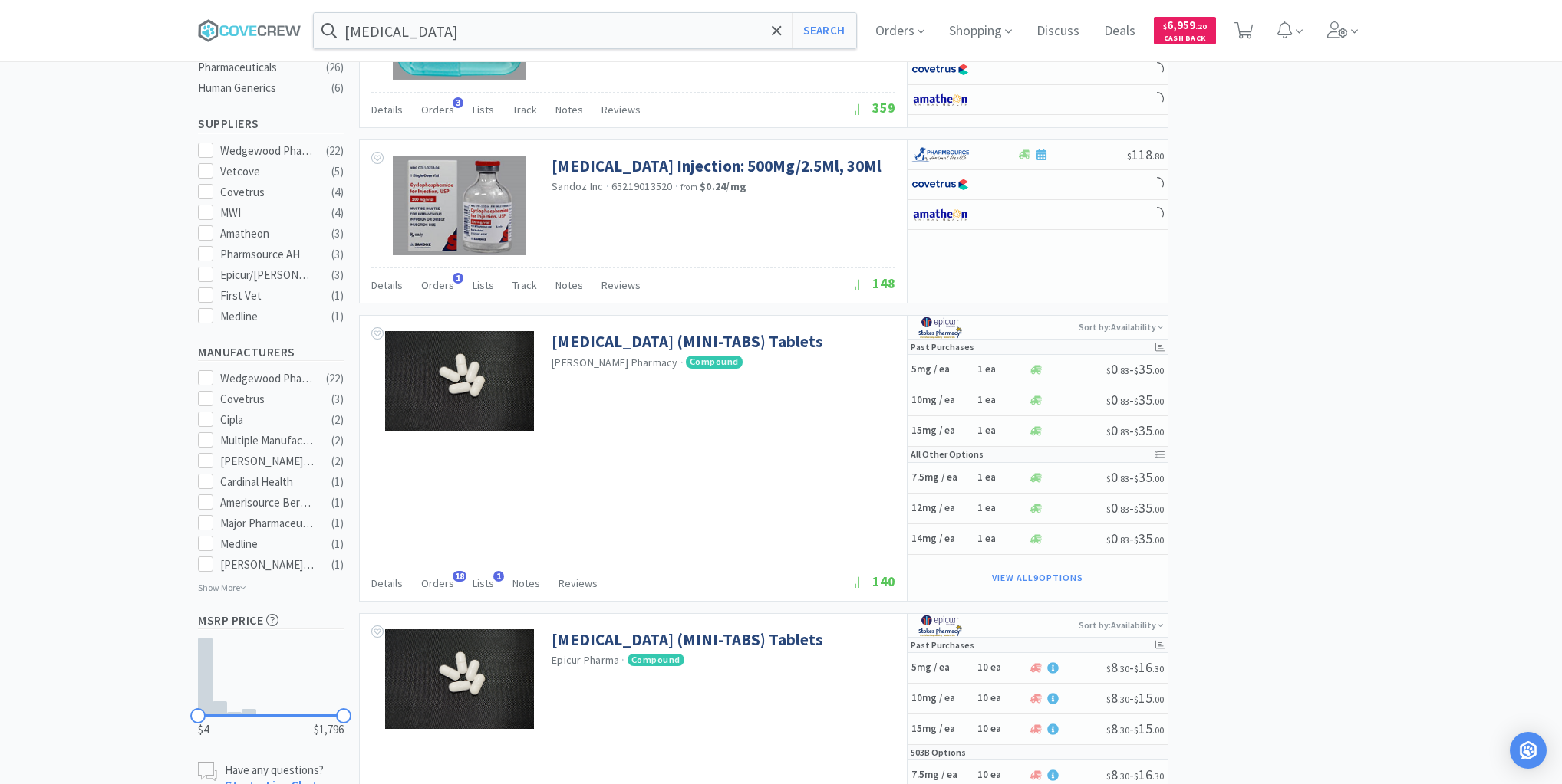
select select "20"
select select "6"
select select "20"
select select "1"
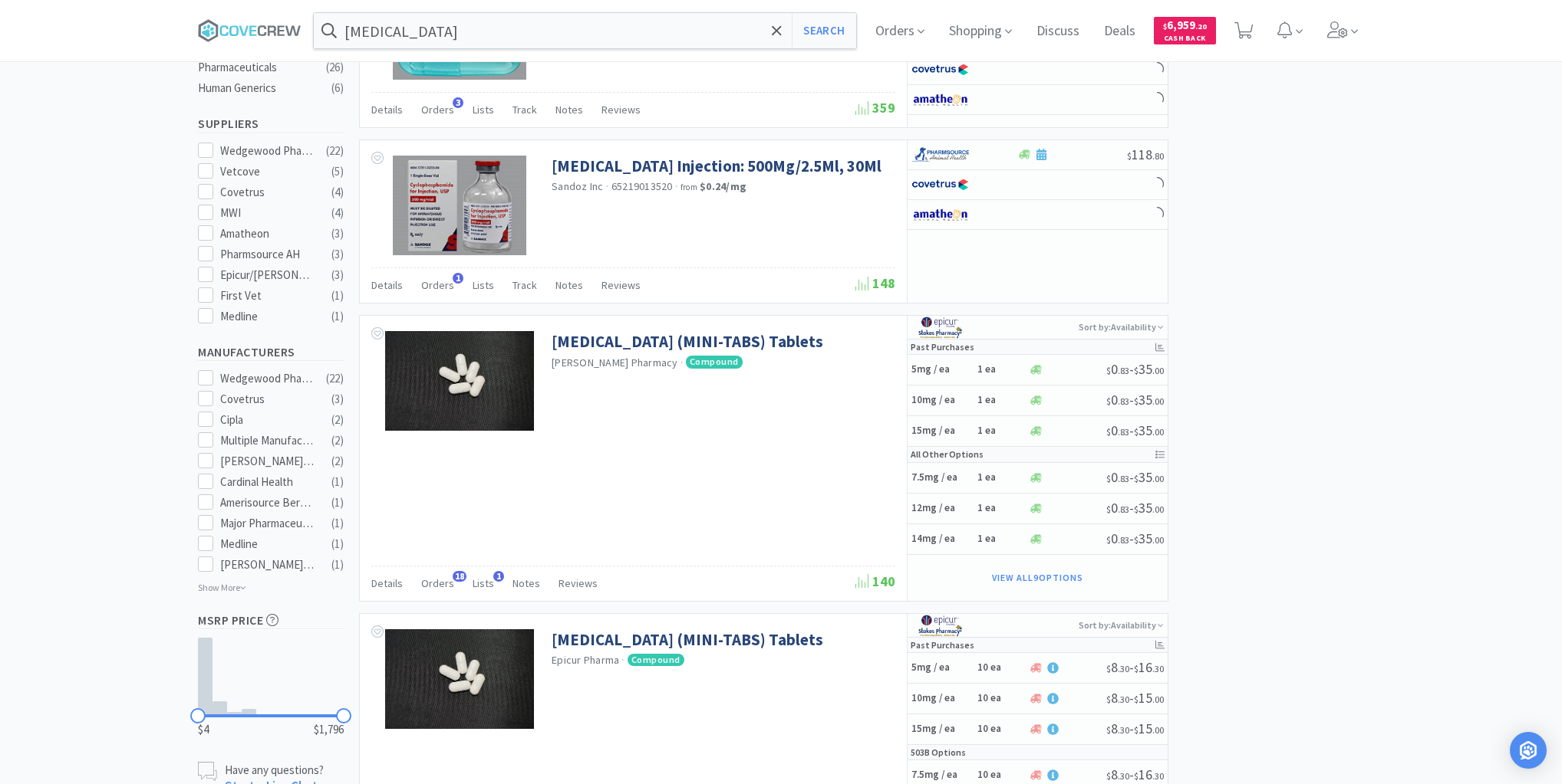
select select "1"
select select "6"
select select "3"
select select "2"
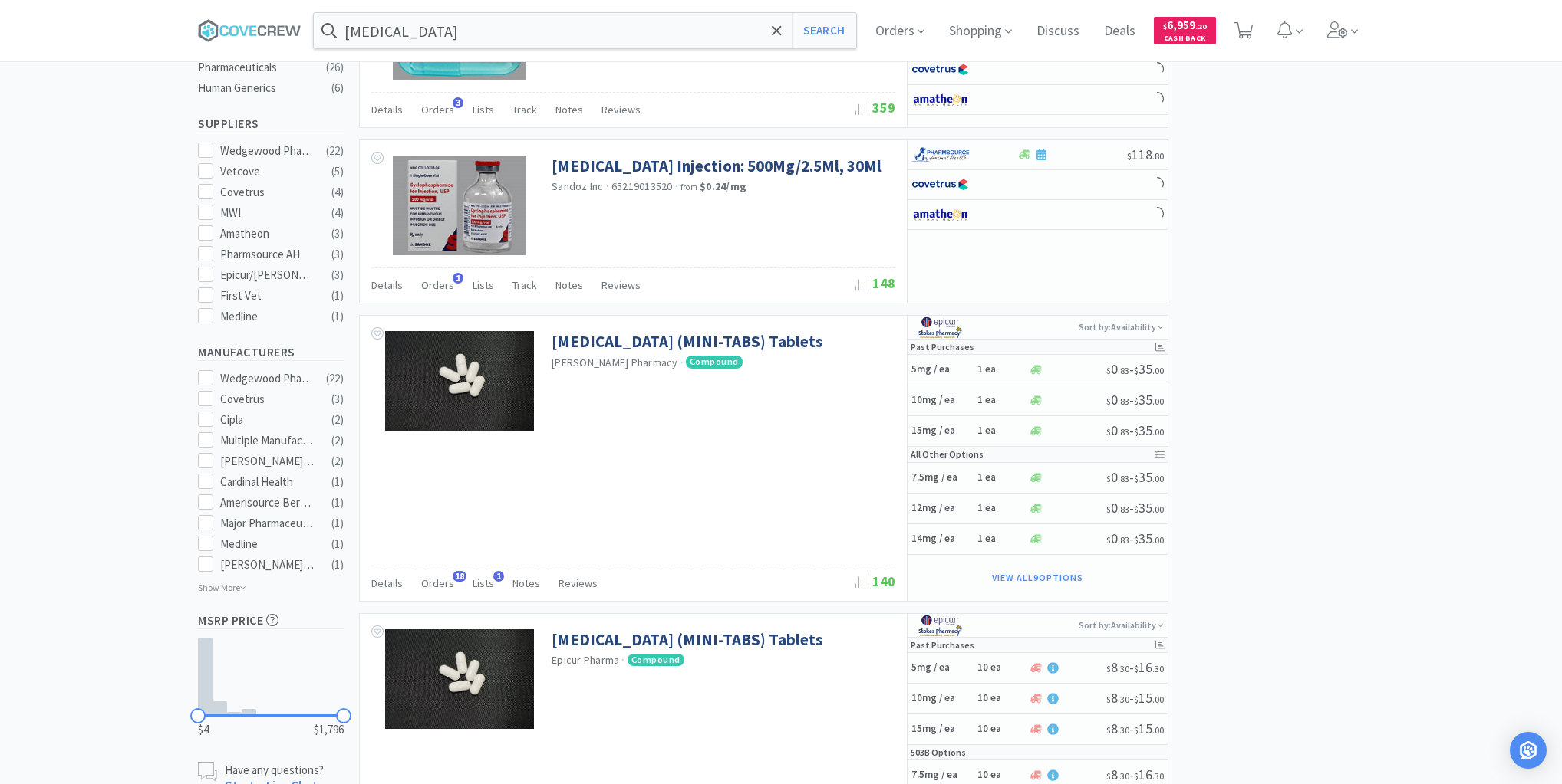
select select "1"
select select "6"
select select "1"
select select "4"
select select "2"
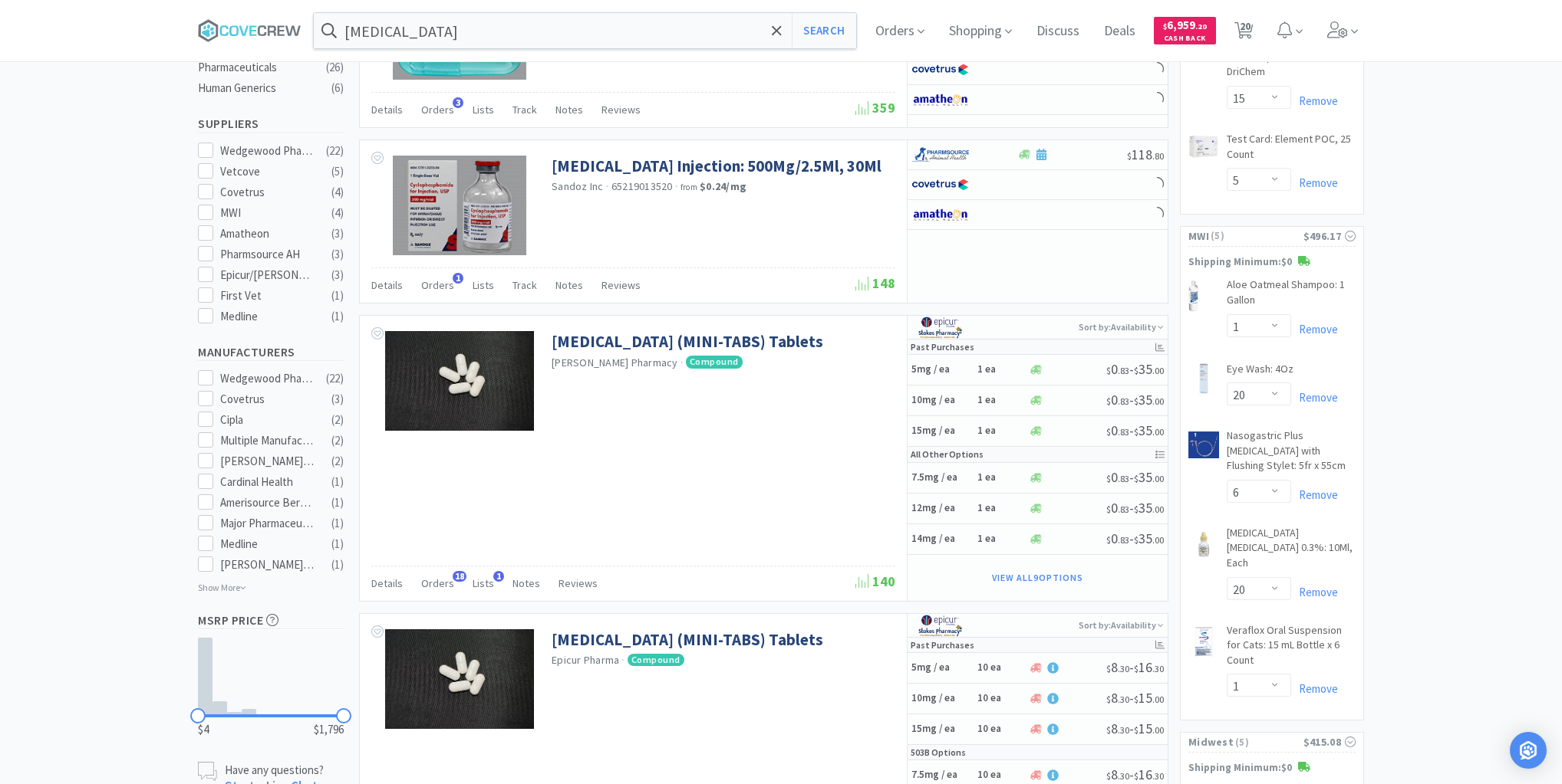
select select "1"
select select "30"
select select "2"
select select "1"
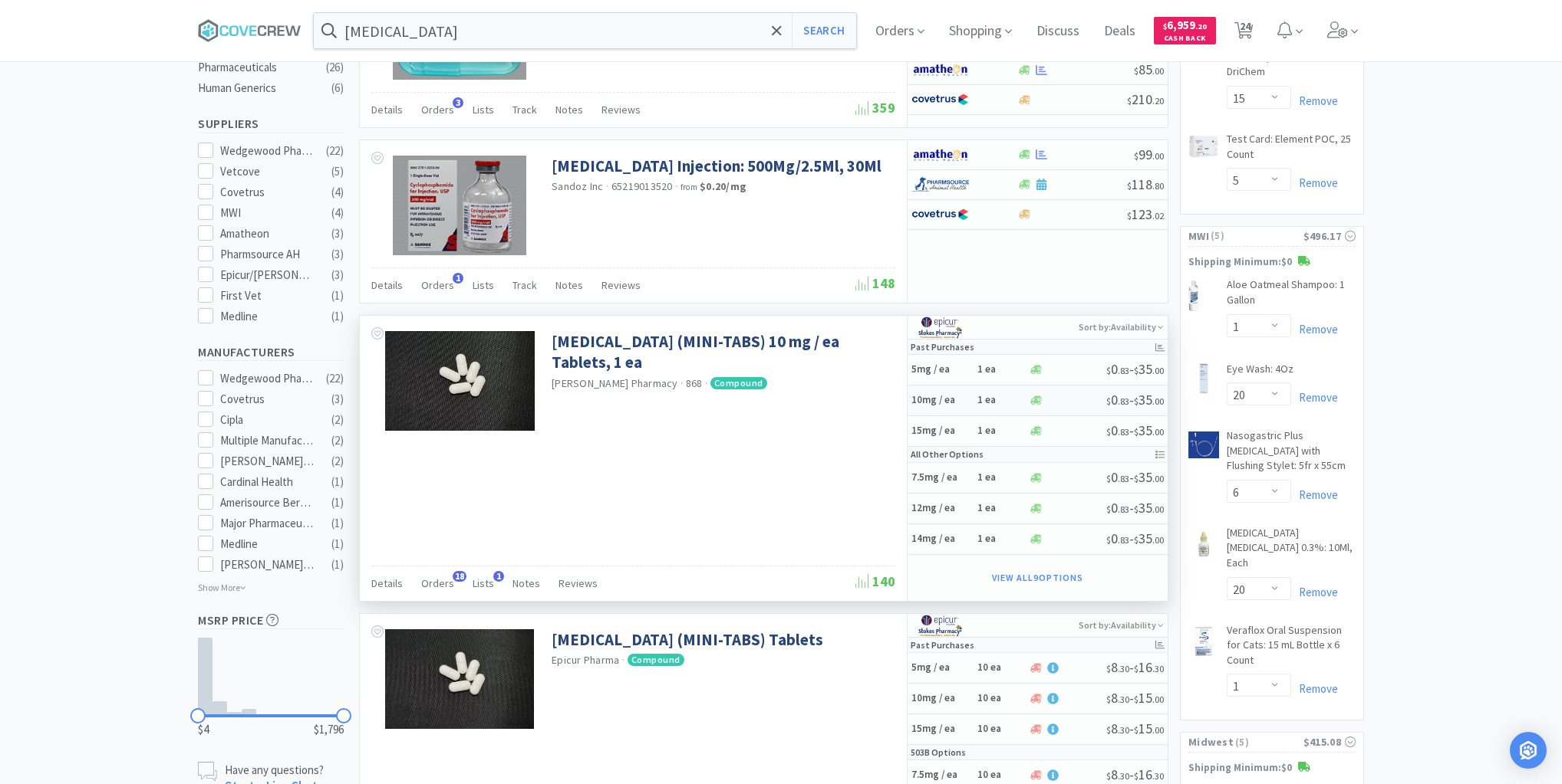
click at [965, 402] on h5 "10mg / ea" at bounding box center [941, 401] width 61 height 13
select select "1"
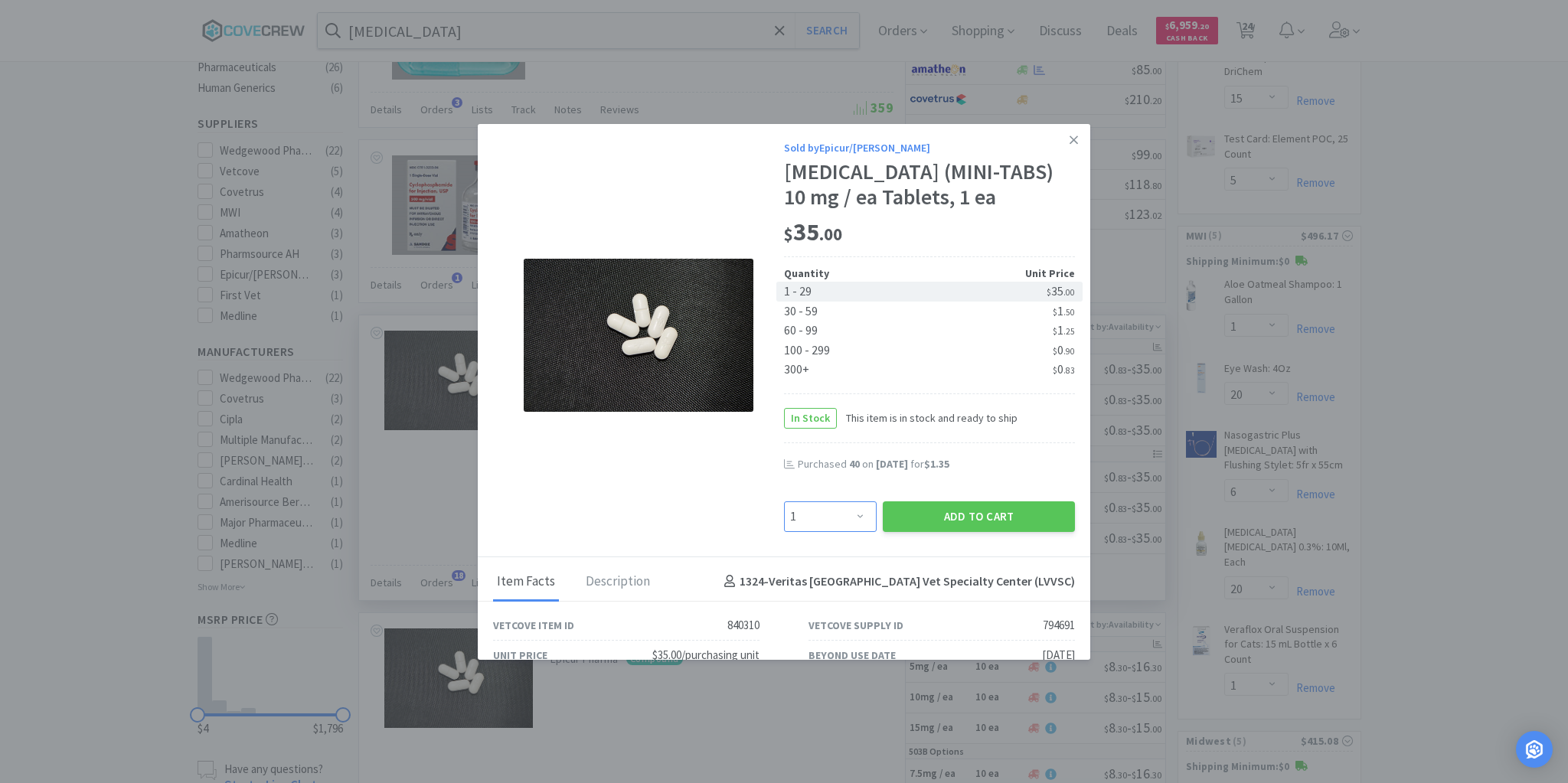
click at [858, 513] on select "Enter Quantity 1 2 3 4 5 6 7 8 9 10 11 12 13 14 15 16 17 18 19 20 Enter Quantity" at bounding box center [830, 516] width 92 height 31
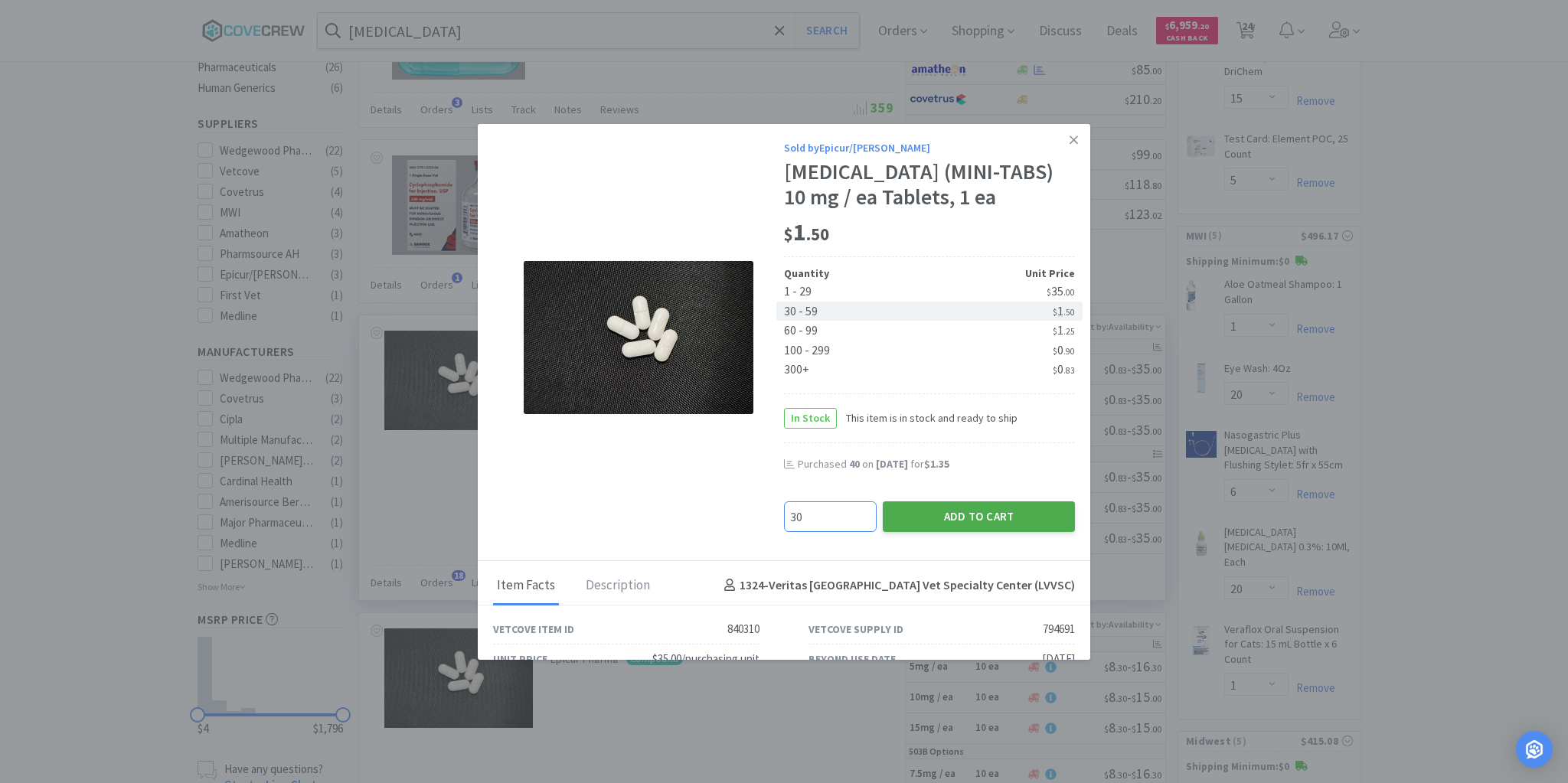
type input "30"
click at [948, 510] on button "Add to Cart" at bounding box center [979, 516] width 192 height 31
select select "1"
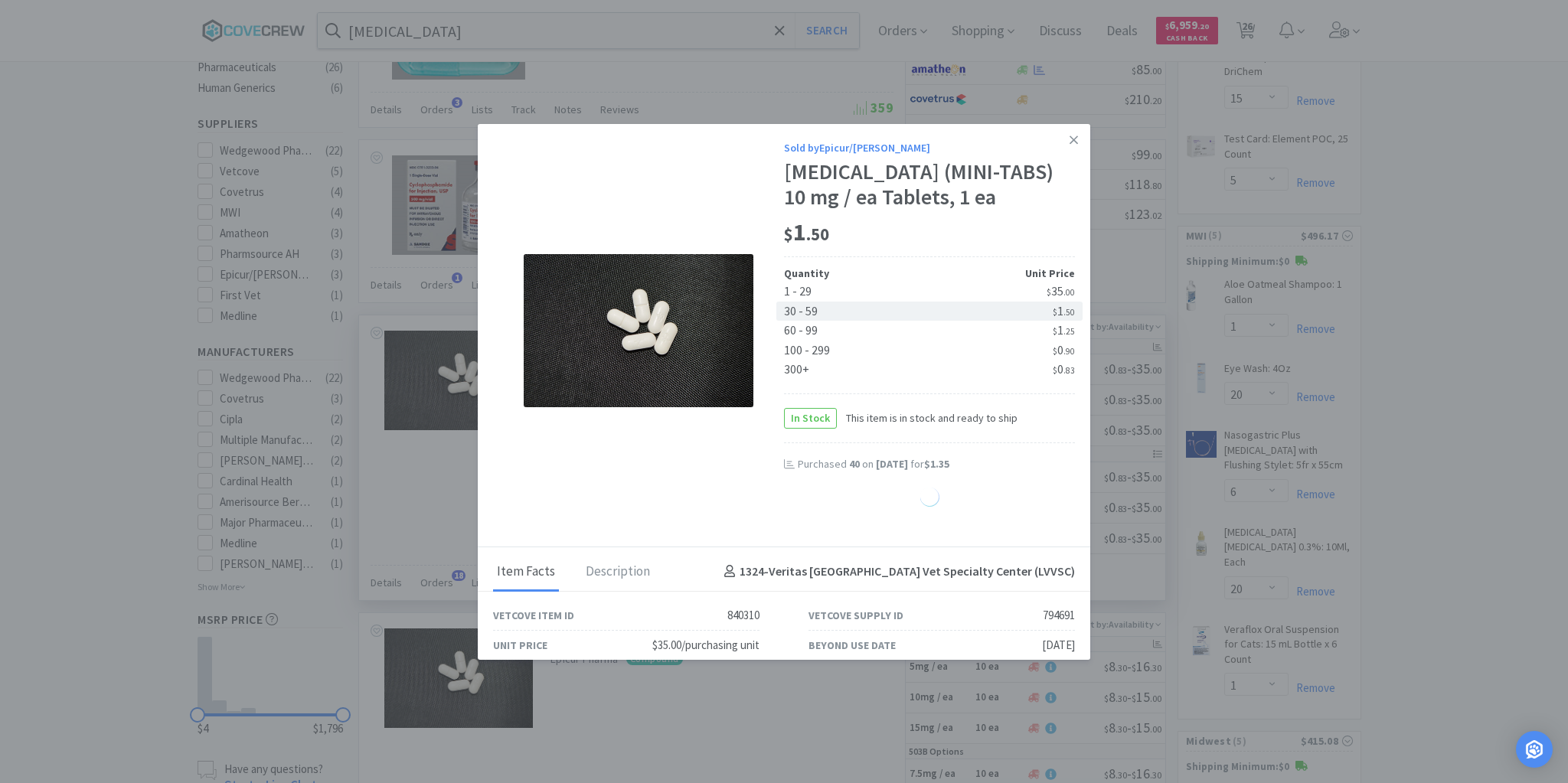
select select "30"
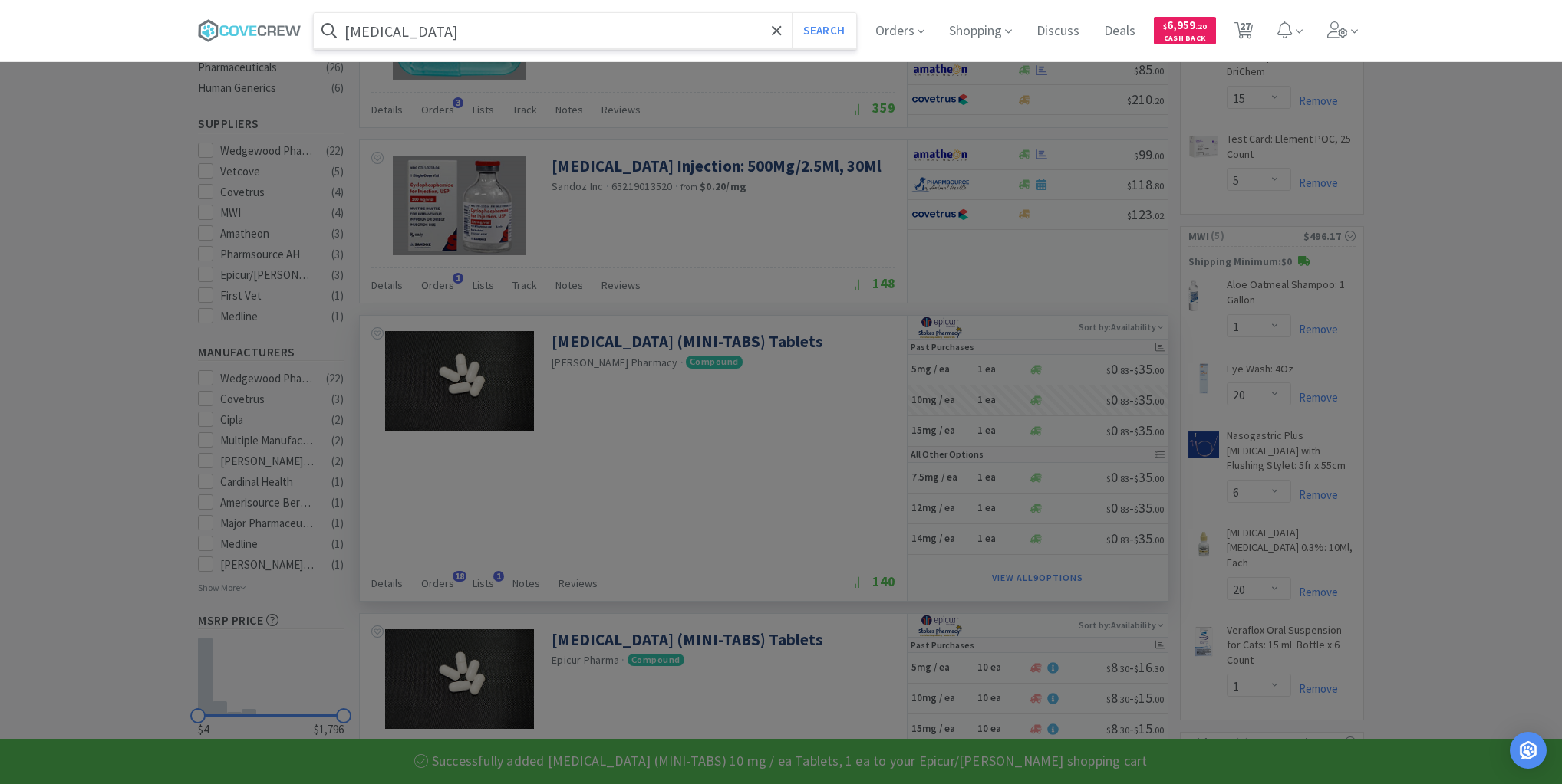
click at [691, 29] on input "[MEDICAL_DATA]" at bounding box center [584, 30] width 543 height 35
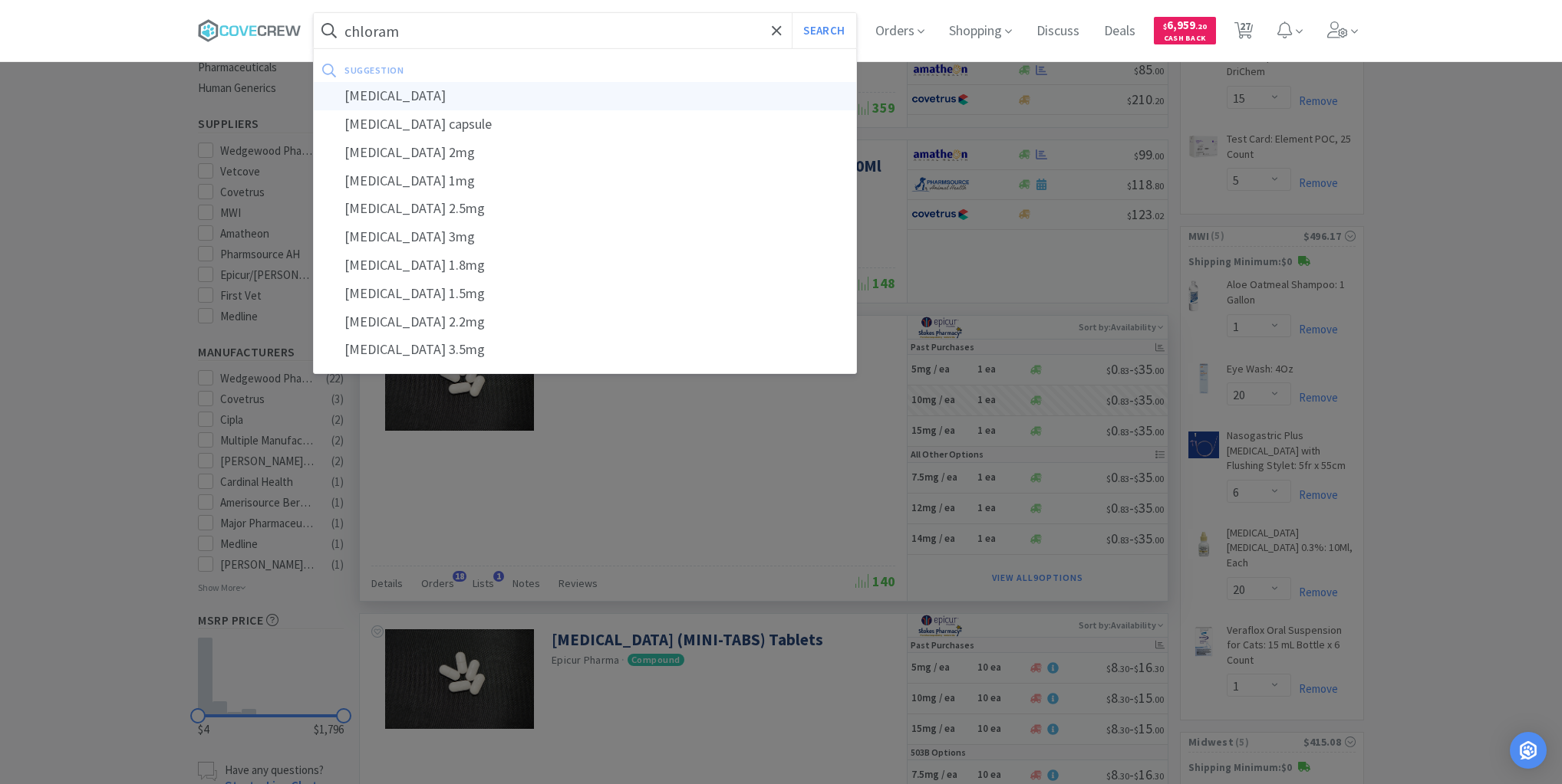
type input "[MEDICAL_DATA]"
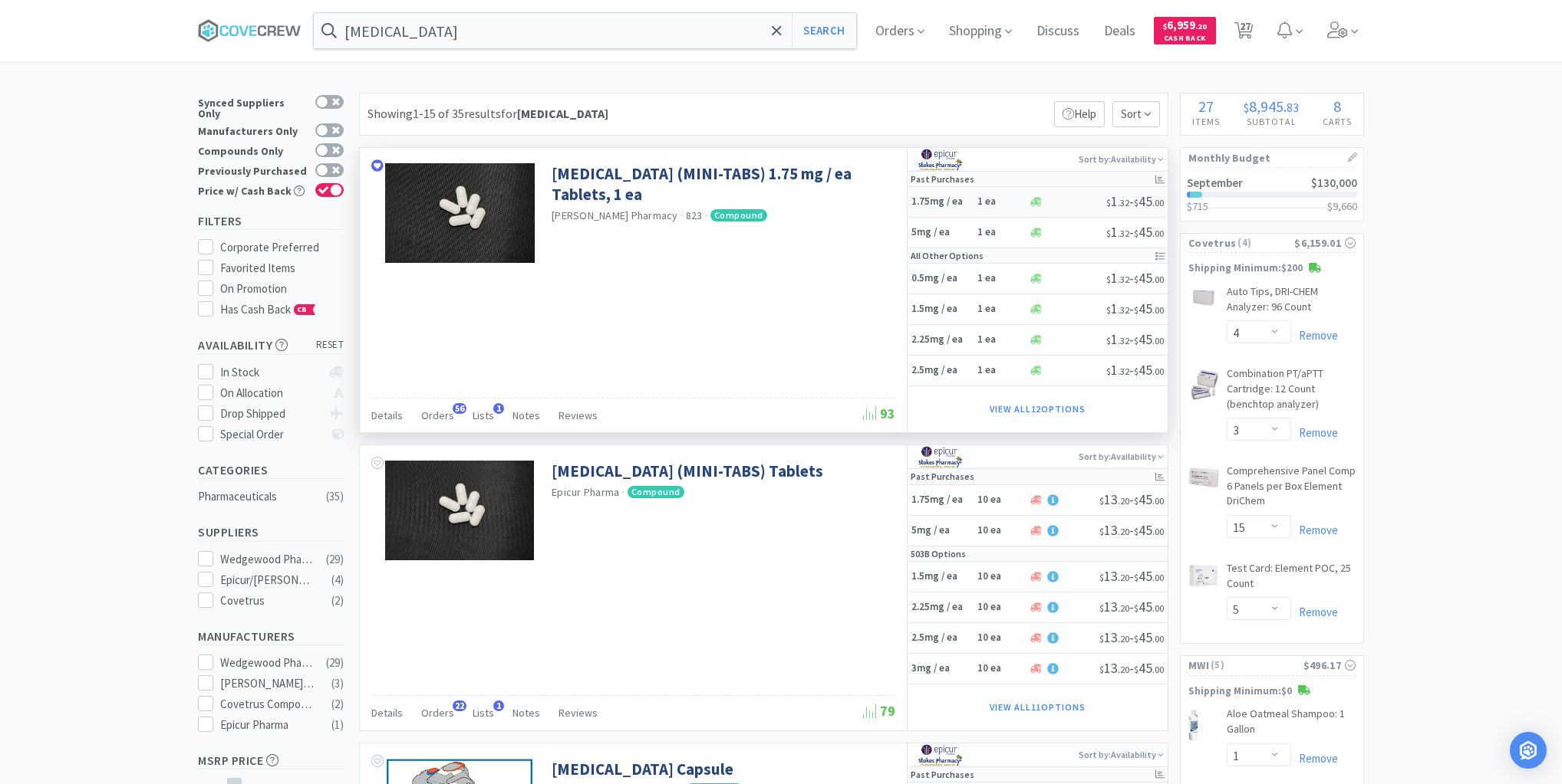
click at [966, 203] on h5 "1.75mg / ea" at bounding box center [941, 202] width 61 height 13
select select "1"
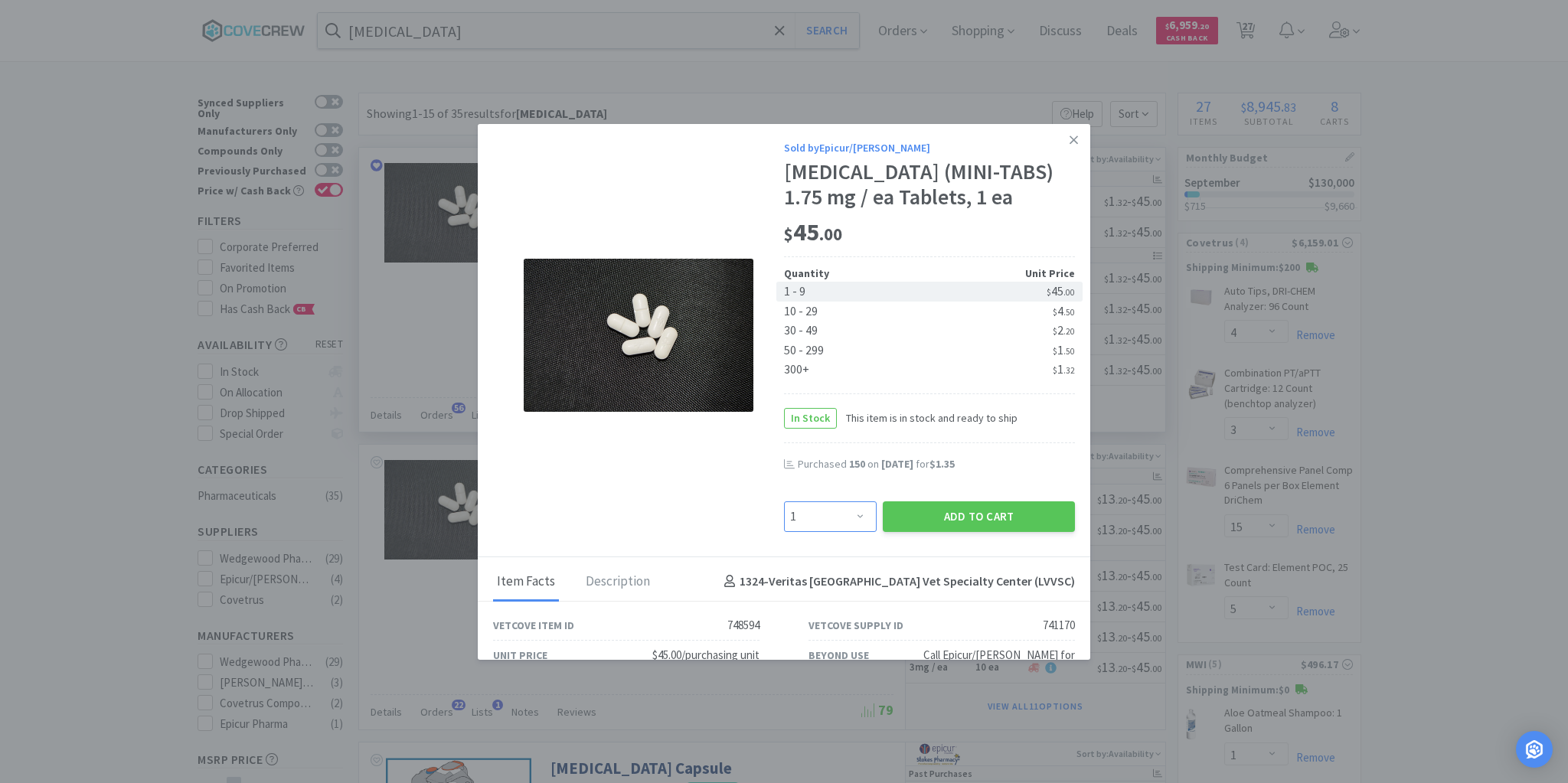
click at [856, 513] on select "Enter Quantity 1 2 3 4 5 6 7 8 9 10 11 12 13 14 15 16 17 18 19 20 Enter Quantity" at bounding box center [830, 516] width 92 height 31
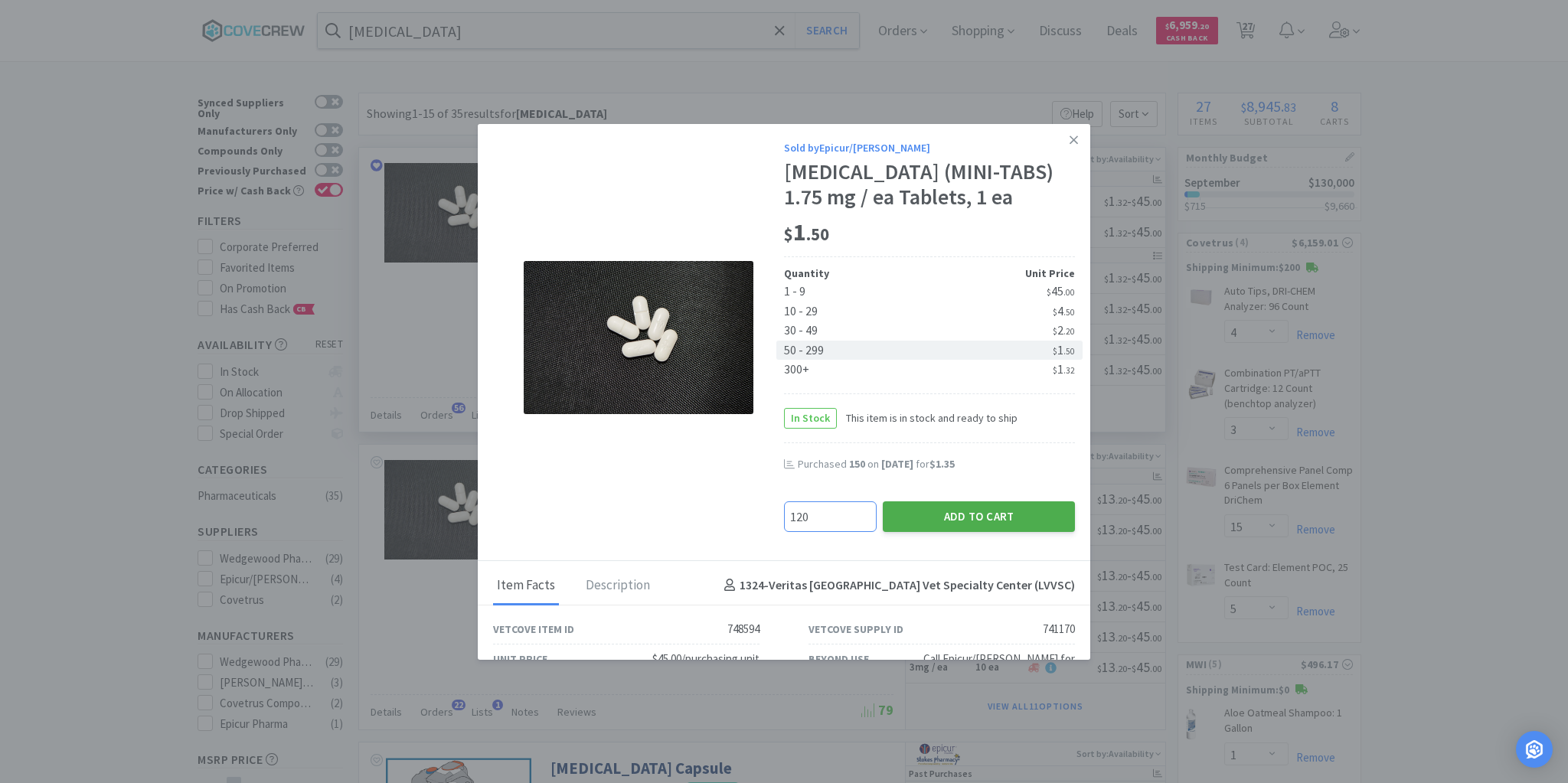
type input "120"
drag, startPoint x: 944, startPoint y: 527, endPoint x: 952, endPoint y: 526, distance: 8.1
click at [950, 526] on button "Add to Cart" at bounding box center [979, 516] width 192 height 31
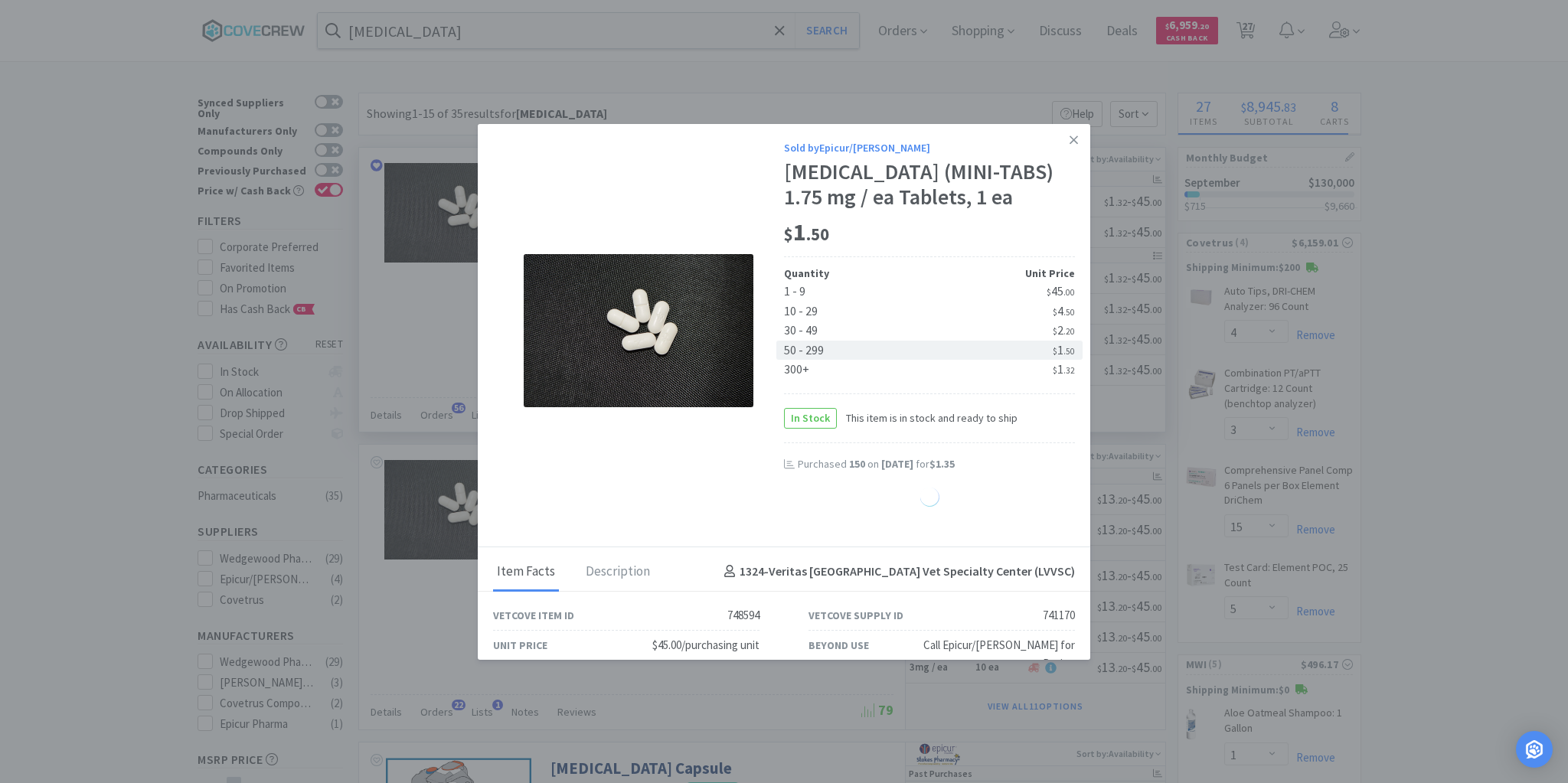
select select "1"
select select "120"
select select "30"
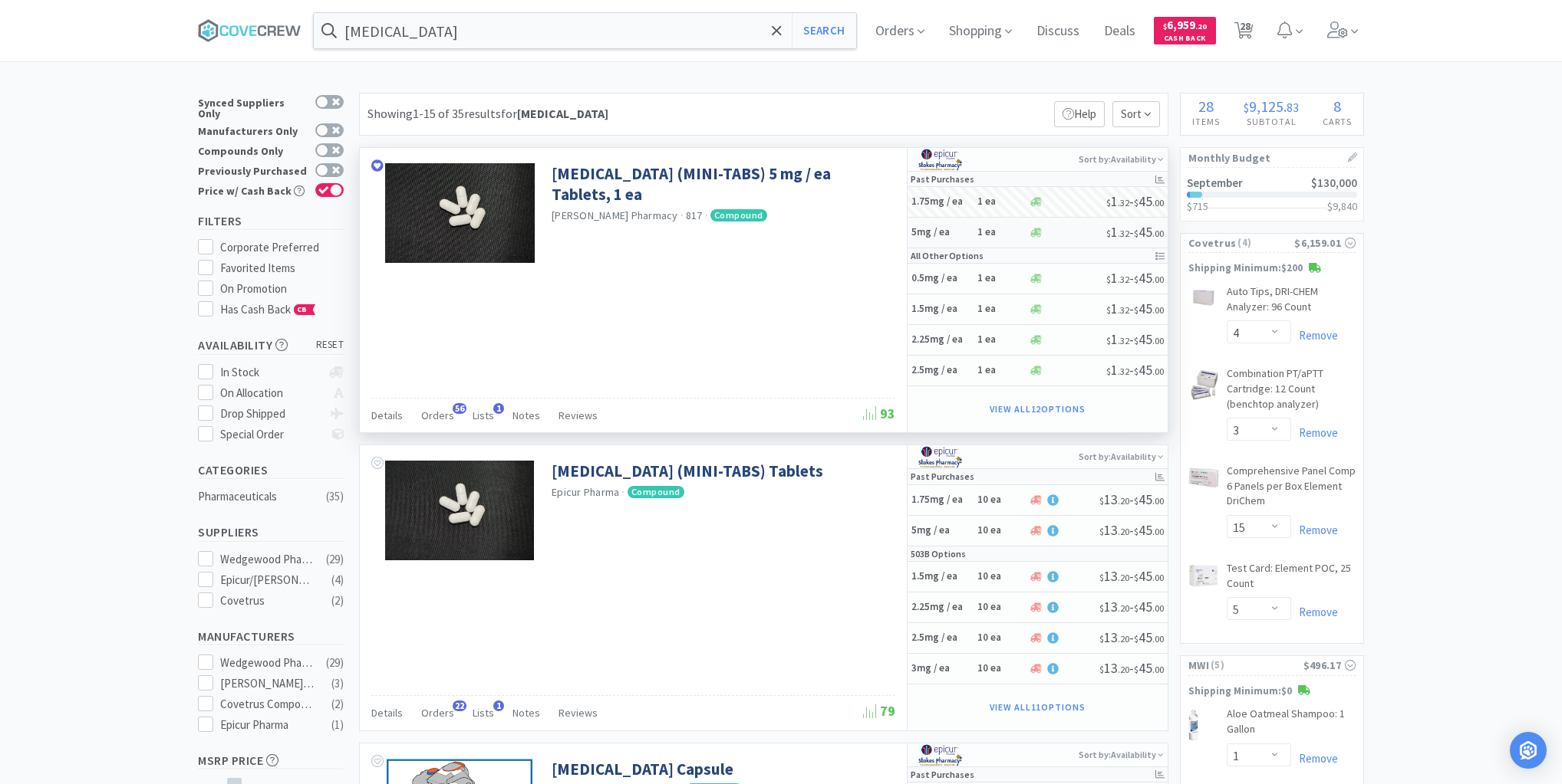
click at [965, 235] on h5 "5mg / ea" at bounding box center [941, 233] width 61 height 13
select select "1"
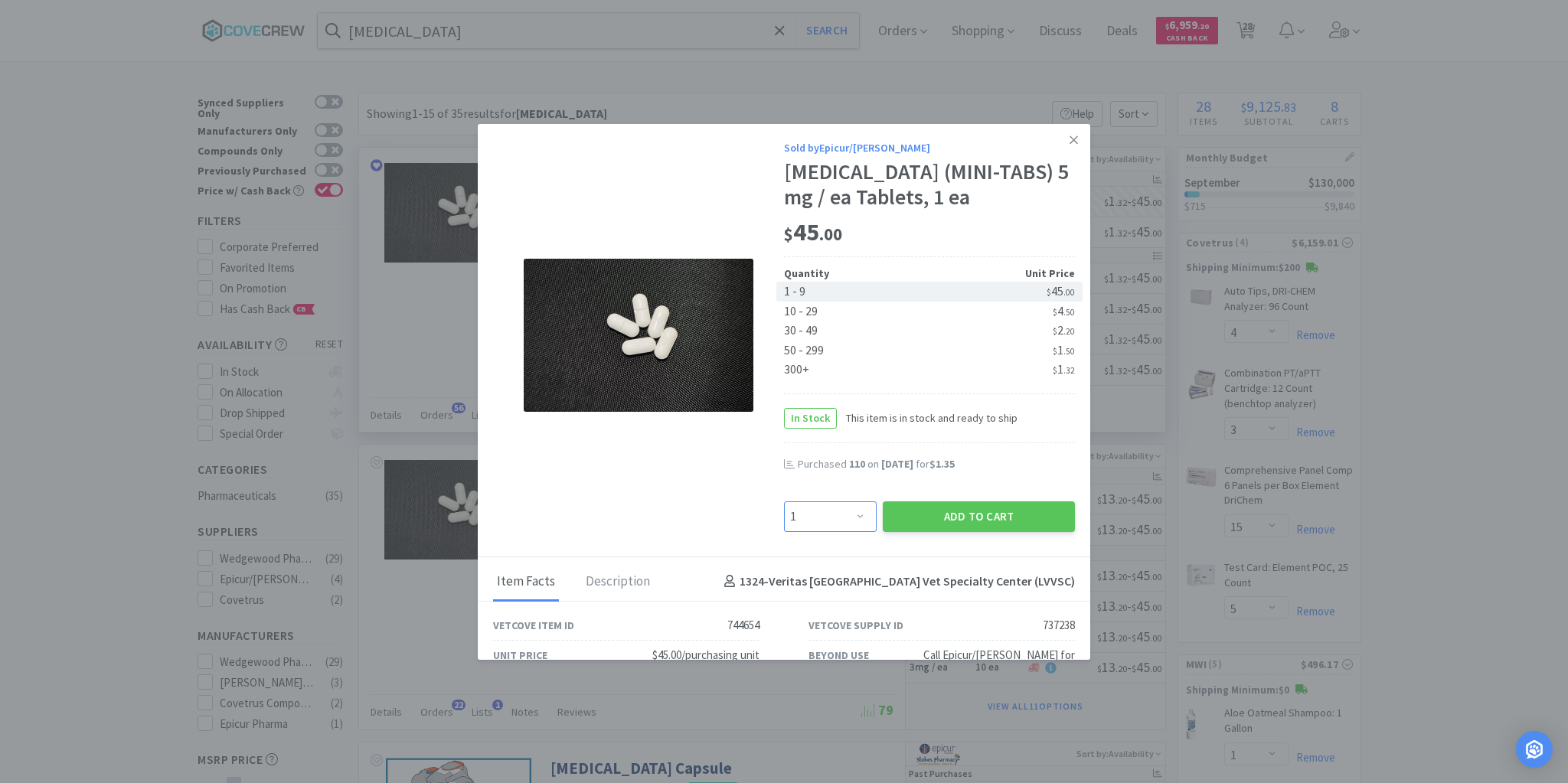
click at [856, 520] on select "Enter Quantity 1 2 3 4 5 6 7 8 9 10 11 12 13 14 15 16 17 18 19 20 Enter Quantity" at bounding box center [830, 516] width 92 height 31
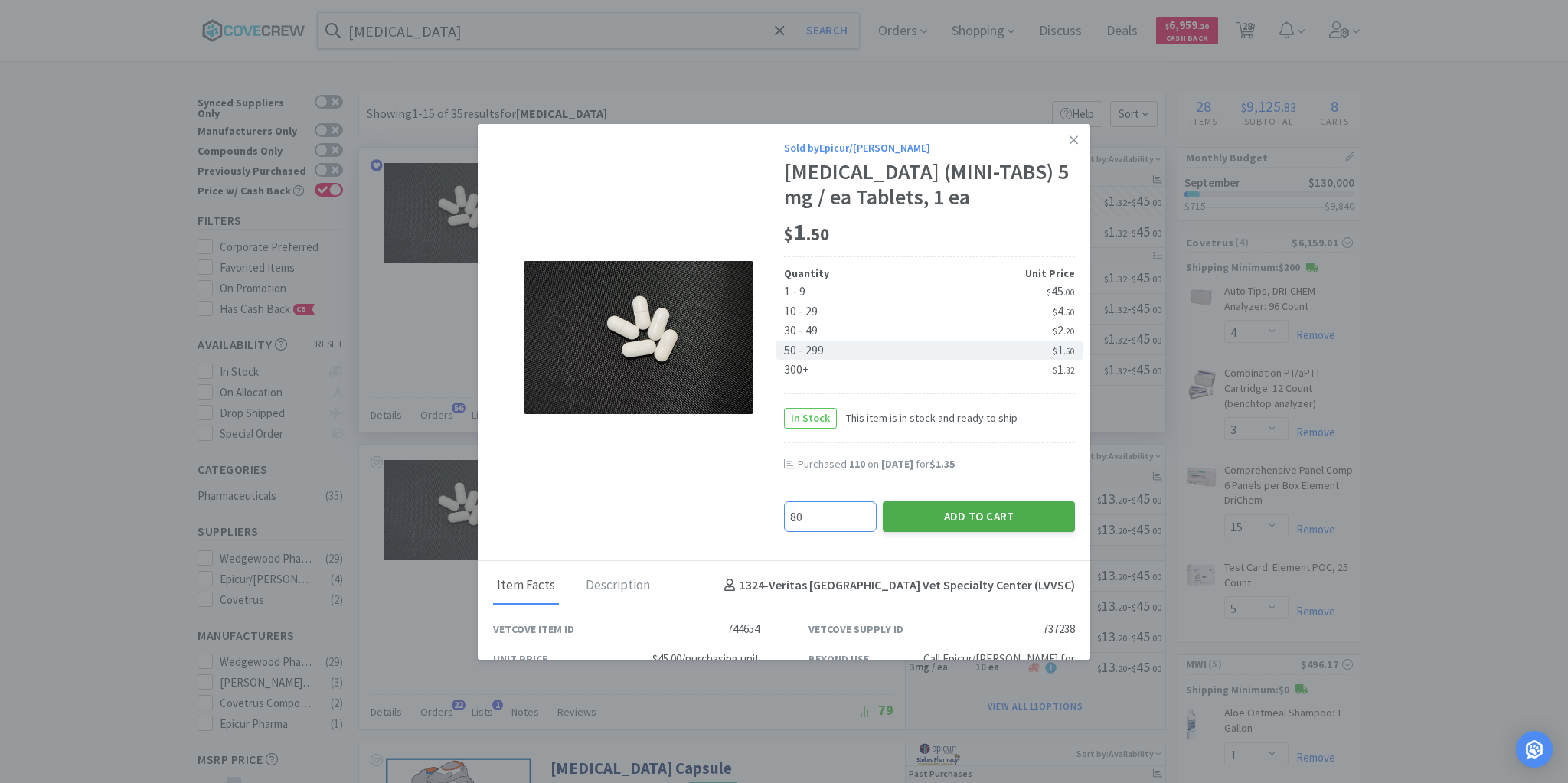
type input "80"
click at [941, 514] on button "Add to Cart" at bounding box center [979, 516] width 192 height 31
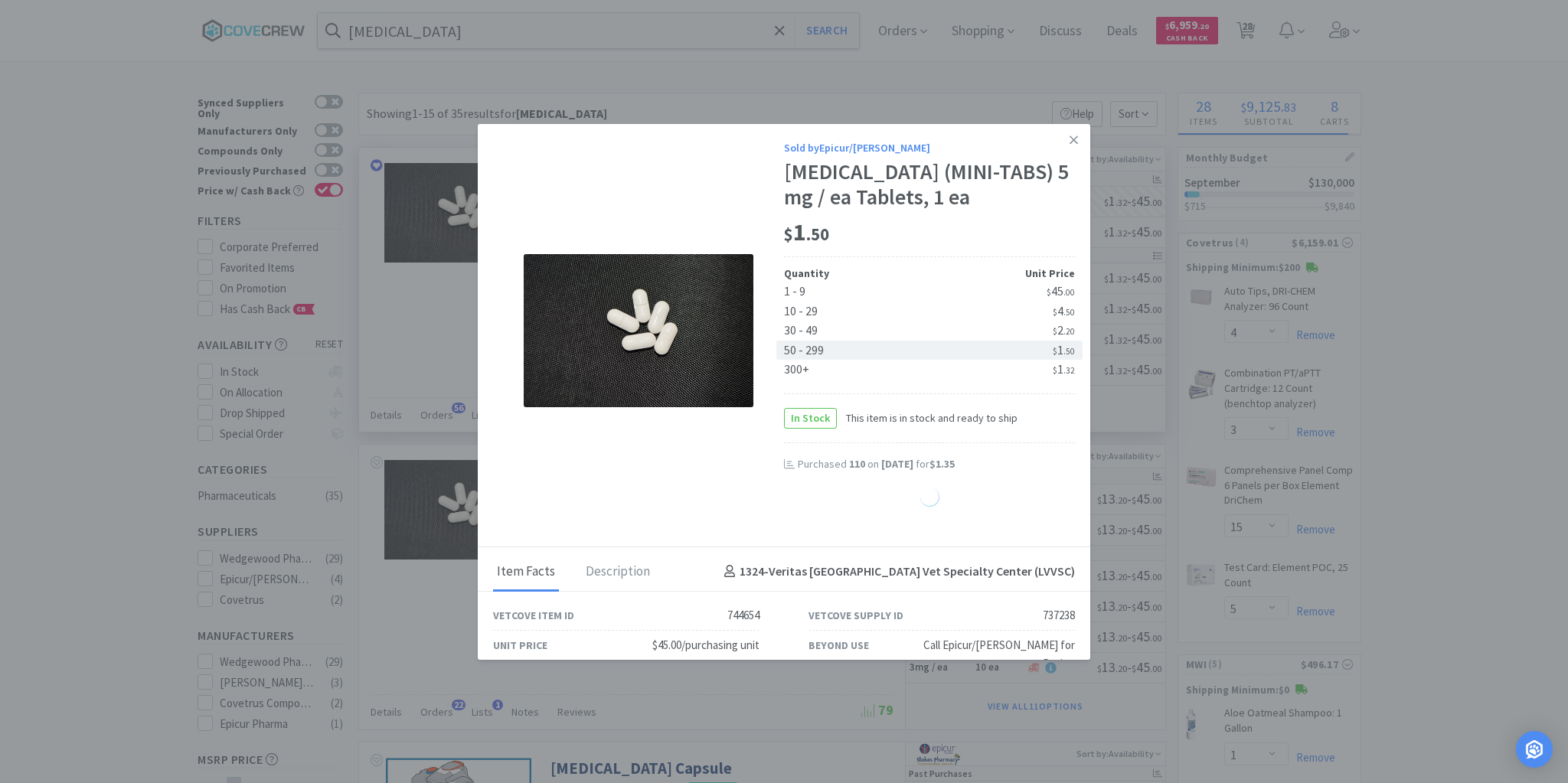
select select "1"
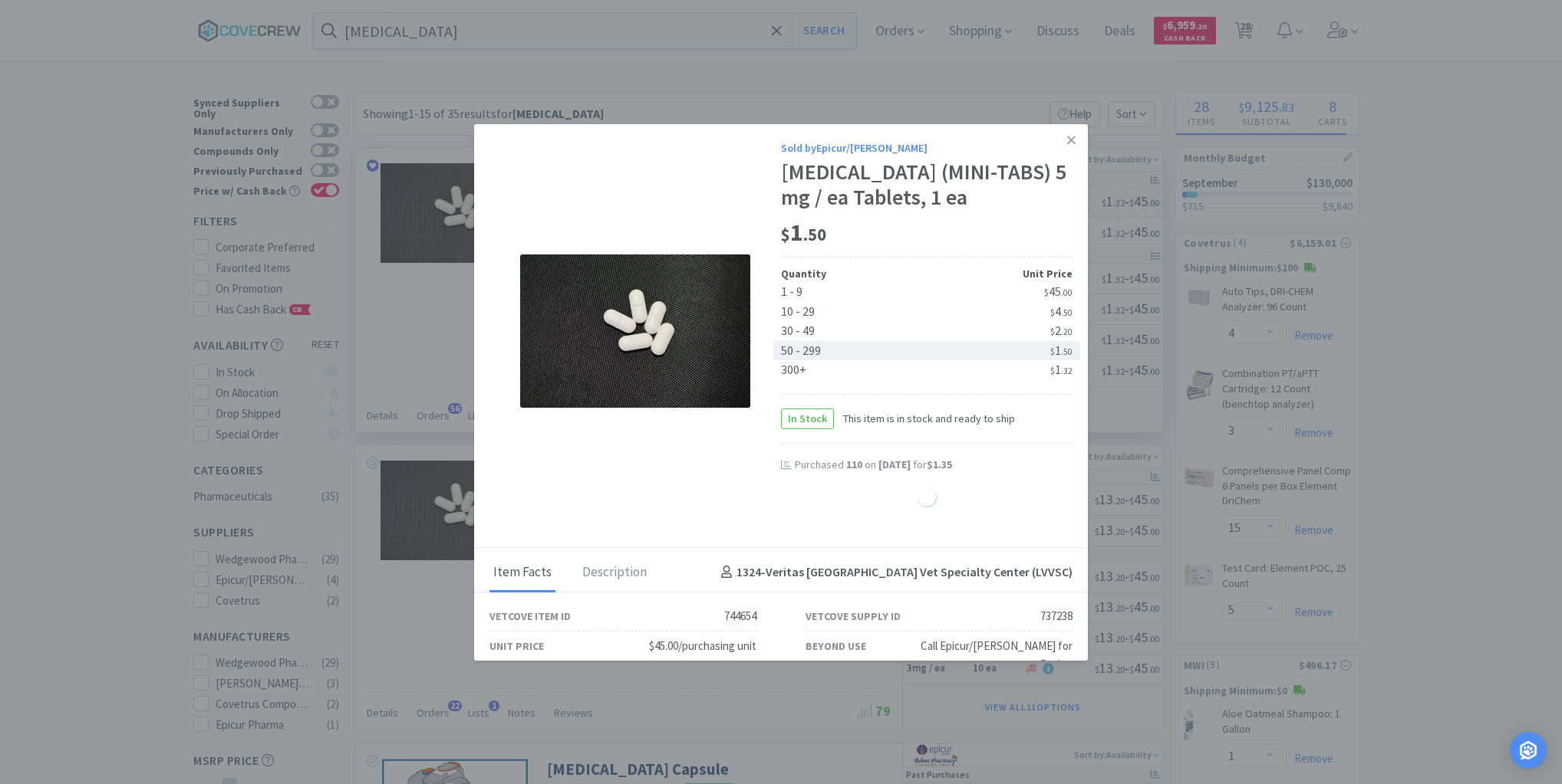
select select "80"
select select "30"
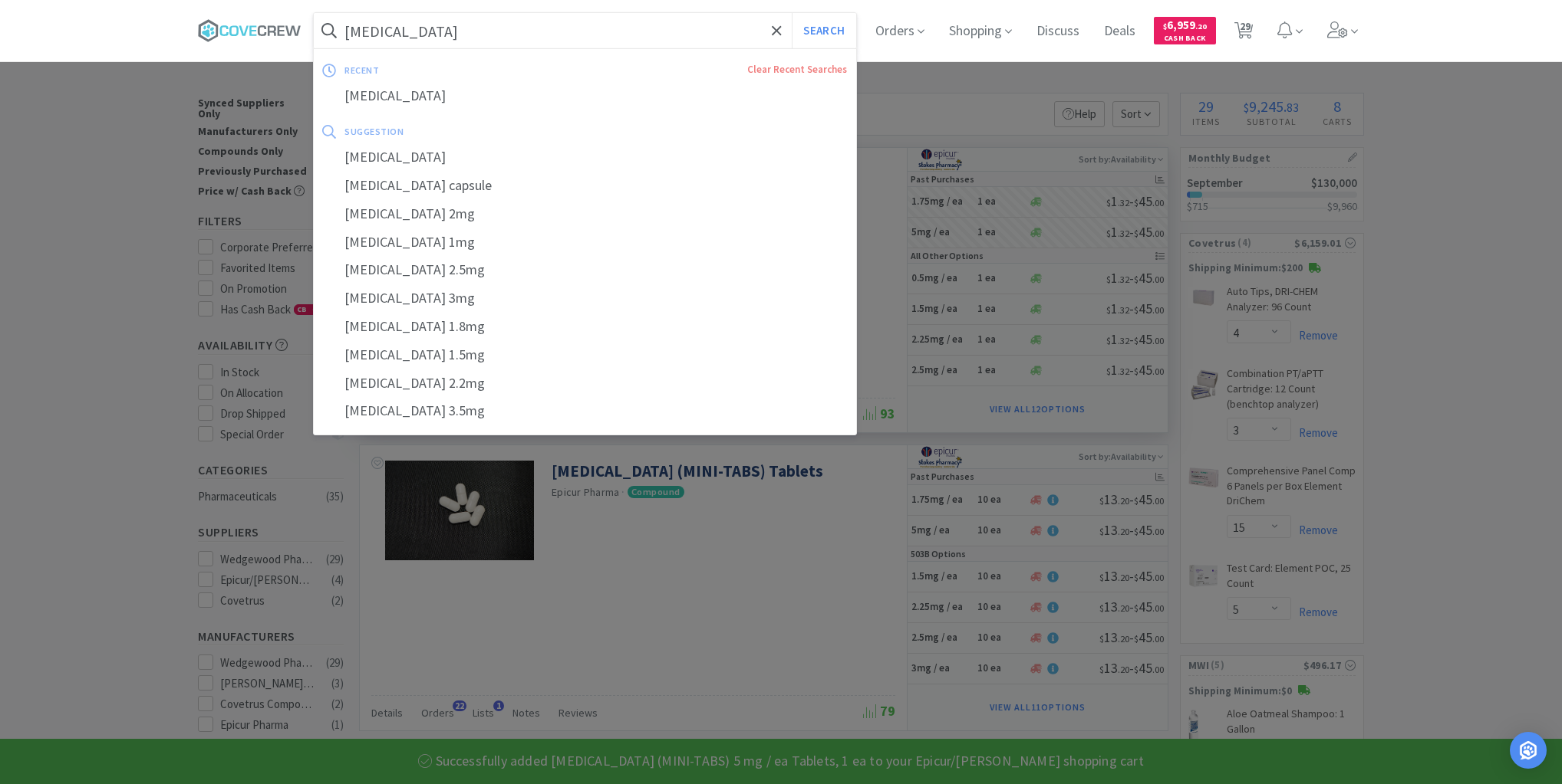
click at [727, 25] on input "[MEDICAL_DATA]" at bounding box center [584, 30] width 543 height 35
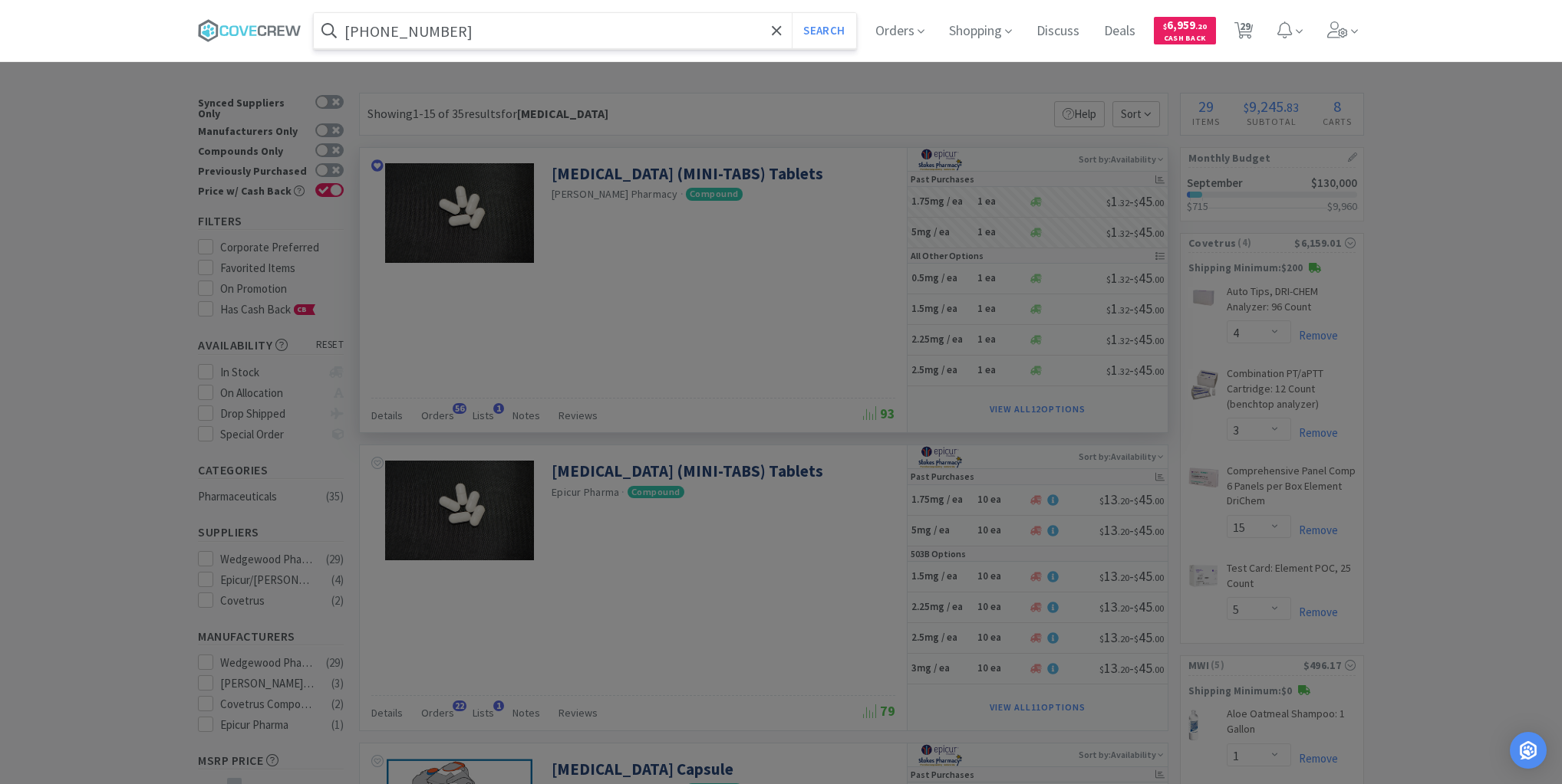
type input "65219-0135-20"
click at [792, 13] on button "Search" at bounding box center [823, 30] width 63 height 35
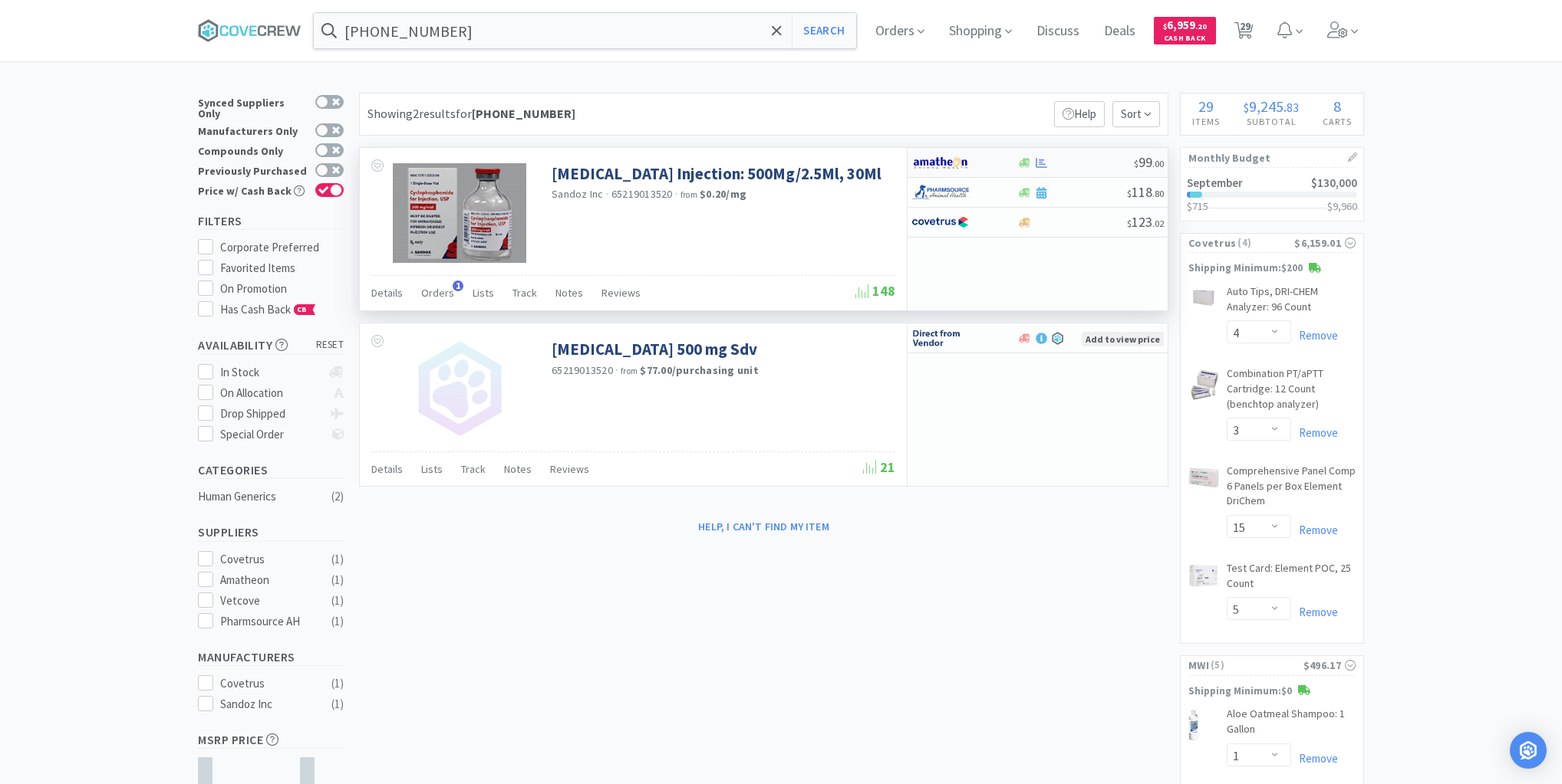
click at [1069, 160] on div at bounding box center [1075, 163] width 117 height 11
select select "1"
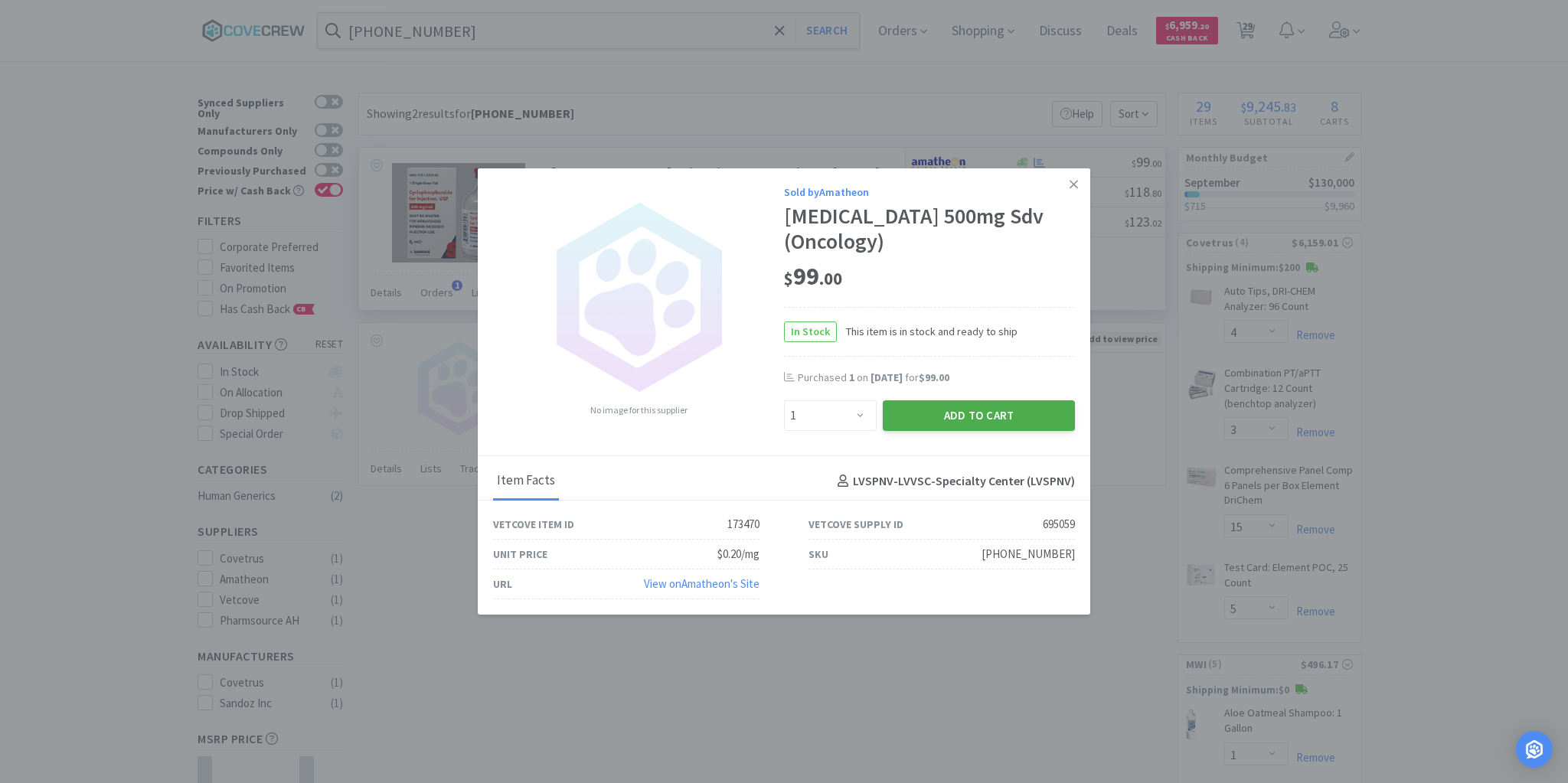
click at [977, 416] on button "Add to Cart" at bounding box center [979, 416] width 192 height 31
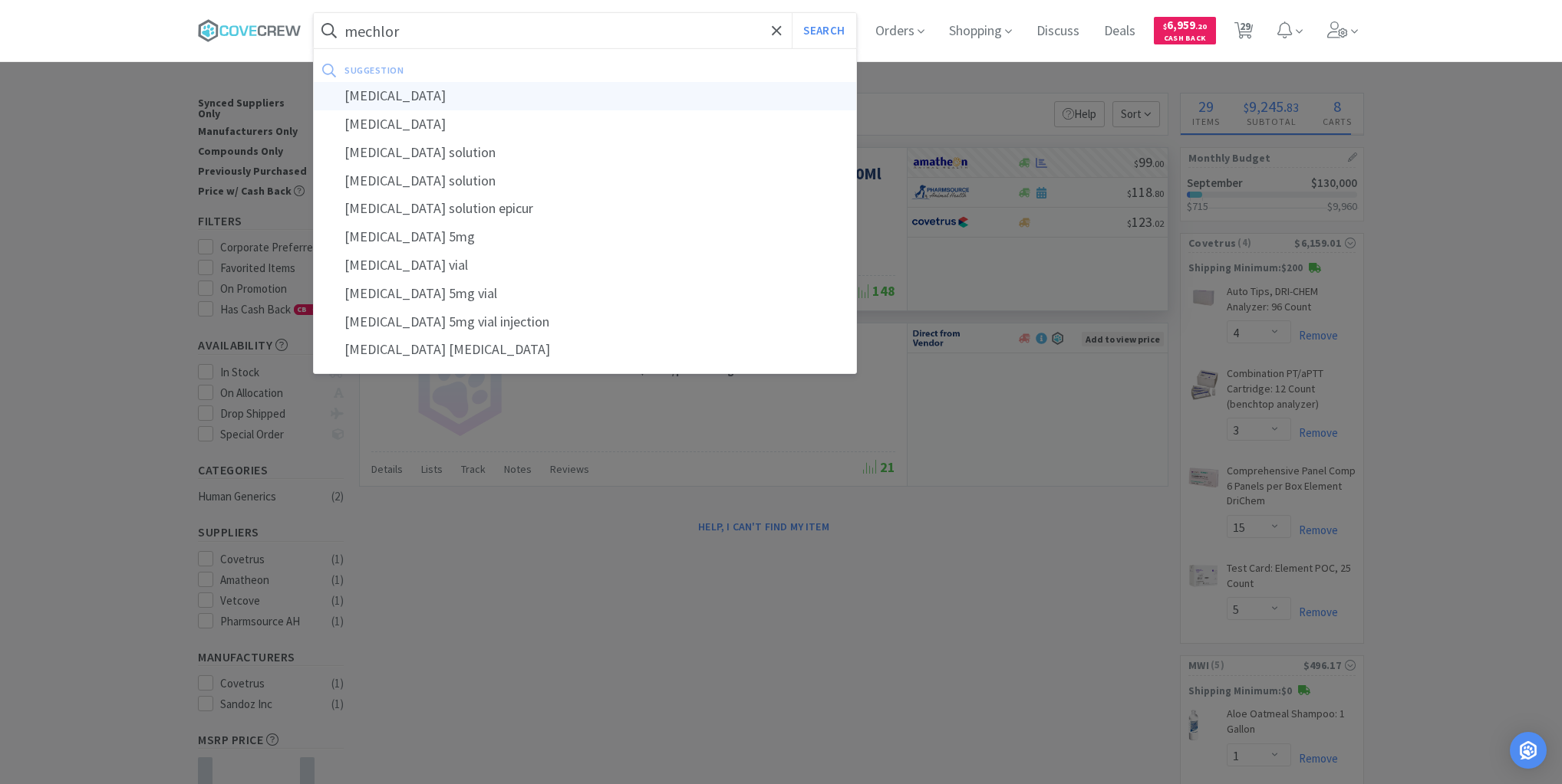
type input "mechlorethamine"
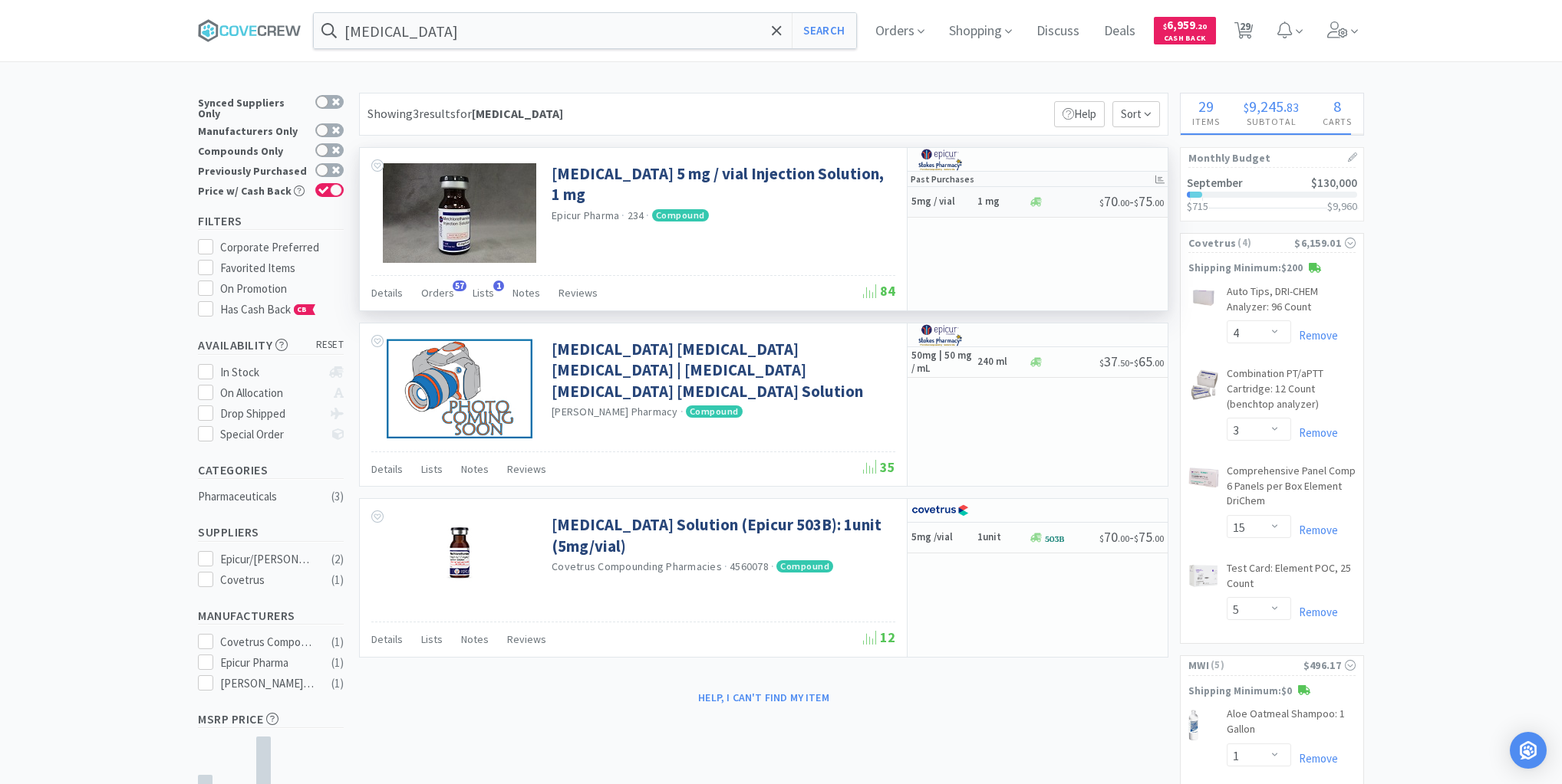
click at [966, 199] on h5 "5mg / vial" at bounding box center [941, 202] width 61 height 13
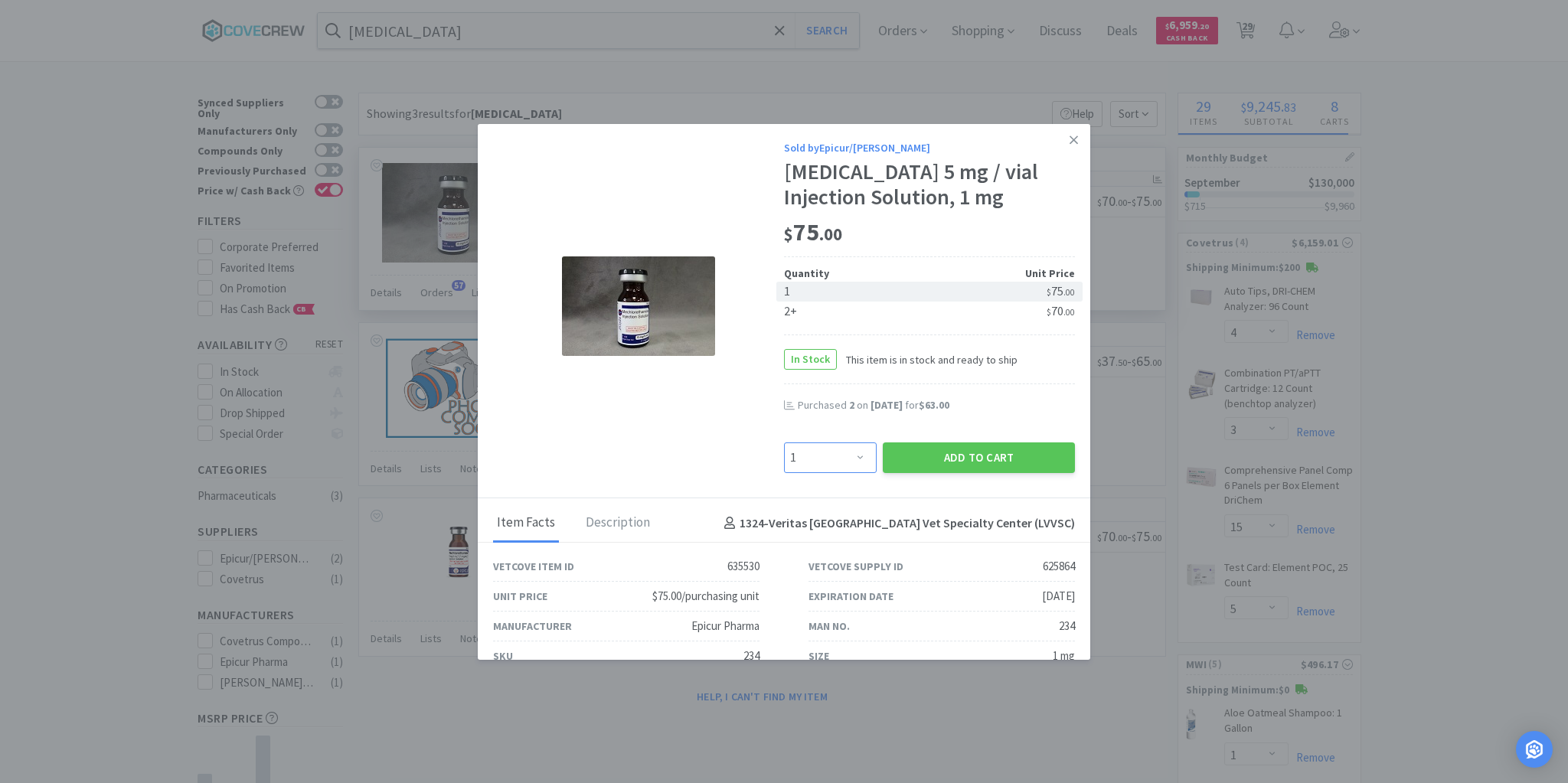
drag, startPoint x: 856, startPoint y: 453, endPoint x: 853, endPoint y: 442, distance: 11.4
click at [857, 453] on select "Enter Quantity 1 2 3 4 5 6 7 8 9 10 11 12 13 14 15 16 17 18 19 20 Enter Quantity" at bounding box center [830, 458] width 92 height 31
select select "3"
click at [784, 443] on select "Enter Quantity 1 2 3 4 5 6 7 8 9 10 11 12 13 14 15 16 17 18 19 20 Enter Quantity" at bounding box center [830, 458] width 92 height 31
click at [924, 456] on button "Add to Cart" at bounding box center [979, 458] width 192 height 31
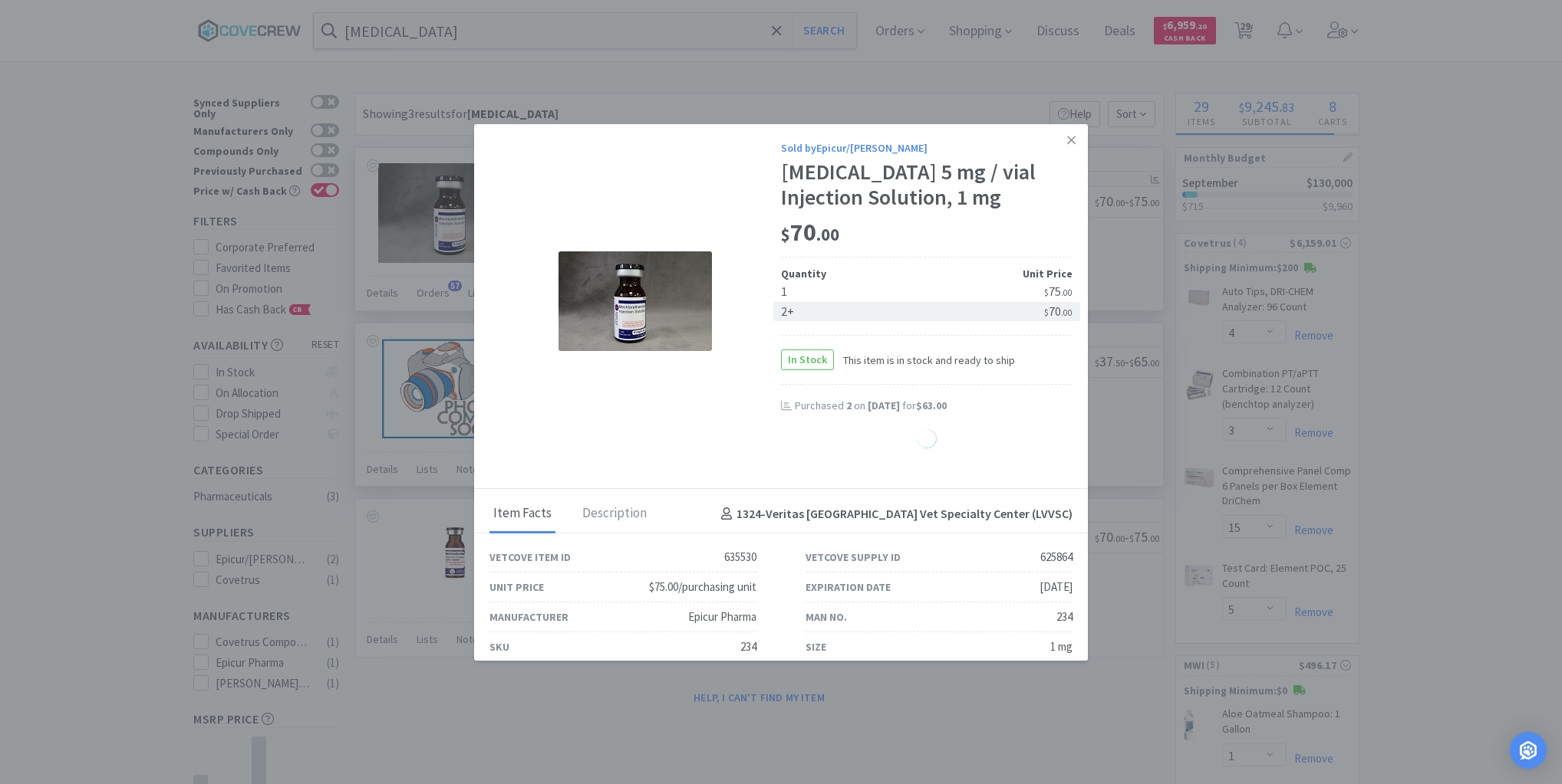
select select "3"
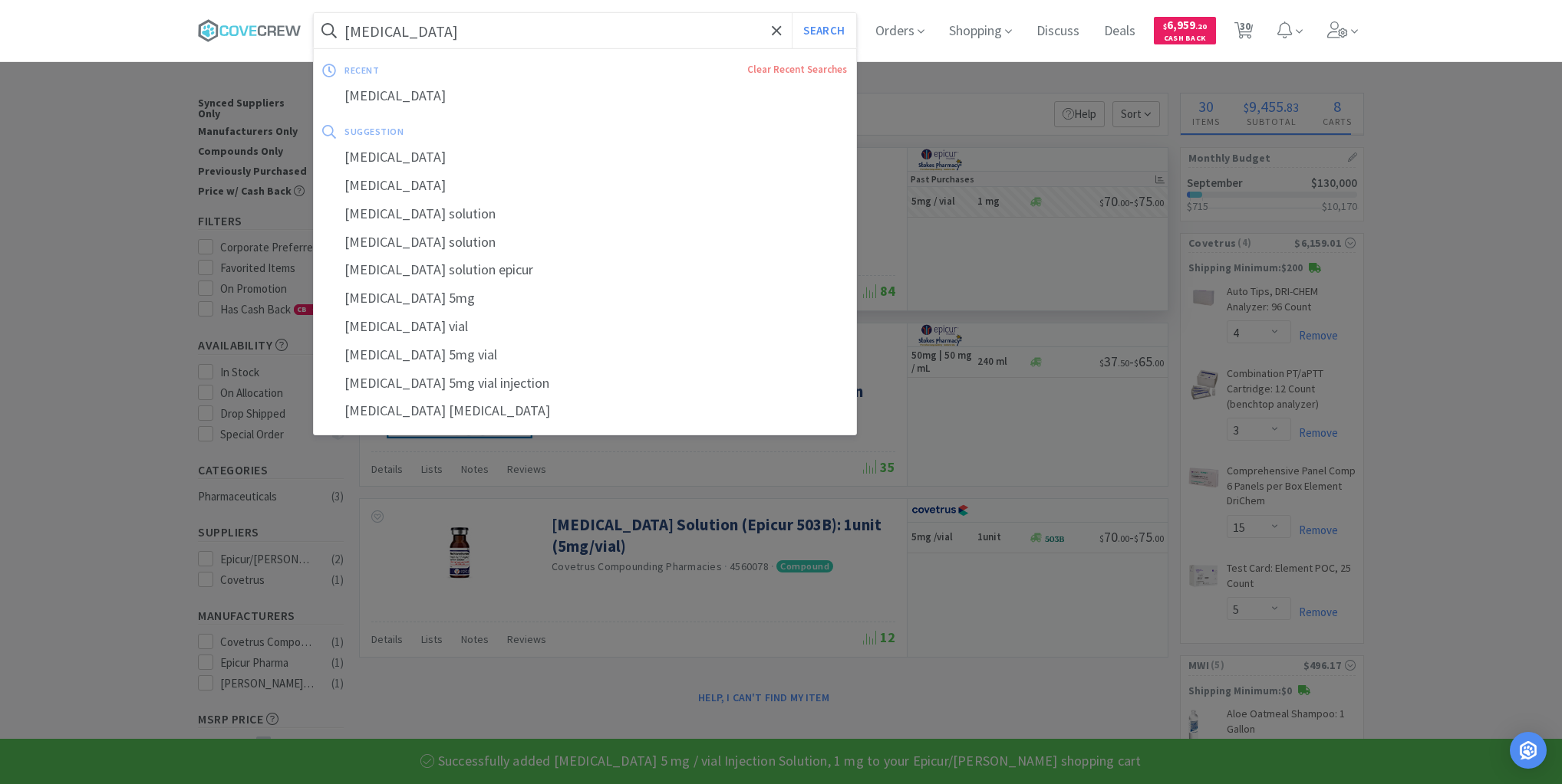
click at [517, 31] on input "mechlorethamine" at bounding box center [584, 30] width 543 height 35
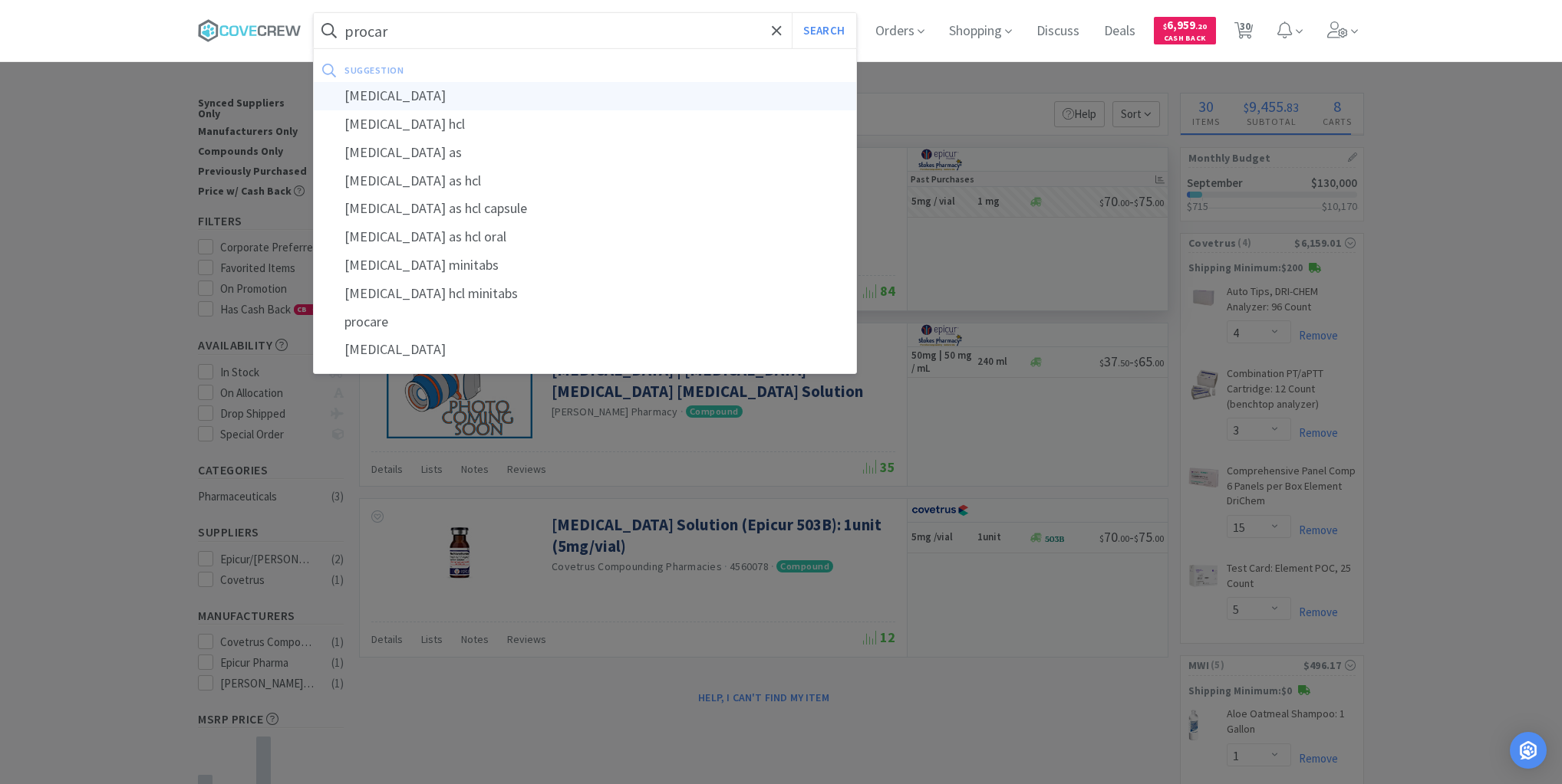
type input "procarbazine"
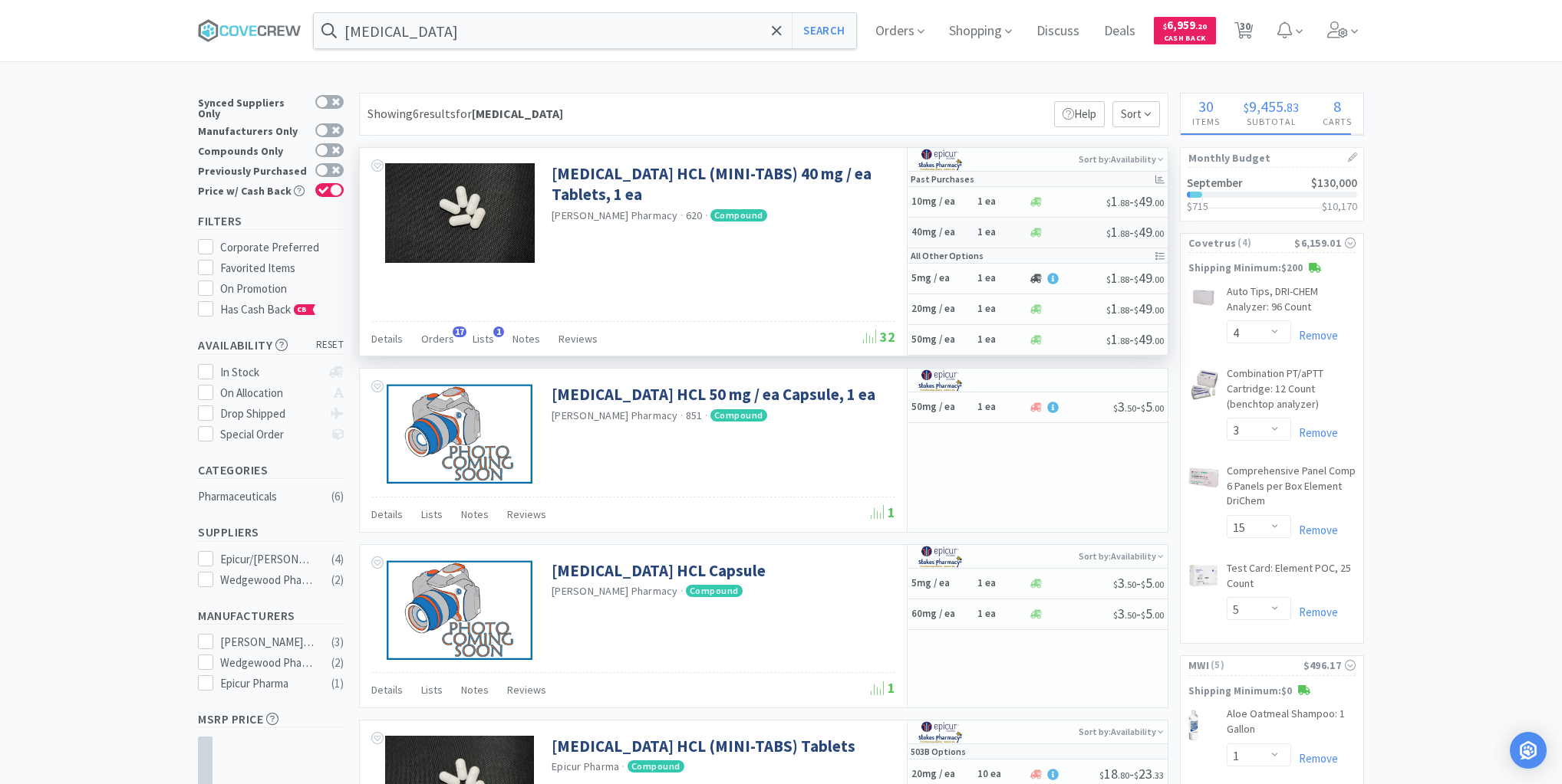
click at [966, 229] on h5 "40mg / ea" at bounding box center [941, 233] width 61 height 13
select select "1"
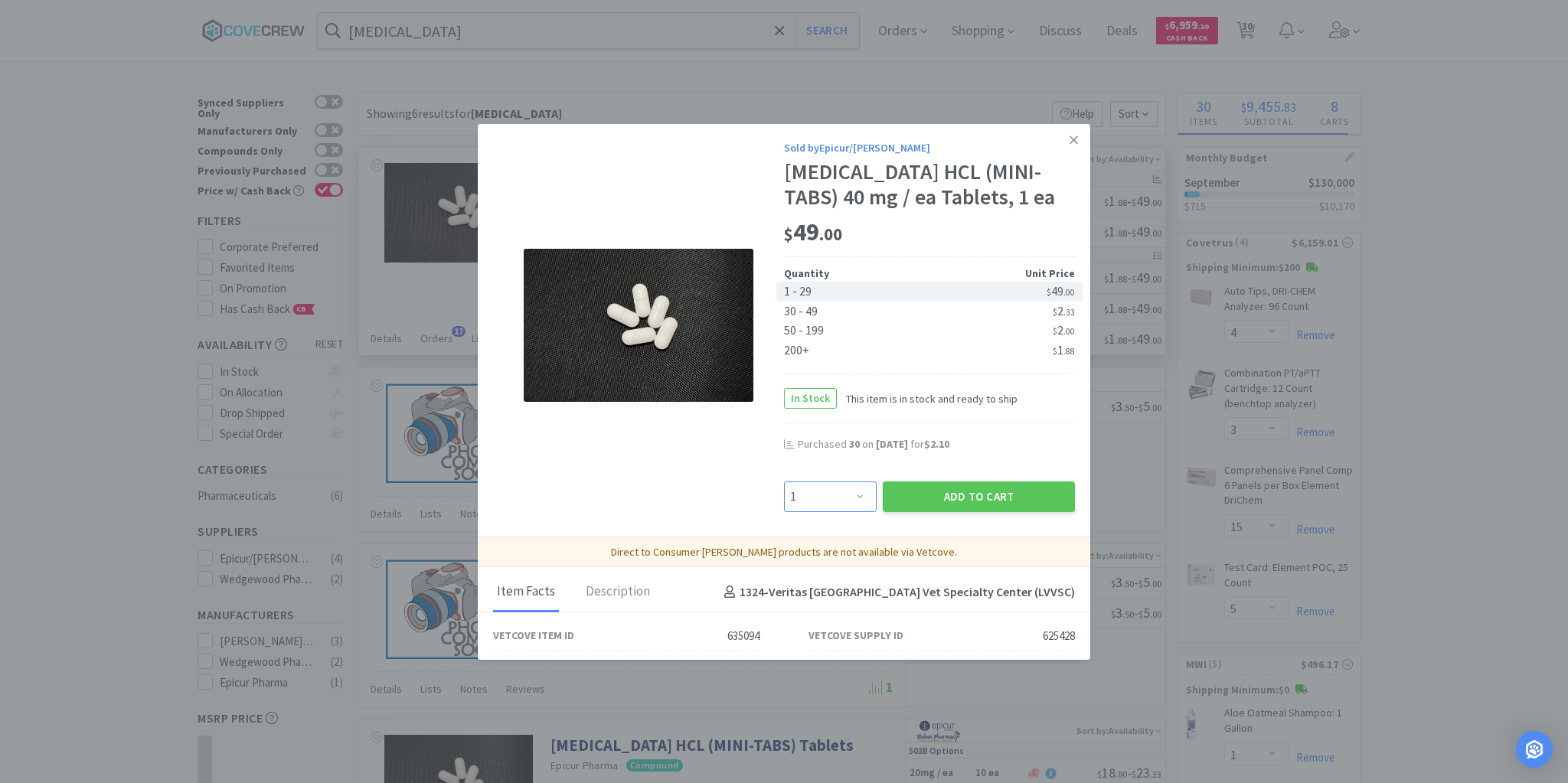
click at [853, 493] on select "Enter Quantity 1 2 3 4 5 6 7 8 9 10 11 12 13 14 15 16 17 18 19 20 Enter Quantity" at bounding box center [830, 497] width 92 height 31
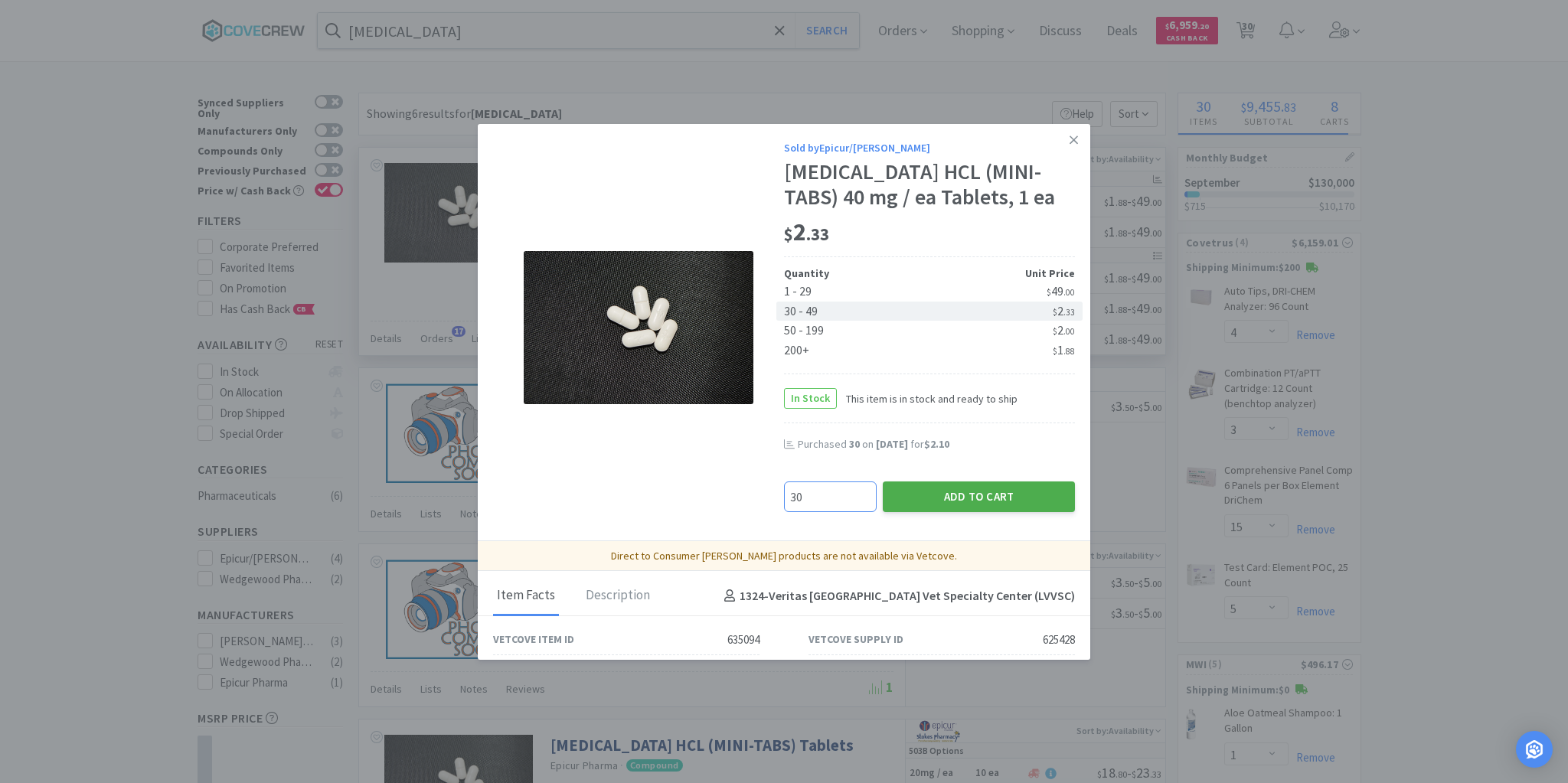
type input "30"
click at [930, 495] on button "Add to Cart" at bounding box center [979, 497] width 192 height 31
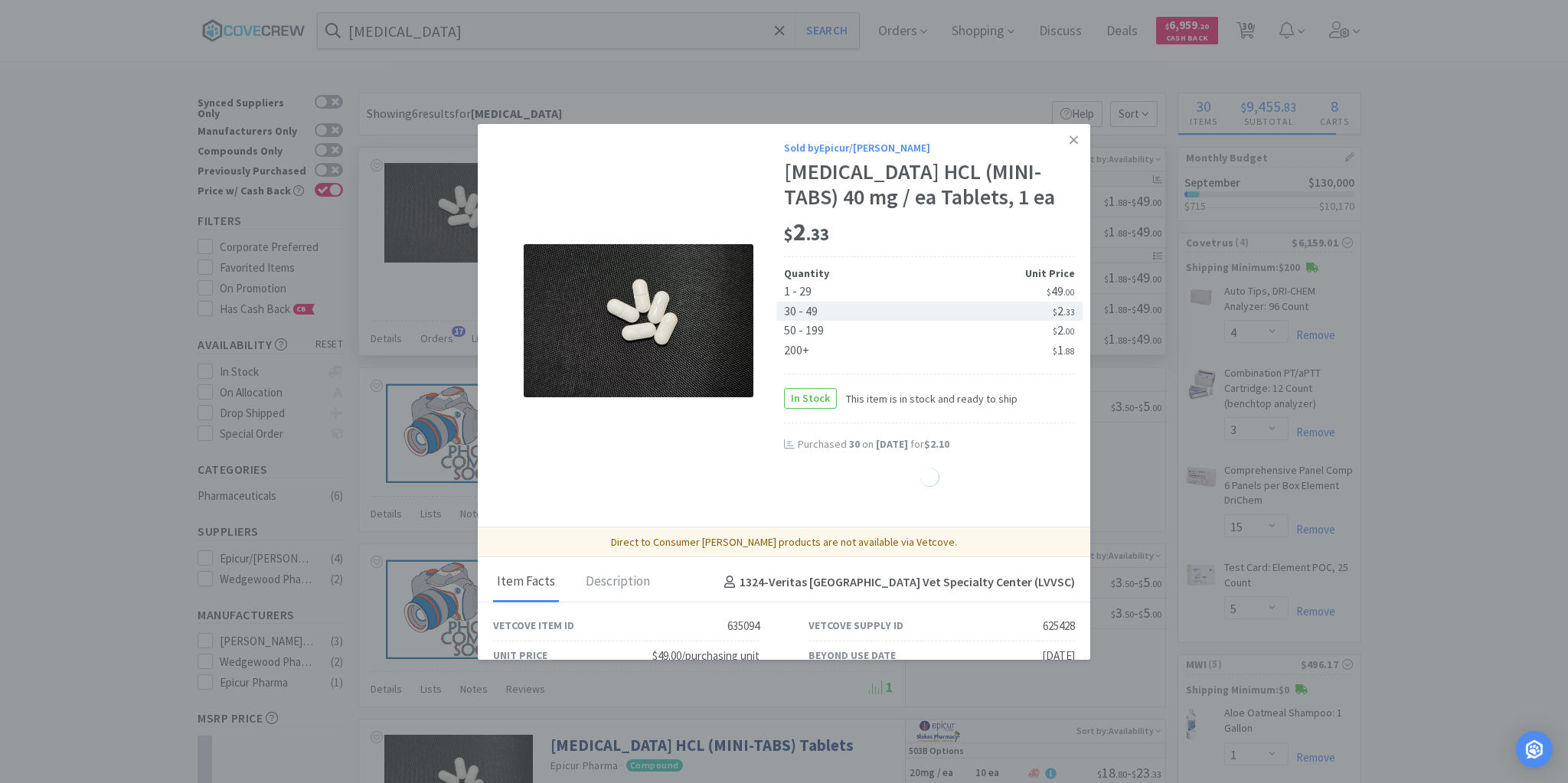
select select "30"
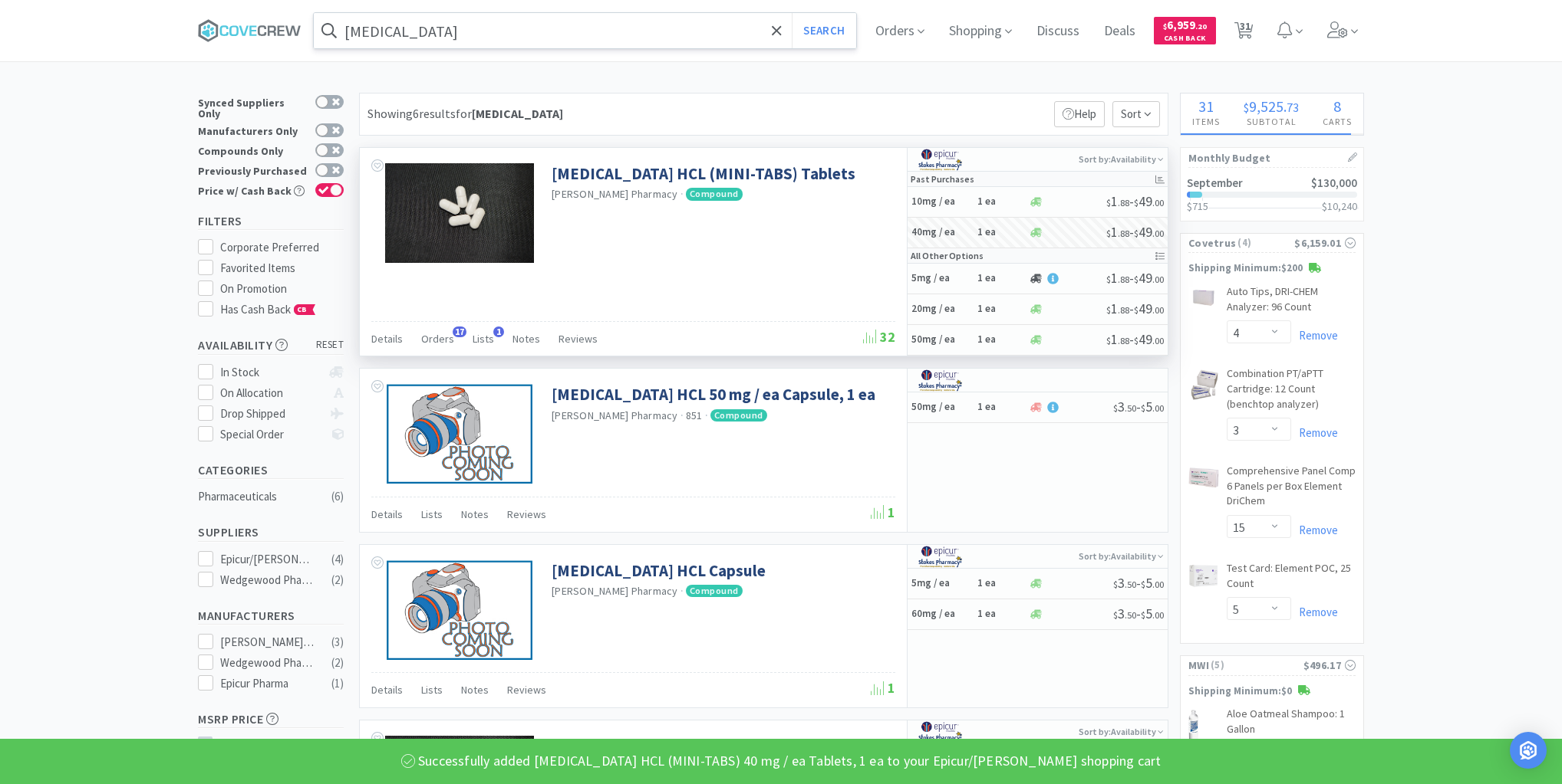
click at [547, 29] on input "procarbazine" at bounding box center [584, 30] width 543 height 35
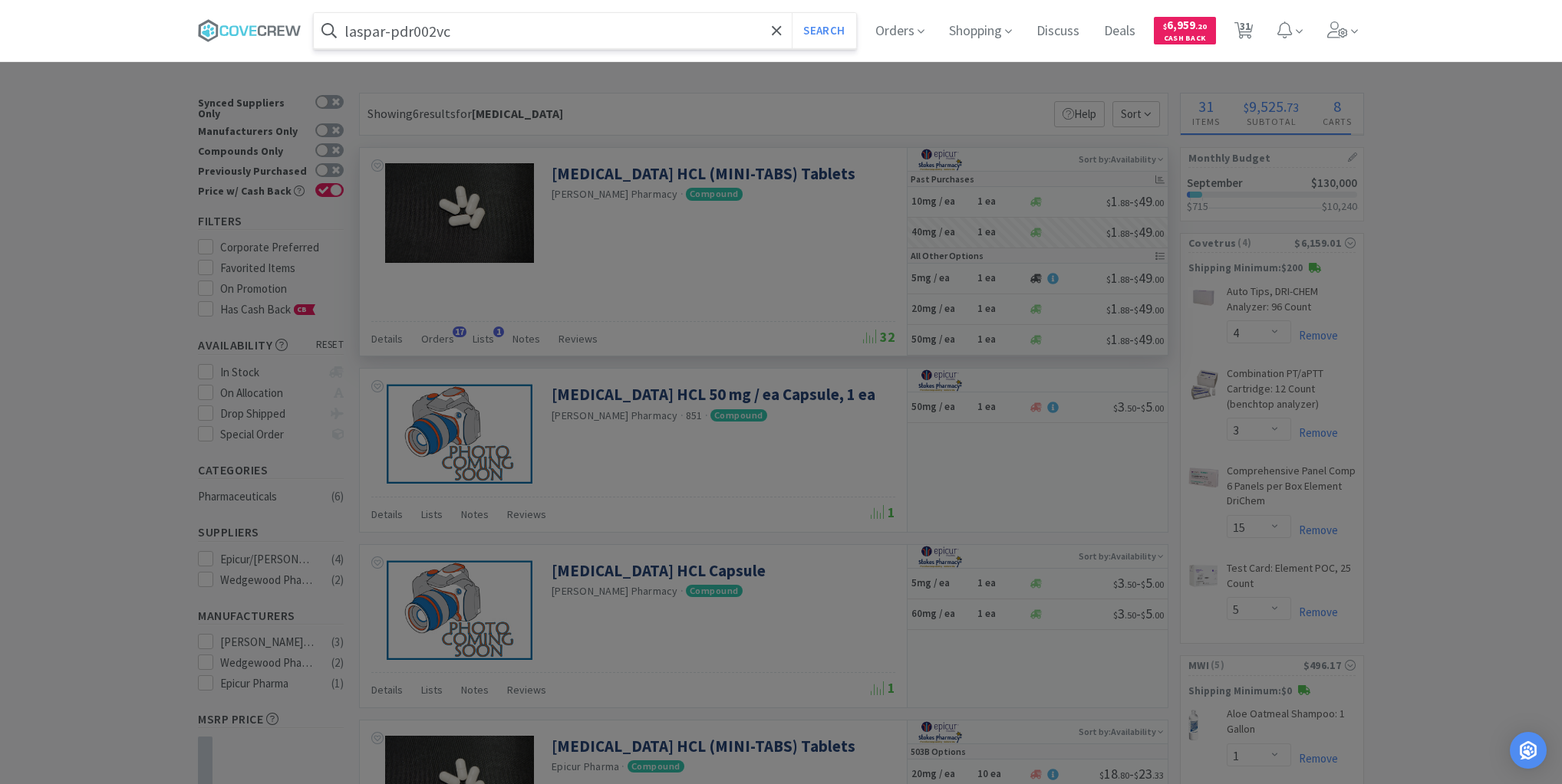
type input "laspar-pdr002vc"
click at [792, 13] on button "Search" at bounding box center [823, 30] width 63 height 35
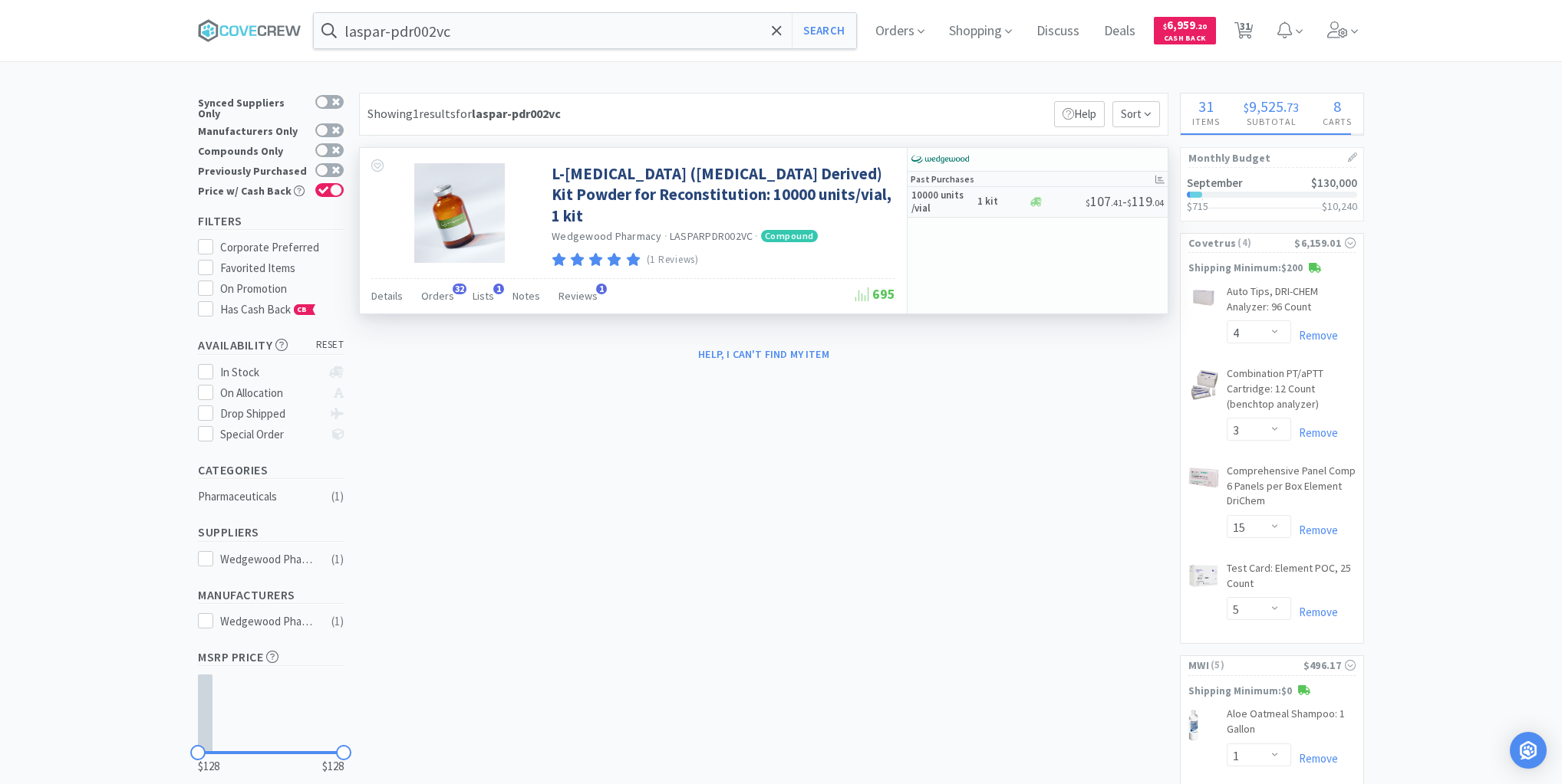
click at [958, 208] on h5 "10000 units /vial" at bounding box center [941, 203] width 61 height 26
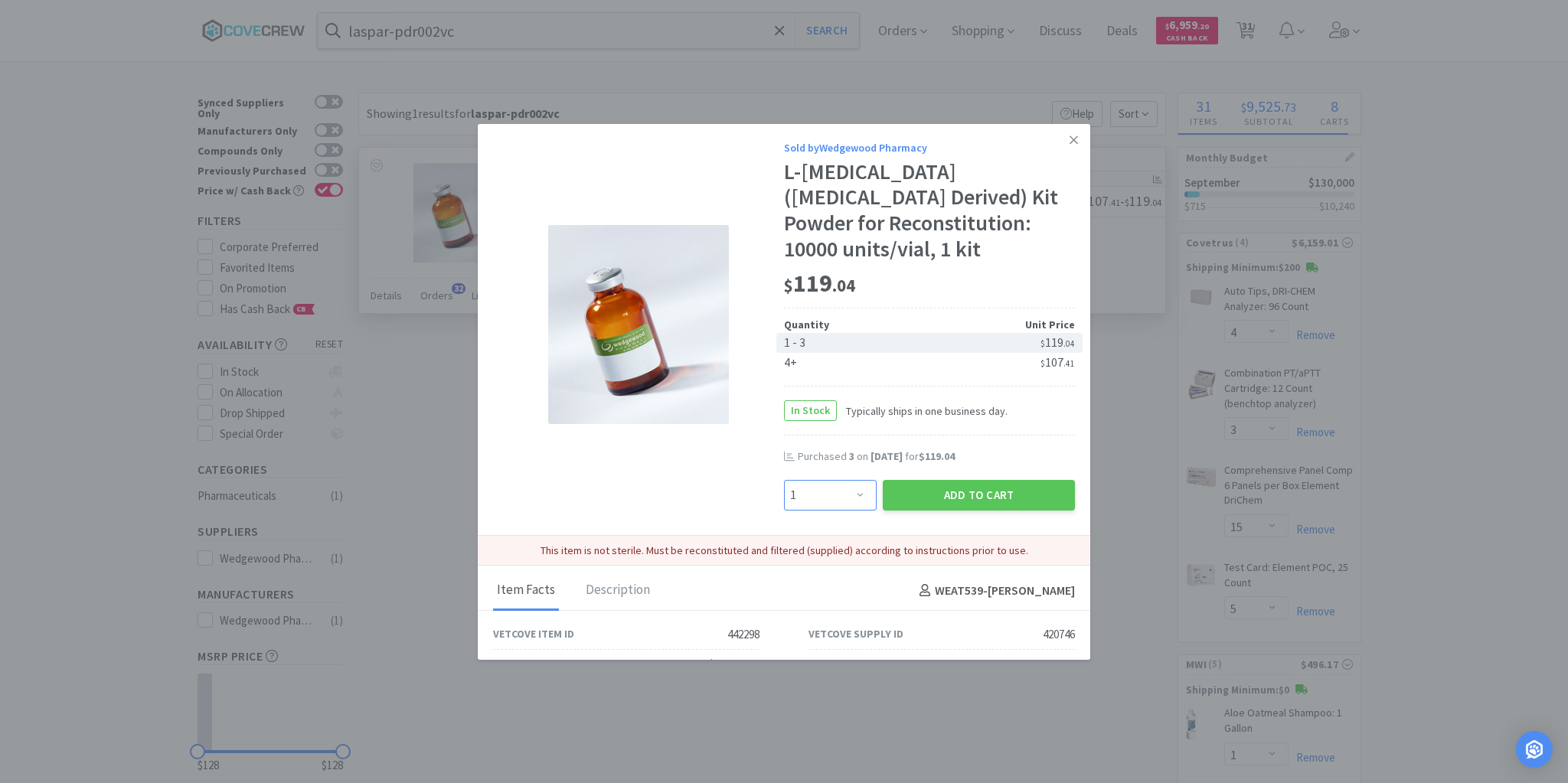
click at [854, 494] on select "Enter Quantity 1 2 3 4 5 6 7 8 9 10 11 12 13 14 15 16 17 18 19 20 Enter Quantity" at bounding box center [830, 496] width 92 height 31
select select "5"
click at [784, 481] on select "Enter Quantity 1 2 3 4 5 6 7 8 9 10 11 12 13 14 15 16 17 18 19 20 Enter Quantity" at bounding box center [830, 496] width 92 height 31
click at [962, 488] on button "Add to Cart" at bounding box center [979, 496] width 192 height 31
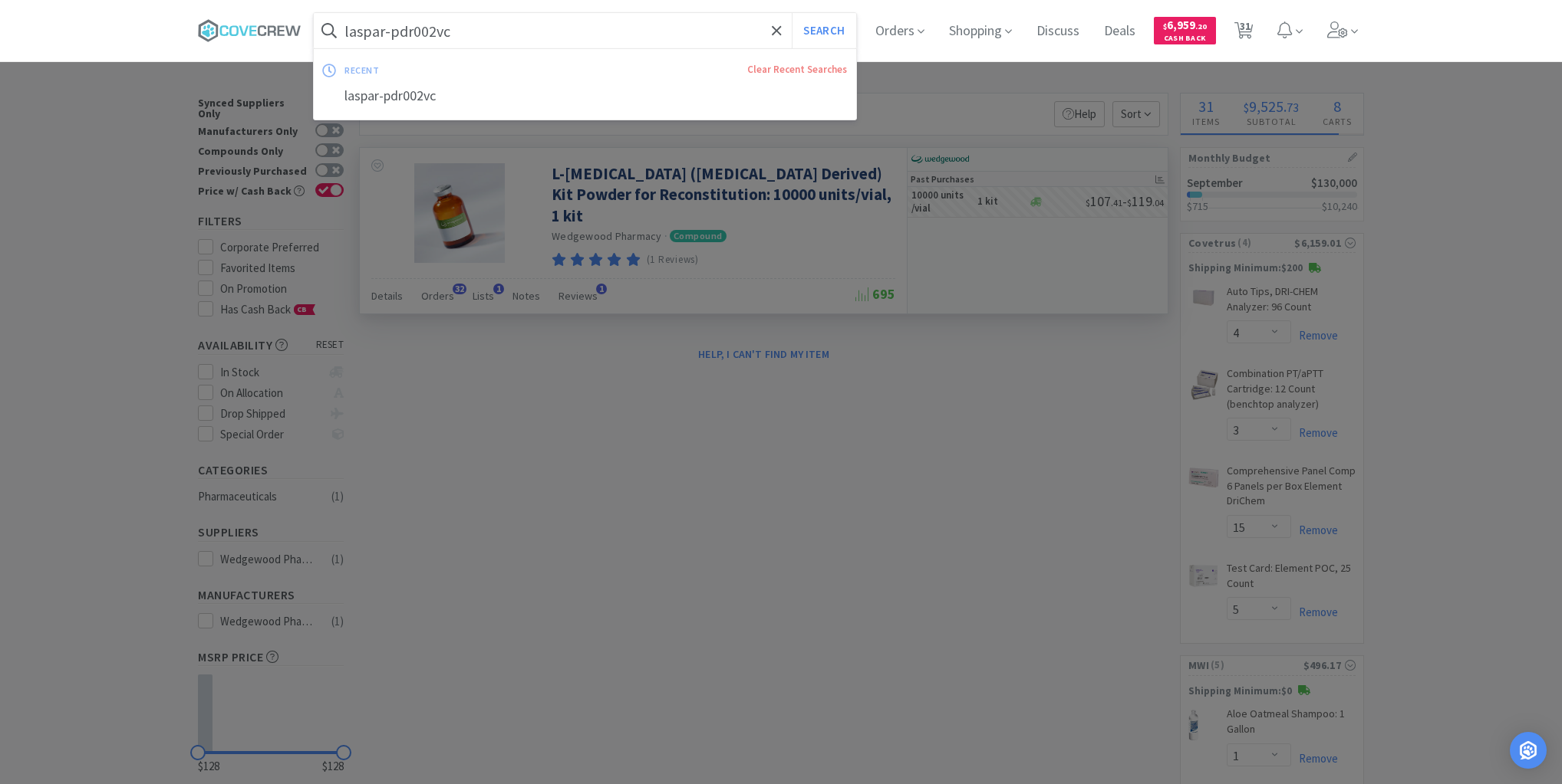
click at [613, 27] on input "laspar-pdr002vc" at bounding box center [584, 30] width 543 height 35
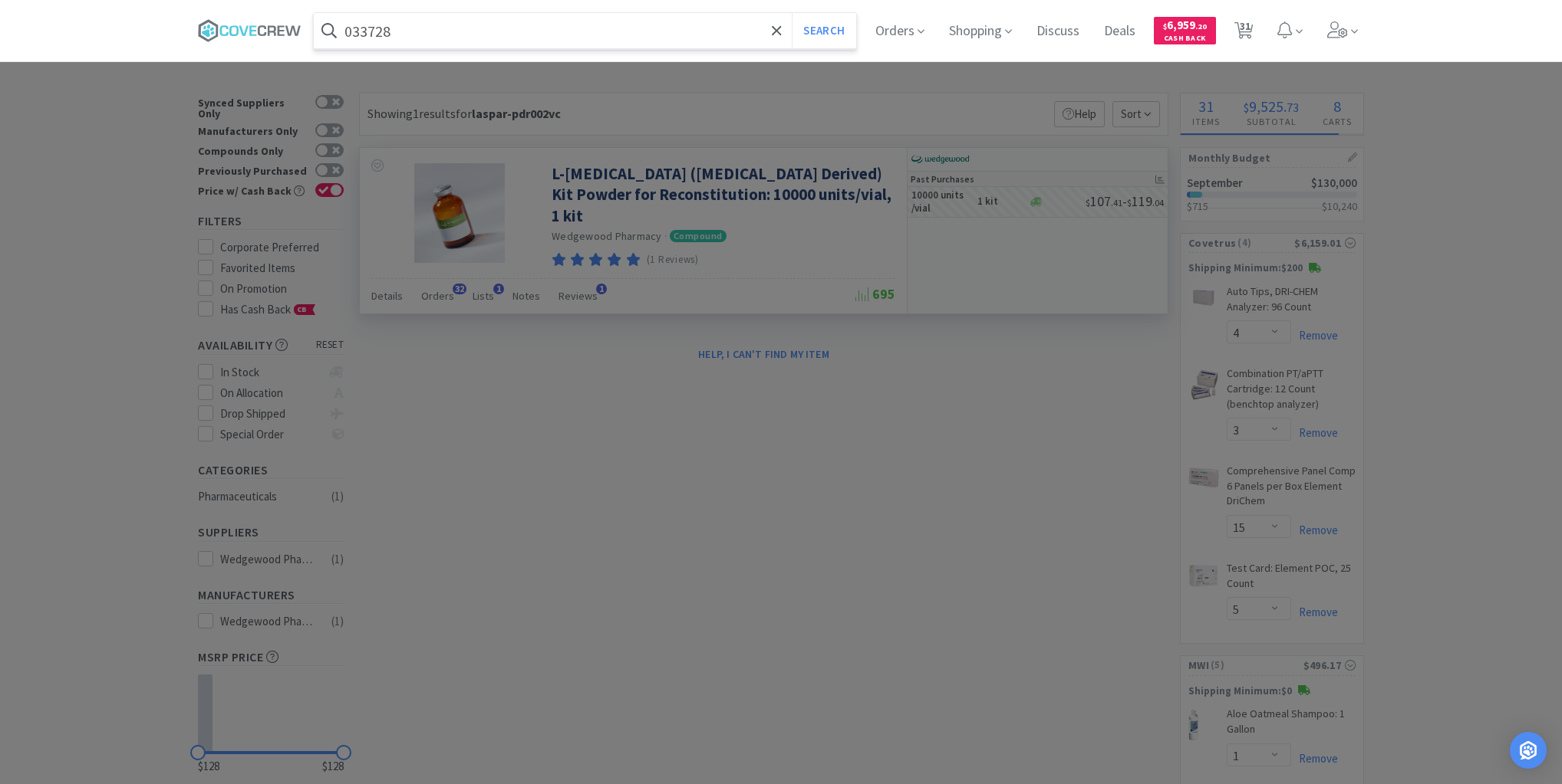
type input "033728"
click at [792, 13] on button "Search" at bounding box center [823, 30] width 63 height 35
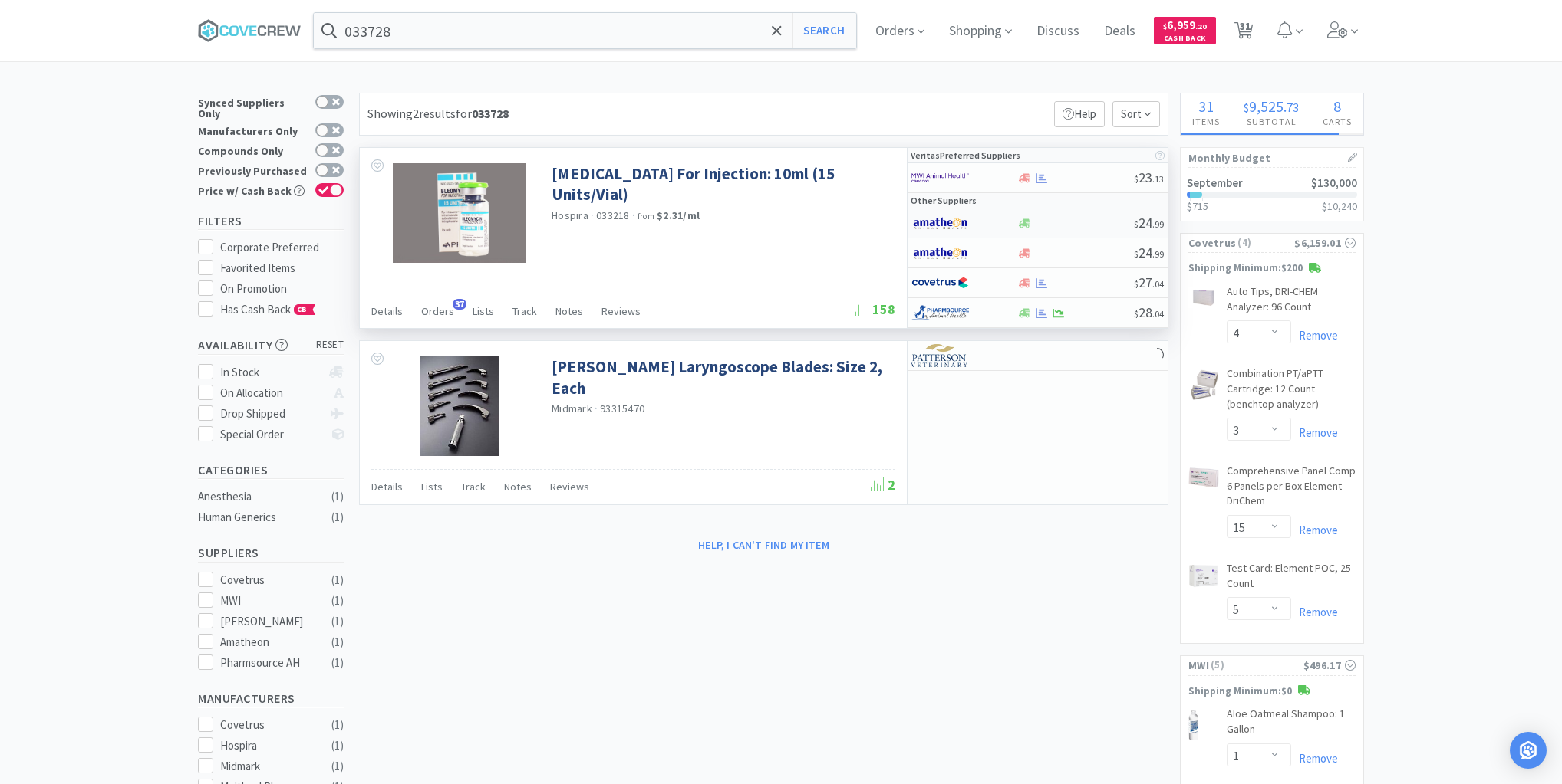
click at [1086, 221] on div at bounding box center [1075, 224] width 117 height 11
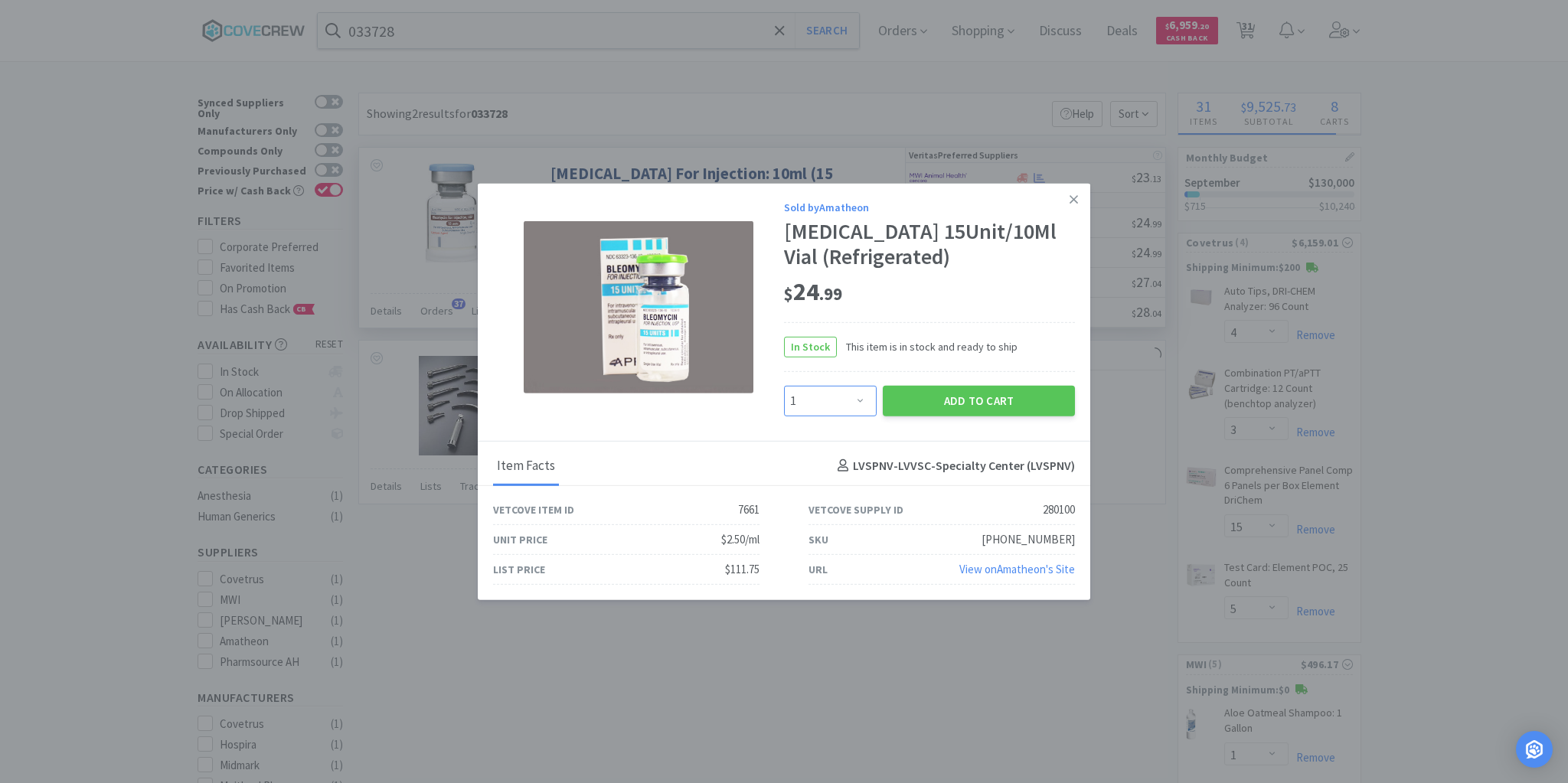
click at [864, 402] on select "Enter Quantity 1 2 3 4 5 6 7 8 9 10 11 12 13 14 15 16 17 18 19 20 Enter Quantity" at bounding box center [830, 400] width 92 height 31
select select "2"
click at [784, 386] on select "Enter Quantity 1 2 3 4 5 6 7 8 9 10 11 12 13 14 15 16 17 18 19 20 Enter Quantity" at bounding box center [830, 400] width 92 height 31
click at [1024, 399] on button "Add to Cart" at bounding box center [979, 400] width 192 height 31
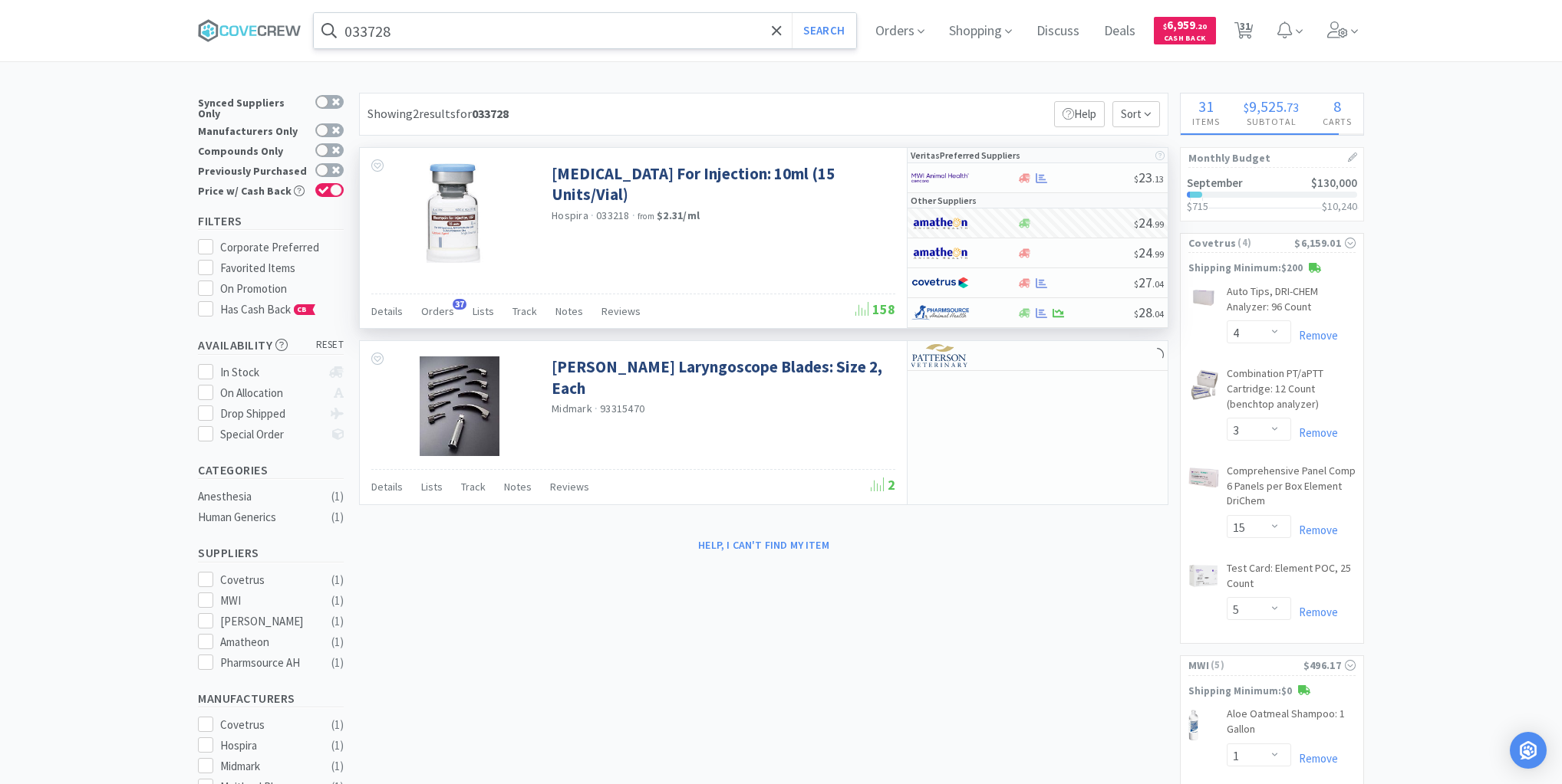
click at [690, 34] on input "033728" at bounding box center [584, 30] width 543 height 35
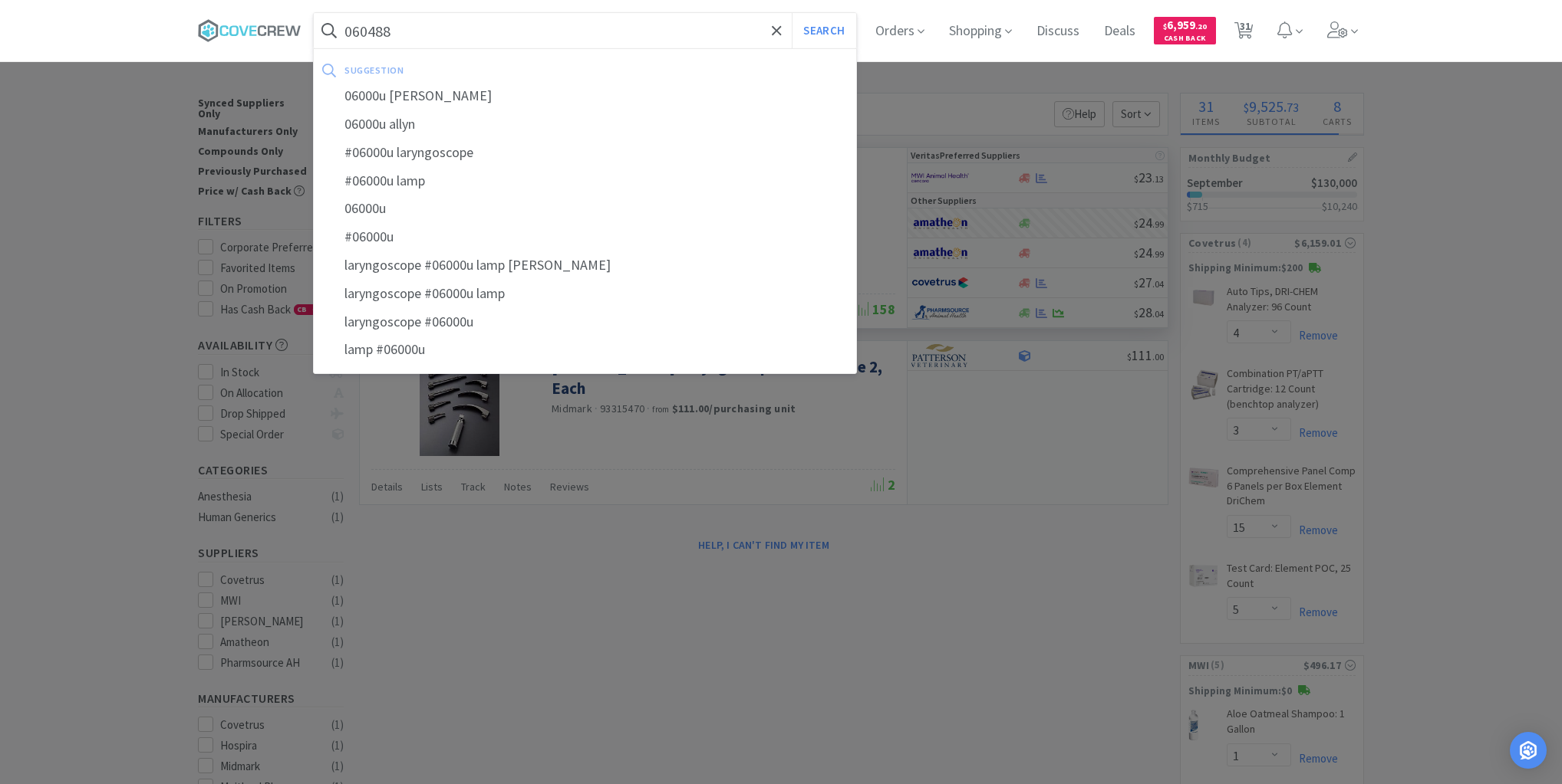
type input "060488"
click at [792, 13] on button "Search" at bounding box center [823, 30] width 63 height 35
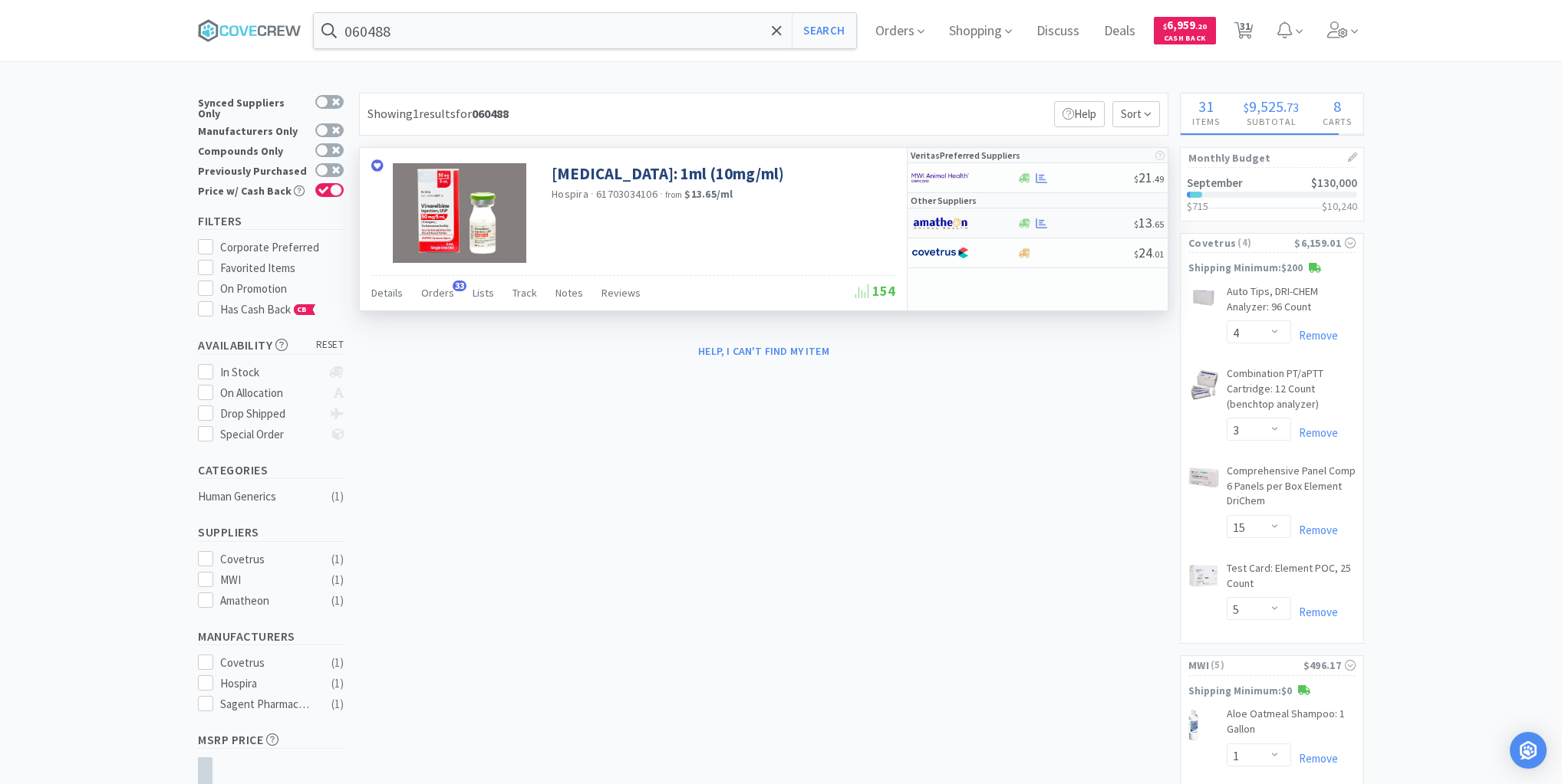
click at [1072, 227] on div at bounding box center [1075, 224] width 117 height 11
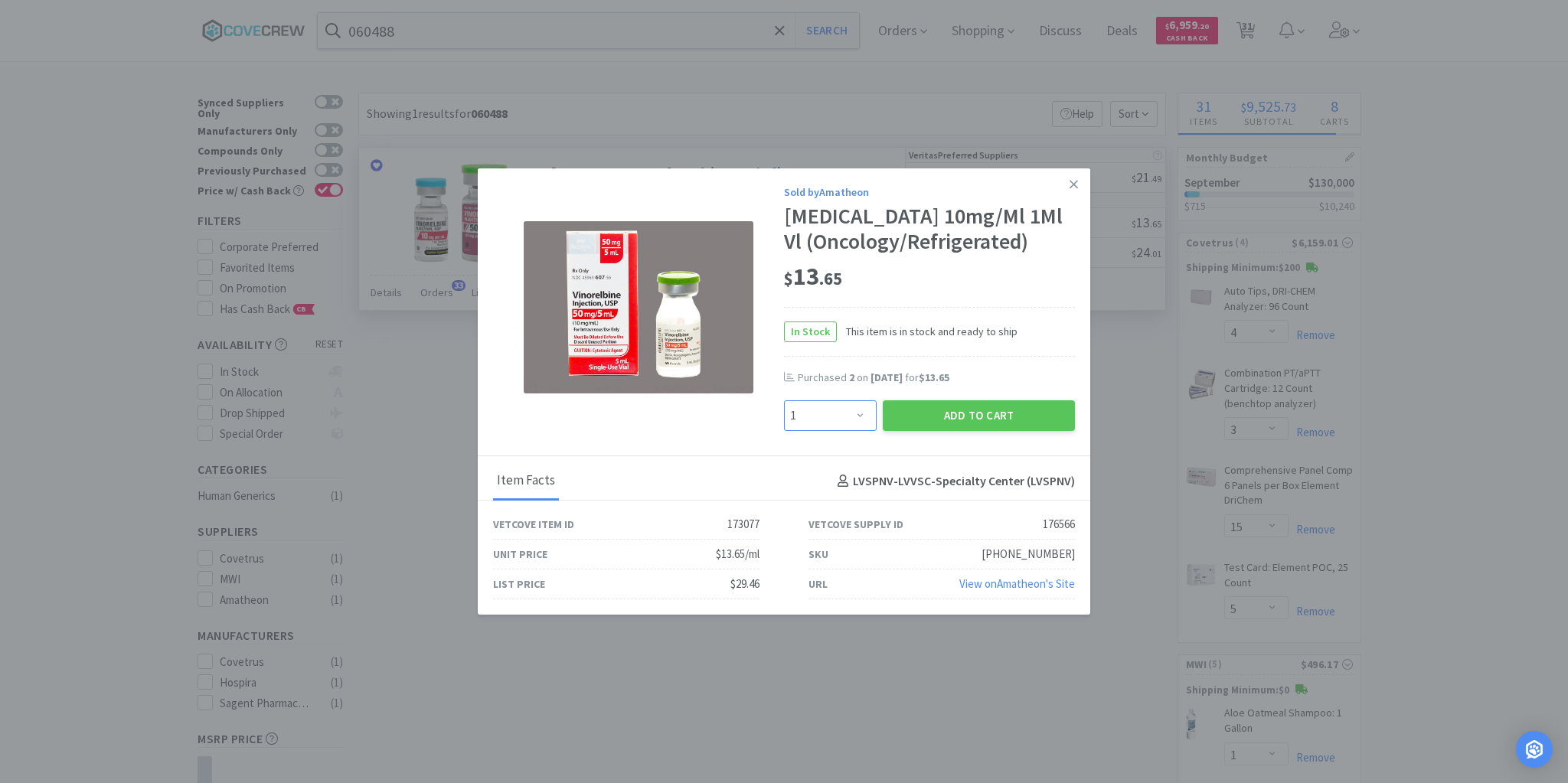
click at [863, 417] on select "Enter Quantity 1 2 3 4 5 6 7 8 9 10 11 12 13 14 15 16 17 18 19 20 Enter Quantity" at bounding box center [830, 416] width 92 height 31
select select "2"
click at [784, 400] on select "Enter Quantity 1 2 3 4 5 6 7 8 9 10 11 12 13 14 15 16 17 18 19 20 Enter Quantity" at bounding box center [830, 416] width 92 height 31
click at [966, 422] on button "Add to Cart" at bounding box center [979, 416] width 192 height 31
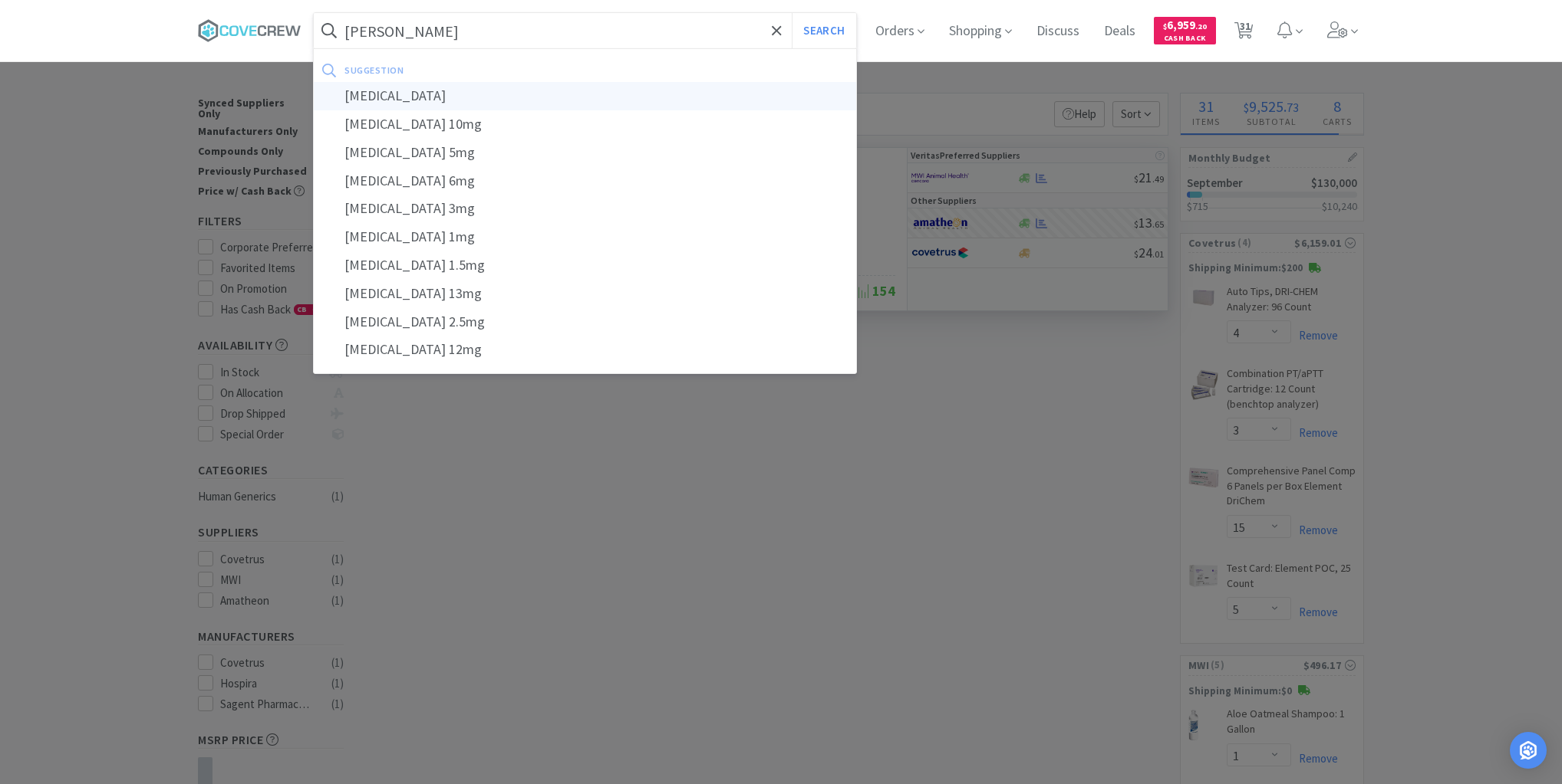
type input "piroxicam"
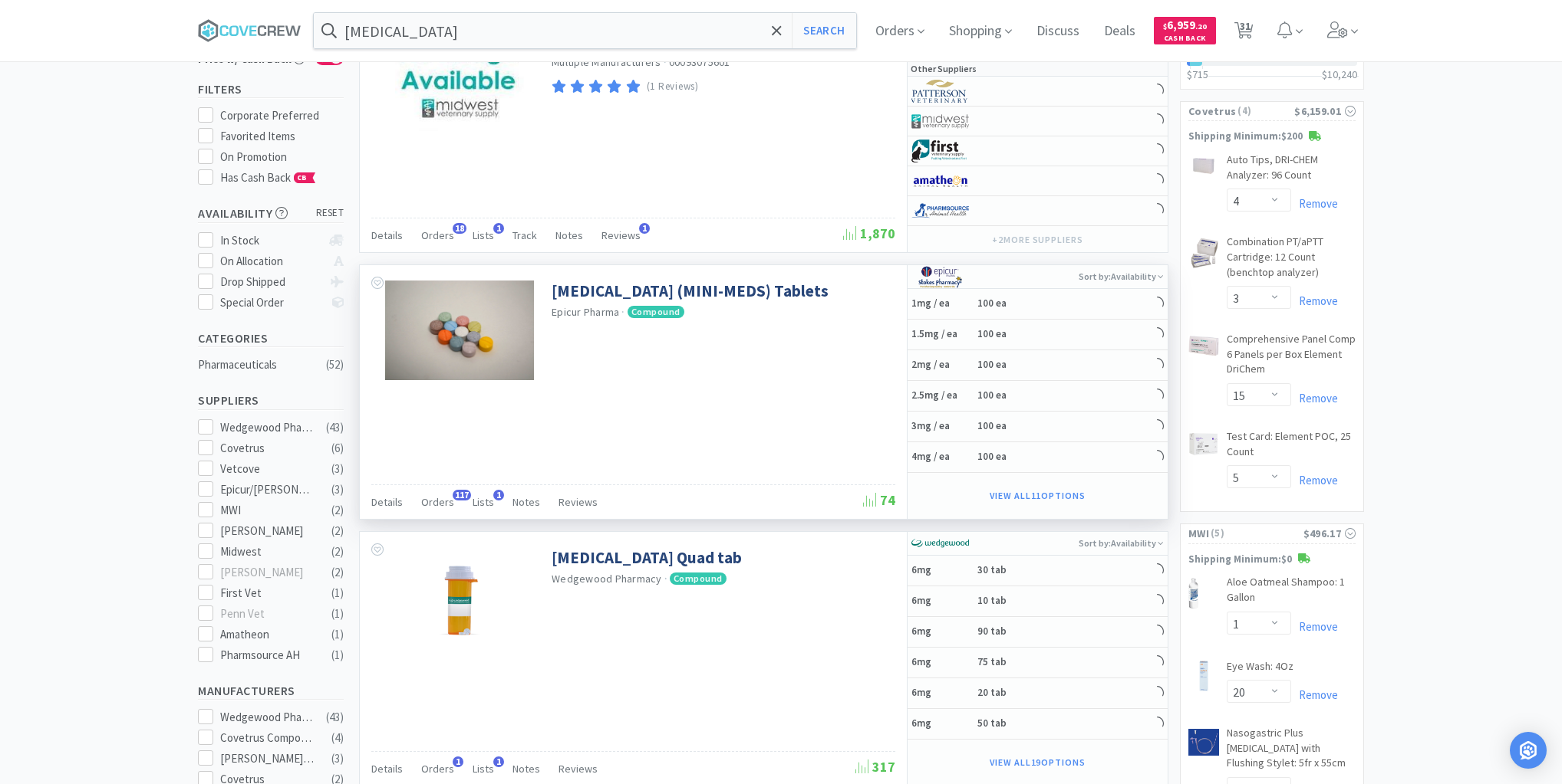
scroll to position [184, 0]
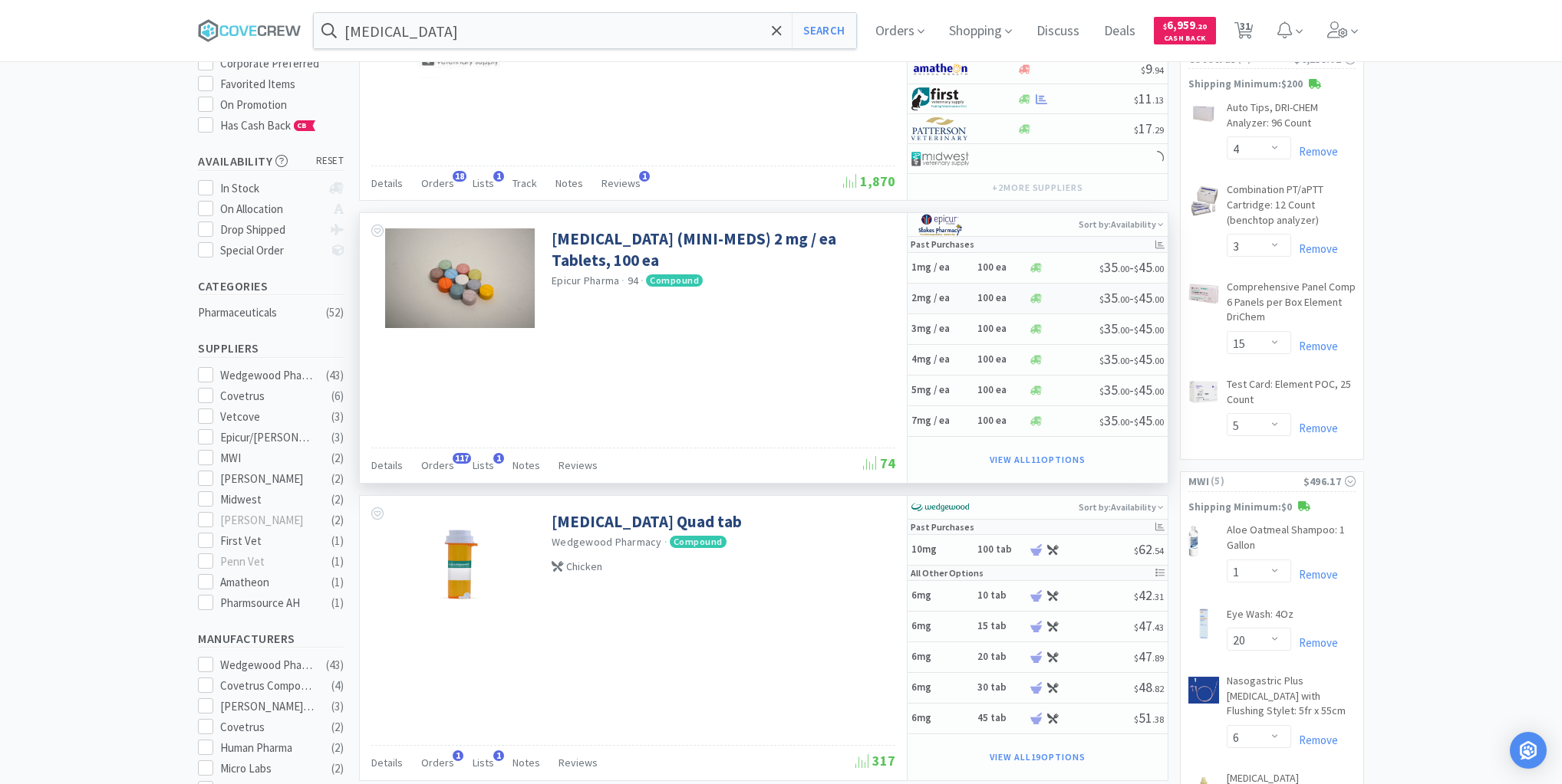
click at [955, 298] on h5 "2mg / ea" at bounding box center [941, 299] width 61 height 13
select select "1"
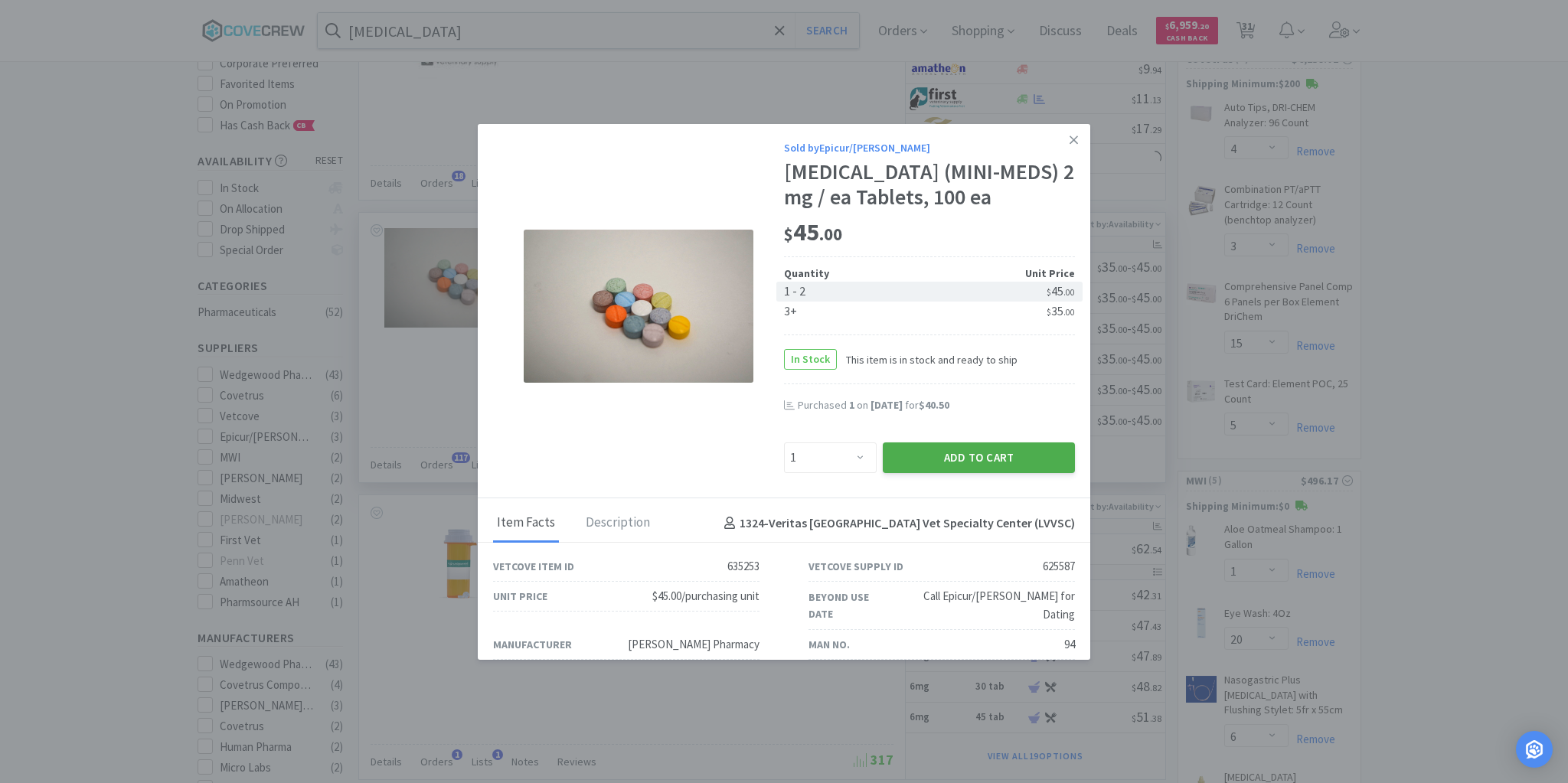
click at [949, 451] on button "Add to Cart" at bounding box center [979, 458] width 192 height 31
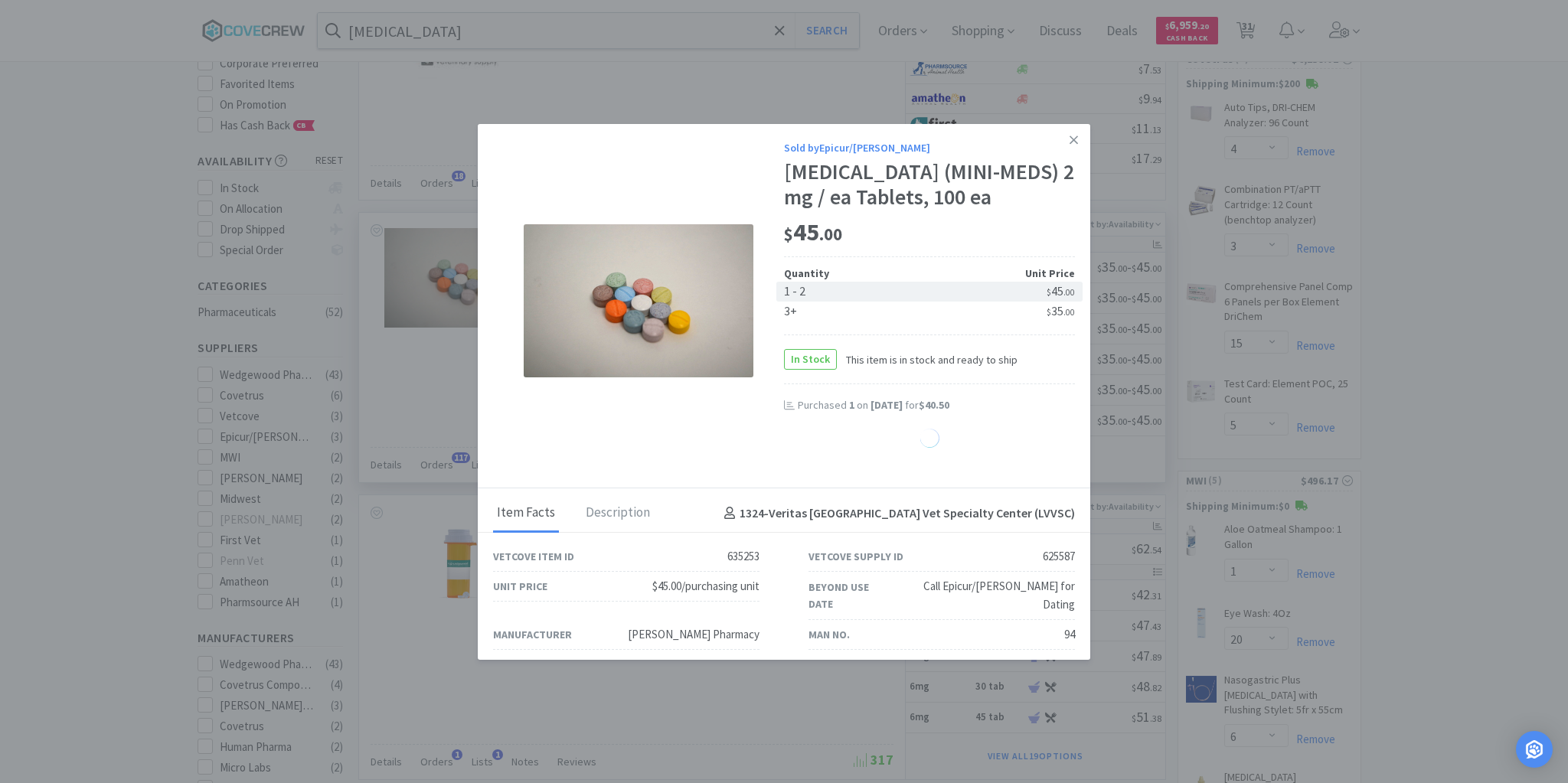
select select "1"
select select "30"
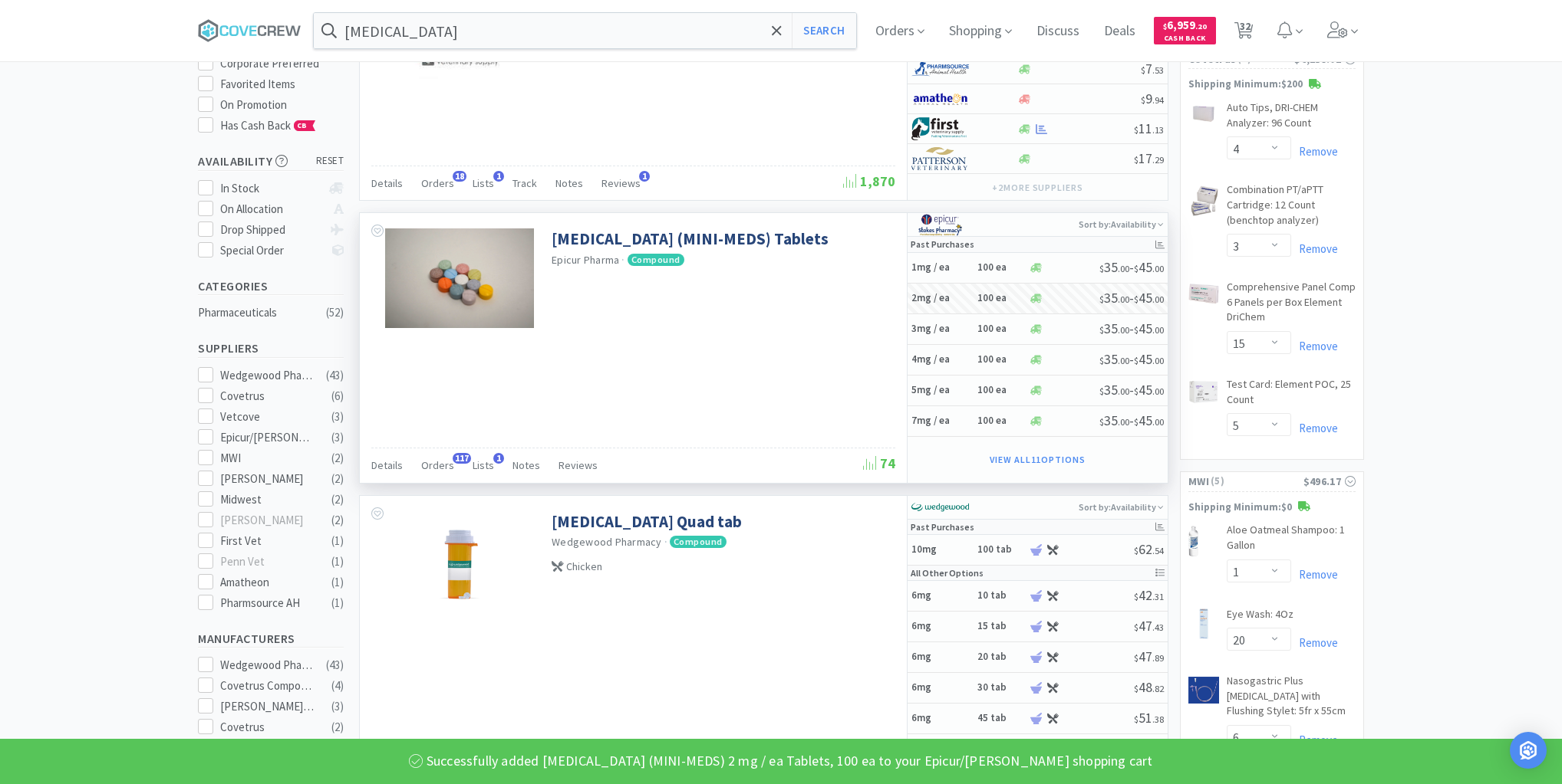
select select "2"
select select "1"
select select "2"
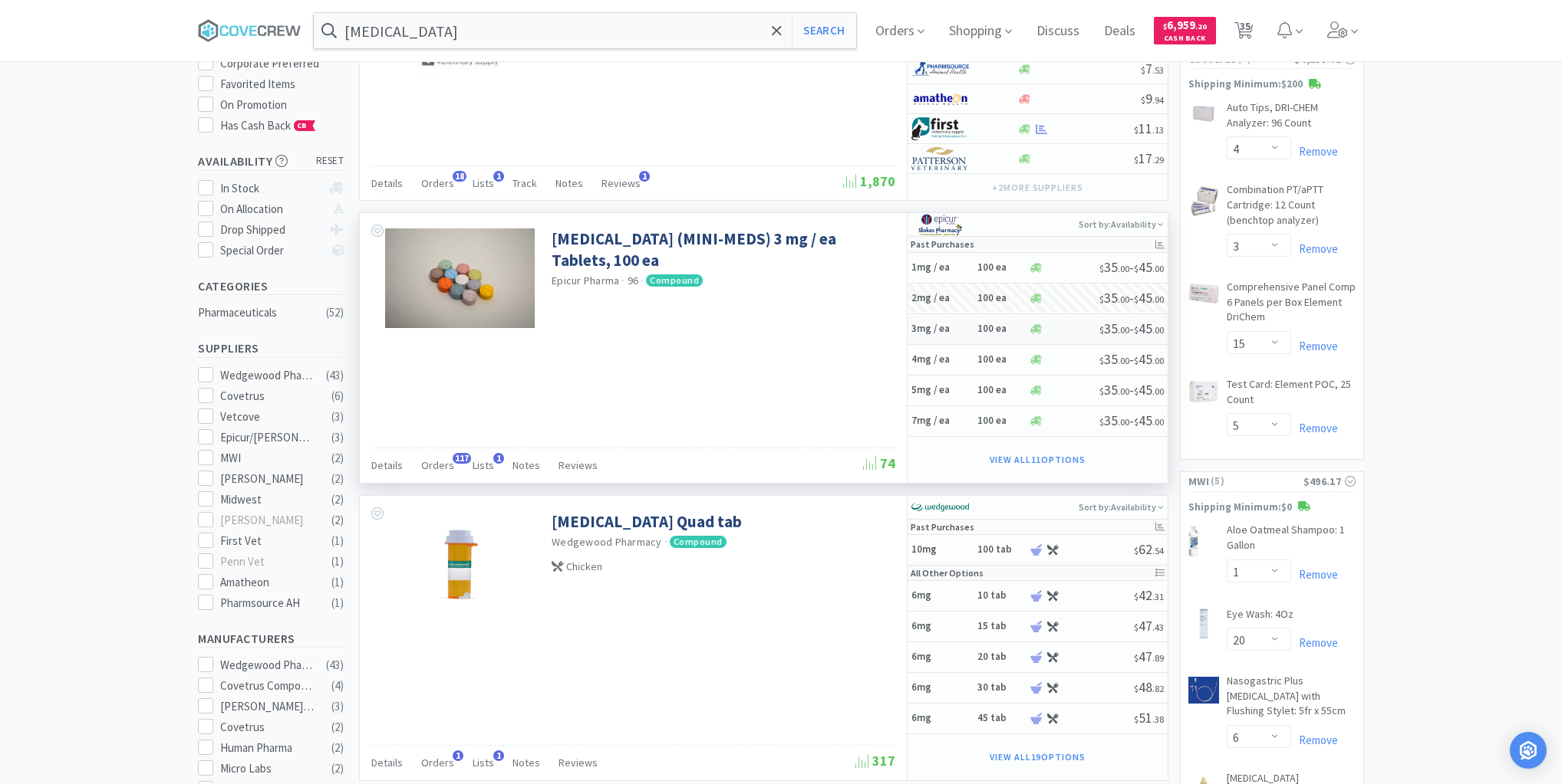
click at [958, 334] on div "3mg / ea 100 ea" at bounding box center [969, 329] width 117 height 26
select select "1"
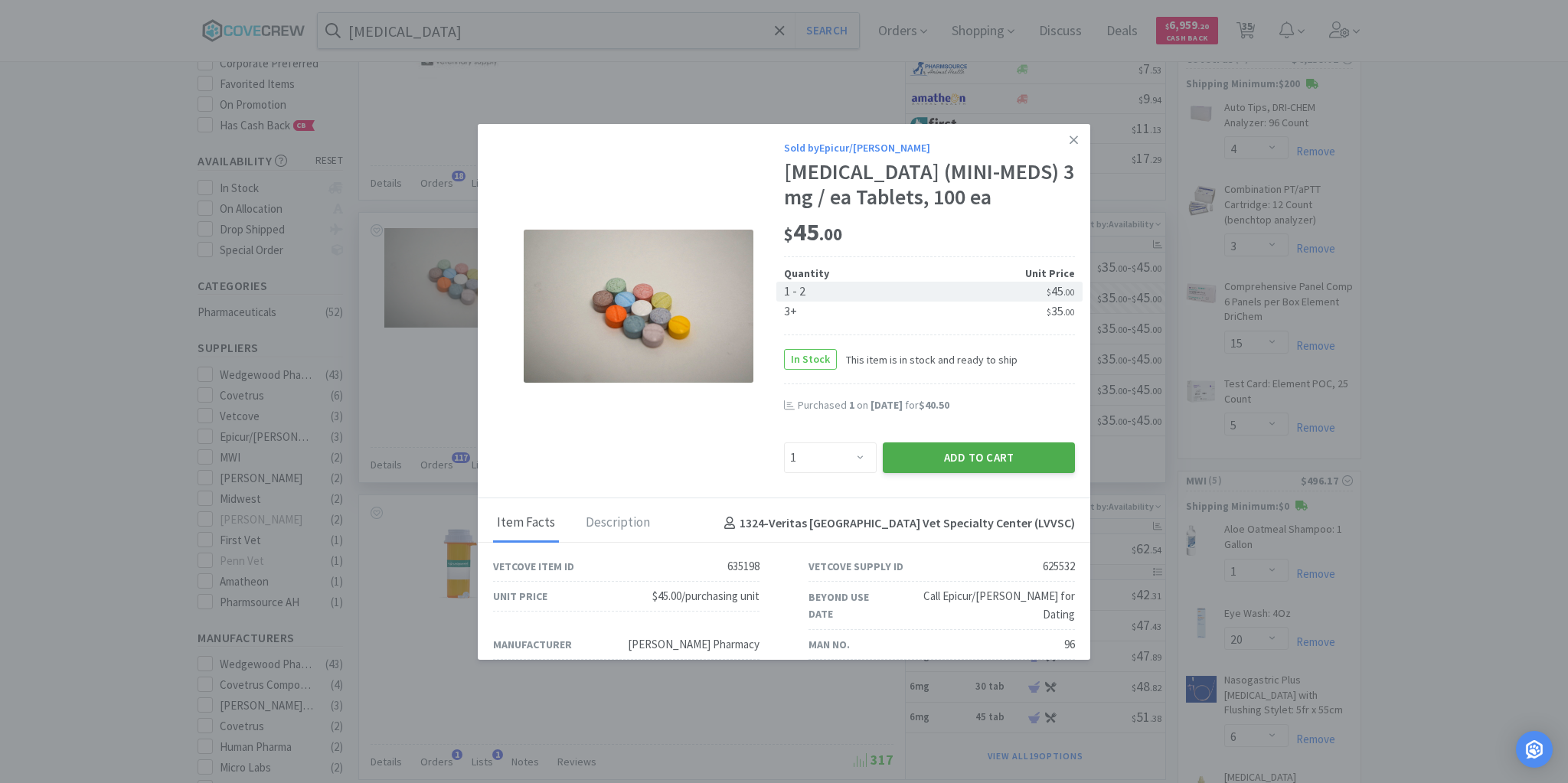
click at [925, 458] on button "Add to Cart" at bounding box center [979, 458] width 192 height 31
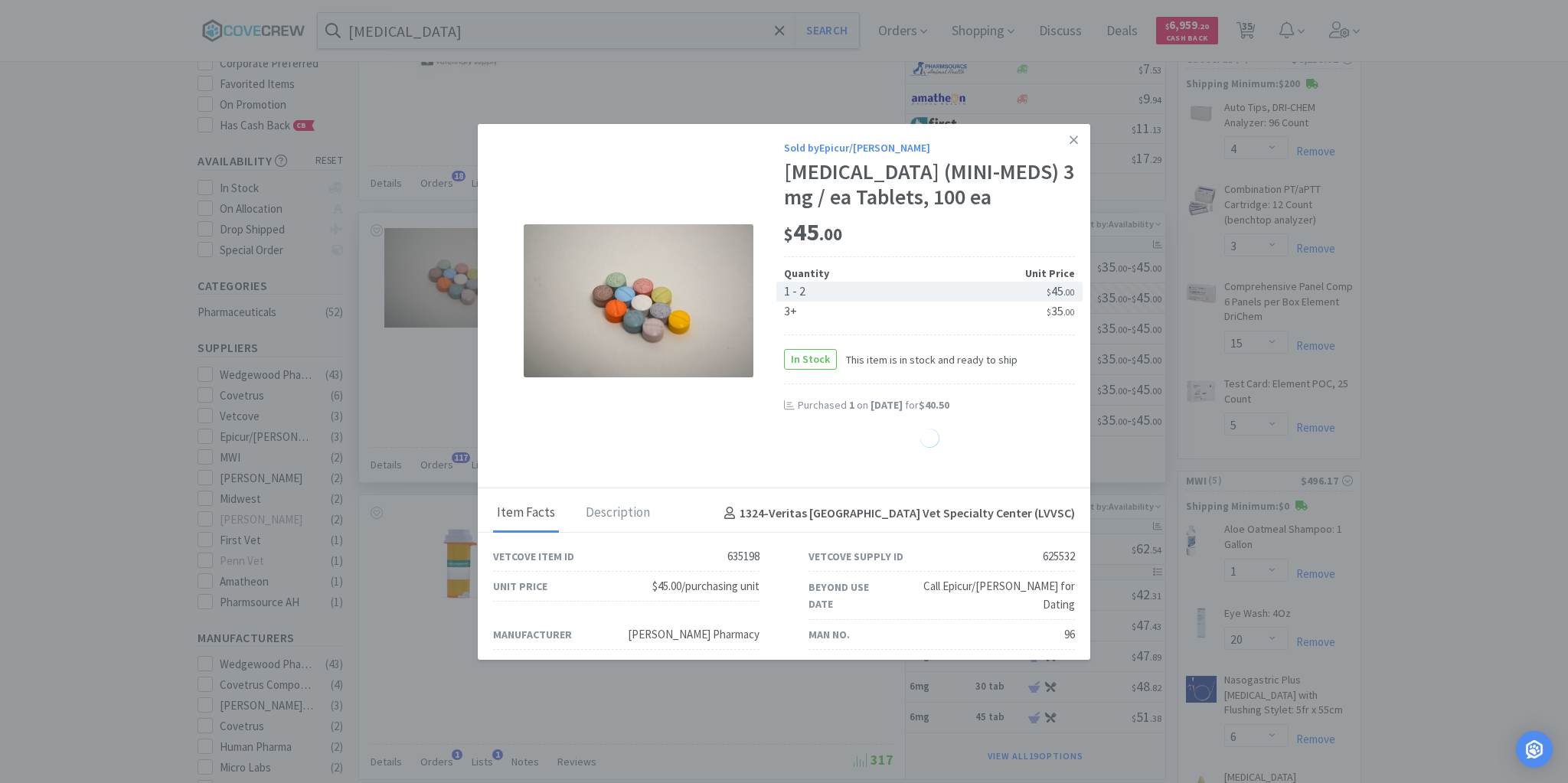
select select "1"
select select "30"
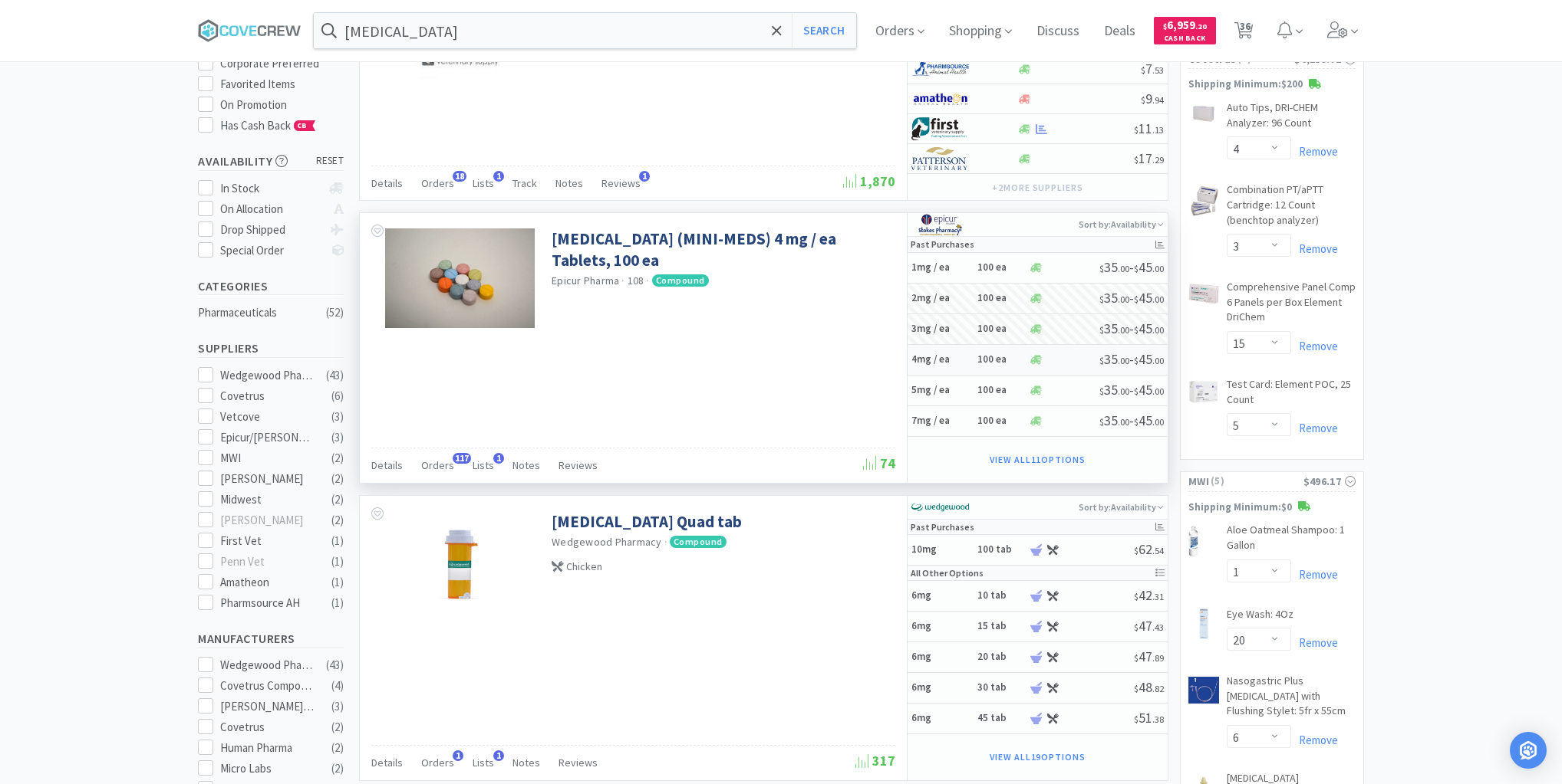
click at [964, 359] on h5 "4mg / ea" at bounding box center [941, 360] width 61 height 13
select select "1"
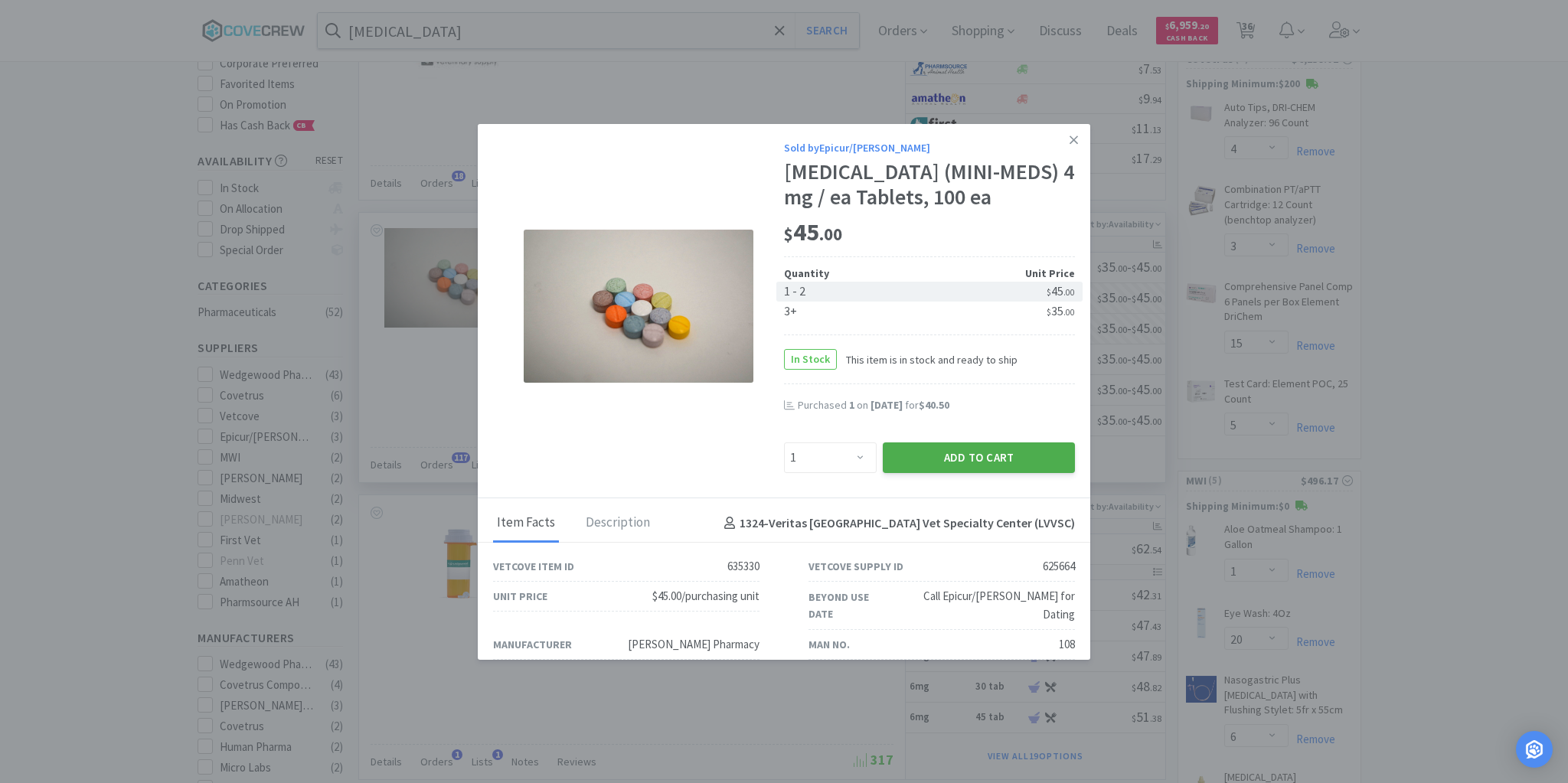
click at [947, 451] on button "Add to Cart" at bounding box center [979, 458] width 192 height 31
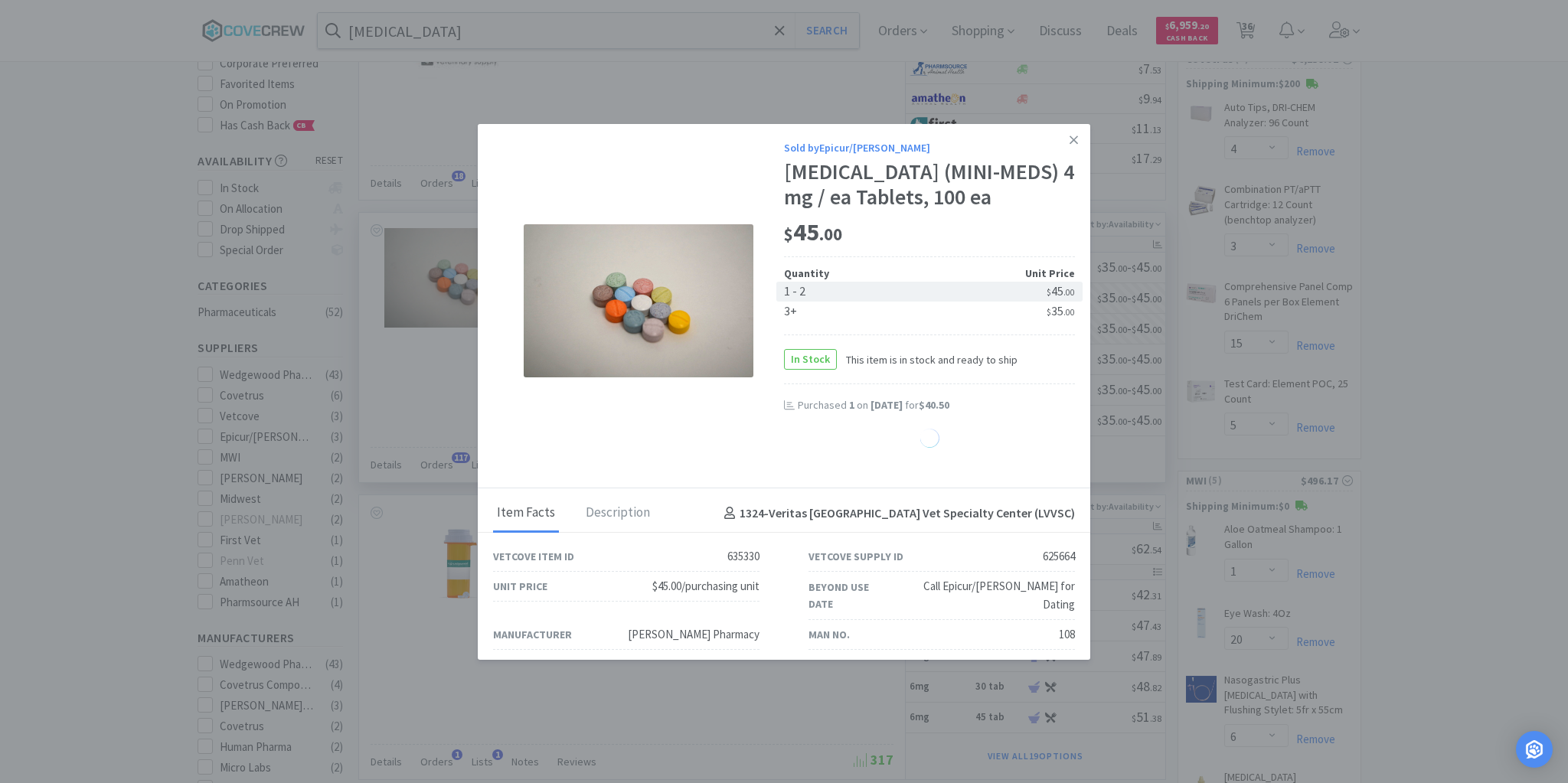
select select "1"
select select "30"
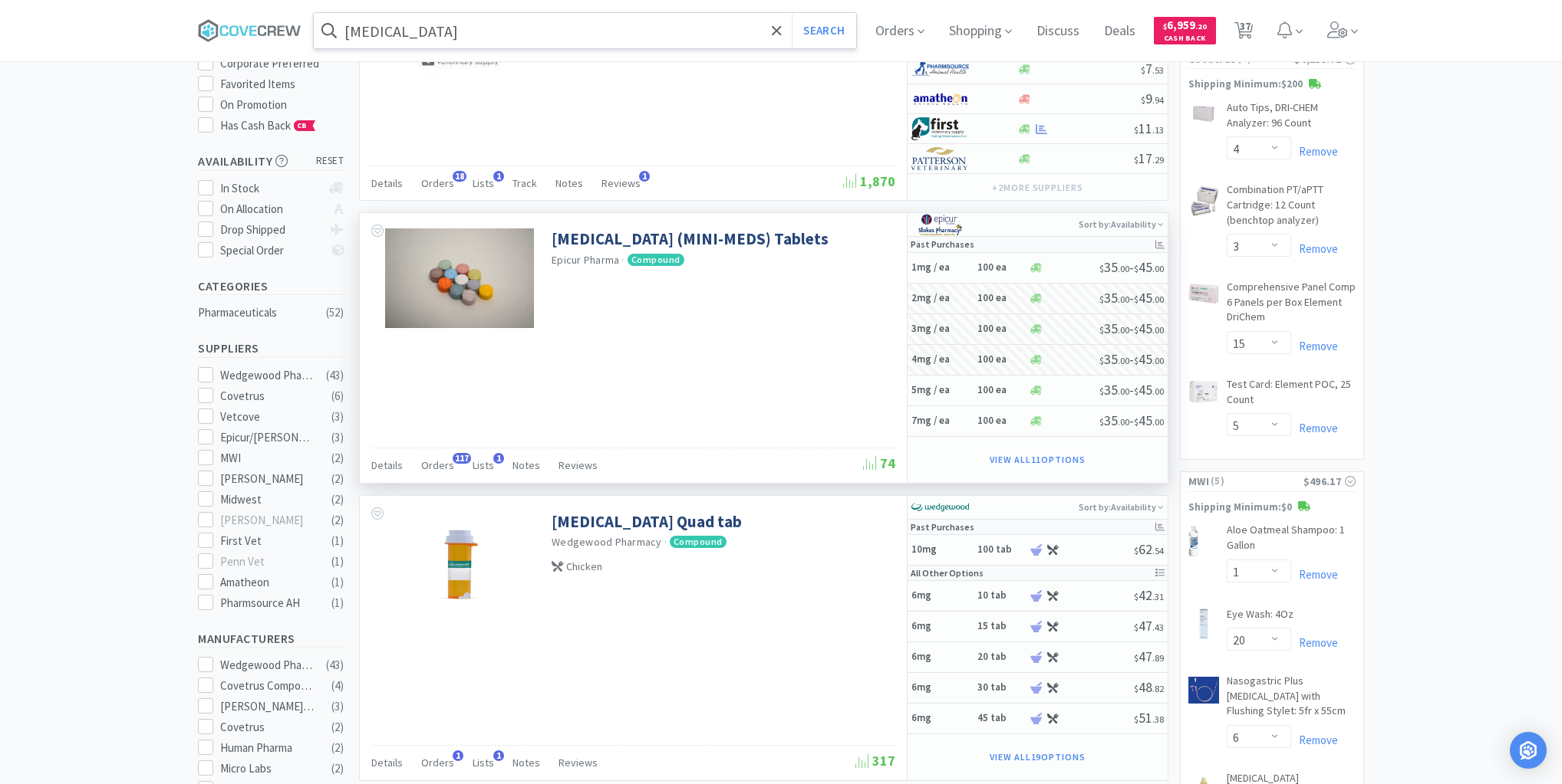
click at [638, 22] on input "piroxicam" at bounding box center [584, 30] width 543 height 35
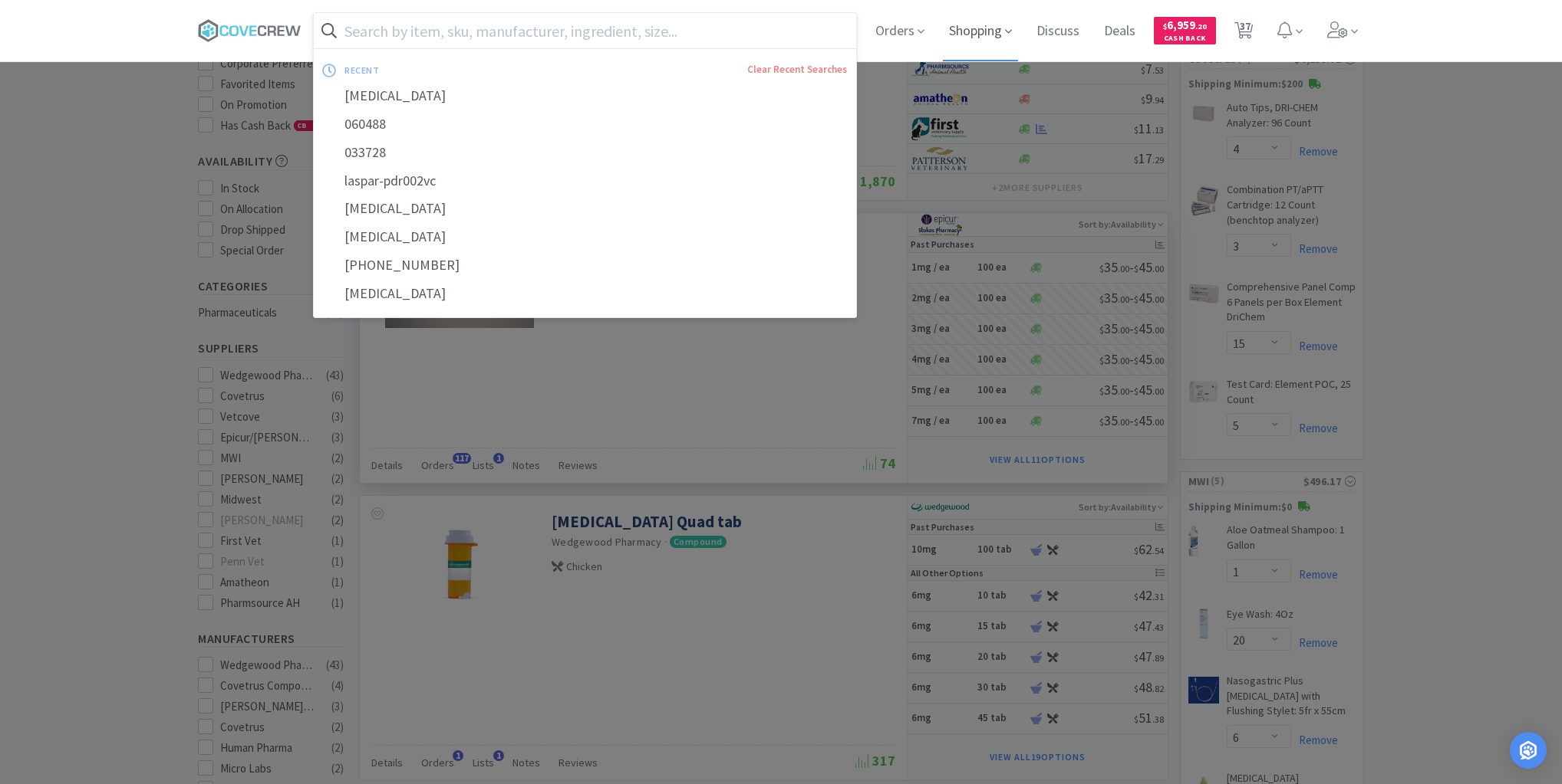
select select "5"
select select "1"
click at [244, 30] on icon at bounding box center [250, 30] width 104 height 23
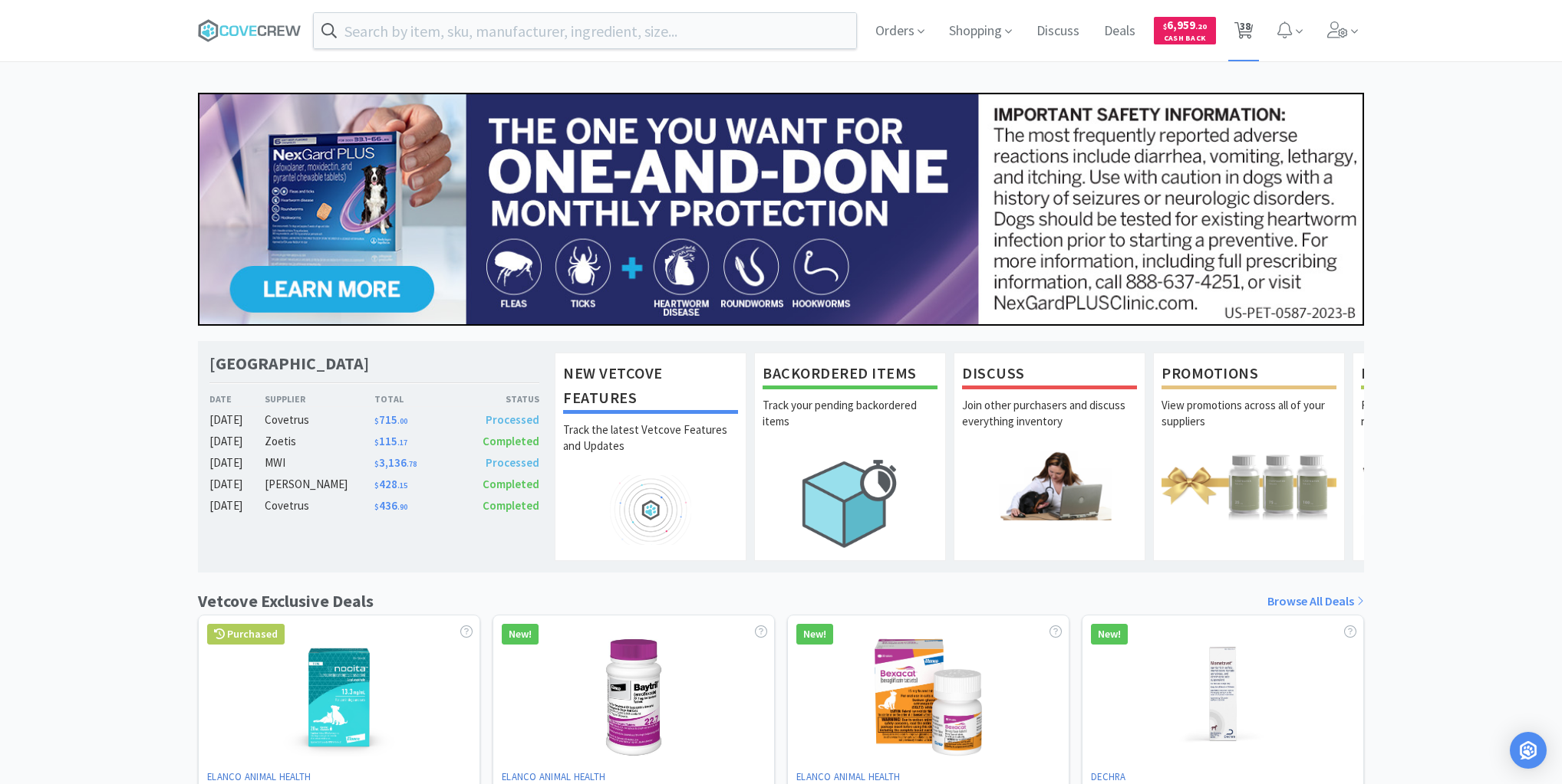
click at [1239, 29] on span "38" at bounding box center [1244, 25] width 10 height 61
select select "1"
select select "5"
select select "1"
select select "4"
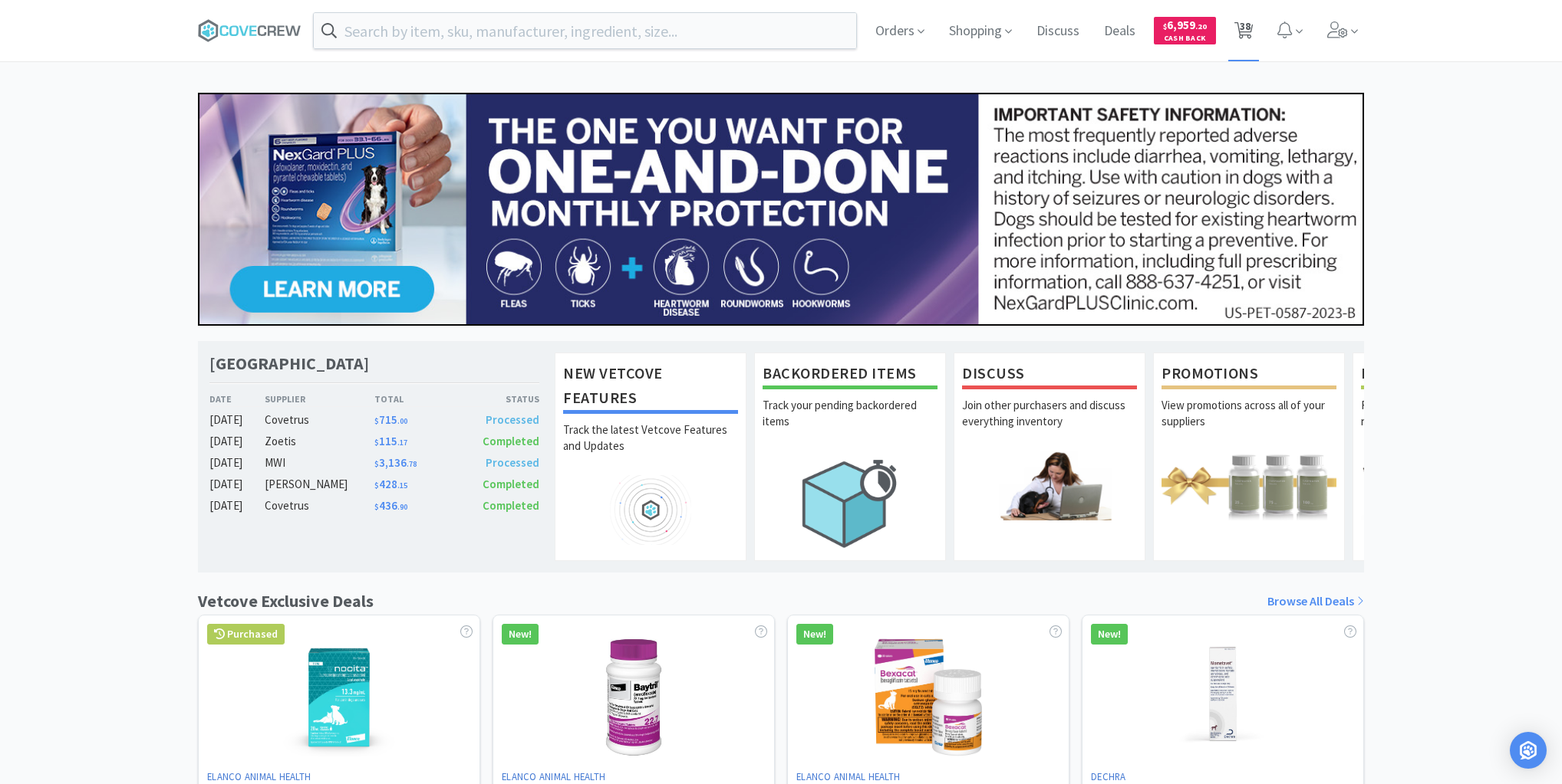
select select "2"
select select "4"
select select "3"
select select "15"
select select "5"
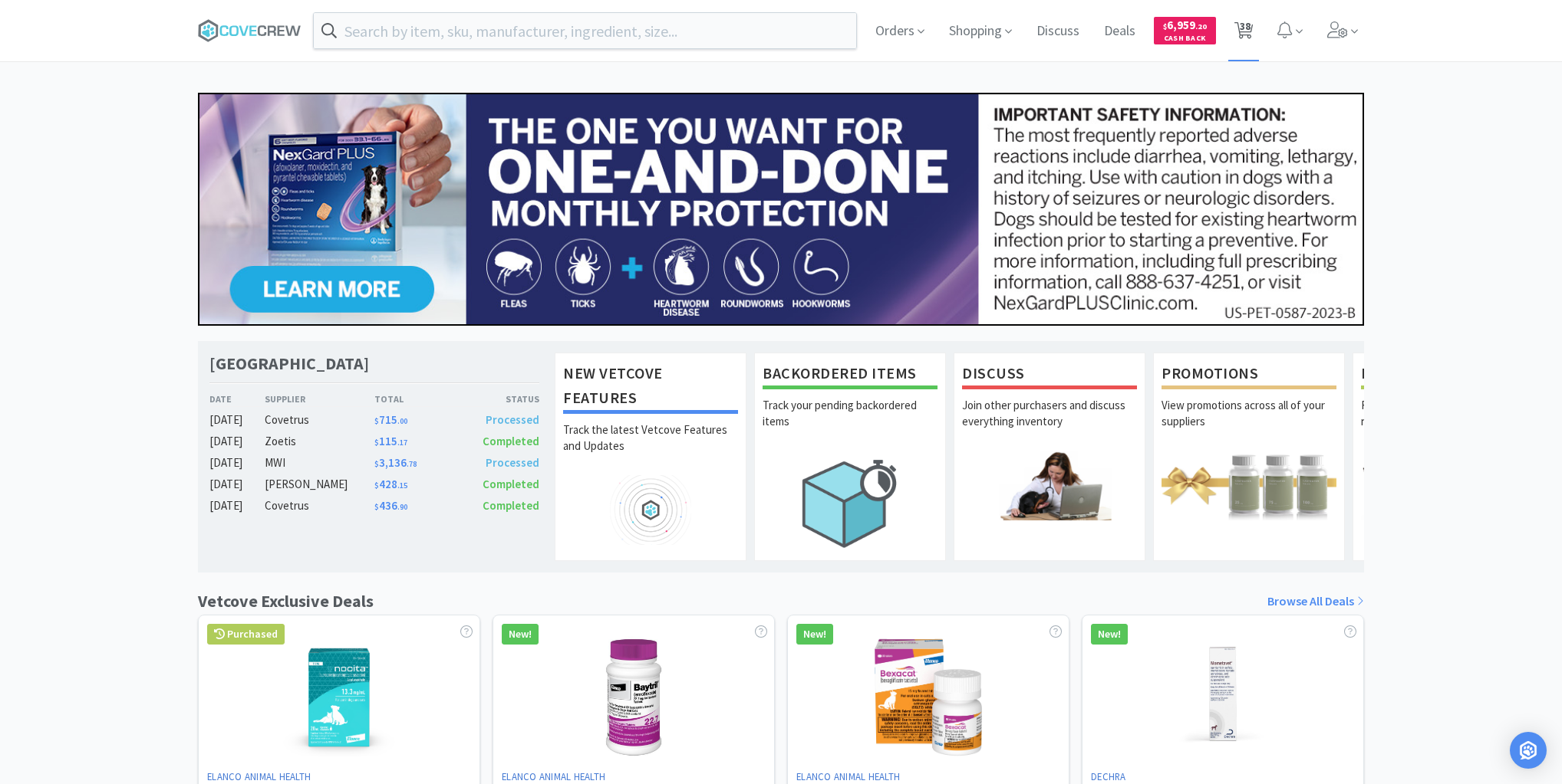
select select "1"
select select "20"
select select "6"
select select "20"
select select "1"
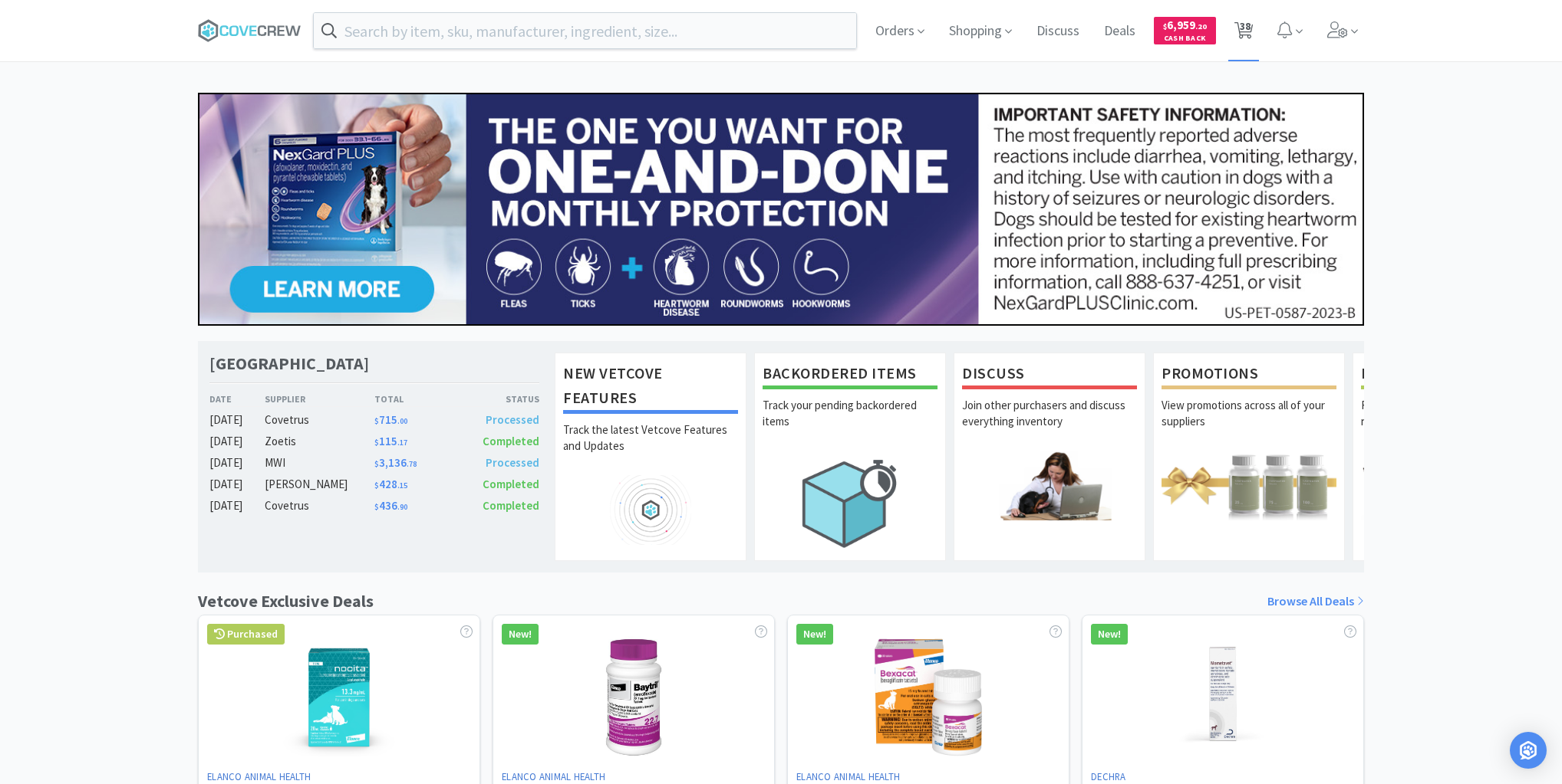
select select "1"
select select "6"
select select "3"
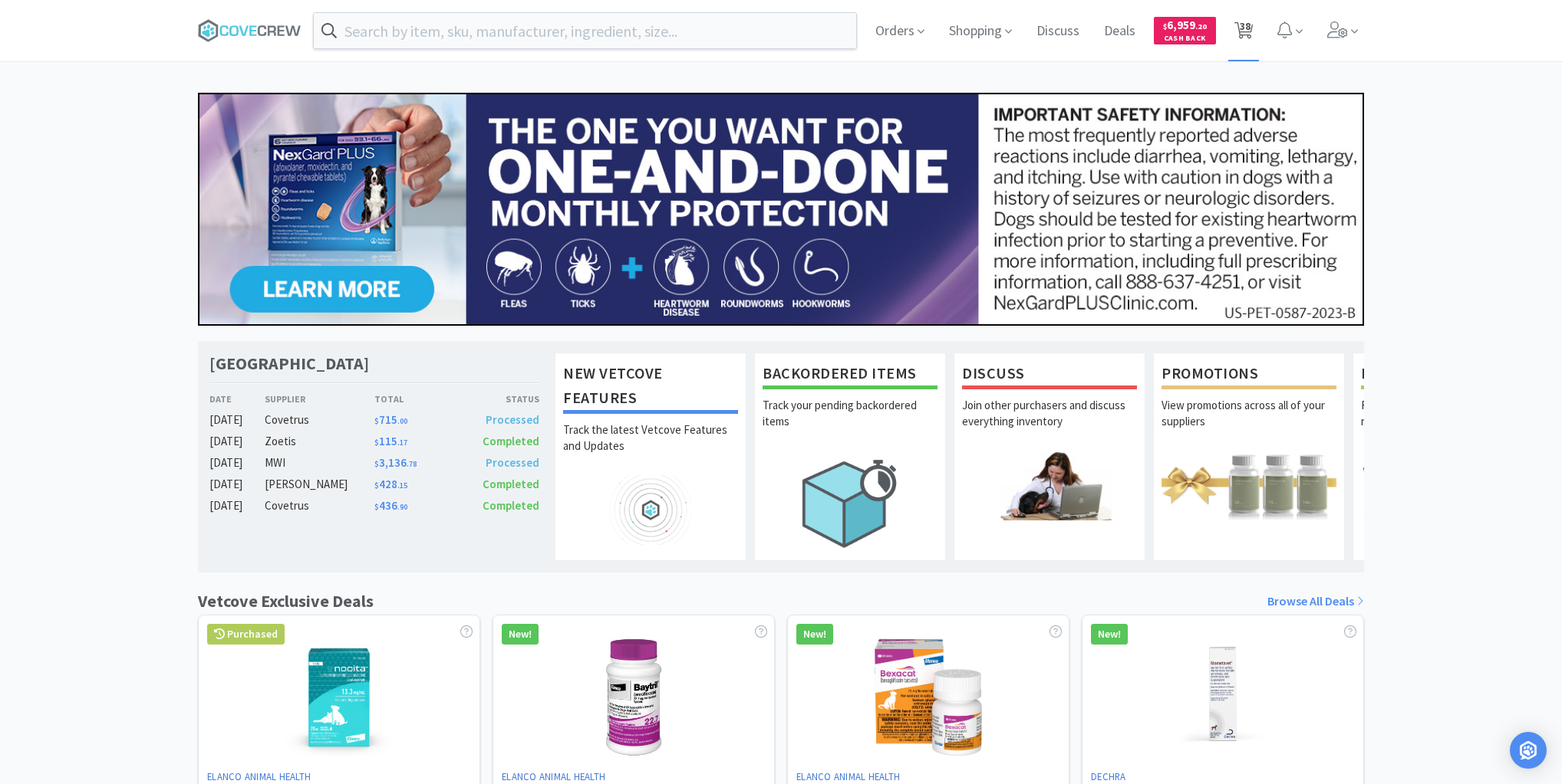
select select "2"
select select "1"
select select "6"
select select "1"
select select "2"
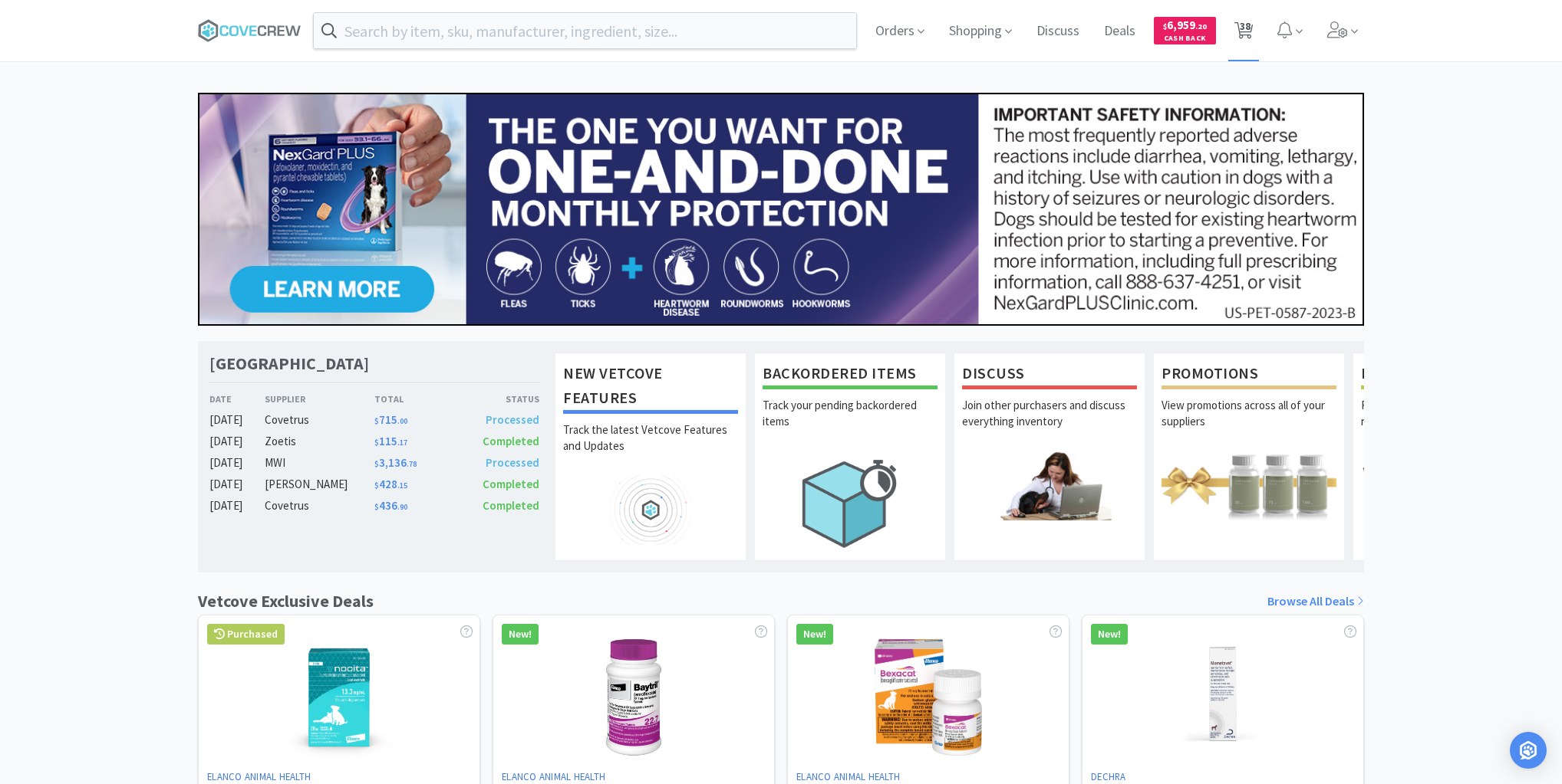
select select "2"
select select "1"
select select "2"
select select "120"
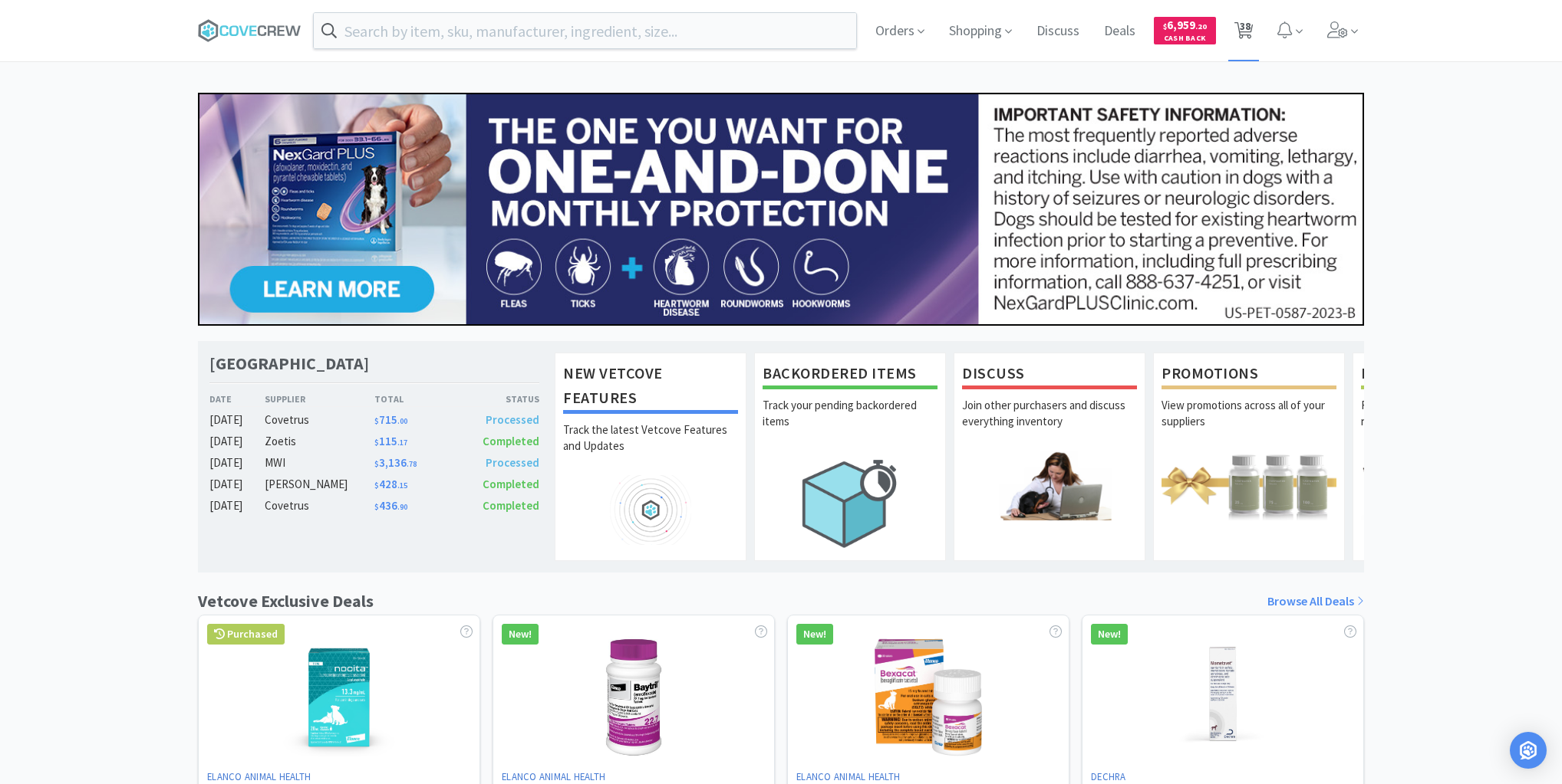
select select "80"
select select "1"
select select "30"
select select "3"
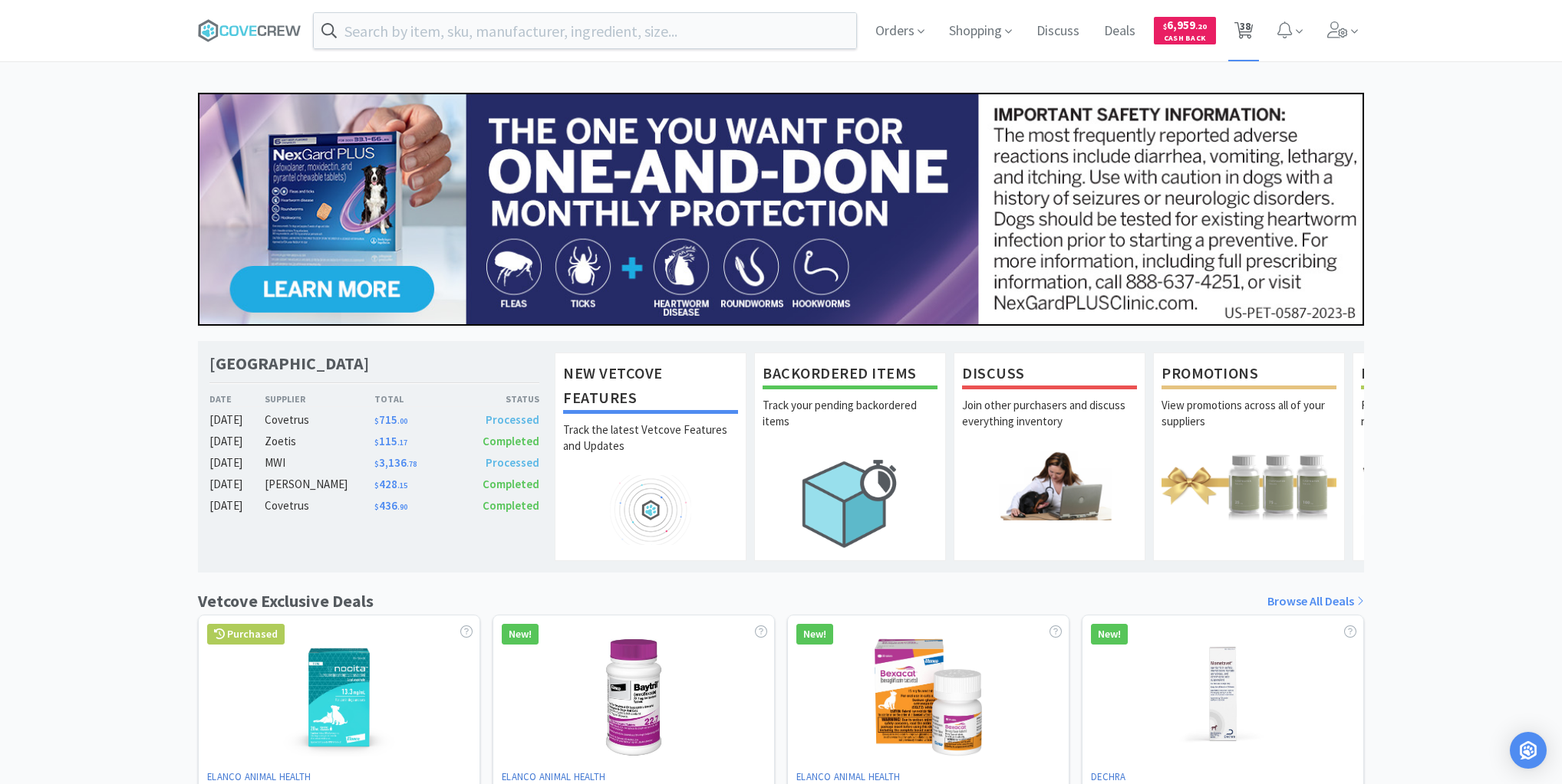
select select "1"
select select "30"
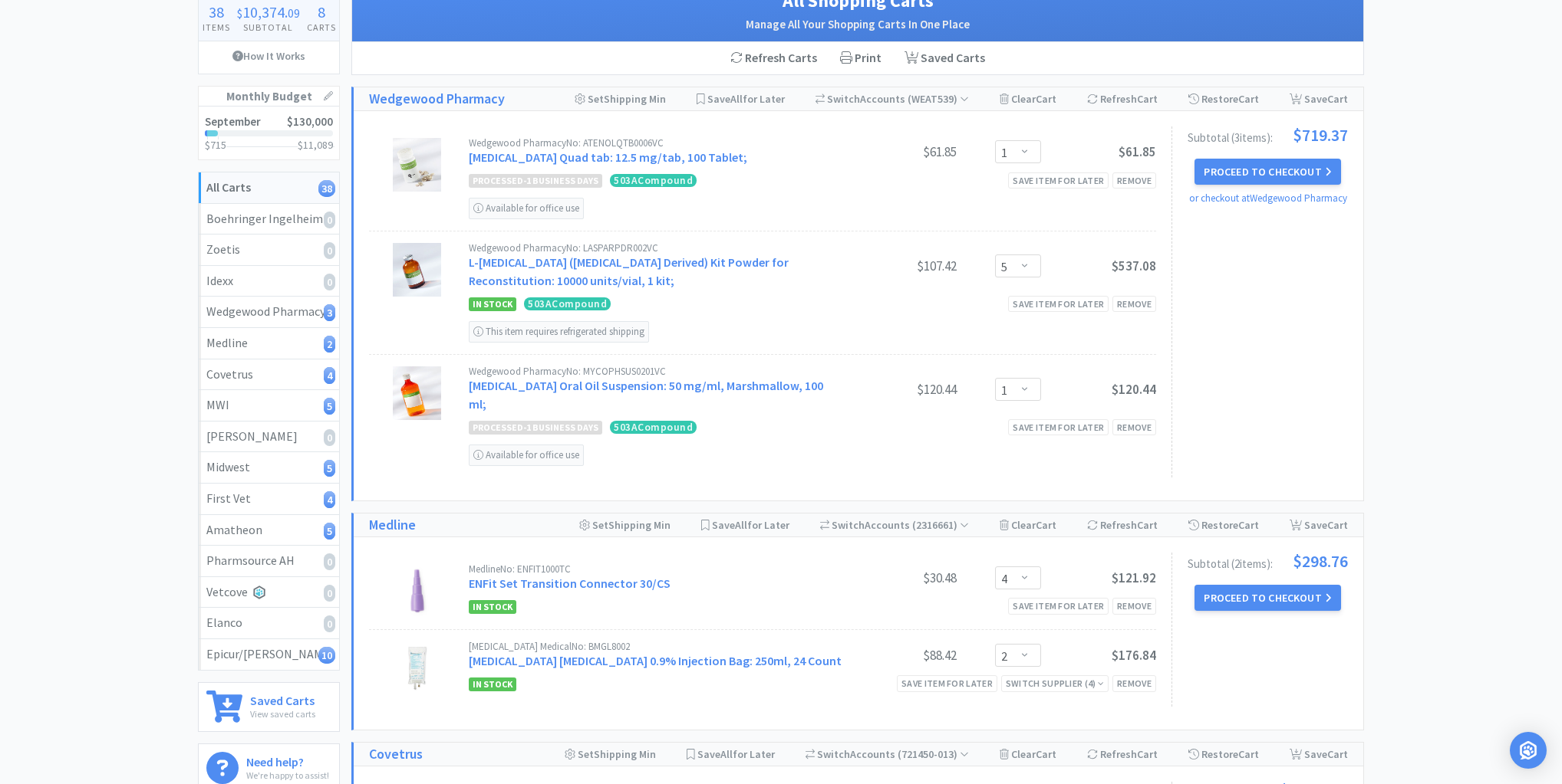
scroll to position [245, 0]
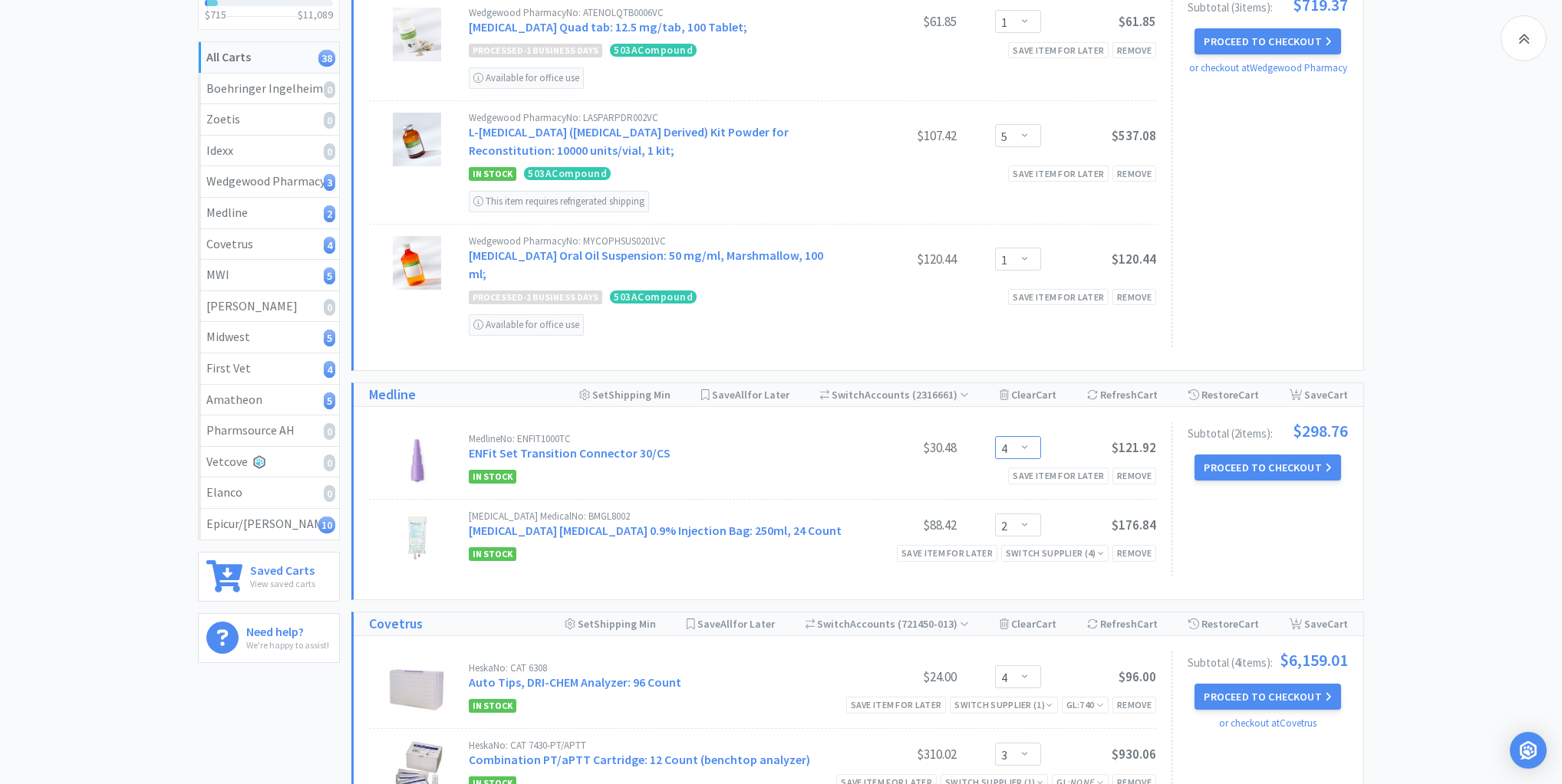
click at [1027, 444] on select "Enter Quantity 1 2 3 4 5 6 7 8 9 10 11 12 13 14 15 16 17 18 19 20 Enter Quantity" at bounding box center [1017, 447] width 46 height 23
click at [995, 436] on select "Enter Quantity 1 2 3 4 5 6 7 8 9 10 11 12 13 14 15 16 17 18 19 20 Enter Quantity" at bounding box center [1017, 447] width 46 height 23
select select "4"
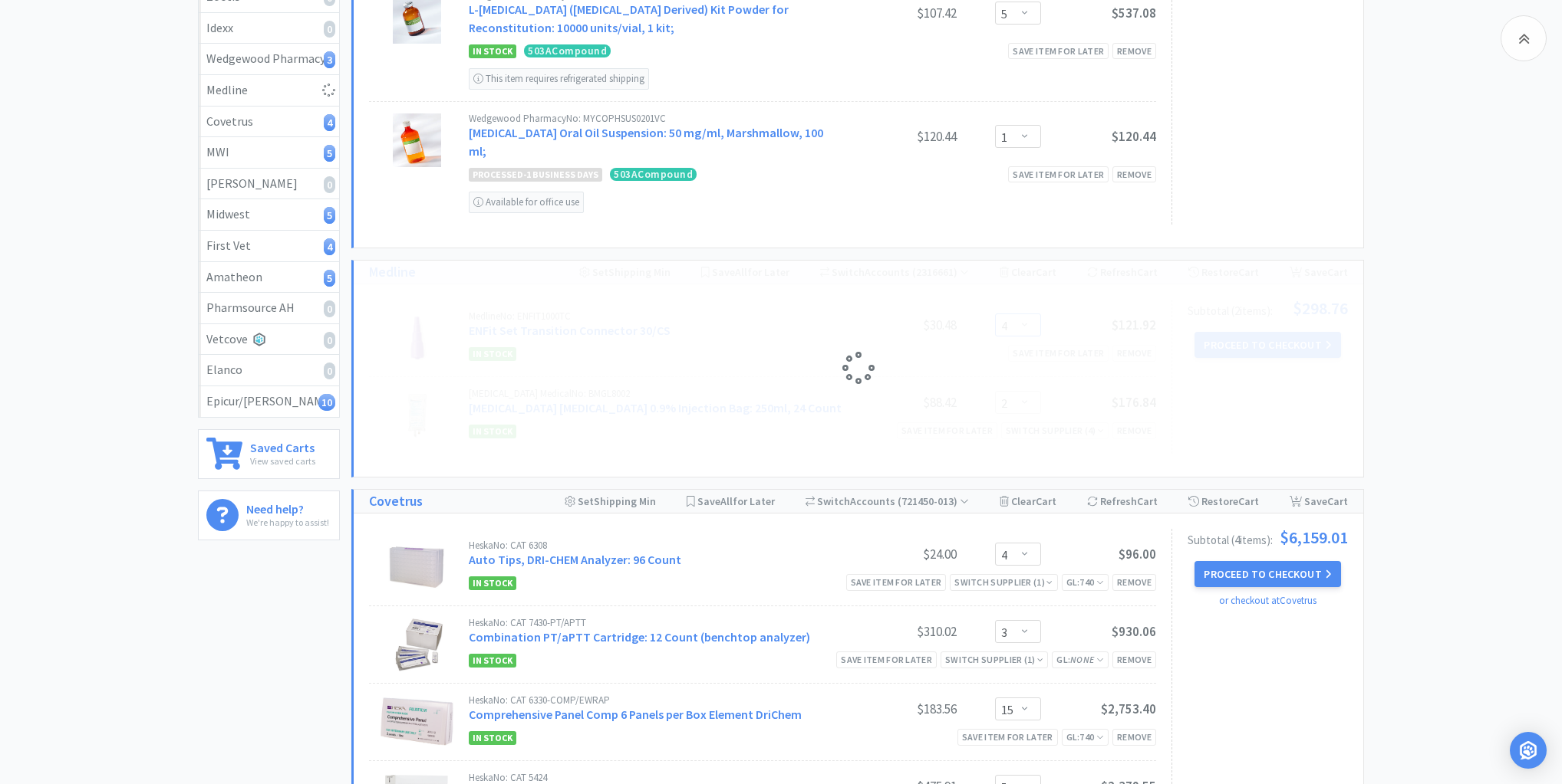
scroll to position [491, 0]
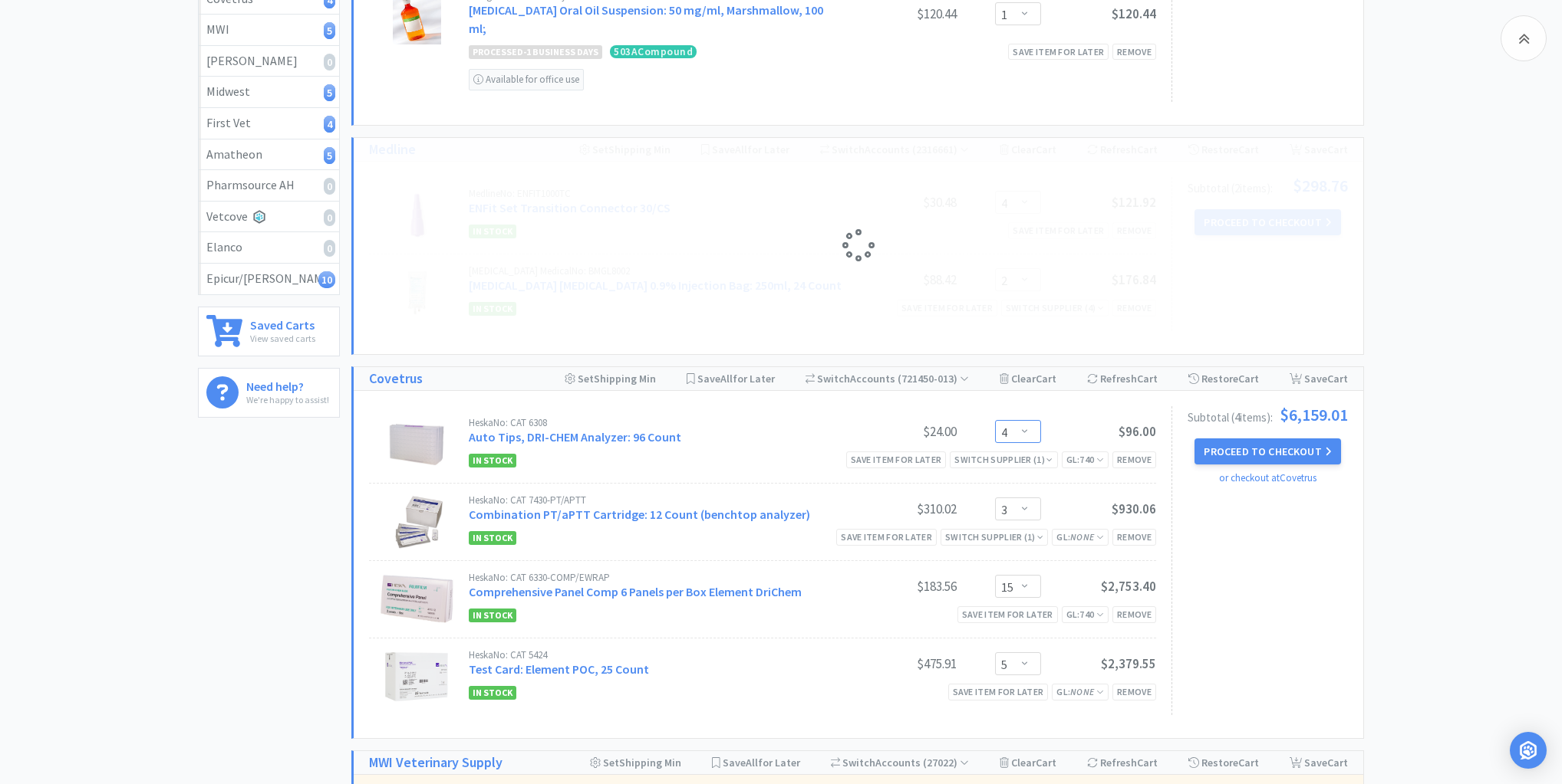
click at [1024, 426] on select "Enter Quantity 1 2 3 4 5 6 7 8 9 10 11 12 13 14 15 16 17 18 19 20 Enter Quantity" at bounding box center [1017, 431] width 46 height 23
click at [995, 420] on select "Enter Quantity 1 2 3 4 5 6 7 8 9 10 11 12 13 14 15 16 17 18 19 20 Enter Quantity" at bounding box center [1017, 431] width 46 height 23
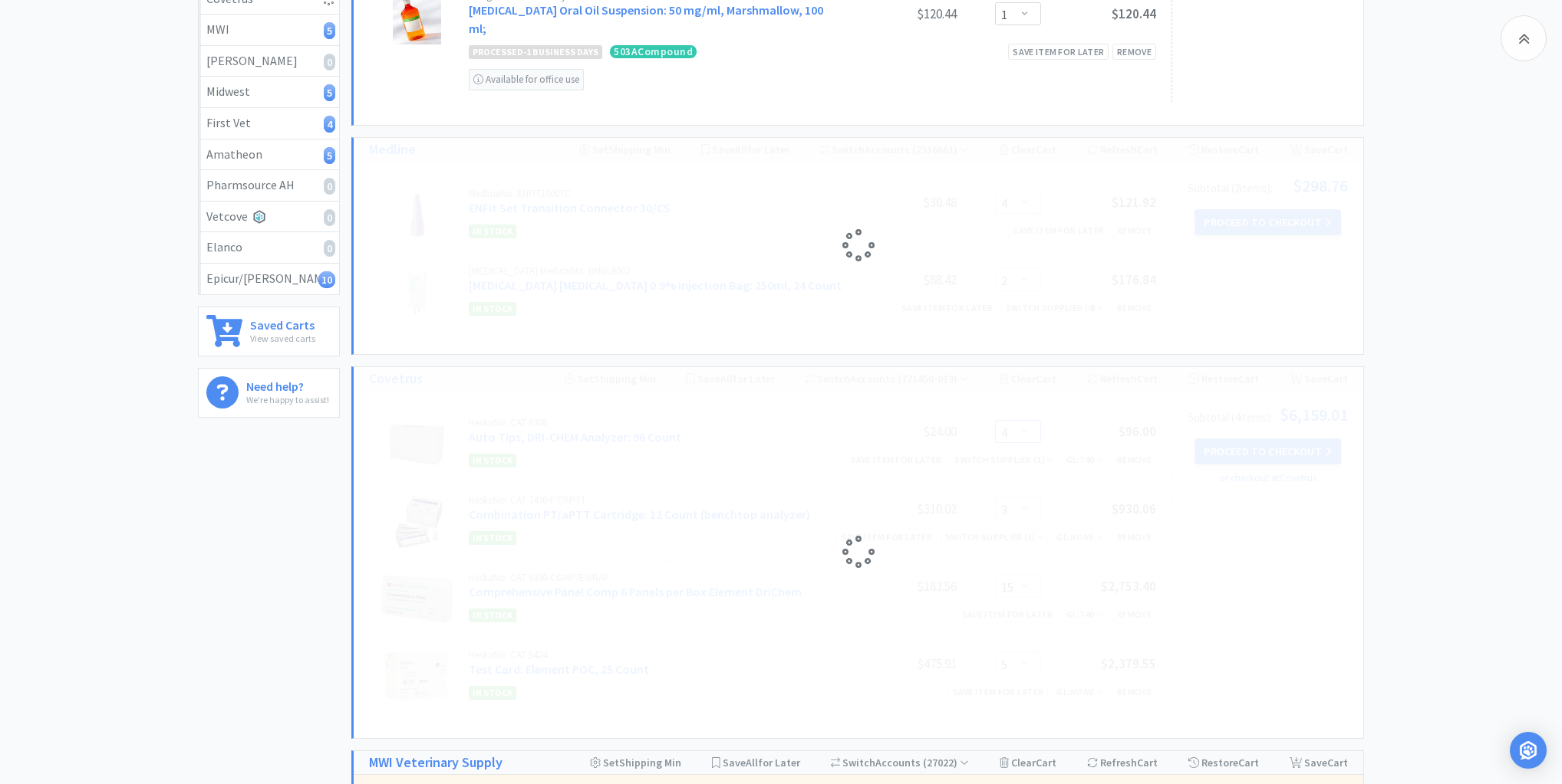
select select "2"
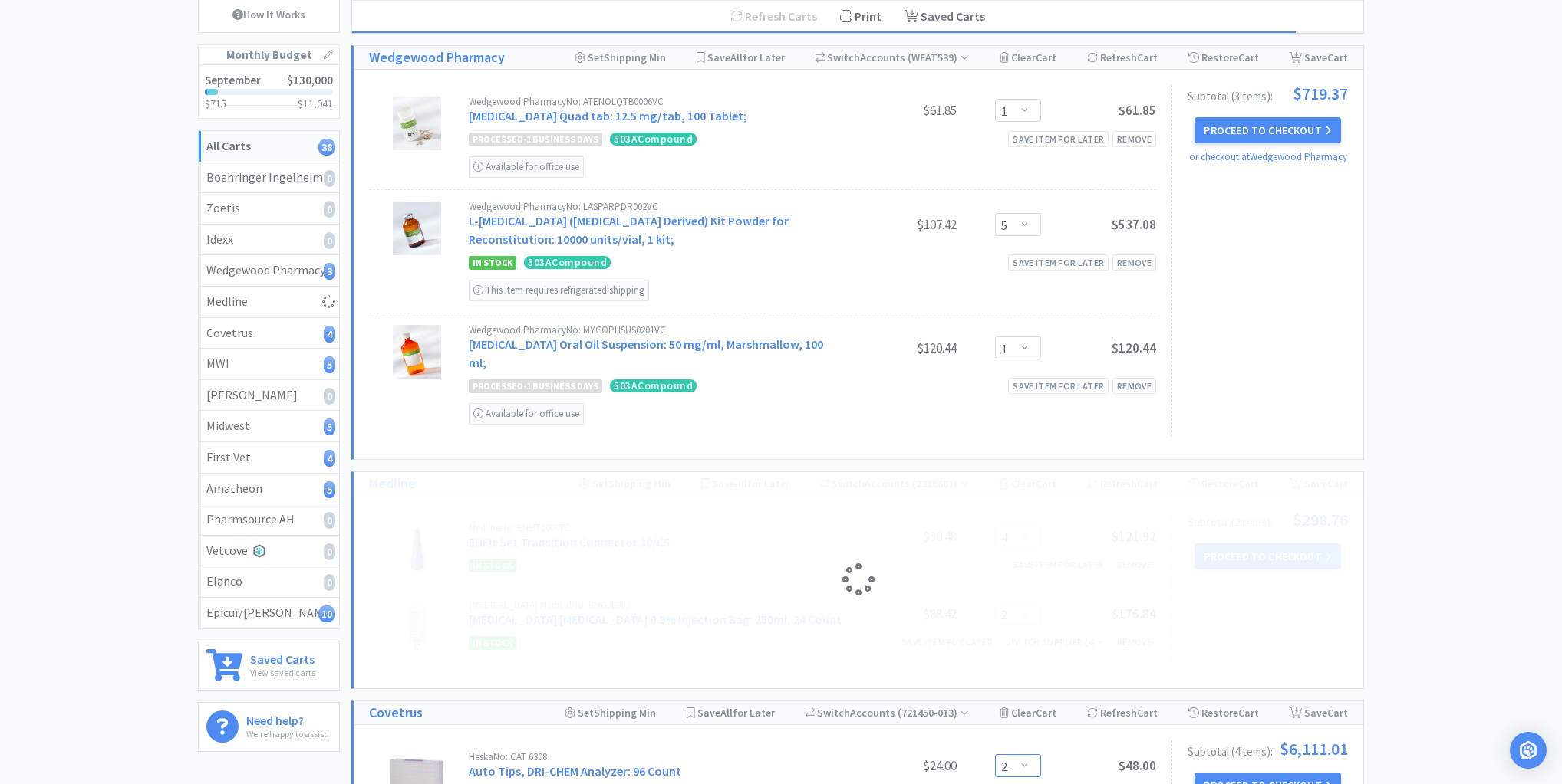
scroll to position [0, 0]
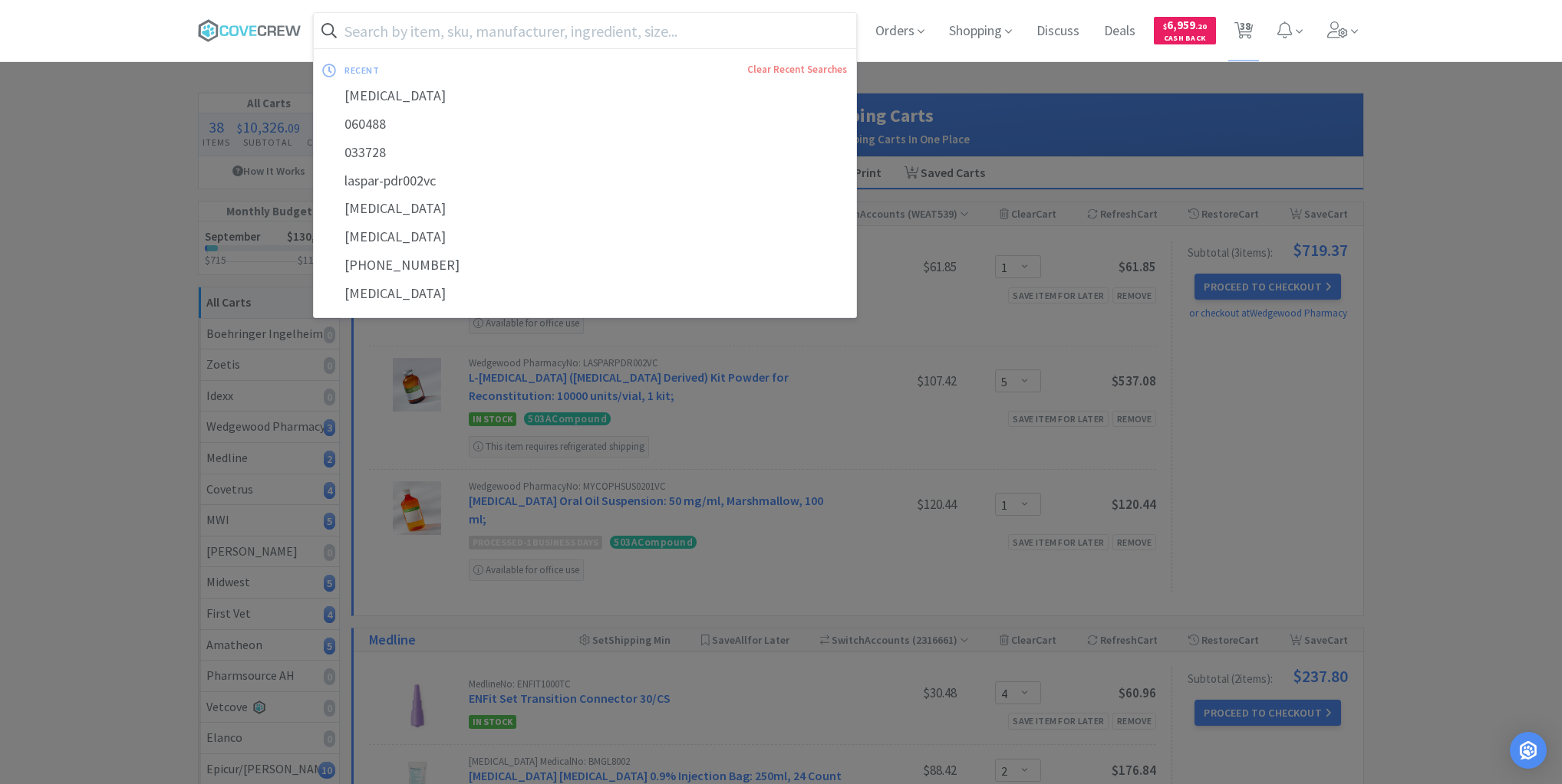
select select "2"
click at [804, 26] on input "text" at bounding box center [584, 30] width 543 height 35
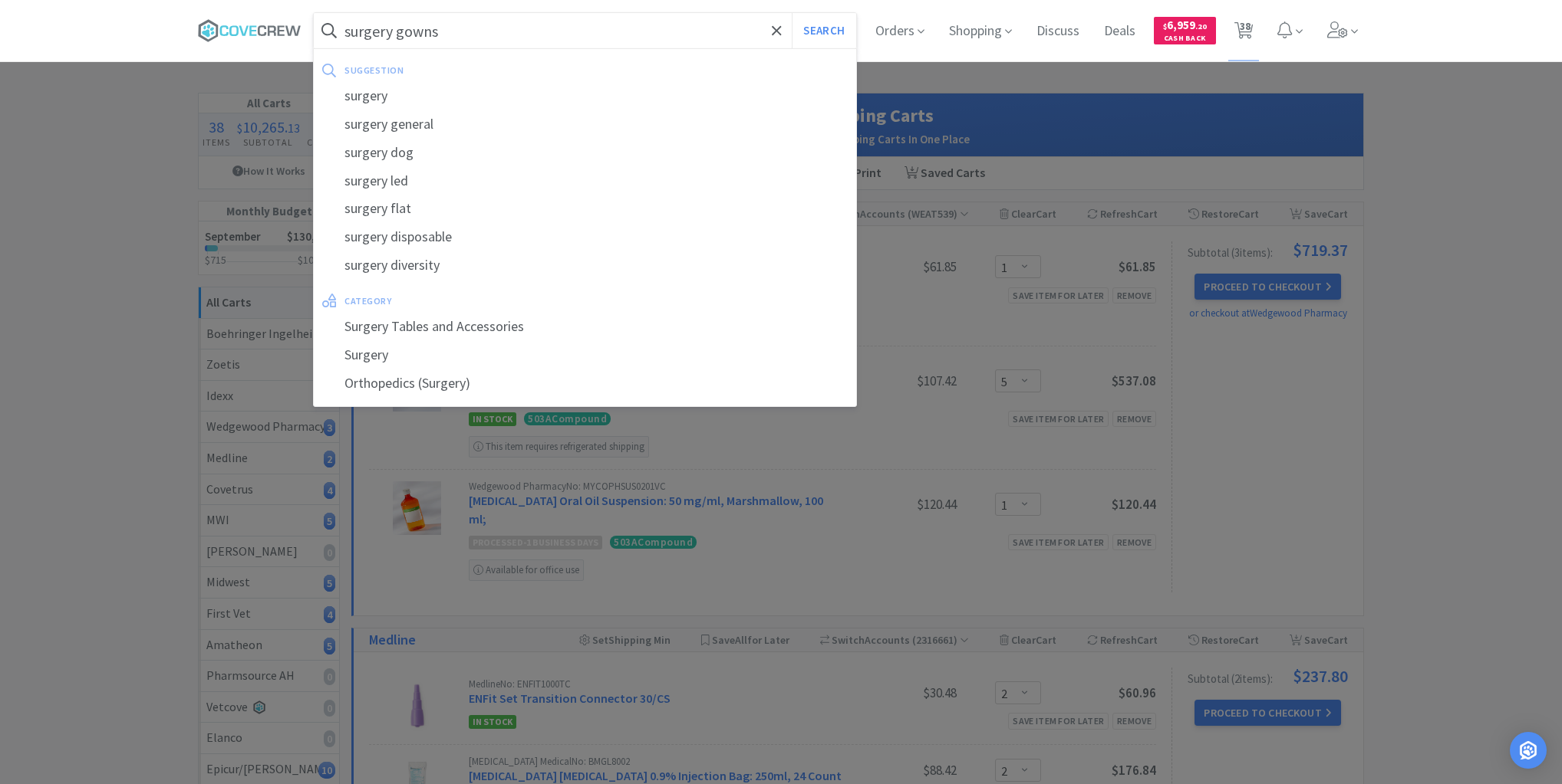
type input "surgery gowns"
click at [792, 13] on button "Search" at bounding box center [823, 30] width 63 height 35
select select "2"
select select "3"
select select "15"
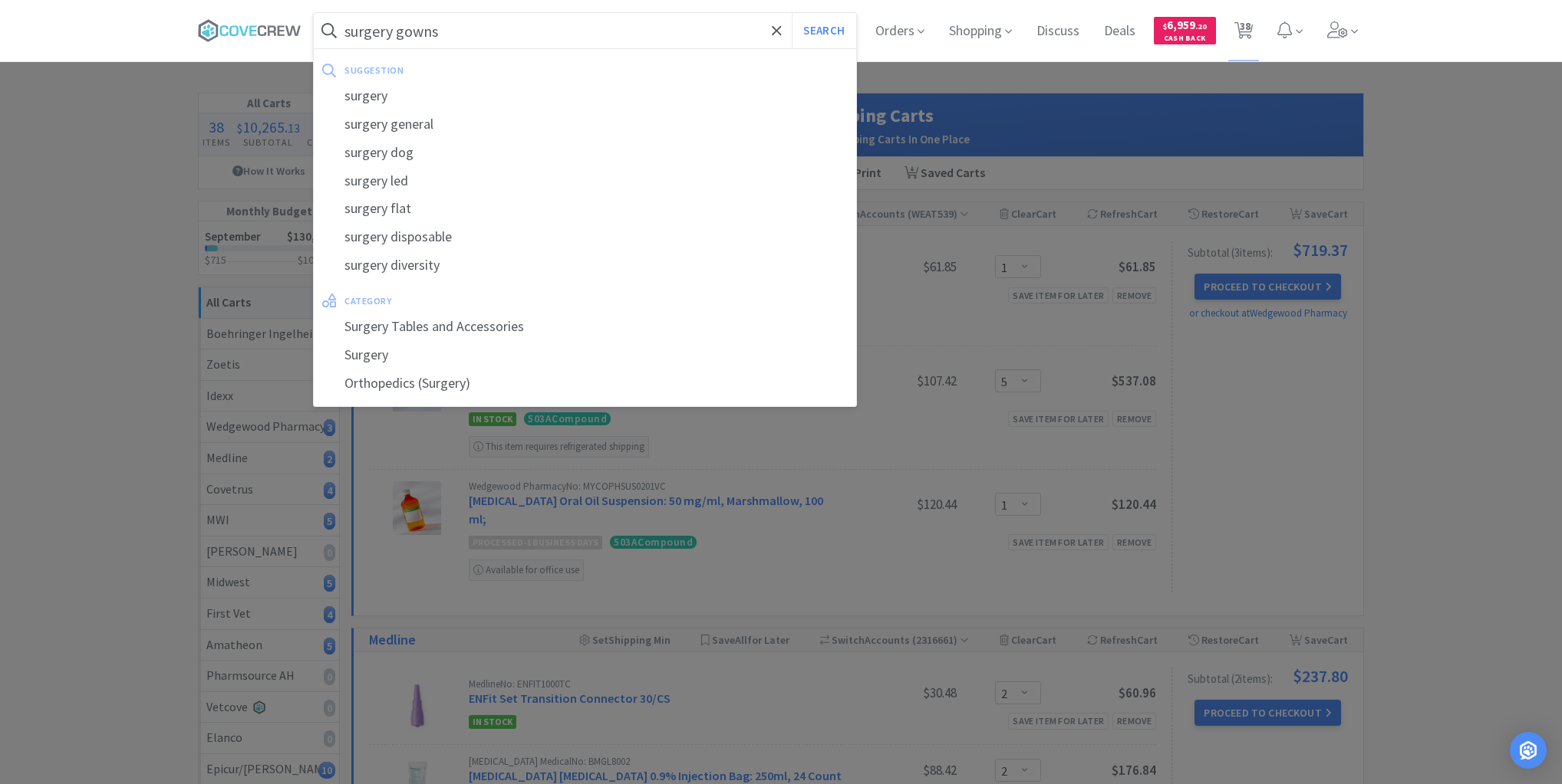
select select "5"
select select "1"
select select "20"
select select "6"
select select "20"
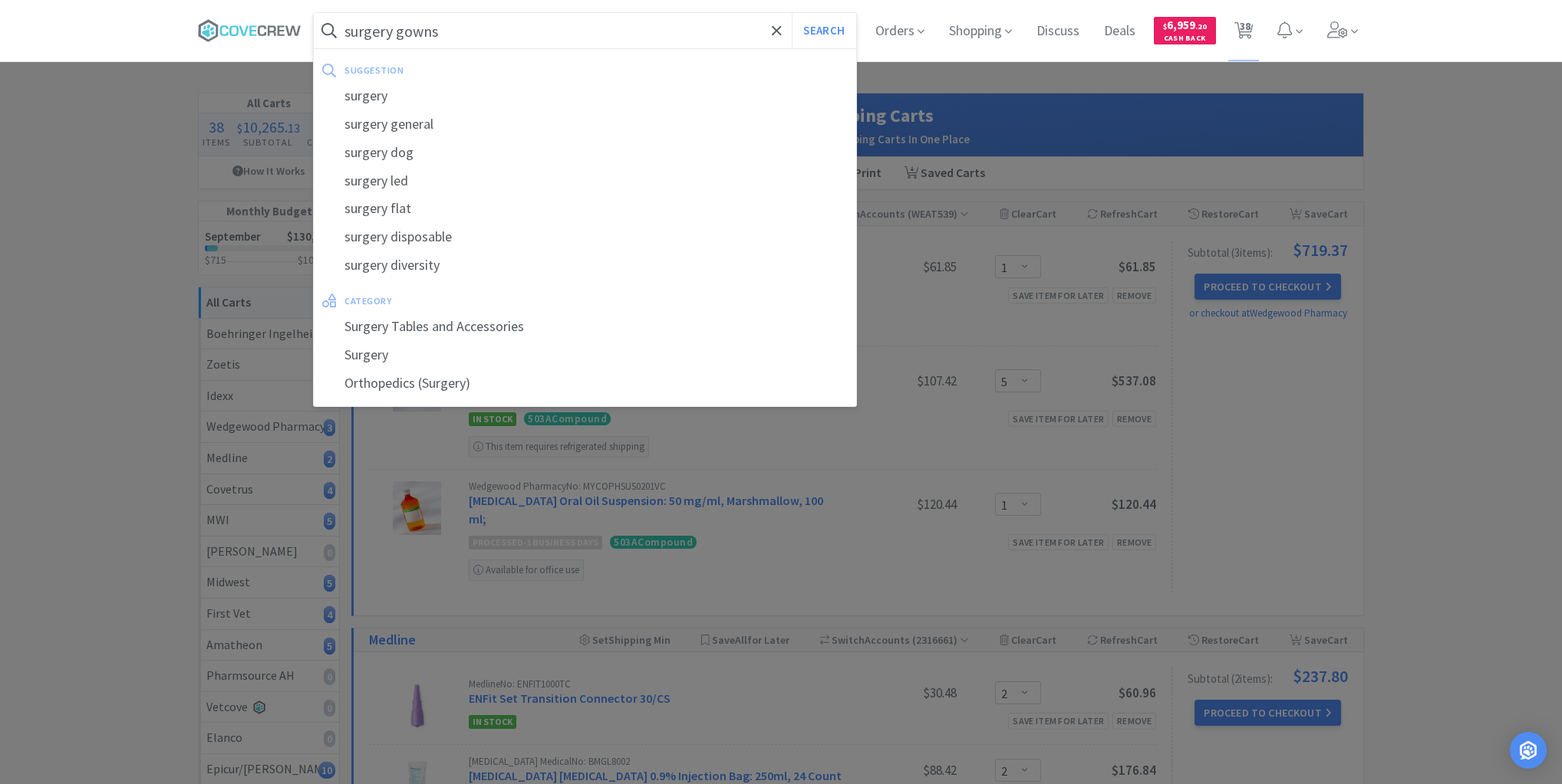
select select "1"
select select "6"
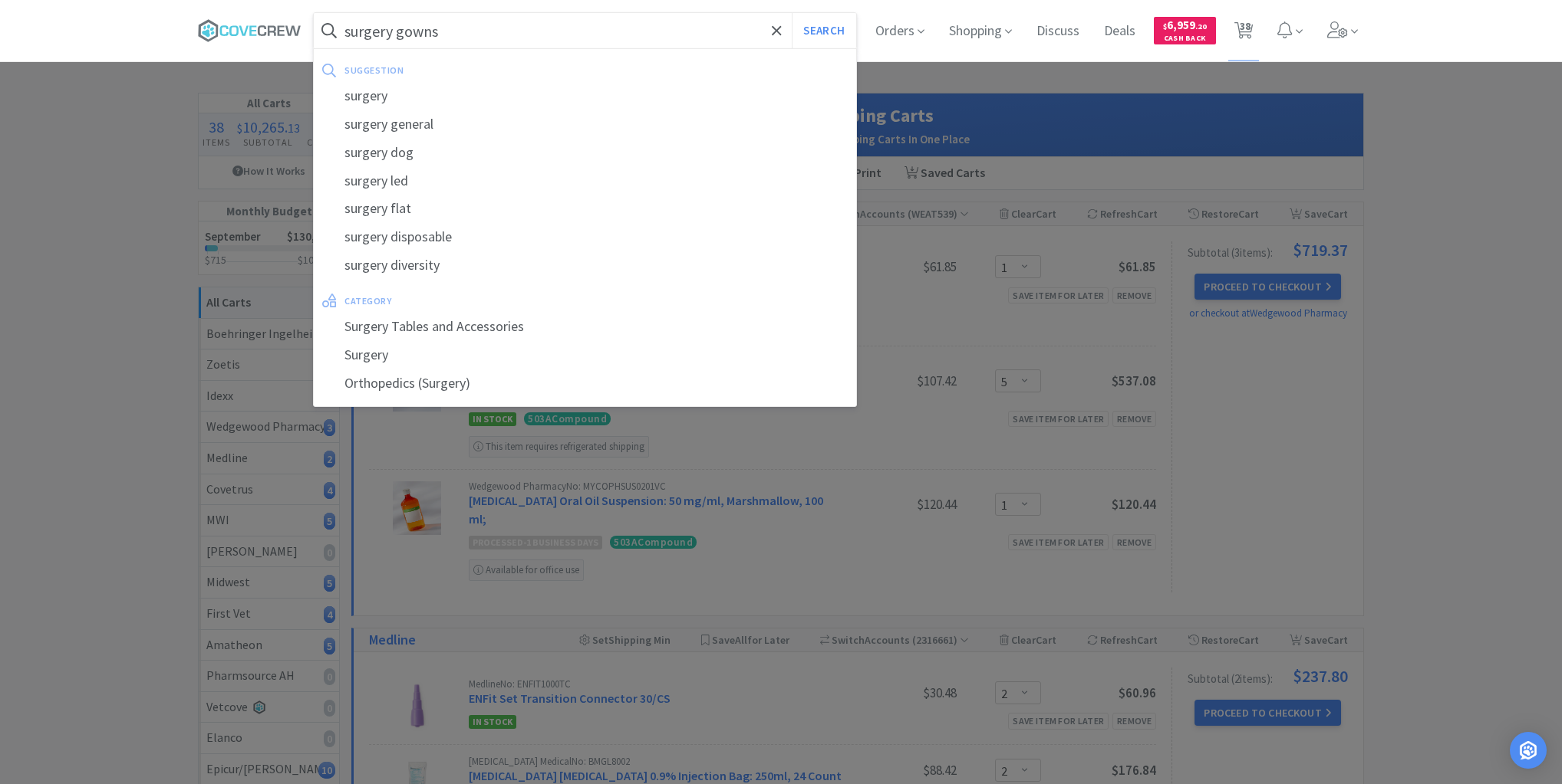
select select "3"
select select "2"
select select "1"
select select "6"
select select "1"
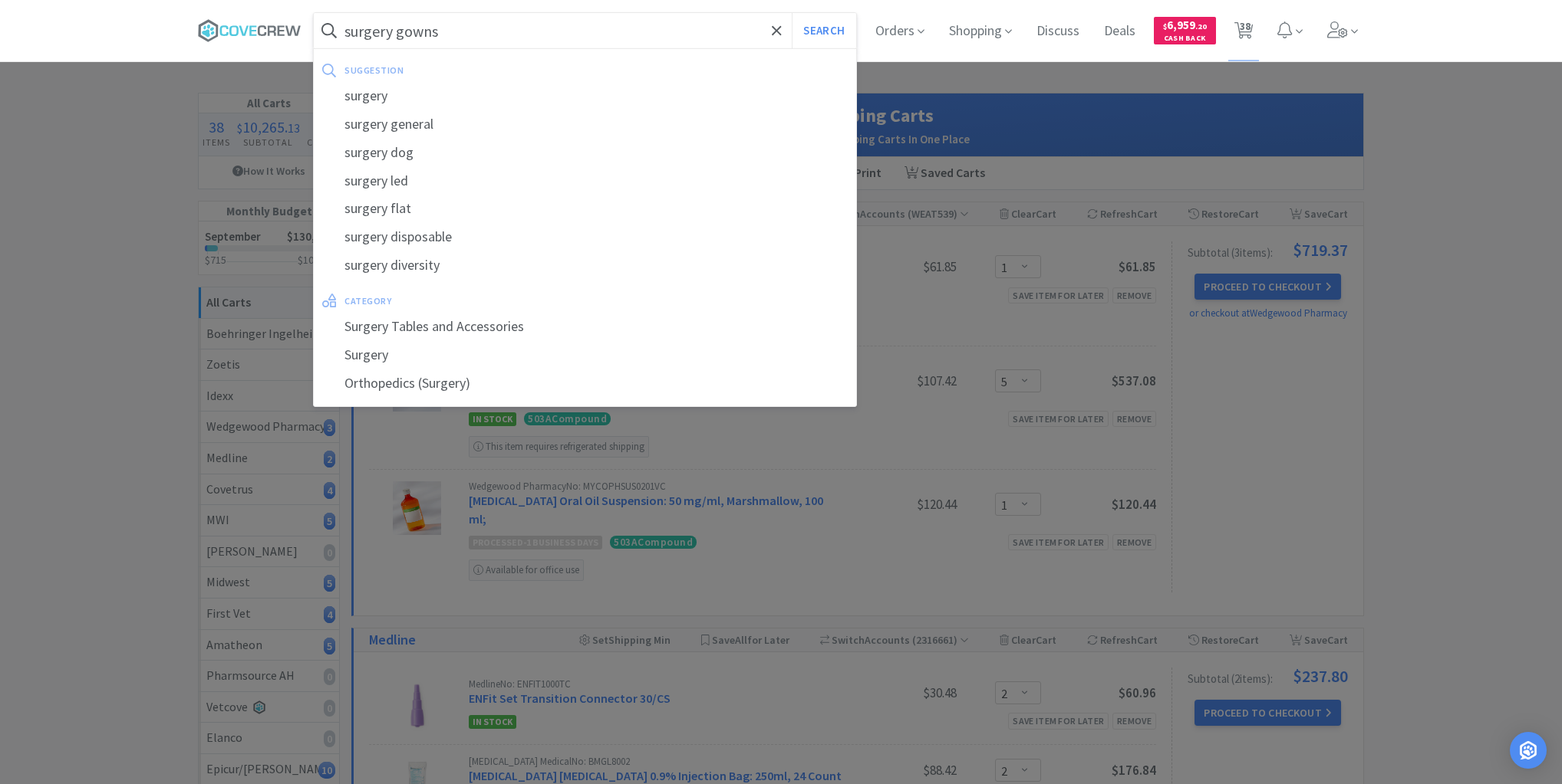
select select "1"
select select "5"
select select "1"
select select "2"
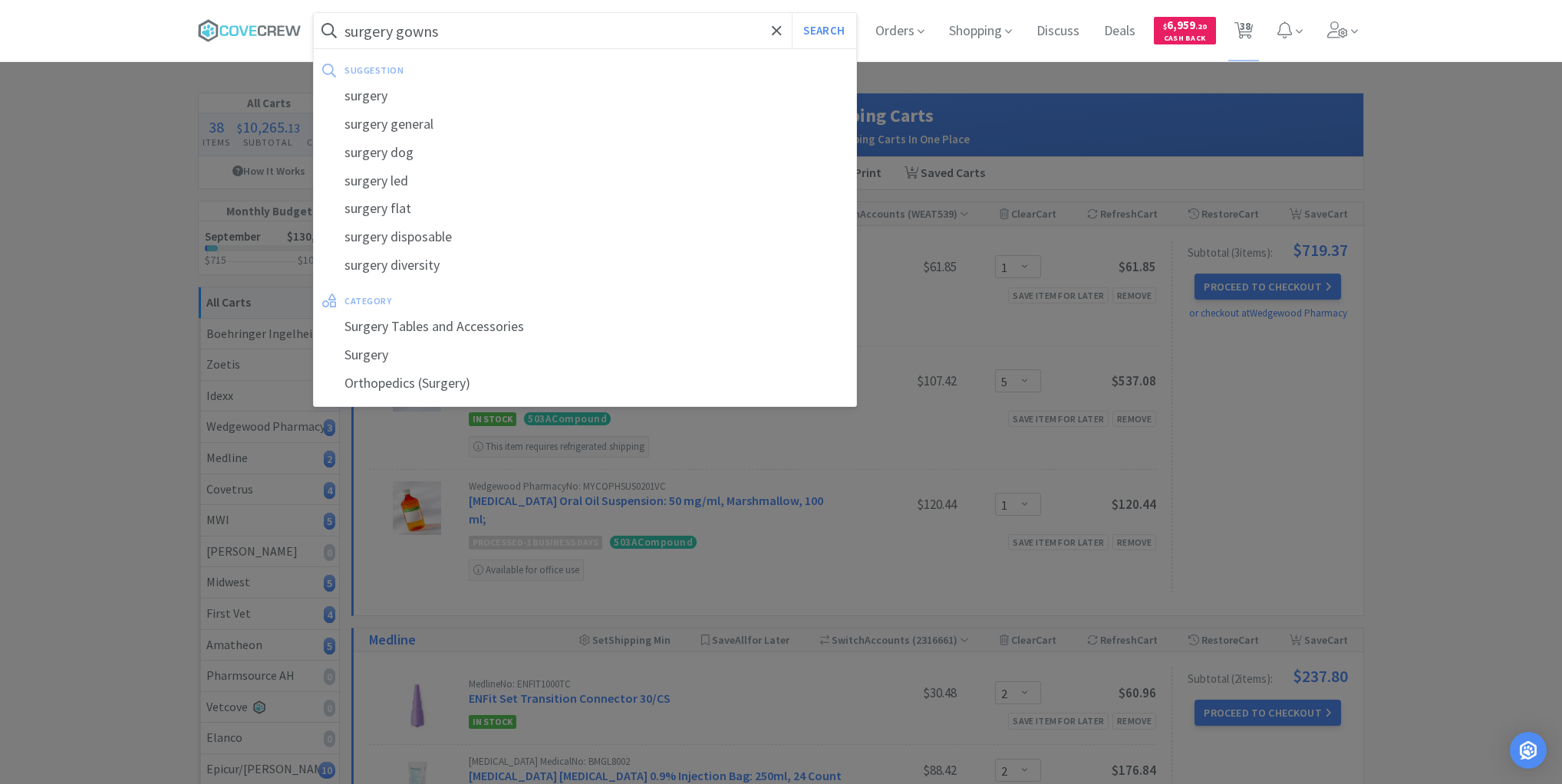
select select "1"
select select "2"
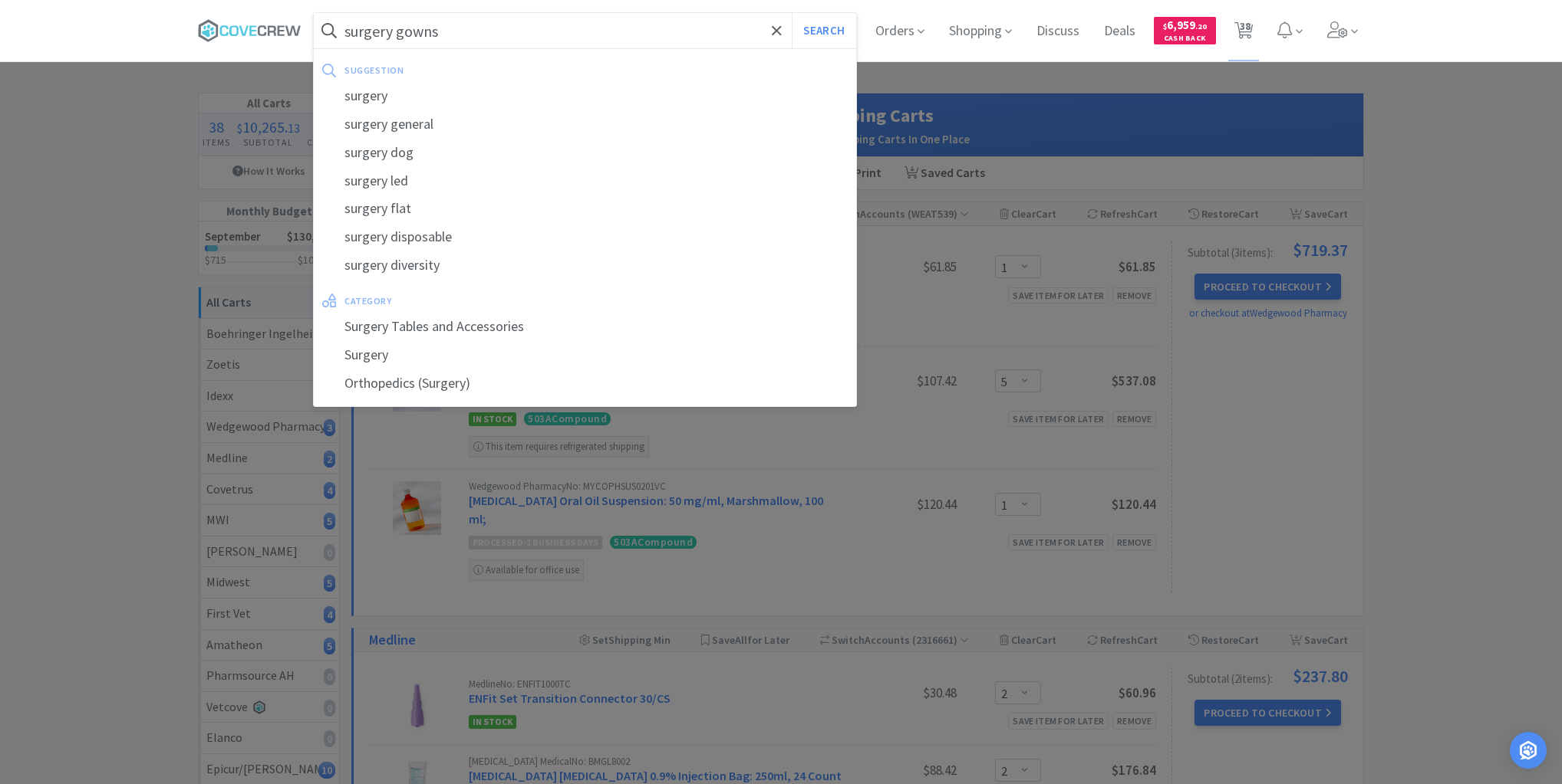
select select "120"
select select "80"
select select "1"
select select "30"
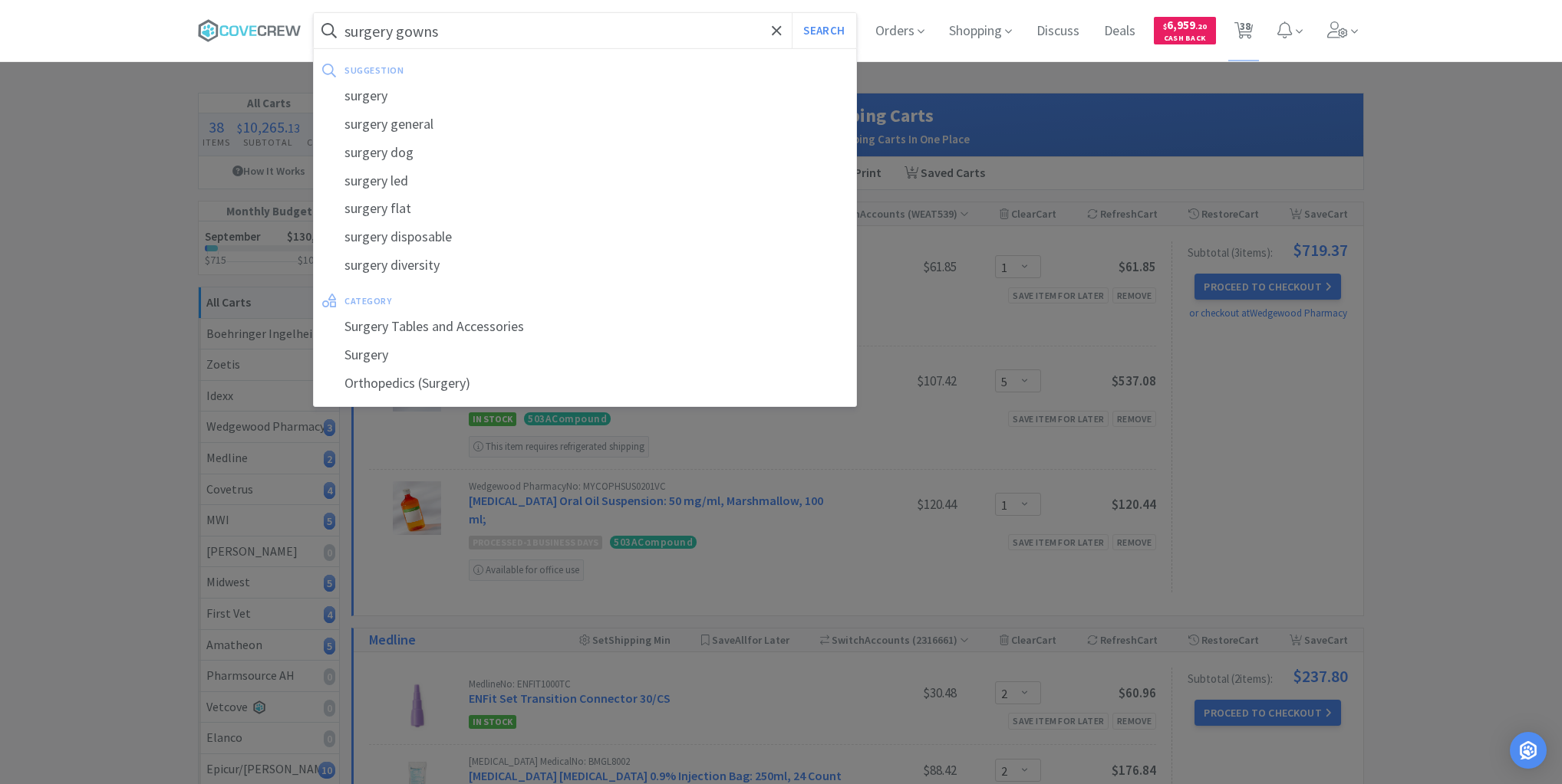
select select "3"
select select "1"
select select "30"
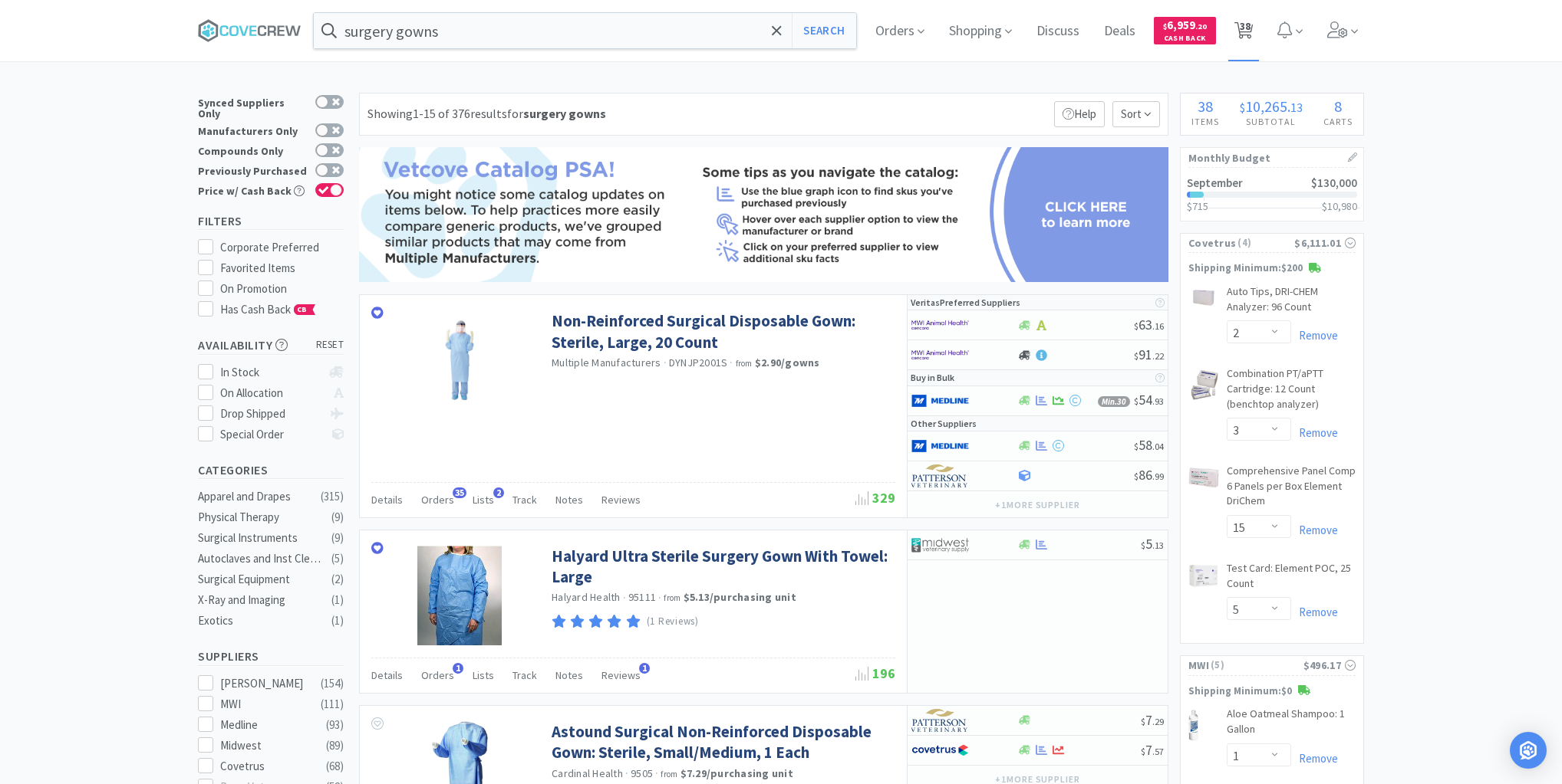
click at [1251, 31] on span "38" at bounding box center [1244, 25] width 10 height 61
select select "1"
select select "5"
select select "1"
select select "2"
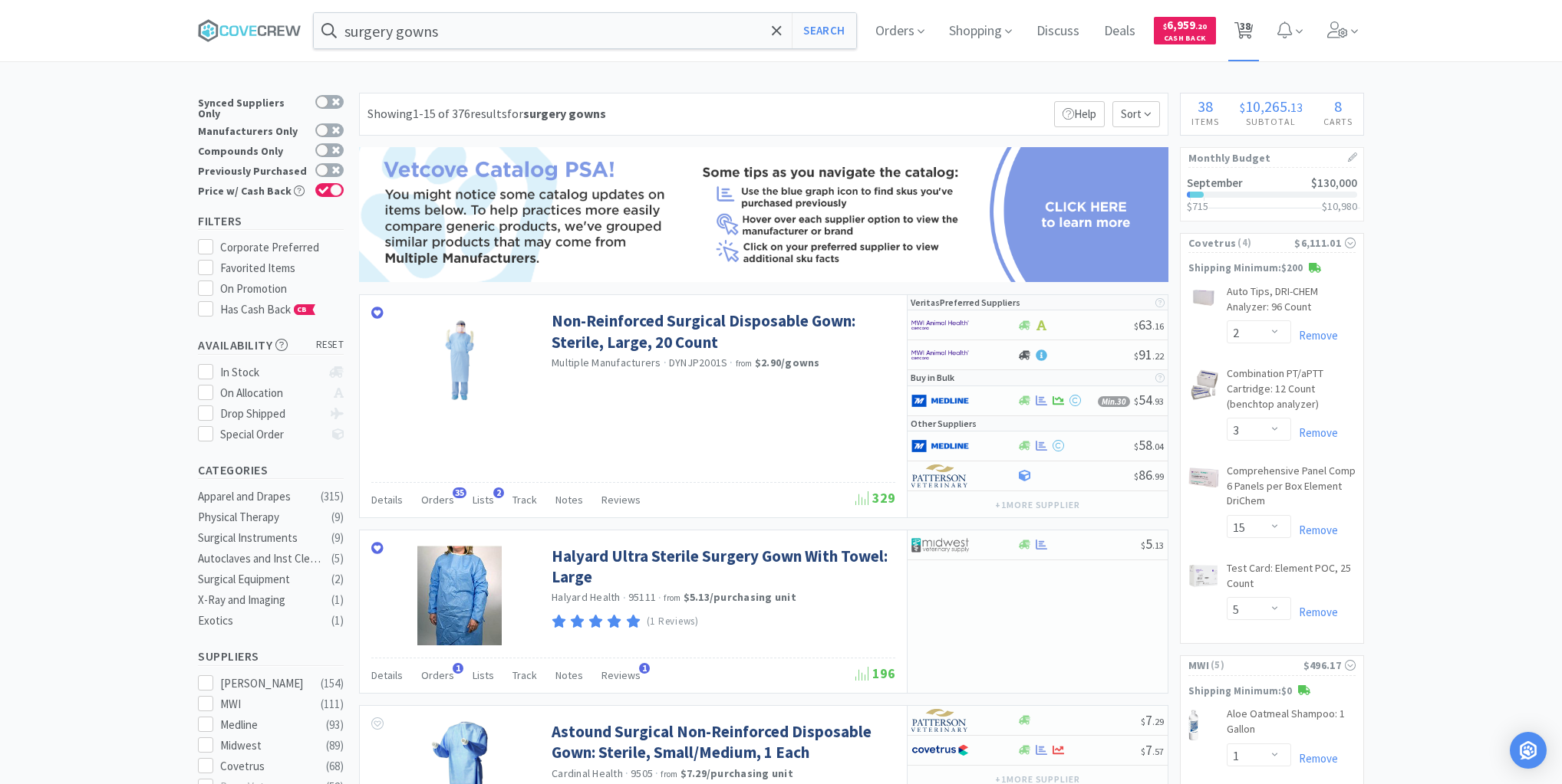
select select "2"
select select "3"
select select "15"
select select "5"
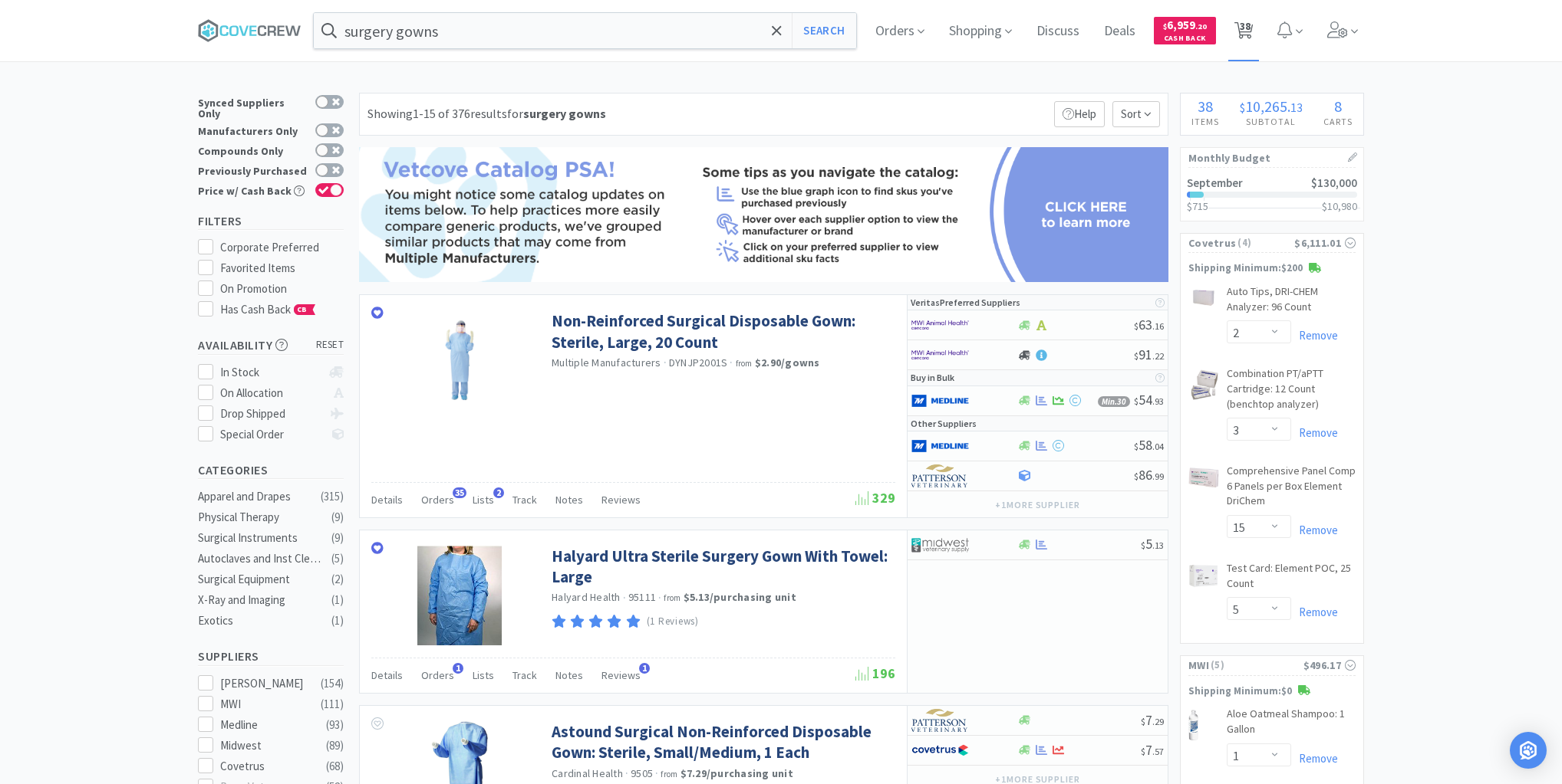
select select "1"
select select "20"
select select "6"
select select "20"
select select "1"
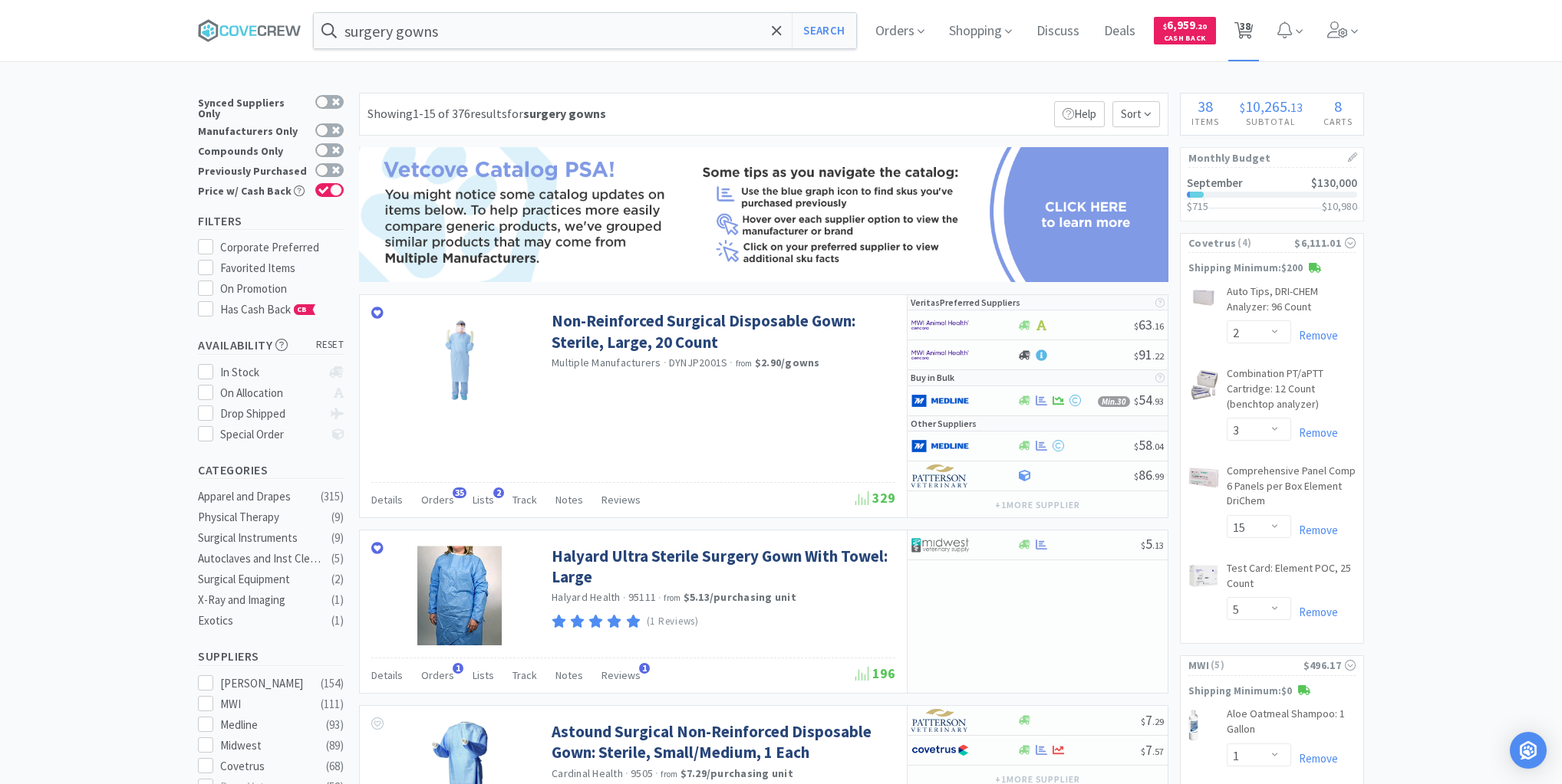
select select "1"
select select "6"
select select "3"
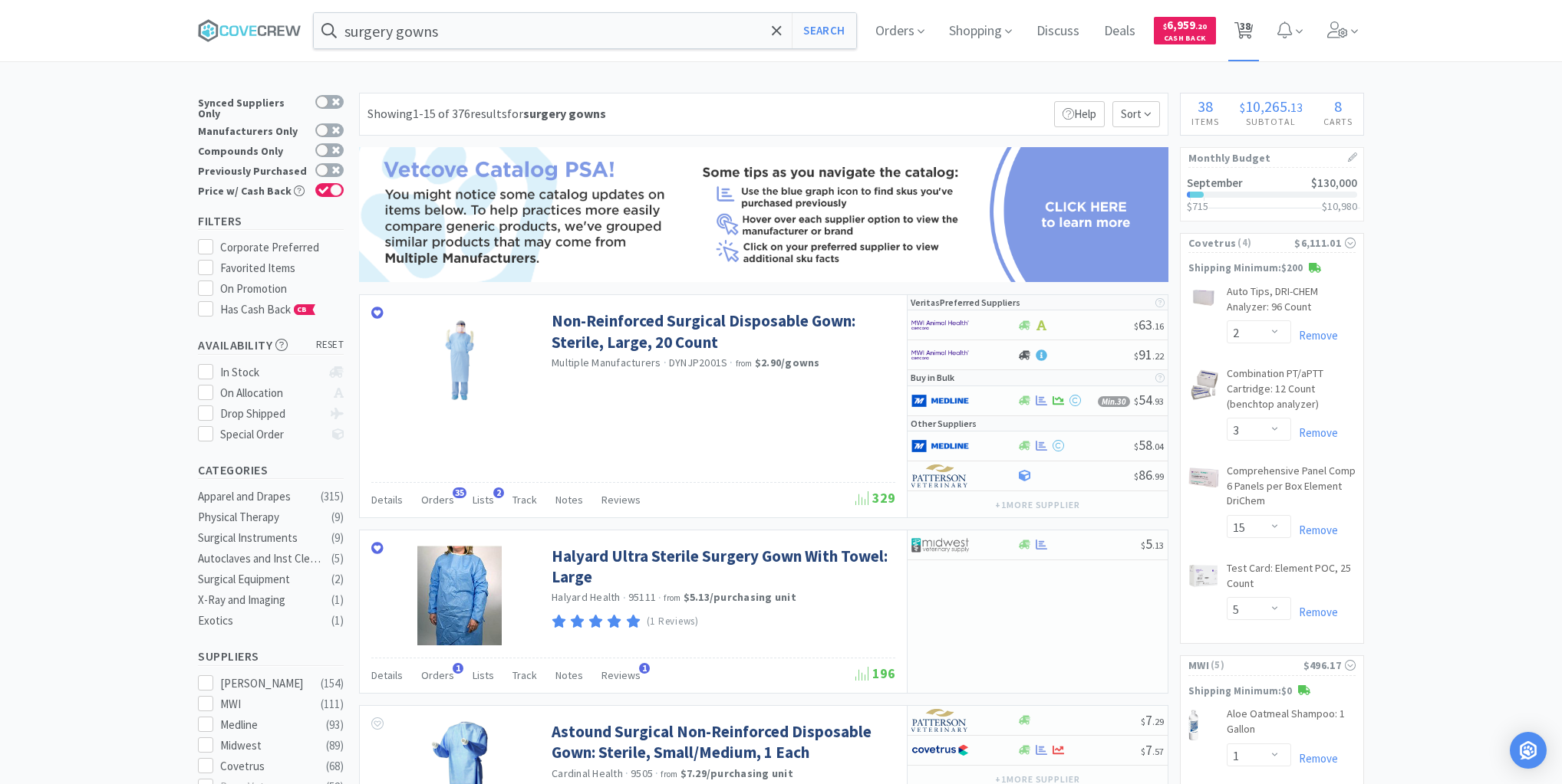
select select "2"
select select "1"
select select "6"
select select "1"
select select "2"
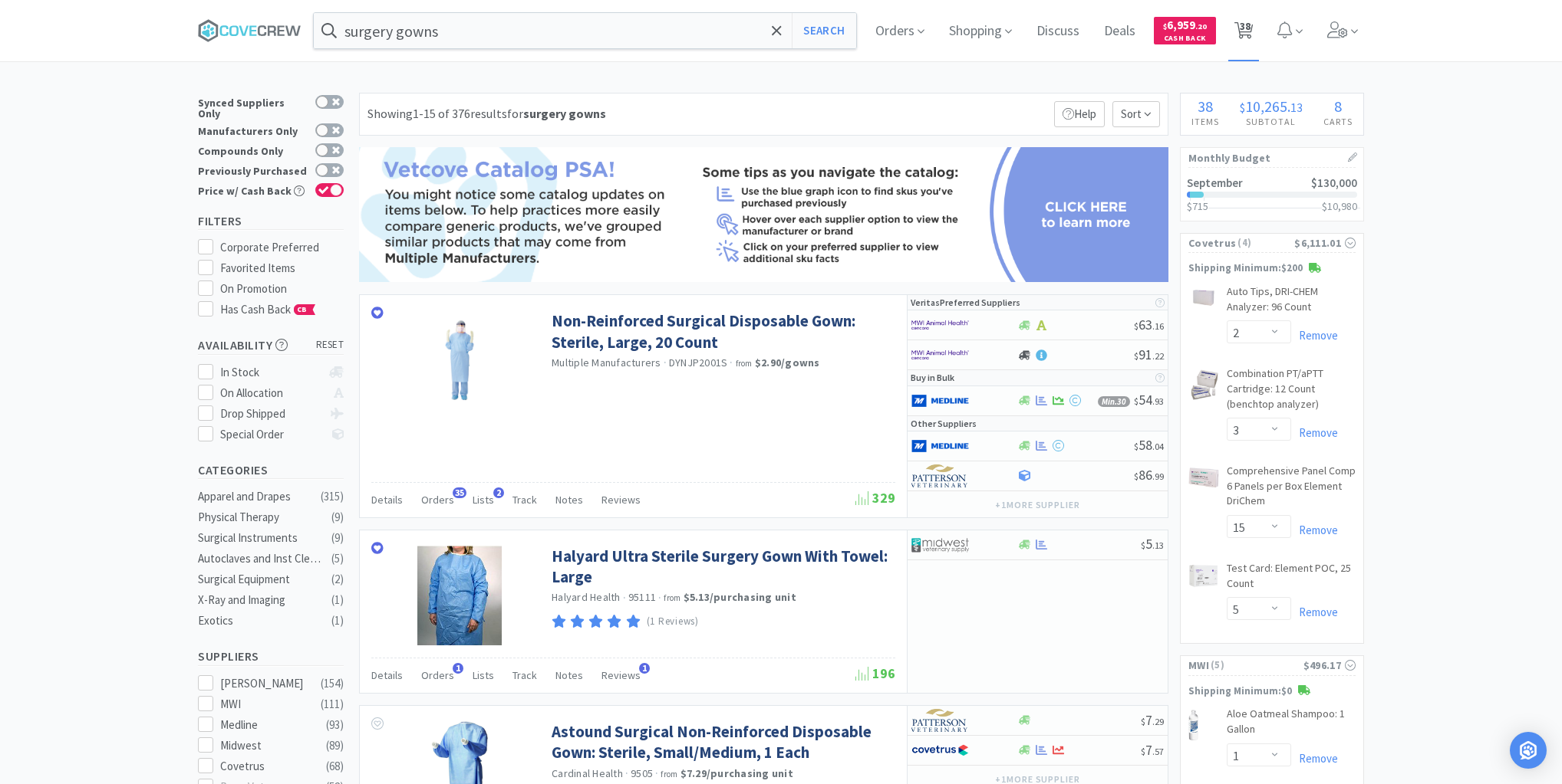
select select "2"
select select "1"
select select "2"
select select "120"
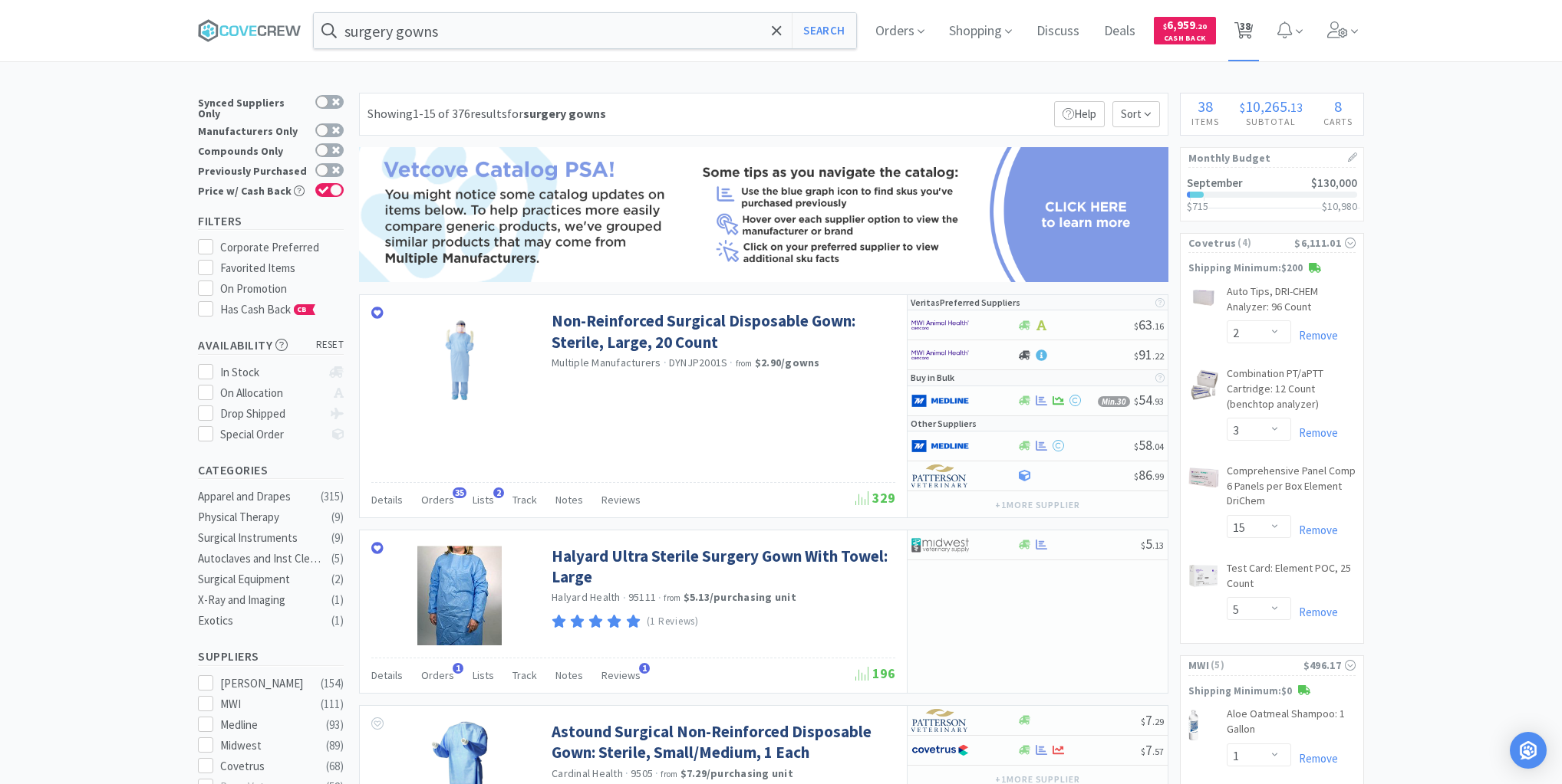
select select "80"
select select "1"
select select "30"
select select "3"
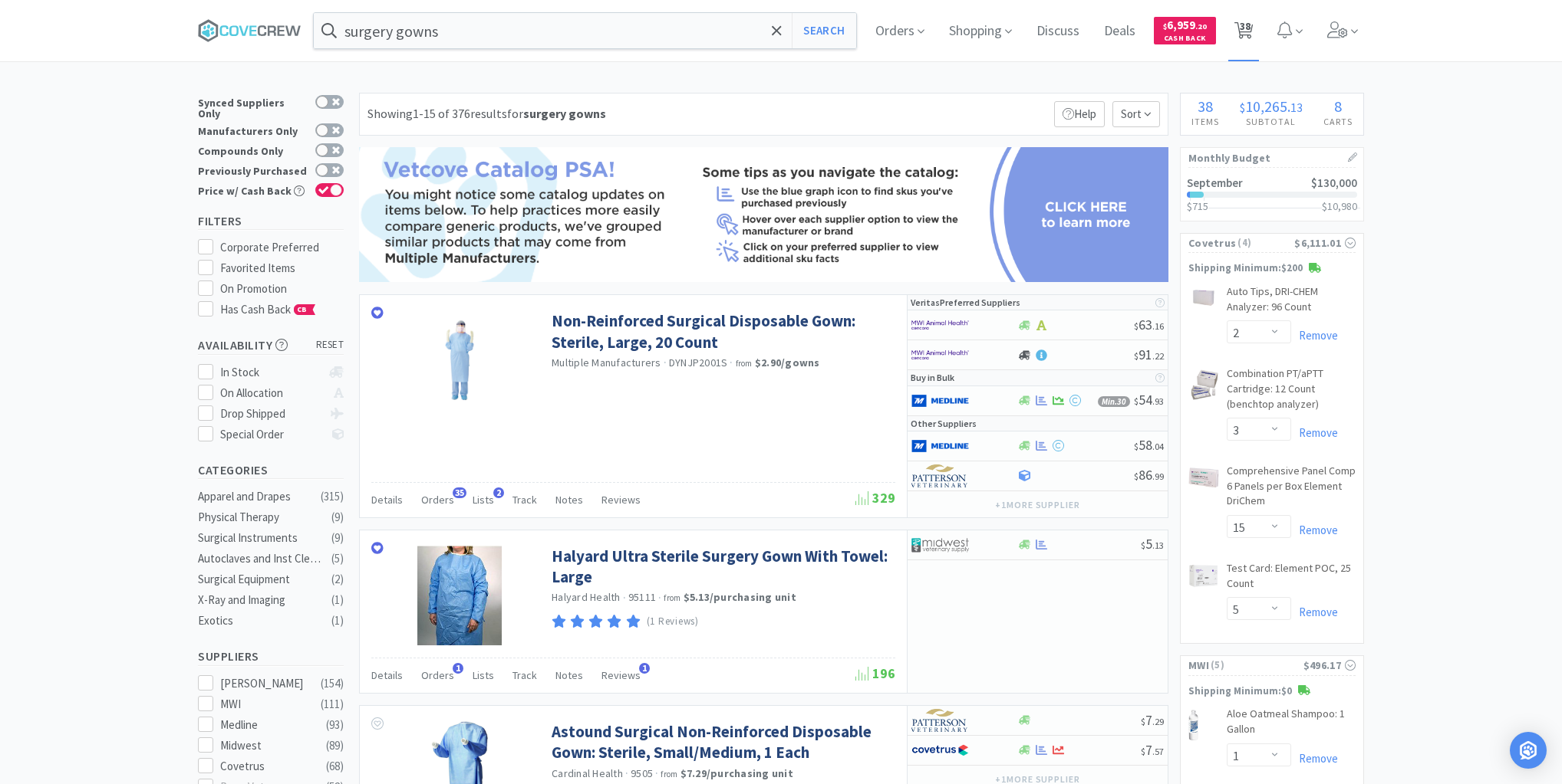
select select "1"
select select "30"
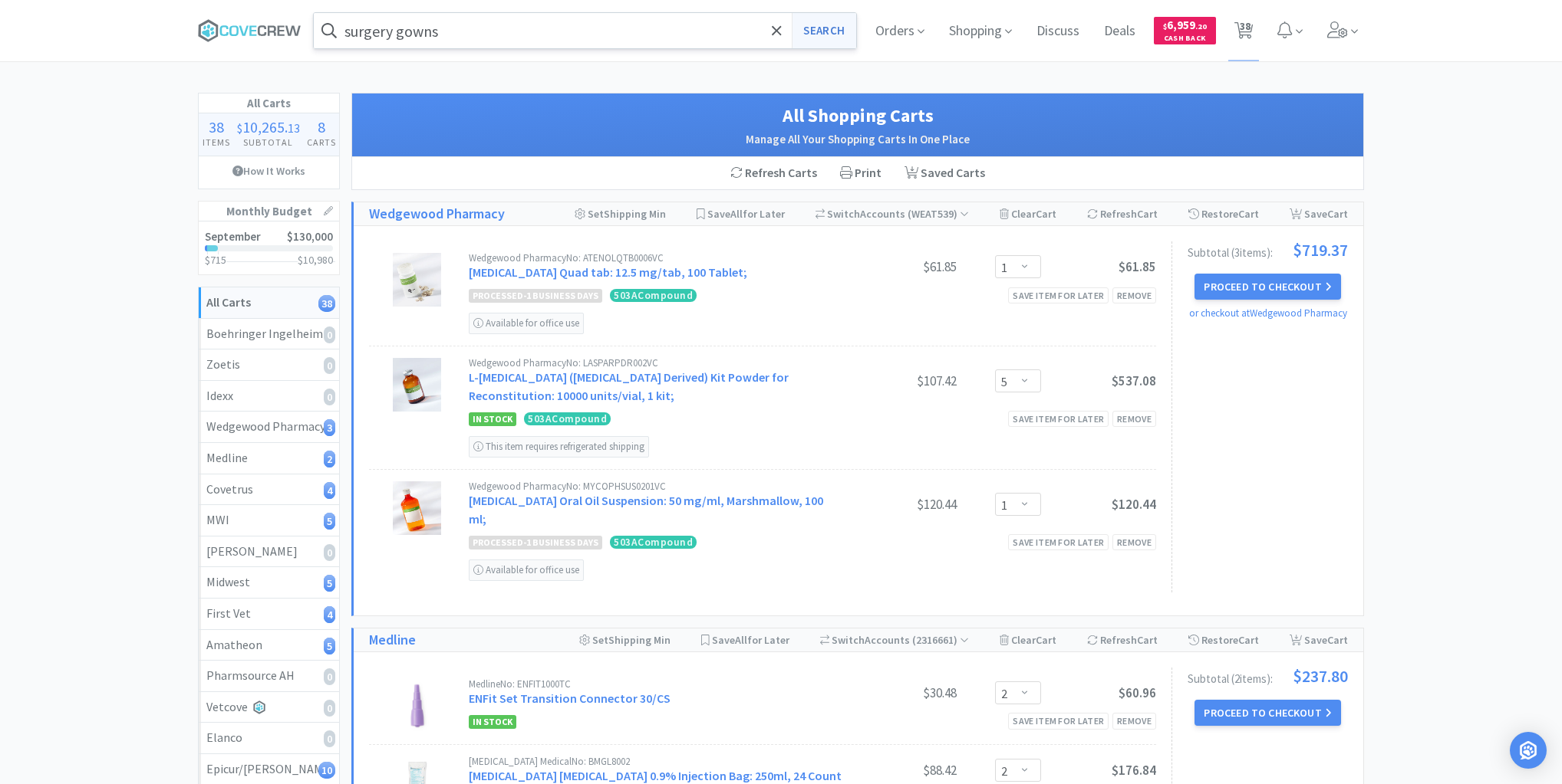
click at [810, 30] on button "Search" at bounding box center [823, 30] width 63 height 35
select select "2"
select select "3"
select select "15"
select select "5"
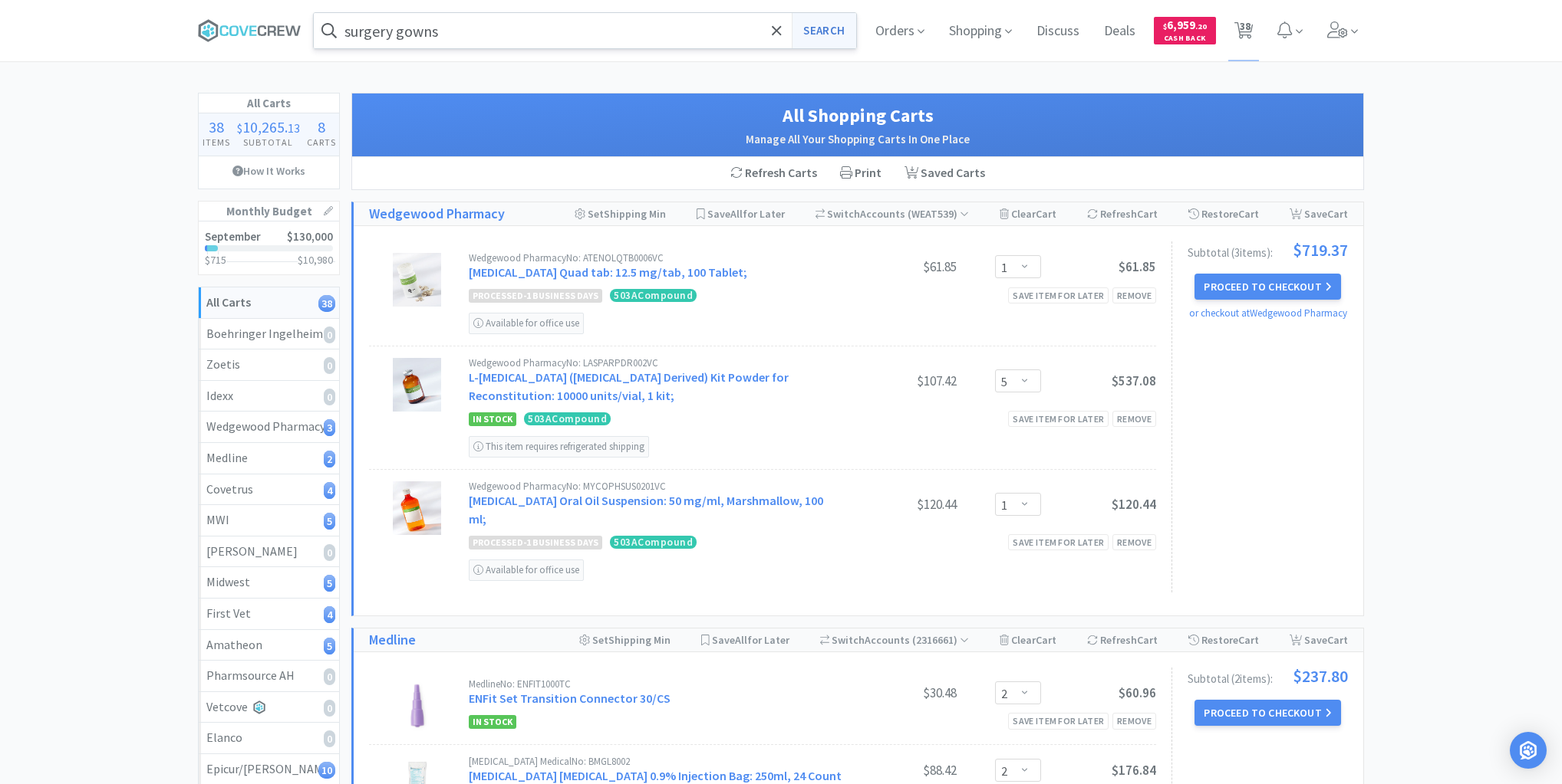
select select "1"
select select "20"
select select "6"
select select "20"
select select "1"
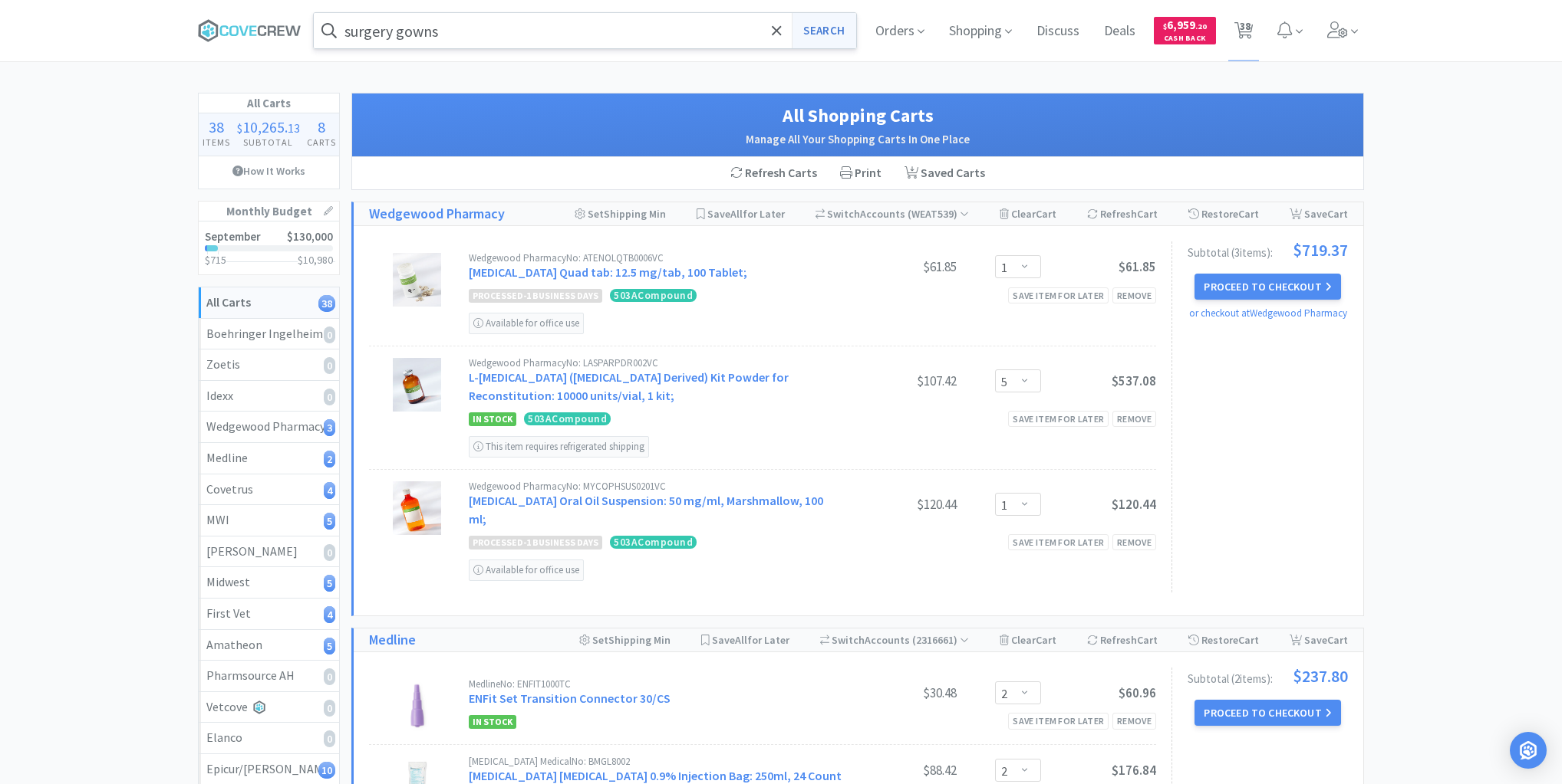
select select "1"
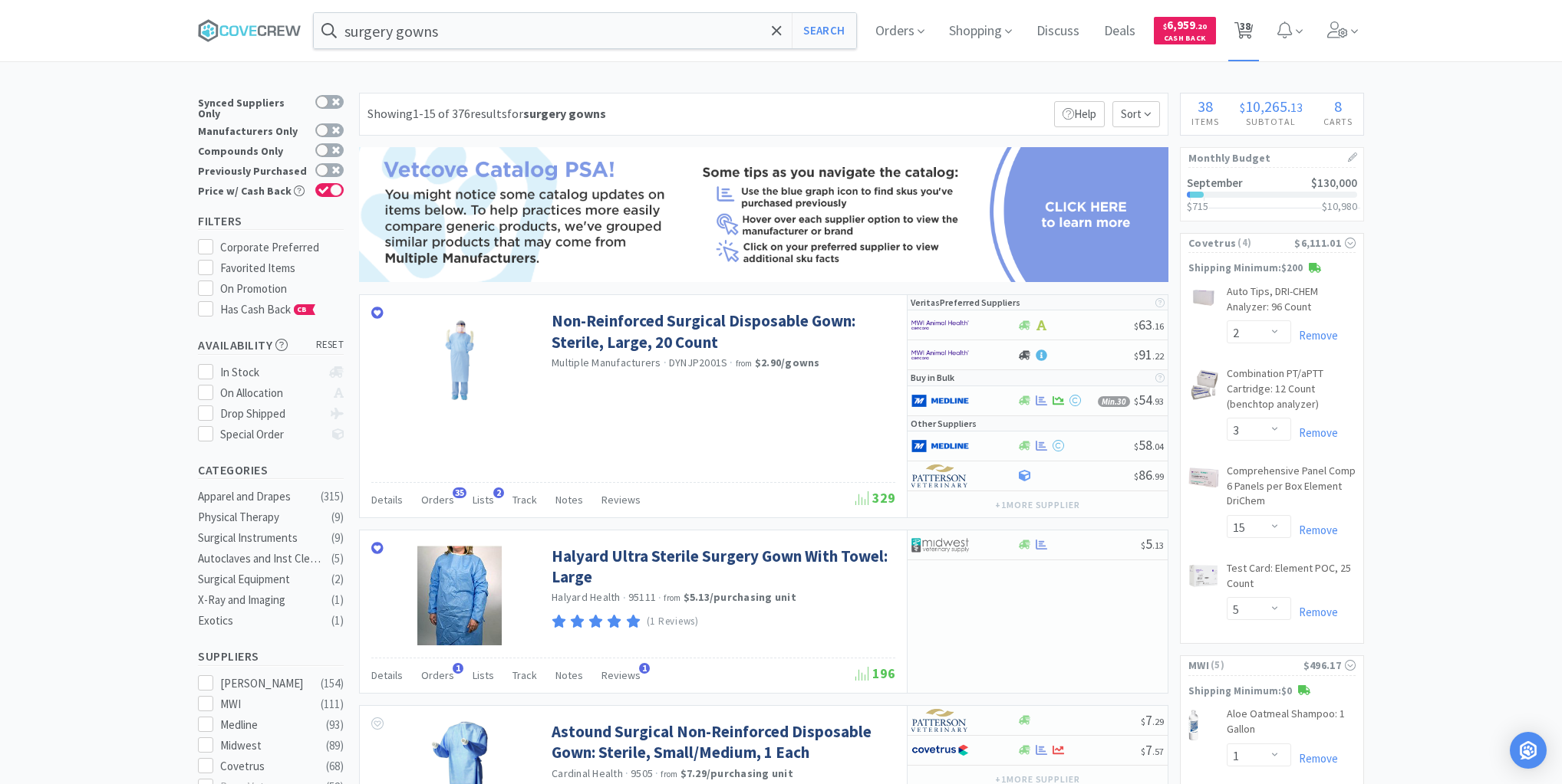
click at [1247, 27] on span "38" at bounding box center [1244, 25] width 10 height 61
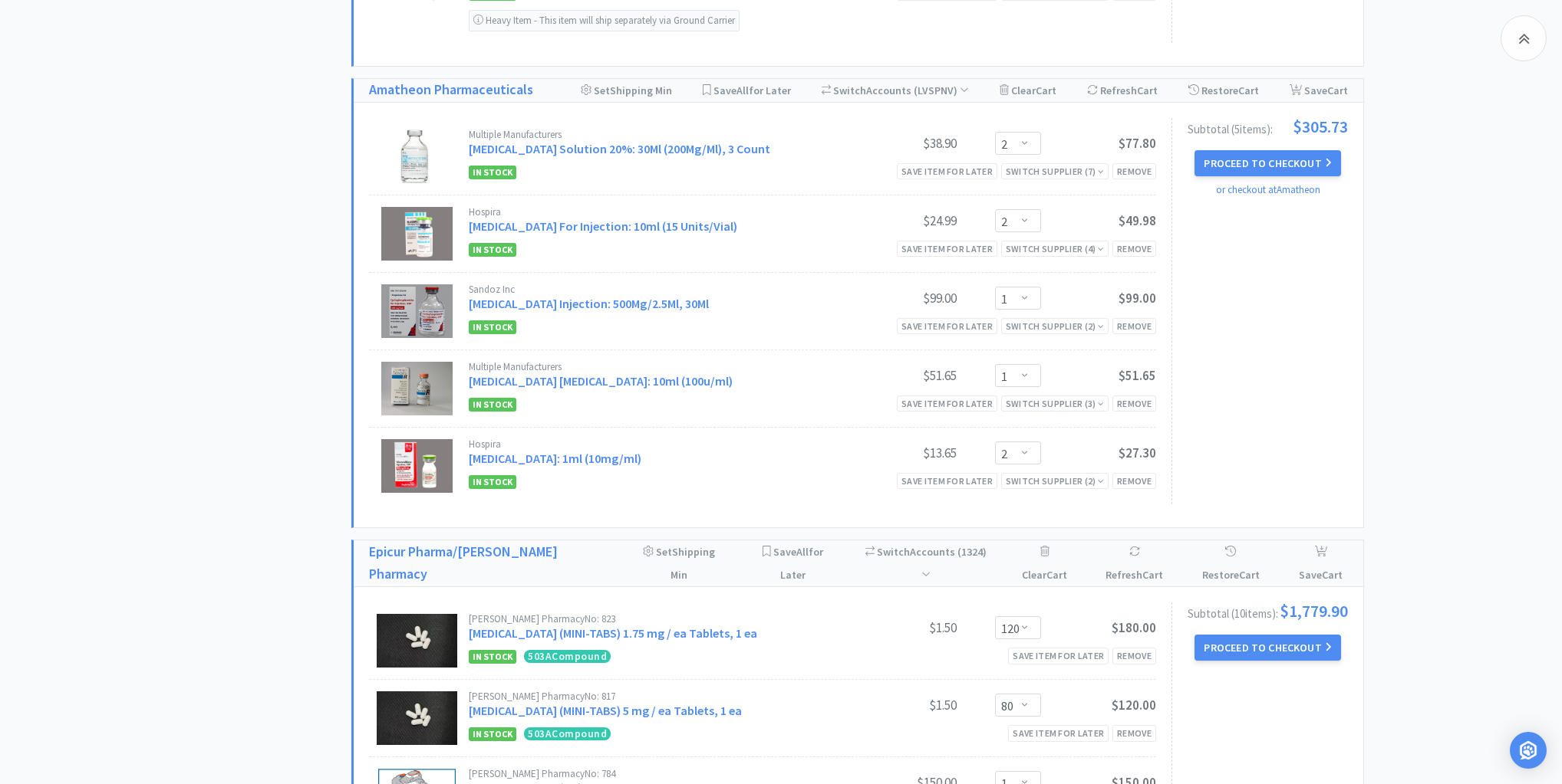
scroll to position [2411, 0]
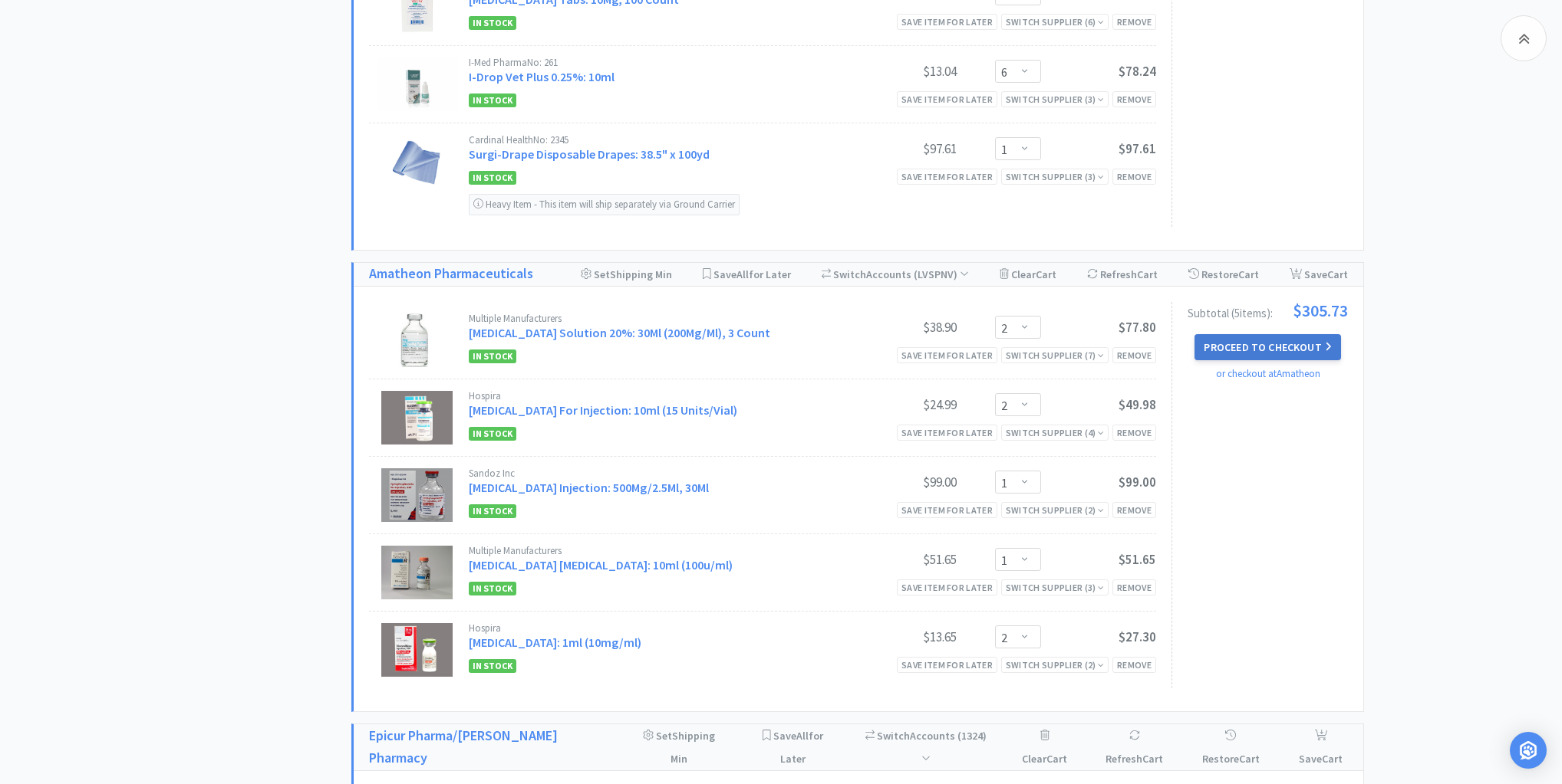
click at [1266, 334] on button "Proceed to Checkout" at bounding box center [1267, 347] width 145 height 26
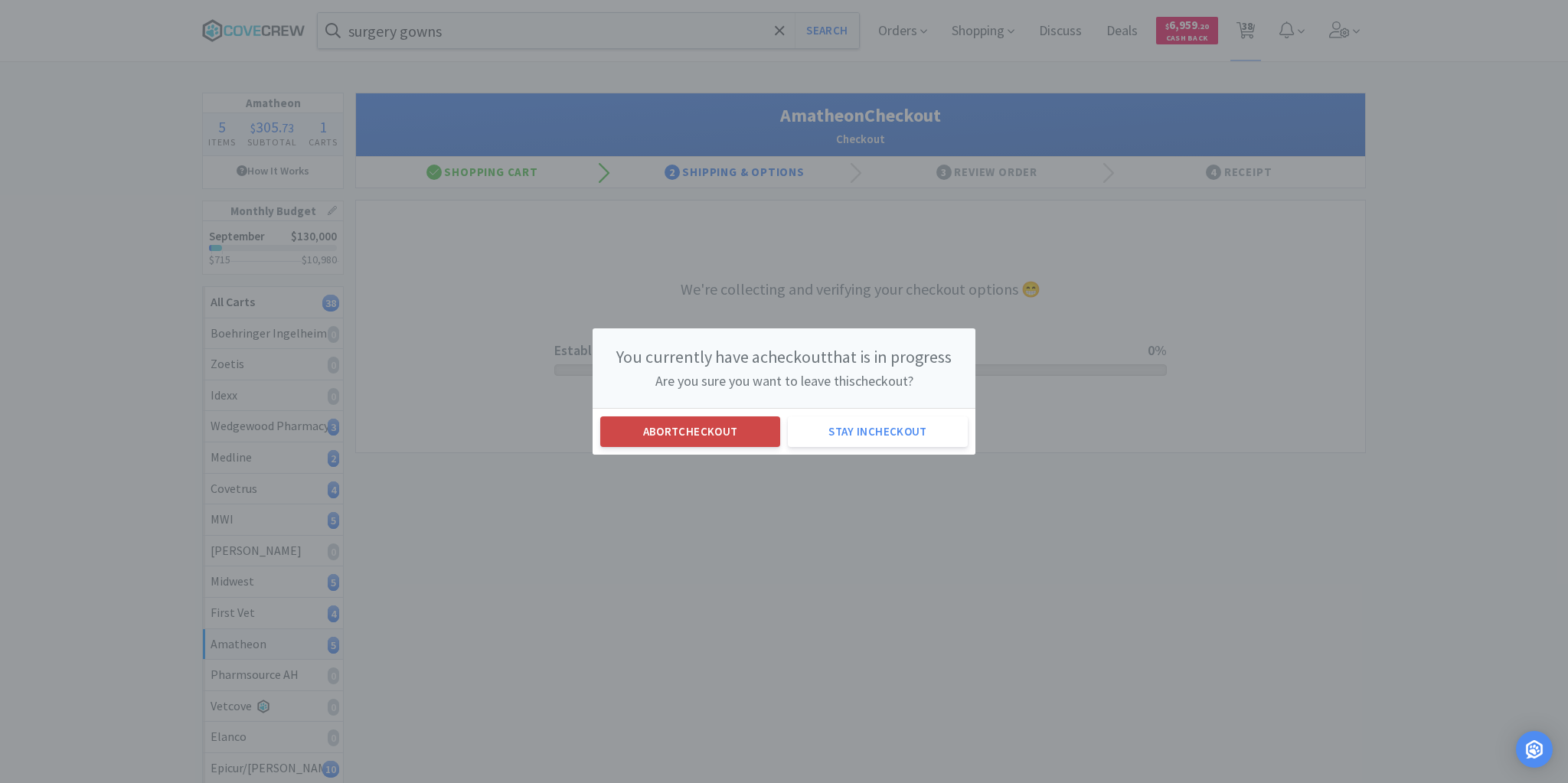
click at [684, 431] on button "Abort checkout" at bounding box center [690, 432] width 180 height 31
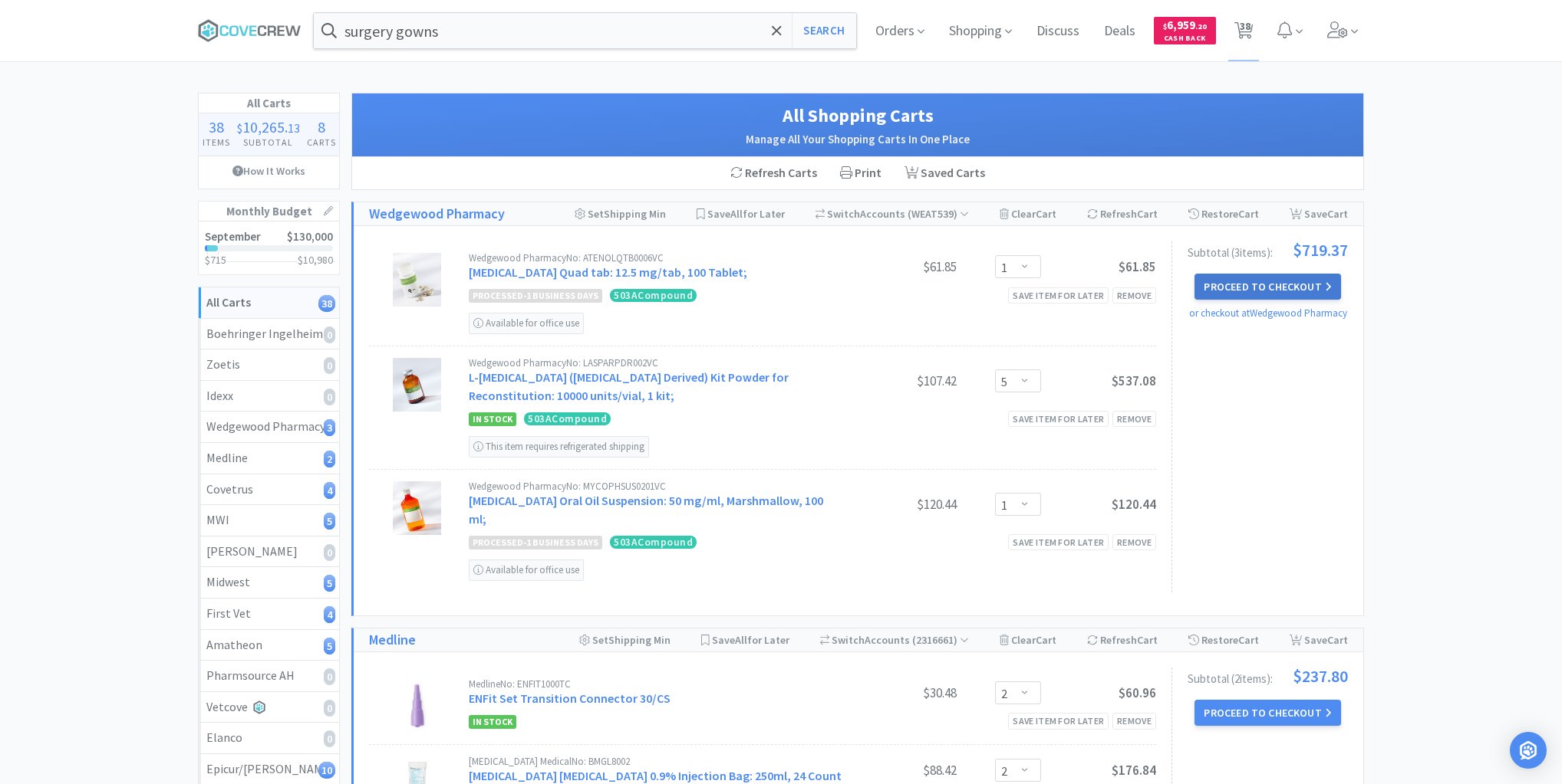
click at [1298, 282] on button "Proceed to Checkout" at bounding box center [1267, 287] width 145 height 26
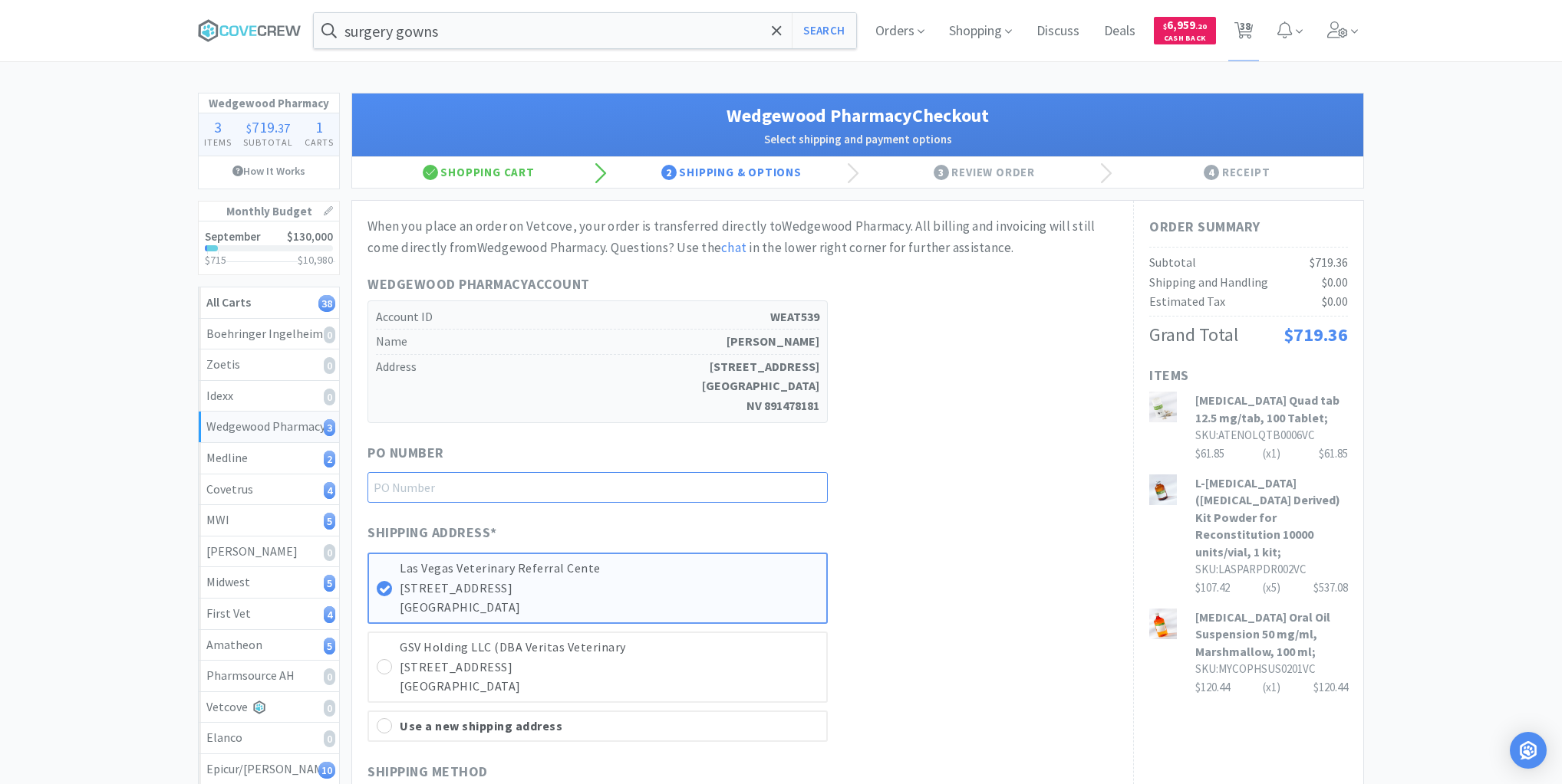
click at [793, 482] on input "text" at bounding box center [597, 488] width 461 height 31
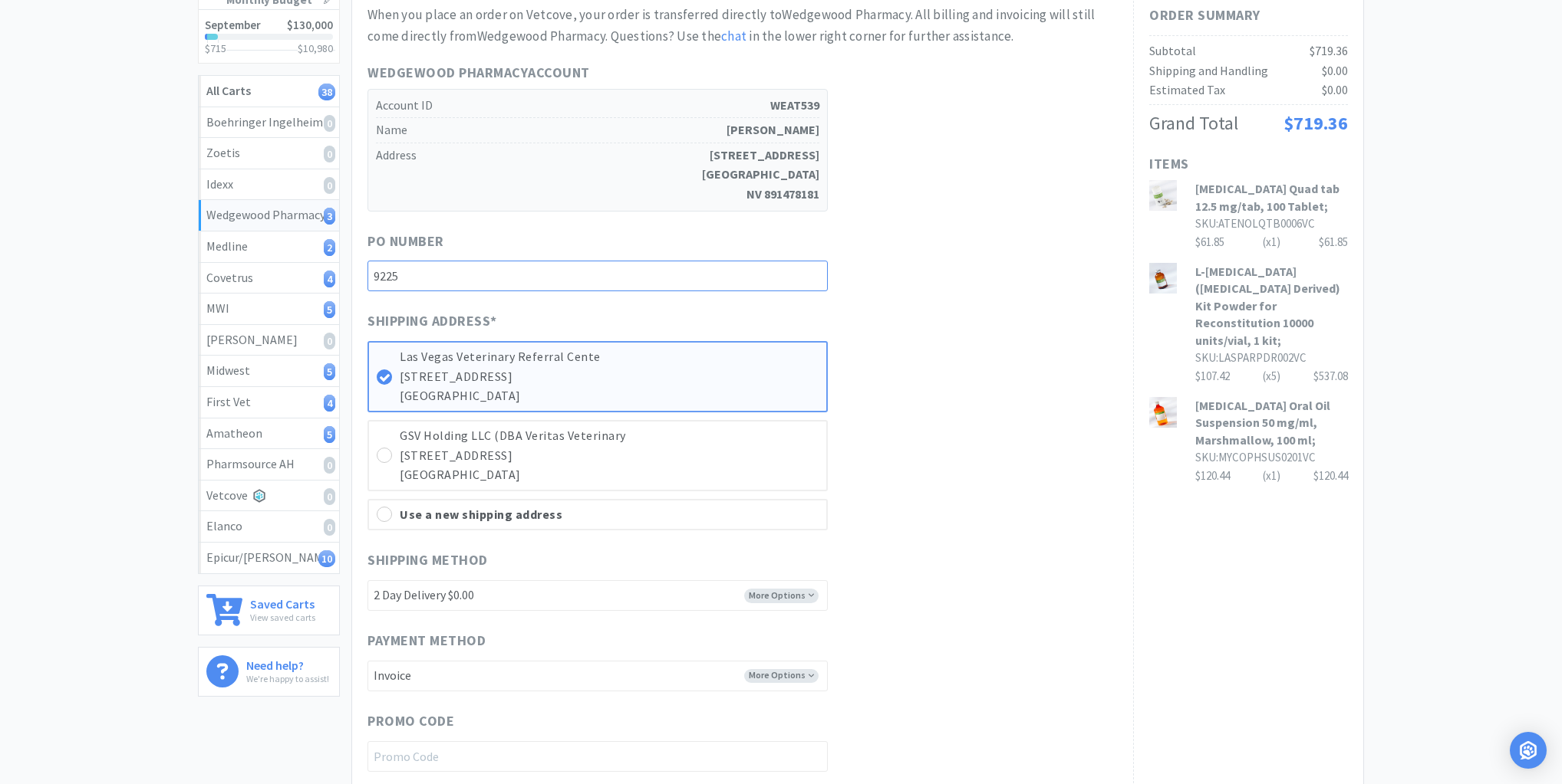
scroll to position [368, 0]
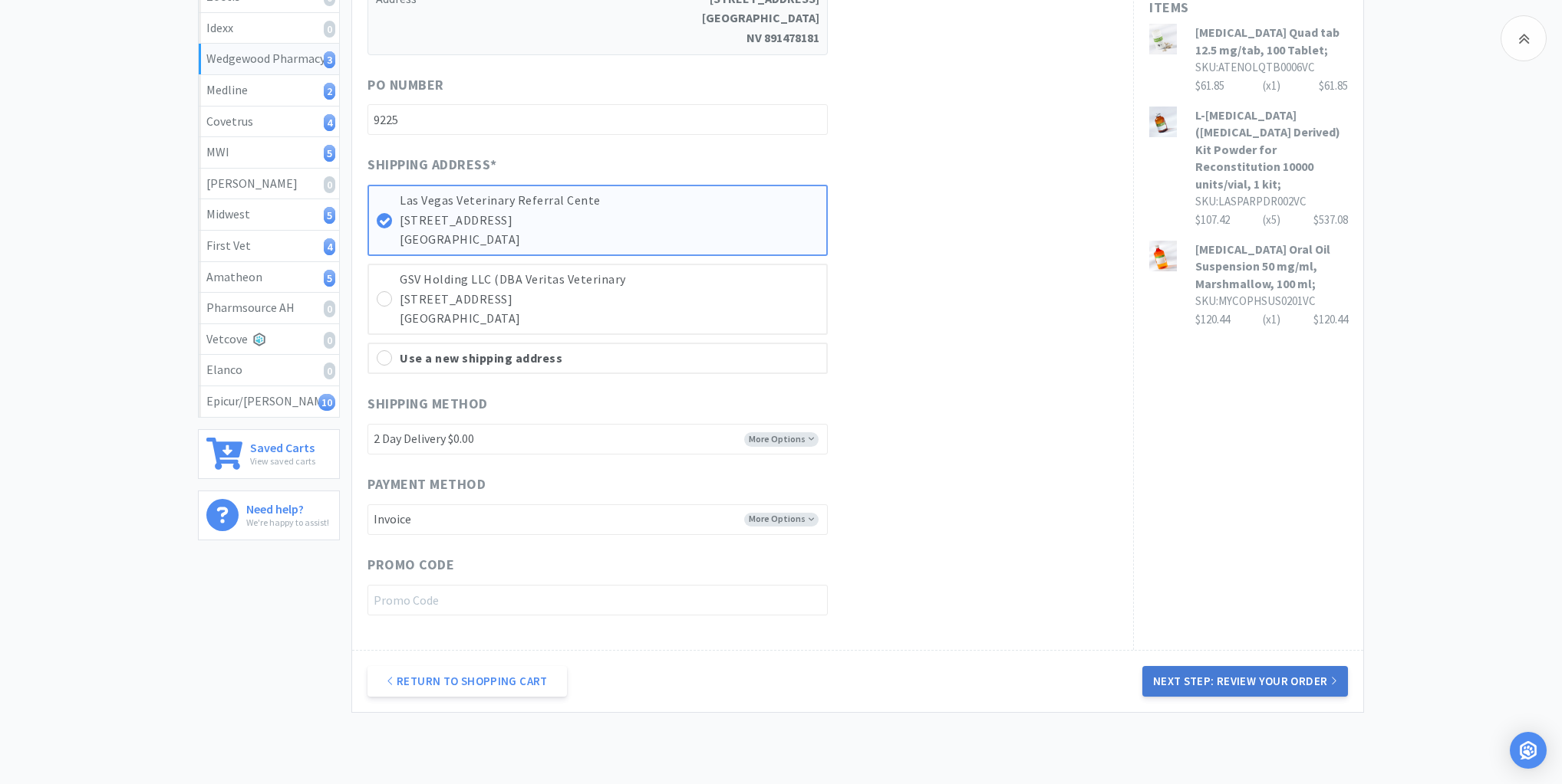
click at [1231, 681] on button "Next Step: Review Your Order" at bounding box center [1245, 681] width 206 height 31
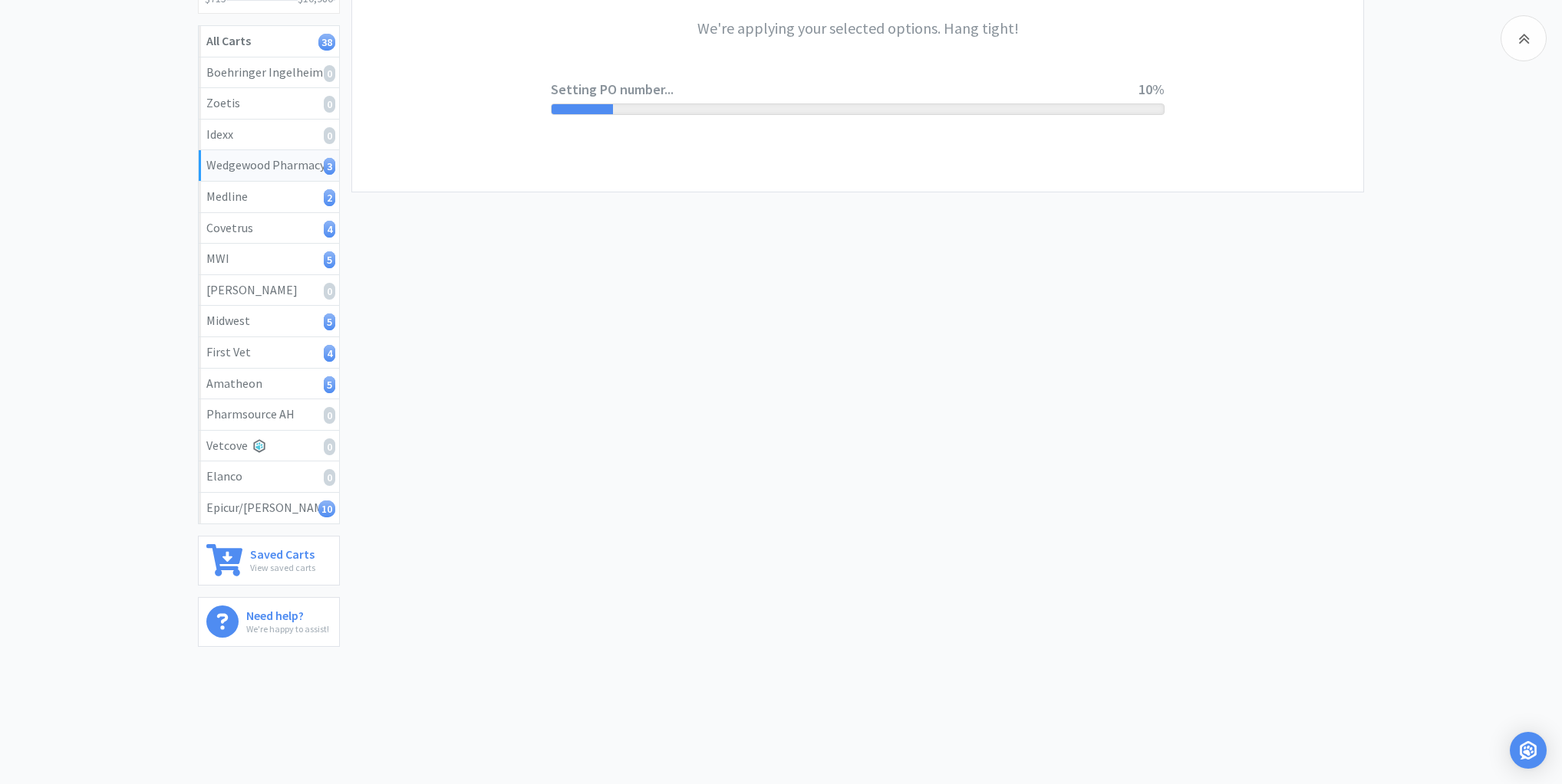
scroll to position [0, 0]
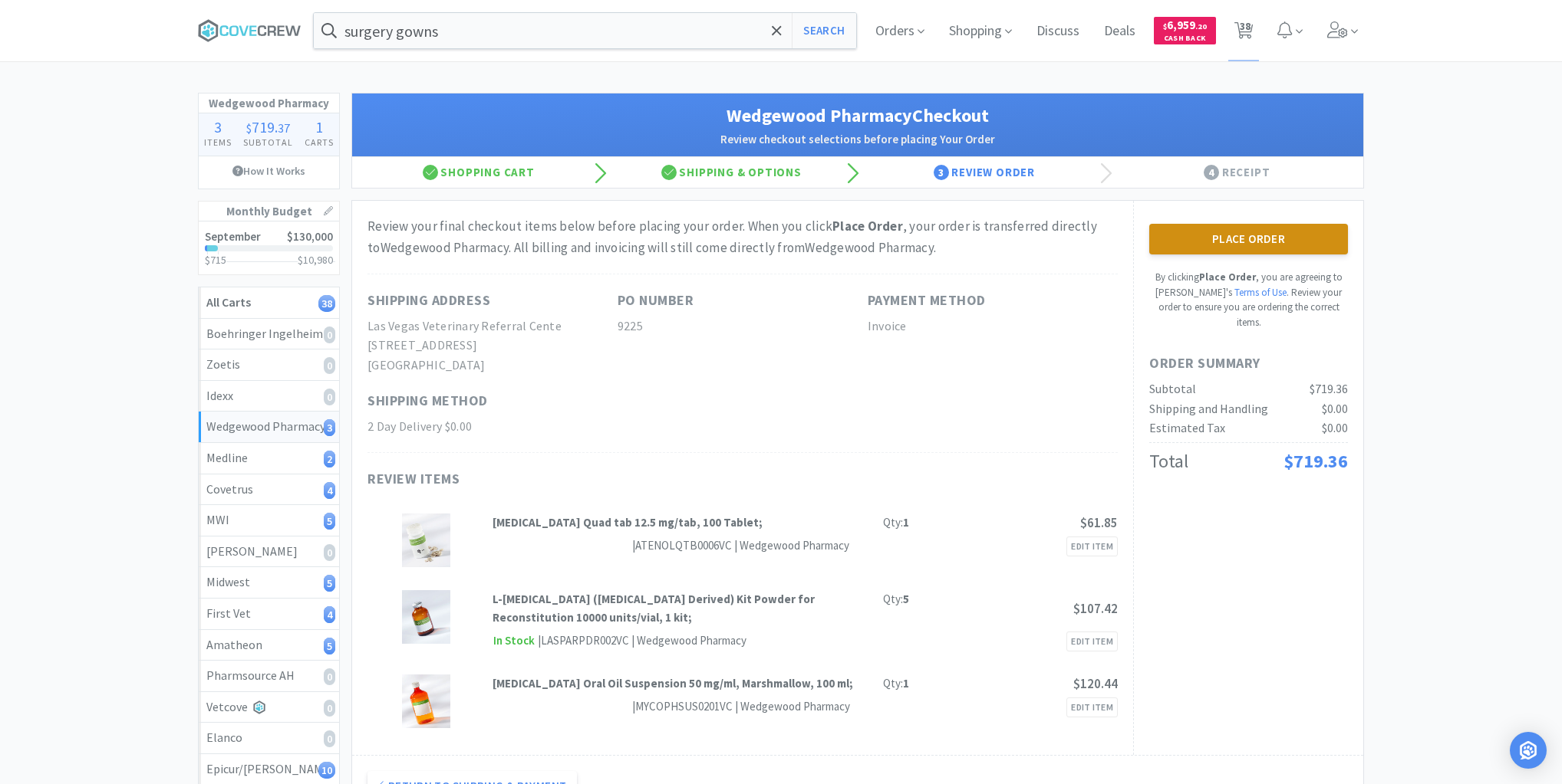
click at [1239, 233] on button "Place Order" at bounding box center [1248, 239] width 198 height 31
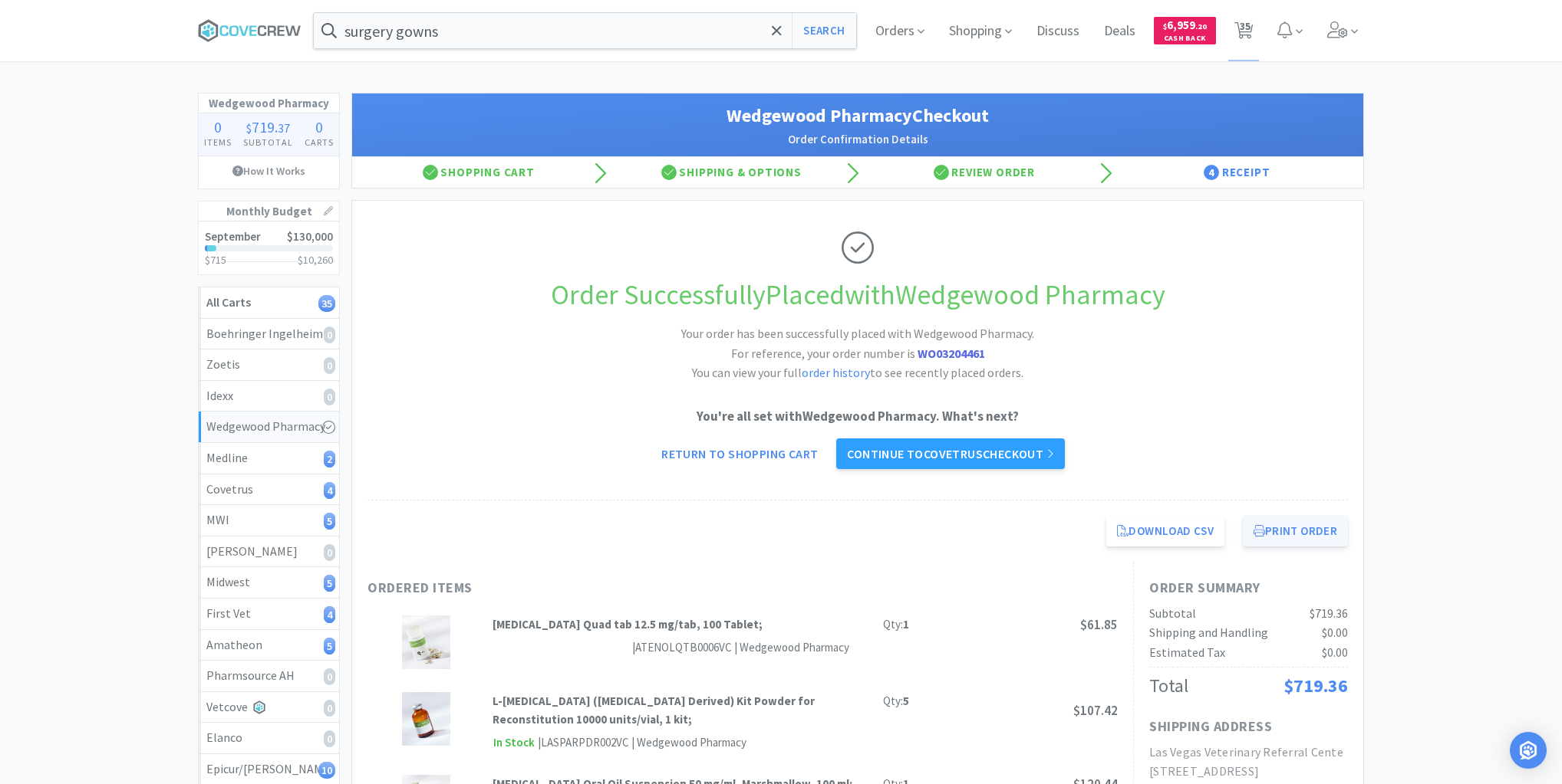
click at [1303, 533] on button "Print Order" at bounding box center [1295, 531] width 105 height 31
click at [298, 644] on div "Amatheon 5" at bounding box center [269, 645] width 125 height 20
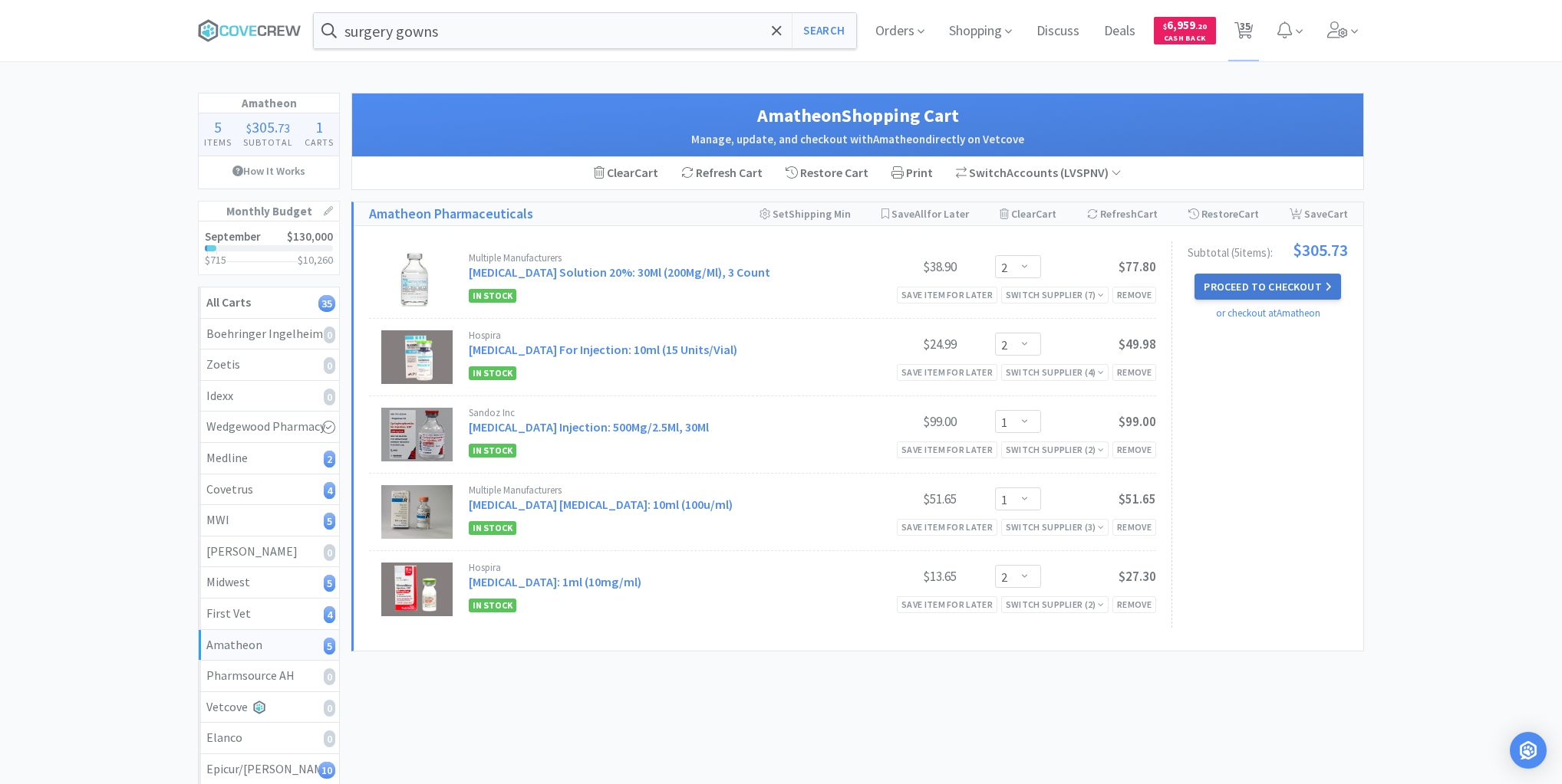
click at [1274, 286] on button "Proceed to Checkout" at bounding box center [1267, 287] width 145 height 26
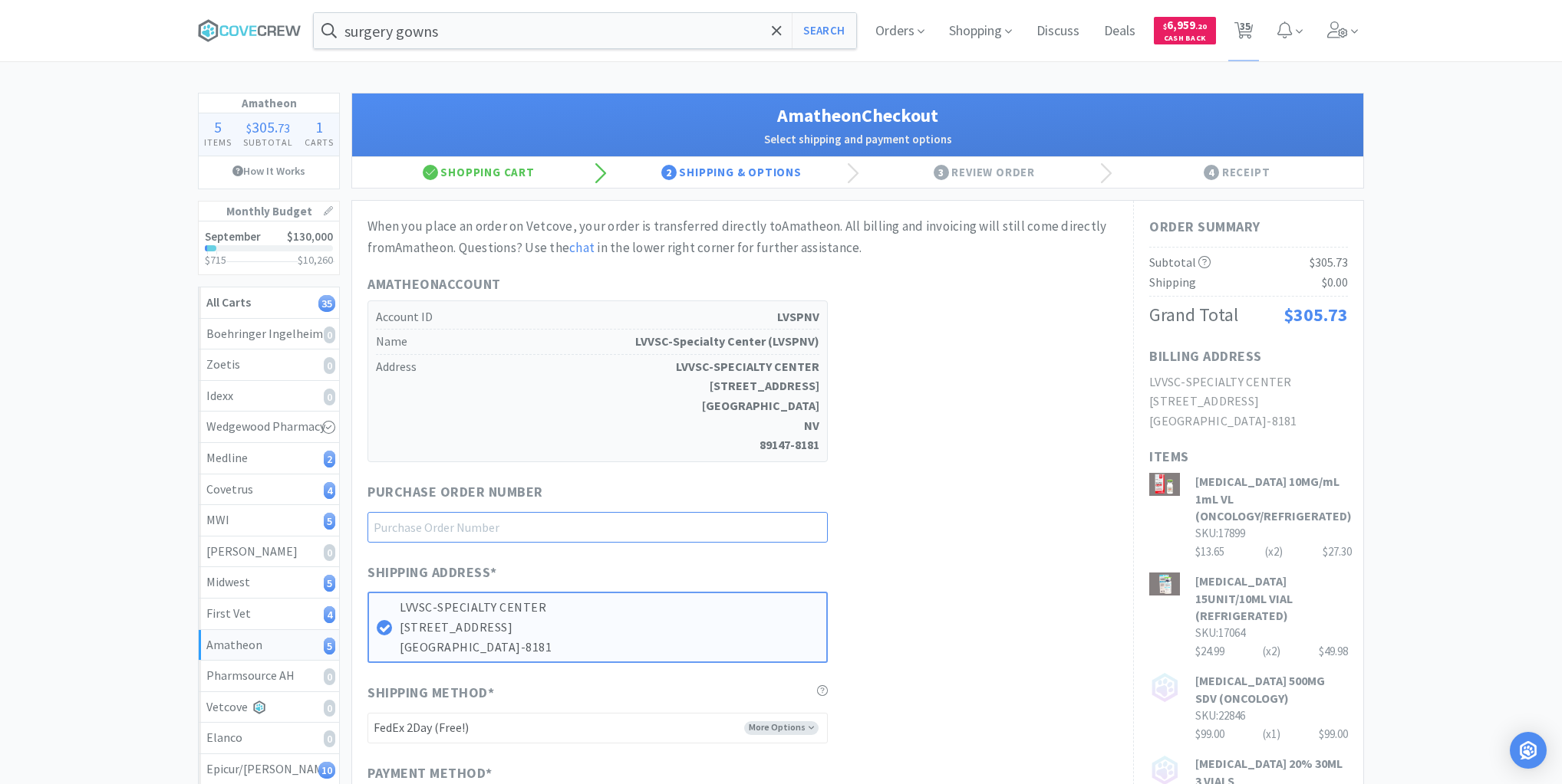
click at [665, 527] on input "text" at bounding box center [597, 527] width 461 height 31
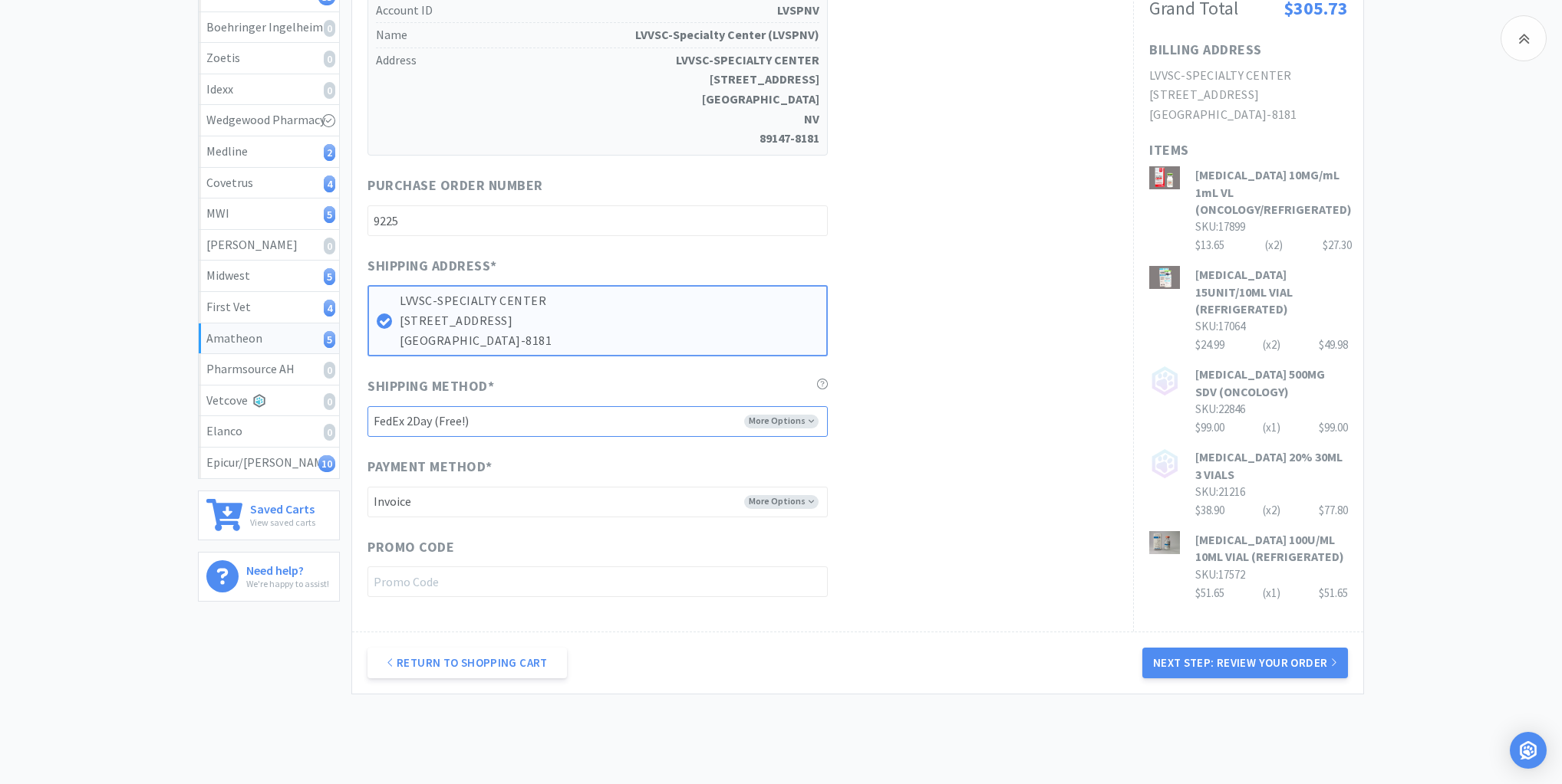
click at [813, 418] on select "-------- FedEx 2Day (Free!) Ground (Free!) Ground (Signature Required) ($17.60)…" at bounding box center [597, 422] width 461 height 31
click at [367, 407] on select "-------- FedEx 2Day (Free!) Ground (Free!) Ground (Signature Required) ($17.60)…" at bounding box center [597, 422] width 461 height 31
click at [1243, 666] on button "Next Step: Review Your Order" at bounding box center [1245, 663] width 206 height 31
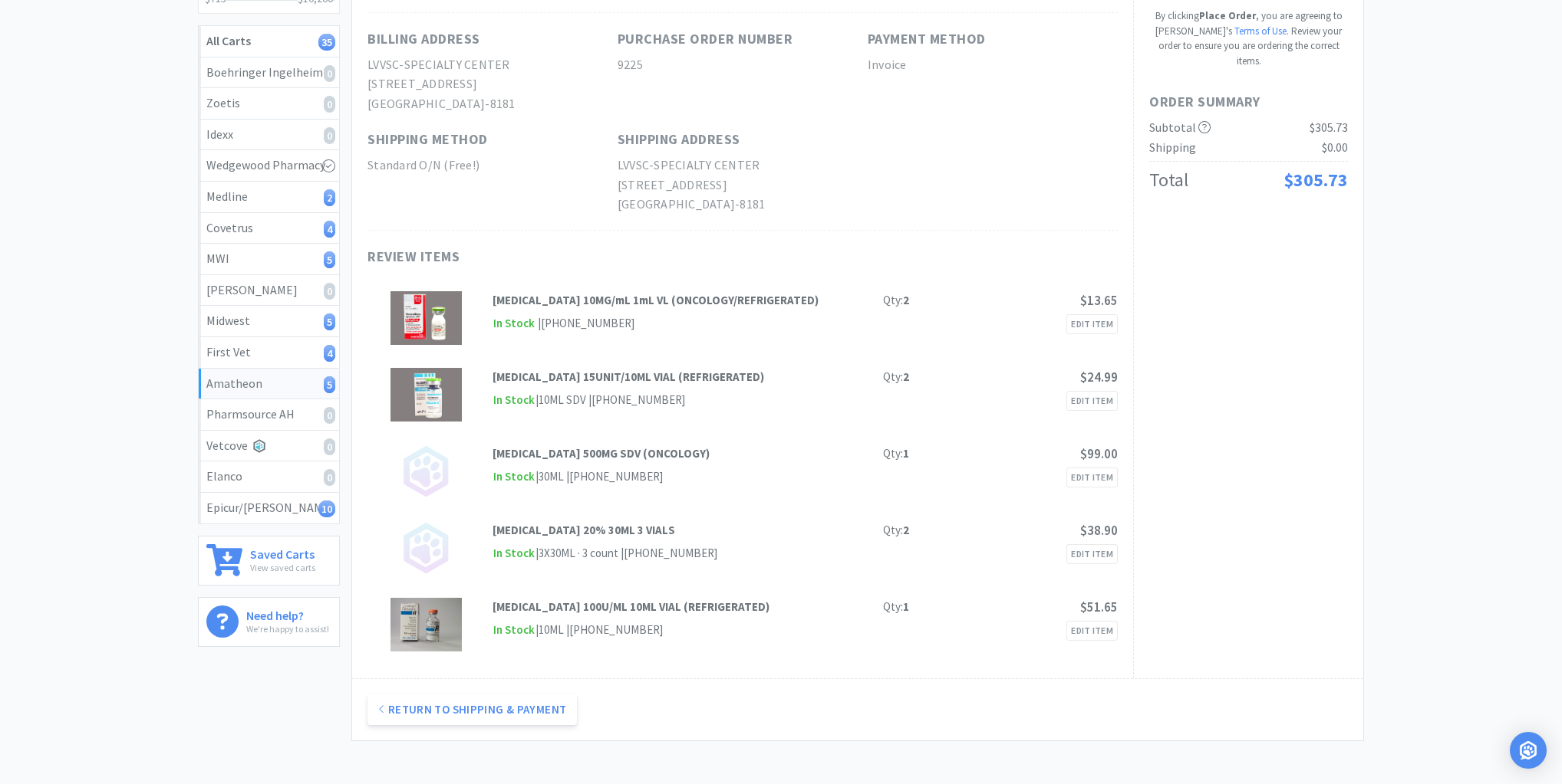
scroll to position [0, 0]
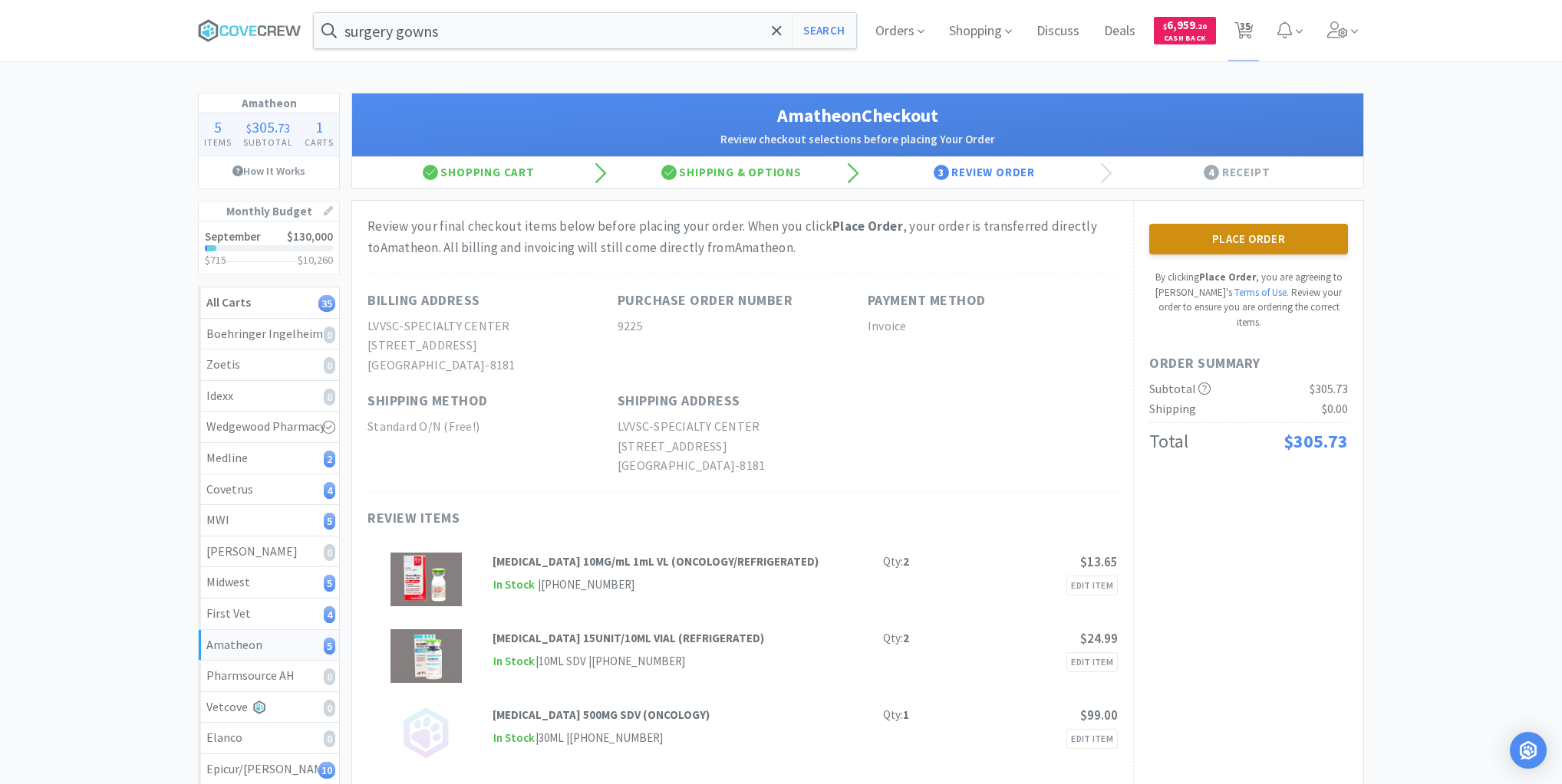
click at [1211, 237] on button "Place Order" at bounding box center [1248, 239] width 198 height 31
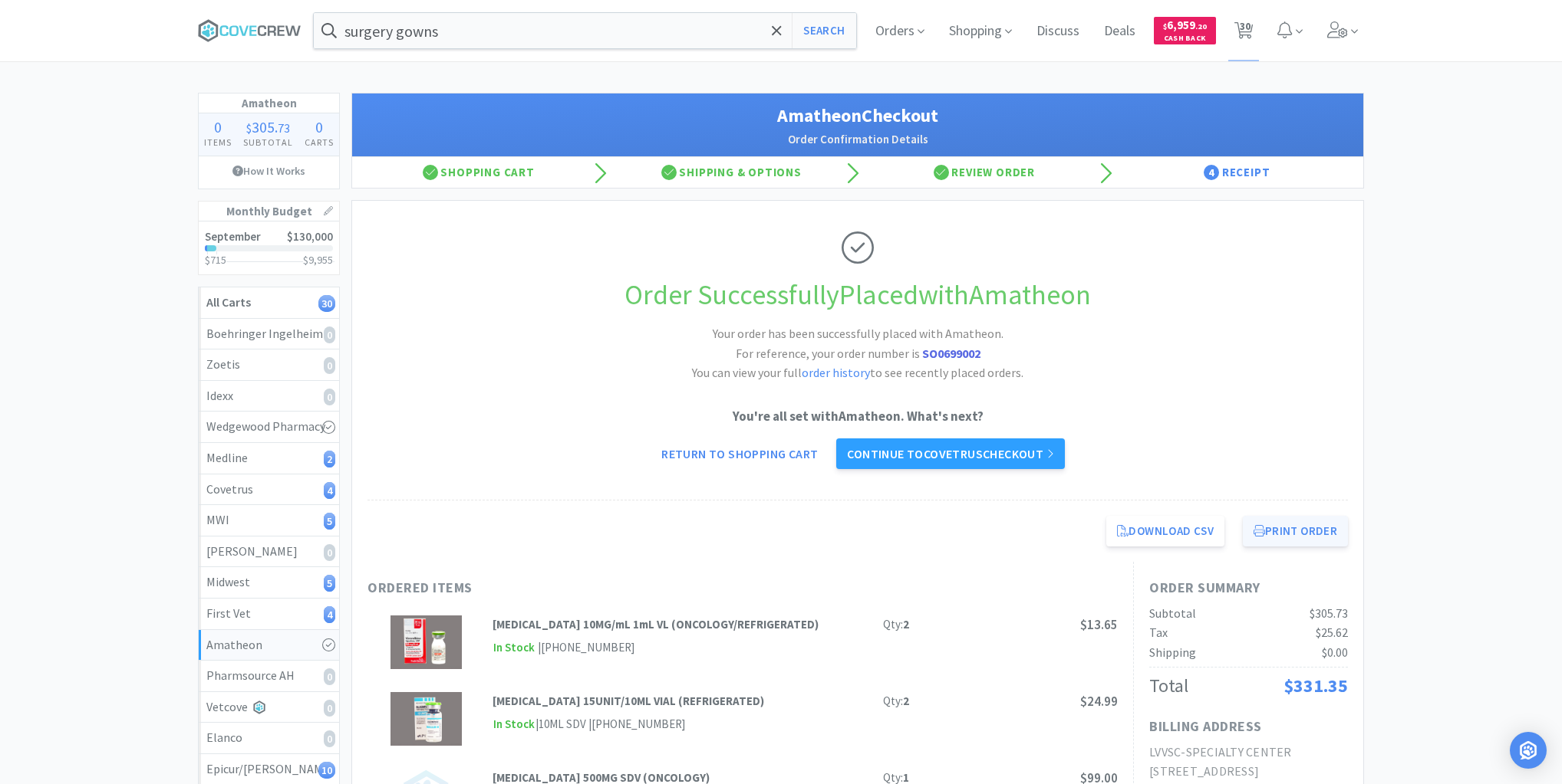
click at [1296, 533] on button "Print Order" at bounding box center [1295, 531] width 105 height 31
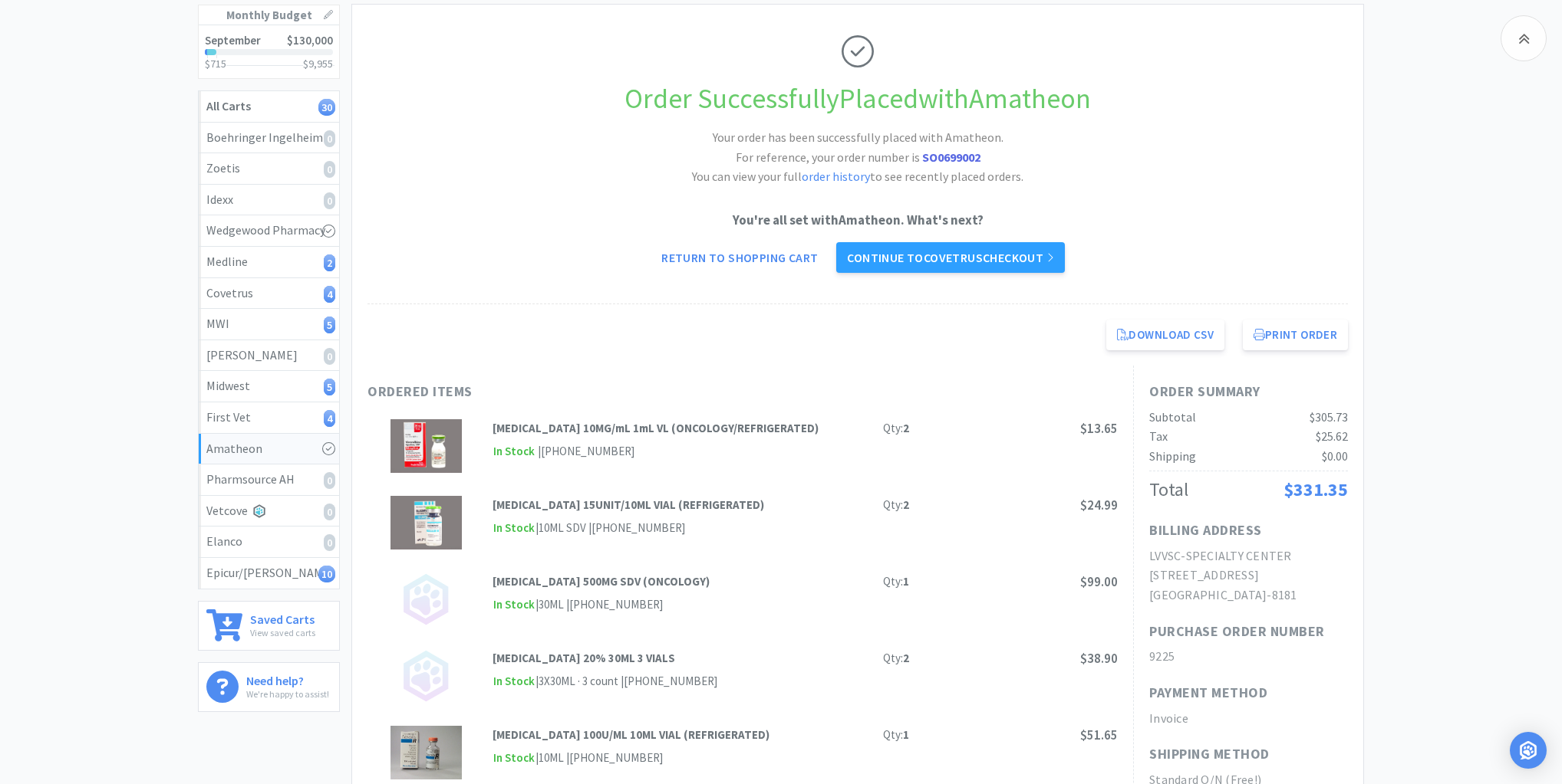
scroll to position [245, 0]
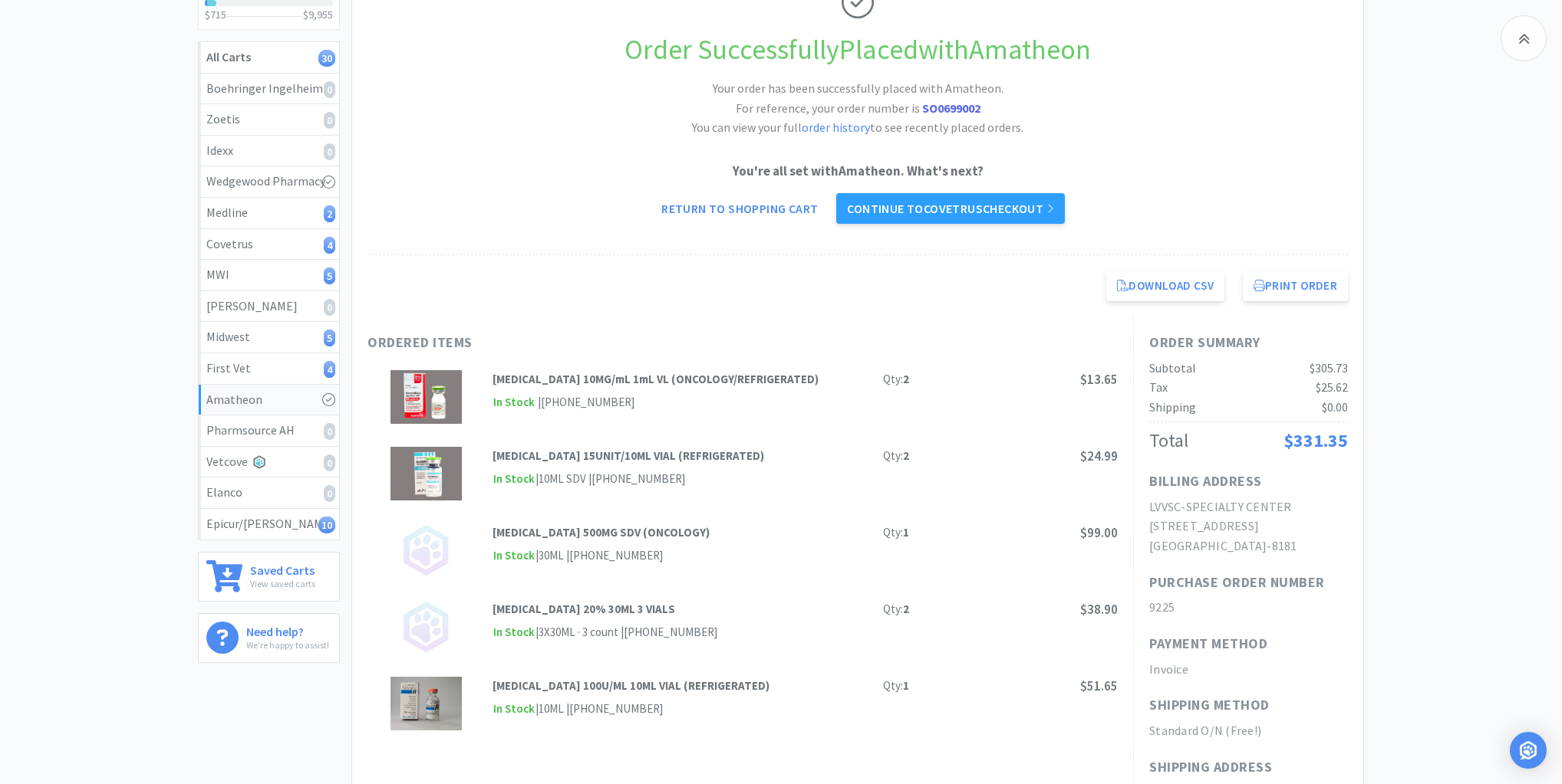
drag, startPoint x: 320, startPoint y: 335, endPoint x: 350, endPoint y: 347, distance: 32.3
click at [320, 334] on div "Midwest 5" at bounding box center [269, 337] width 125 height 20
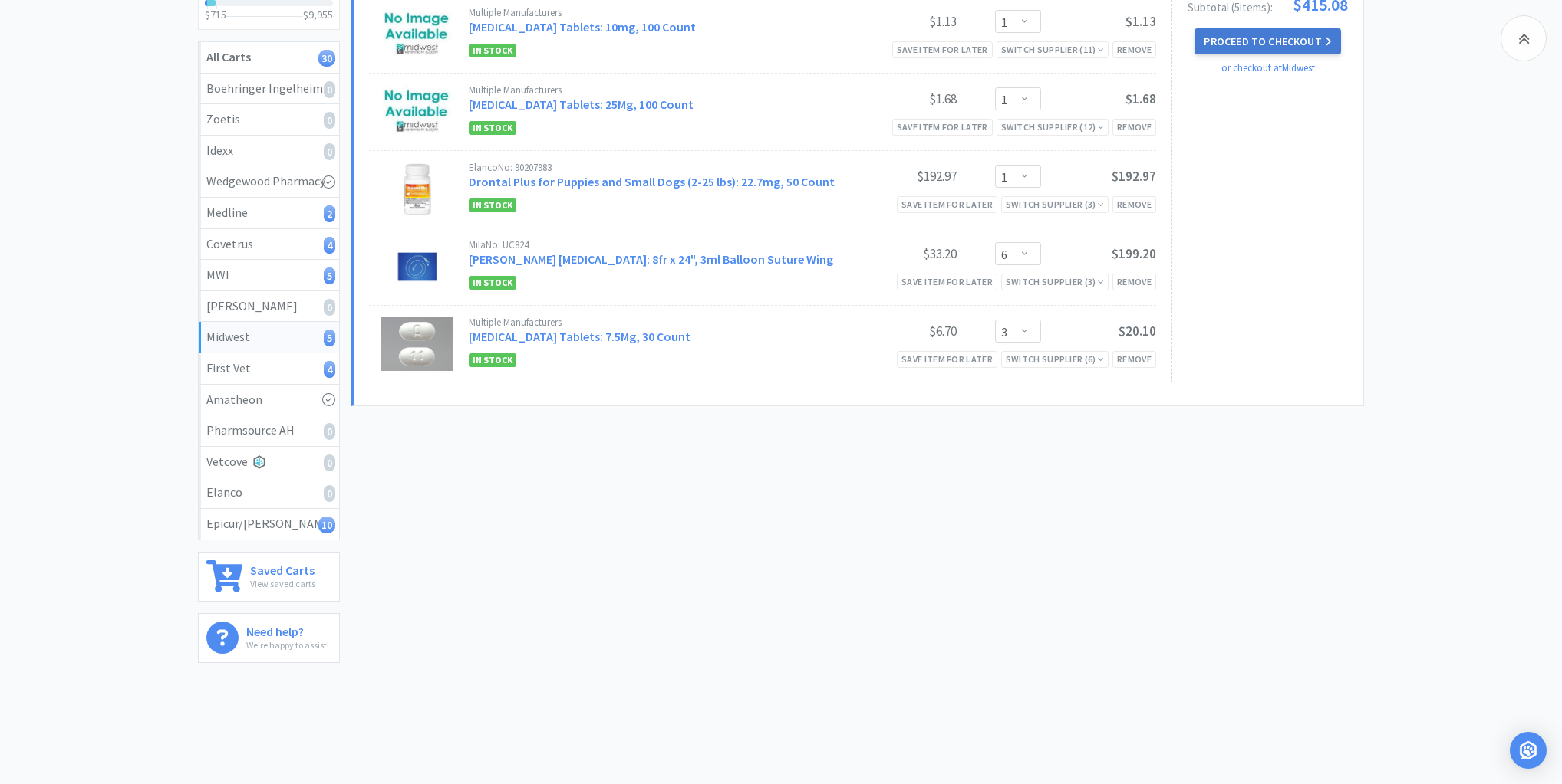
click at [1290, 42] on button "Proceed to Checkout" at bounding box center [1267, 42] width 145 height 26
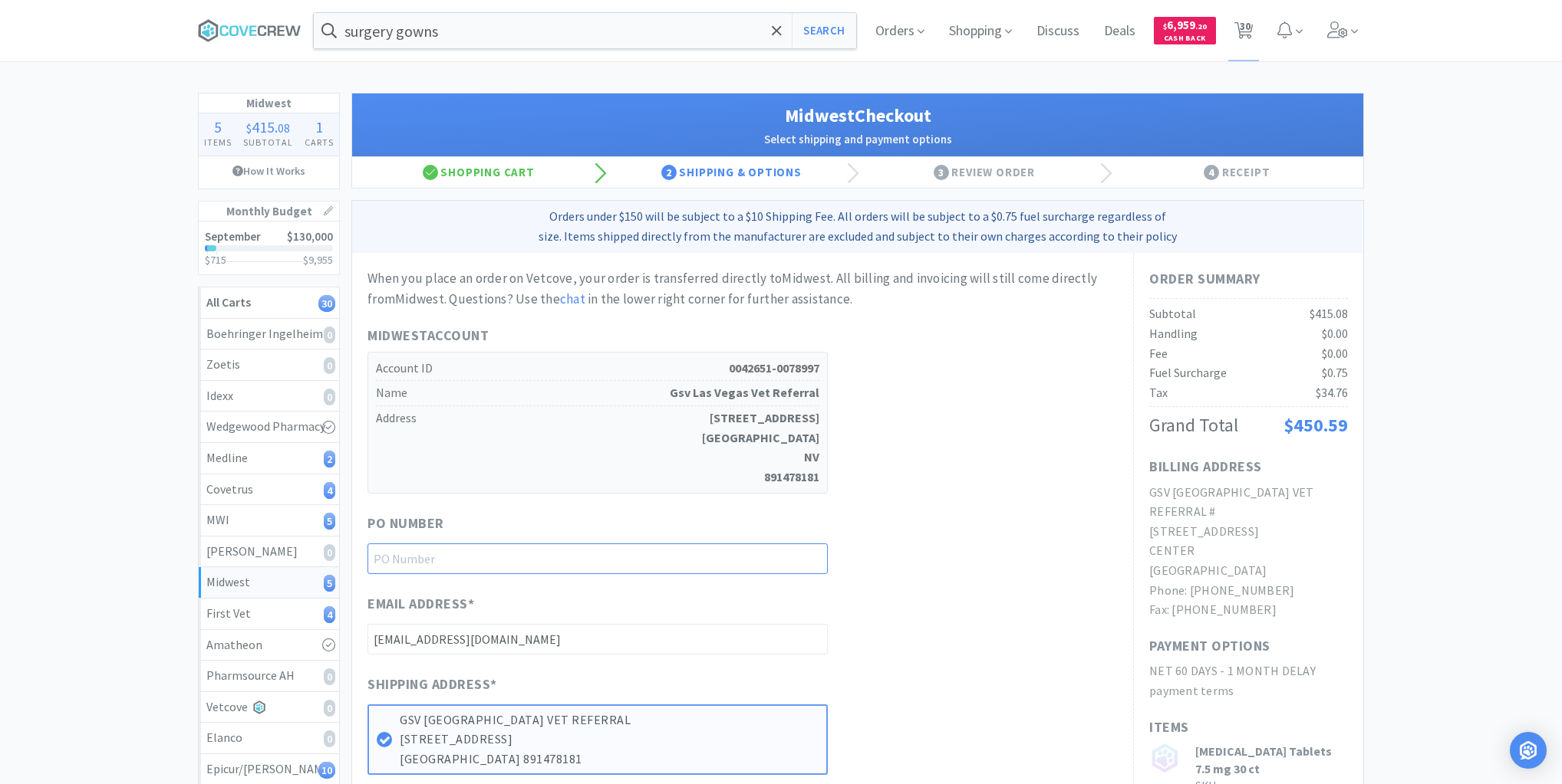
click at [799, 564] on input "text" at bounding box center [597, 559] width 461 height 31
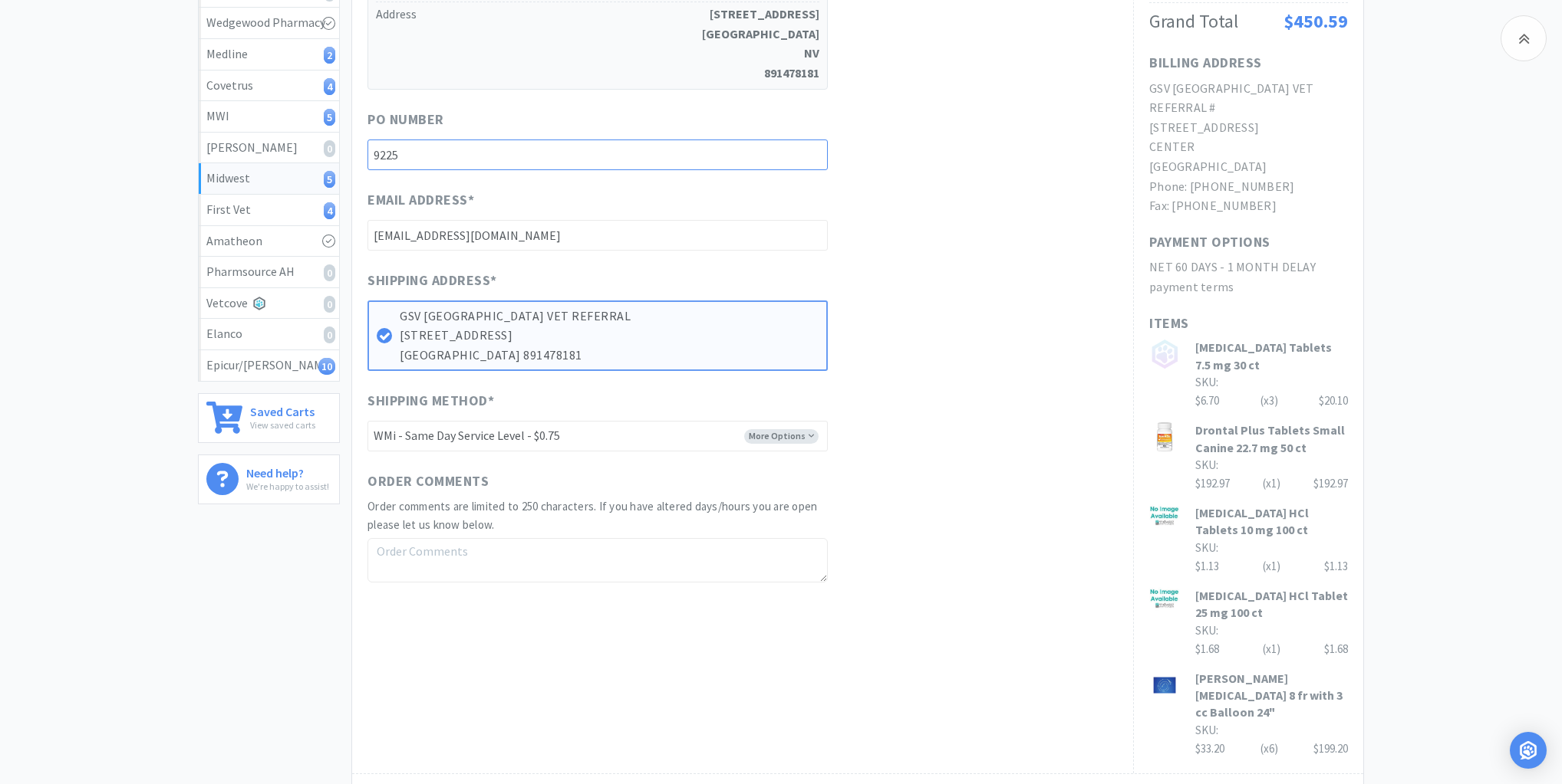
scroll to position [575, 0]
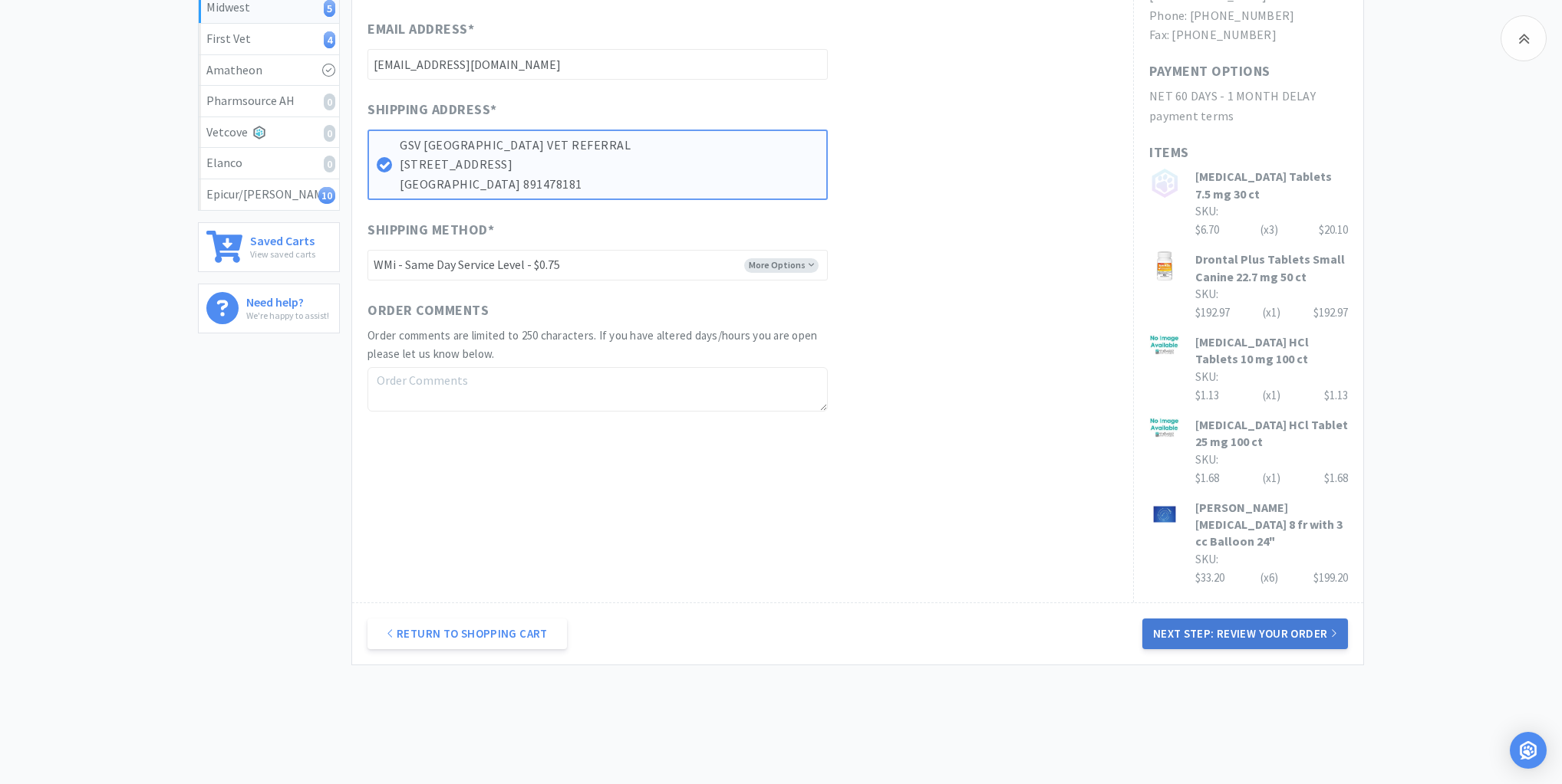
click at [1260, 619] on button "Next Step: Review Your Order" at bounding box center [1245, 634] width 206 height 31
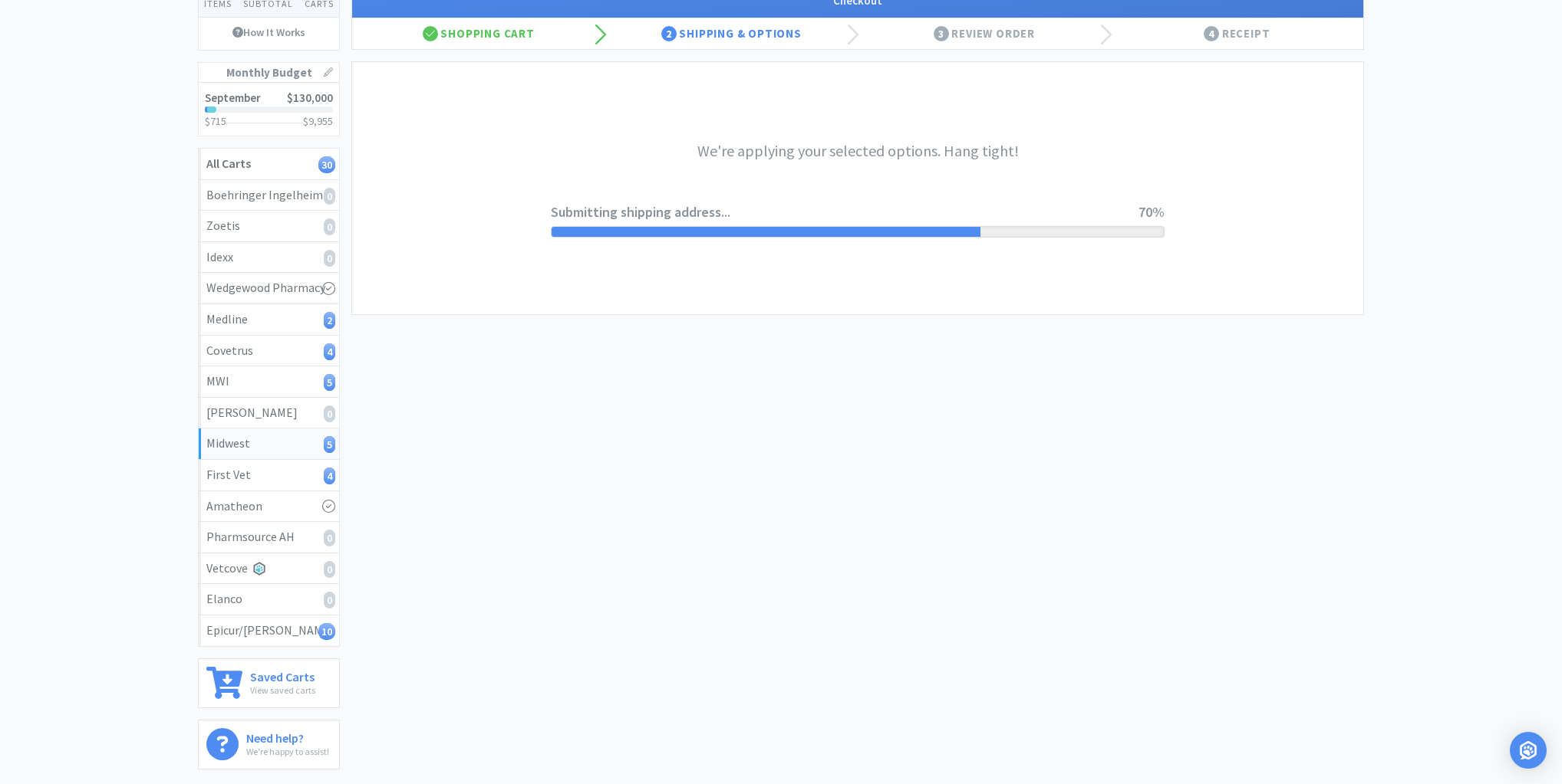
scroll to position [0, 0]
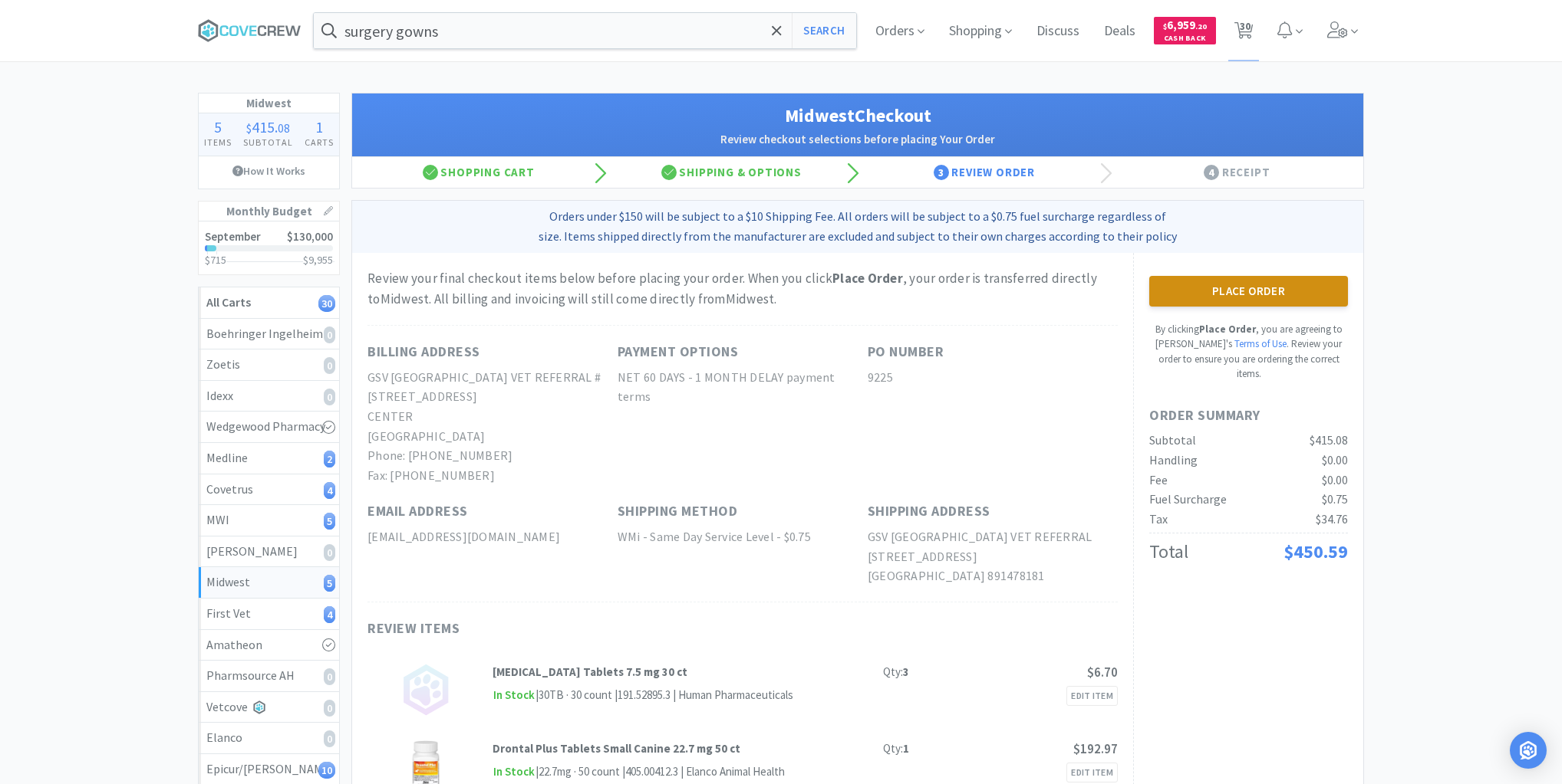
click at [1264, 289] on button "Place Order" at bounding box center [1248, 292] width 198 height 31
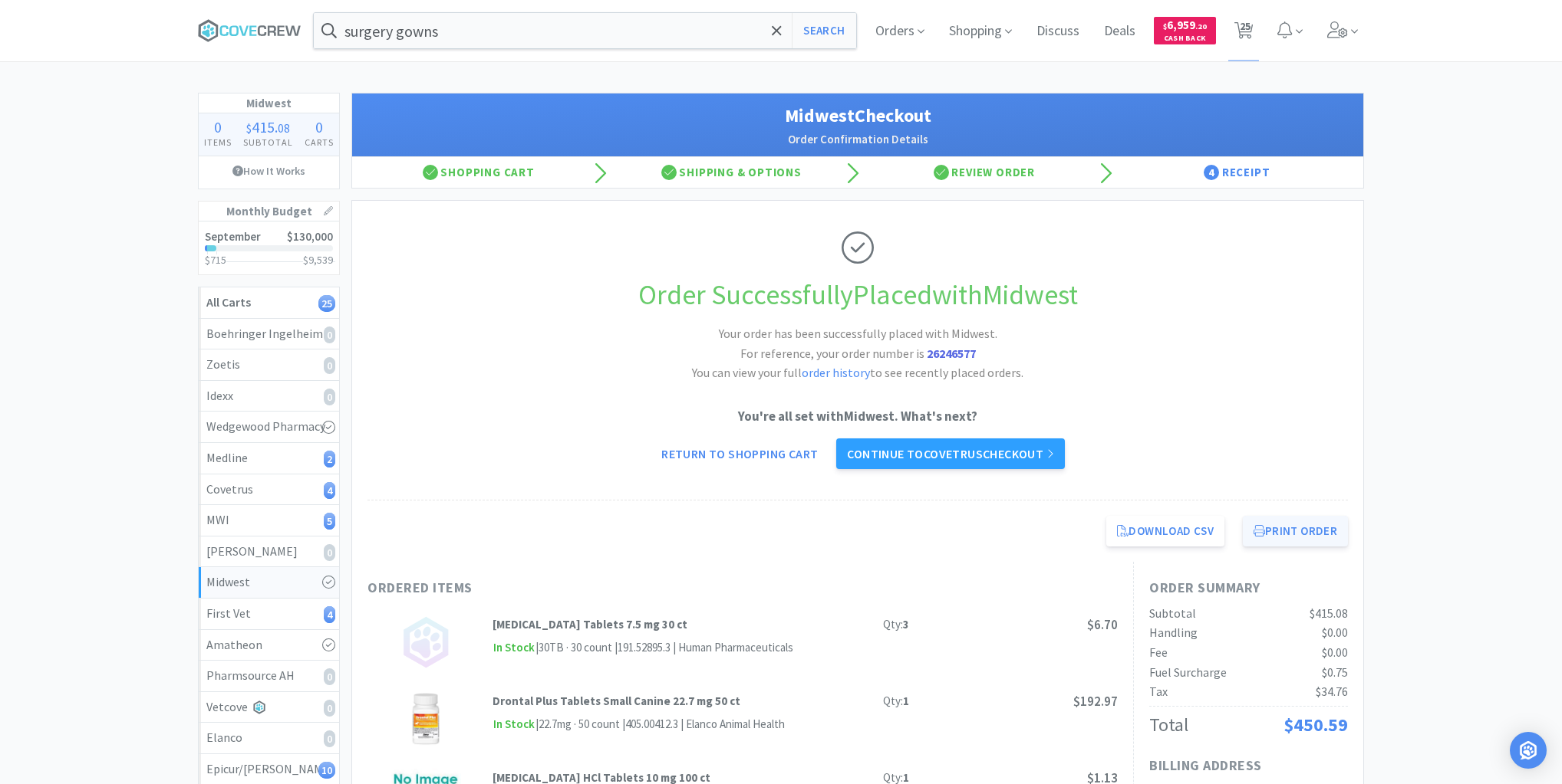
click at [1292, 534] on button "Print Order" at bounding box center [1295, 531] width 105 height 31
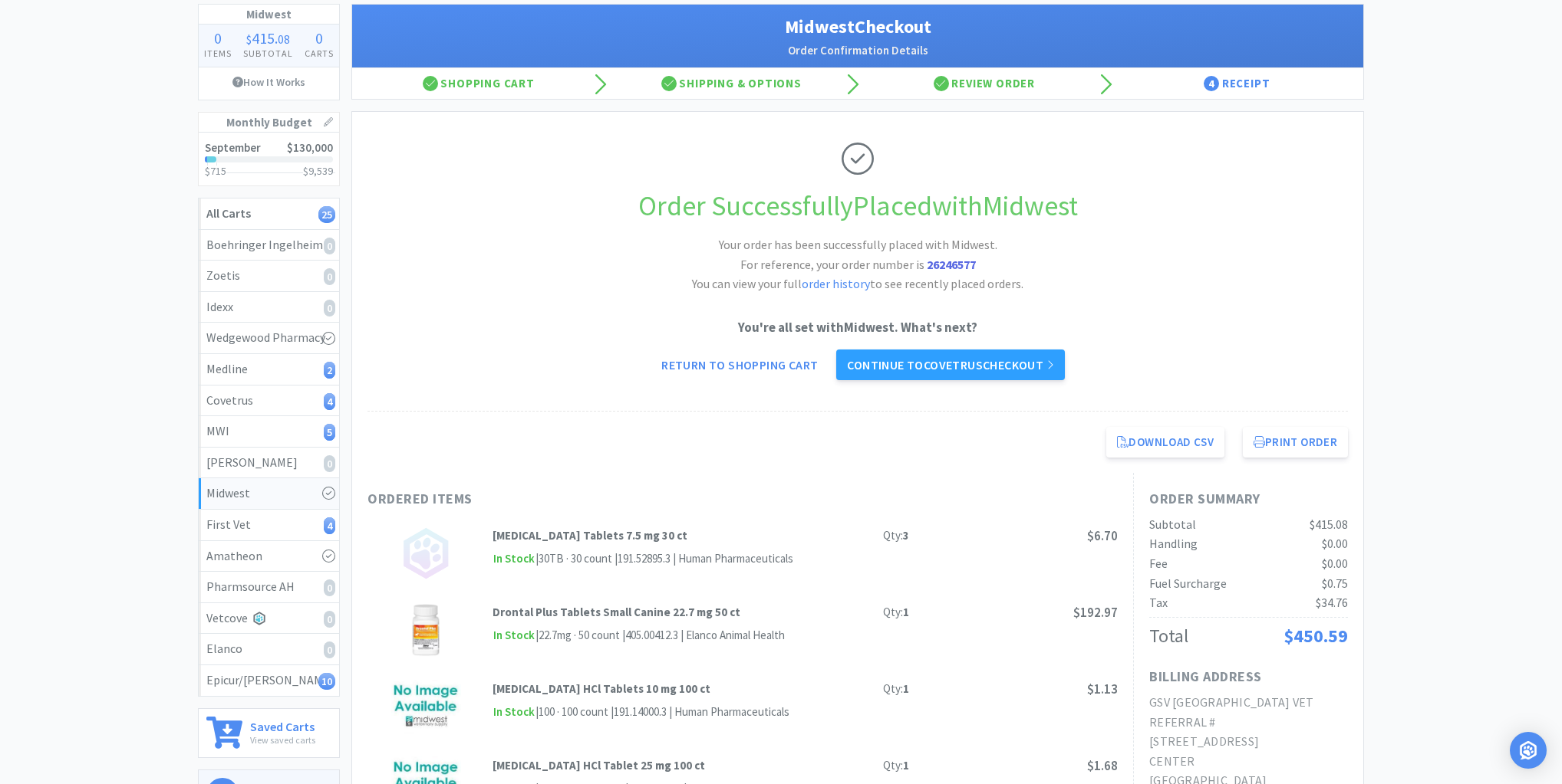
scroll to position [245, 0]
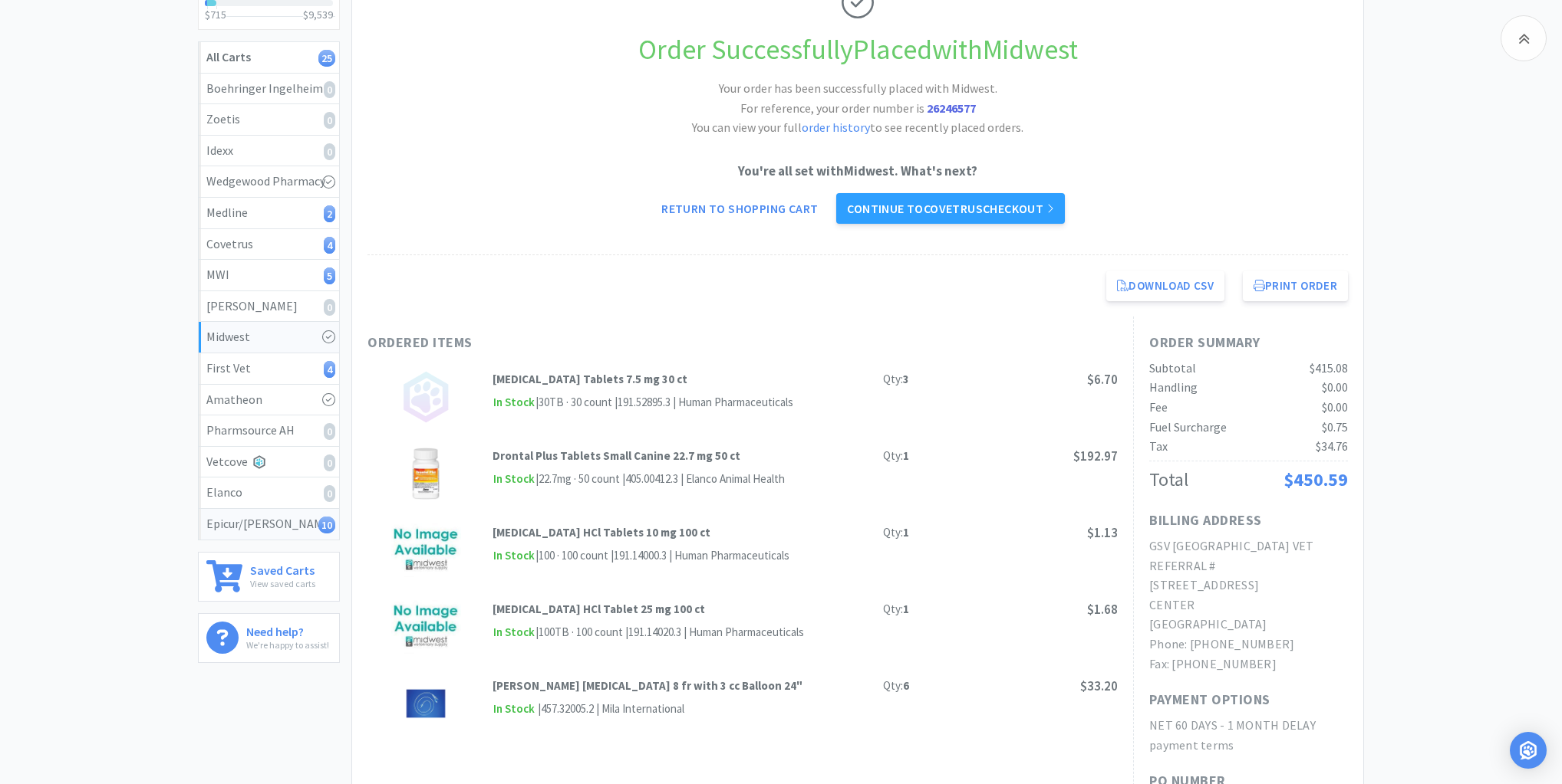
click at [304, 520] on div "Epicur/Stokes 10" at bounding box center [269, 524] width 125 height 20
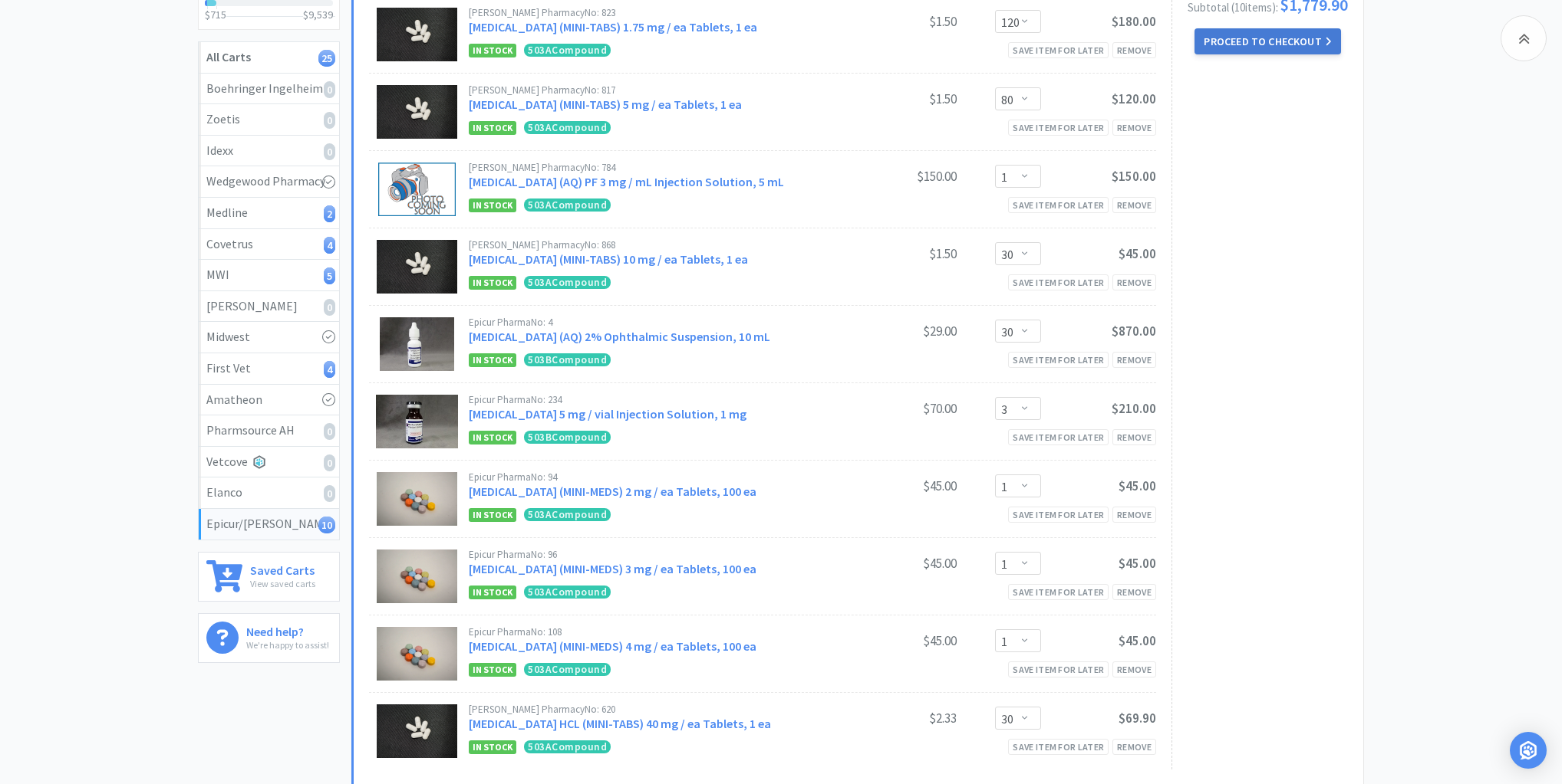
click at [1278, 40] on button "Proceed to Checkout" at bounding box center [1267, 42] width 145 height 26
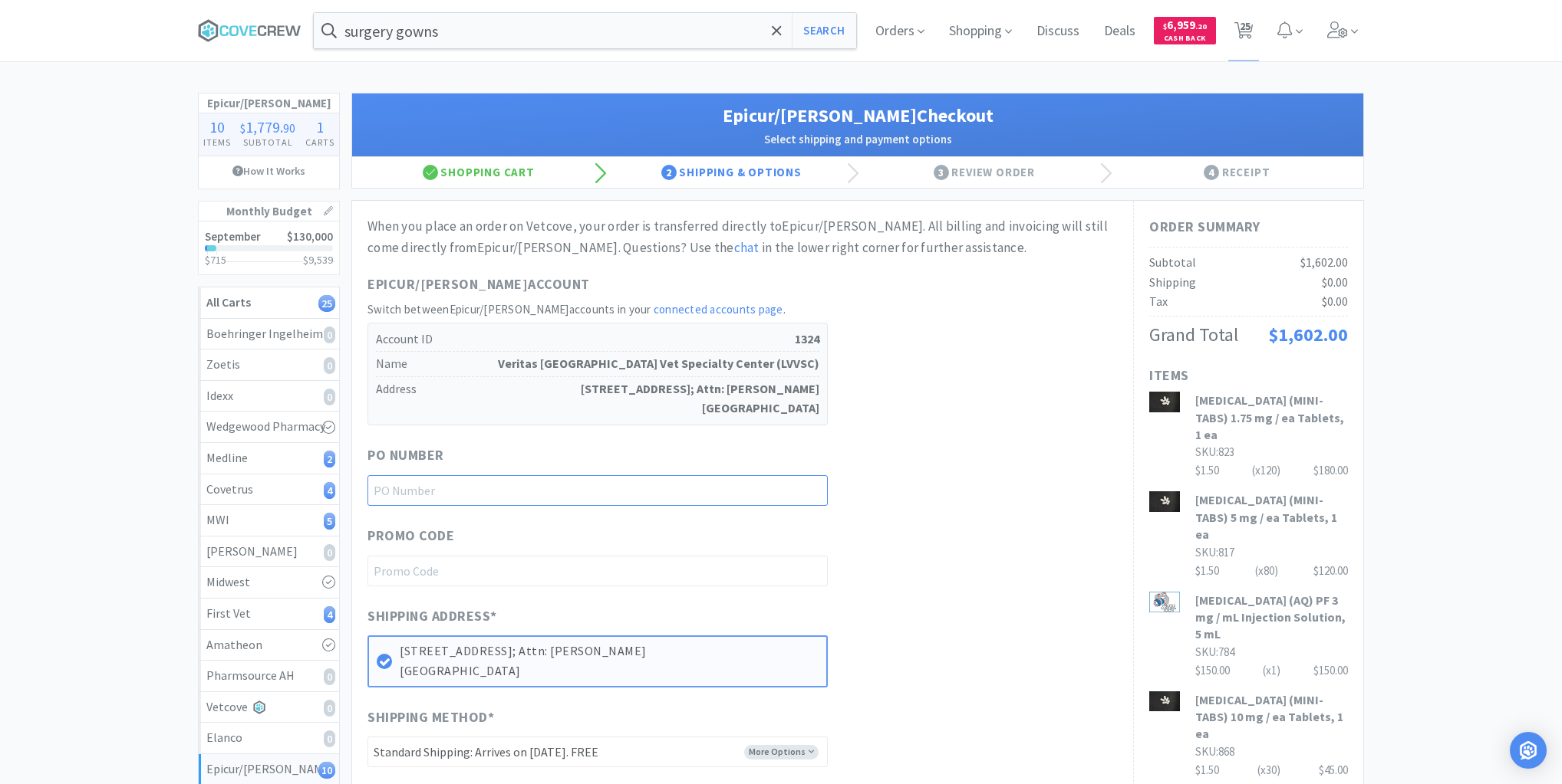
click at [798, 484] on input "text" at bounding box center [597, 491] width 461 height 31
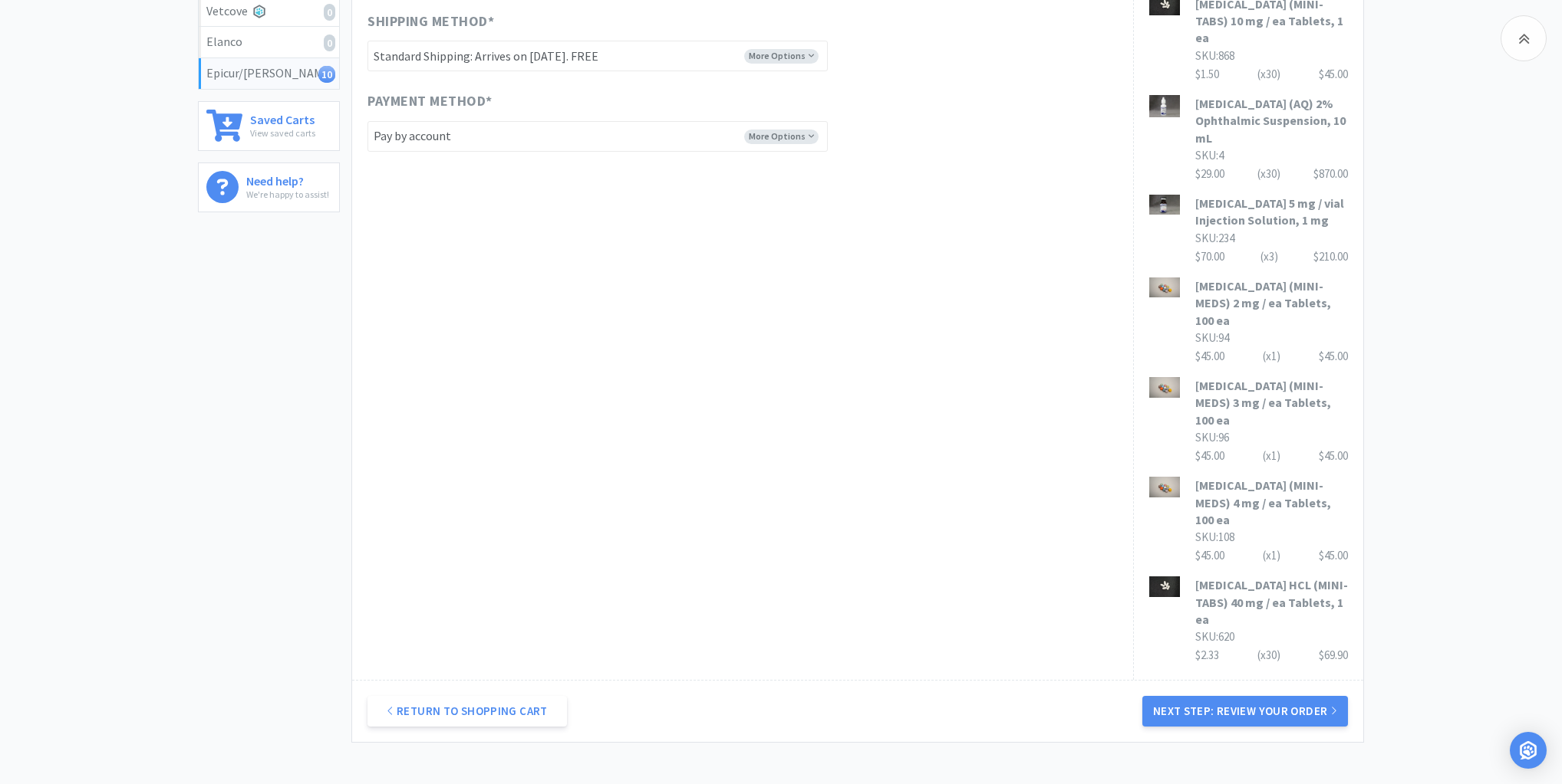
scroll to position [708, 0]
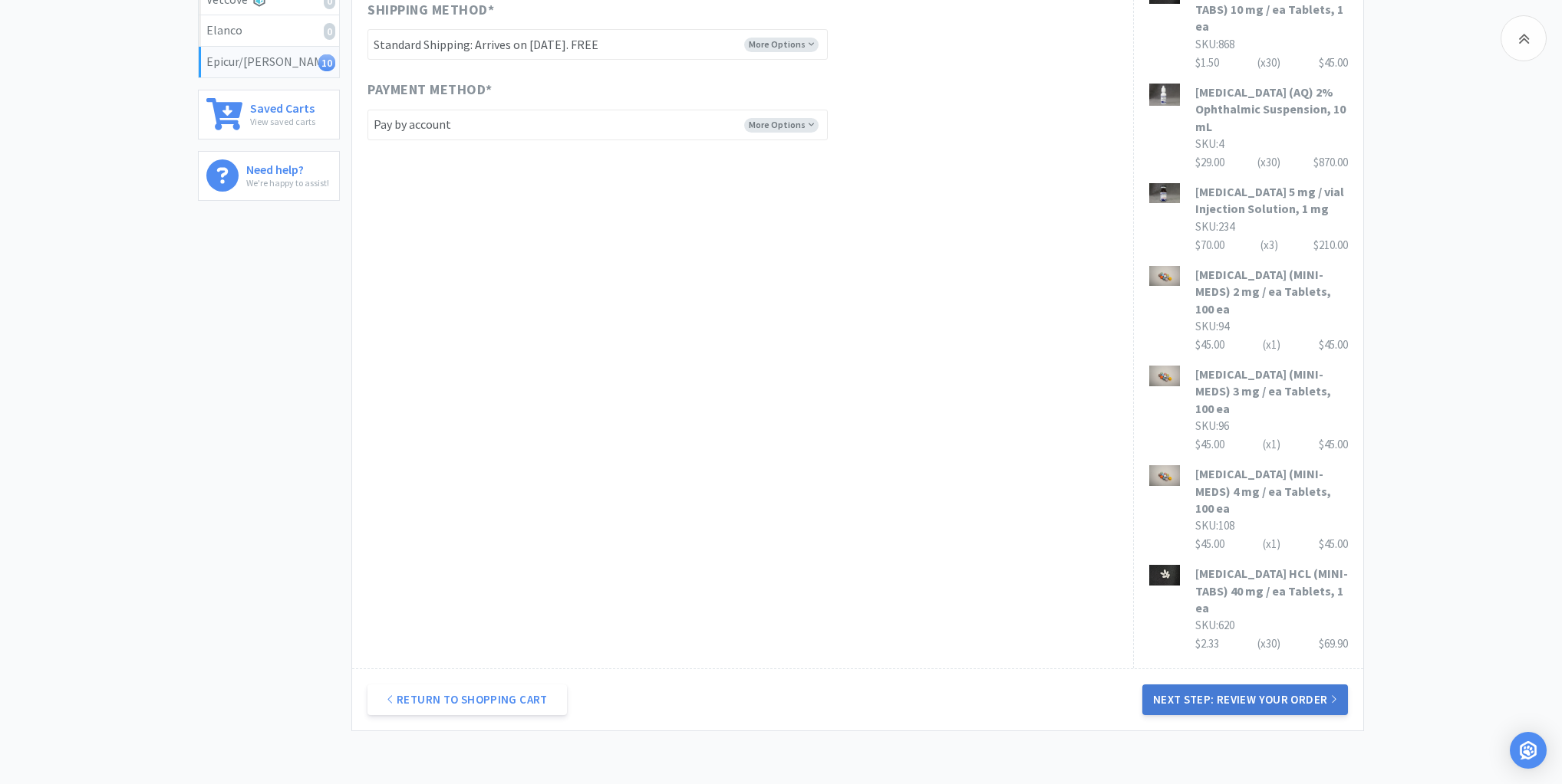
click at [1268, 685] on button "Next Step: Review Your Order" at bounding box center [1245, 700] width 206 height 31
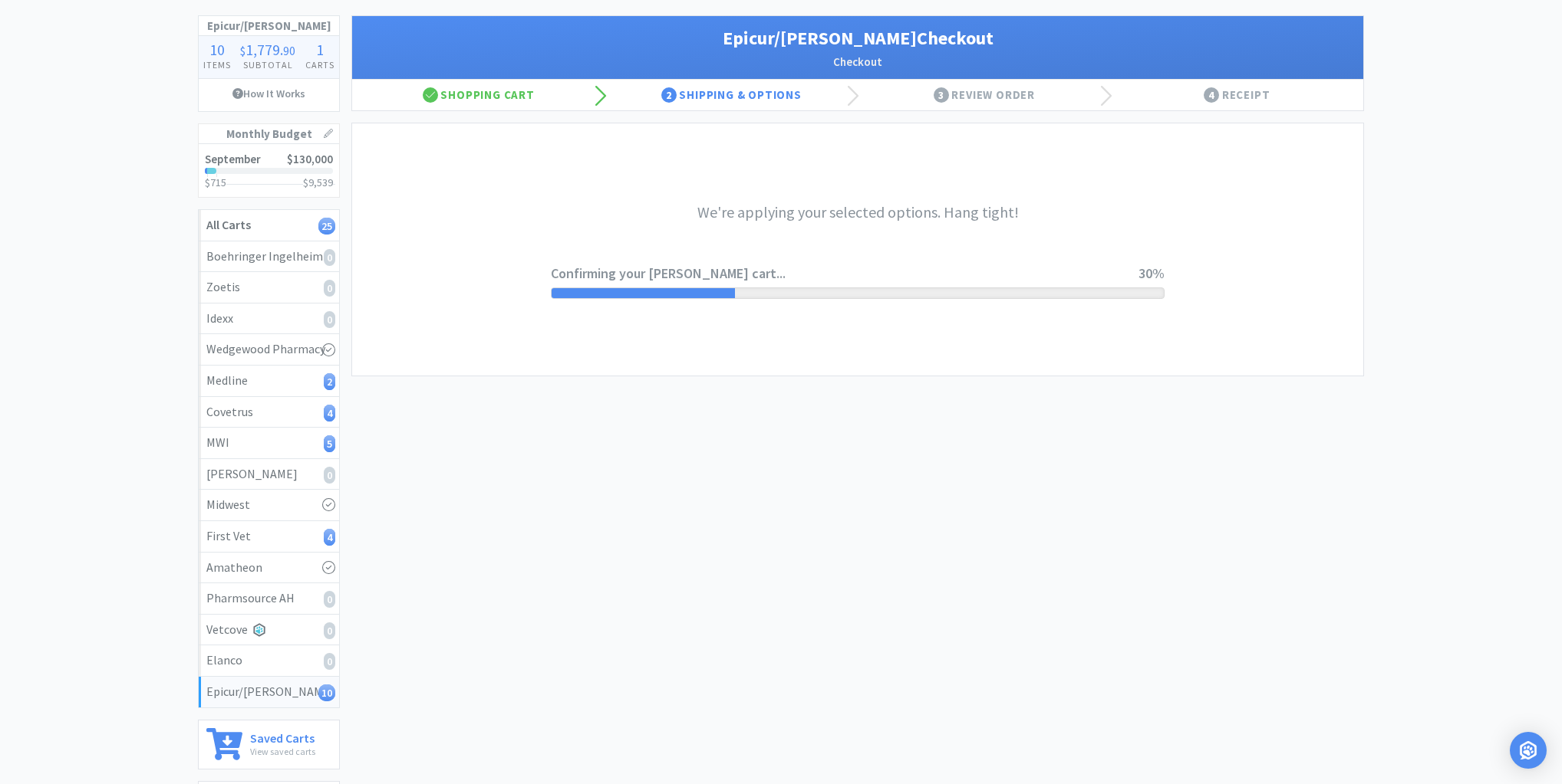
scroll to position [0, 0]
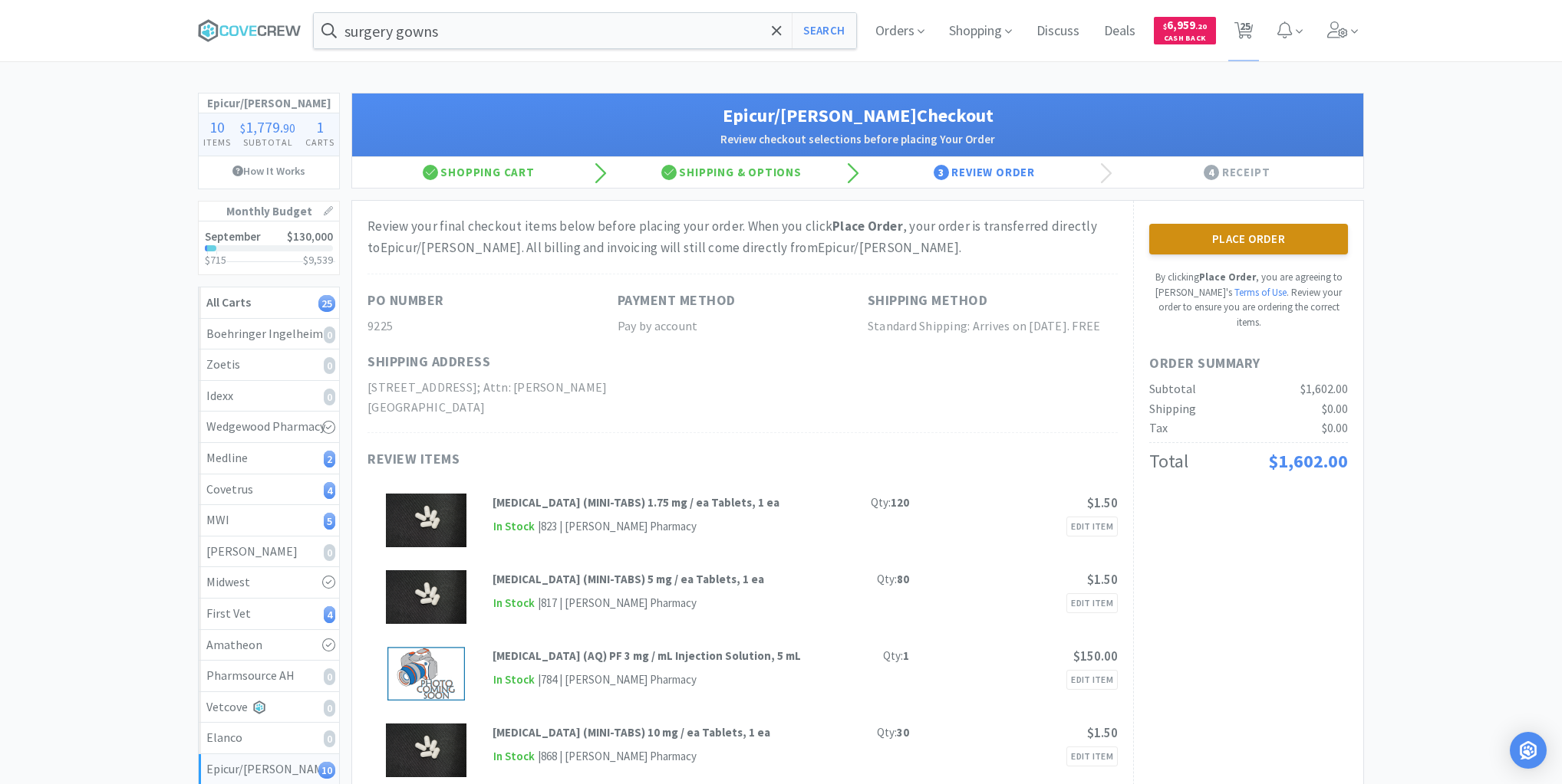
click at [1225, 233] on button "Place Order" at bounding box center [1248, 239] width 198 height 31
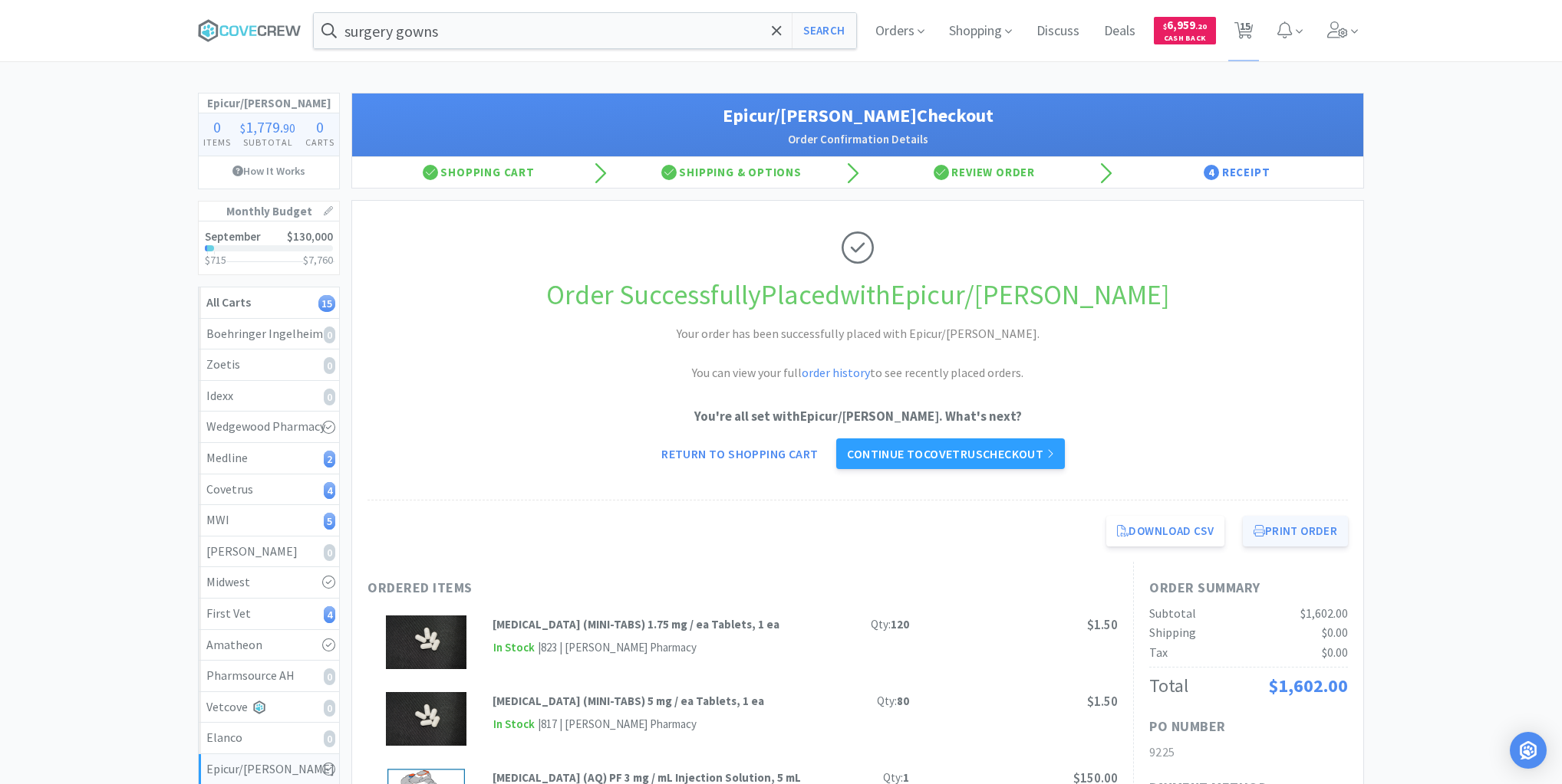
click at [1286, 528] on button "Print Order" at bounding box center [1295, 531] width 105 height 31
drag, startPoint x: 258, startPoint y: 620, endPoint x: 304, endPoint y: 612, distance: 46.7
click at [259, 620] on div "First Vet 4" at bounding box center [269, 613] width 125 height 20
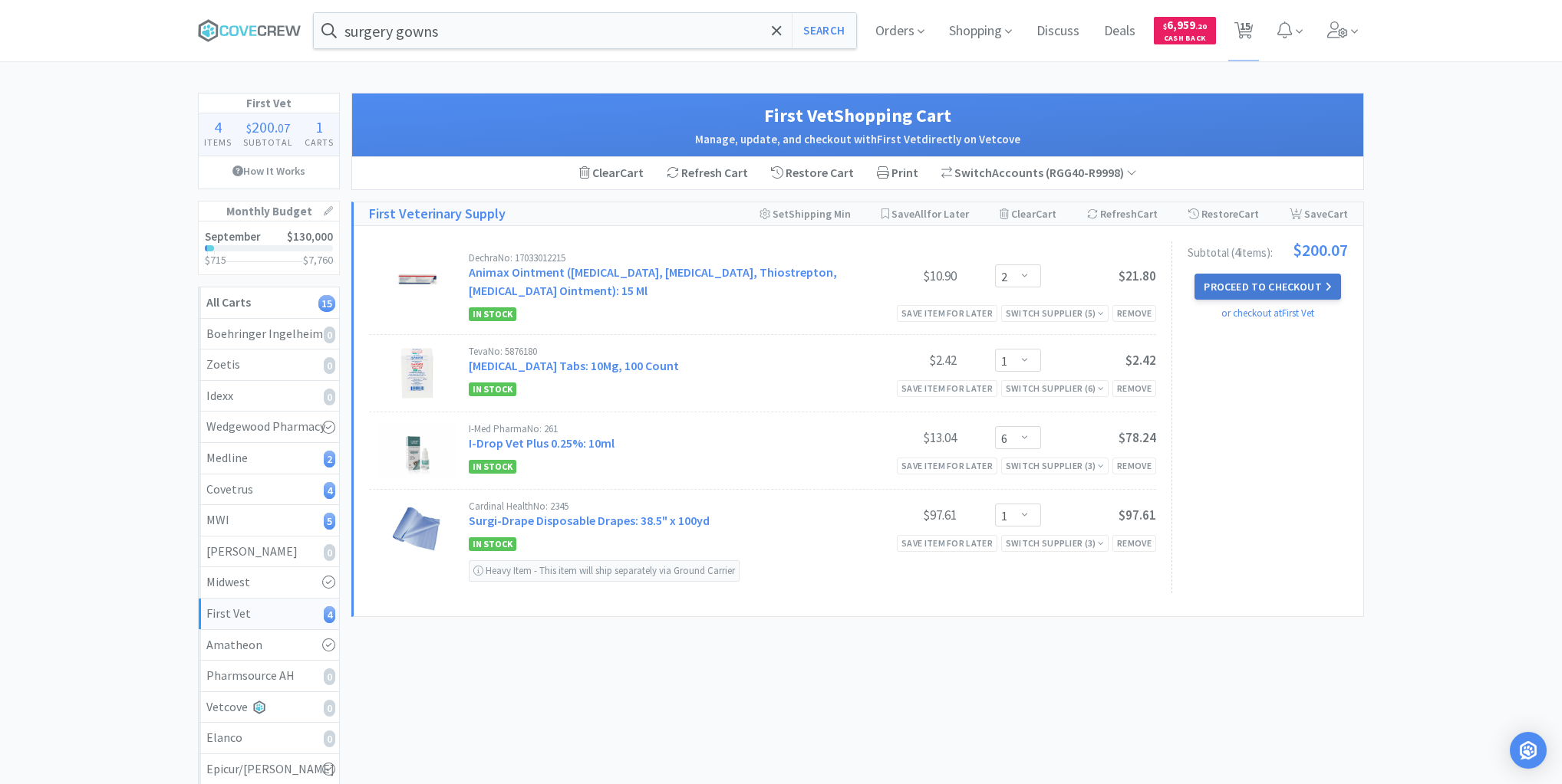
click at [1268, 282] on button "Proceed to Checkout" at bounding box center [1267, 287] width 145 height 26
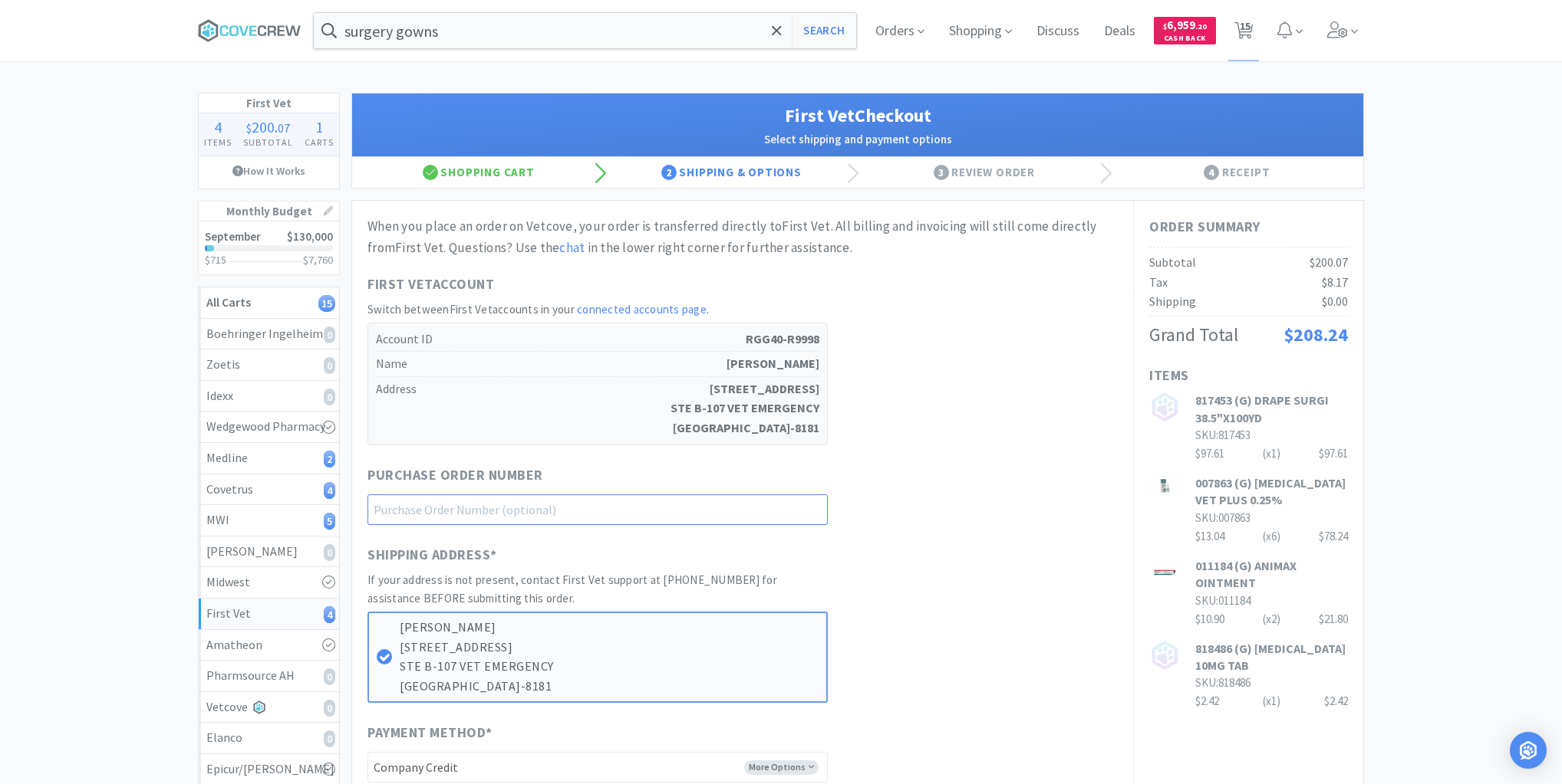
click at [781, 513] on input "text" at bounding box center [597, 509] width 461 height 31
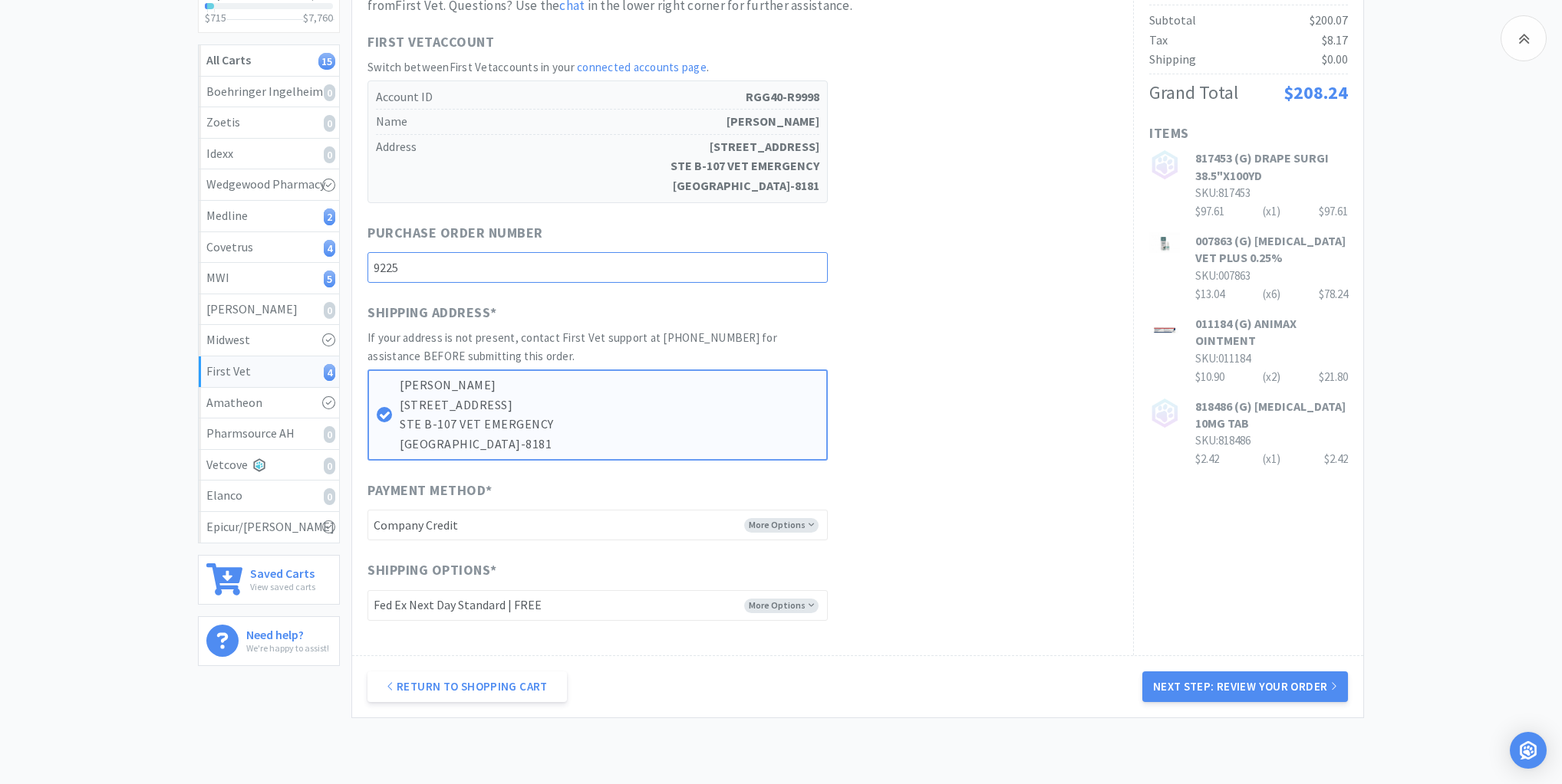
scroll to position [307, 0]
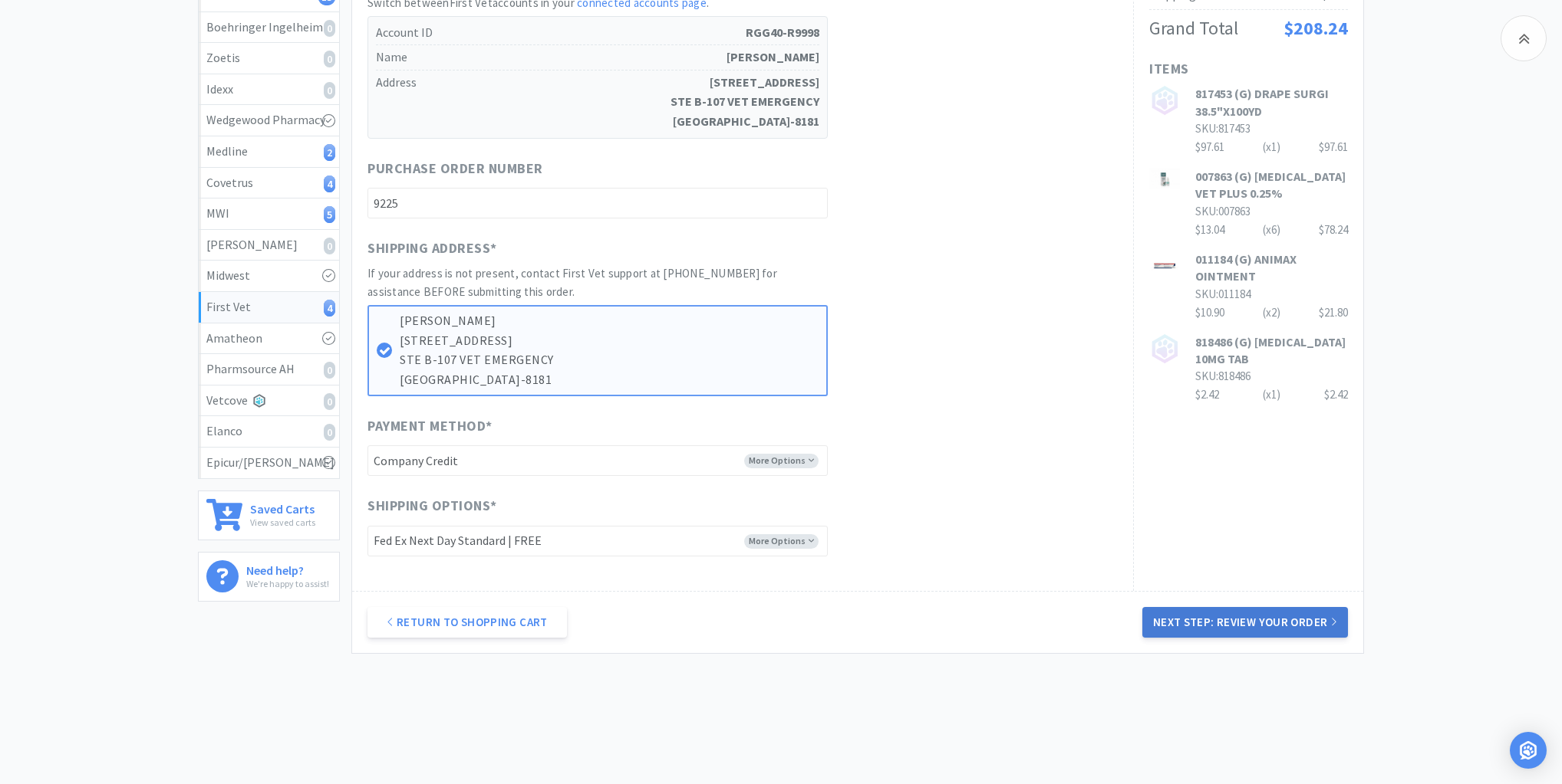
click at [1298, 623] on button "Next Step: Review Your Order" at bounding box center [1245, 623] width 206 height 31
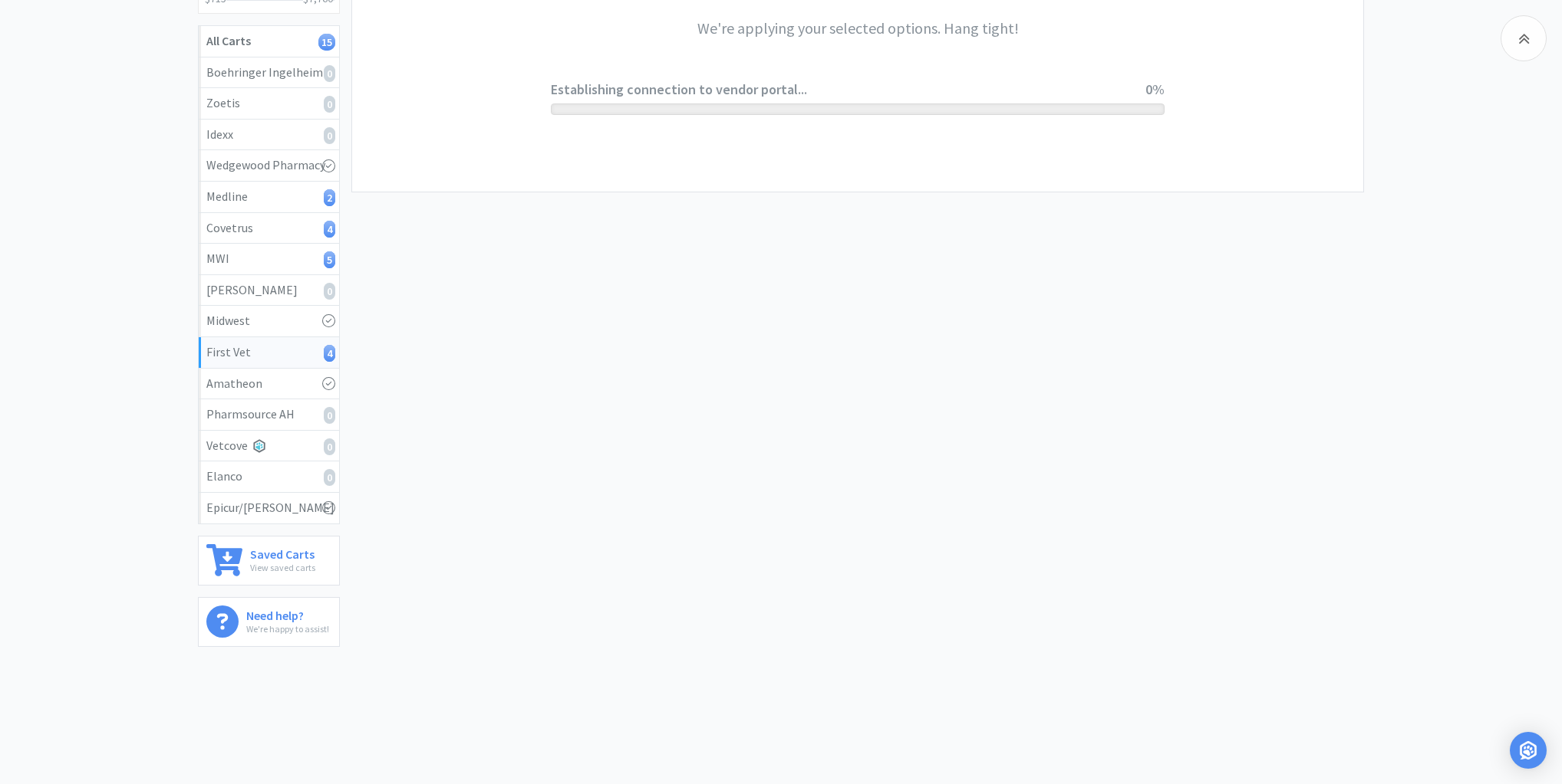
scroll to position [0, 0]
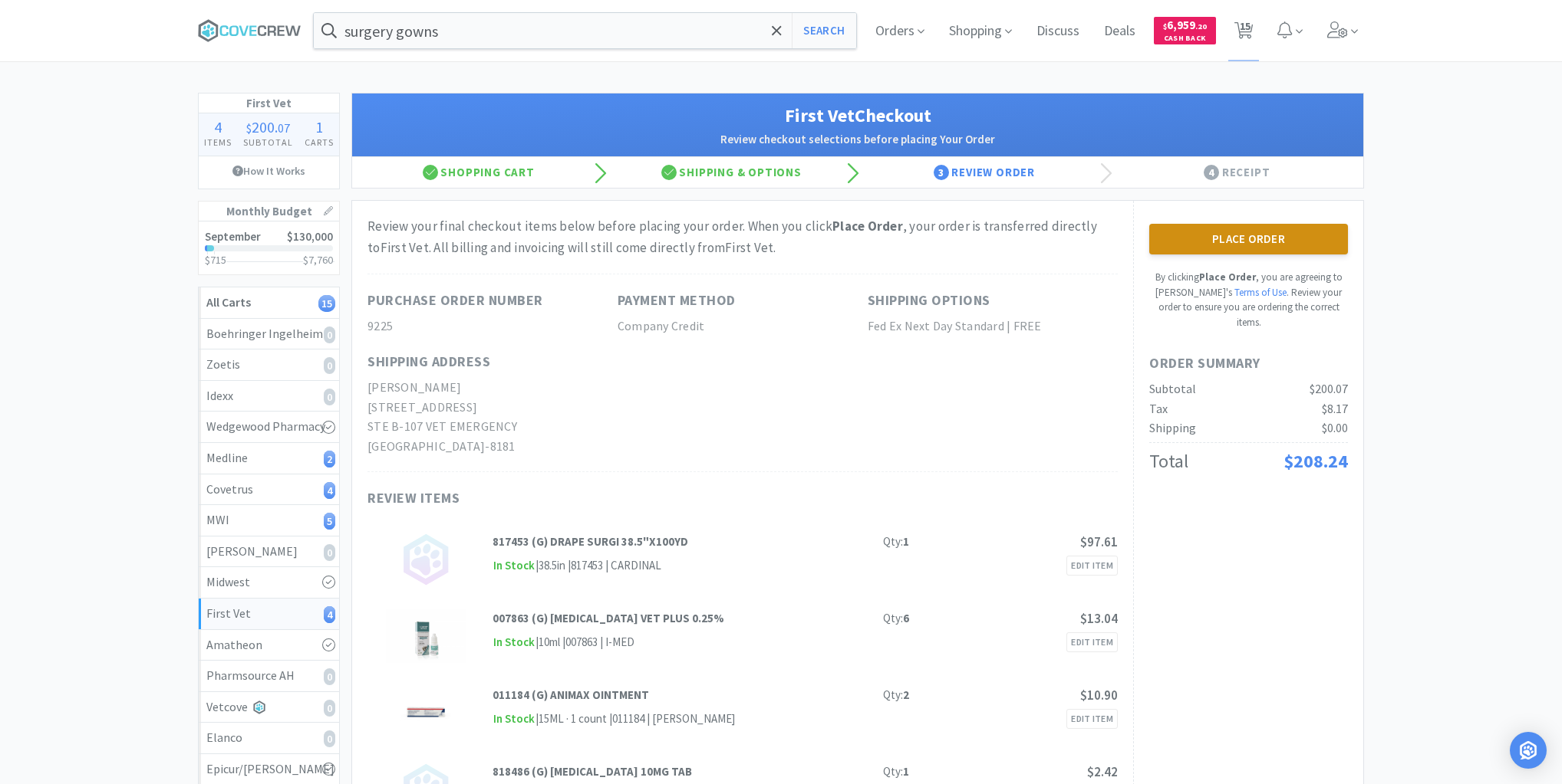
click at [1292, 233] on button "Place Order" at bounding box center [1248, 239] width 198 height 31
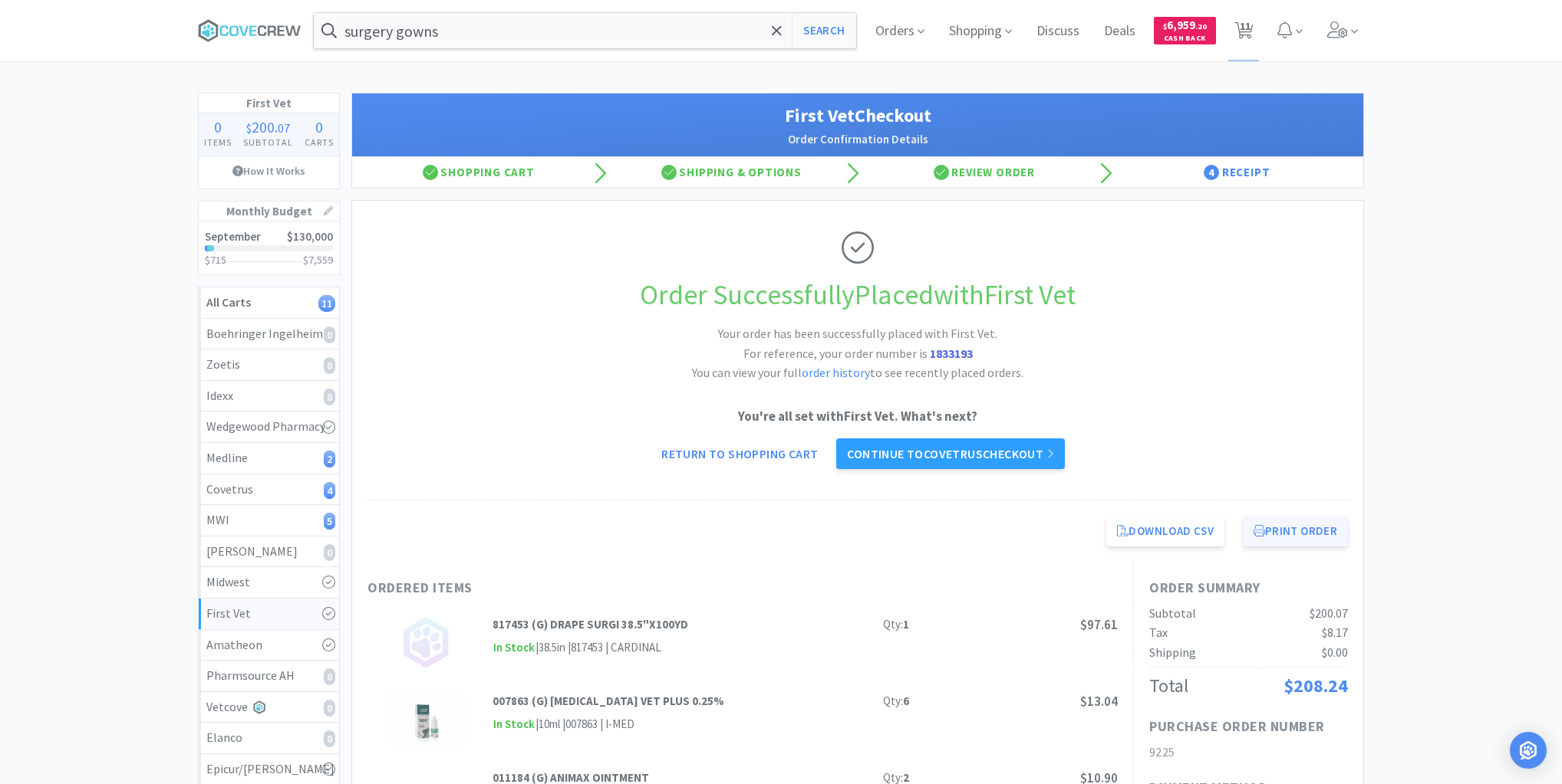
click at [1295, 524] on button "Print Order" at bounding box center [1295, 531] width 105 height 31
click at [273, 525] on div "MWI 5" at bounding box center [269, 520] width 125 height 20
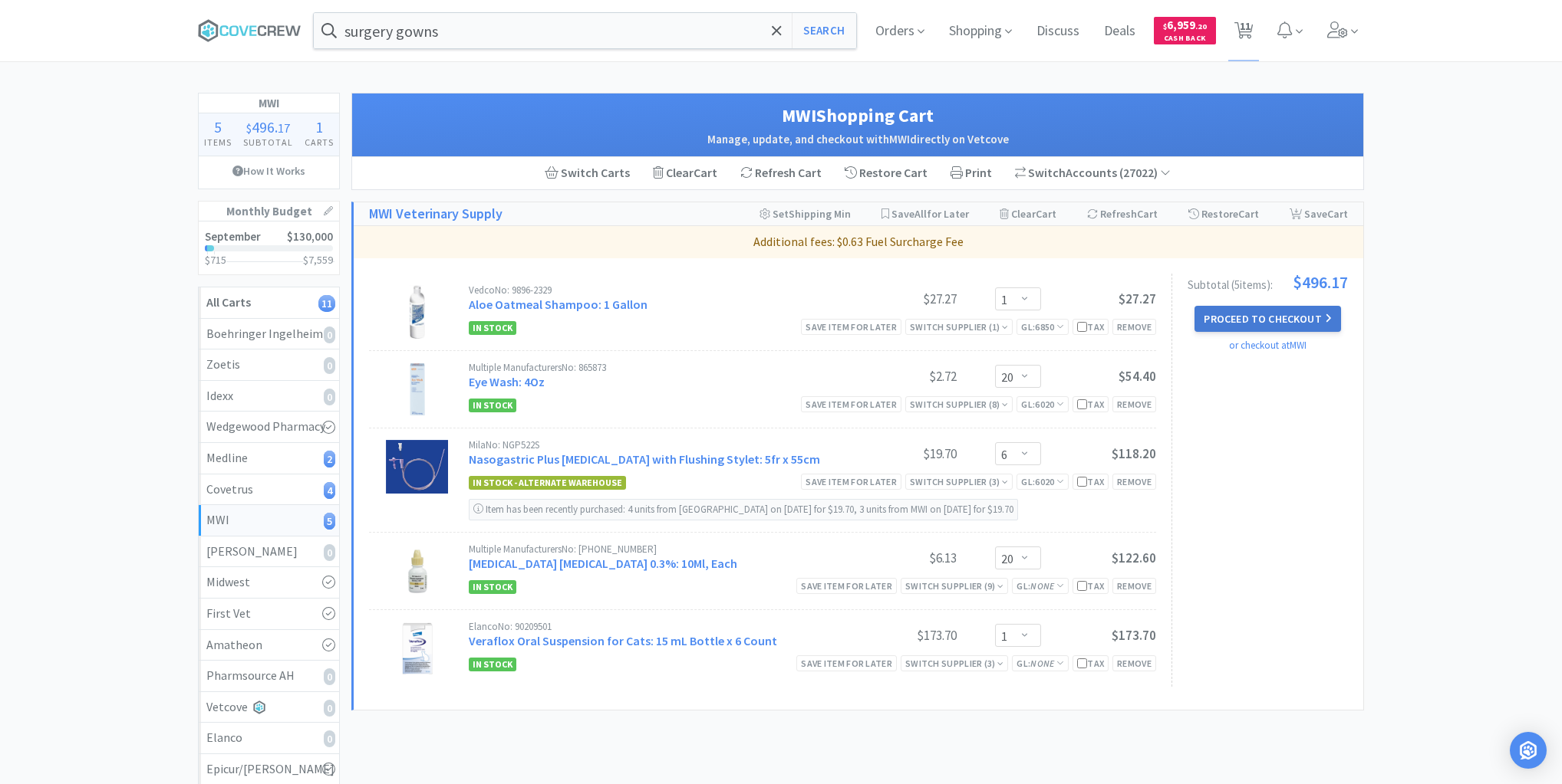
click at [1275, 313] on button "Proceed to Checkout" at bounding box center [1267, 319] width 145 height 26
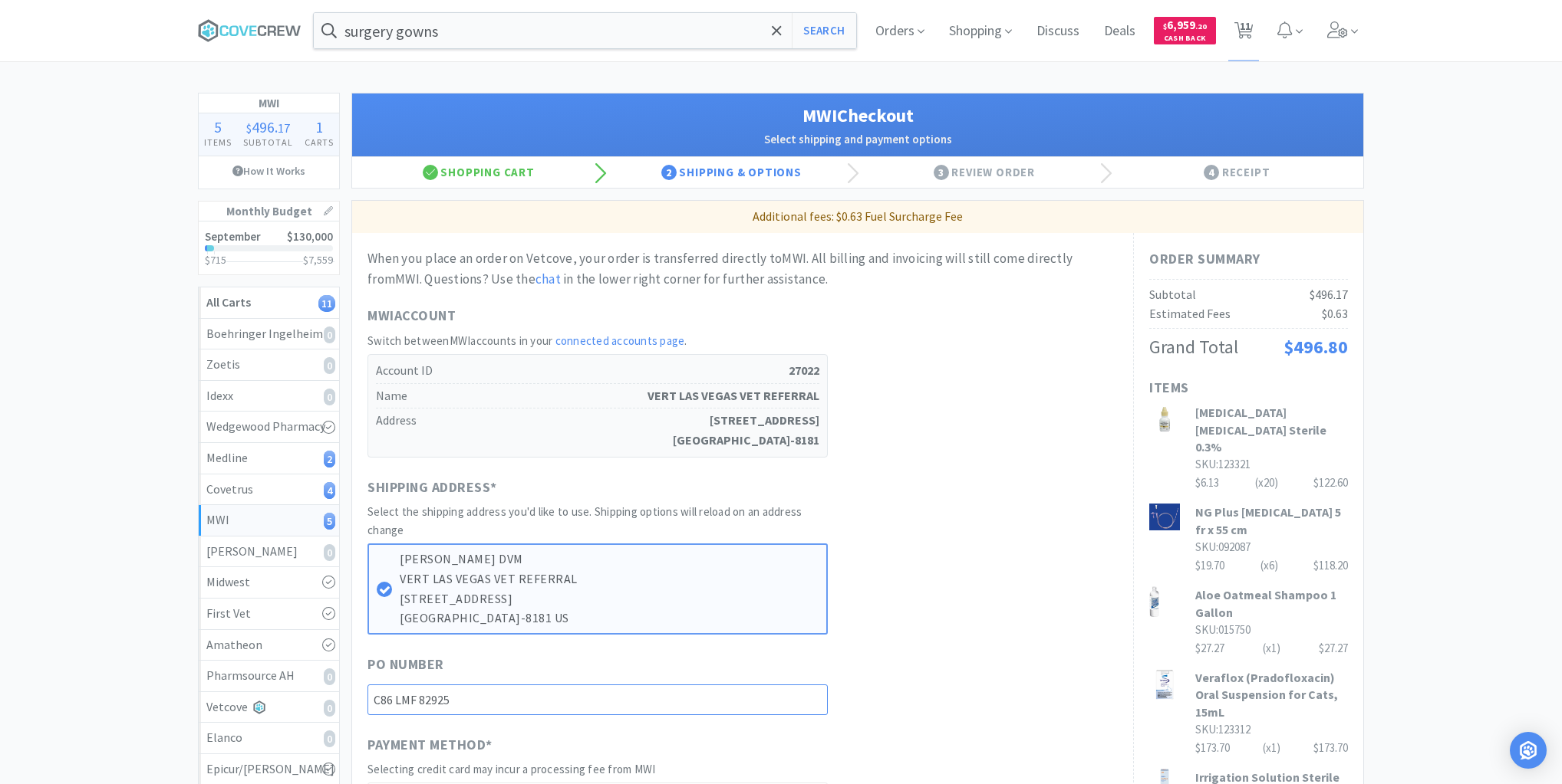
click at [776, 696] on input "C86 LMF 82925" at bounding box center [597, 700] width 461 height 31
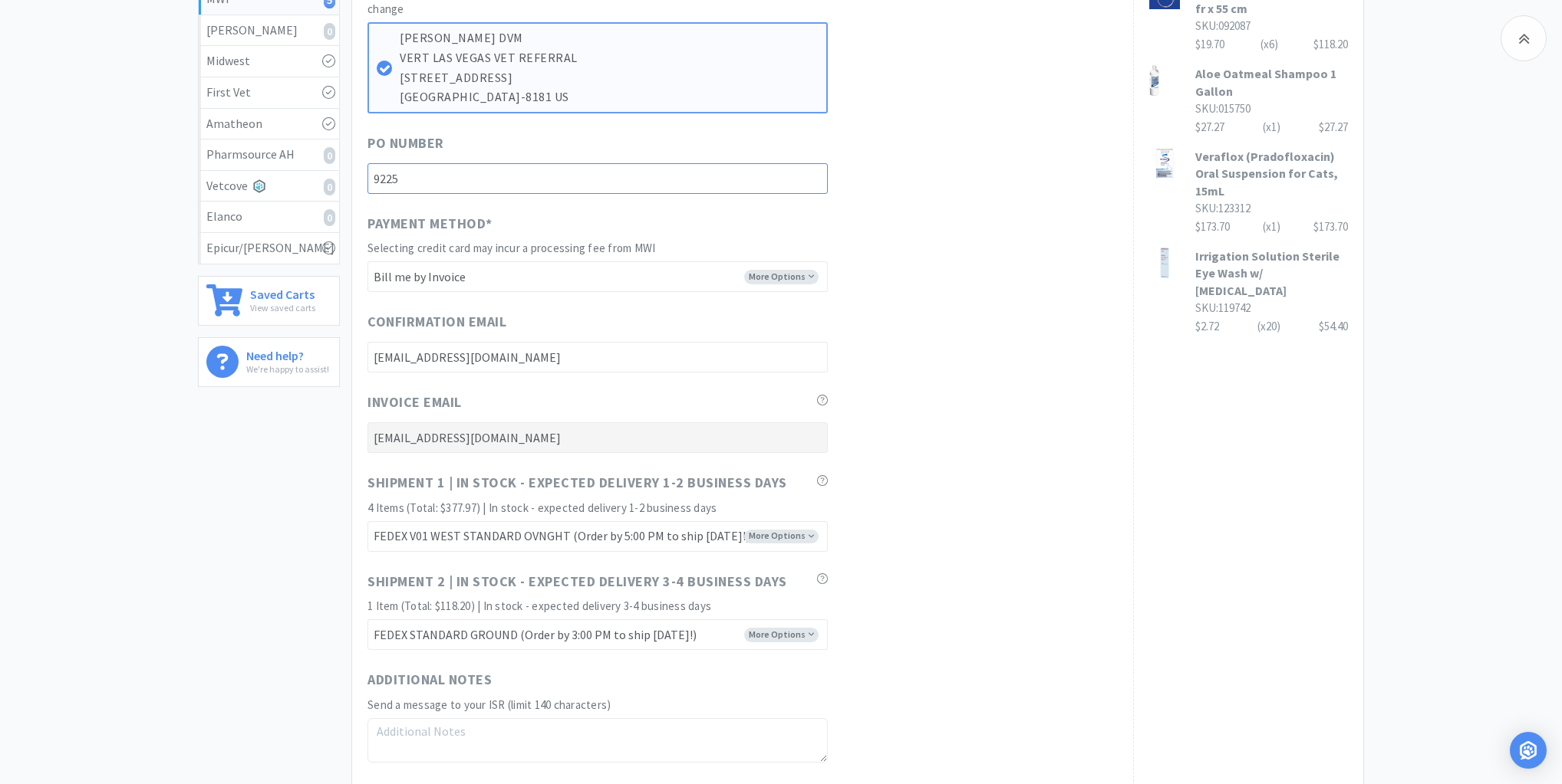
scroll to position [675, 0]
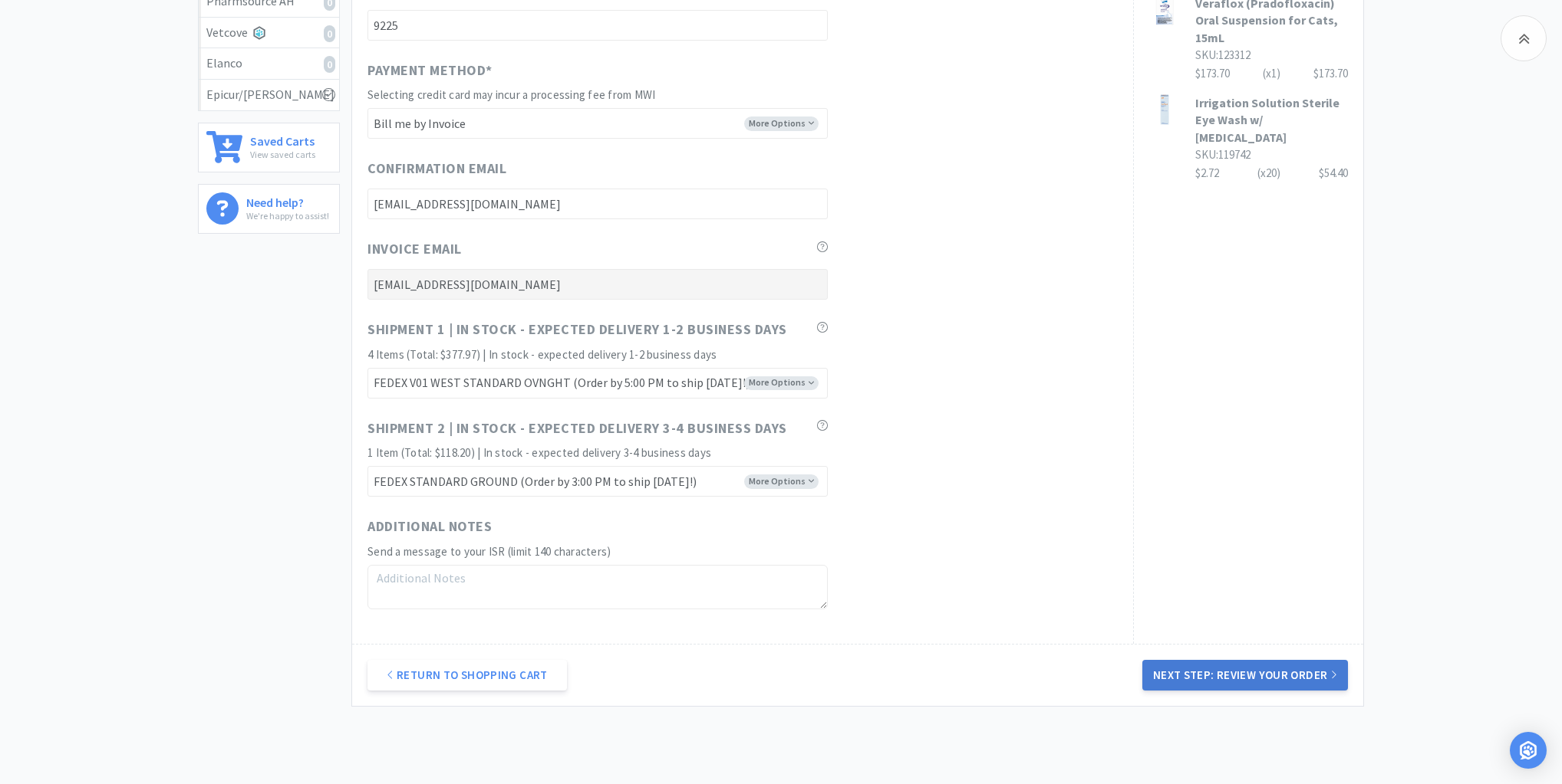
click at [1240, 676] on button "Next Step: Review Your Order" at bounding box center [1245, 676] width 206 height 31
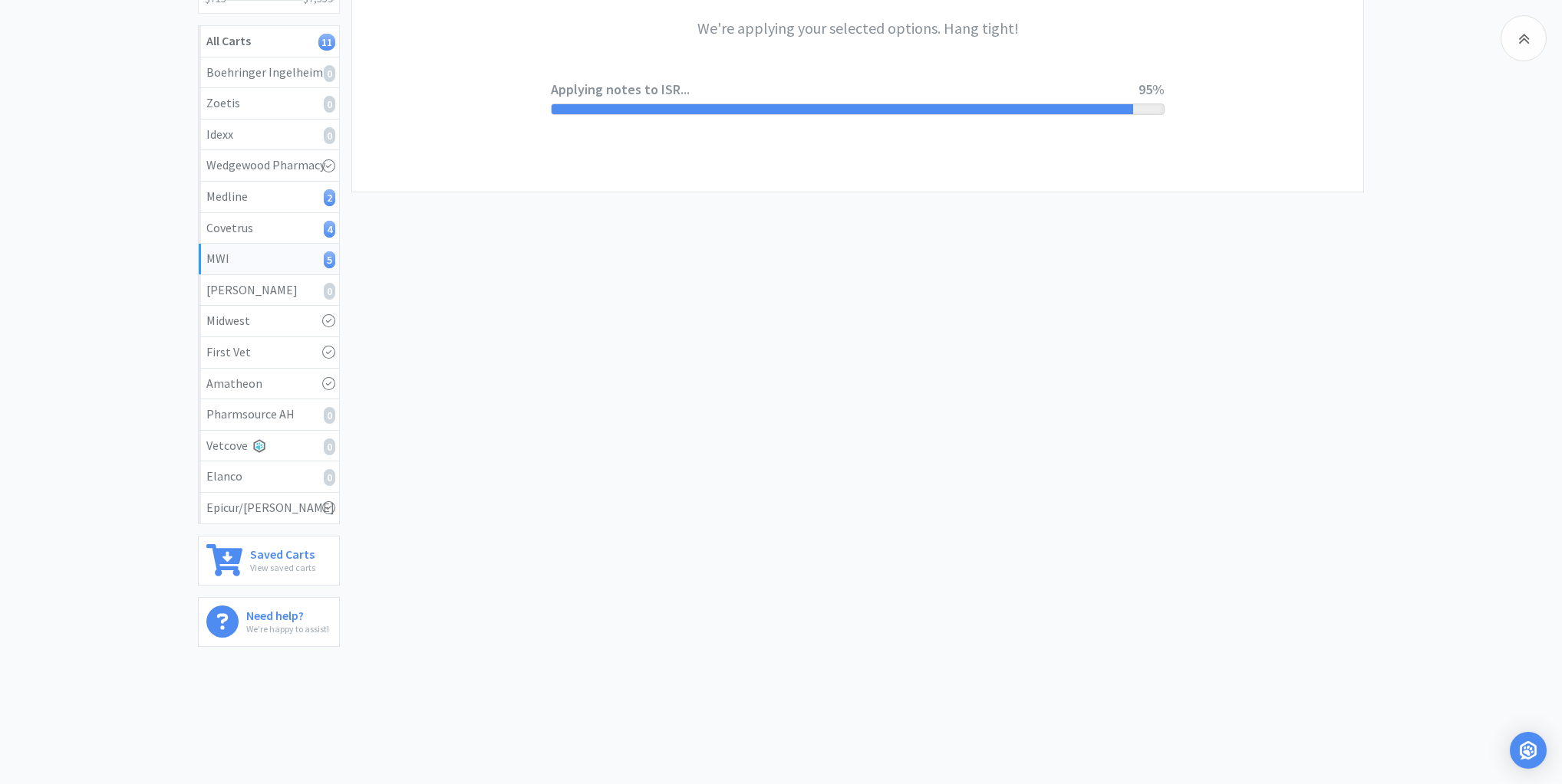
scroll to position [0, 0]
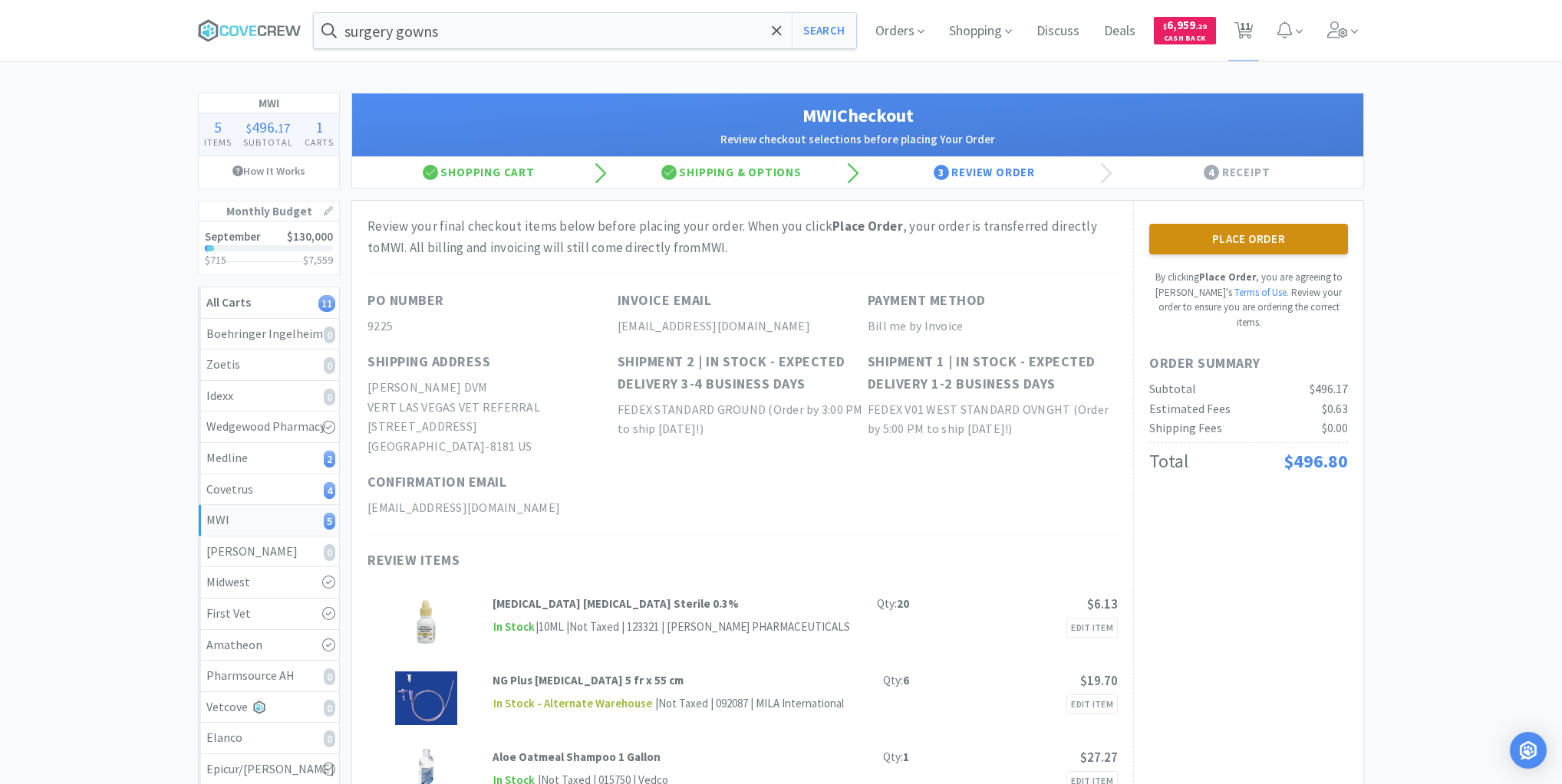
click at [1280, 227] on button "Place Order" at bounding box center [1248, 239] width 198 height 31
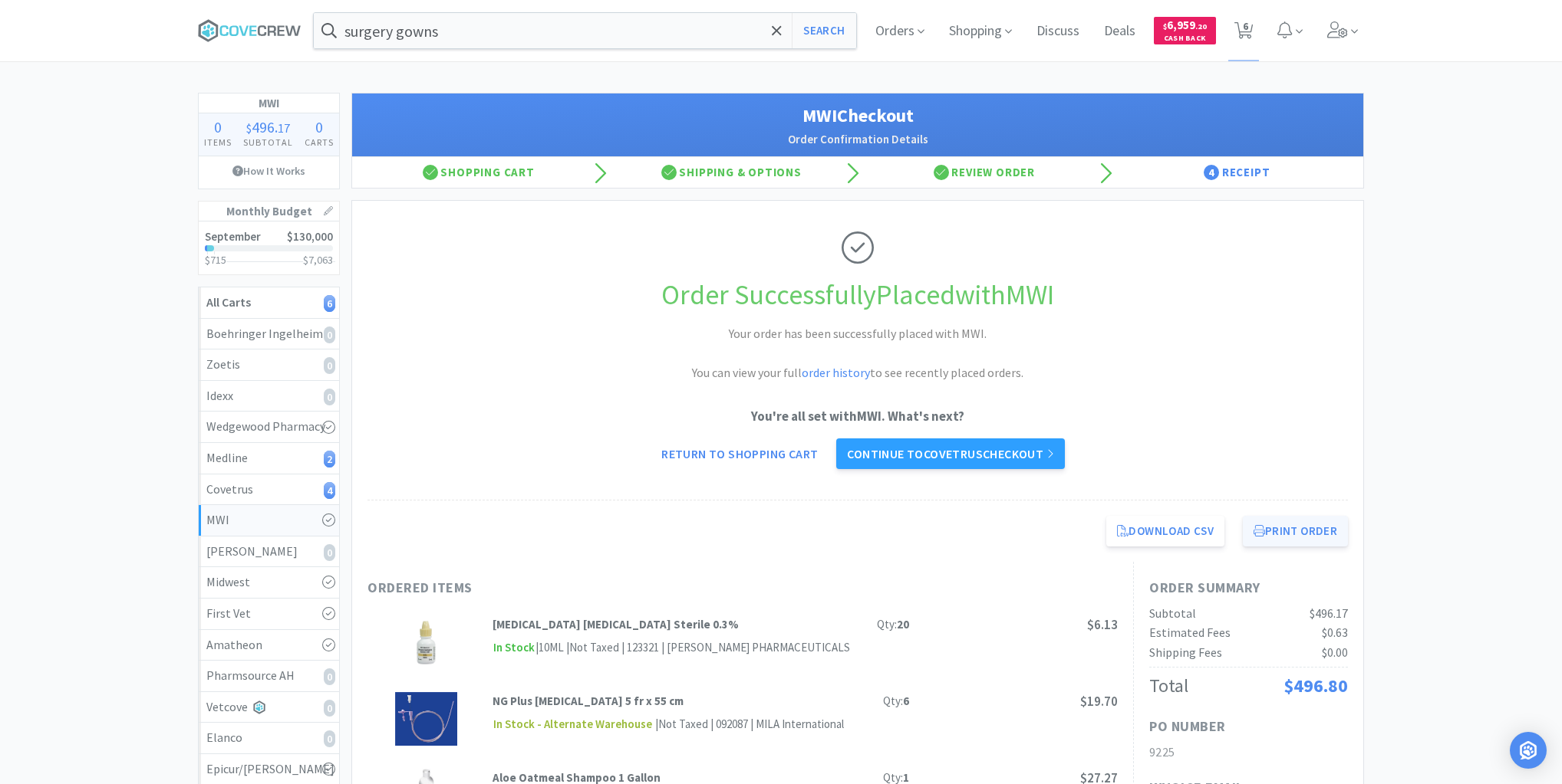
click at [1295, 536] on button "Print Order" at bounding box center [1295, 531] width 105 height 31
click at [305, 485] on div "Covetrus 4" at bounding box center [269, 490] width 125 height 20
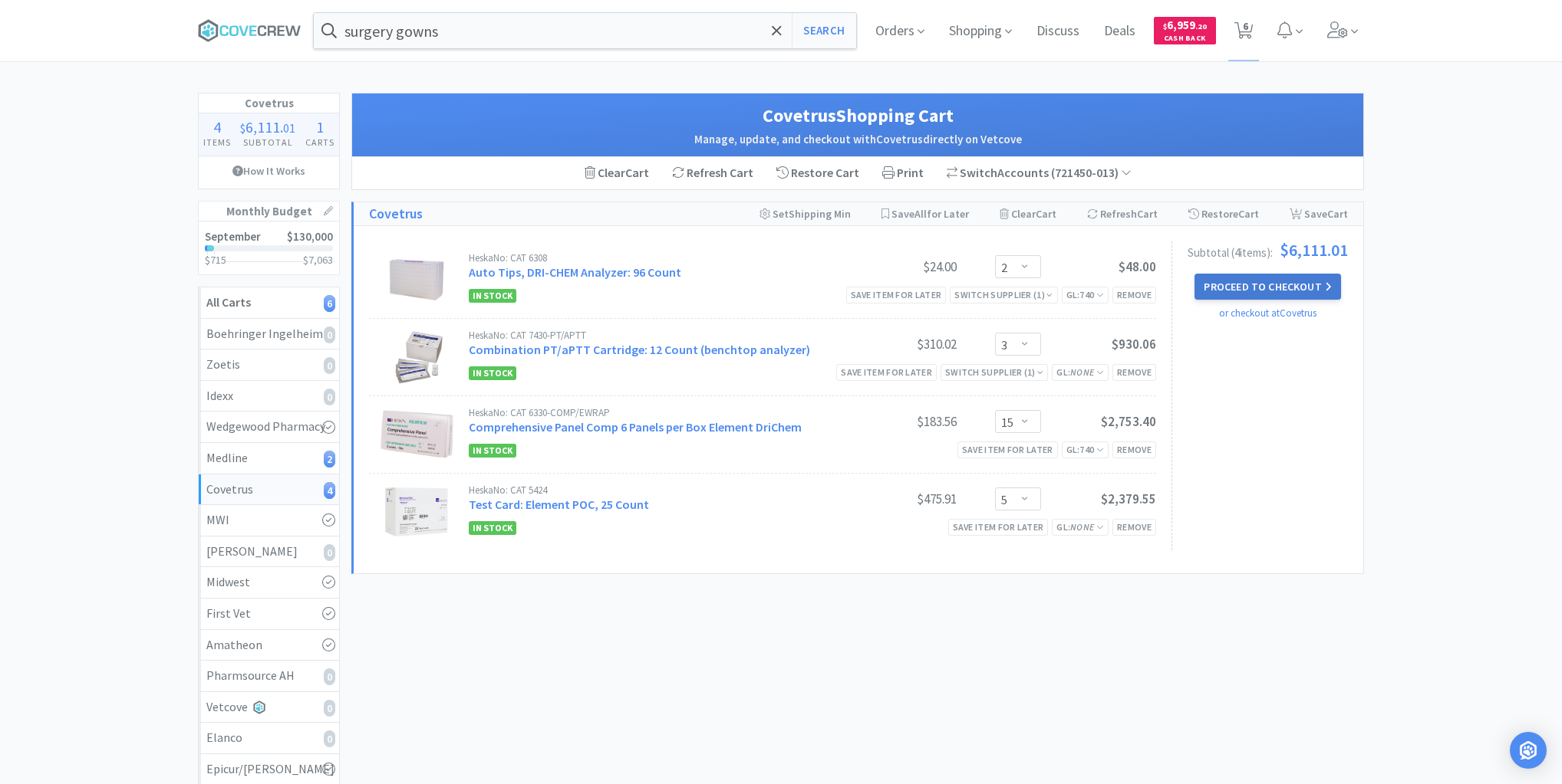
click at [1257, 282] on button "Proceed to Checkout" at bounding box center [1267, 287] width 145 height 26
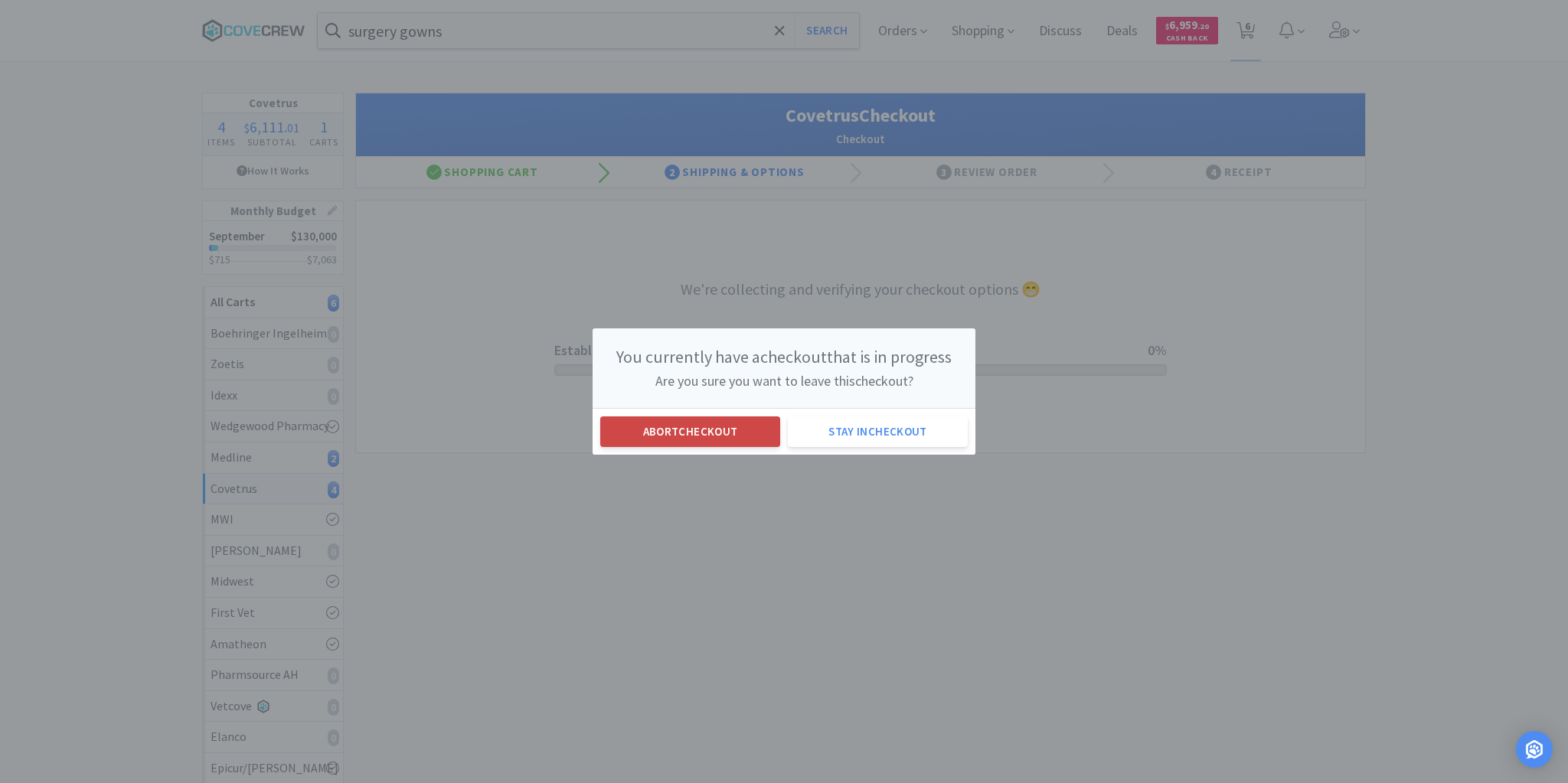
click at [687, 432] on button "Abort checkout" at bounding box center [690, 432] width 180 height 31
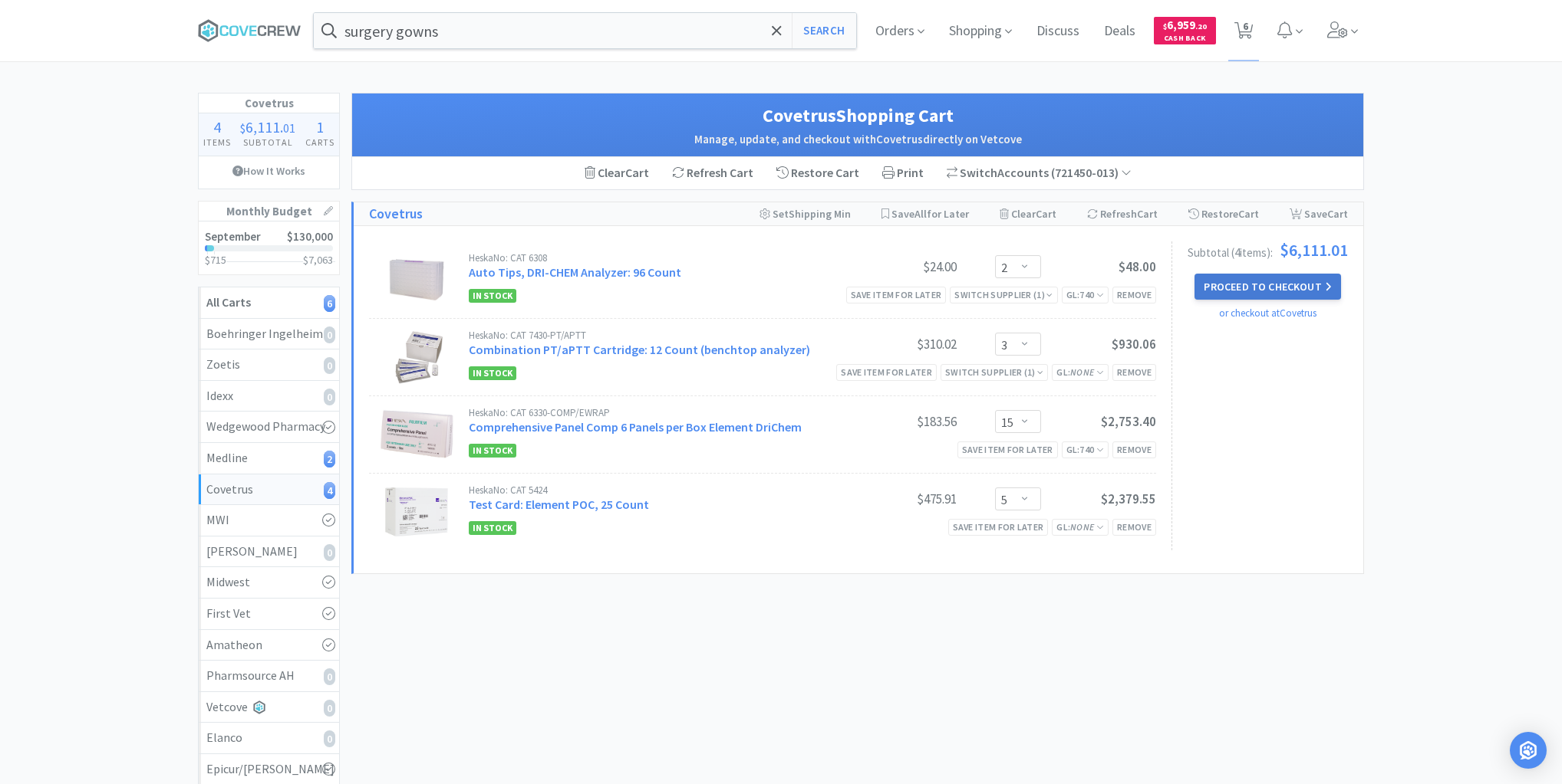
click at [1275, 283] on button "Proceed to Checkout" at bounding box center [1267, 287] width 145 height 26
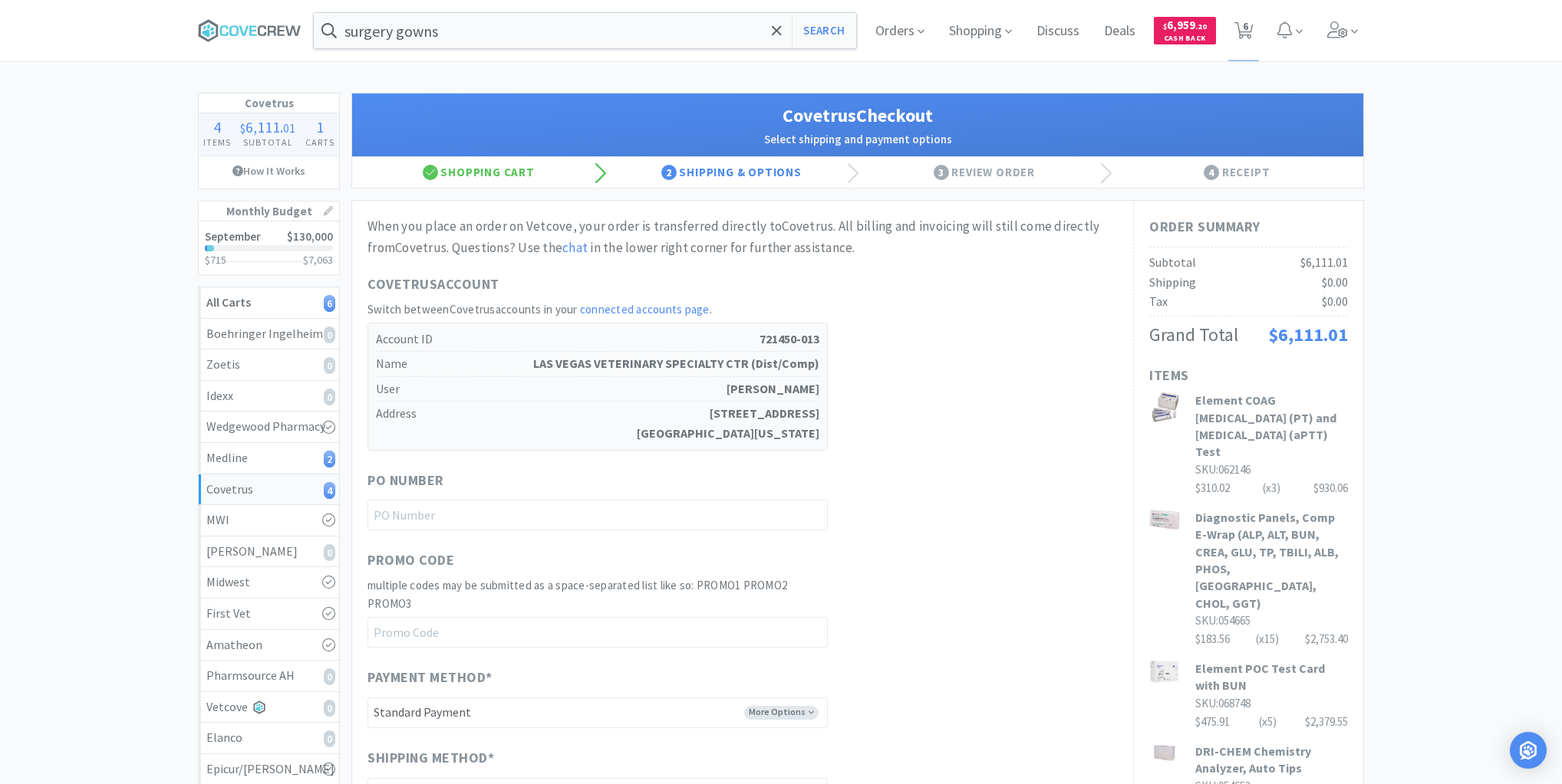
click at [980, 637] on div "Promo Code multiple codes may be submitted as a space-separated list like so: P…" at bounding box center [742, 599] width 750 height 98
click at [697, 508] on input "text" at bounding box center [597, 515] width 461 height 31
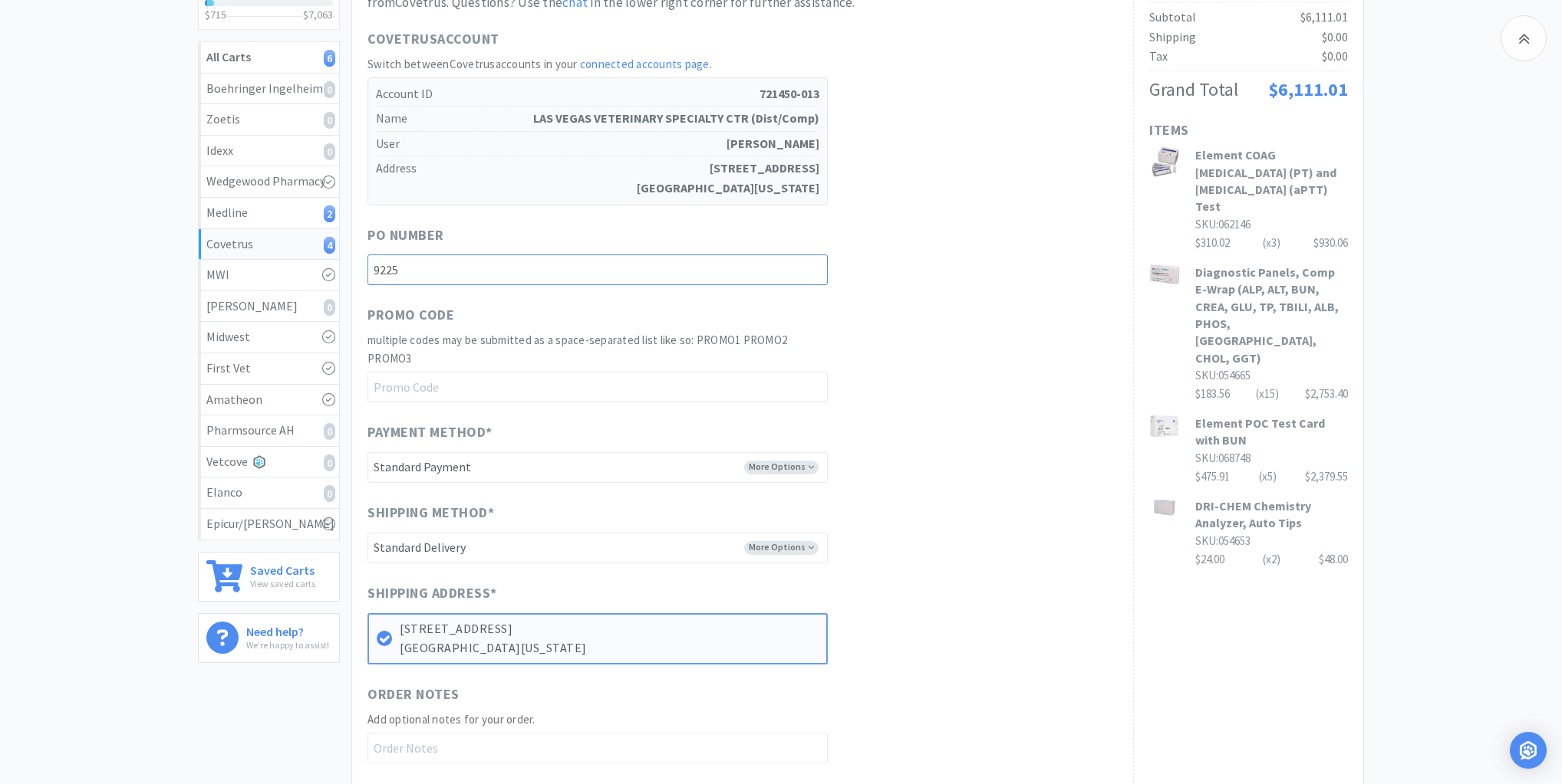
scroll to position [476, 0]
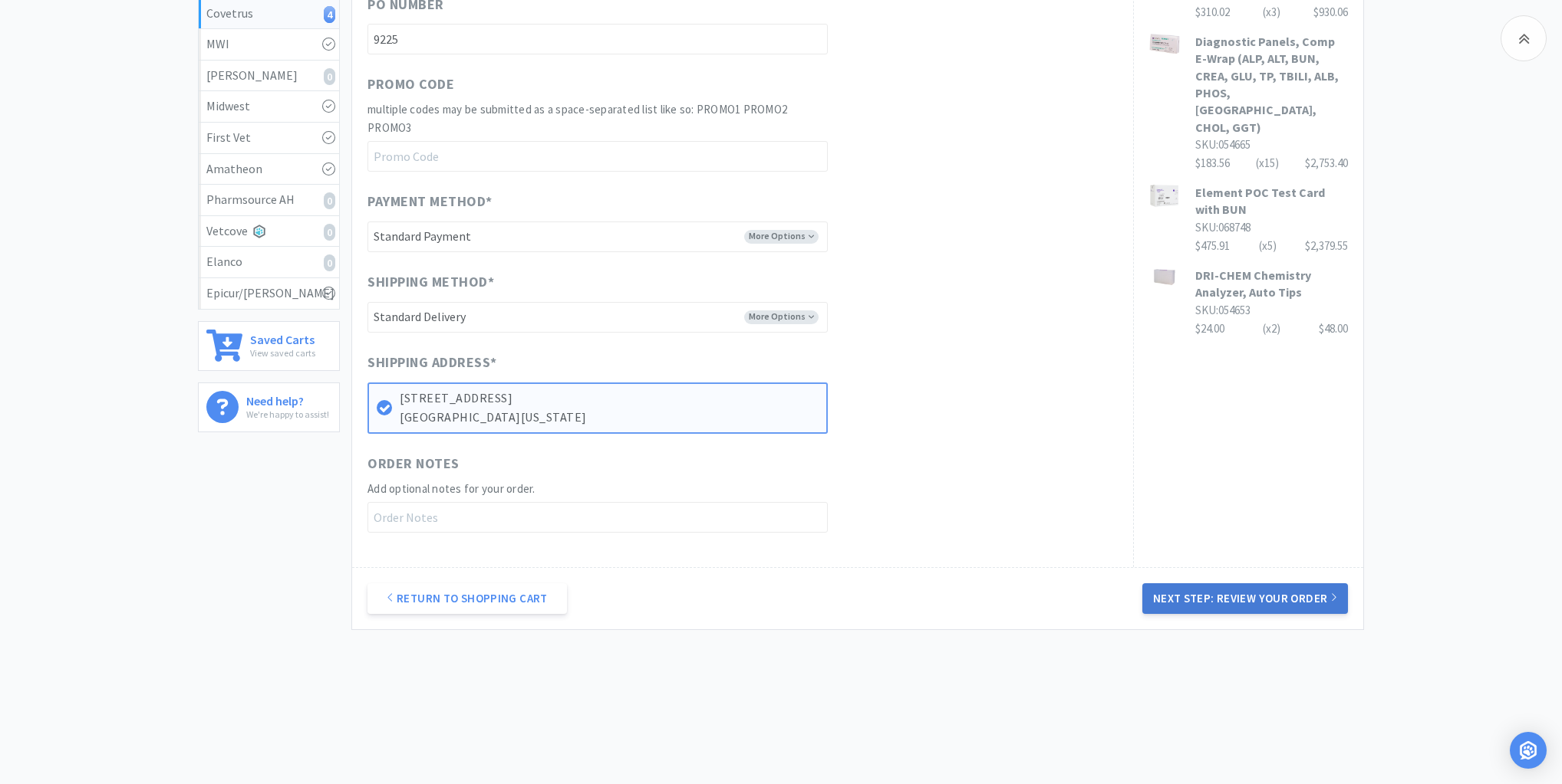
click at [1255, 594] on button "Next Step: Review Your Order" at bounding box center [1245, 598] width 206 height 31
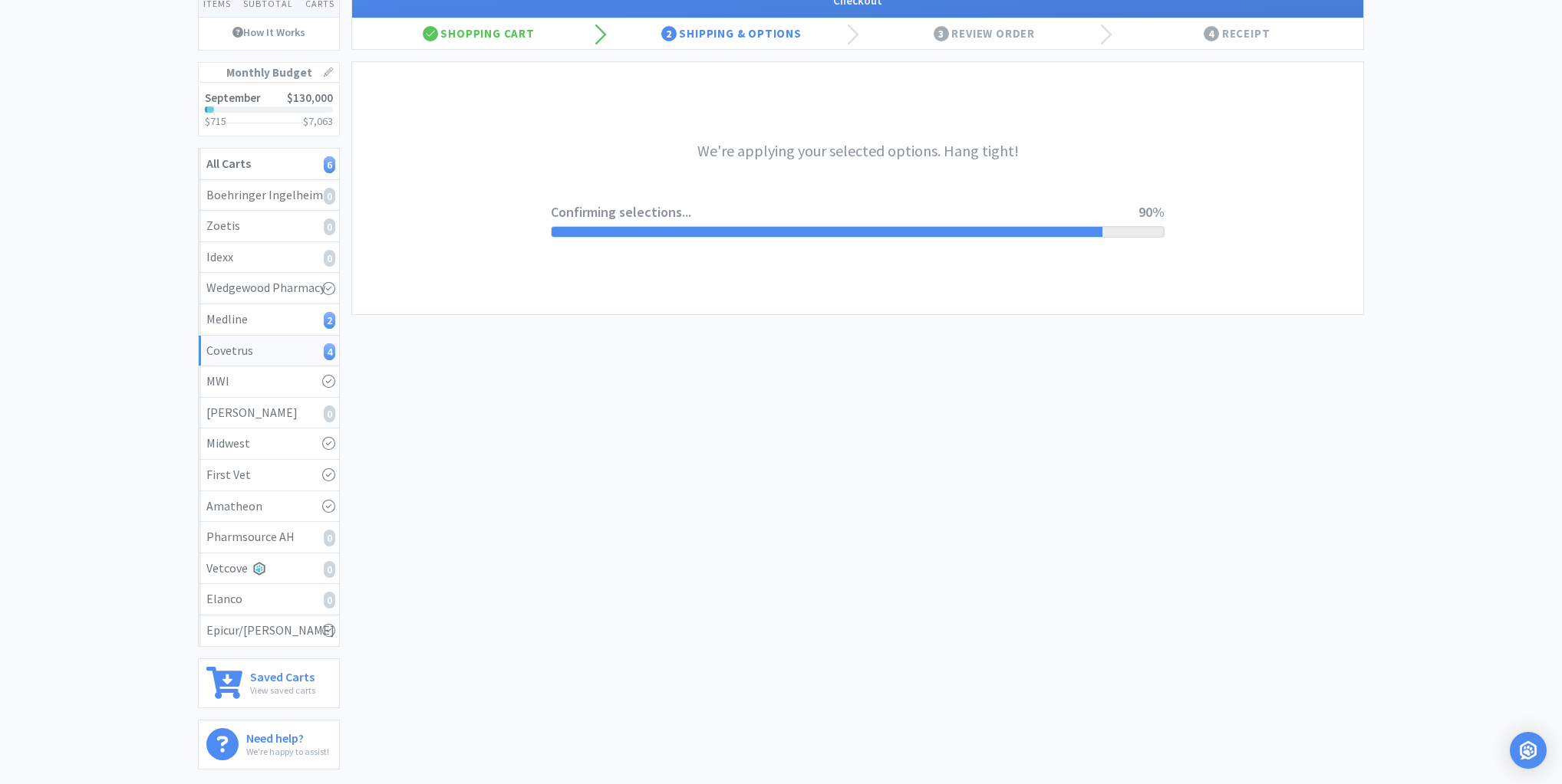
scroll to position [0, 0]
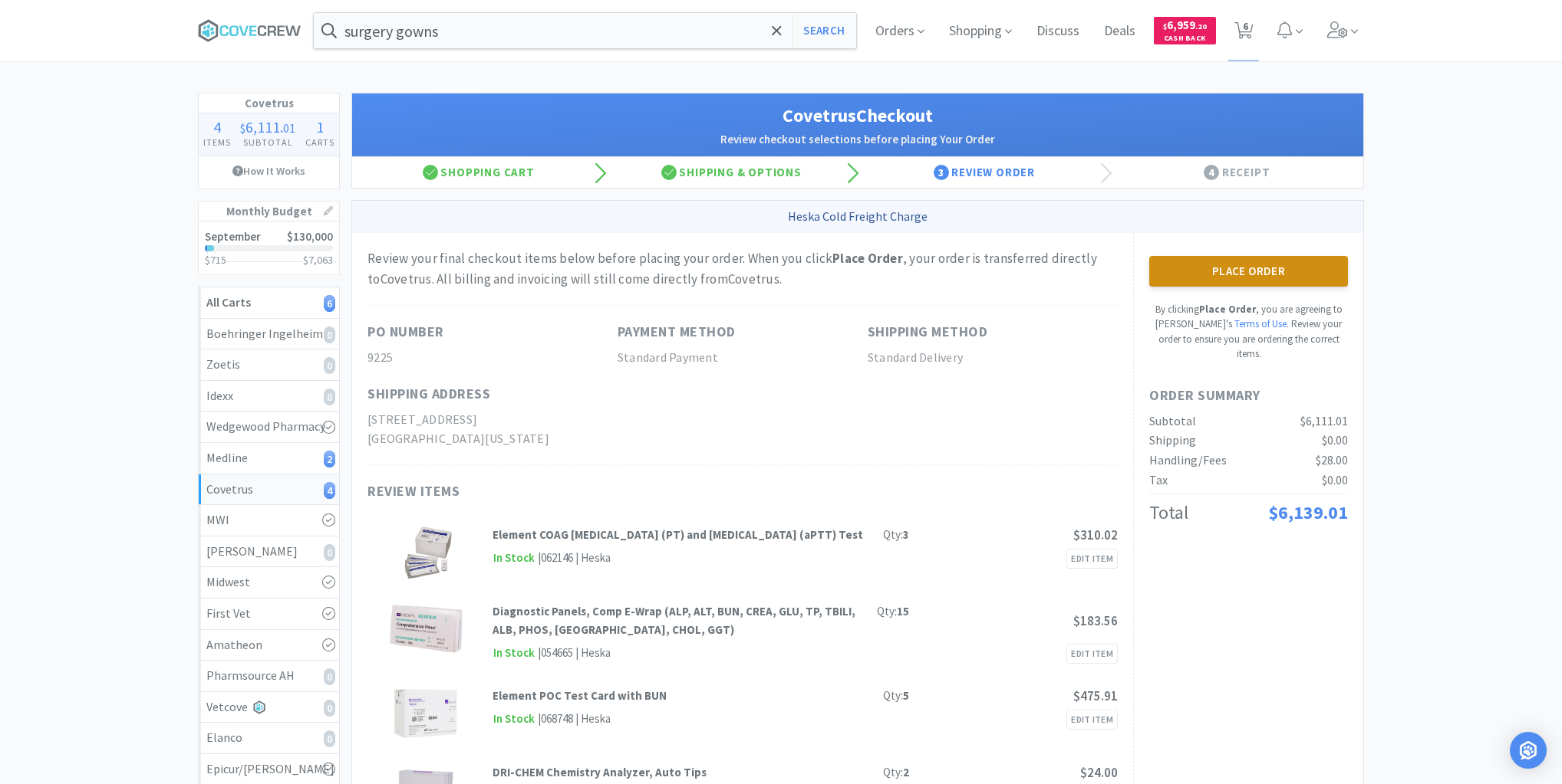
click at [1226, 270] on button "Place Order" at bounding box center [1248, 271] width 198 height 31
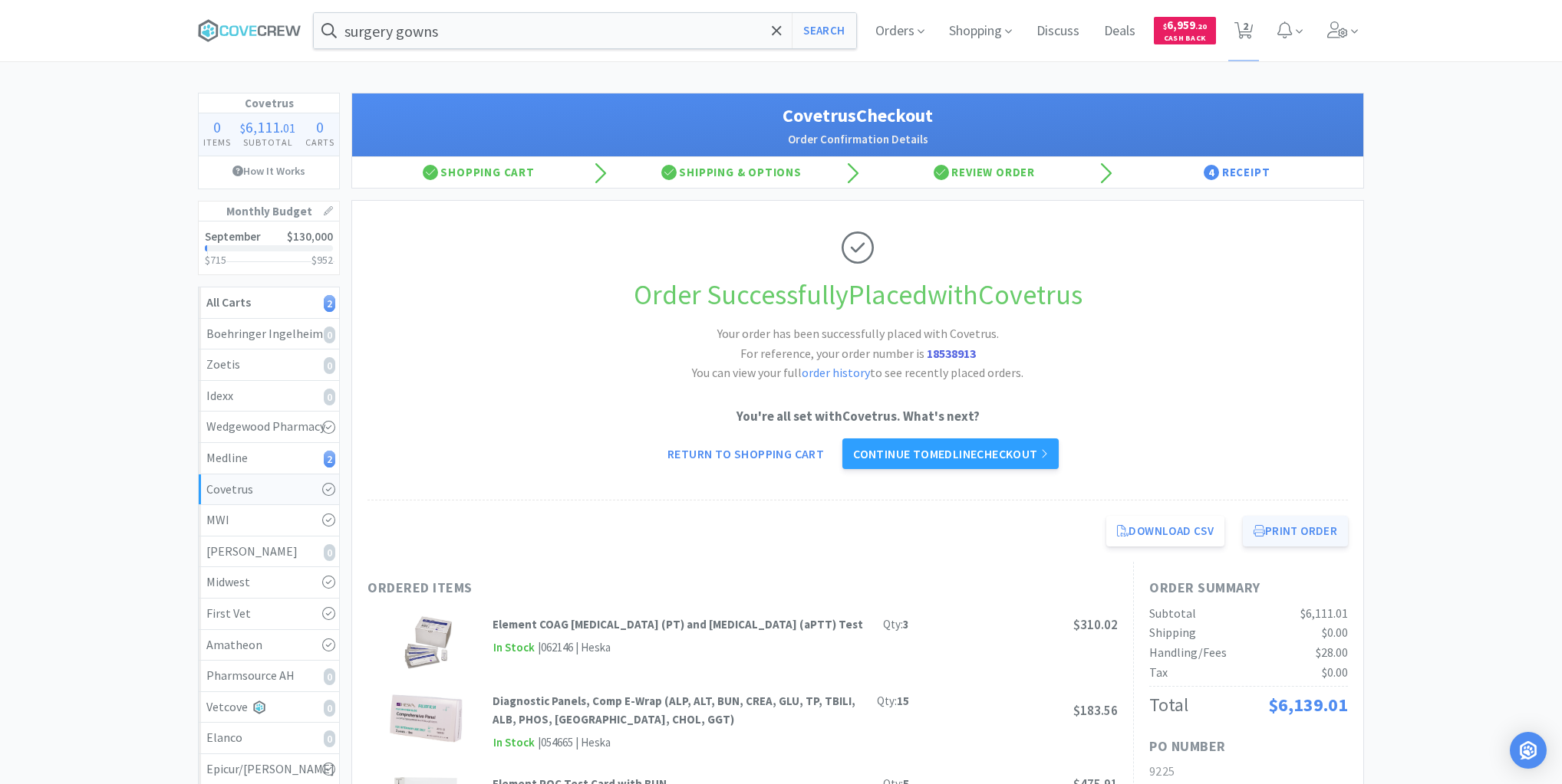
click at [1311, 539] on button "Print Order" at bounding box center [1295, 531] width 105 height 31
click at [289, 451] on div "Medline 2" at bounding box center [269, 458] width 125 height 20
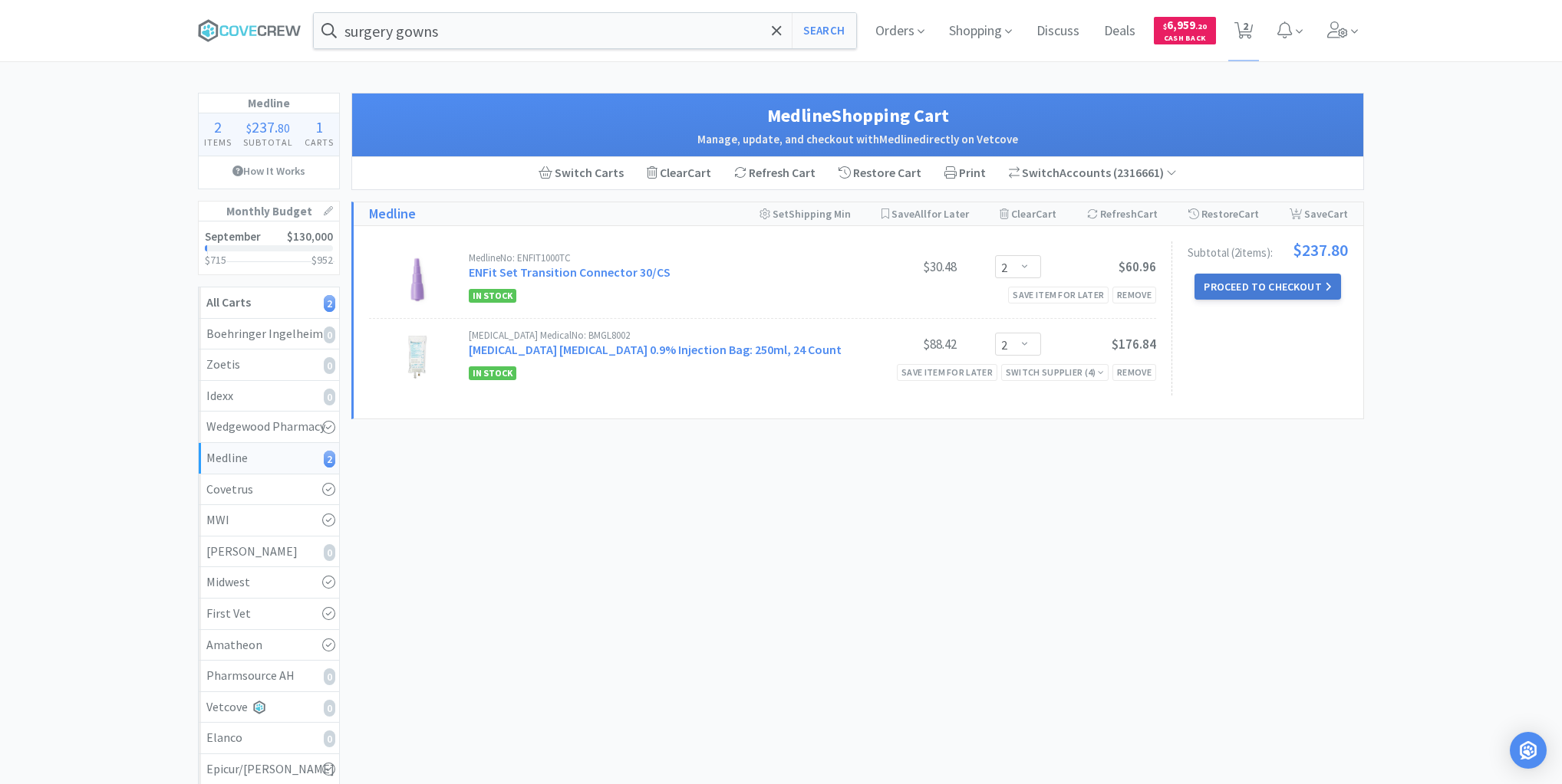
click at [1264, 287] on button "Proceed to Checkout" at bounding box center [1267, 287] width 145 height 26
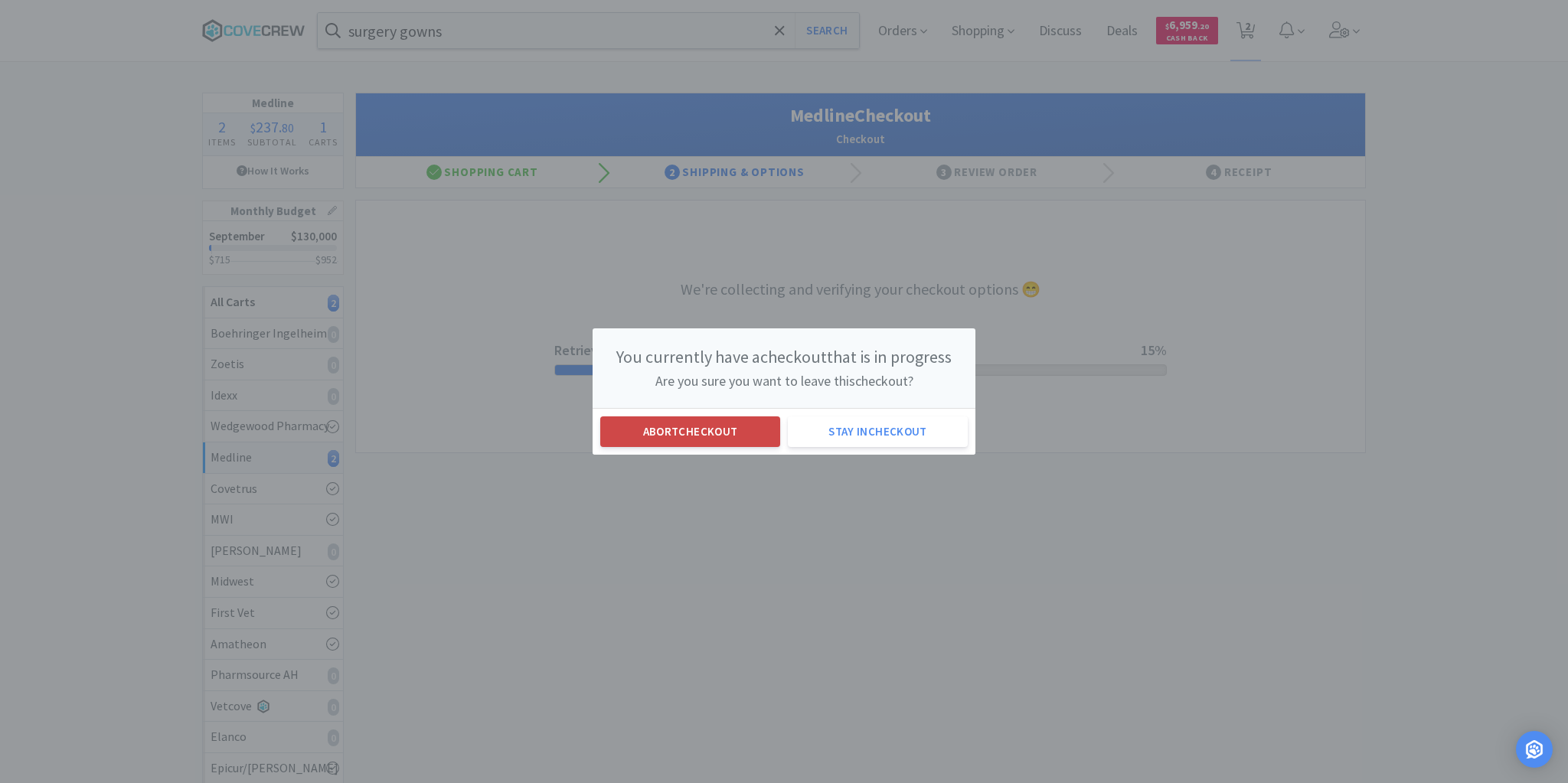
click at [689, 432] on button "Abort checkout" at bounding box center [690, 432] width 180 height 31
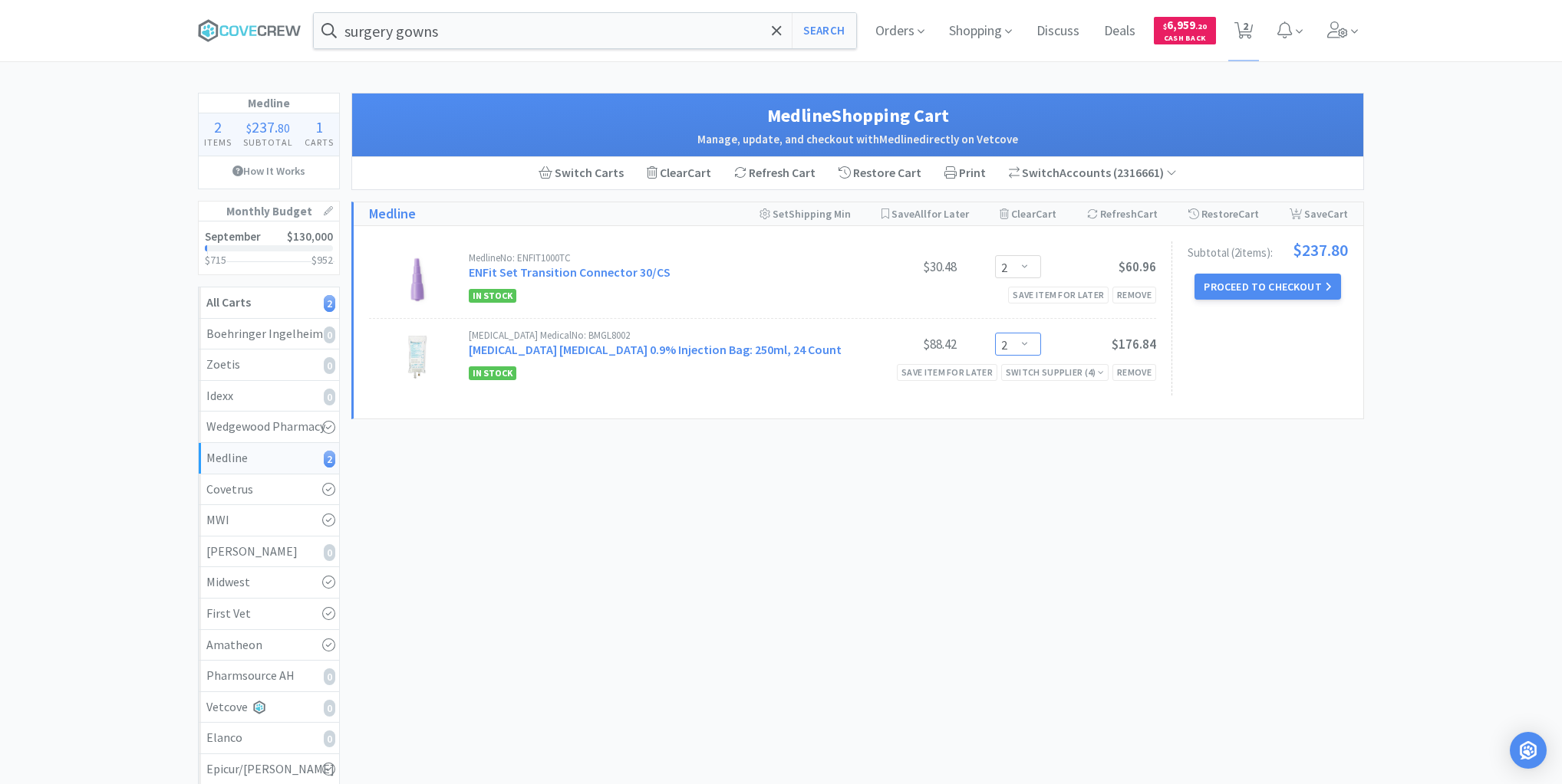
click at [1026, 342] on select "Enter Quantity 1 2 3 4 5 6 7 8 9 10 11 12 13 14 15 16 17 18 19 20 Enter Quantity" at bounding box center [1017, 344] width 46 height 23
click at [995, 333] on select "Enter Quantity 1 2 3 4 5 6 7 8 9 10 11 12 13 14 15 16 17 18 19 20 Enter Quantity" at bounding box center [1017, 344] width 46 height 23
click at [1023, 342] on select "Enter Quantity 1 2 3 4 5 6 7 8 9 10 11 12 13 14 15 16 17 18 19 20 Enter Quantity" at bounding box center [1017, 344] width 46 height 23
click at [995, 333] on select "Enter Quantity 1 2 3 4 5 6 7 8 9 10 11 12 13 14 15 16 17 18 19 20 Enter Quantity" at bounding box center [1017, 344] width 46 height 23
click at [1025, 264] on select "Enter Quantity 1 2 3 4 5 6 7 8 9 10 11 12 13 14 15 16 17 18 19 20 Enter Quantity" at bounding box center [1017, 267] width 46 height 23
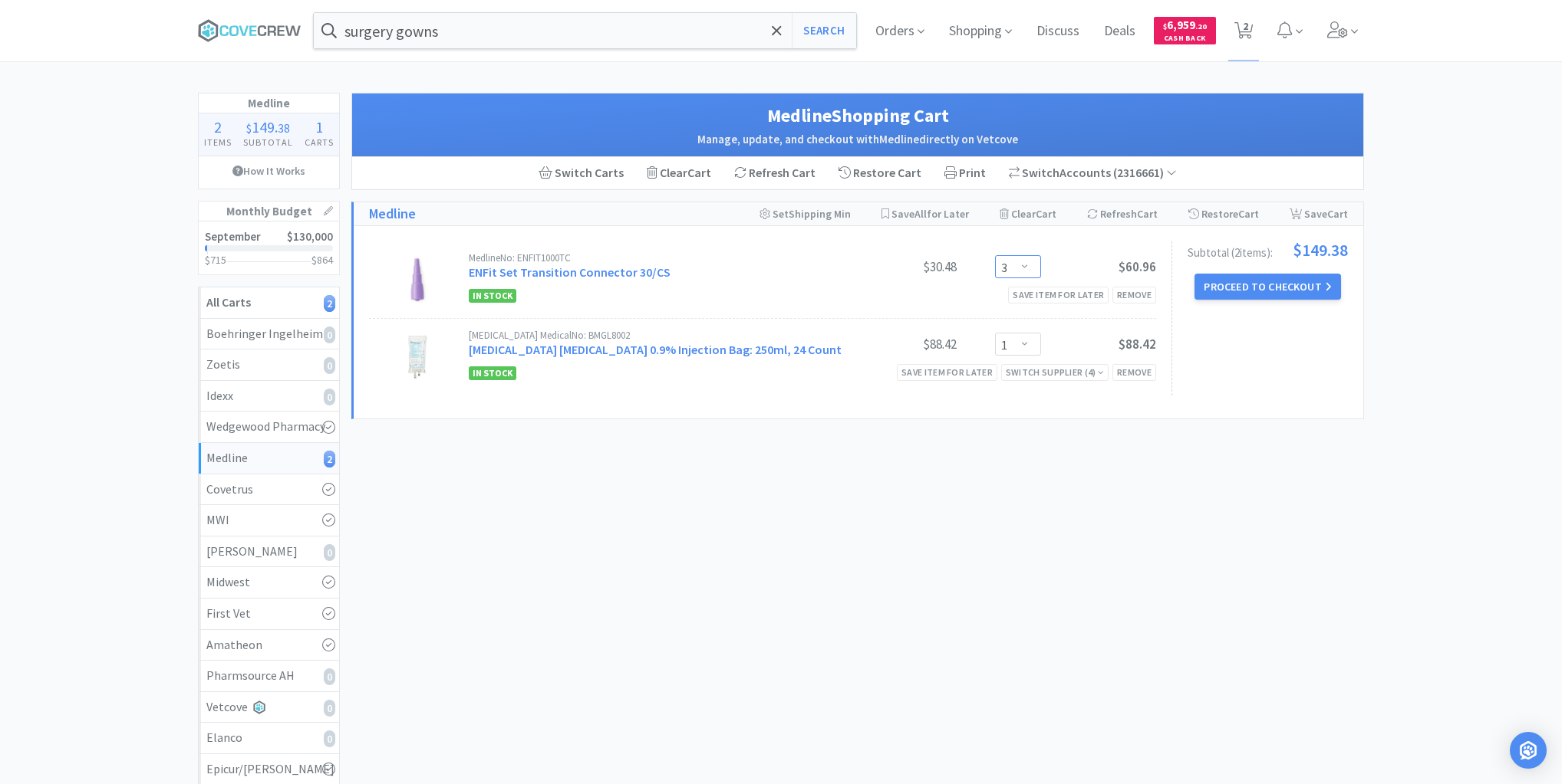
click at [995, 256] on select "Enter Quantity 1 2 3 4 5 6 7 8 9 10 11 12 13 14 15 16 17 18 19 20 Enter Quantity" at bounding box center [1017, 267] width 46 height 23
click at [1258, 285] on button "Proceed to Checkout" at bounding box center [1267, 287] width 145 height 26
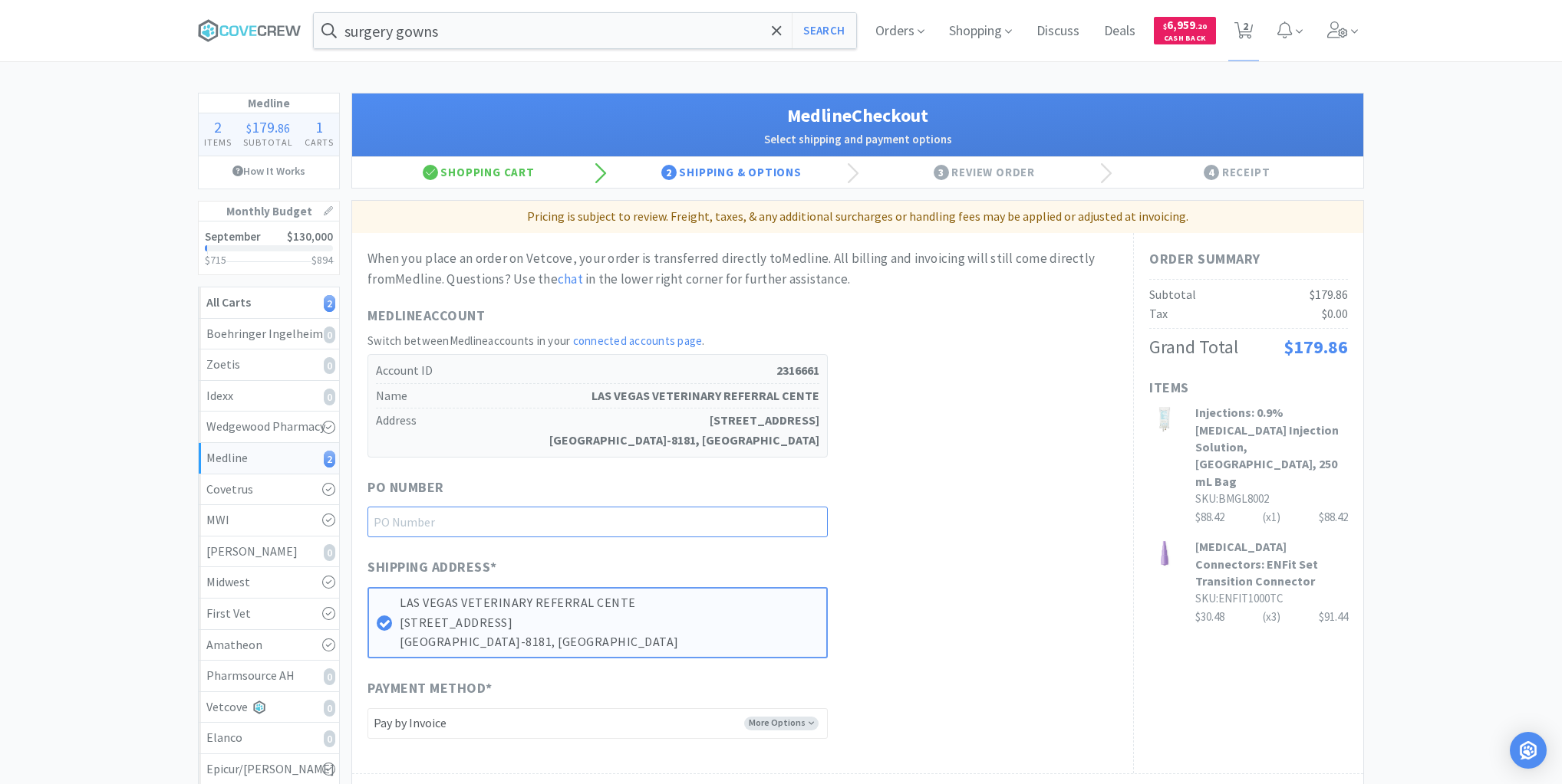
click at [736, 522] on input "text" at bounding box center [597, 522] width 461 height 31
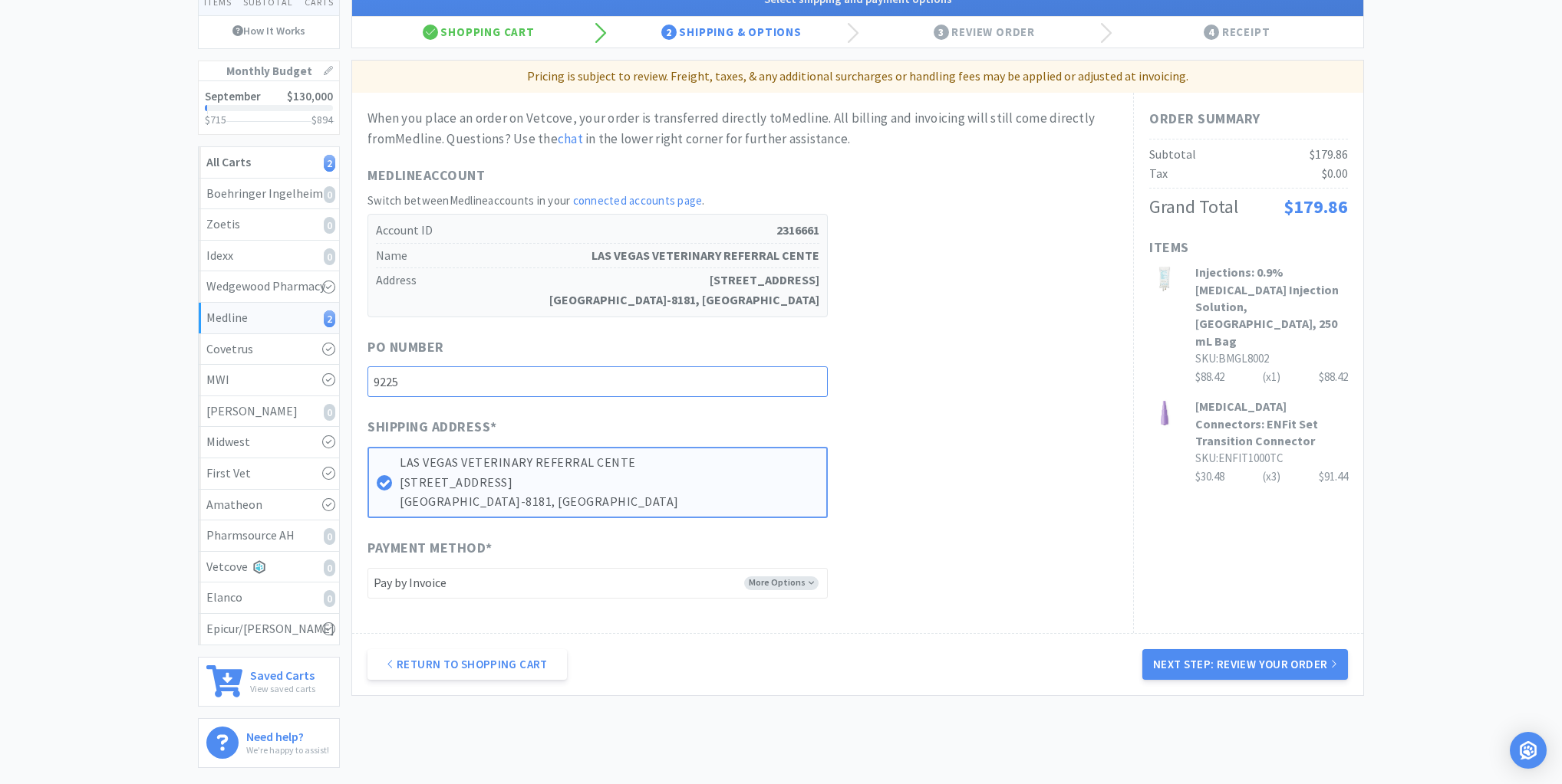
scroll to position [261, 0]
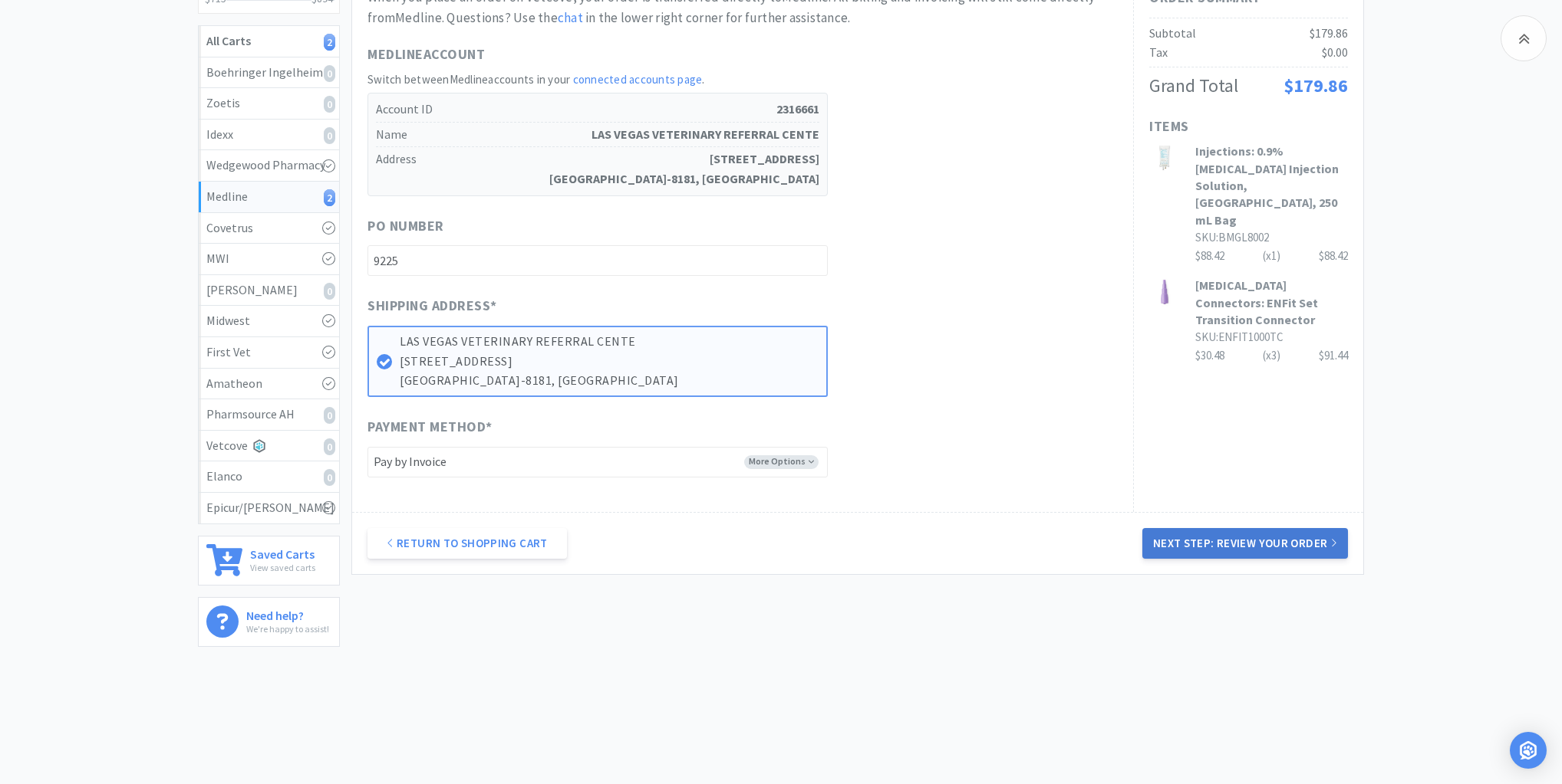
click at [1259, 543] on button "Next Step: Review Your Order" at bounding box center [1245, 543] width 206 height 31
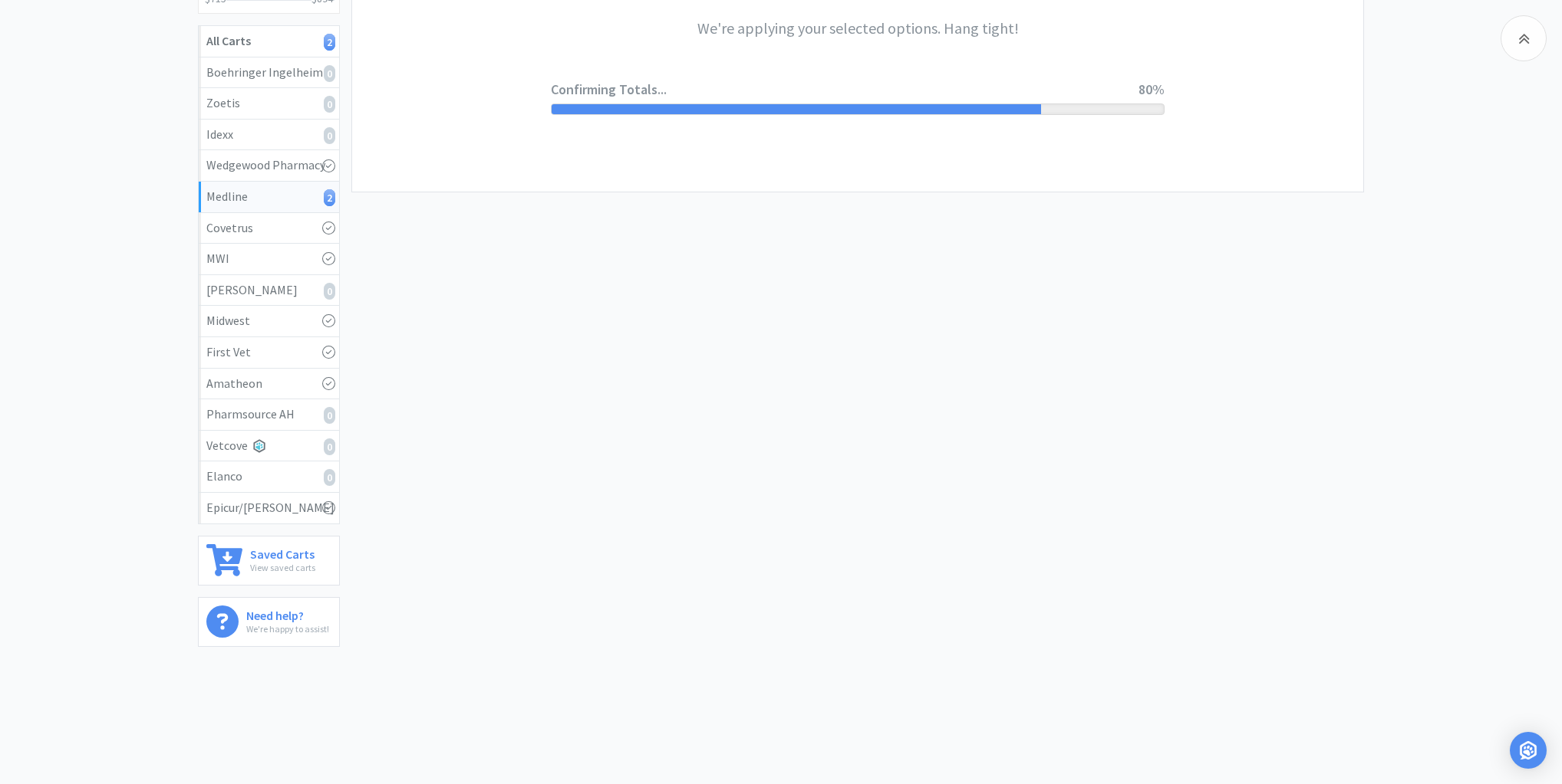
click at [616, 582] on div "Medline Checkout Checkout Shopping Cart 2 Shipping & Options 3 Review Order 4 R…" at bounding box center [857, 237] width 1013 height 812
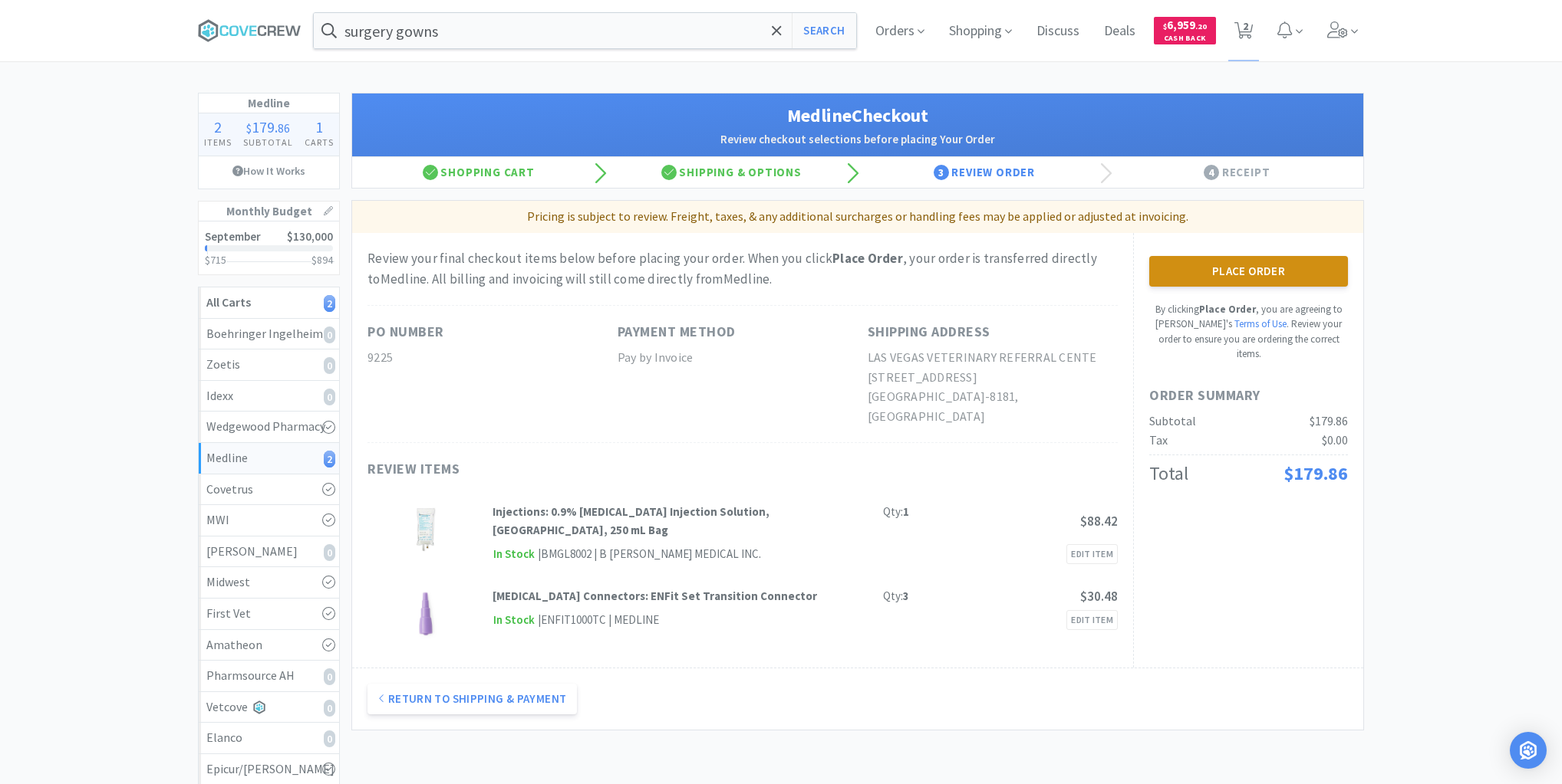
click at [1227, 259] on button "Place Order" at bounding box center [1248, 271] width 198 height 31
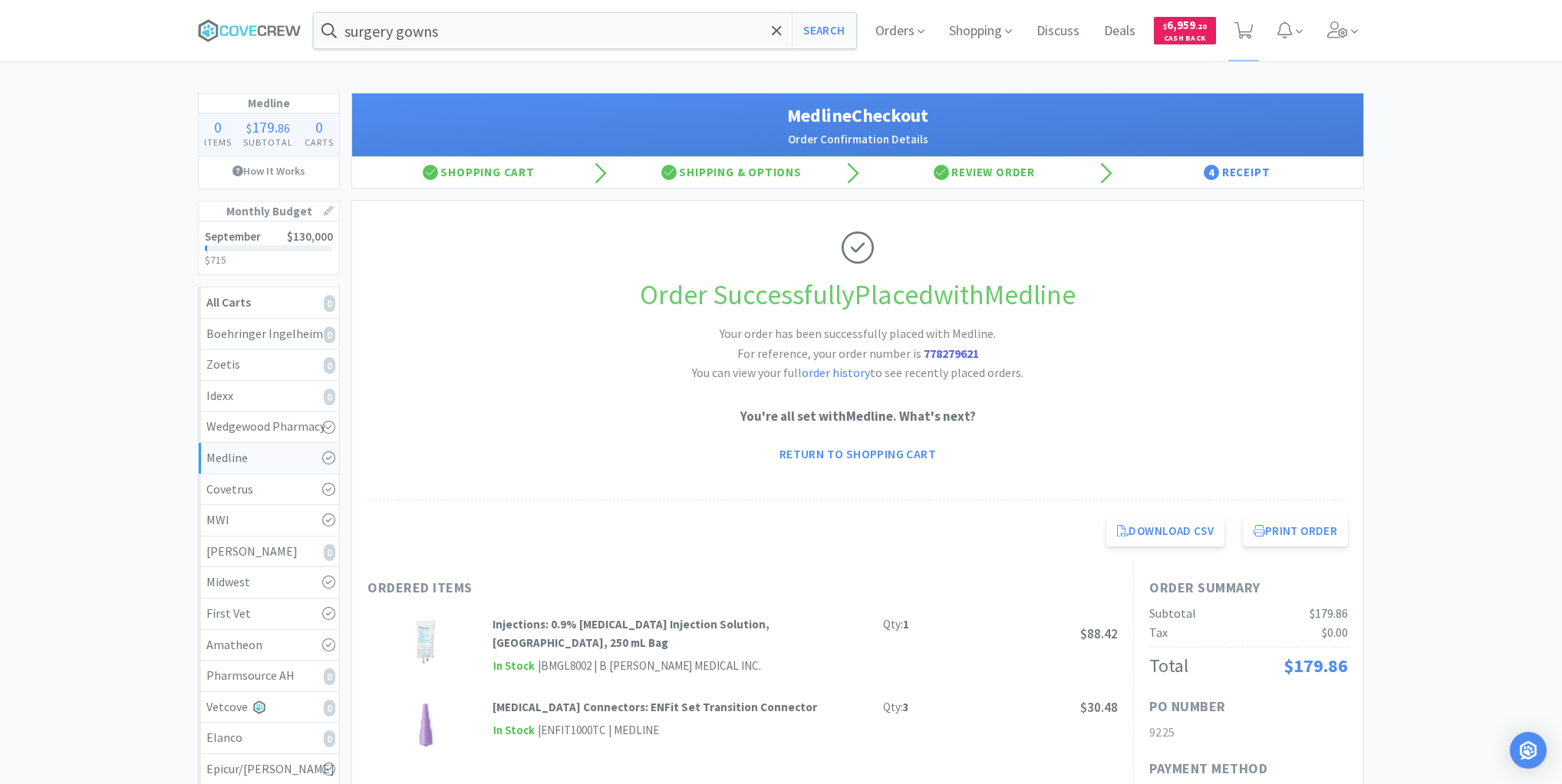
drag, startPoint x: 1268, startPoint y: 400, endPoint x: 1275, endPoint y: 426, distance: 26.9
click at [1268, 399] on div "Order Successfully Placed with Medline Your order has been successfully placed …" at bounding box center [857, 351] width 981 height 300
click at [1289, 527] on button "Print Order" at bounding box center [1295, 531] width 105 height 31
click at [641, 27] on input "surgery gowns" at bounding box center [584, 30] width 543 height 35
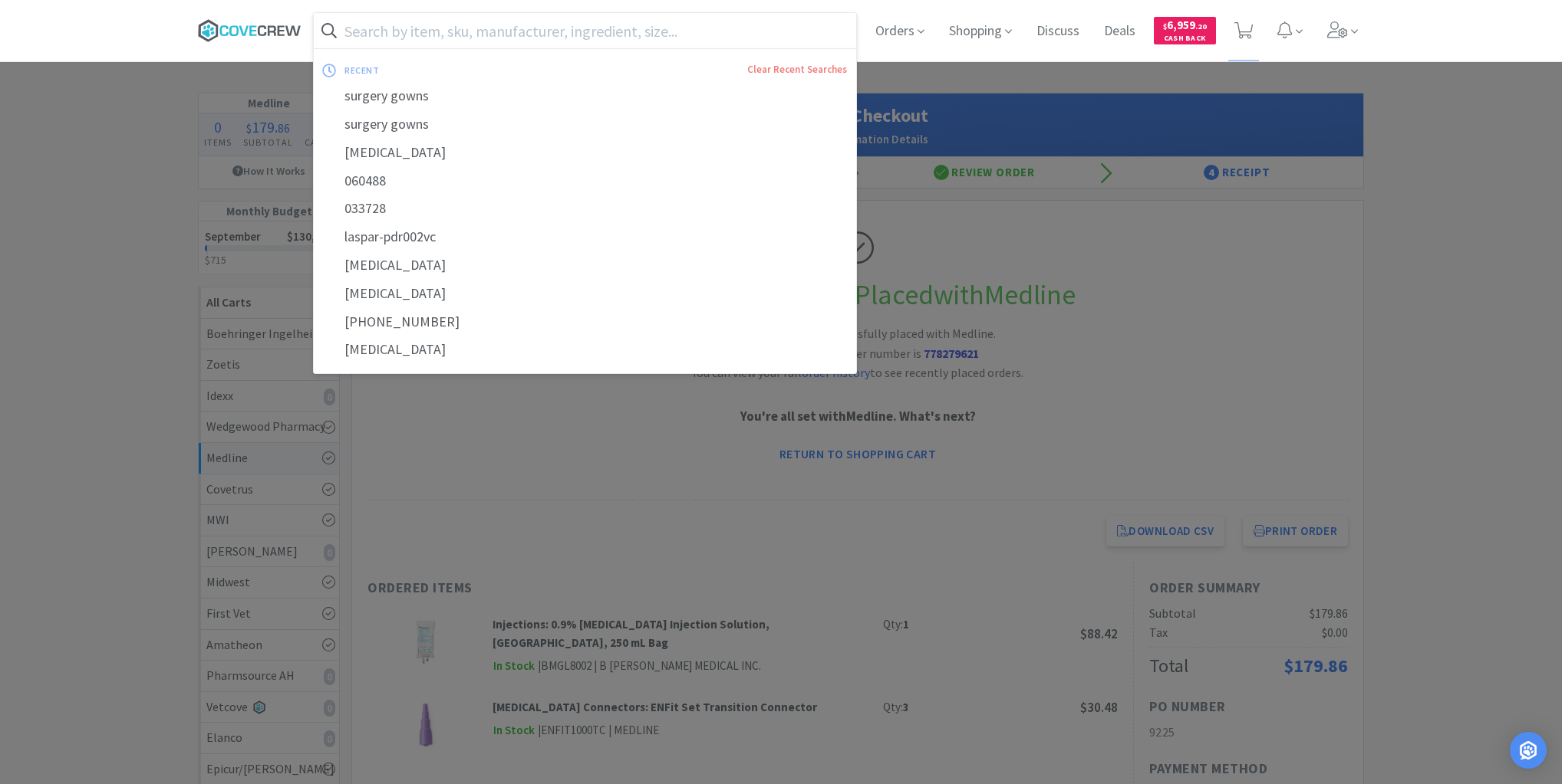
click at [248, 32] on icon at bounding box center [250, 30] width 104 height 23
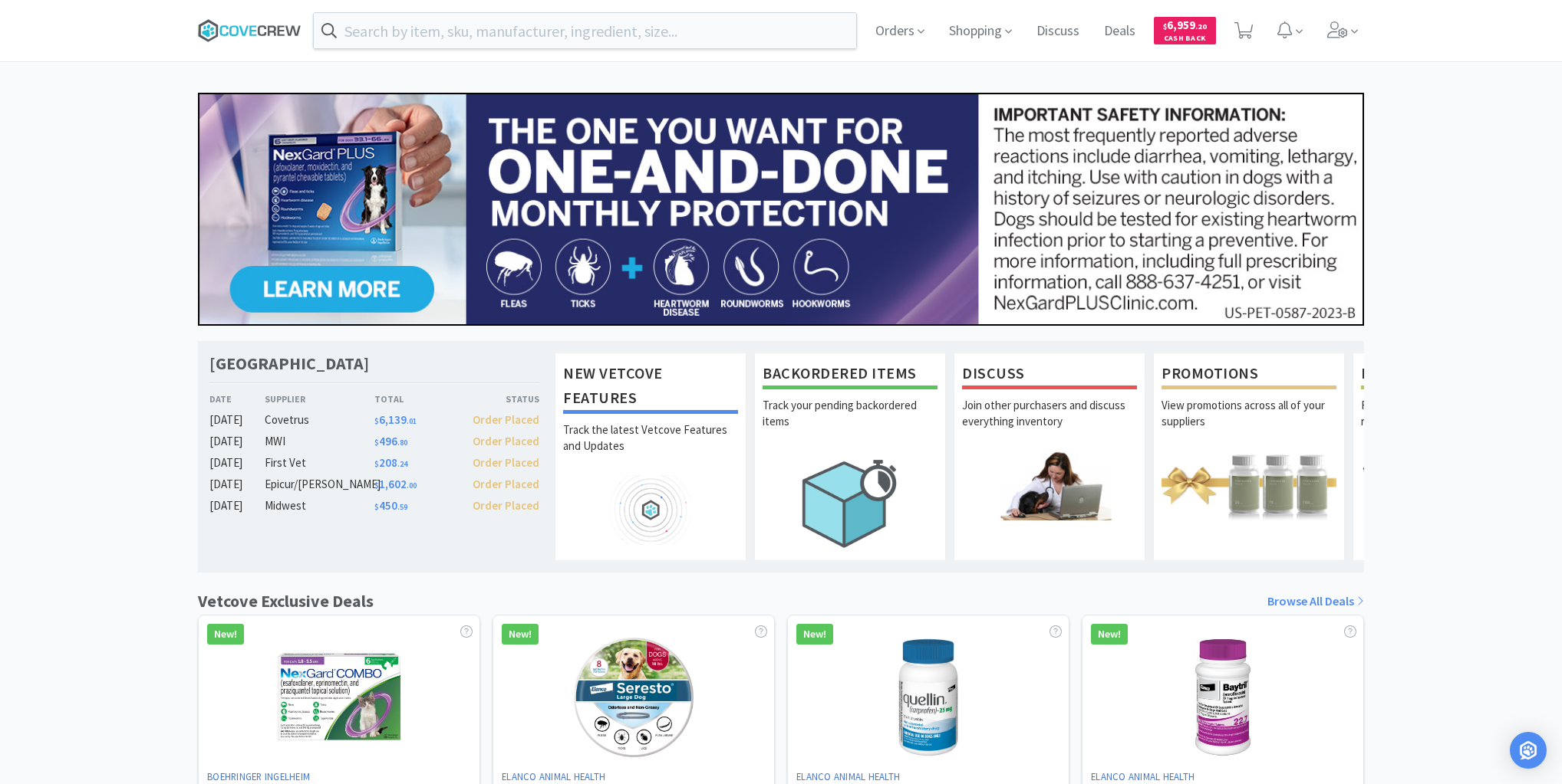
click at [260, 25] on icon at bounding box center [250, 30] width 104 height 23
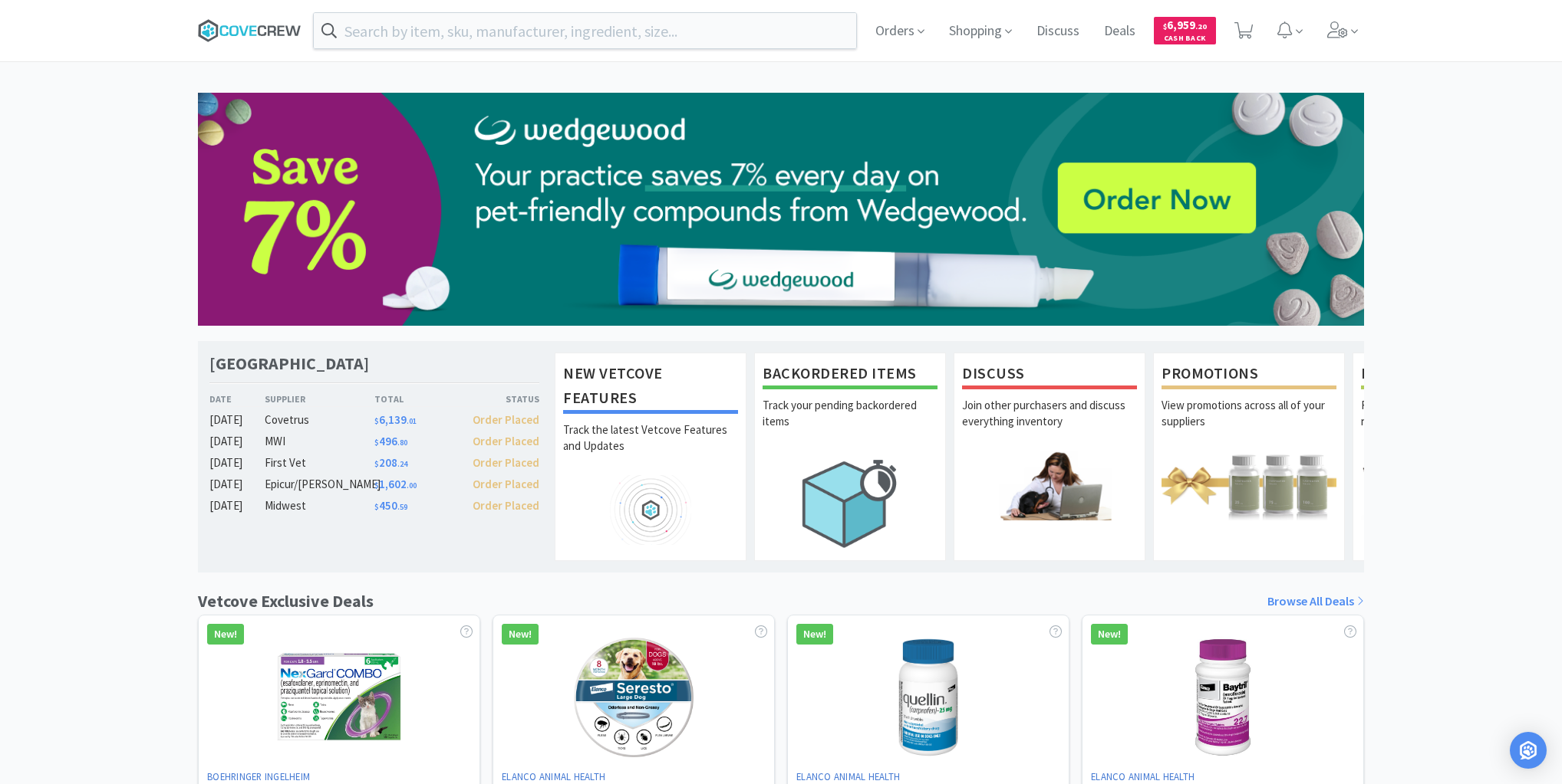
click at [270, 27] on icon at bounding box center [250, 30] width 104 height 23
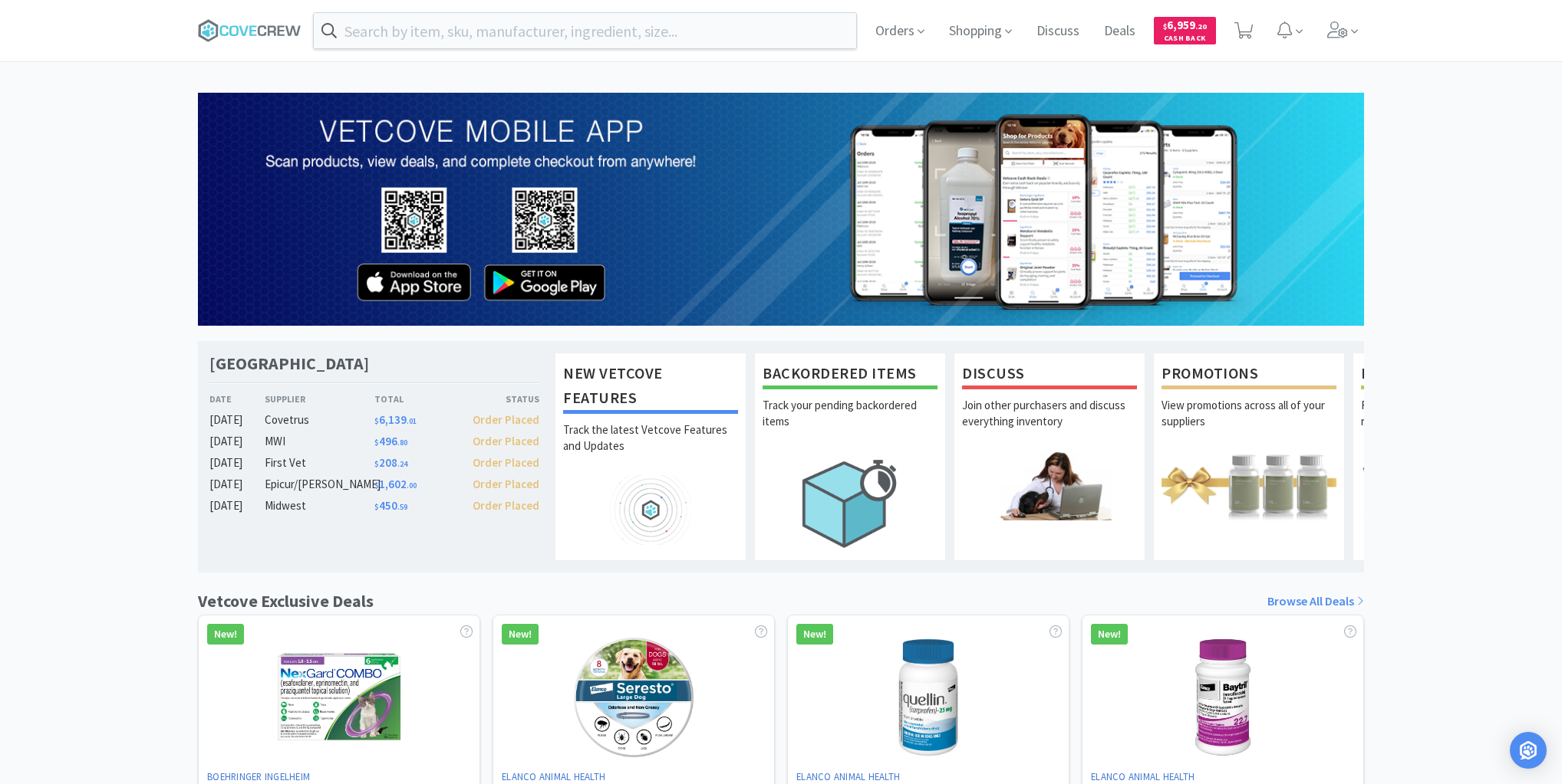
drag, startPoint x: 241, startPoint y: 24, endPoint x: 255, endPoint y: 1, distance: 26.9
click at [247, 10] on span at bounding box center [256, 30] width 115 height 61
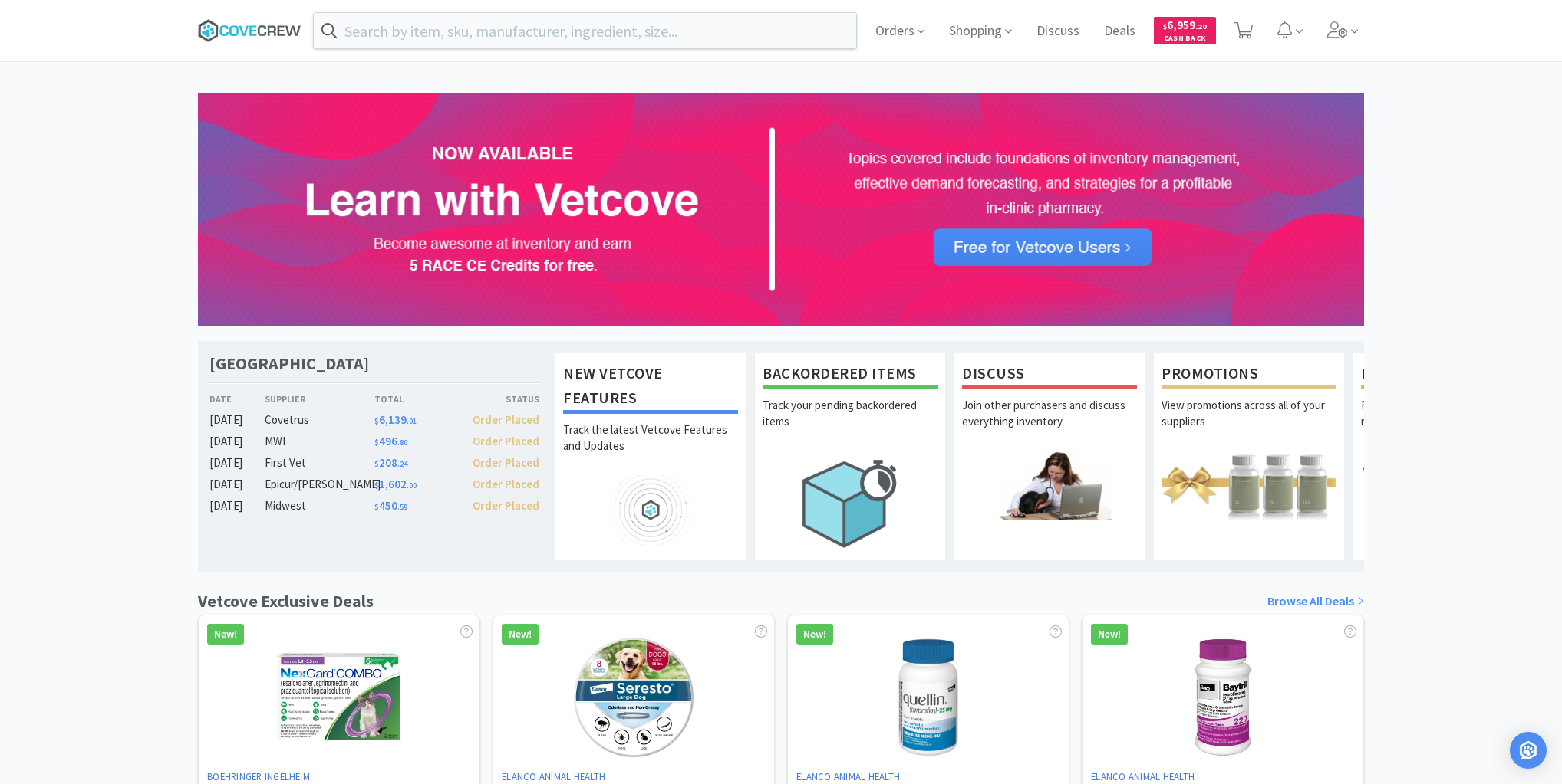
click at [285, 28] on icon at bounding box center [250, 30] width 104 height 23
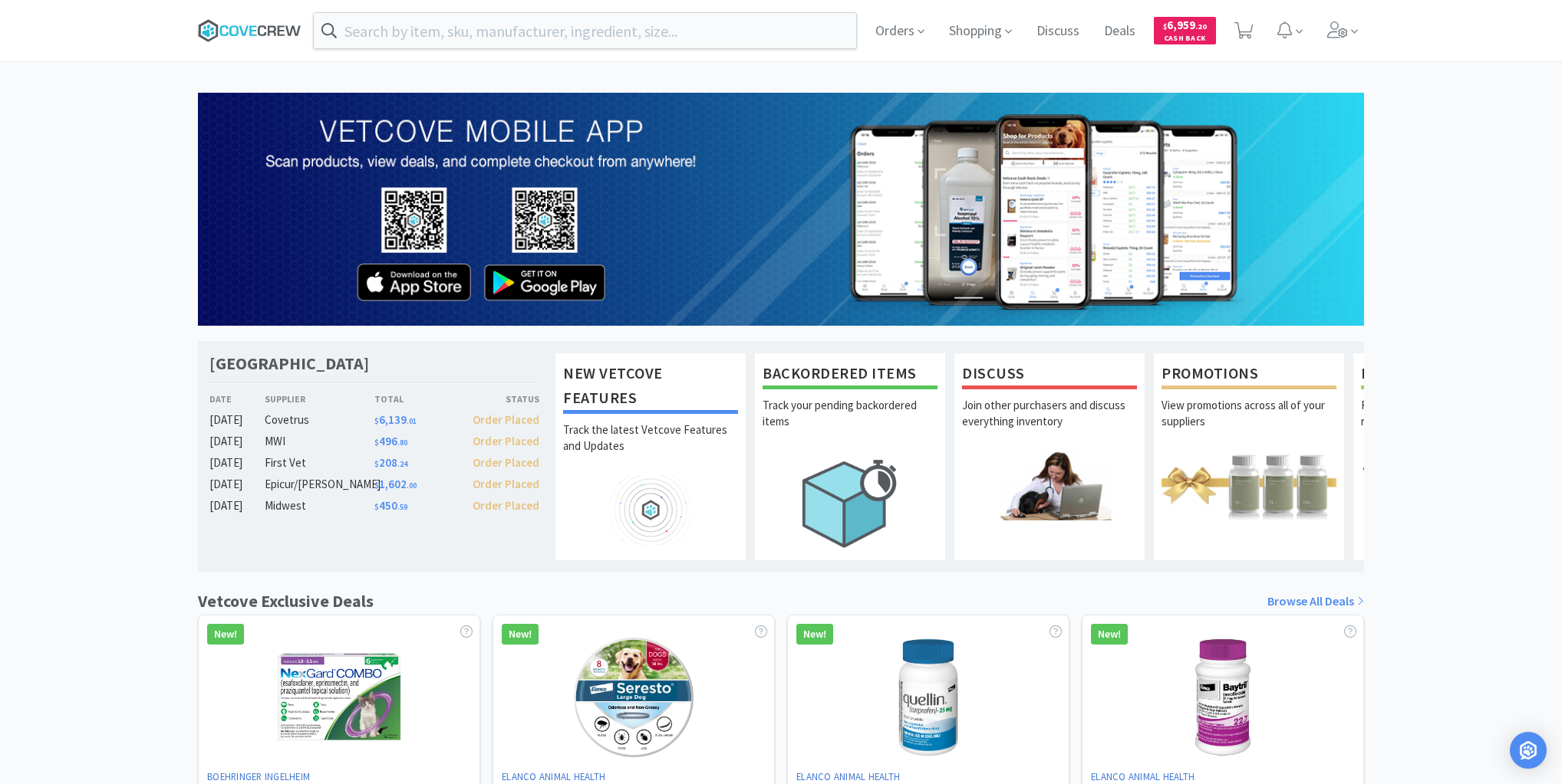
click at [263, 31] on icon at bounding box center [250, 30] width 104 height 23
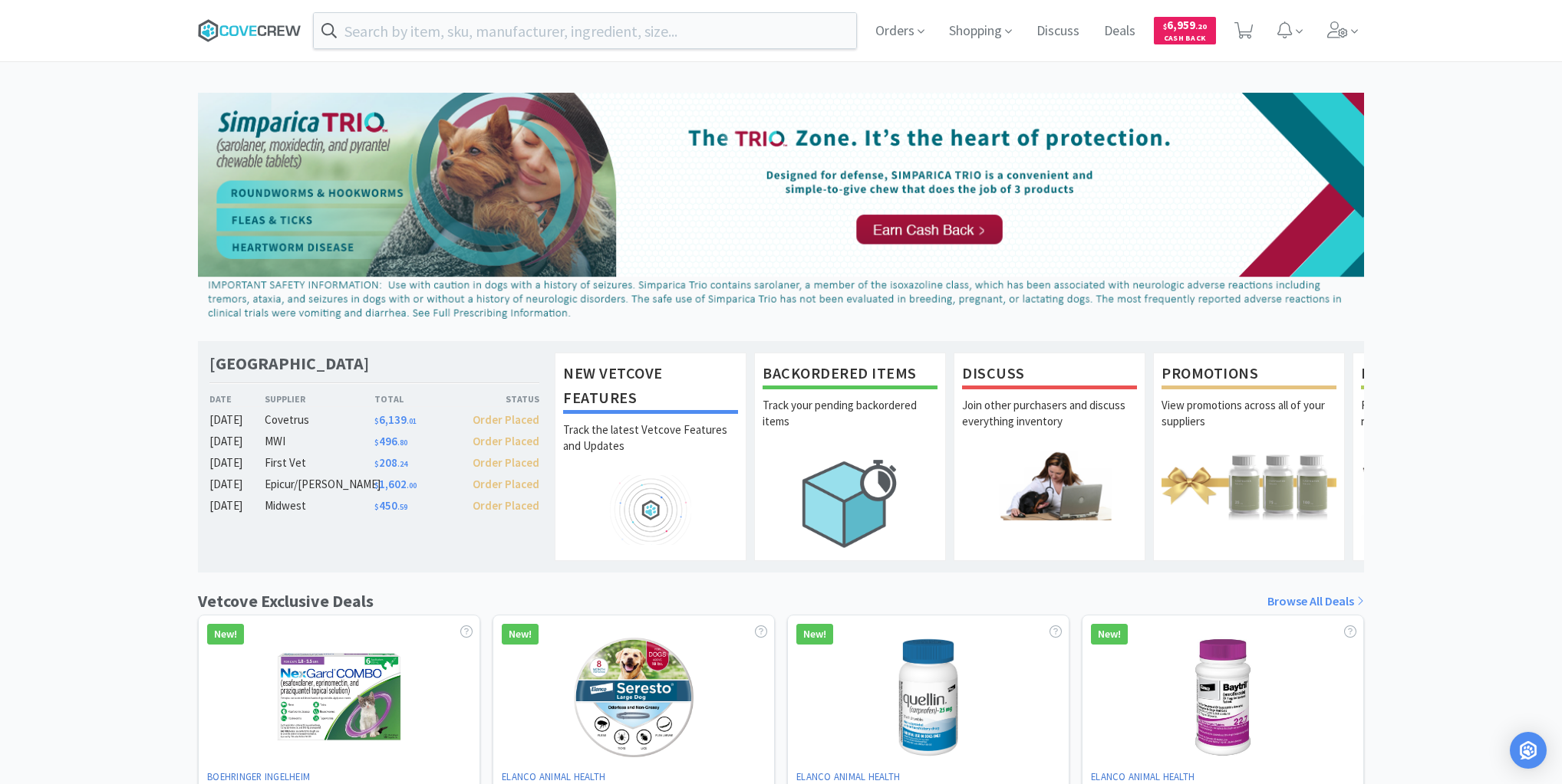
click at [282, 31] on icon at bounding box center [280, 30] width 7 height 10
click at [268, 25] on icon at bounding box center [250, 30] width 104 height 23
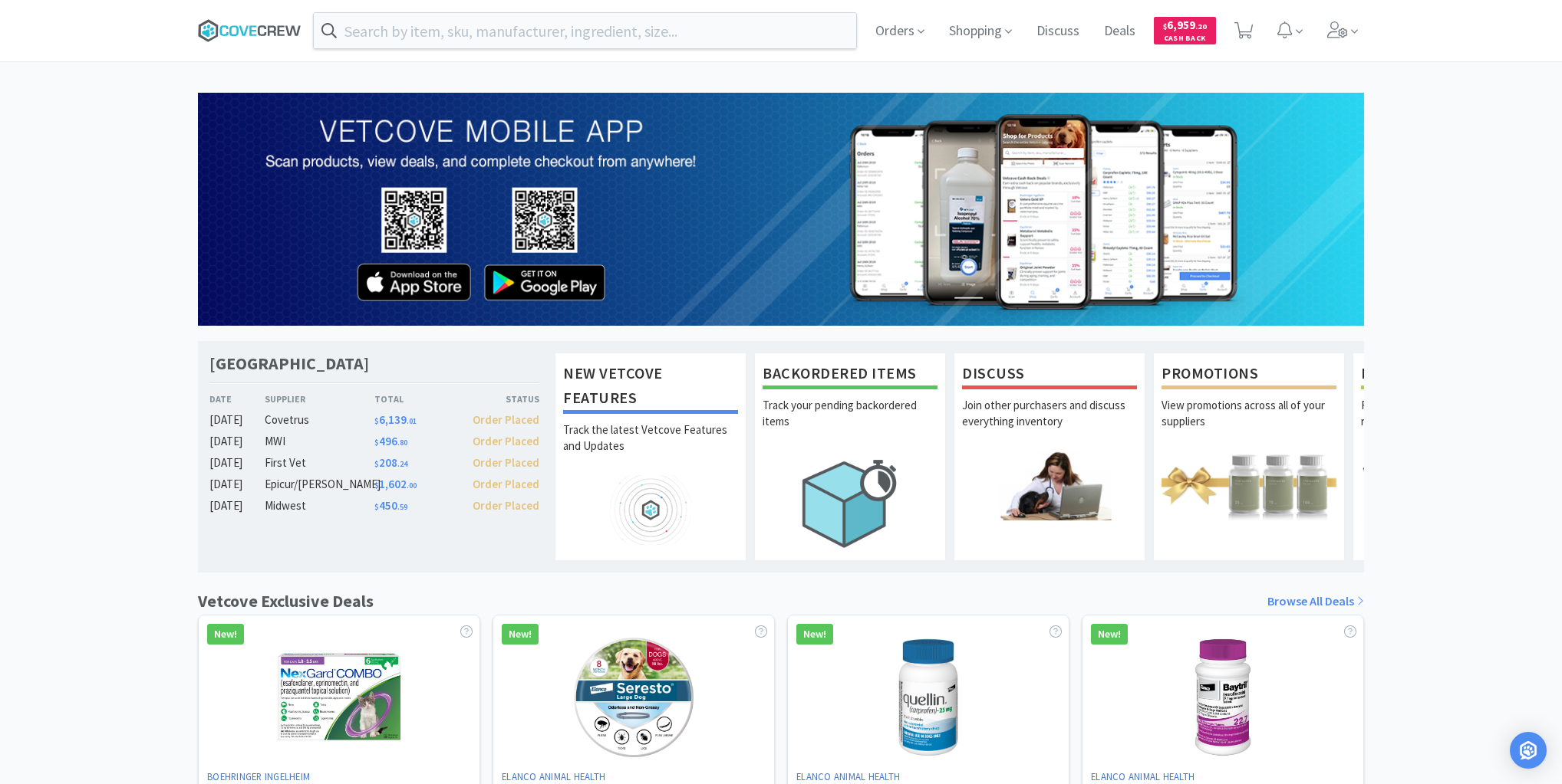
click at [252, 22] on icon at bounding box center [250, 30] width 104 height 23
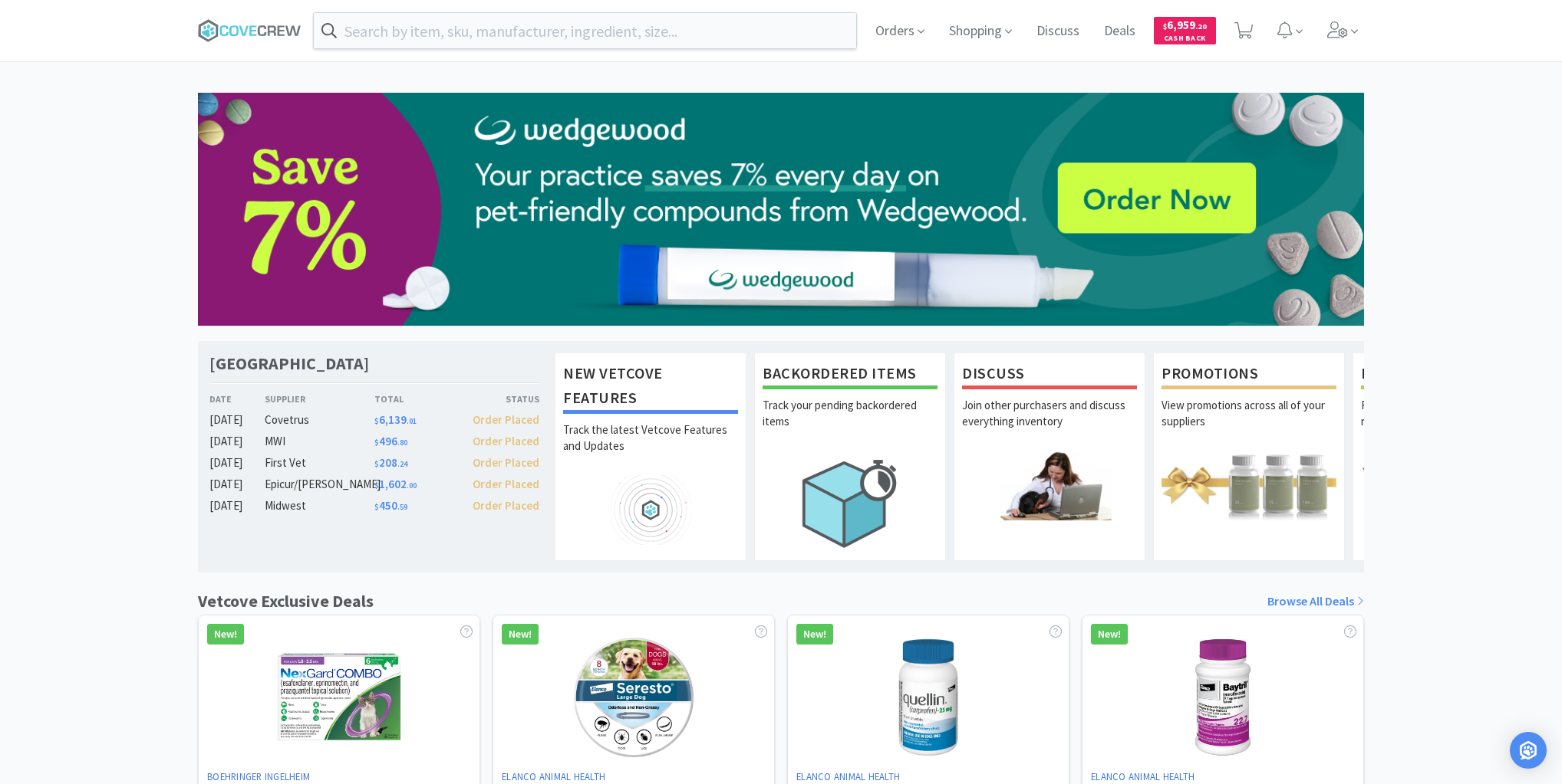
drag, startPoint x: 232, startPoint y: 27, endPoint x: 386, endPoint y: 54, distance: 156.3
click at [232, 27] on icon at bounding box center [250, 30] width 104 height 23
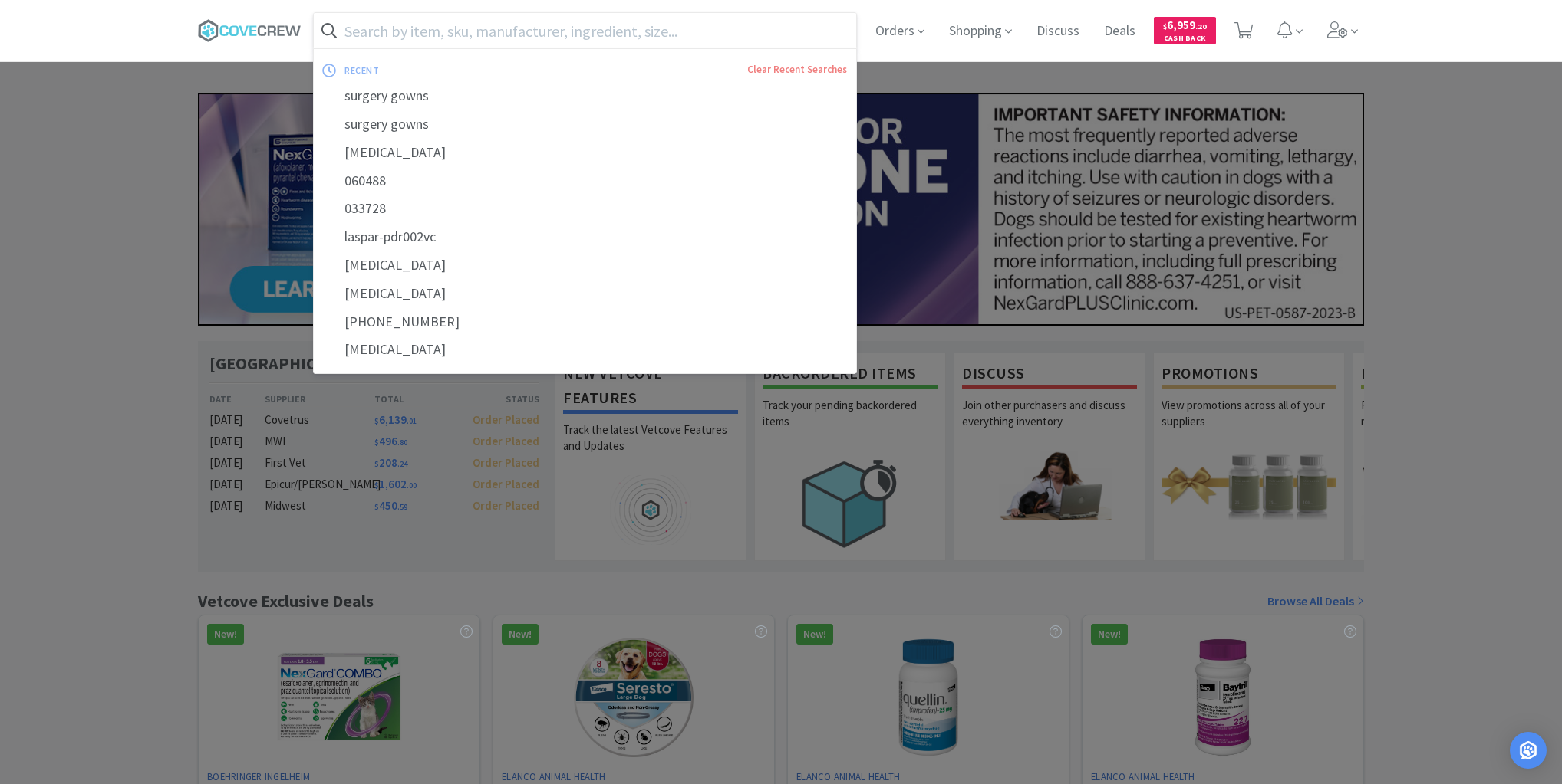
drag, startPoint x: 500, startPoint y: 32, endPoint x: 510, endPoint y: 35, distance: 10.4
click at [502, 32] on input "text" at bounding box center [584, 30] width 543 height 35
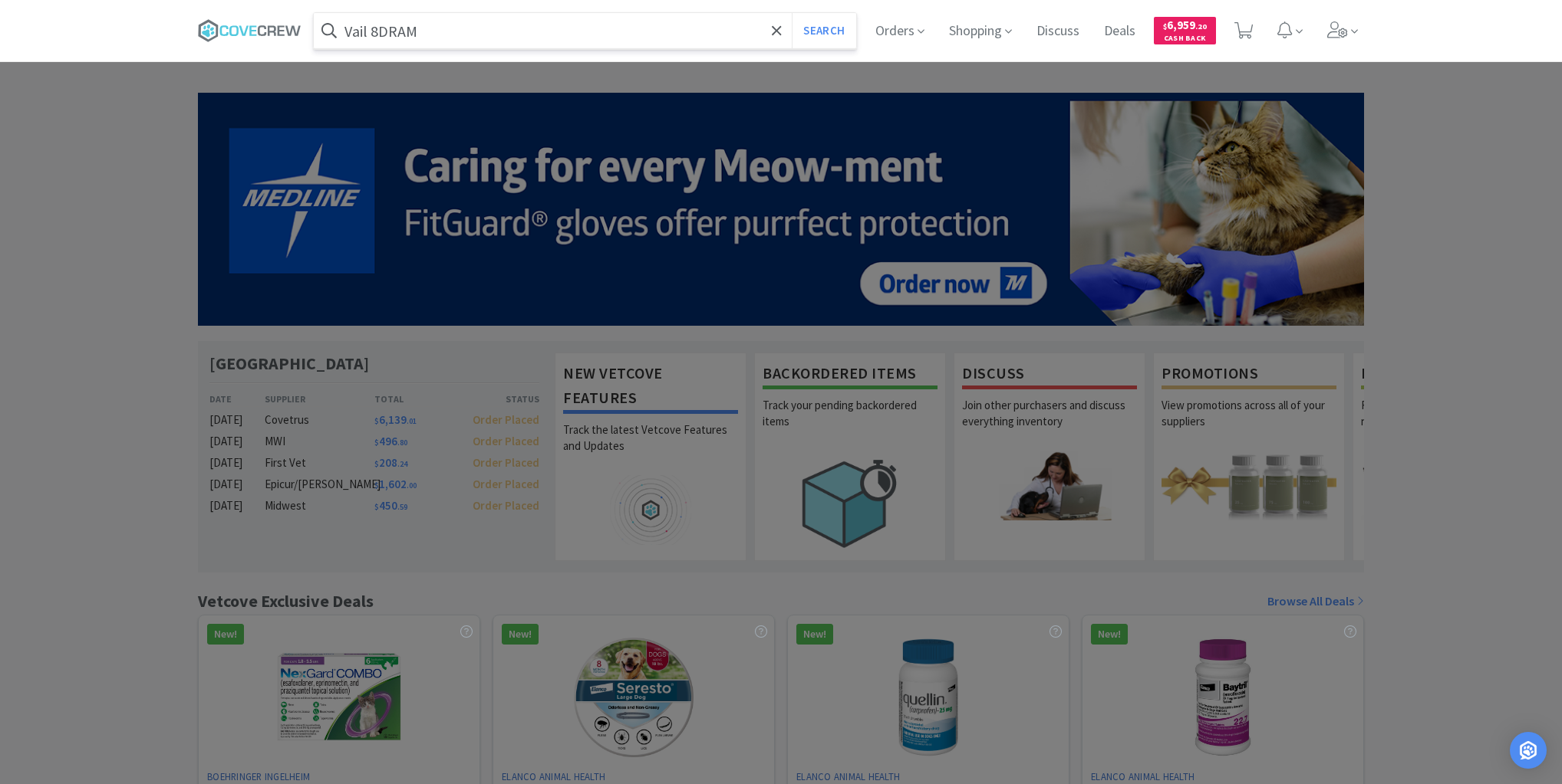
click at [792, 13] on button "Search" at bounding box center [823, 30] width 63 height 35
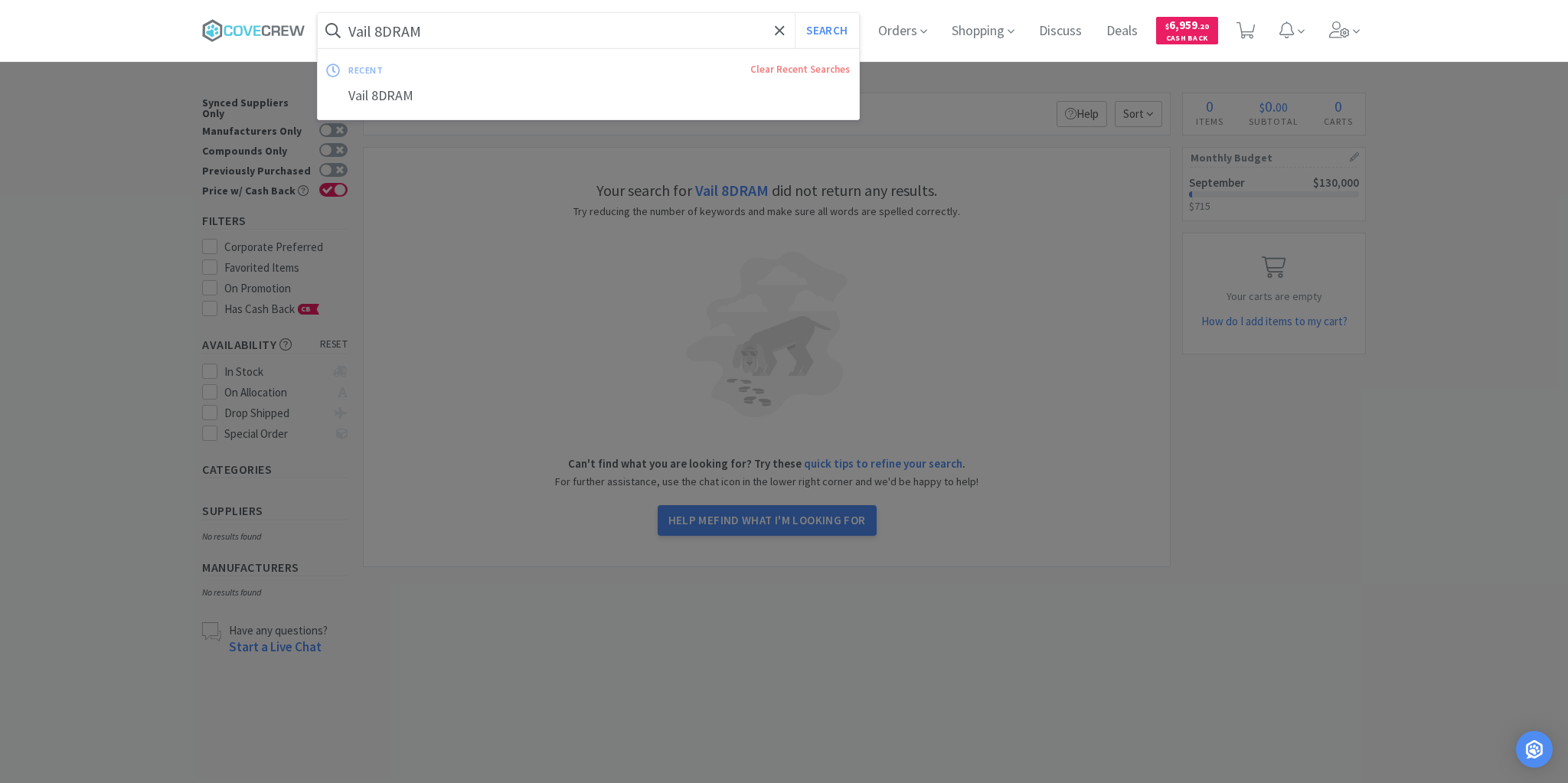
click at [622, 32] on input "Vail 8DRAM" at bounding box center [588, 30] width 542 height 35
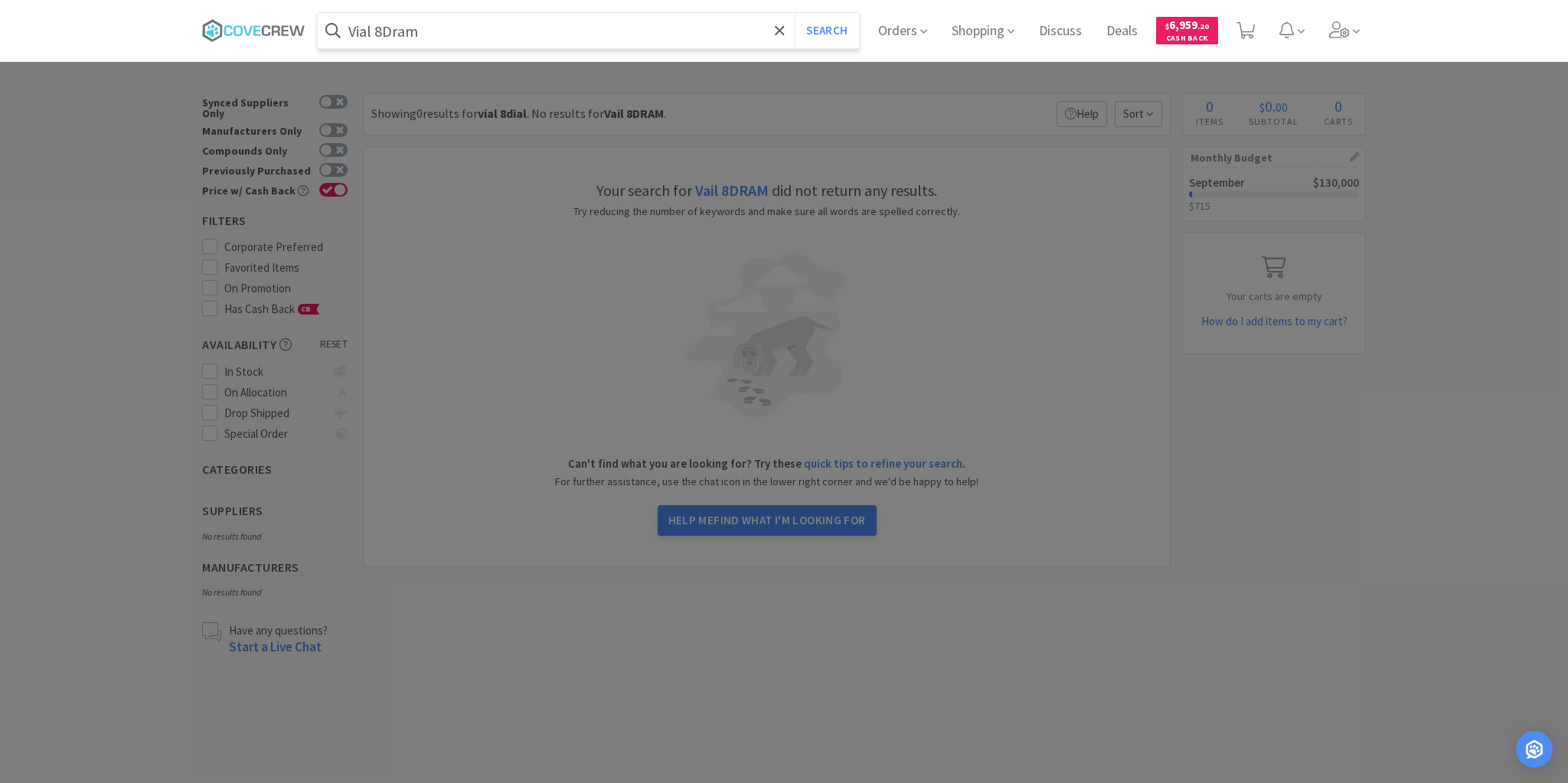
click at [795, 13] on button "Search" at bounding box center [826, 30] width 63 height 35
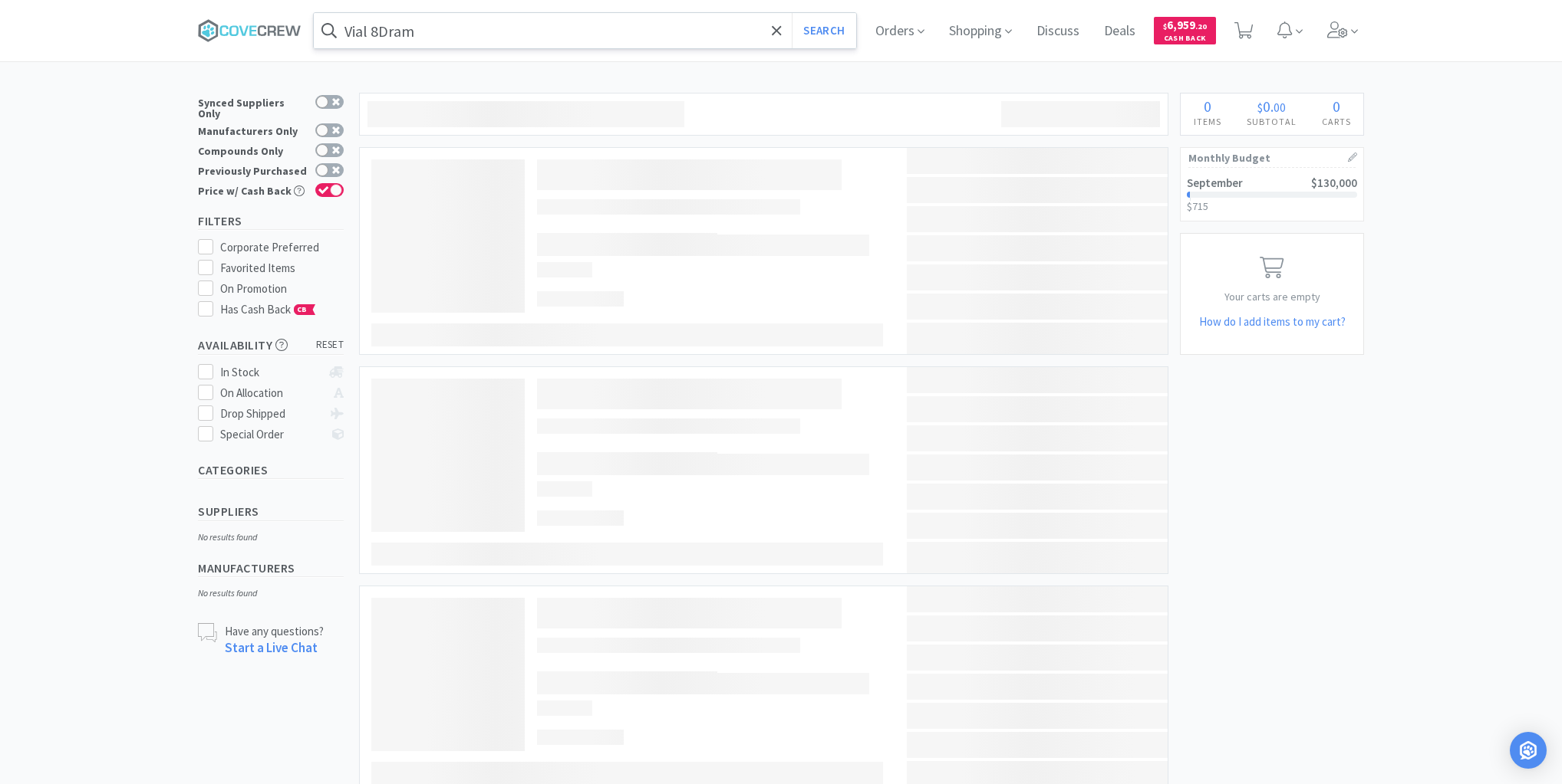
click at [629, 23] on input "Vial 8Dram" at bounding box center [584, 30] width 543 height 35
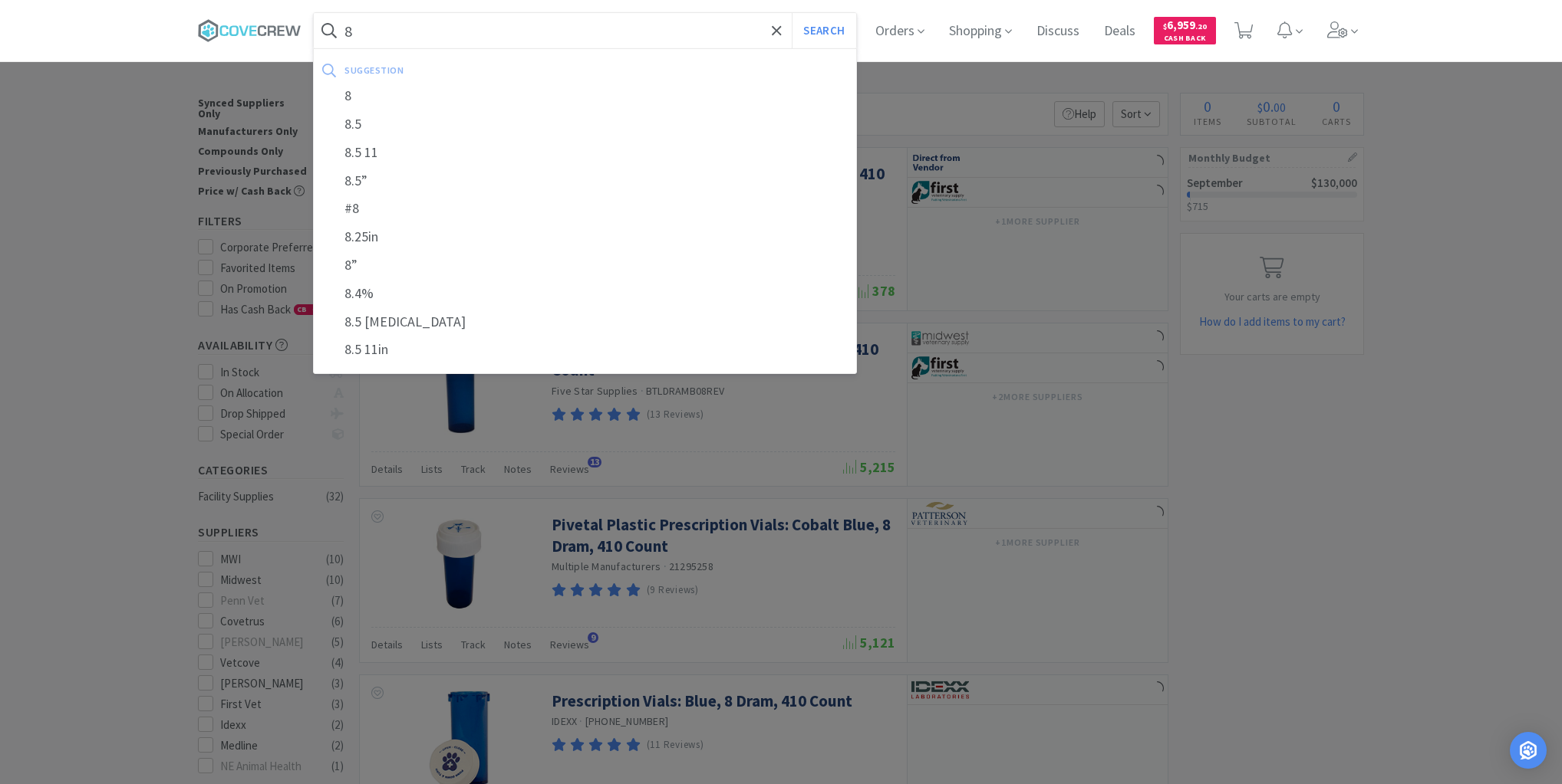
click at [967, 241] on div at bounding box center [781, 392] width 1562 height 784
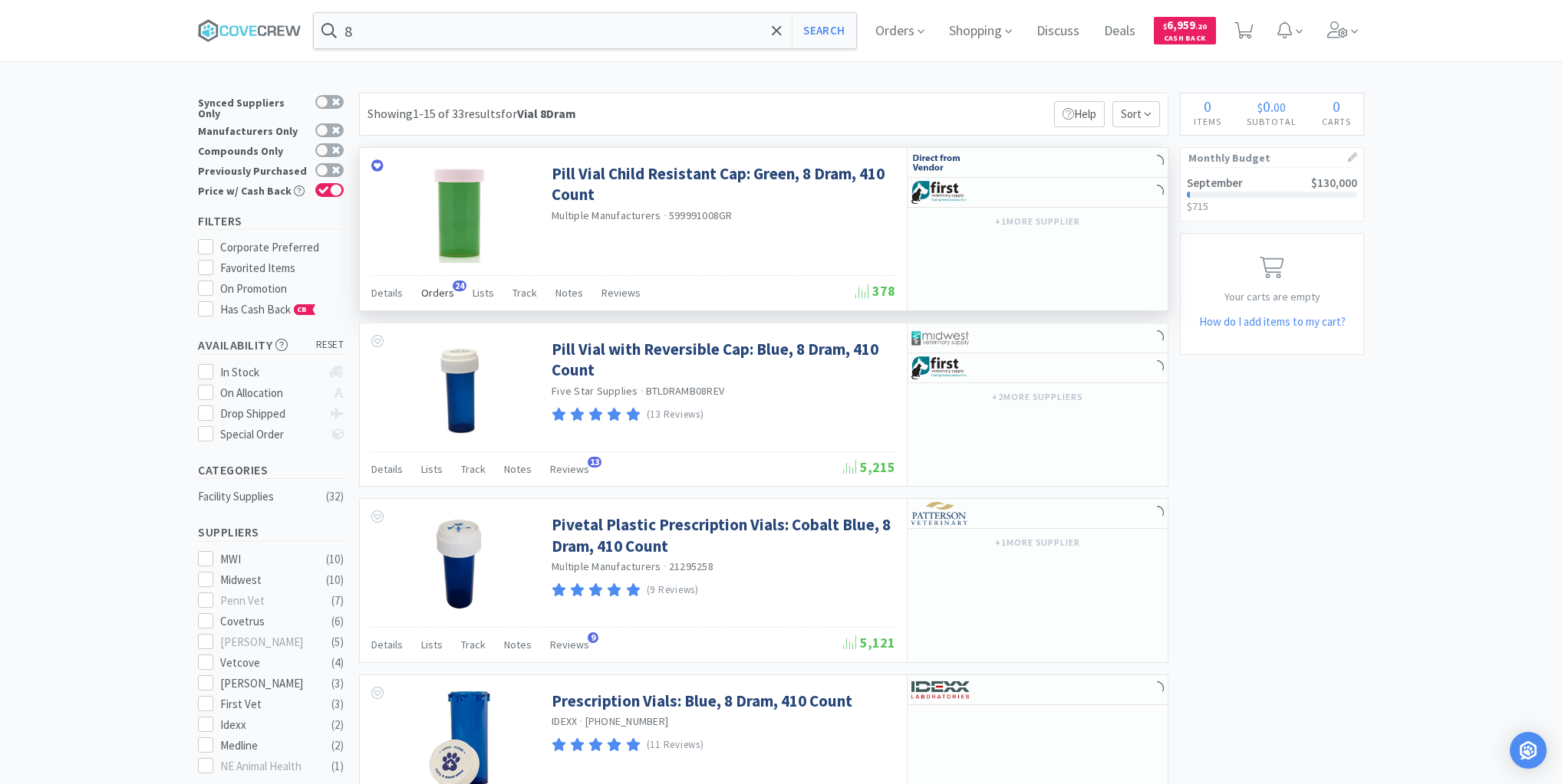
click at [432, 291] on span "Orders" at bounding box center [437, 292] width 33 height 14
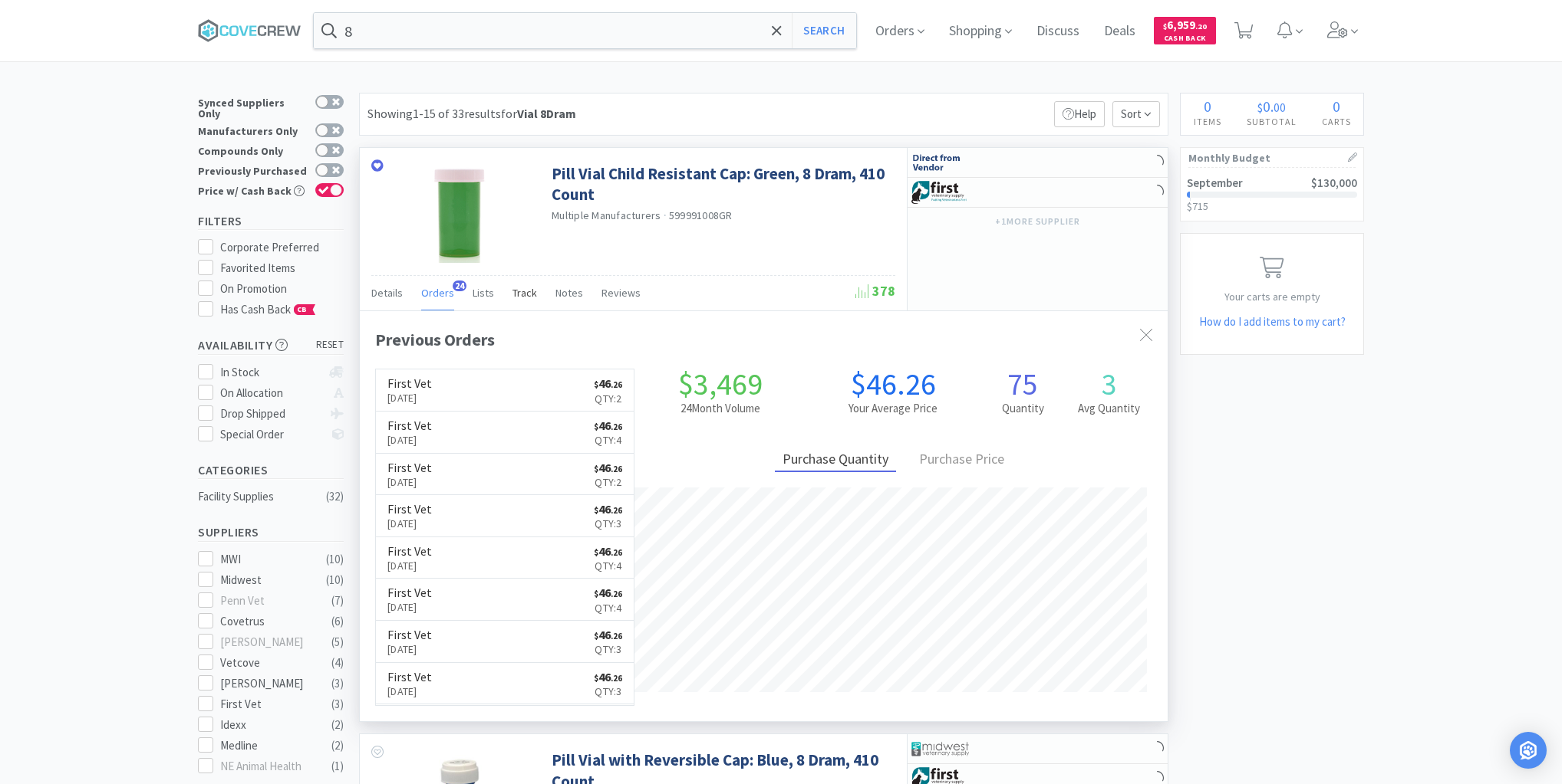
scroll to position [411, 808]
click at [518, 383] on link "First Vet Aug 26th, 2025 $ 46 . 26 Qty: 2" at bounding box center [504, 391] width 258 height 42
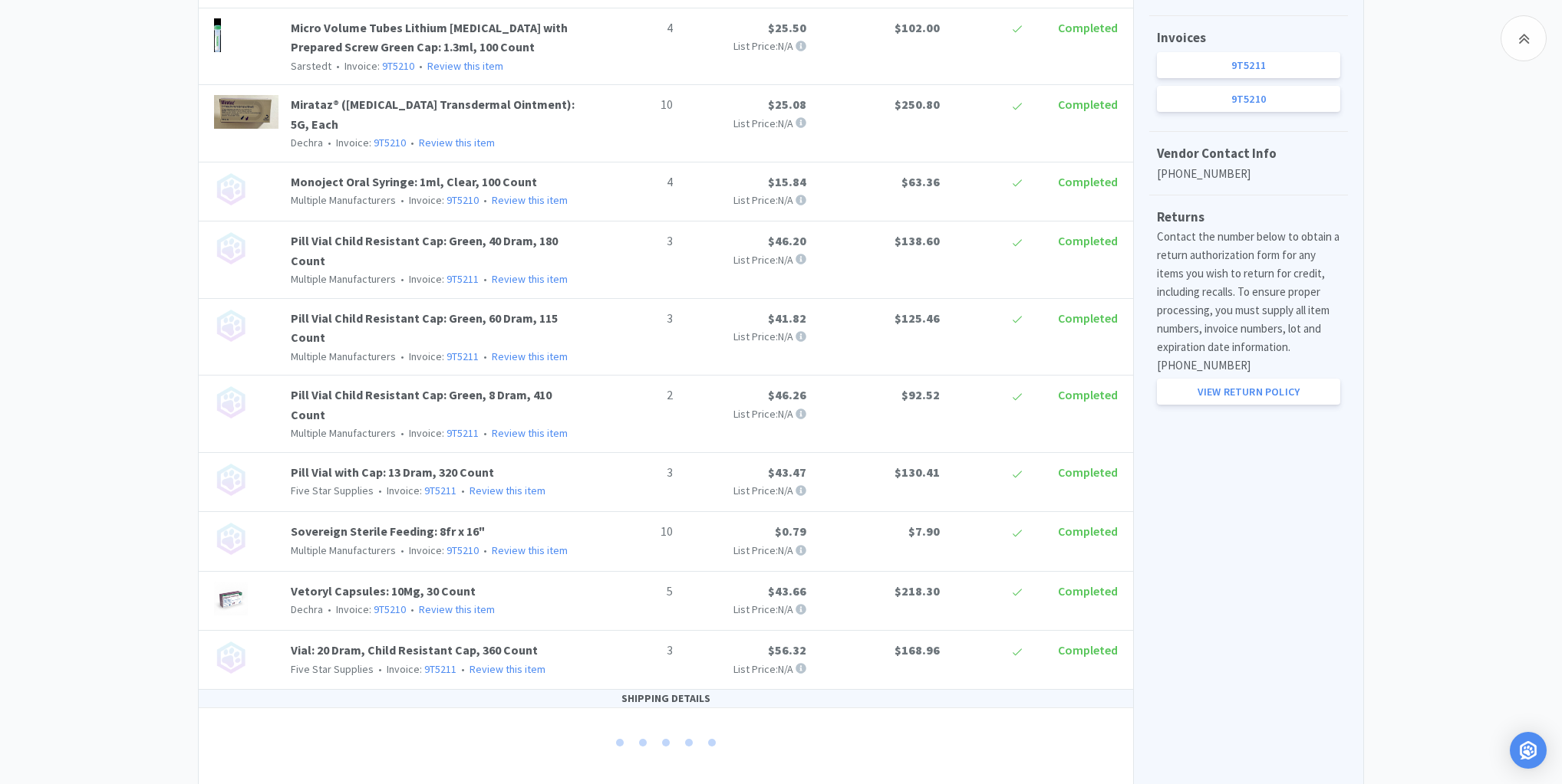
scroll to position [289, 0]
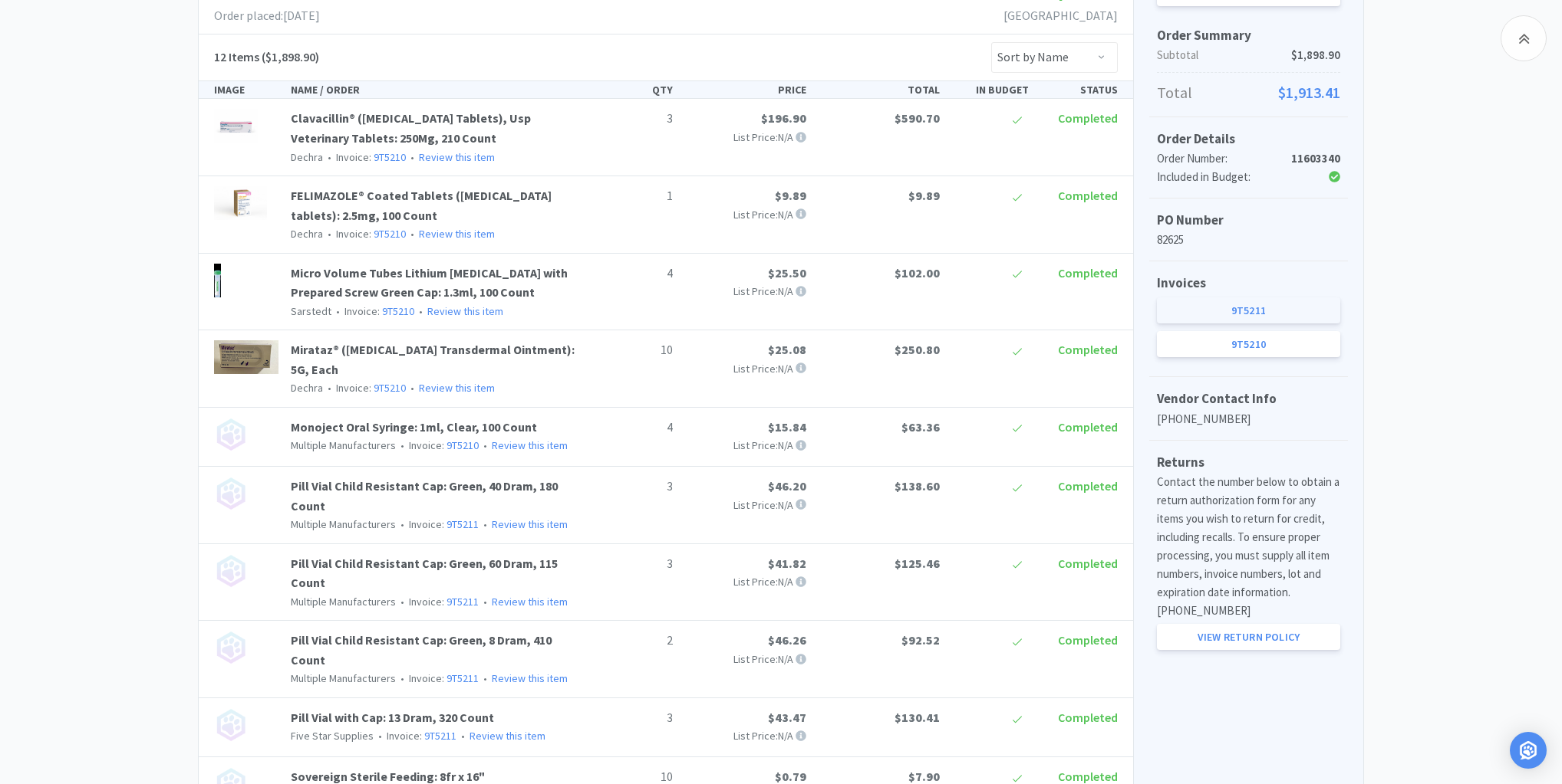
click at [1248, 305] on link "9T5211" at bounding box center [1249, 310] width 183 height 26
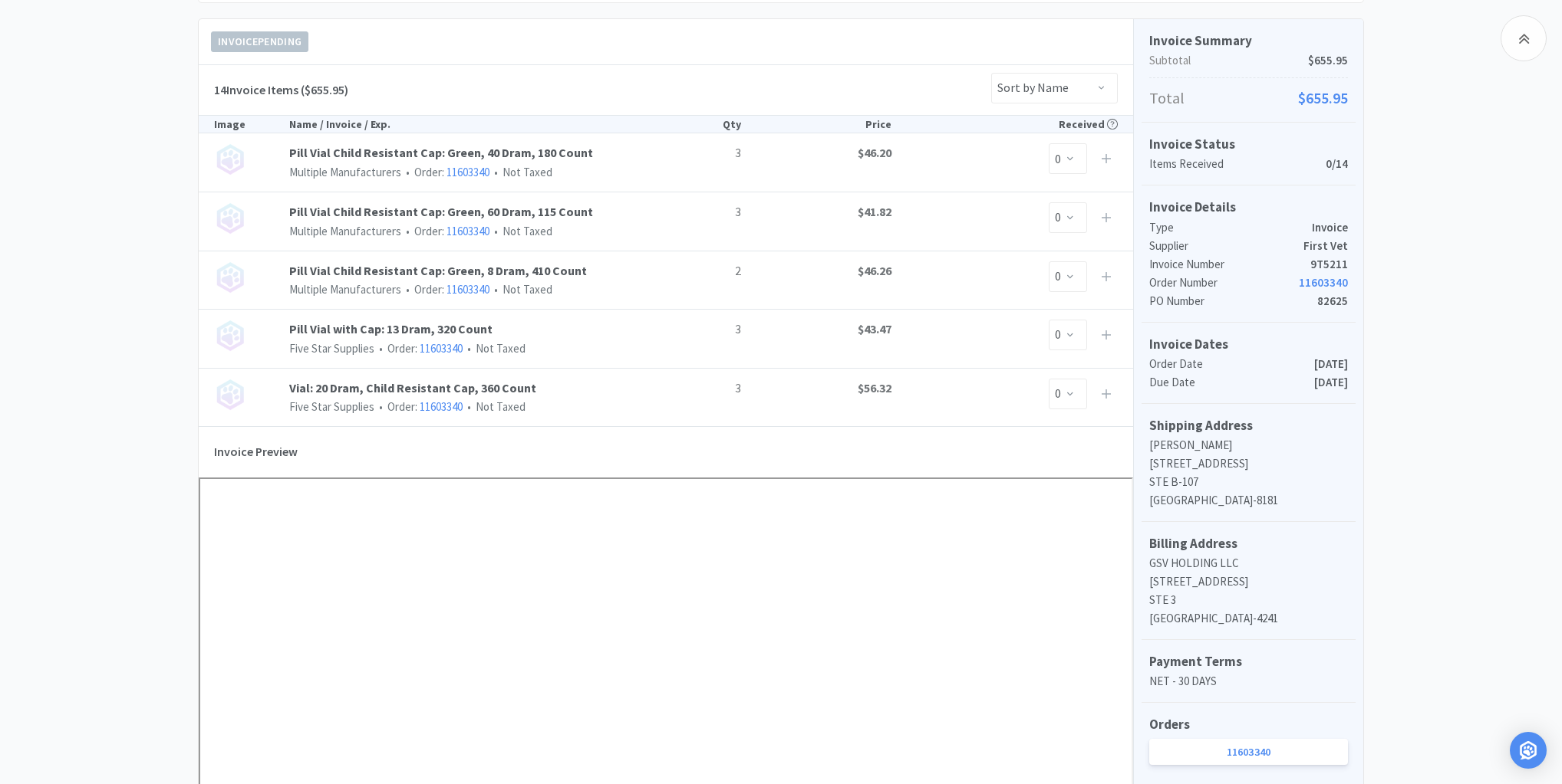
scroll to position [307, 0]
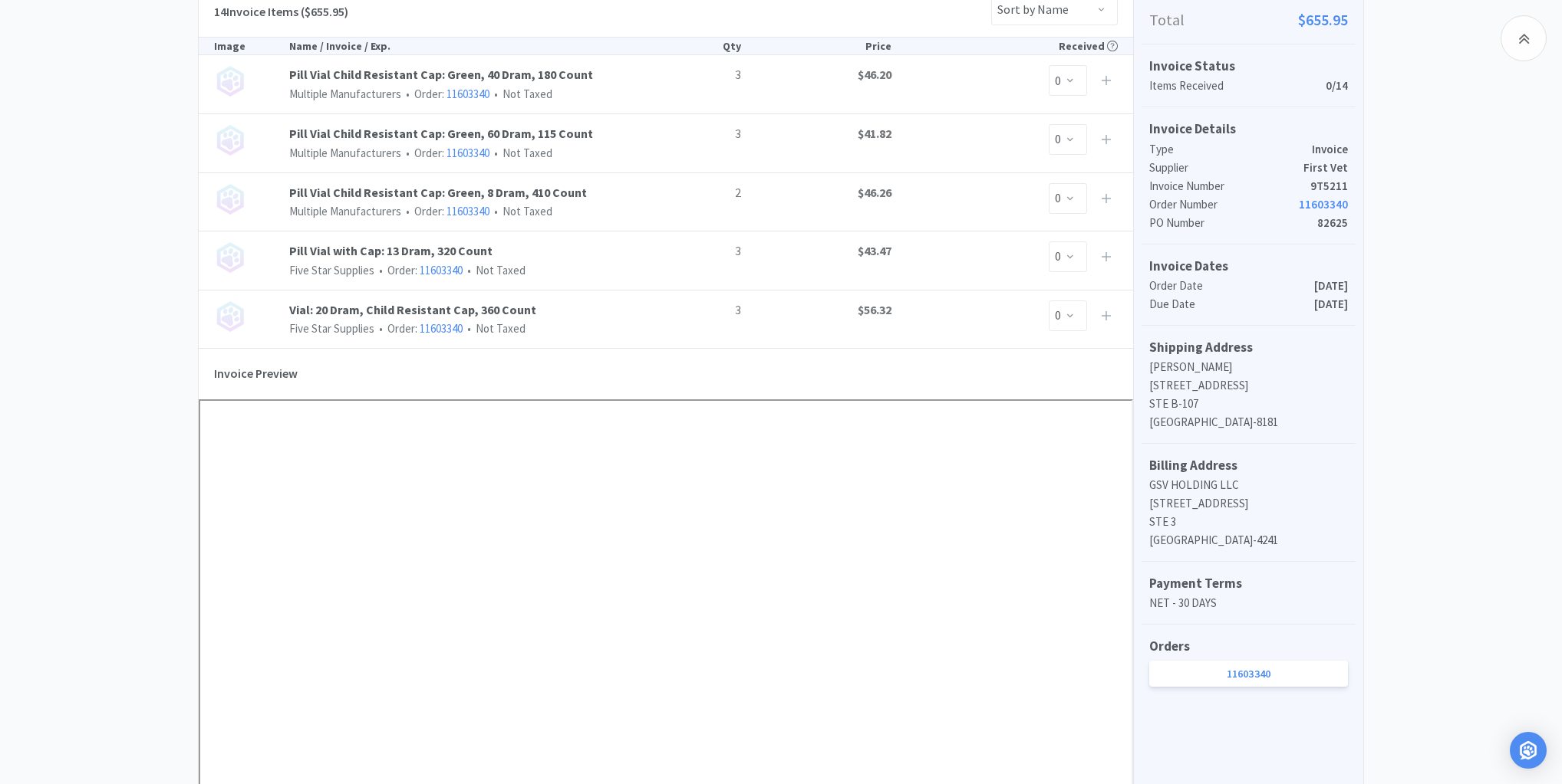
drag, startPoint x: 33, startPoint y: 273, endPoint x: 40, endPoint y: 267, distance: 9.2
click at [35, 273] on div "Dashboard Invoices Invoice Items Invoice Uploads First Vet Invoice 9T5211 Need …" at bounding box center [781, 541] width 1562 height 1569
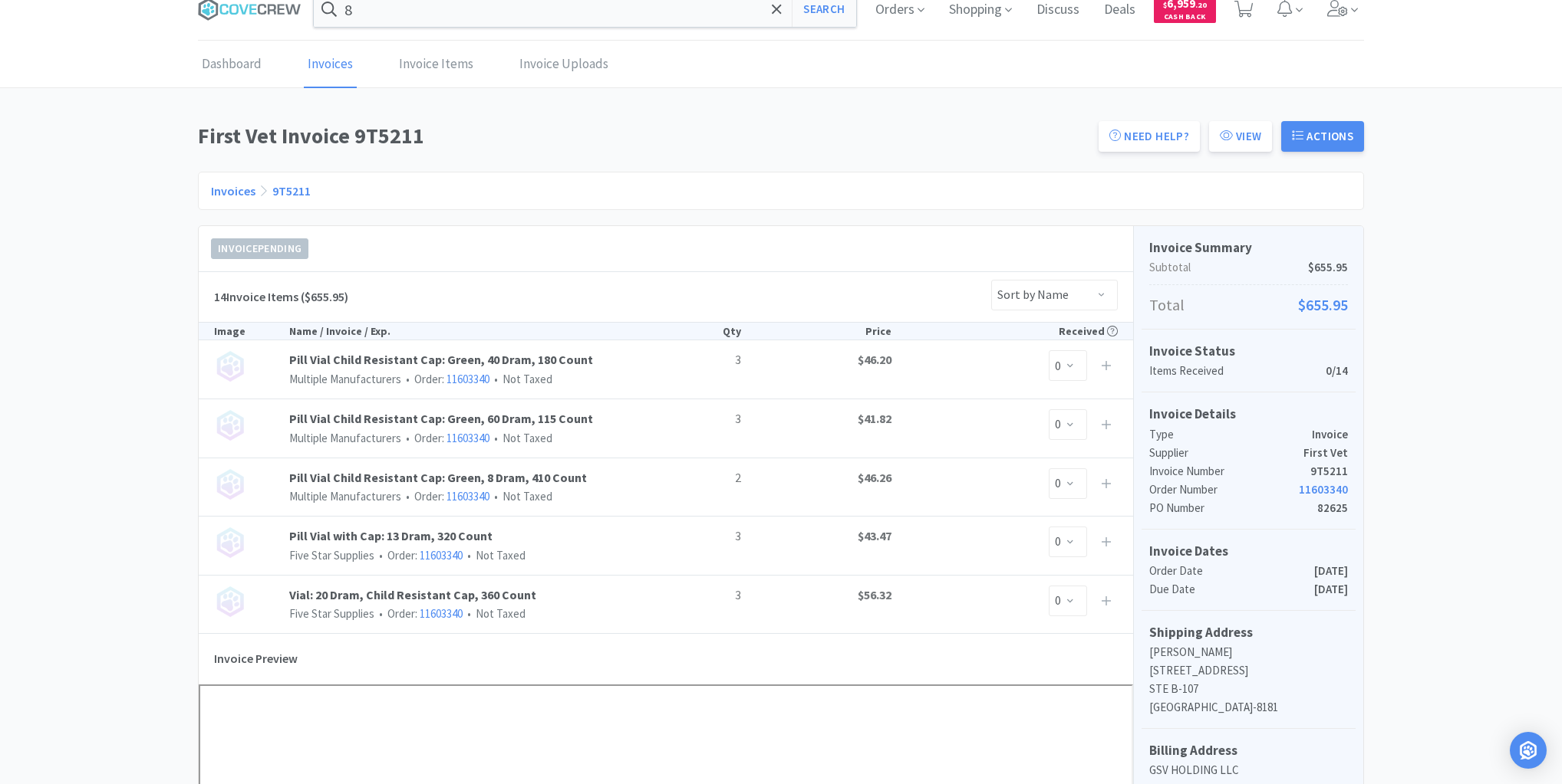
scroll to position [0, 0]
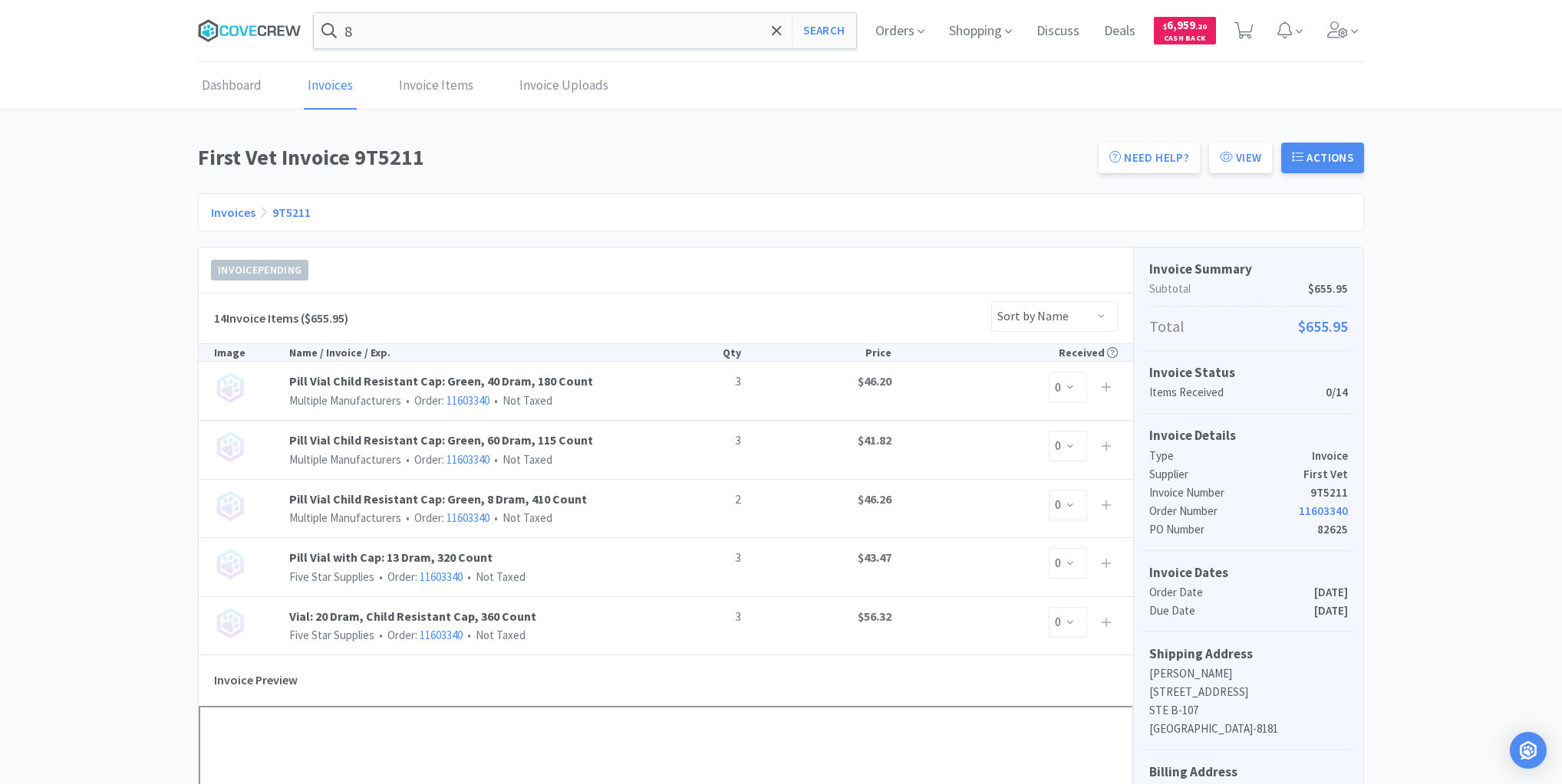
click at [247, 31] on icon at bounding box center [250, 30] width 104 height 23
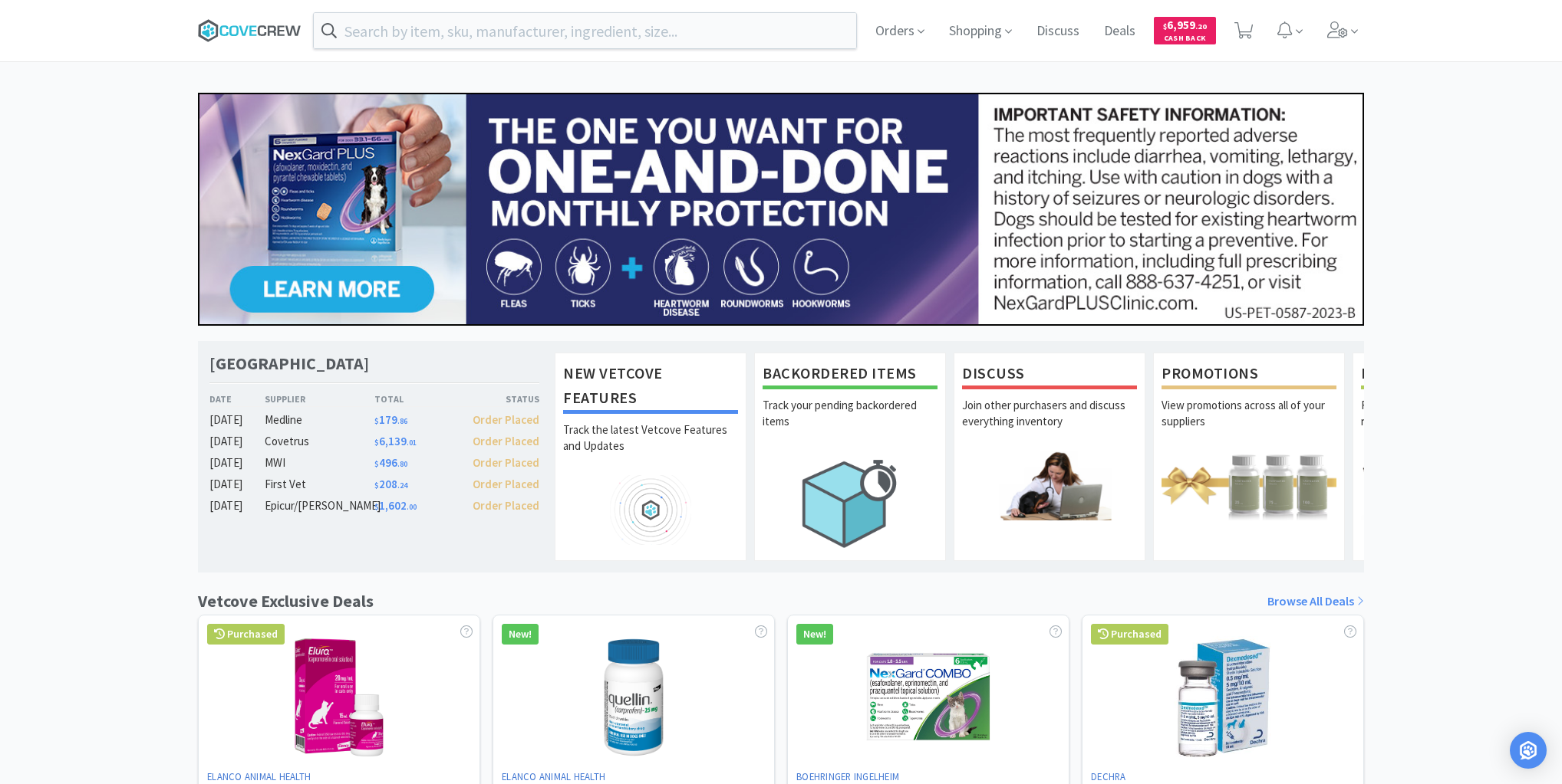
click at [249, 25] on icon at bounding box center [250, 30] width 104 height 23
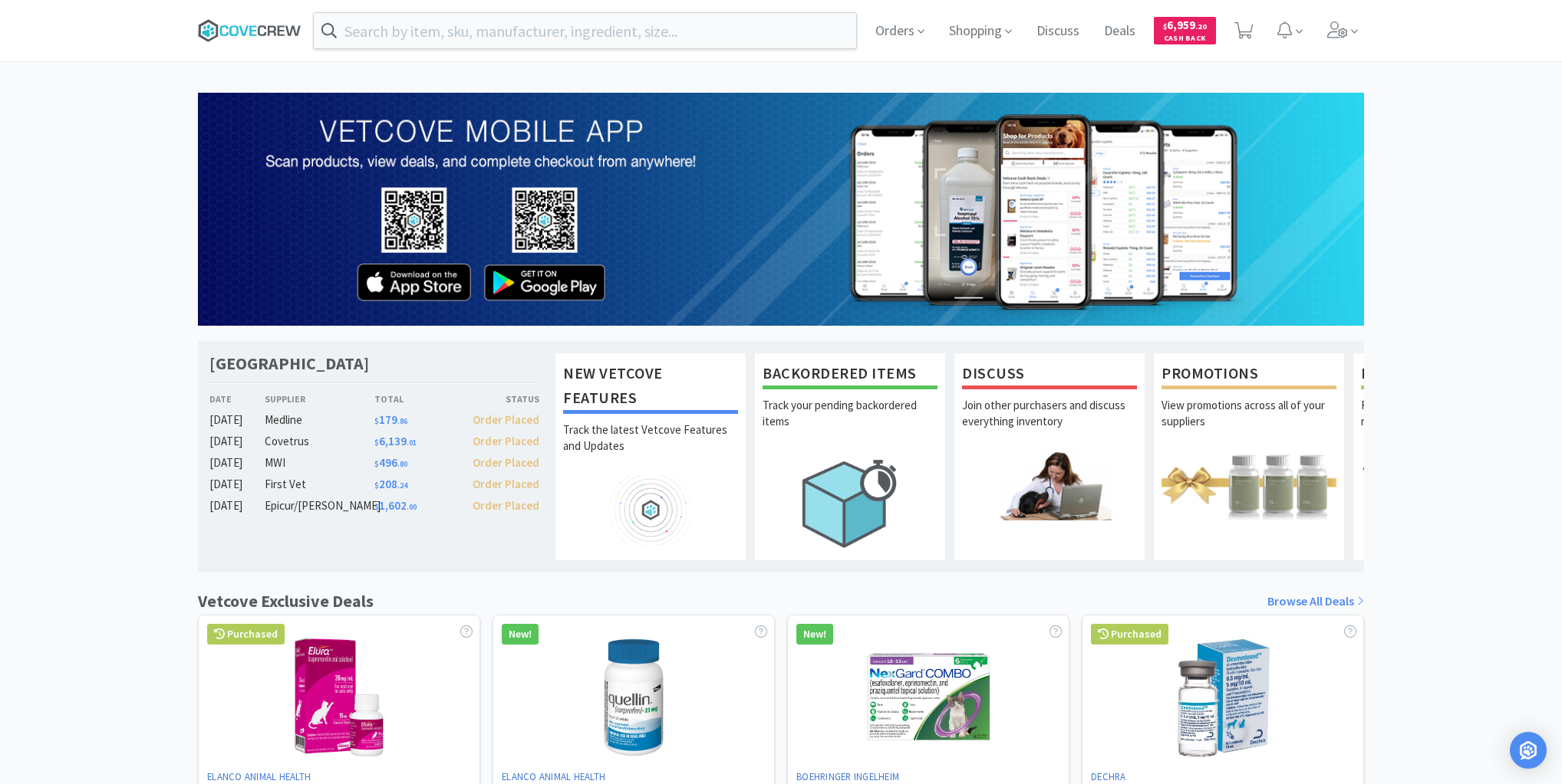
click at [263, 26] on icon at bounding box center [261, 30] width 8 height 10
